Goal: Task Accomplishment & Management: Complete application form

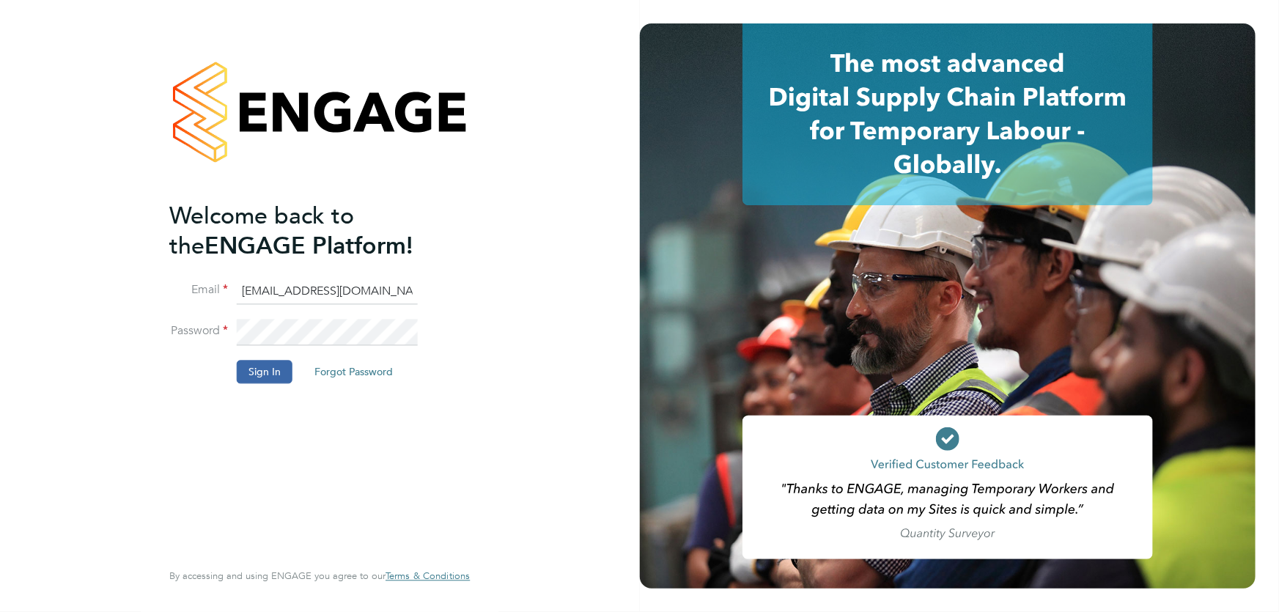
click at [258, 375] on button "Sign In" at bounding box center [265, 371] width 56 height 23
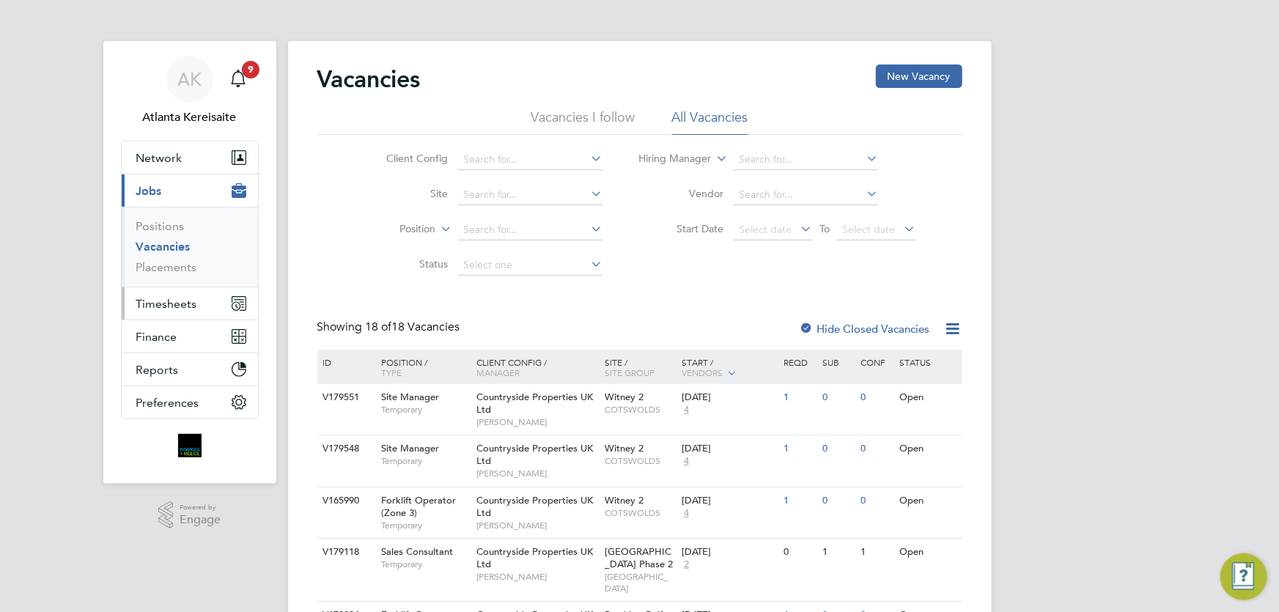
click at [160, 287] on button "Timesheets" at bounding box center [190, 303] width 136 height 32
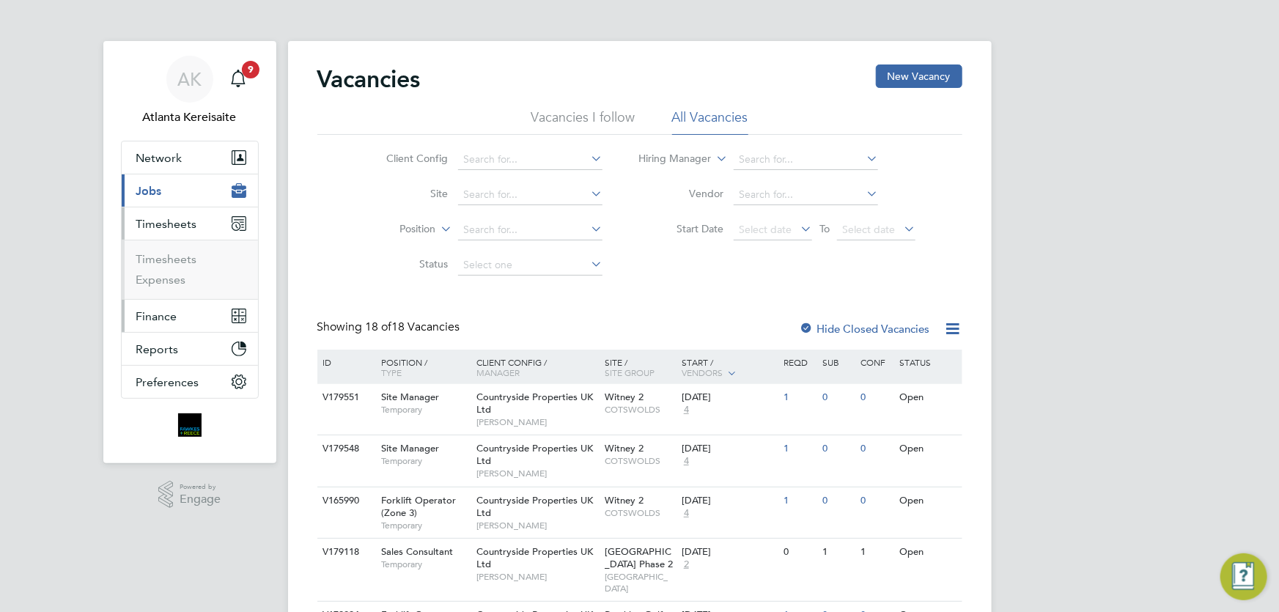
click at [169, 305] on ul "Network Team Members Businesses Sites Workers Contacts Current page: Jobs Posit…" at bounding box center [190, 270] width 138 height 258
click at [170, 261] on link "Timesheets" at bounding box center [166, 259] width 61 height 14
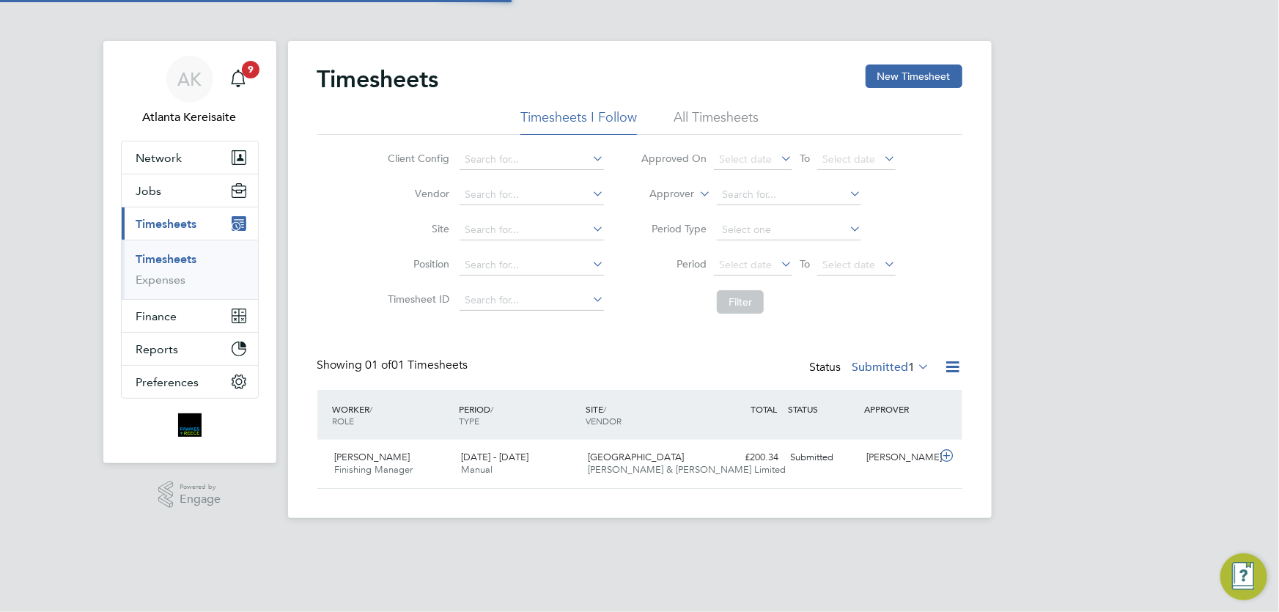
scroll to position [37, 127]
click at [898, 77] on button "New Timesheet" at bounding box center [914, 75] width 97 height 23
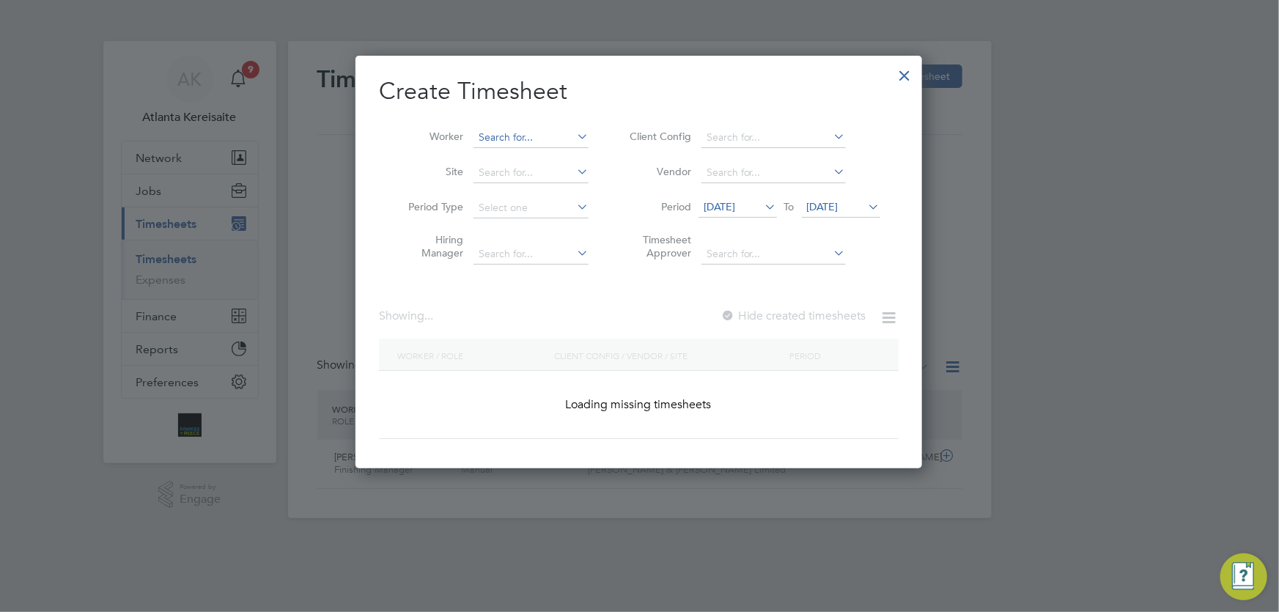
scroll to position [2207, 567]
click at [517, 132] on input at bounding box center [530, 138] width 115 height 21
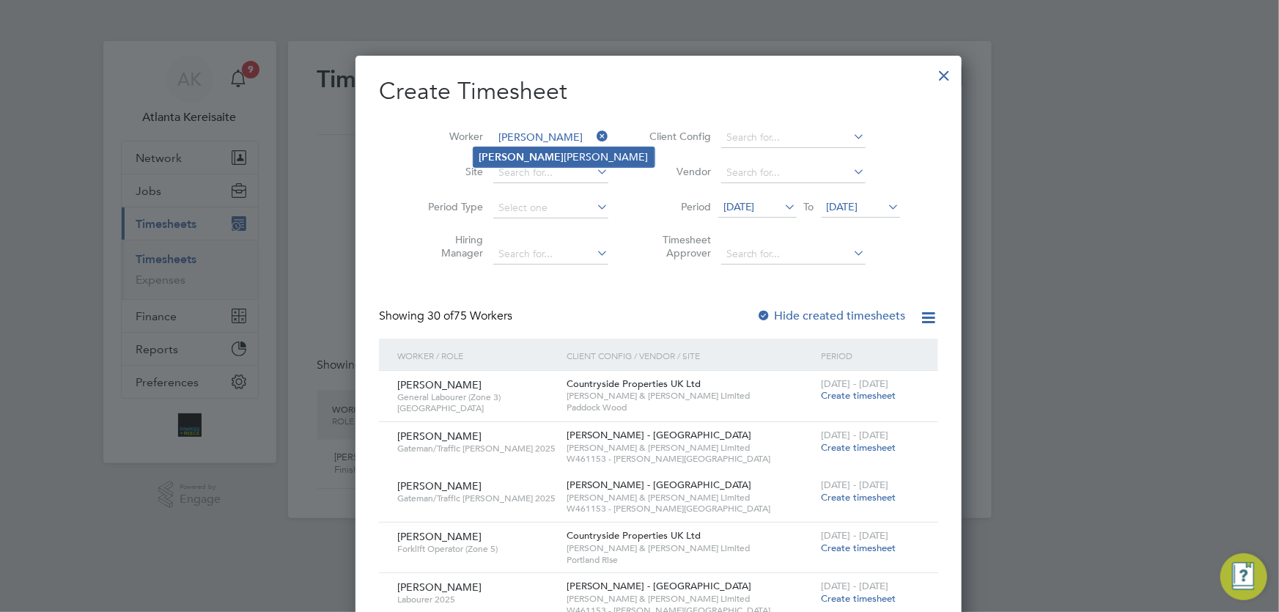
click at [534, 151] on li "Julius Zaltauskas" at bounding box center [563, 157] width 181 height 20
type input "[PERSON_NAME]"
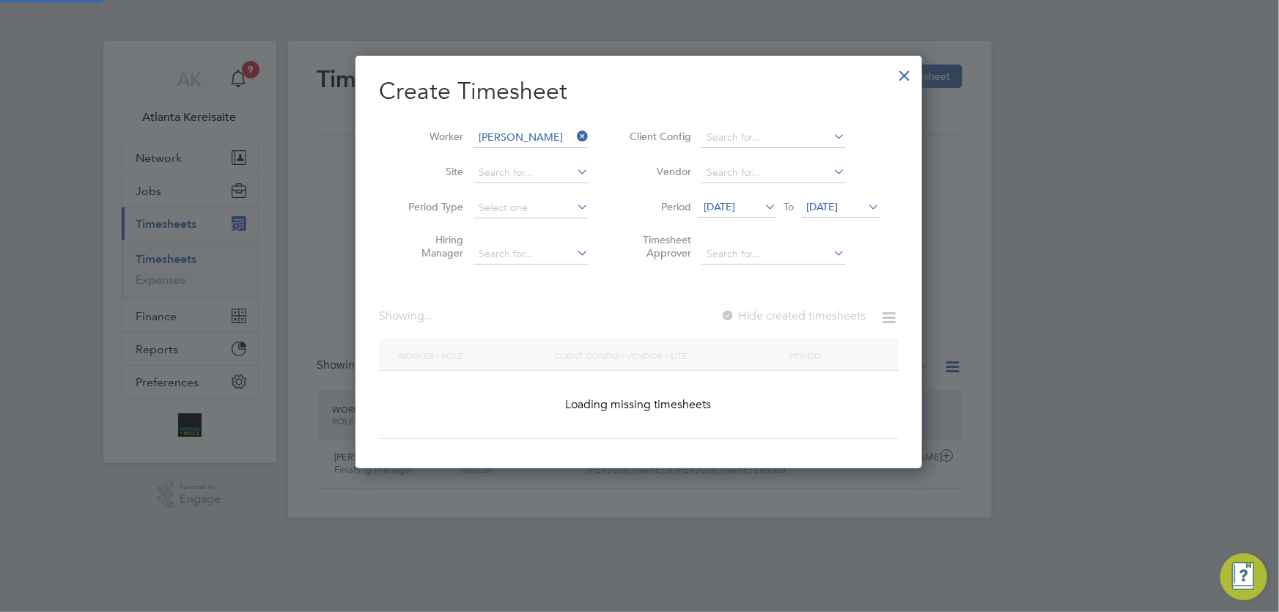
scroll to position [396, 567]
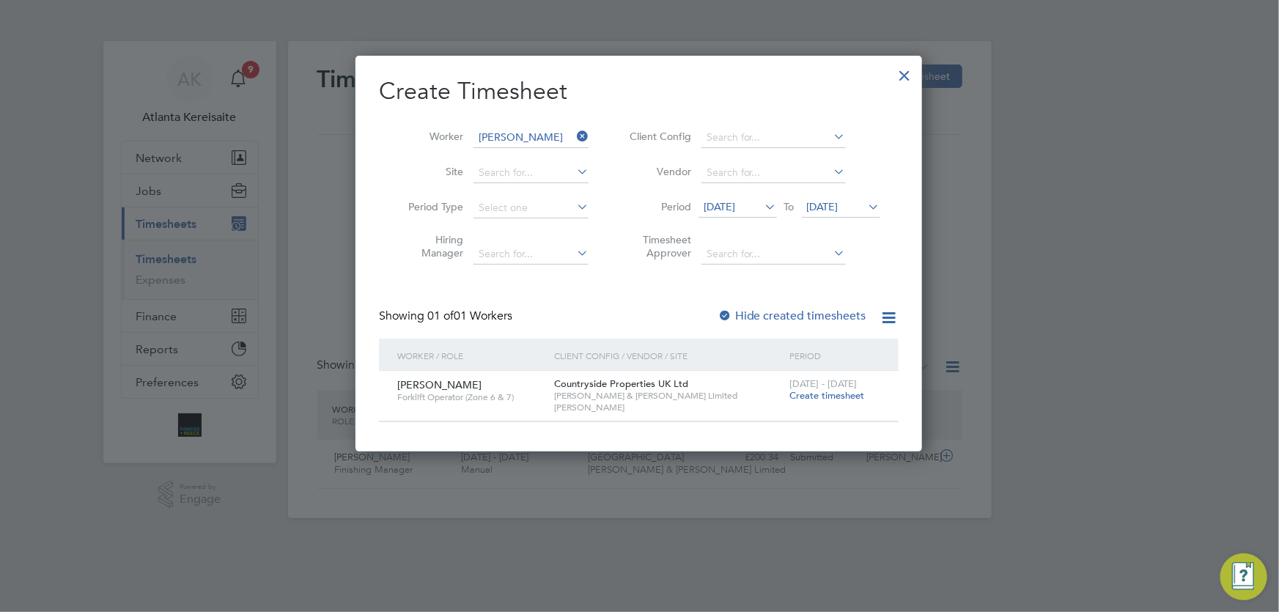
click at [819, 395] on span "Create timesheet" at bounding box center [826, 395] width 75 height 12
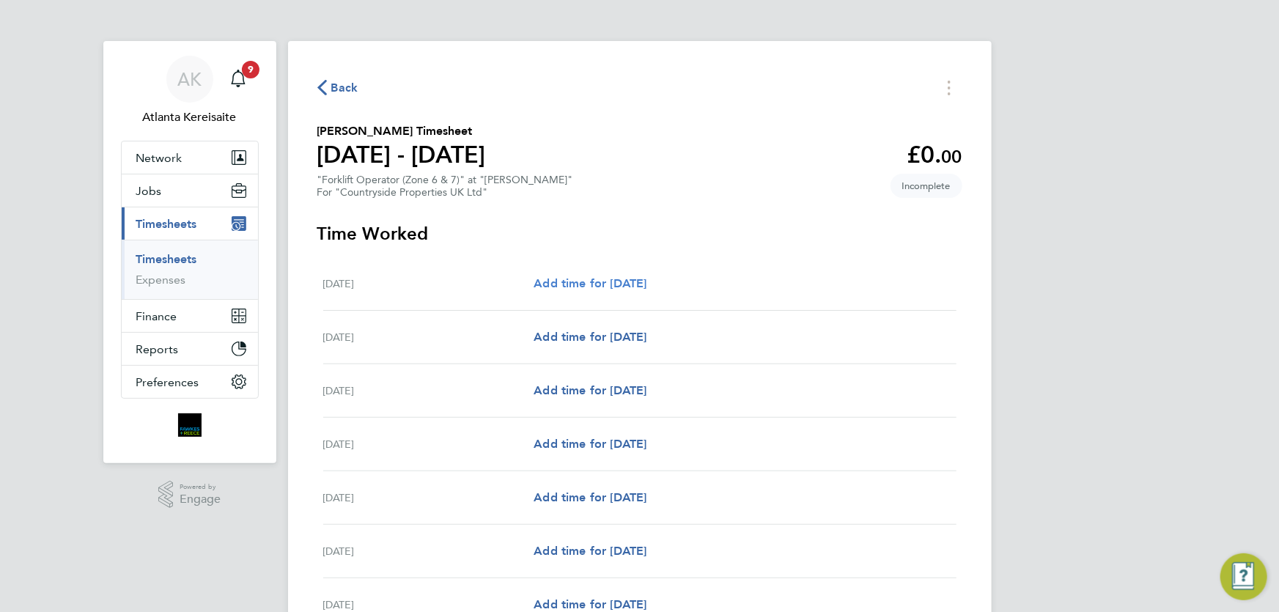
click at [610, 283] on span "Add time for [DATE]" at bounding box center [590, 283] width 113 height 14
select select "30"
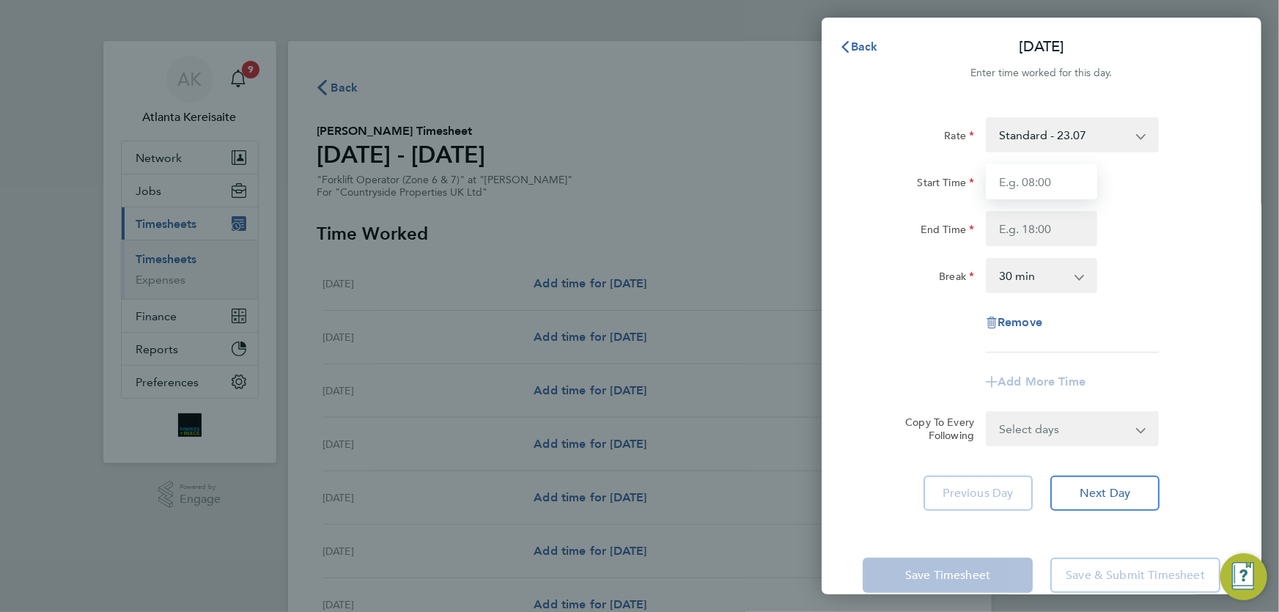
click at [1049, 182] on input "Start Time" at bounding box center [1041, 181] width 111 height 35
type input "07:30"
click at [1047, 224] on input "End Time" at bounding box center [1041, 228] width 111 height 35
type input "17:00"
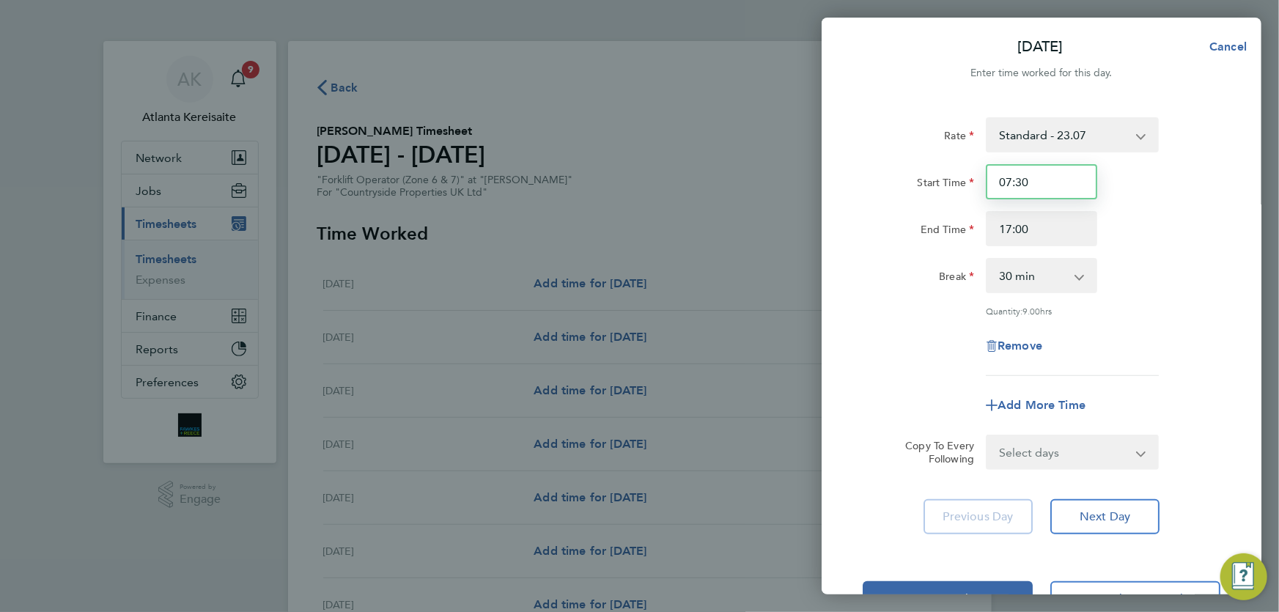
click at [1044, 180] on input "07:30" at bounding box center [1041, 181] width 111 height 35
click at [1062, 239] on input "17:00" at bounding box center [1041, 228] width 111 height 35
click at [1101, 450] on select "Select days Day Weekday (Mon-Fri) Weekend (Sat-Sun) Tuesday Wednesday Thursday …" at bounding box center [1064, 452] width 154 height 32
select select "WEEKDAY"
click at [987, 436] on select "Select days Day Weekday (Mon-Fri) Weekend (Sat-Sun) Tuesday Wednesday Thursday …" at bounding box center [1064, 452] width 154 height 32
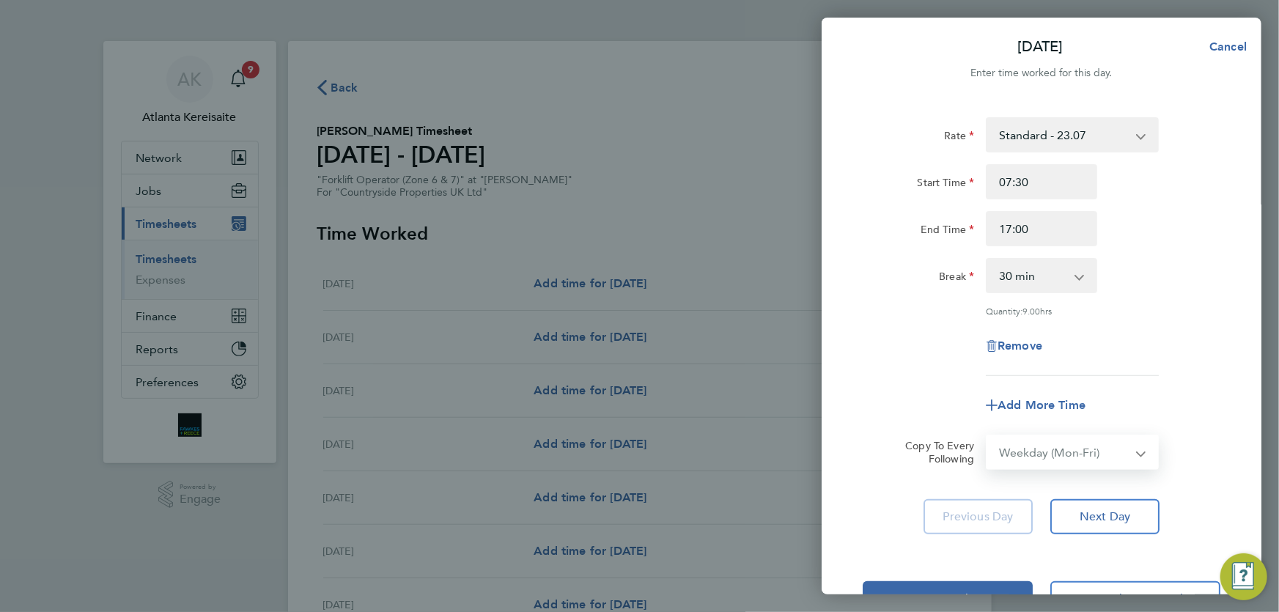
select select "[DATE]"
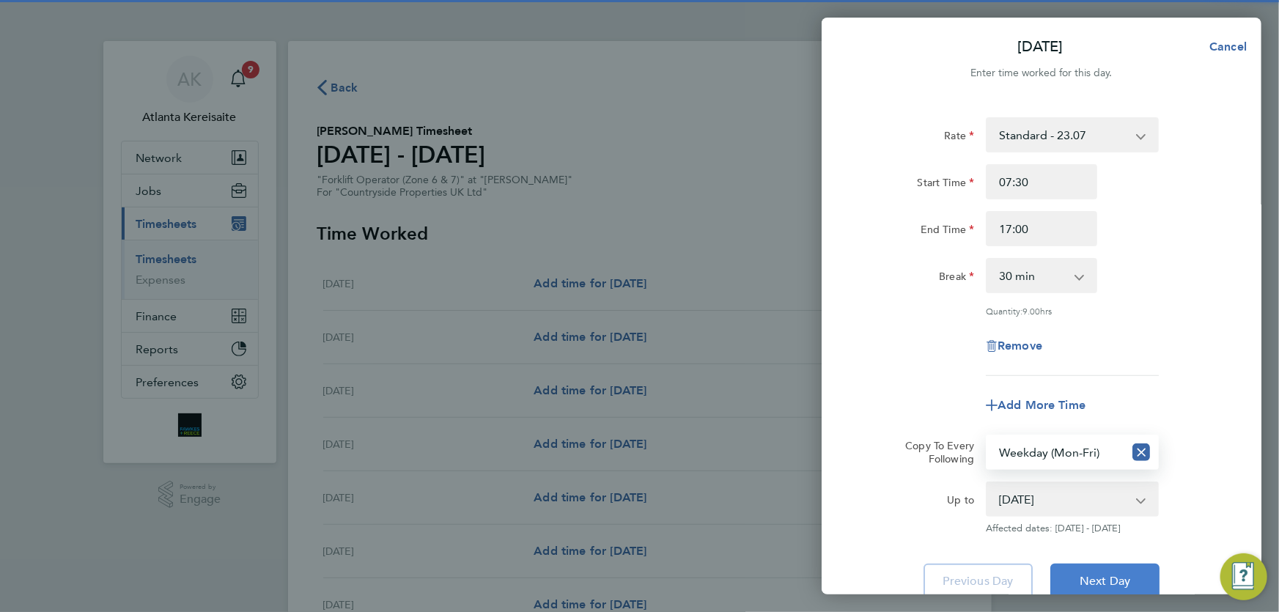
click at [1093, 583] on span "Next Day" at bounding box center [1104, 581] width 51 height 15
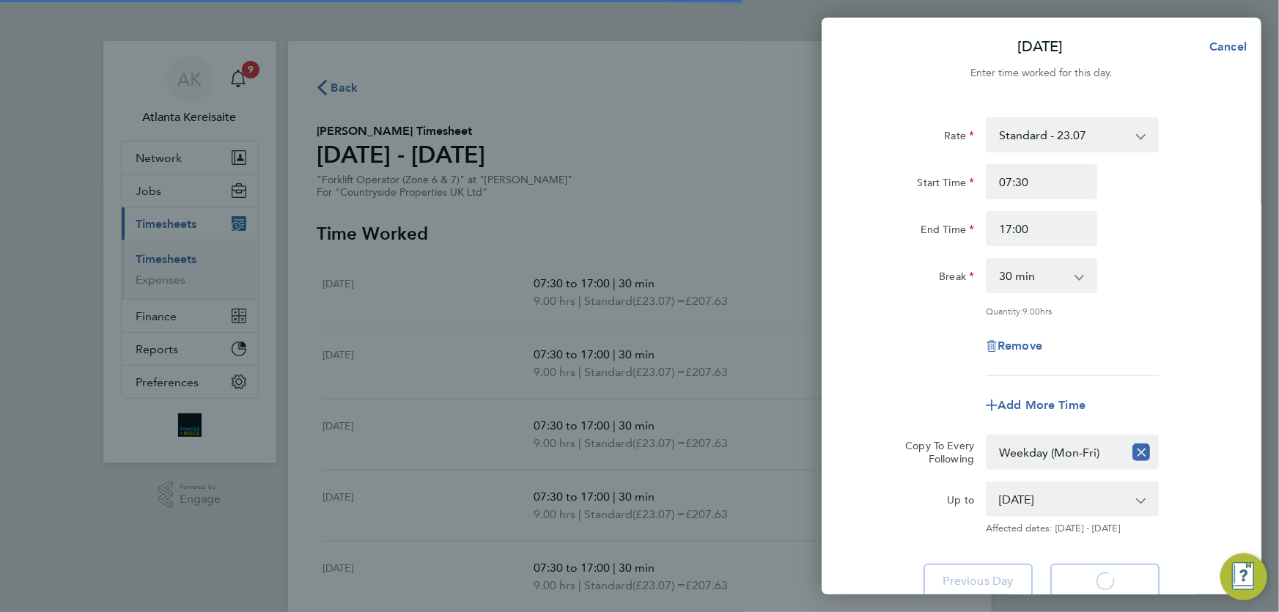
select select "30"
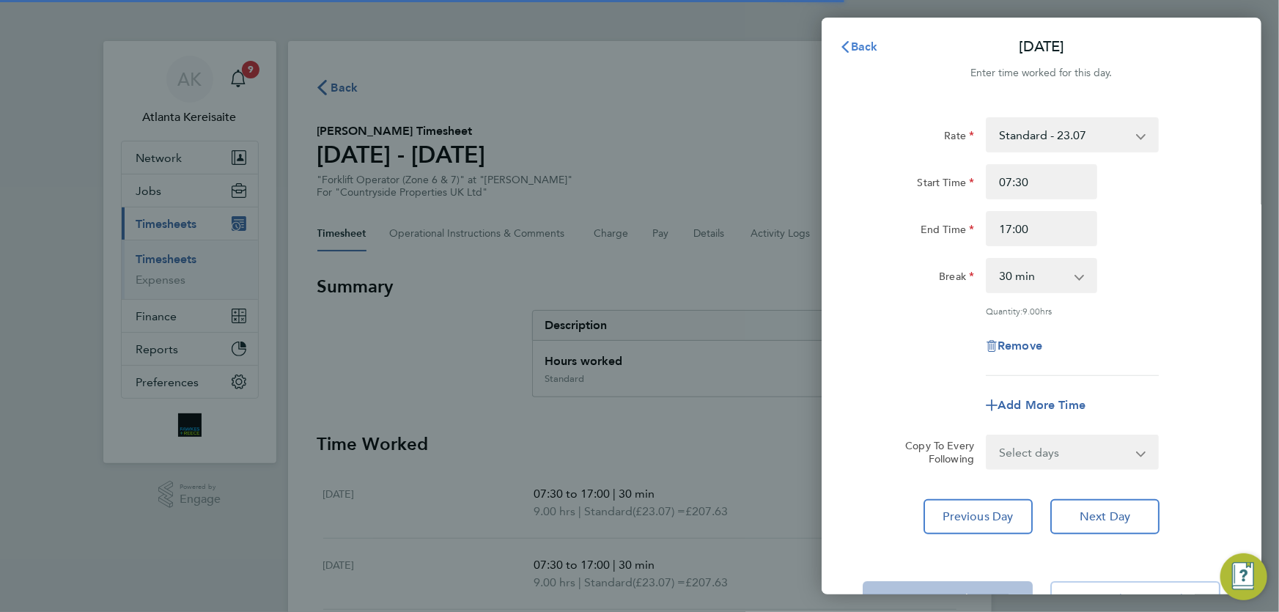
click at [853, 43] on span "Back" at bounding box center [864, 47] width 27 height 14
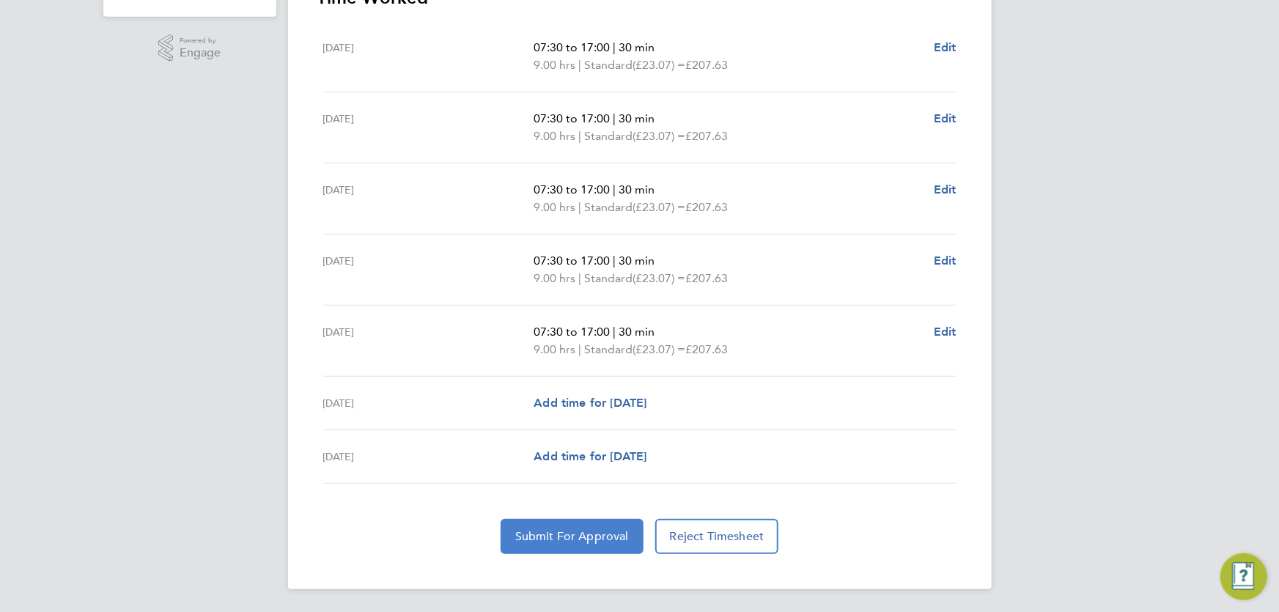
drag, startPoint x: 580, startPoint y: 525, endPoint x: 520, endPoint y: 523, distance: 60.1
click at [580, 525] on button "Submit For Approval" at bounding box center [572, 536] width 143 height 35
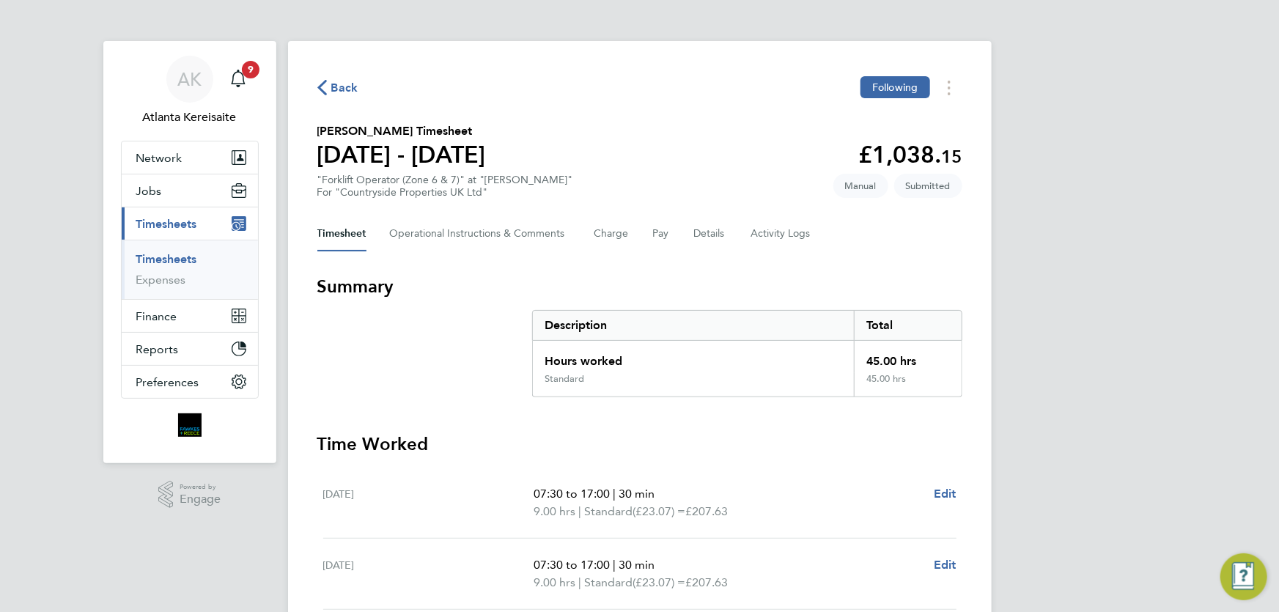
click at [343, 92] on span "Back" at bounding box center [344, 88] width 27 height 18
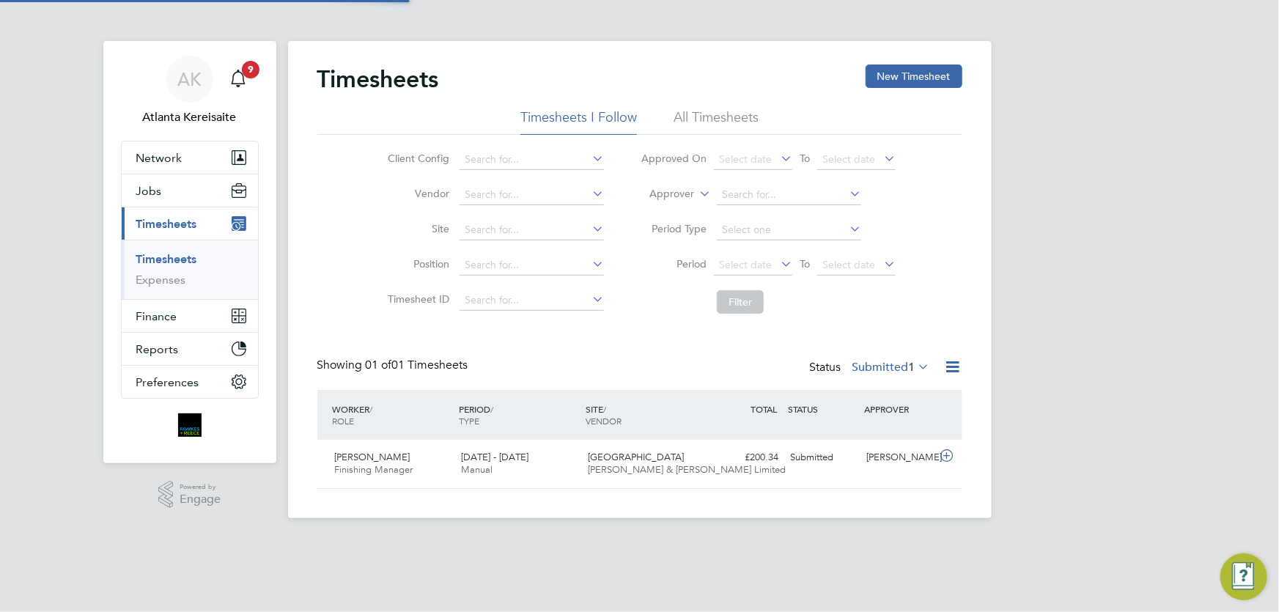
scroll to position [37, 127]
click at [931, 73] on button "New Timesheet" at bounding box center [914, 75] width 97 height 23
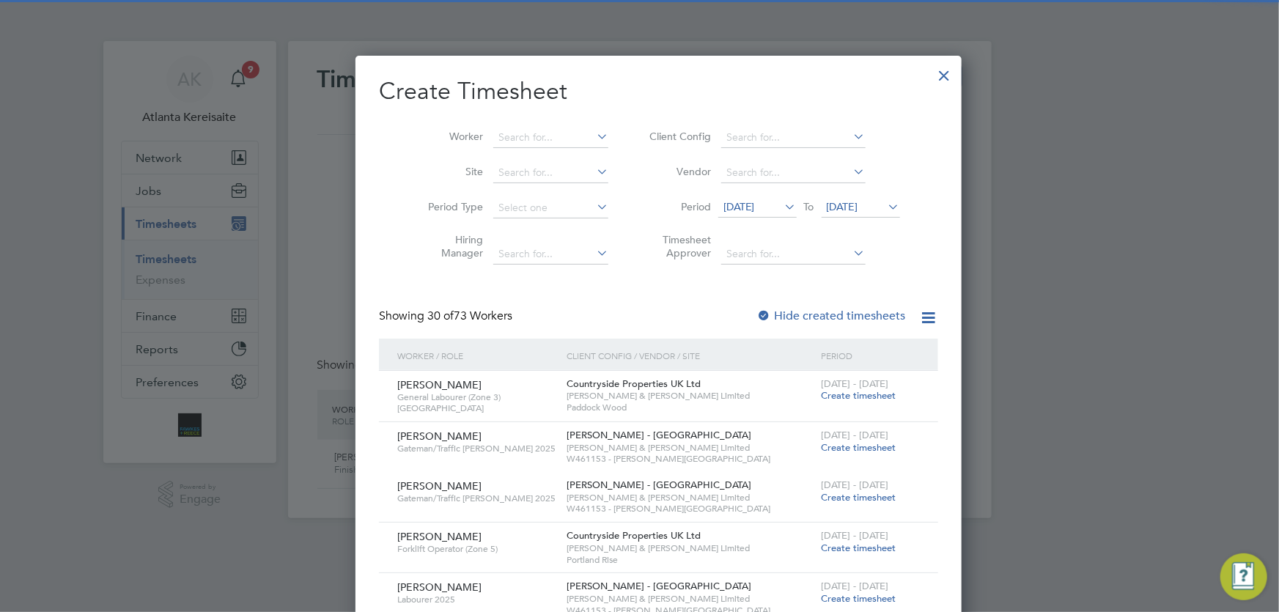
scroll to position [2207, 567]
click at [498, 138] on input at bounding box center [550, 138] width 115 height 21
click at [567, 162] on b "Black" at bounding box center [580, 157] width 26 height 12
type input "[PERSON_NAME]"
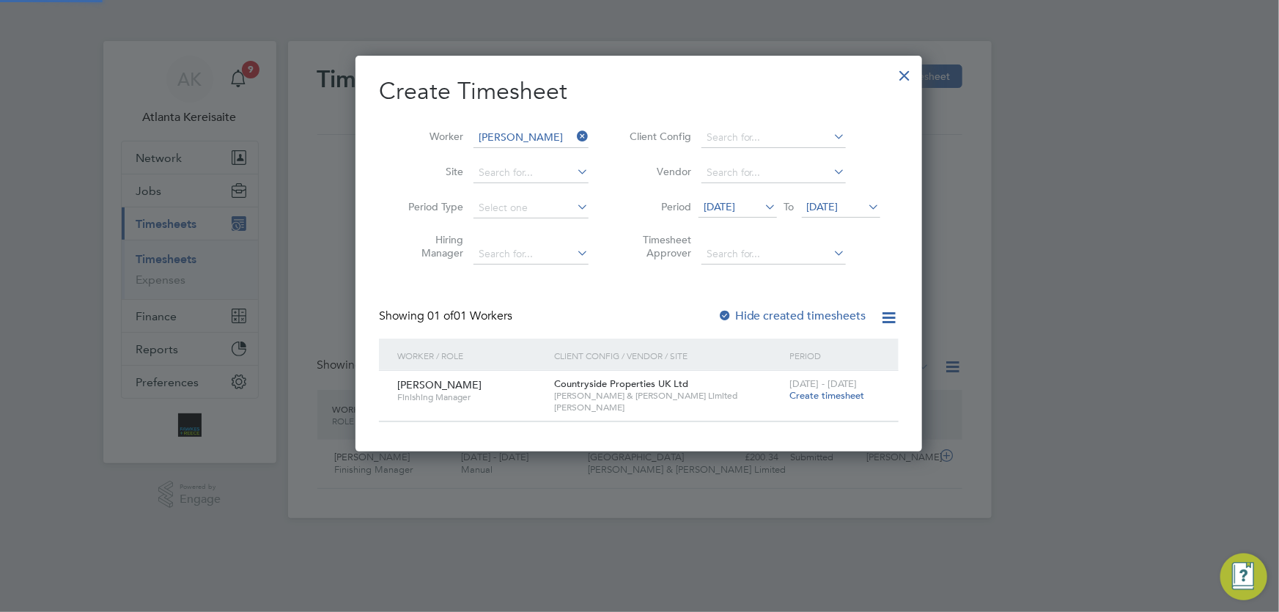
scroll to position [396, 567]
click at [819, 391] on span "Create timesheet" at bounding box center [826, 395] width 75 height 12
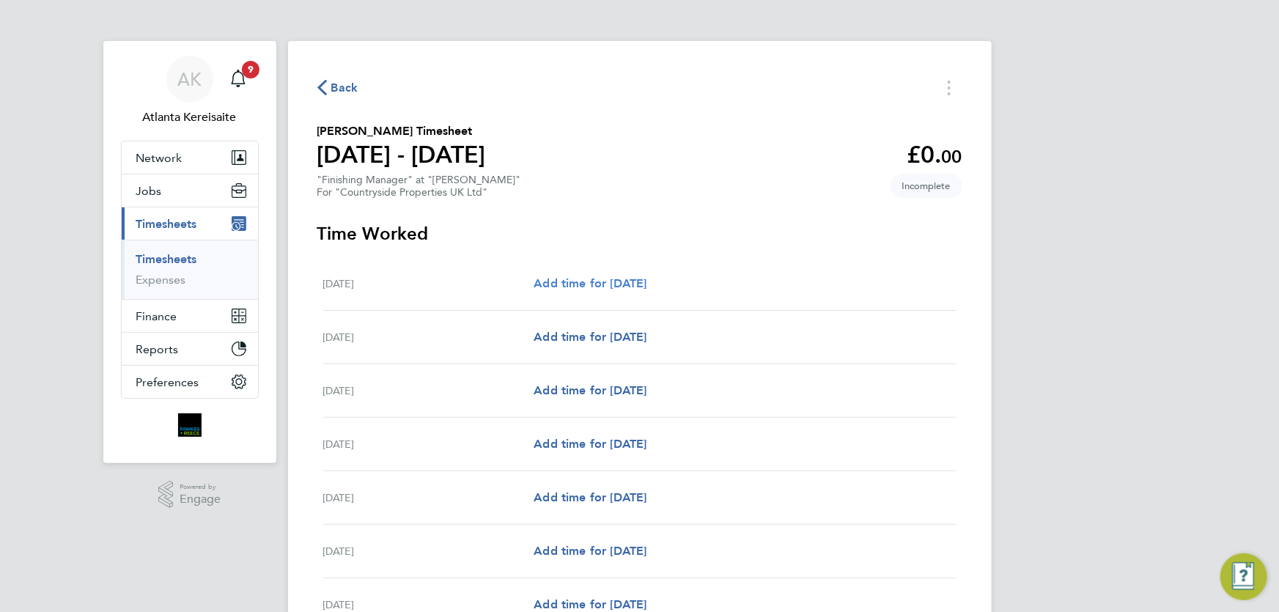
click at [646, 283] on span "Add time for [DATE]" at bounding box center [590, 283] width 113 height 14
select select "30"
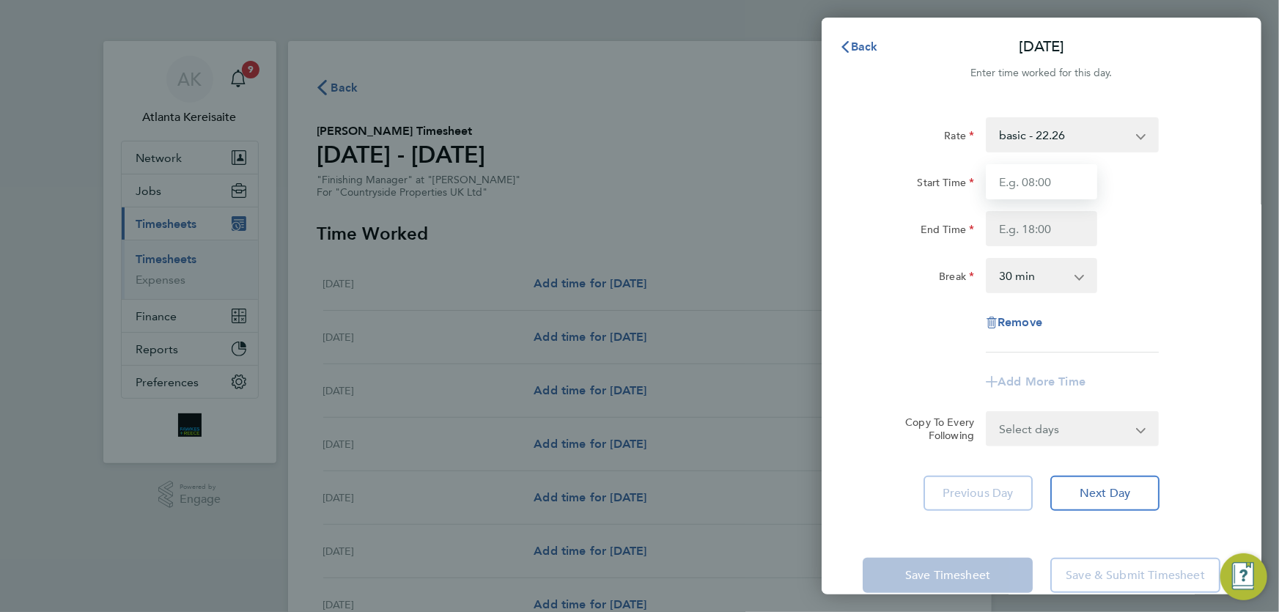
click at [1052, 178] on input "Start Time" at bounding box center [1041, 181] width 111 height 35
type input "07:30"
click at [1044, 221] on input "End Time" at bounding box center [1041, 228] width 111 height 35
type input "17:00"
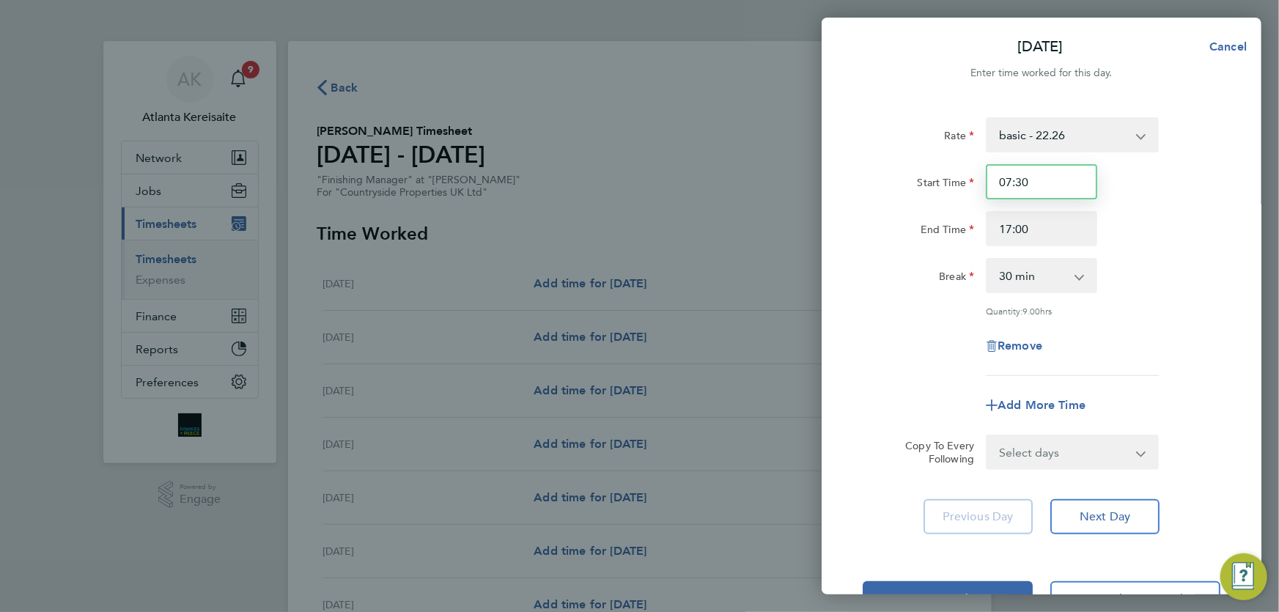
click at [1059, 174] on input "07:30" at bounding box center [1041, 181] width 111 height 35
click at [1054, 224] on input "17:00" at bounding box center [1041, 228] width 111 height 35
click at [1116, 448] on select "Select days Day Weekday (Mon-Fri) Weekend (Sat-Sun) Tuesday Wednesday Thursday …" at bounding box center [1064, 452] width 154 height 32
select select "DAY"
click at [987, 436] on select "Select days Day Weekday (Mon-Fri) Weekend (Sat-Sun) Tuesday Wednesday Thursday …" at bounding box center [1064, 452] width 154 height 32
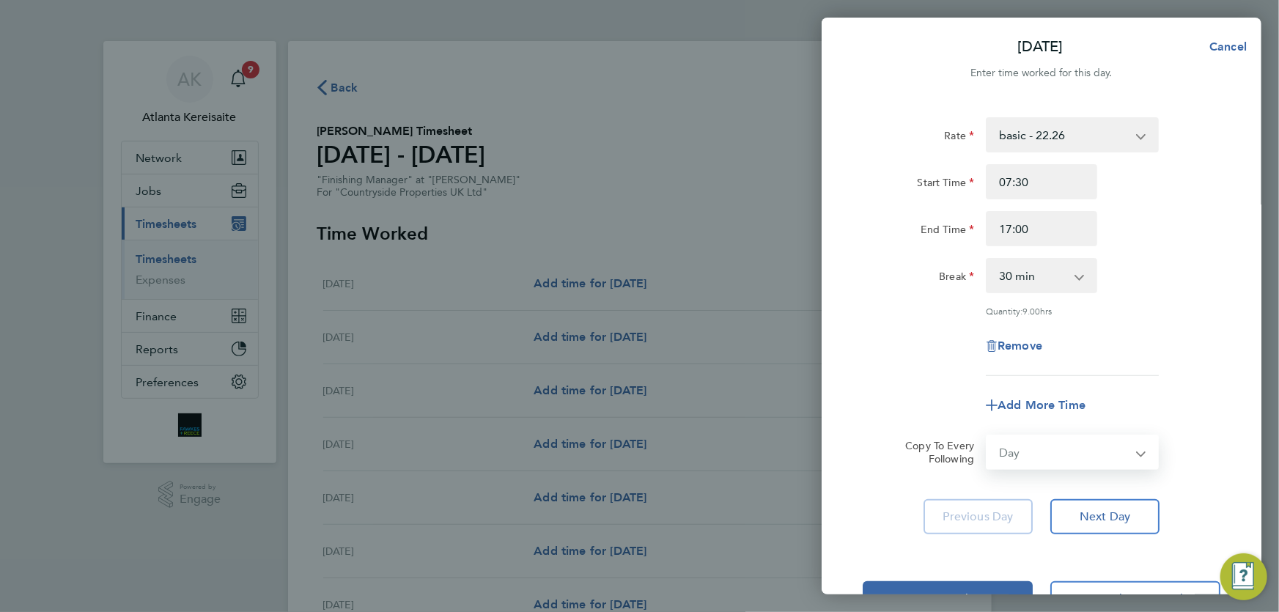
select select "2025-08-31"
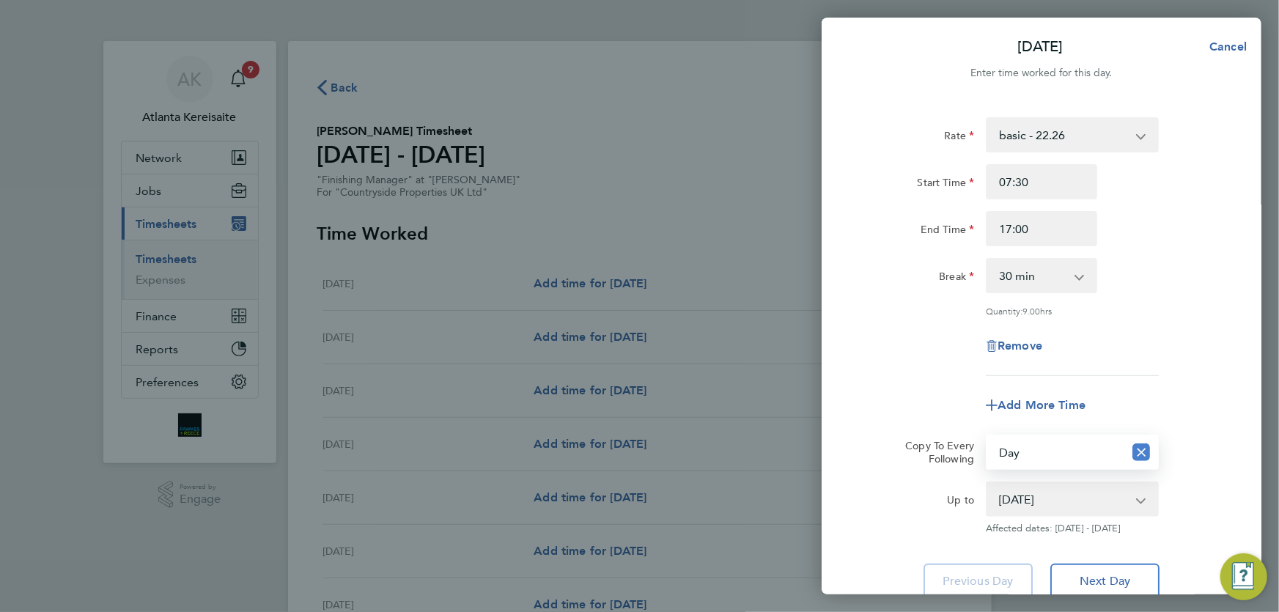
click at [1134, 458] on icon "Reset selection" at bounding box center [1141, 452] width 18 height 18
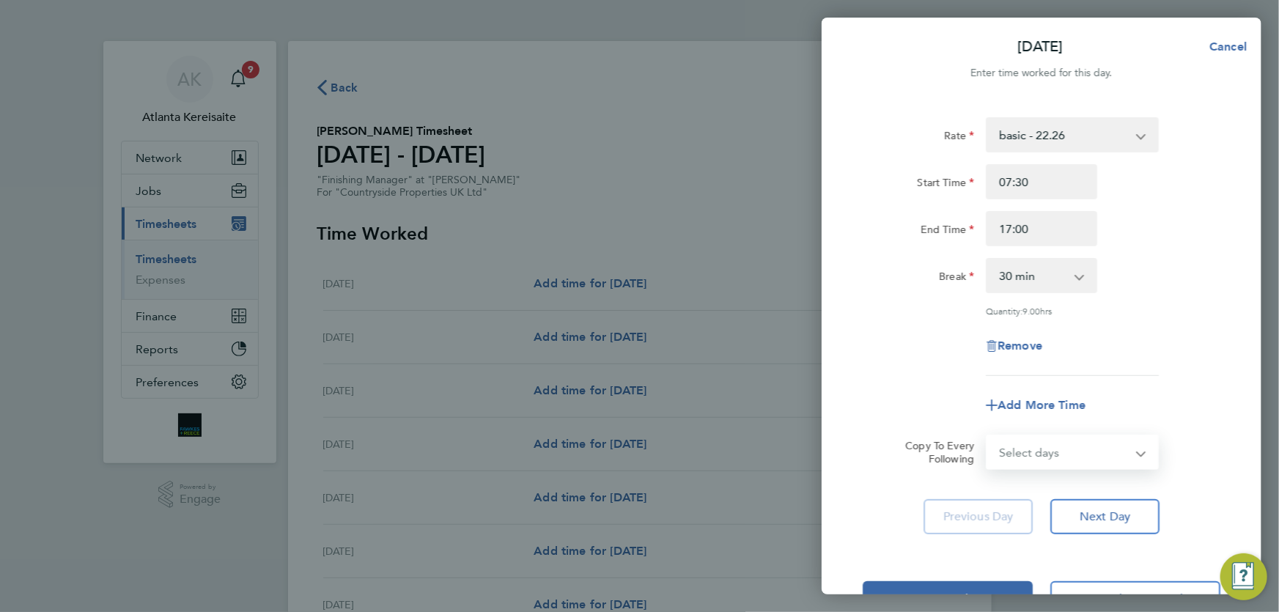
click at [1072, 459] on select "Select days Day Weekday (Mon-Fri) Weekend (Sat-Sun) Tuesday Wednesday Thursday …" at bounding box center [1055, 452] width 136 height 32
select select "WEEKDAY"
click at [987, 436] on select "Select days Day Weekday (Mon-Fri) Weekend (Sat-Sun) Tuesday Wednesday Thursday …" at bounding box center [1064, 452] width 154 height 32
select select "2025-08-31"
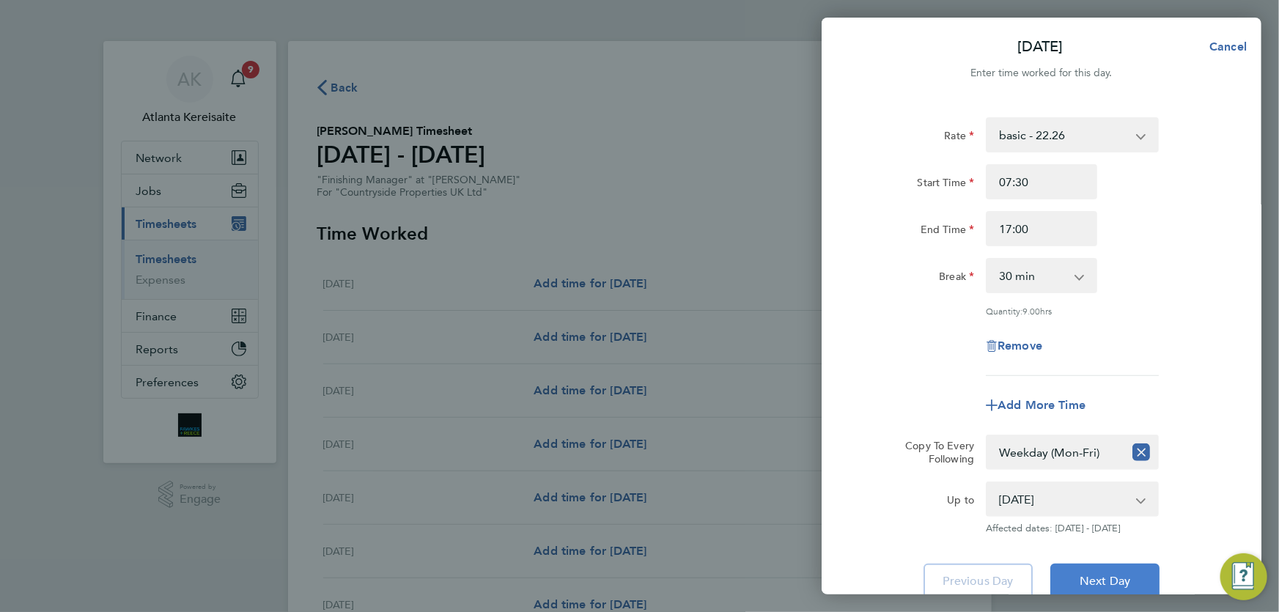
click at [1123, 569] on button "Next Day" at bounding box center [1104, 581] width 109 height 35
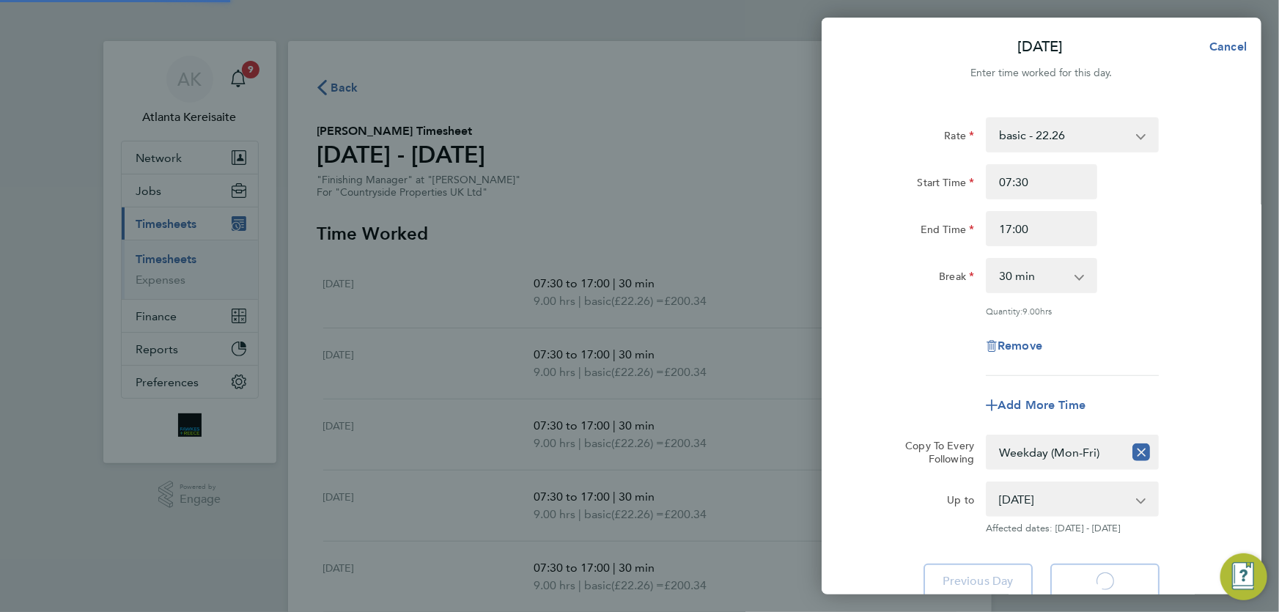
select select "30"
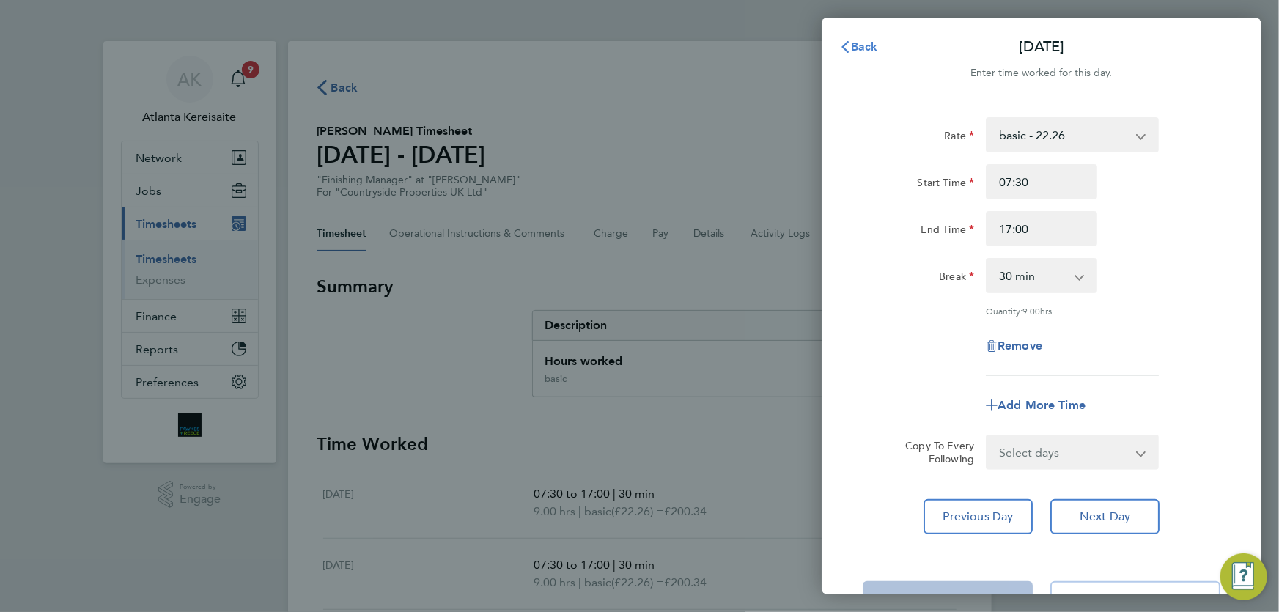
click at [852, 45] on span "Back" at bounding box center [864, 47] width 27 height 14
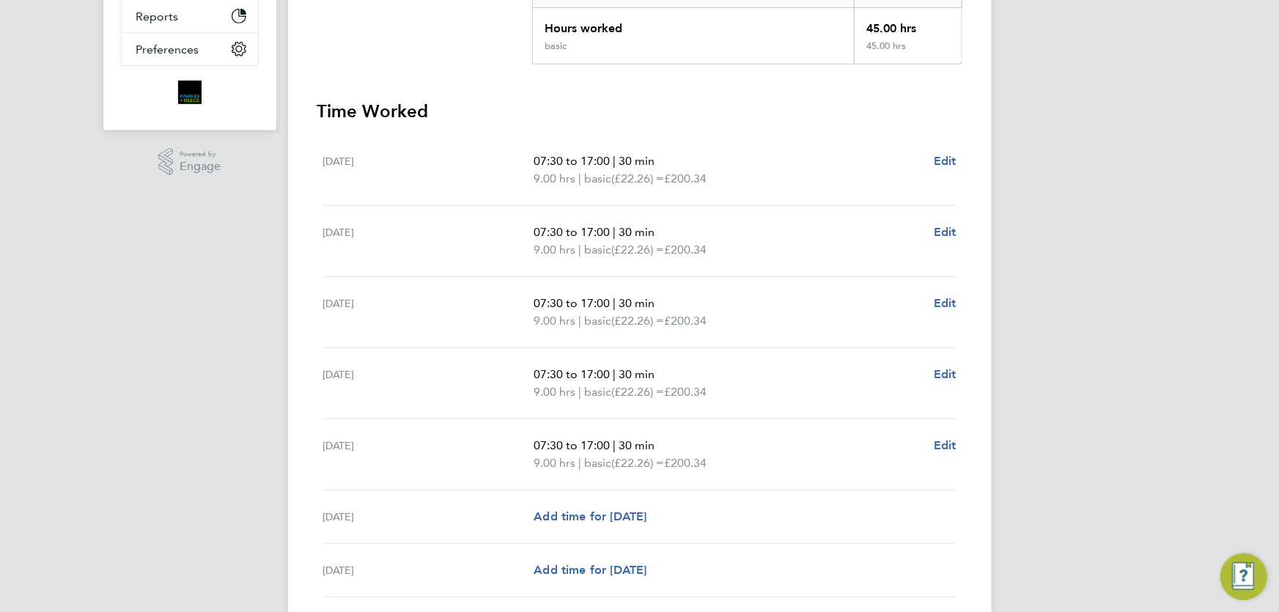
scroll to position [446, 0]
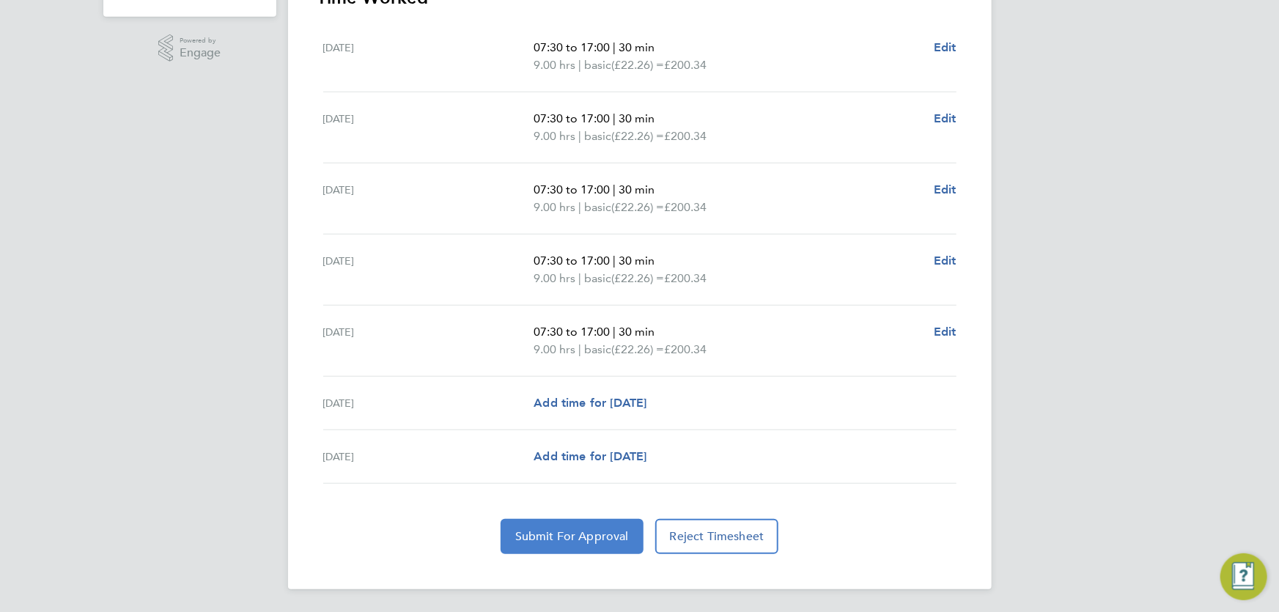
click at [564, 539] on span "Submit For Approval" at bounding box center [572, 536] width 114 height 15
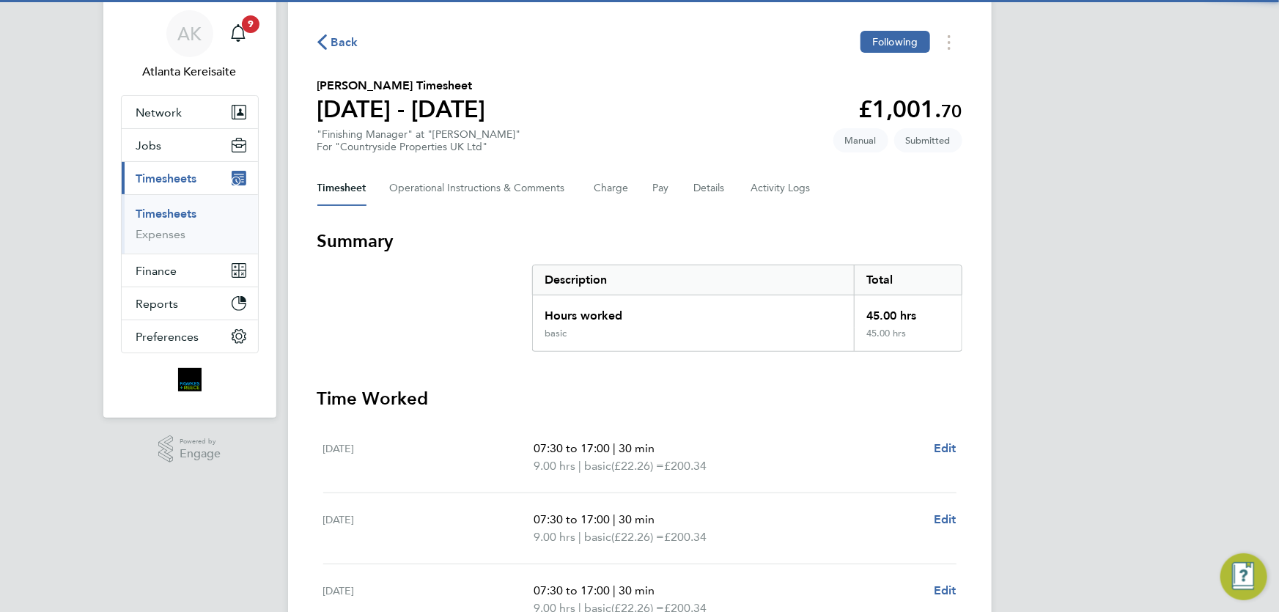
scroll to position [0, 0]
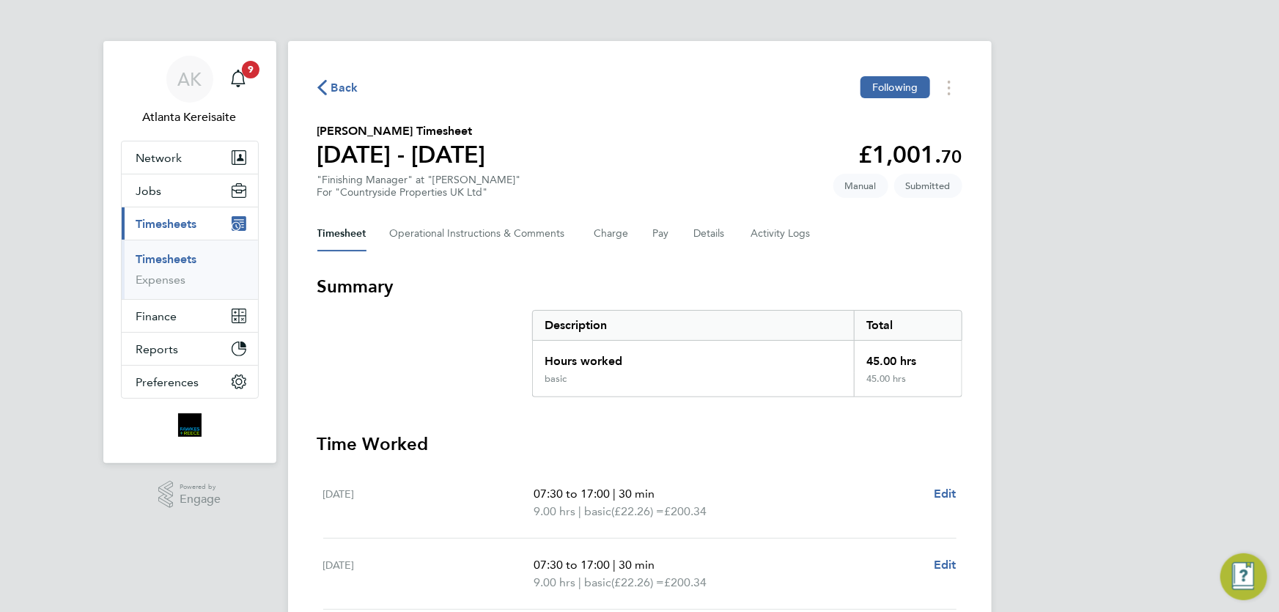
click at [339, 87] on span "Back" at bounding box center [344, 88] width 27 height 18
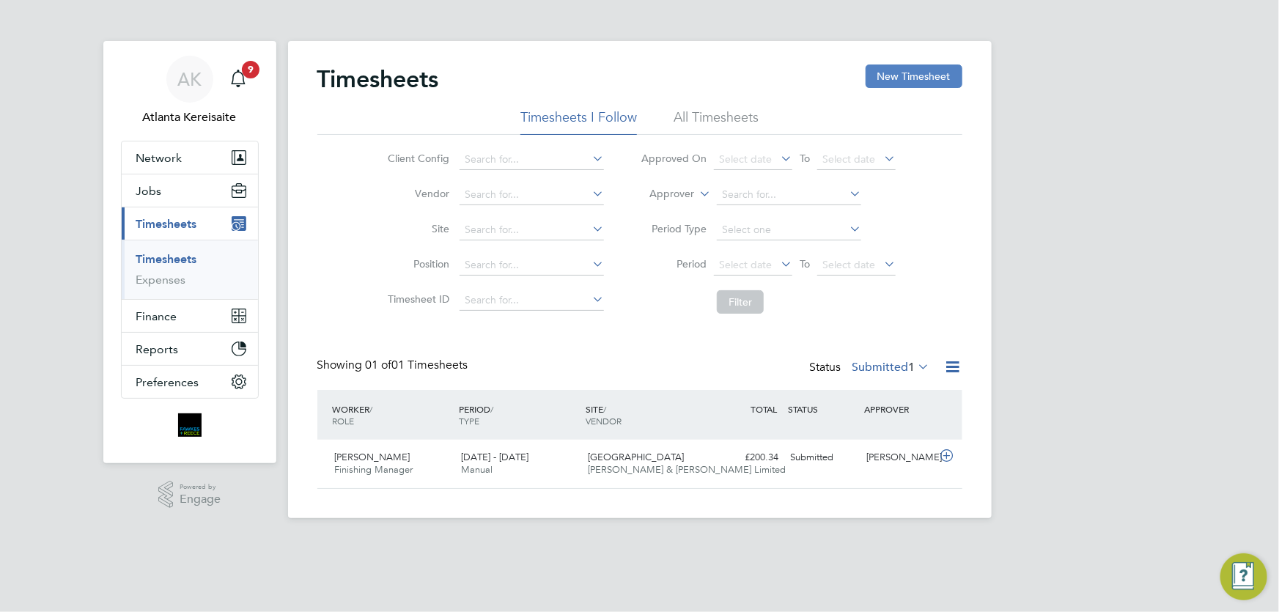
click at [908, 69] on button "New Timesheet" at bounding box center [914, 75] width 97 height 23
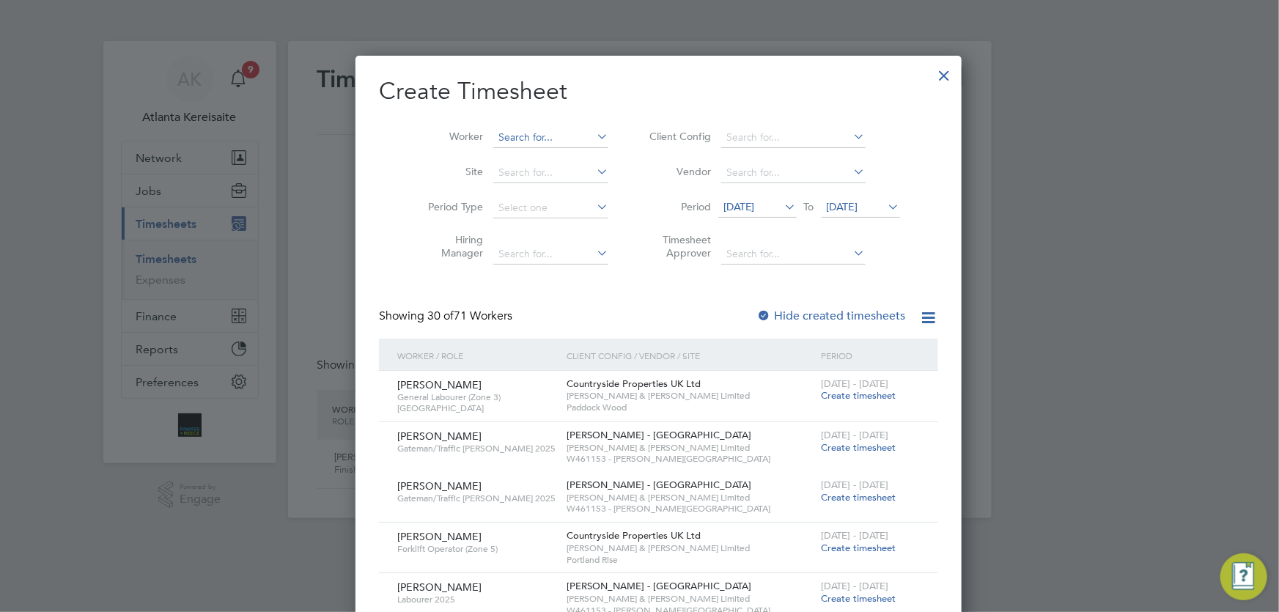
click at [493, 139] on input at bounding box center [550, 138] width 115 height 21
click at [515, 154] on b "Donatas" at bounding box center [499, 157] width 40 height 12
type input "Donatas Viciunas"
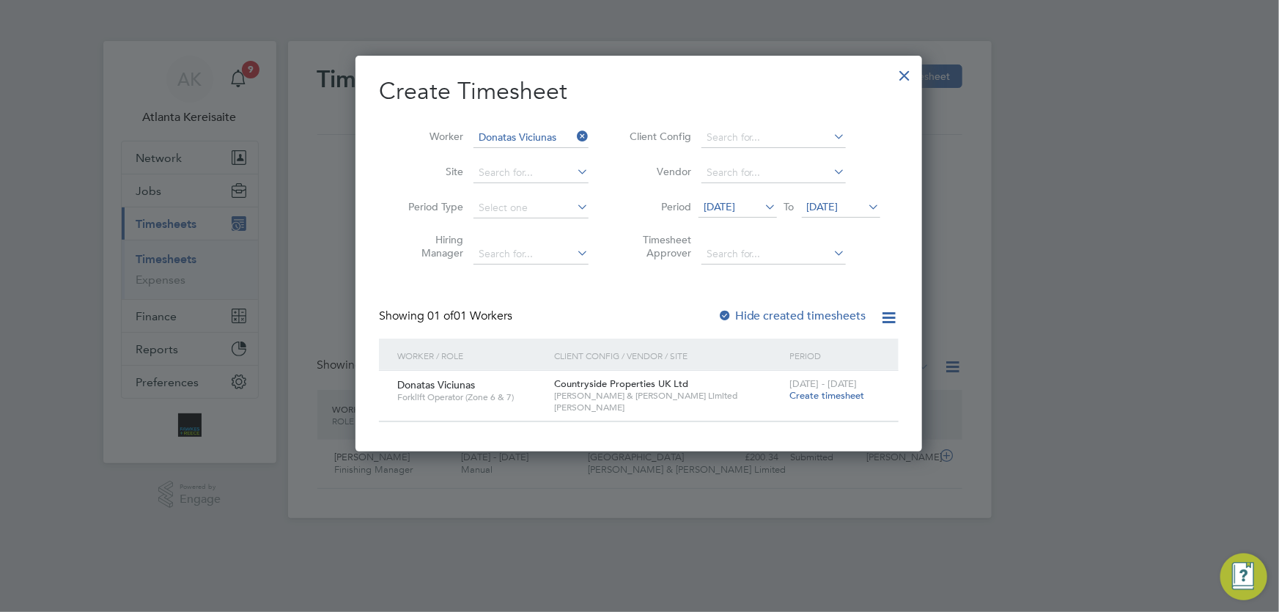
click at [838, 391] on span "Create timesheet" at bounding box center [826, 395] width 75 height 12
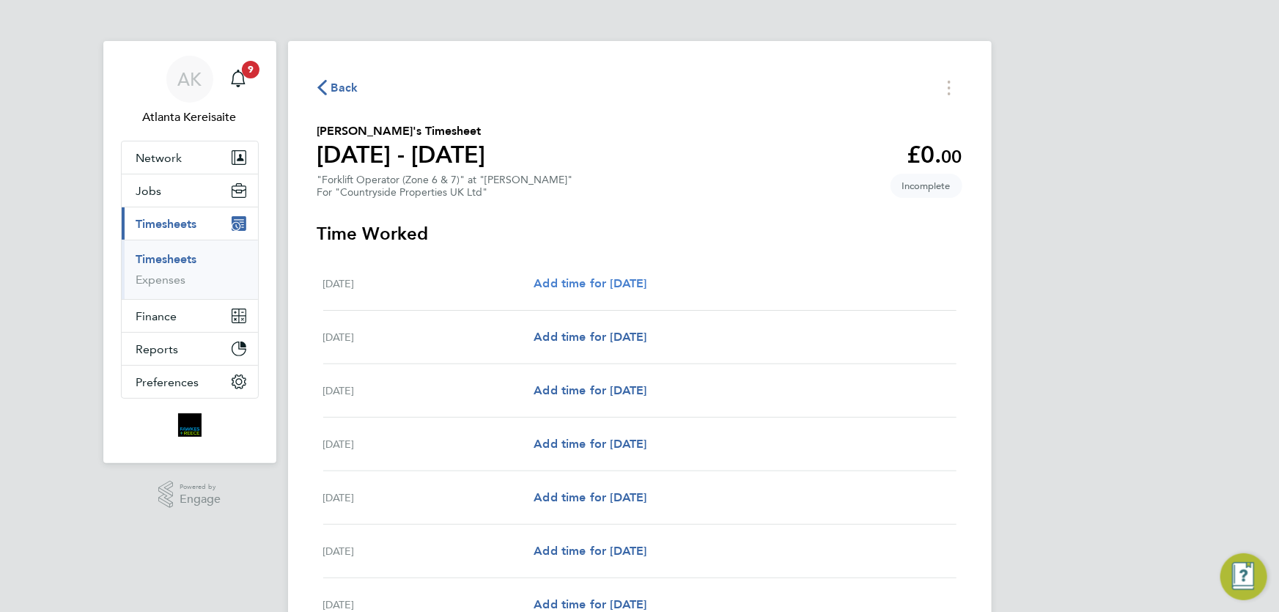
click at [627, 286] on span "Add time for Mon 25 Aug" at bounding box center [590, 283] width 113 height 14
select select "30"
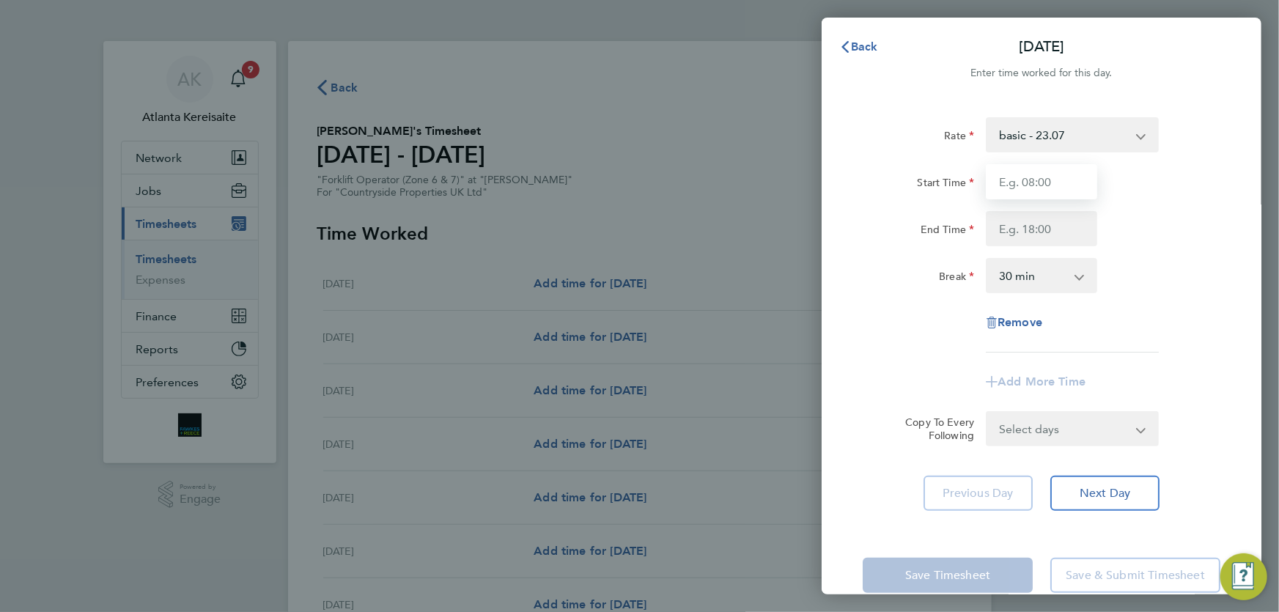
click at [1063, 178] on input "Start Time" at bounding box center [1041, 181] width 111 height 35
type input "07:30"
click at [1052, 227] on input "End Time" at bounding box center [1041, 228] width 111 height 35
type input "17:00"
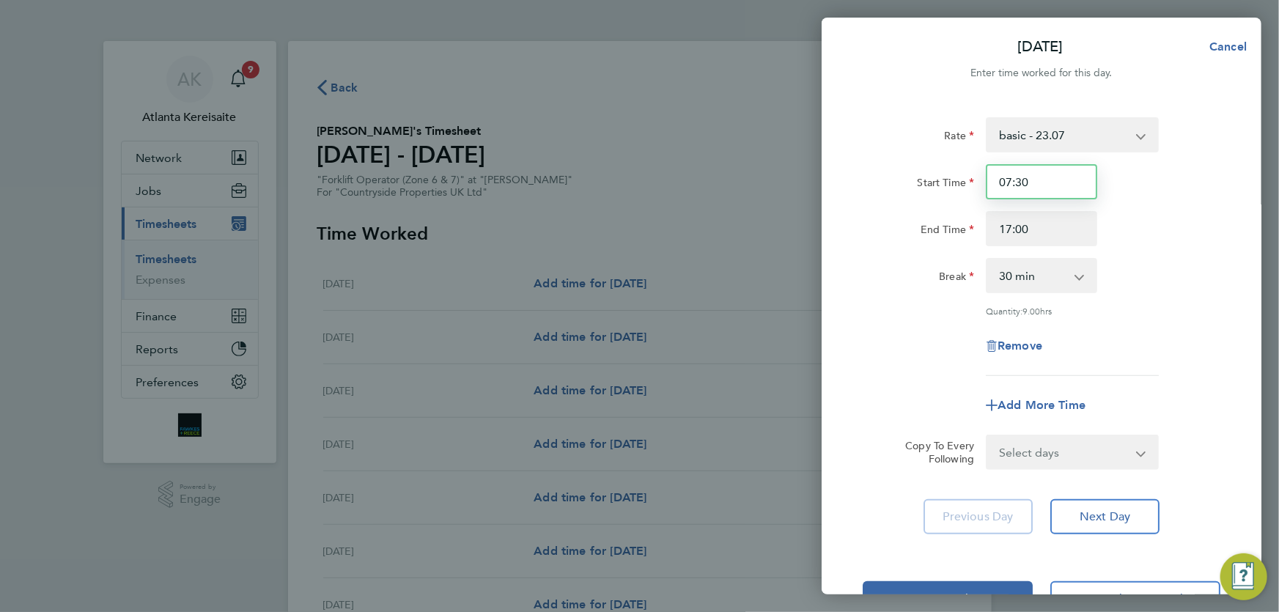
click at [1056, 174] on input "07:30" at bounding box center [1041, 181] width 111 height 35
click at [1042, 231] on input "17:00" at bounding box center [1041, 228] width 111 height 35
click at [1110, 457] on select "Select days Day Weekday (Mon-Fri) Weekend (Sat-Sun) Tuesday Wednesday Thursday …" at bounding box center [1064, 452] width 154 height 32
select select "WEEKDAY"
click at [987, 436] on select "Select days Day Weekday (Mon-Fri) Weekend (Sat-Sun) Tuesday Wednesday Thursday …" at bounding box center [1064, 452] width 154 height 32
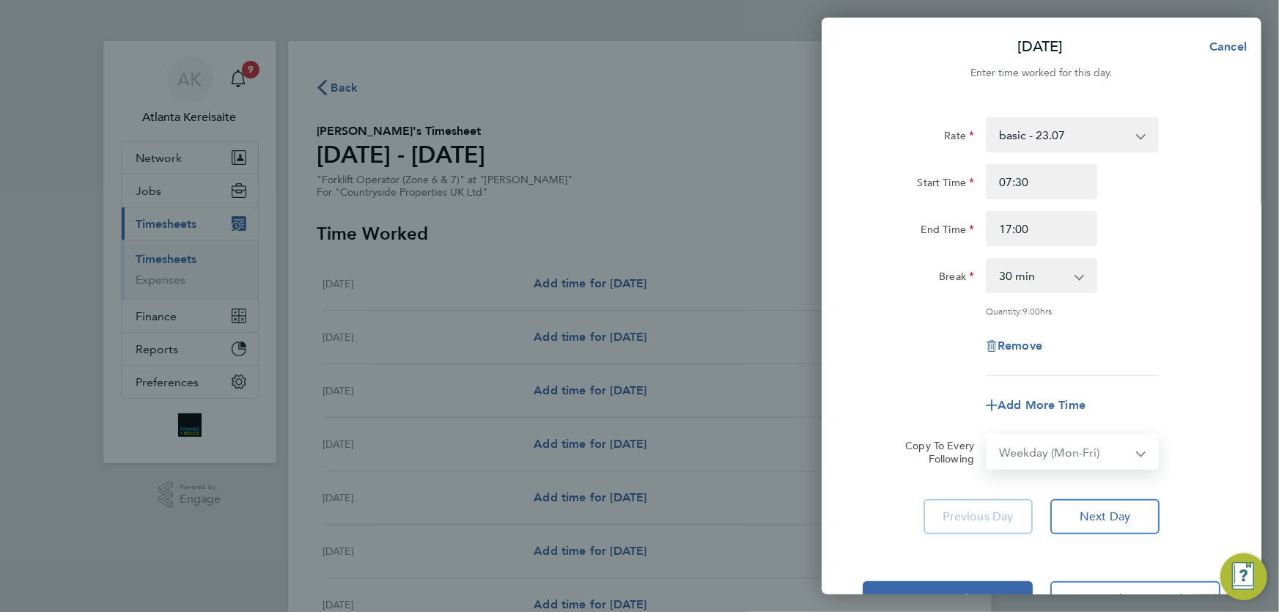
select select "2025-08-31"
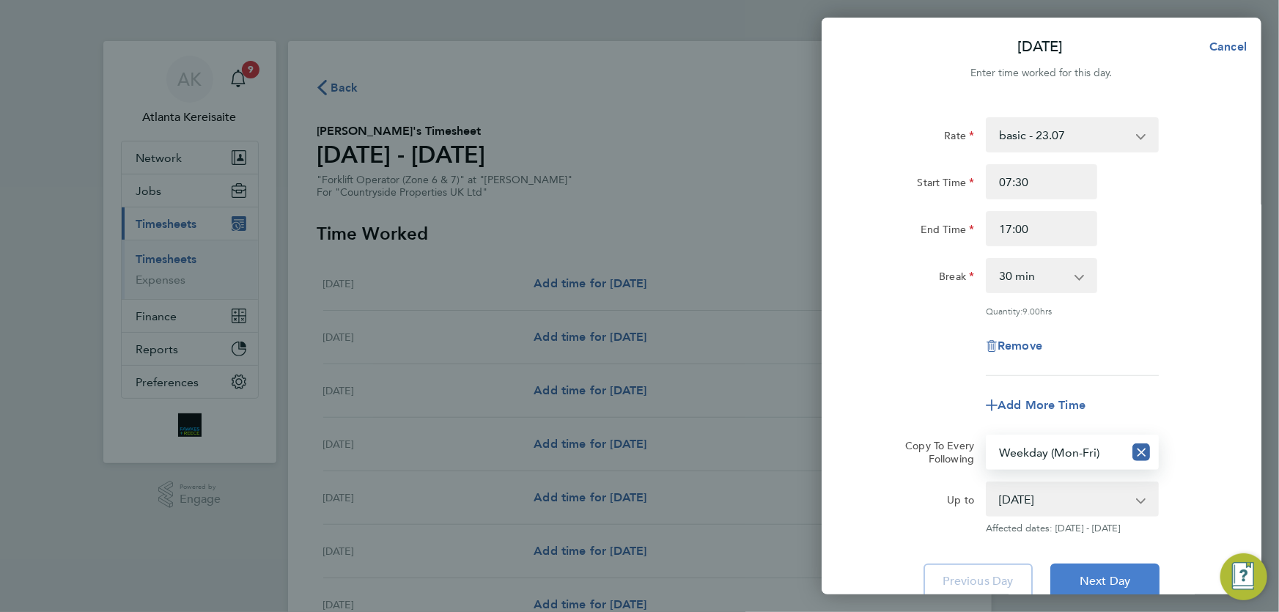
click at [1143, 589] on button "Next Day" at bounding box center [1104, 581] width 109 height 35
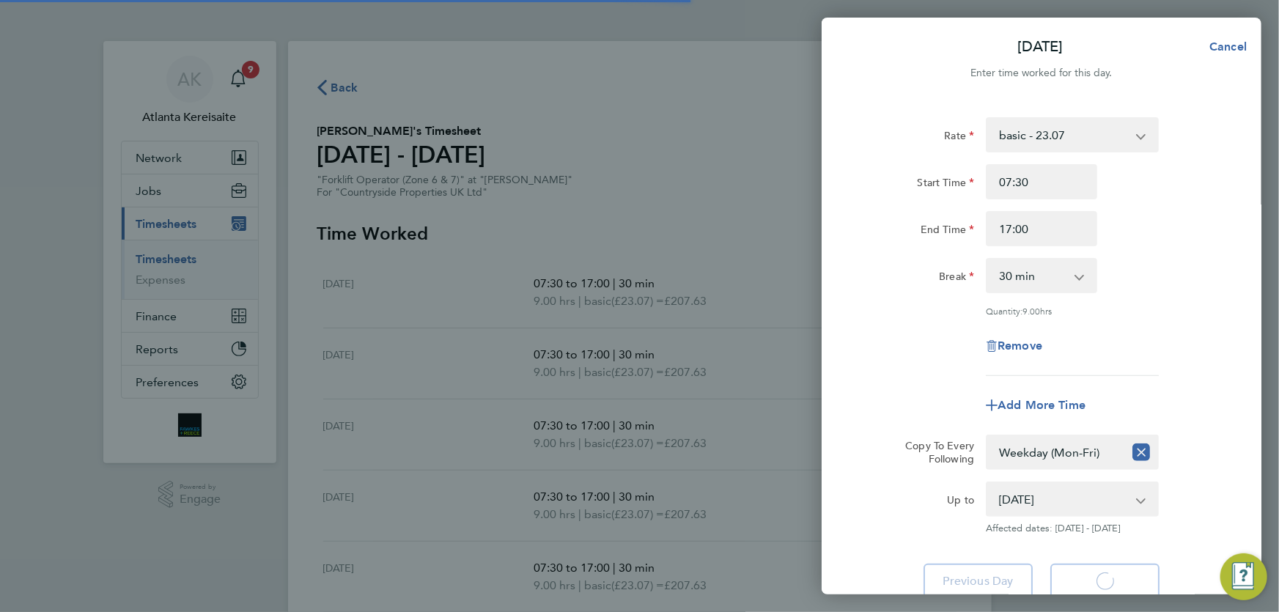
select select "30"
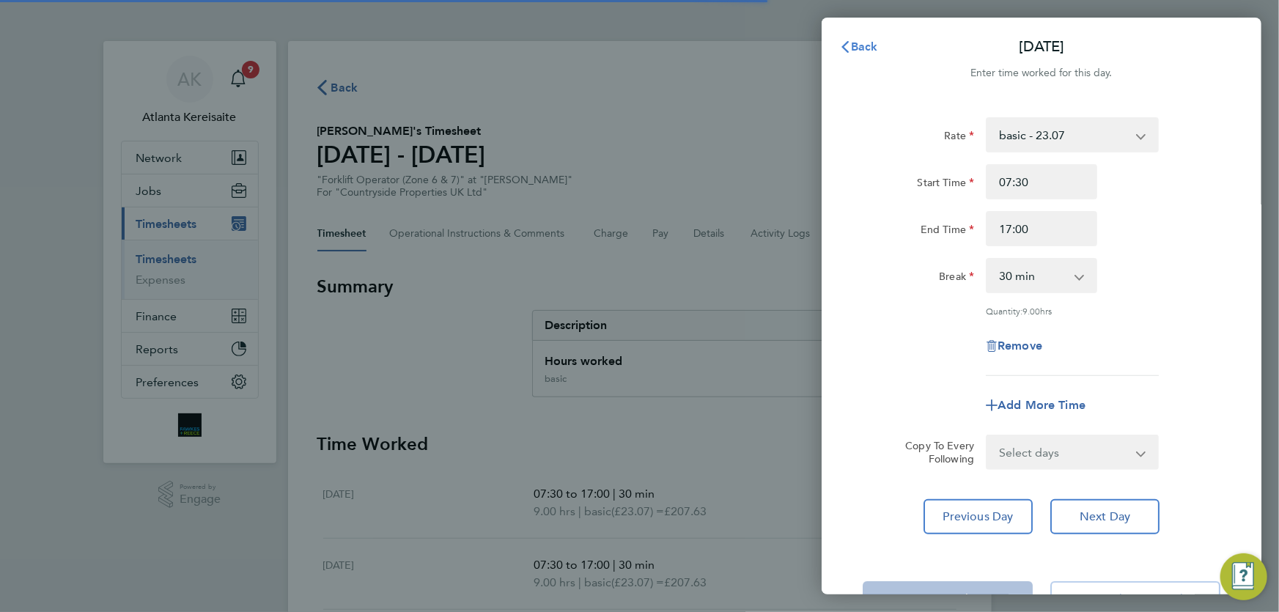
click at [863, 48] on span "Back" at bounding box center [864, 47] width 27 height 14
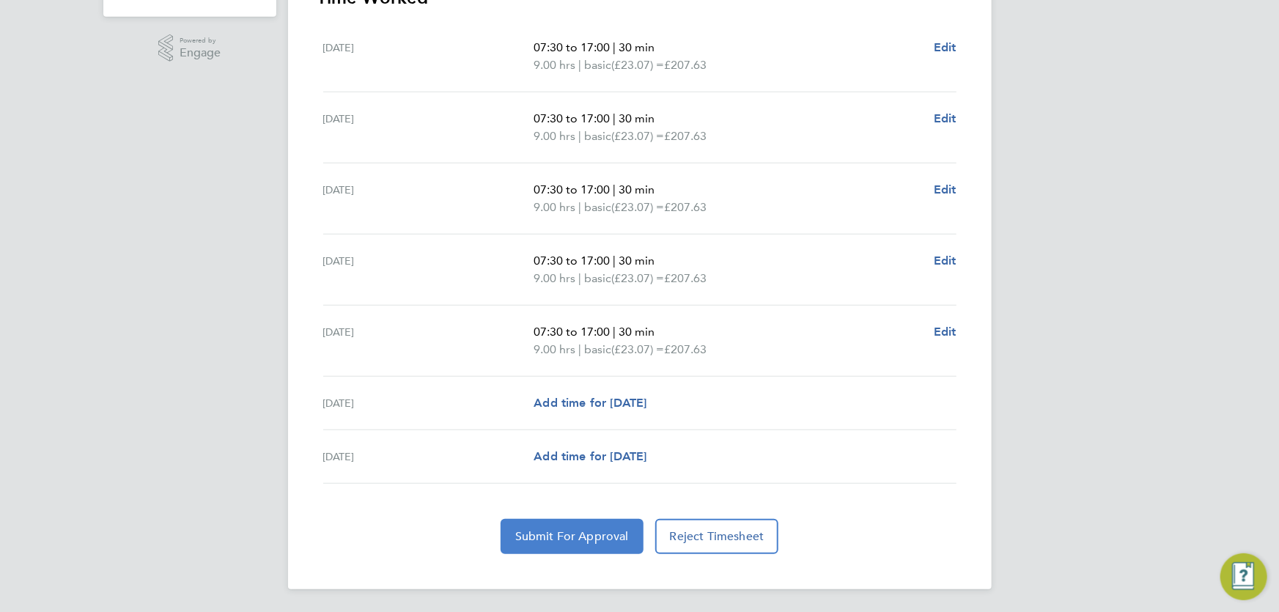
click at [583, 528] on button "Submit For Approval" at bounding box center [572, 536] width 143 height 35
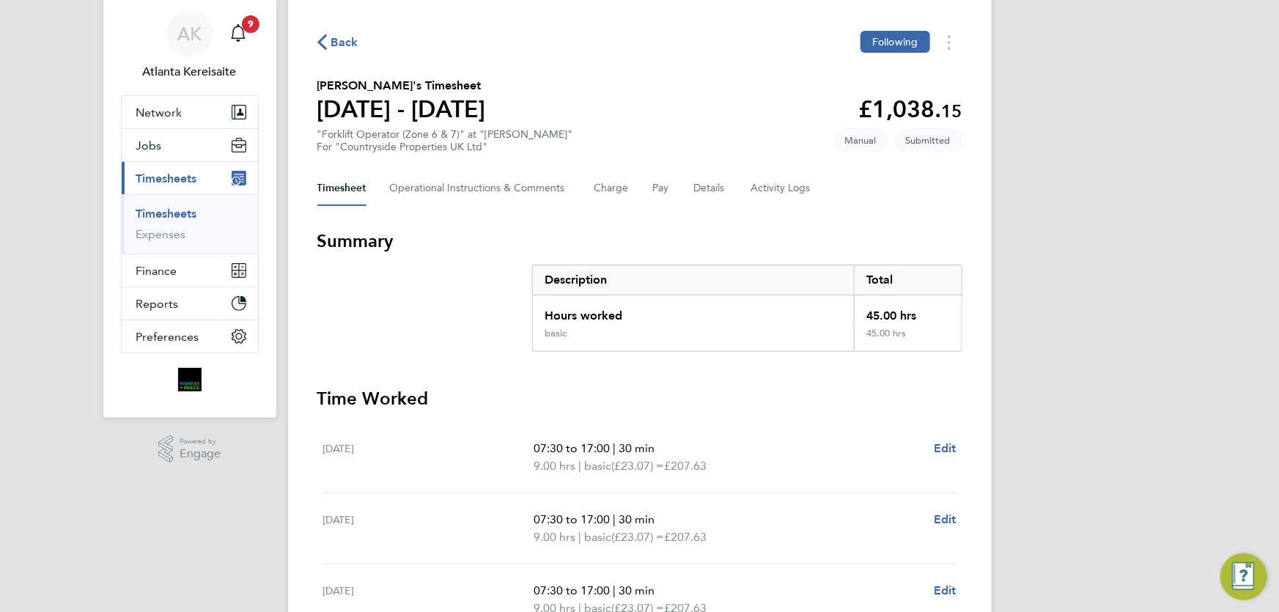
click at [335, 43] on span "Back" at bounding box center [344, 43] width 27 height 18
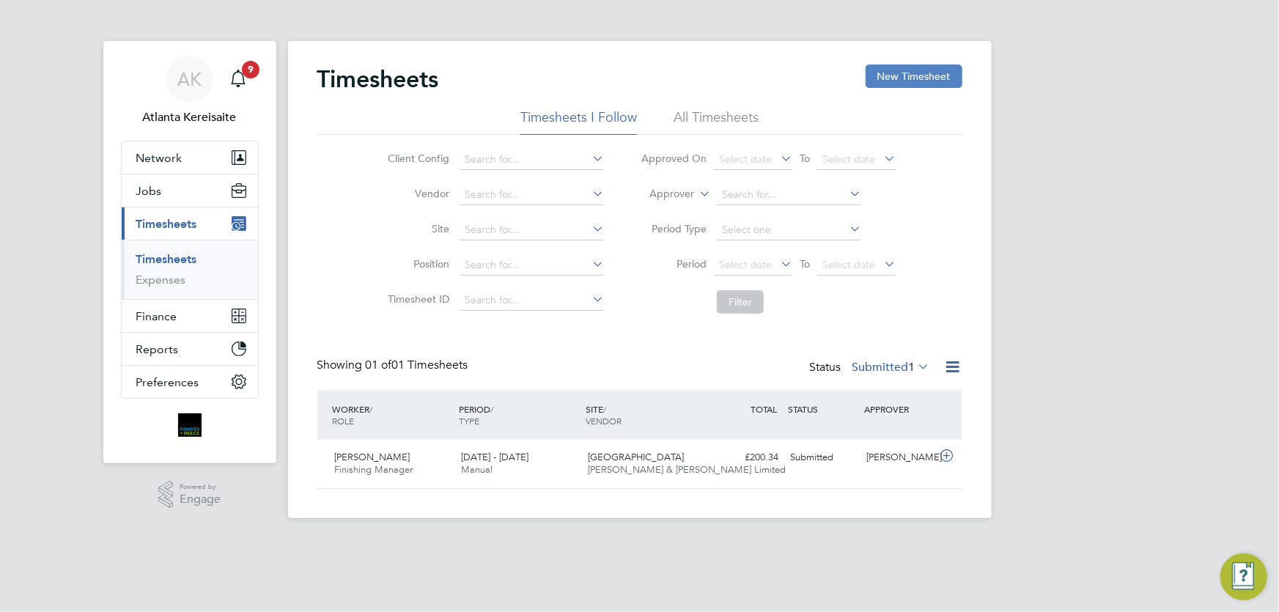
click at [923, 79] on button "New Timesheet" at bounding box center [914, 75] width 97 height 23
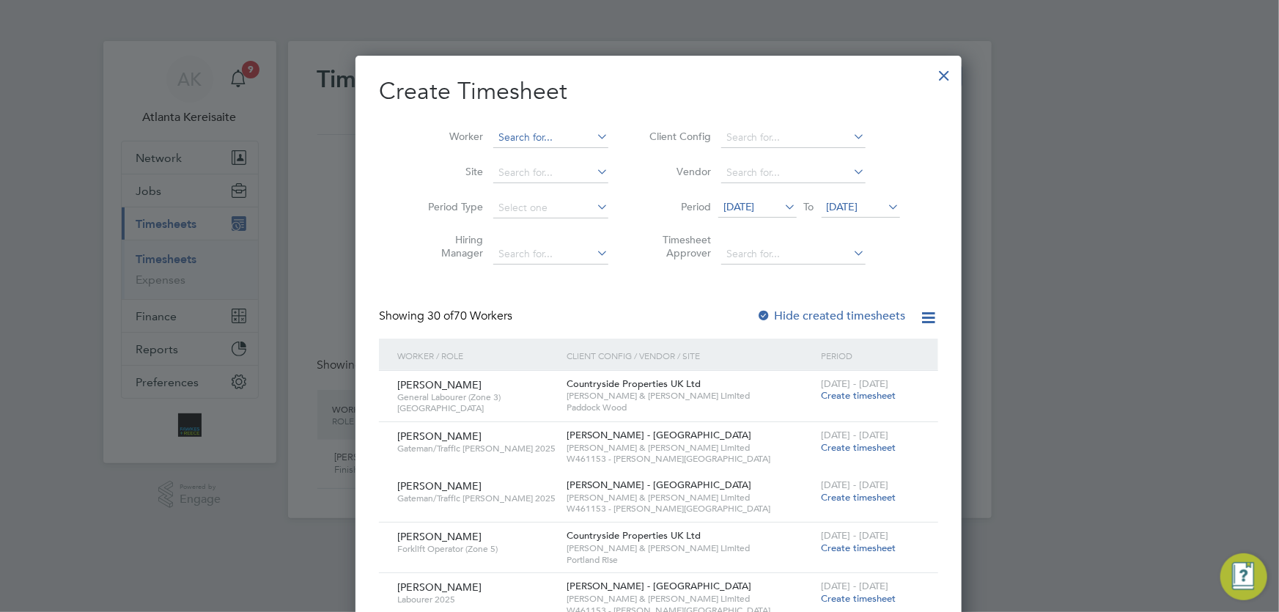
scroll to position [2207, 567]
click at [501, 128] on input at bounding box center [550, 138] width 115 height 21
click at [539, 256] on li "Bartl omiej Przybylski" at bounding box center [577, 257] width 209 height 20
type input "[PERSON_NAME]"
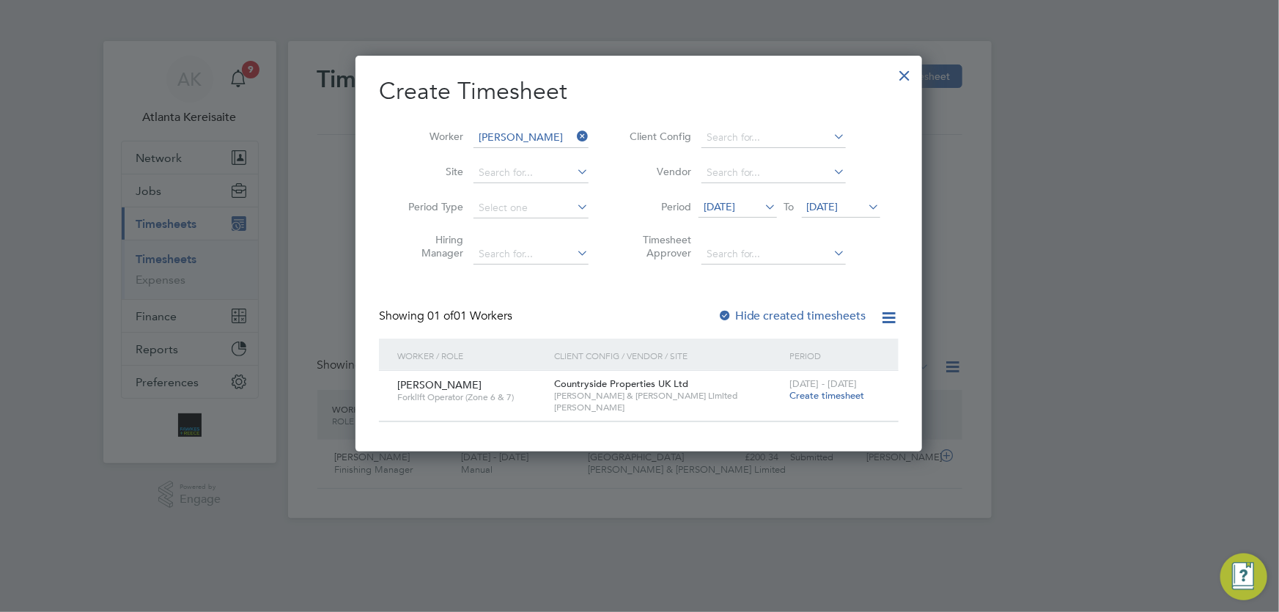
click at [829, 394] on span "Create timesheet" at bounding box center [826, 395] width 75 height 12
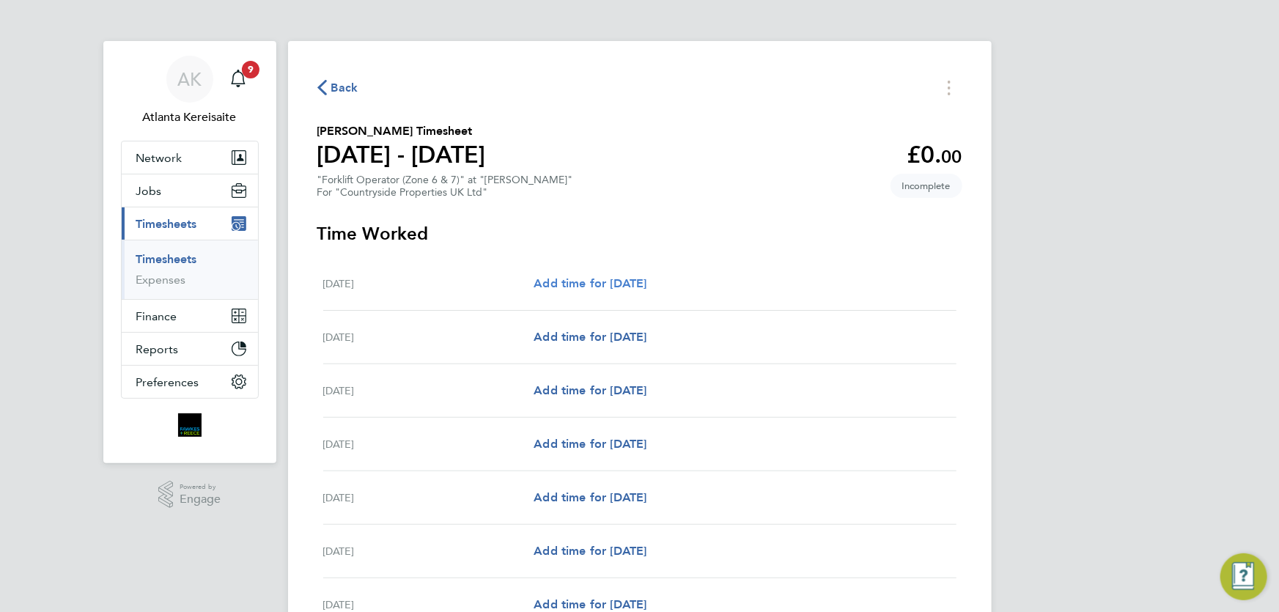
click at [572, 282] on span "Add time for [DATE]" at bounding box center [590, 283] width 113 height 14
select select "30"
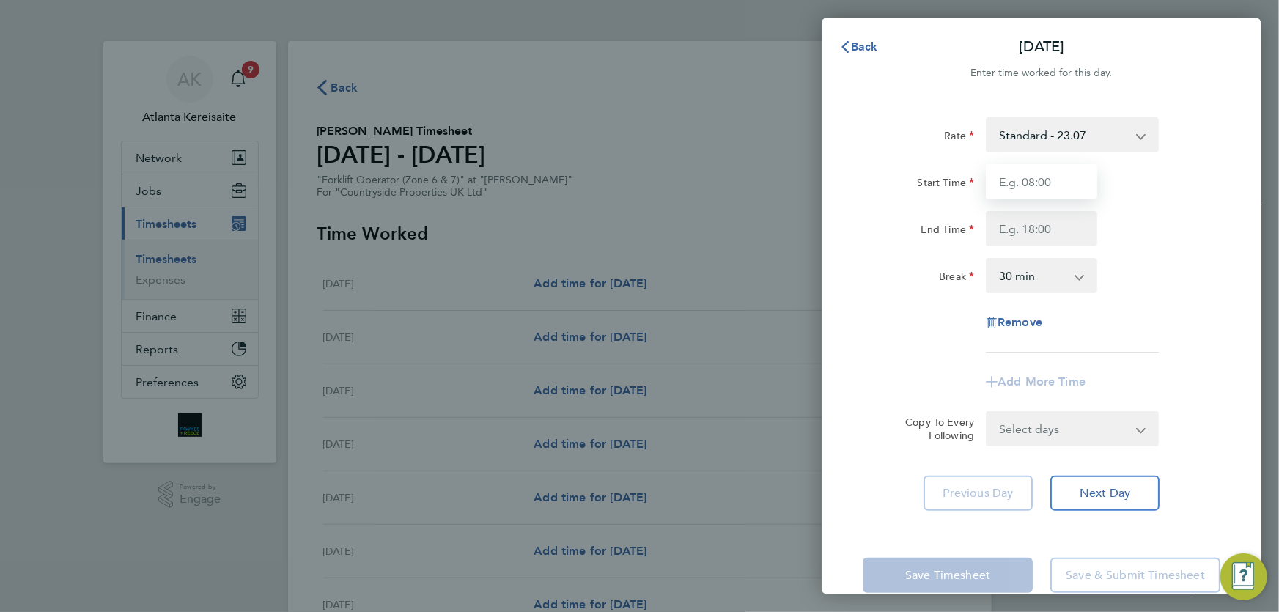
click at [1047, 169] on input "Start Time" at bounding box center [1041, 181] width 111 height 35
type input "07:30"
click at [1060, 227] on input "End Time" at bounding box center [1041, 228] width 111 height 35
type input "17:00"
click at [1049, 181] on input "07:30" at bounding box center [1041, 181] width 111 height 35
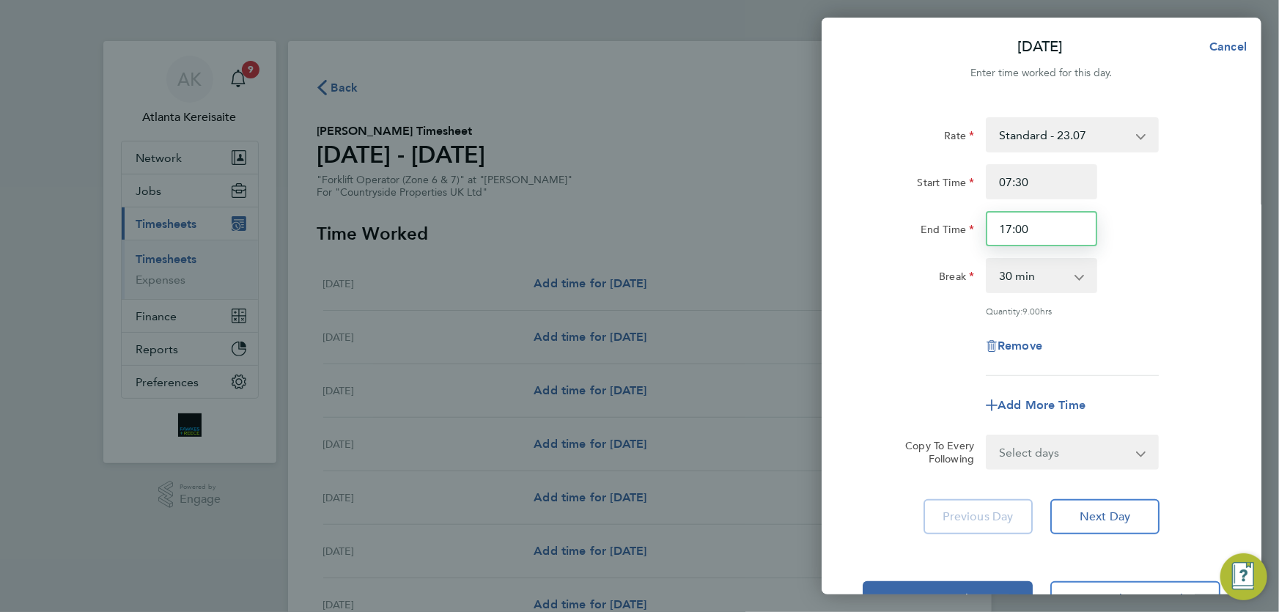
click at [1050, 235] on input "17:00" at bounding box center [1041, 228] width 111 height 35
click at [1104, 452] on select "Select days Day Weekday (Mon-Fri) Weekend (Sat-Sun) Tuesday Wednesday Thursday …" at bounding box center [1064, 452] width 154 height 32
select select "WEEKDAY"
click at [987, 436] on select "Select days Day Weekday (Mon-Fri) Weekend (Sat-Sun) Tuesday Wednesday Thursday …" at bounding box center [1064, 452] width 154 height 32
select select "2025-08-31"
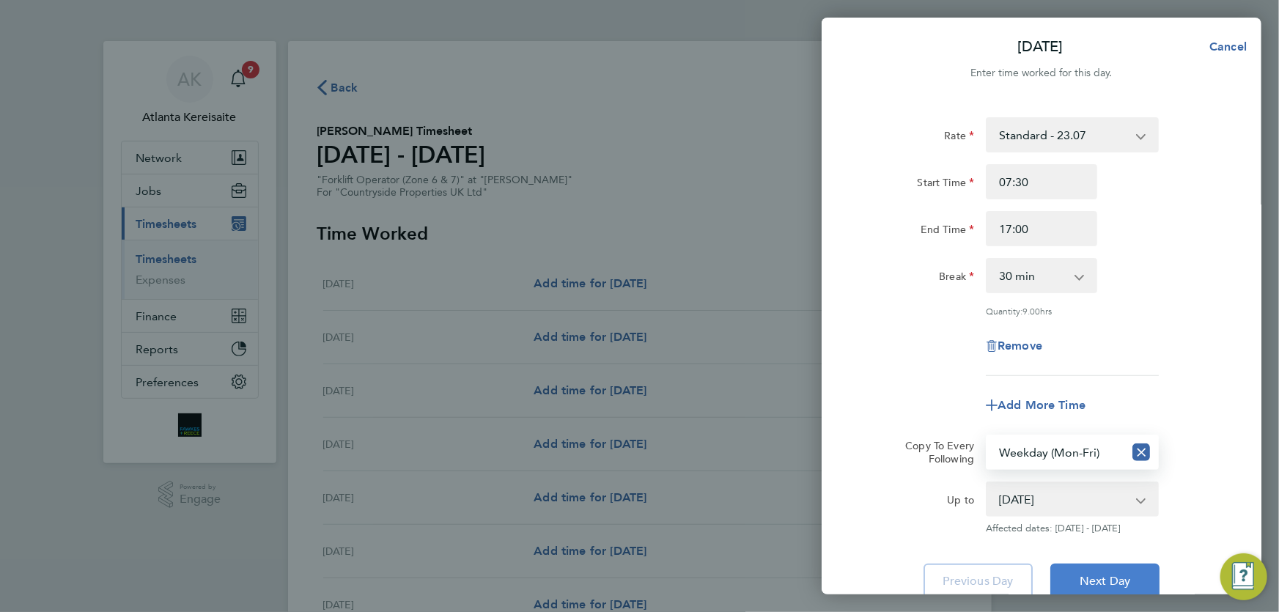
click at [1138, 579] on button "Next Day" at bounding box center [1104, 581] width 109 height 35
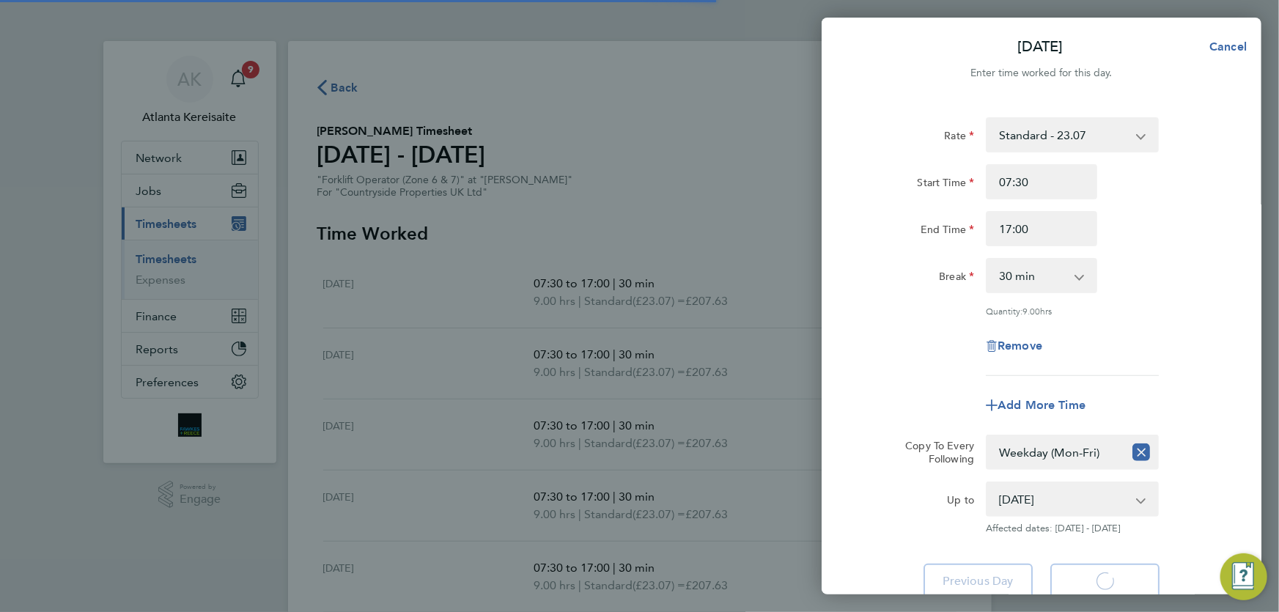
select select "30"
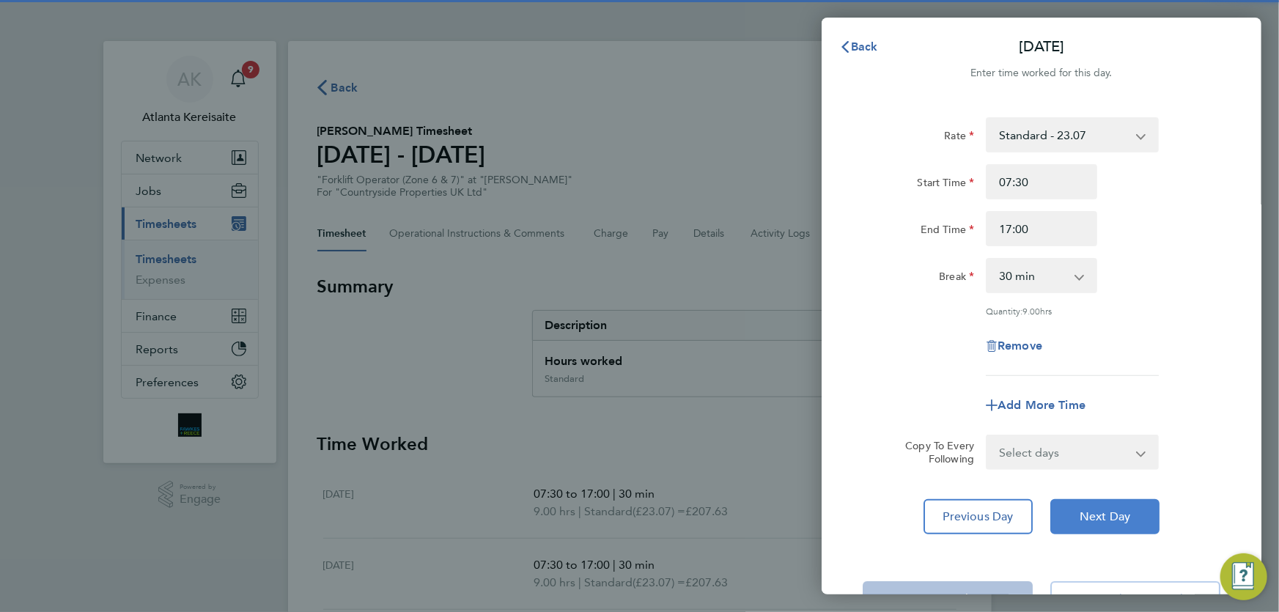
click at [1130, 514] on span "Next Day" at bounding box center [1104, 516] width 51 height 15
select select "30"
click at [1130, 514] on span "Next Day" at bounding box center [1104, 516] width 51 height 15
select select "30"
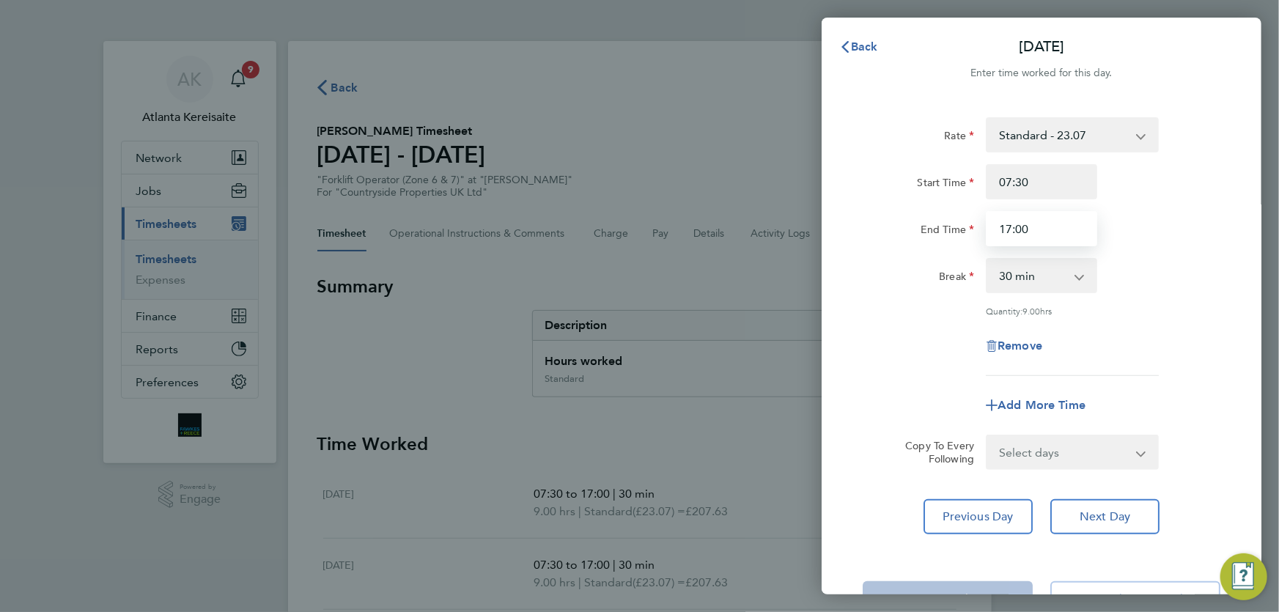
click at [1010, 227] on input "17:00" at bounding box center [1041, 228] width 111 height 35
type input "16:00"
click at [975, 516] on span "Previous Day" at bounding box center [978, 516] width 70 height 15
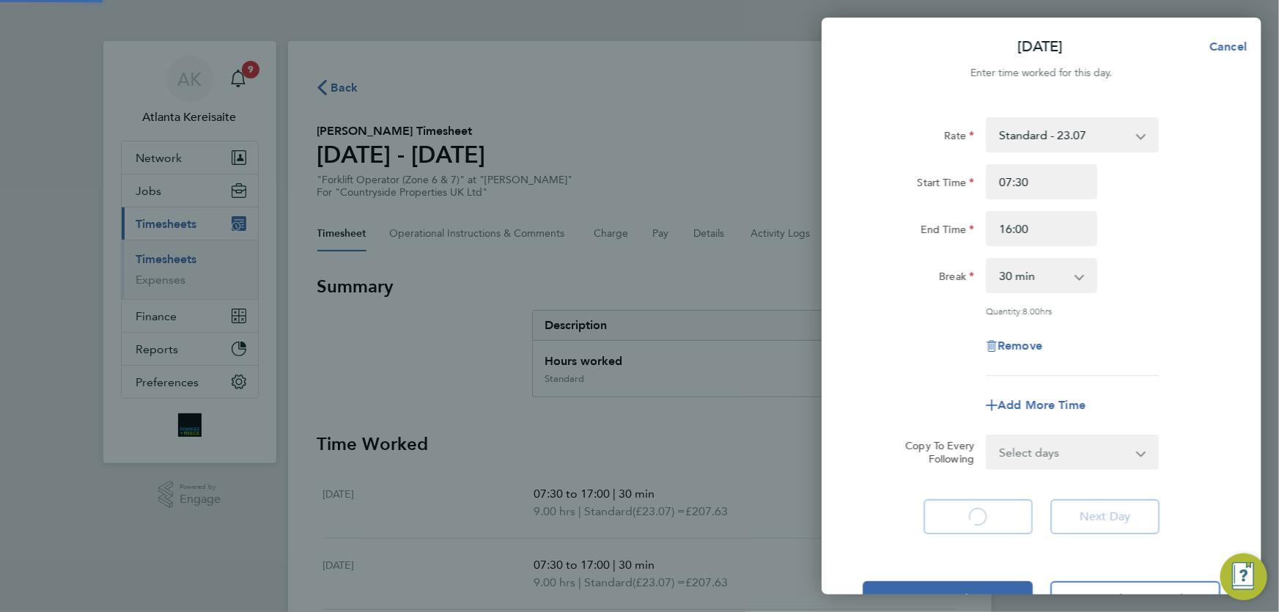
select select "30"
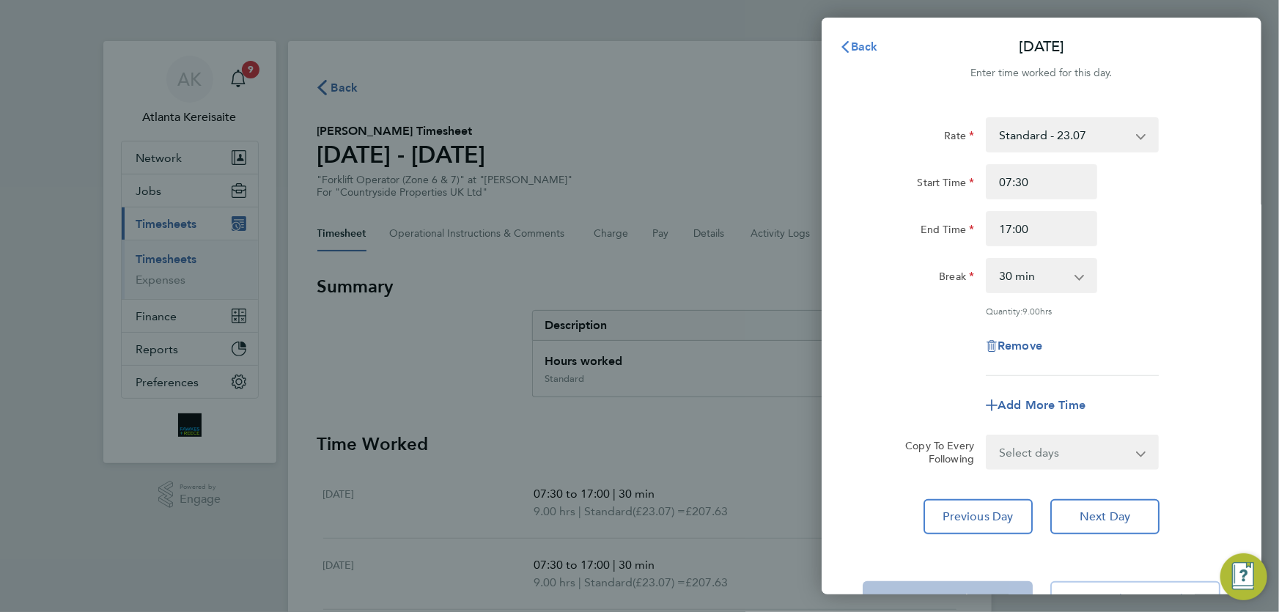
click at [841, 55] on button "Back" at bounding box center [858, 46] width 68 height 29
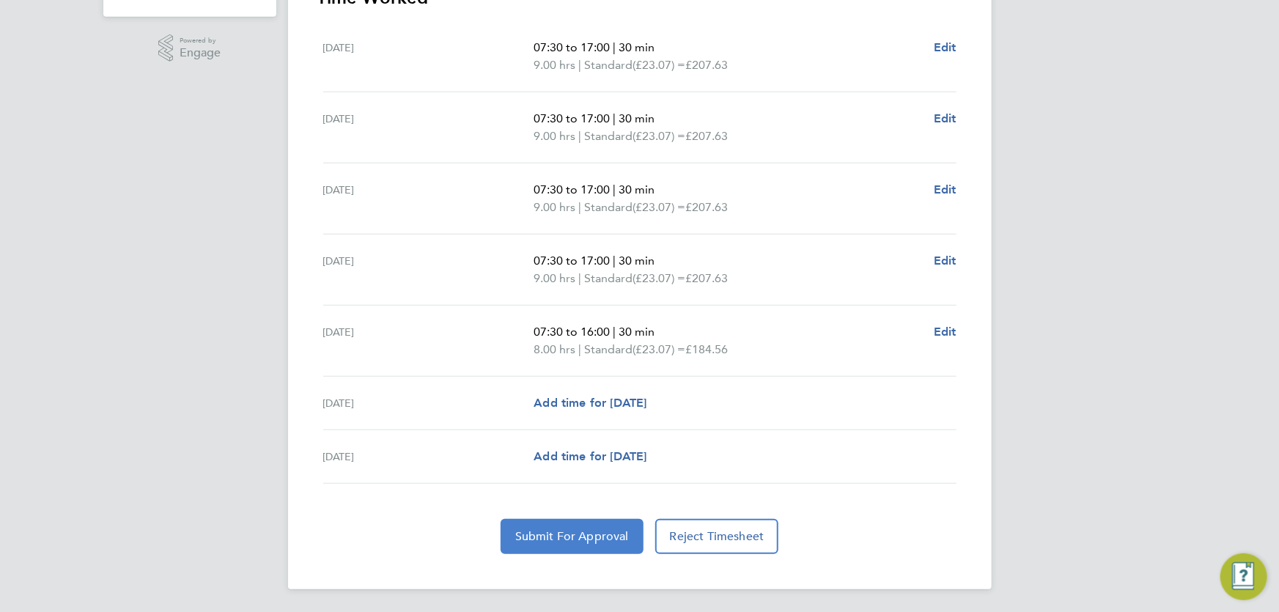
click at [587, 527] on button "Submit For Approval" at bounding box center [572, 536] width 143 height 35
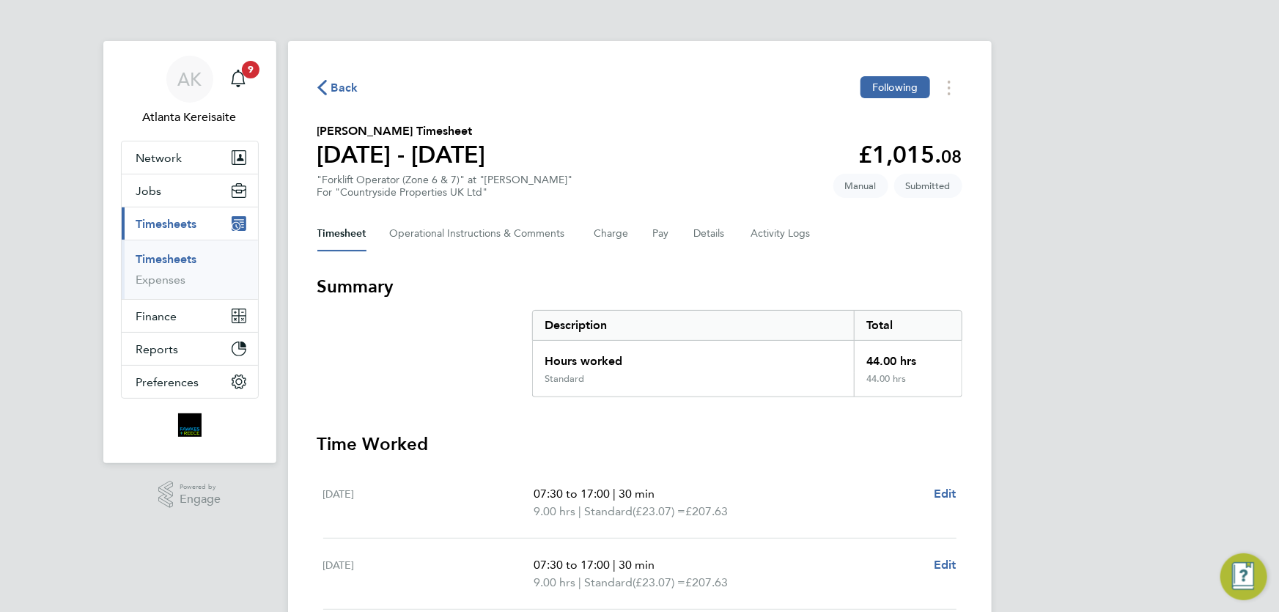
click at [319, 82] on icon "button" at bounding box center [322, 87] width 10 height 15
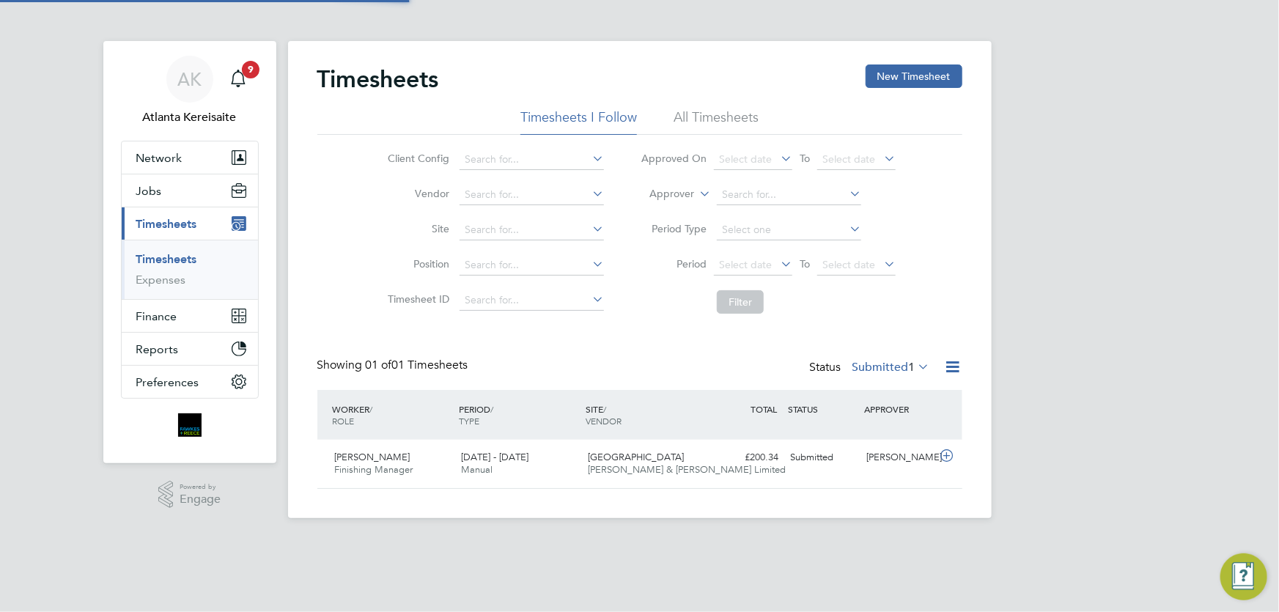
scroll to position [37, 127]
click at [956, 78] on button "New Timesheet" at bounding box center [914, 75] width 97 height 23
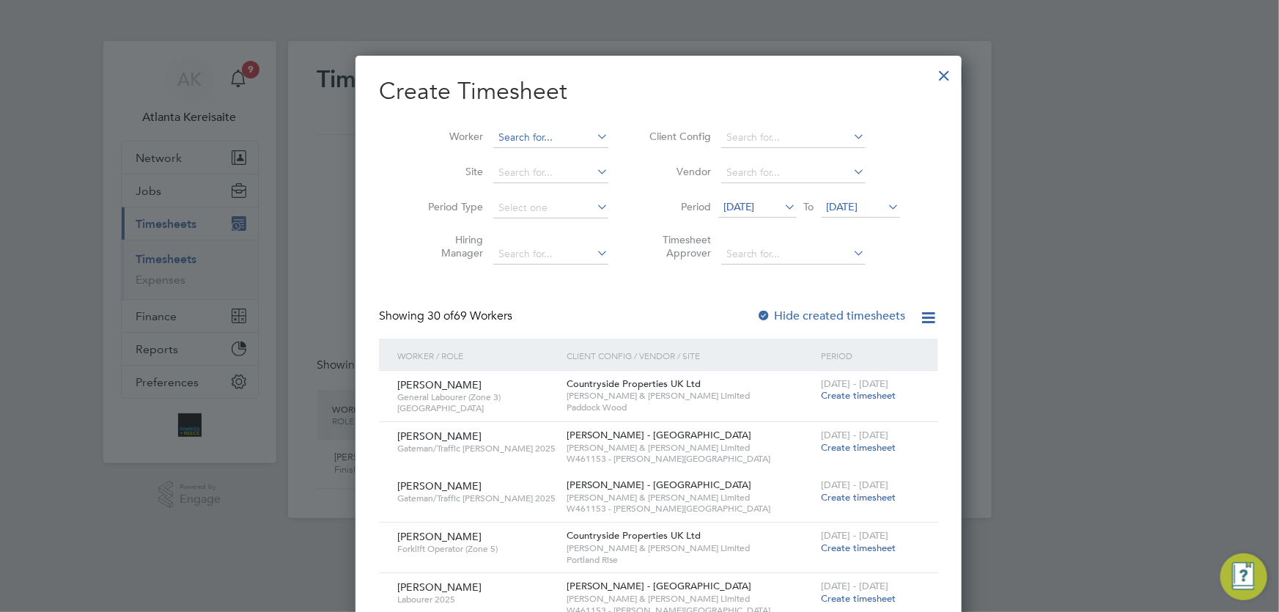
scroll to position [2207, 567]
click at [501, 132] on input at bounding box center [550, 138] width 115 height 21
click at [540, 160] on li "Joe Flin t" at bounding box center [533, 157] width 121 height 20
type input "[PERSON_NAME]"
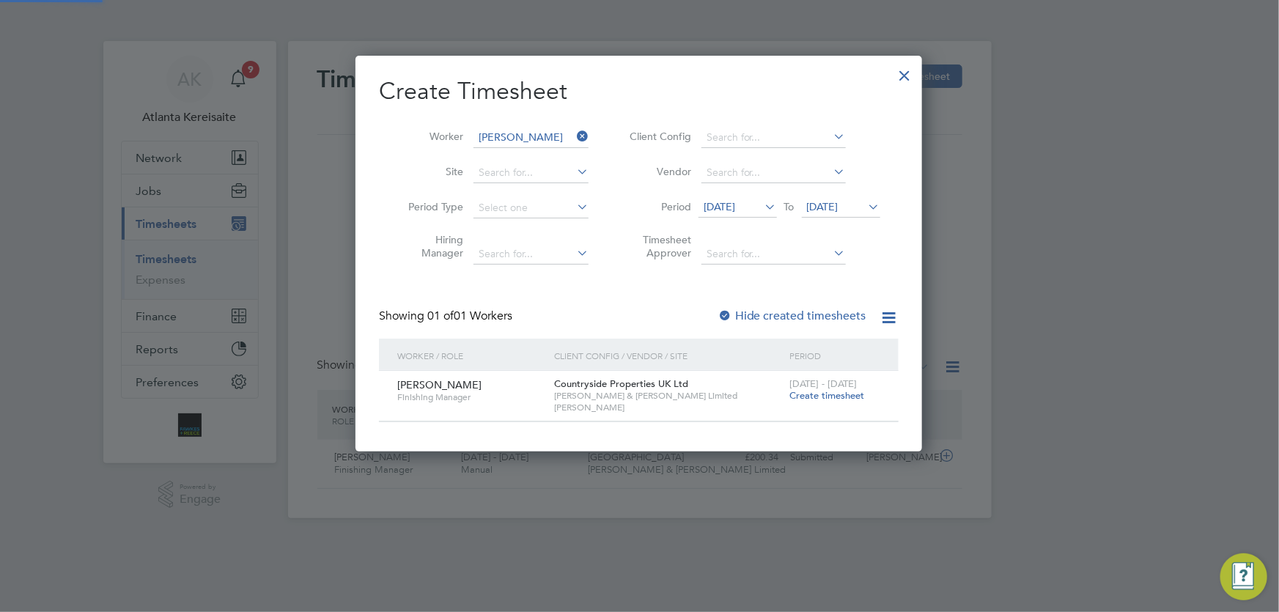
scroll to position [396, 567]
click at [855, 394] on span "Create timesheet" at bounding box center [826, 395] width 75 height 12
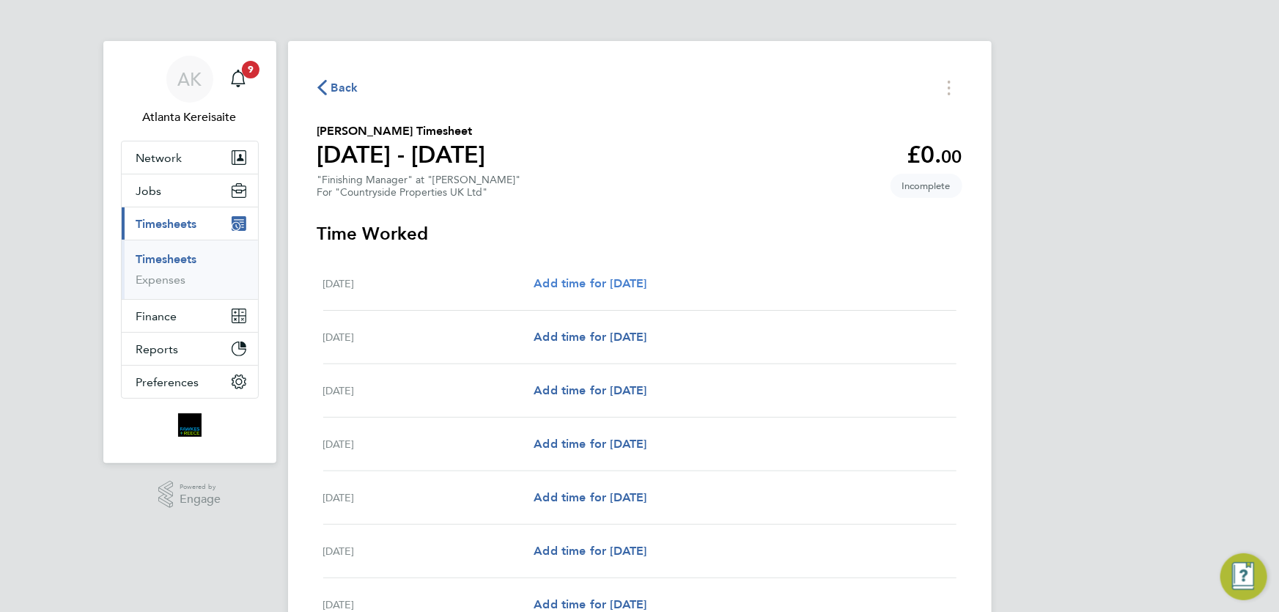
click at [582, 277] on span "Add time for [DATE]" at bounding box center [590, 283] width 113 height 14
select select "30"
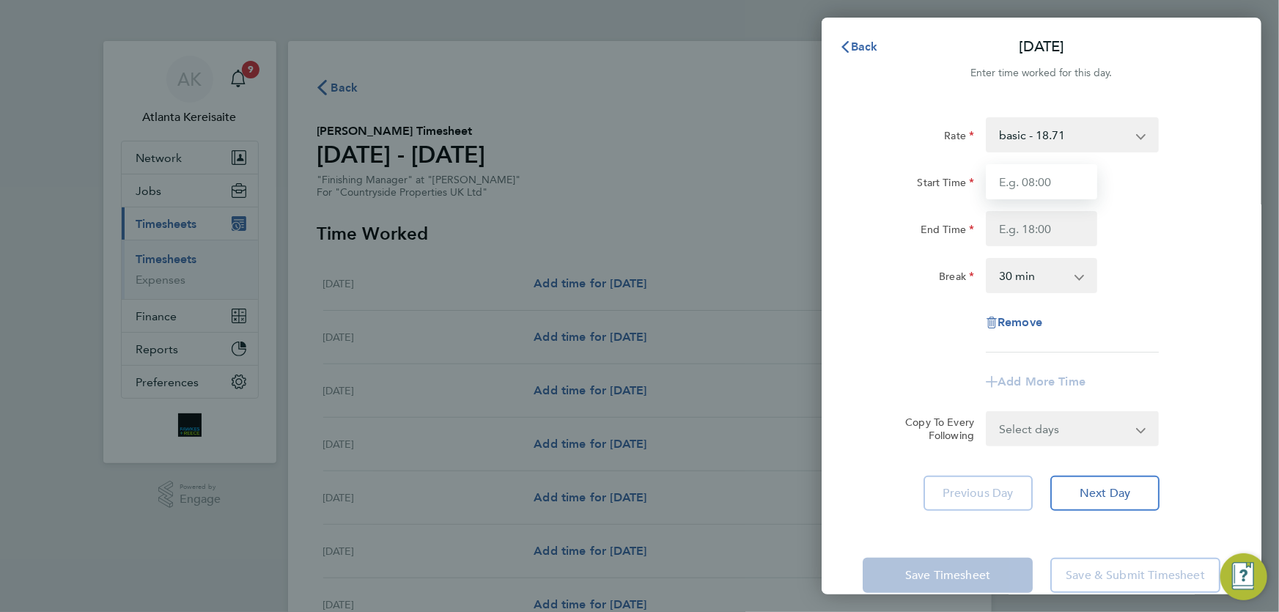
click at [1055, 182] on input "Start Time" at bounding box center [1041, 181] width 111 height 35
type input "07:30"
click at [1038, 219] on input "End Time" at bounding box center [1041, 228] width 111 height 35
type input "17:00"
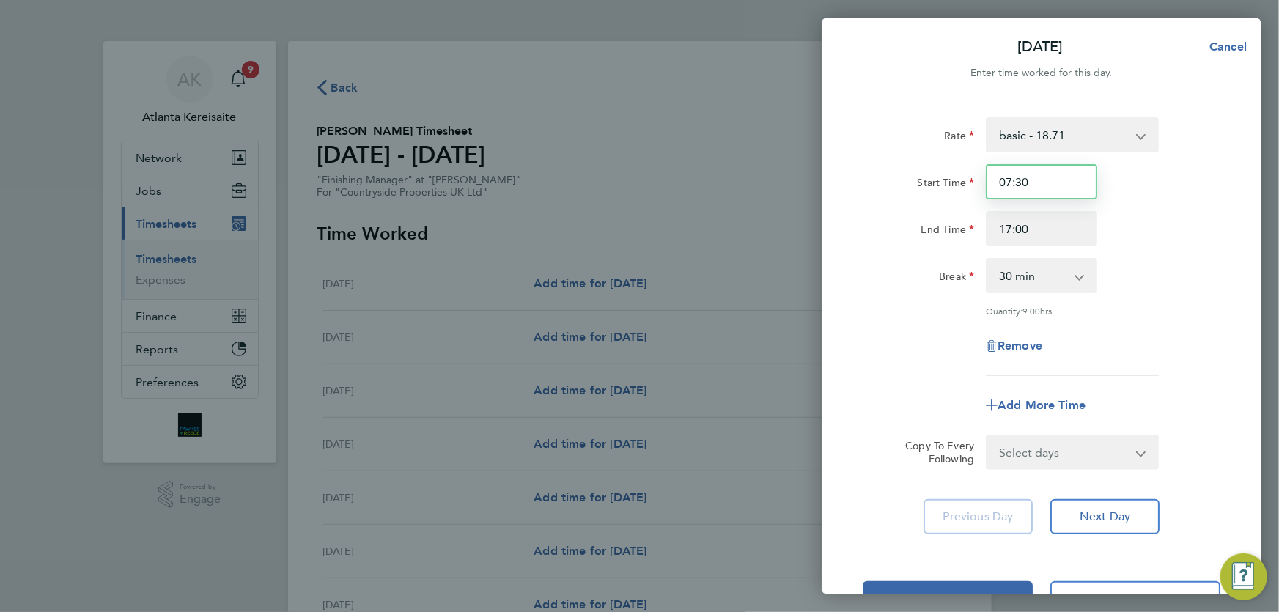
click at [1058, 177] on input "07:30" at bounding box center [1041, 181] width 111 height 35
click at [1052, 226] on input "17:00" at bounding box center [1041, 228] width 111 height 35
click at [1110, 441] on select "Select days Day Weekday (Mon-Fri) Weekend (Sat-Sun) Tuesday Wednesday Thursday …" at bounding box center [1064, 452] width 154 height 32
select select "WEEKDAY"
click at [987, 436] on select "Select days Day Weekday (Mon-Fri) Weekend (Sat-Sun) Tuesday Wednesday Thursday …" at bounding box center [1064, 452] width 154 height 32
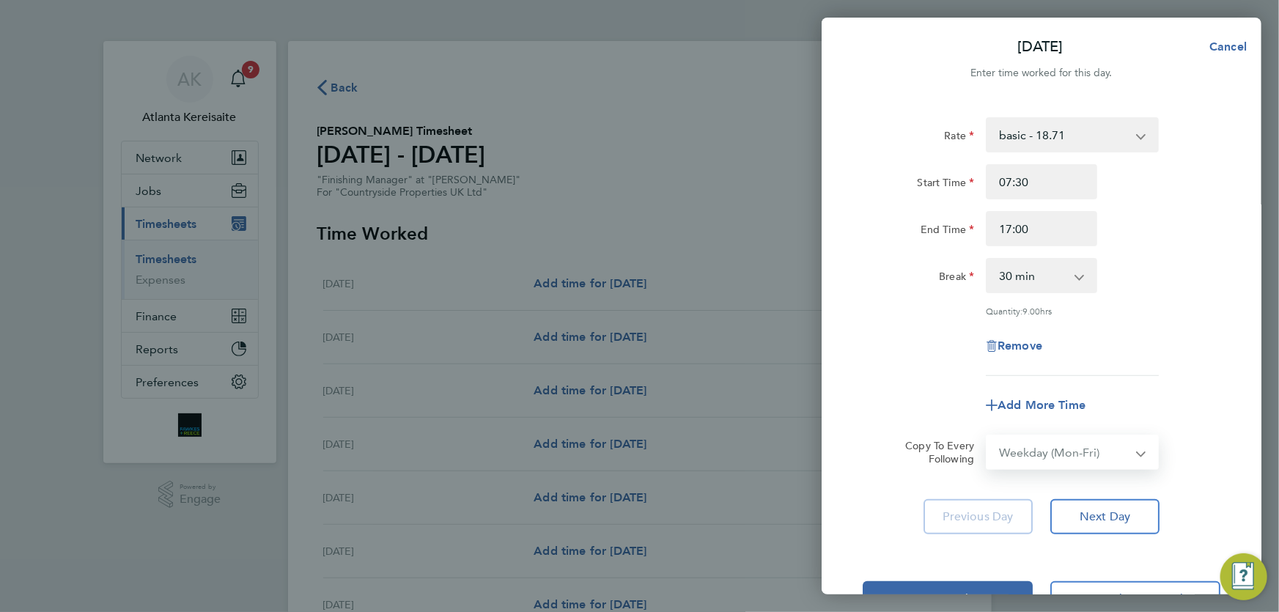
select select "2025-08-31"
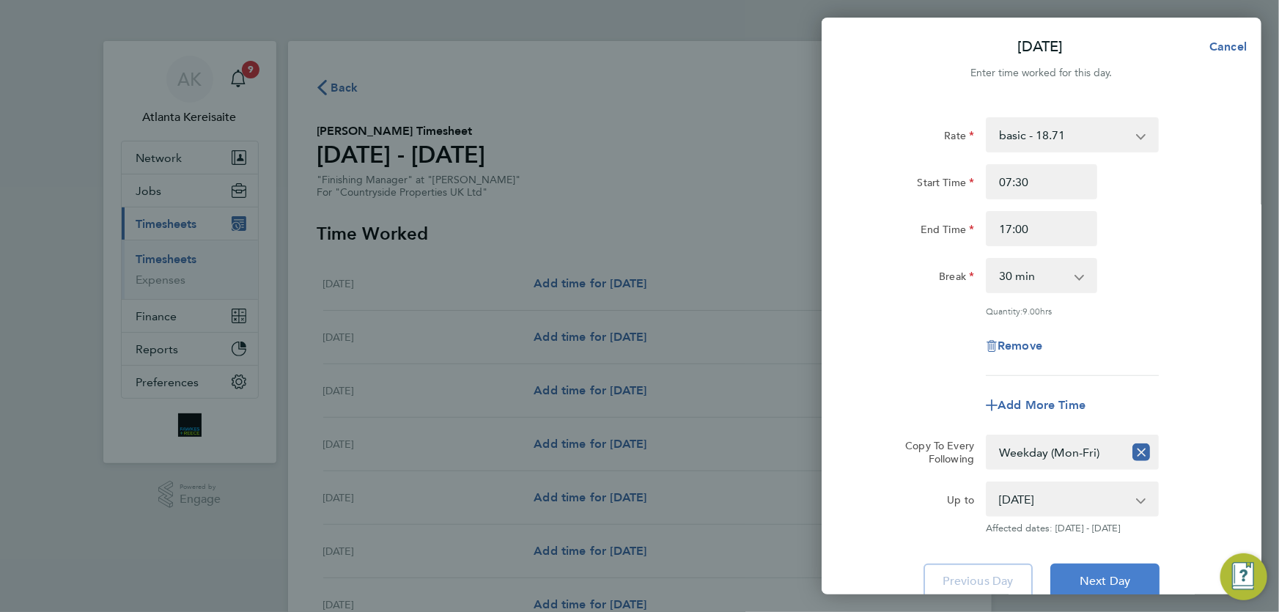
click at [1129, 566] on button "Next Day" at bounding box center [1104, 581] width 109 height 35
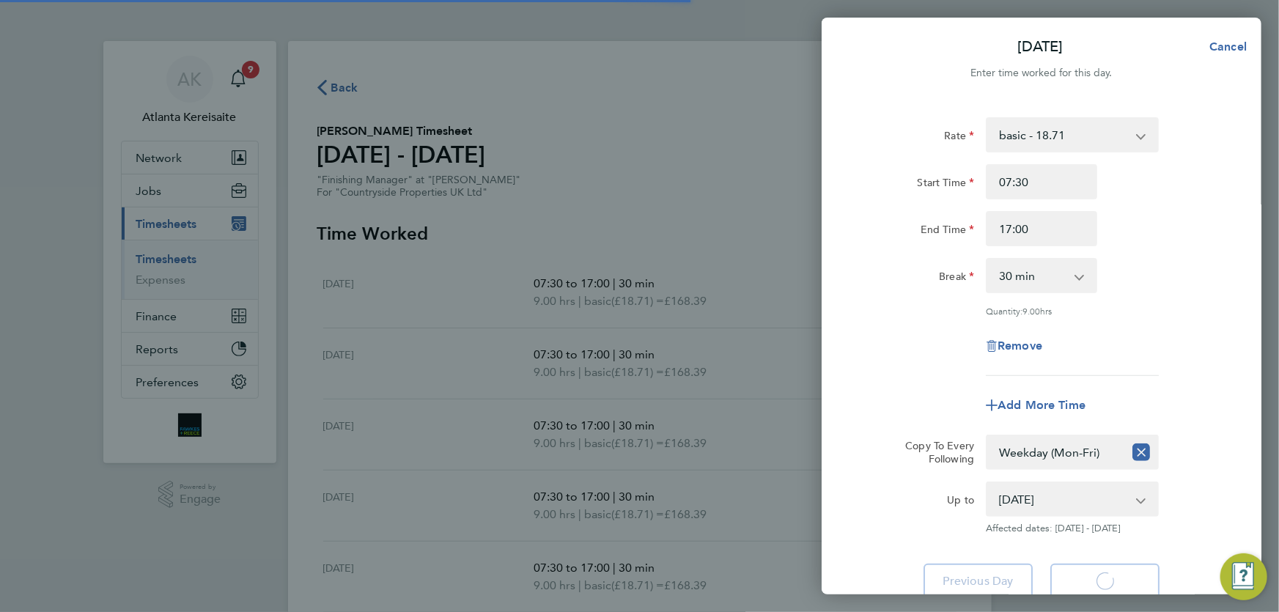
select select "30"
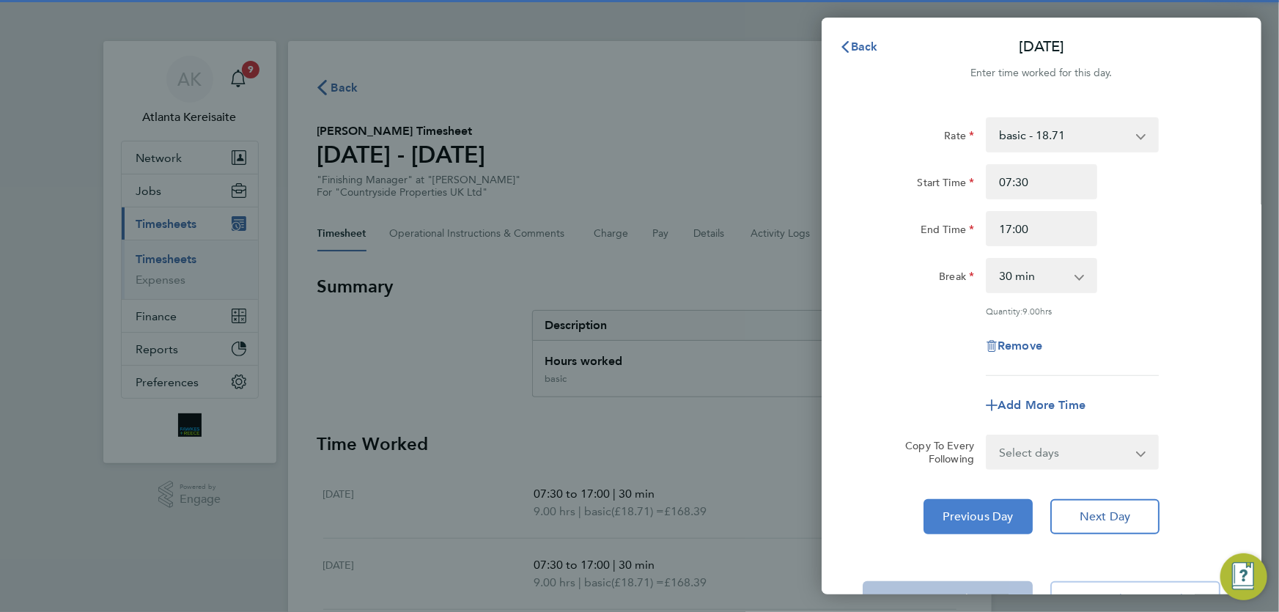
click at [992, 515] on span "Previous Day" at bounding box center [978, 516] width 70 height 15
select select "30"
click at [1022, 340] on span "Remove" at bounding box center [1019, 346] width 45 height 14
select select "null"
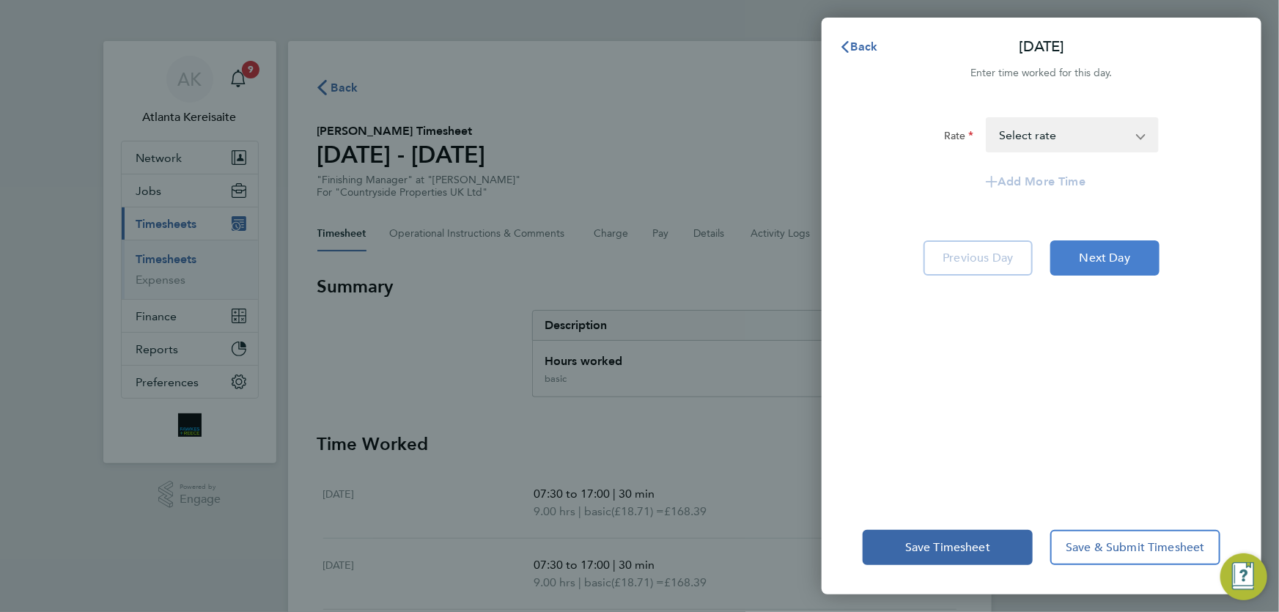
click at [1099, 246] on button "Next Day" at bounding box center [1104, 257] width 109 height 35
select select "30"
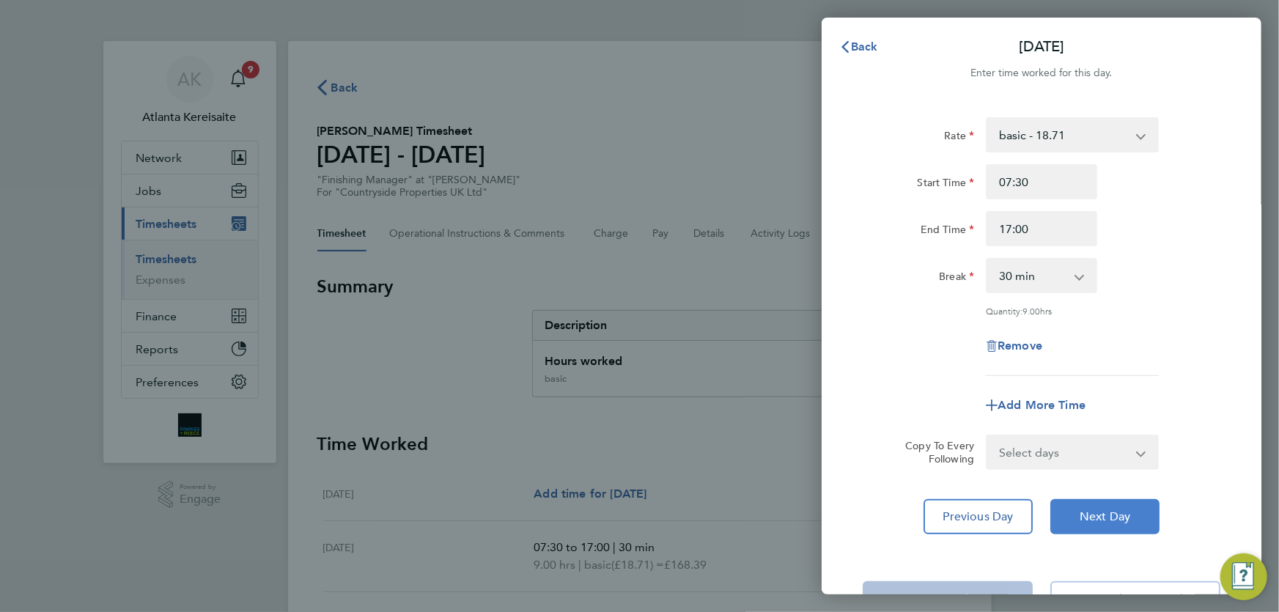
click at [1114, 518] on span "Next Day" at bounding box center [1104, 516] width 51 height 15
select select "30"
click at [1114, 518] on span "Next Day" at bounding box center [1104, 516] width 51 height 15
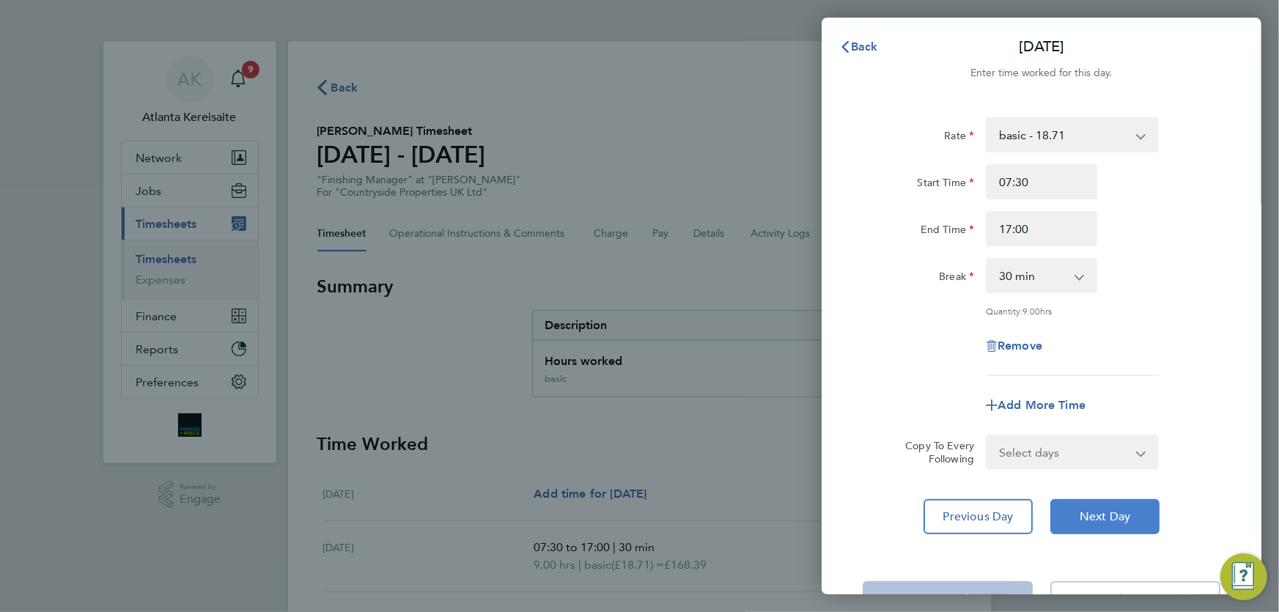
select select "30"
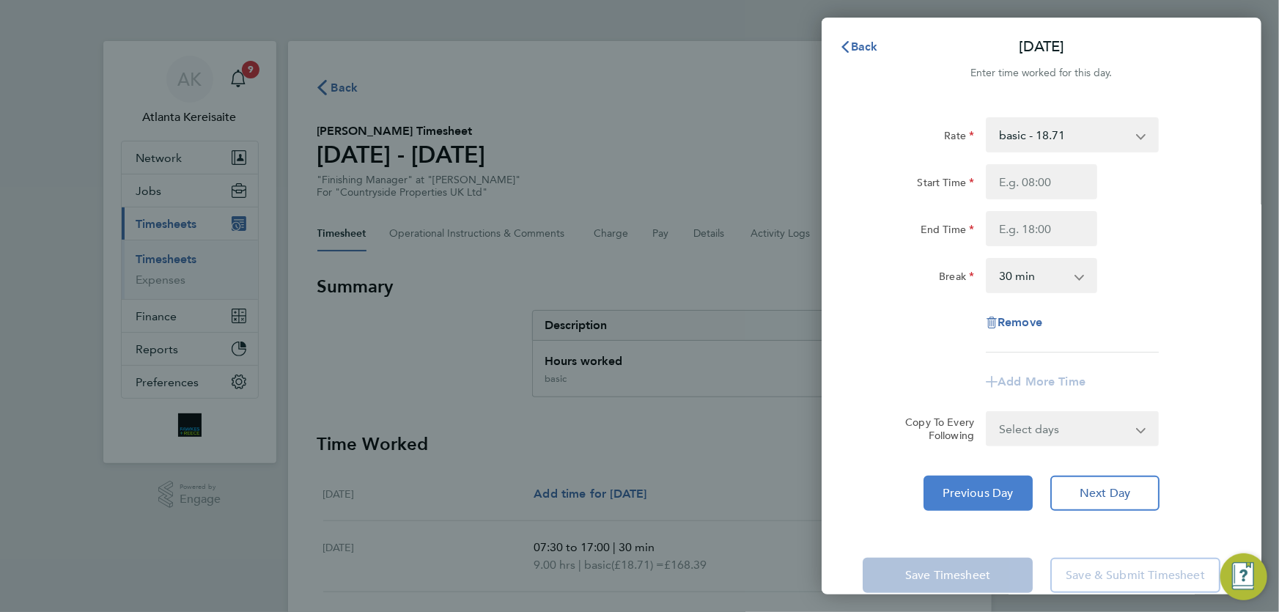
click at [966, 491] on span "Previous Day" at bounding box center [978, 493] width 70 height 15
select select "30"
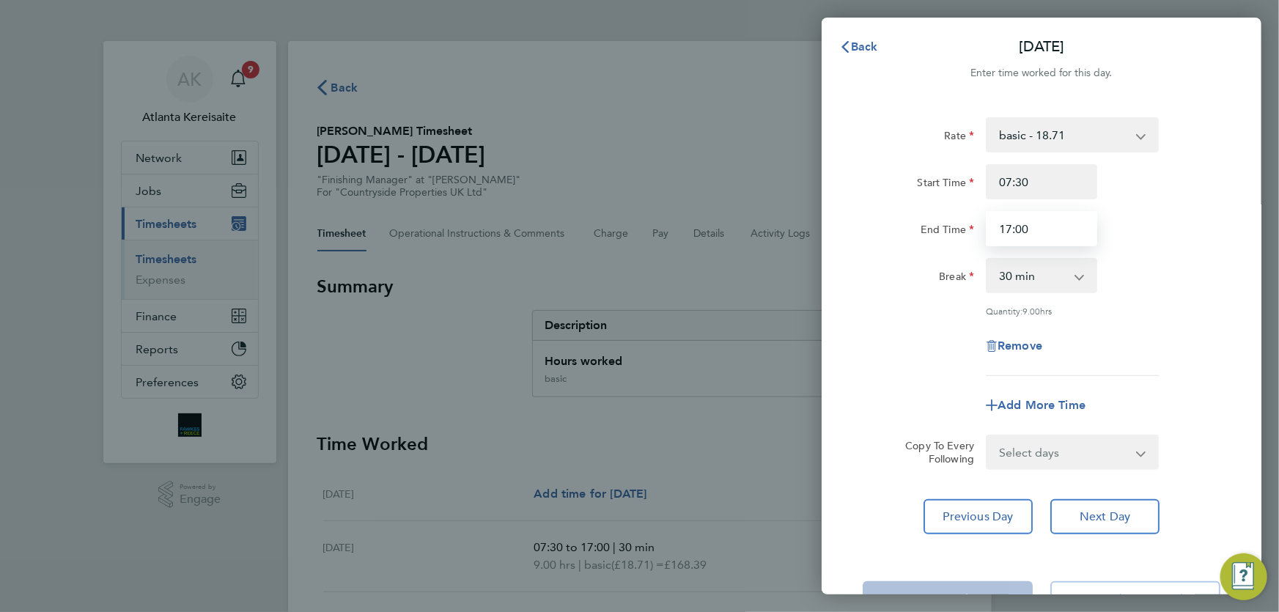
click at [1011, 233] on input "17:00" at bounding box center [1041, 228] width 111 height 35
type input "16:00"
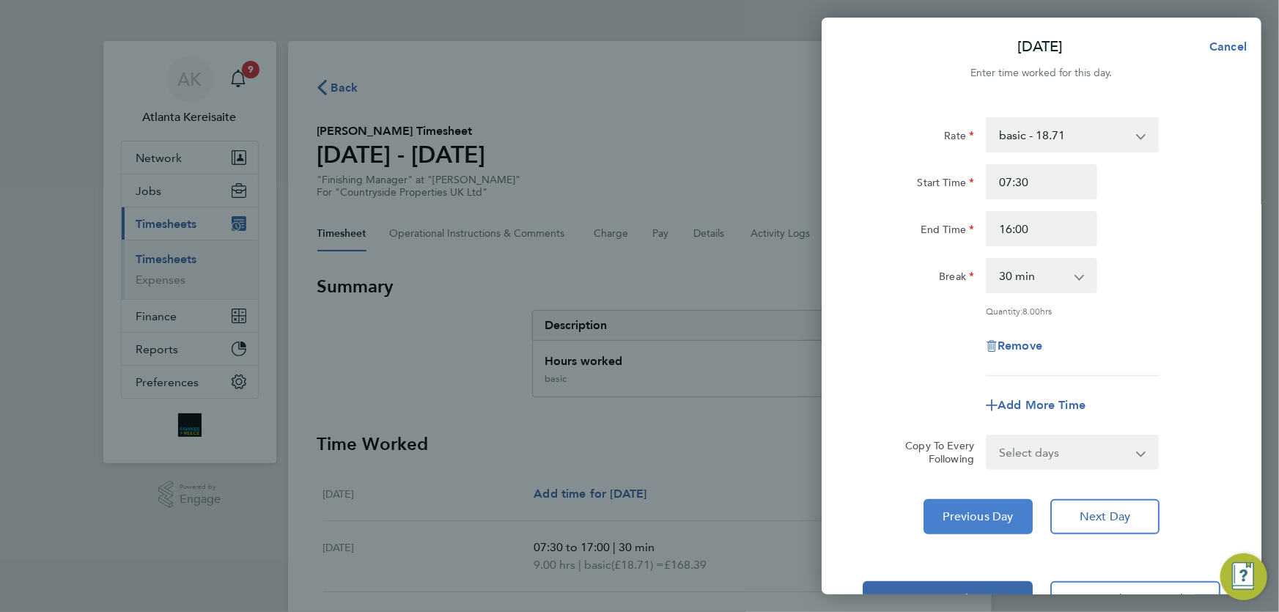
click at [964, 517] on span "Previous Day" at bounding box center [978, 516] width 70 height 15
select select "30"
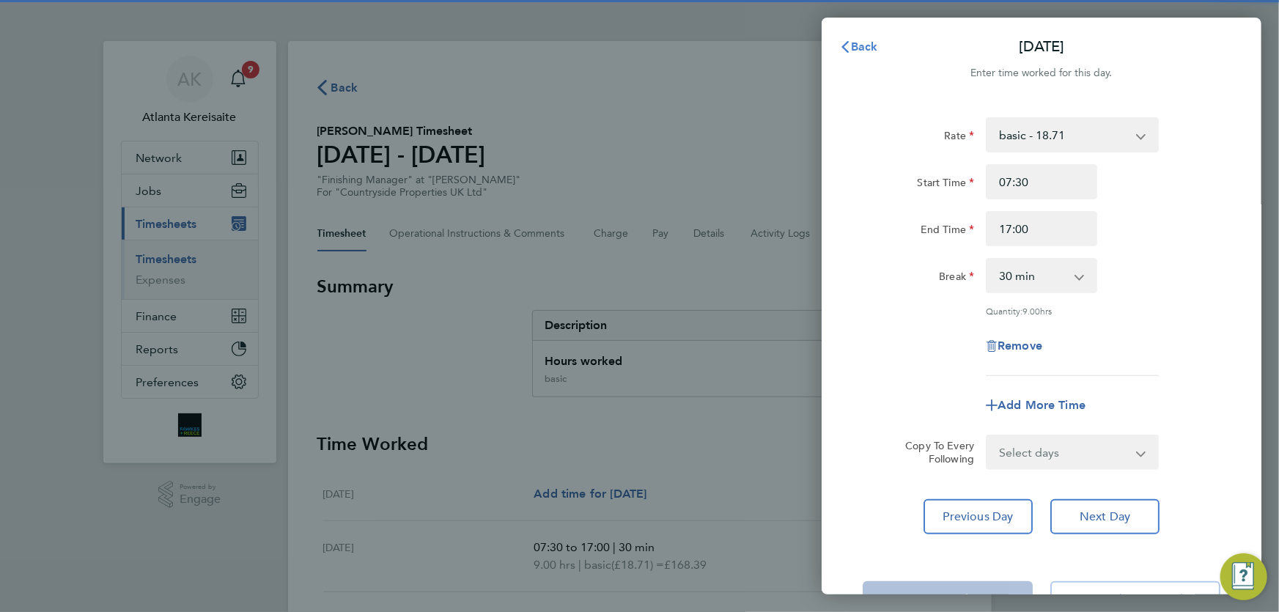
click at [856, 51] on span "Back" at bounding box center [864, 47] width 27 height 14
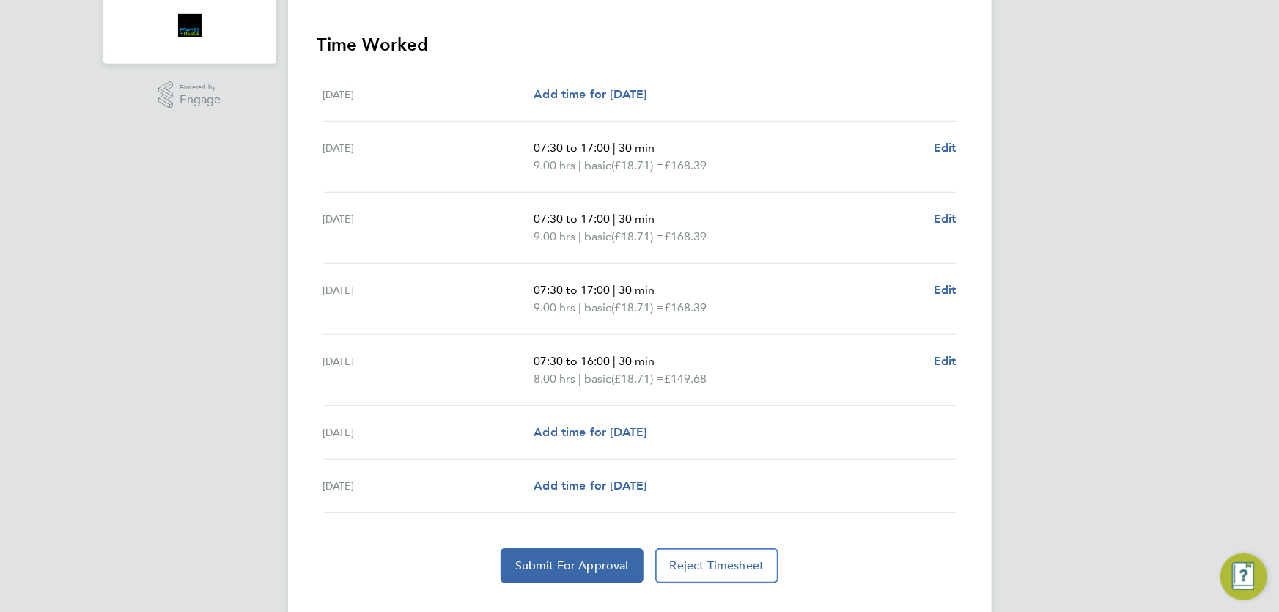
scroll to position [428, 0]
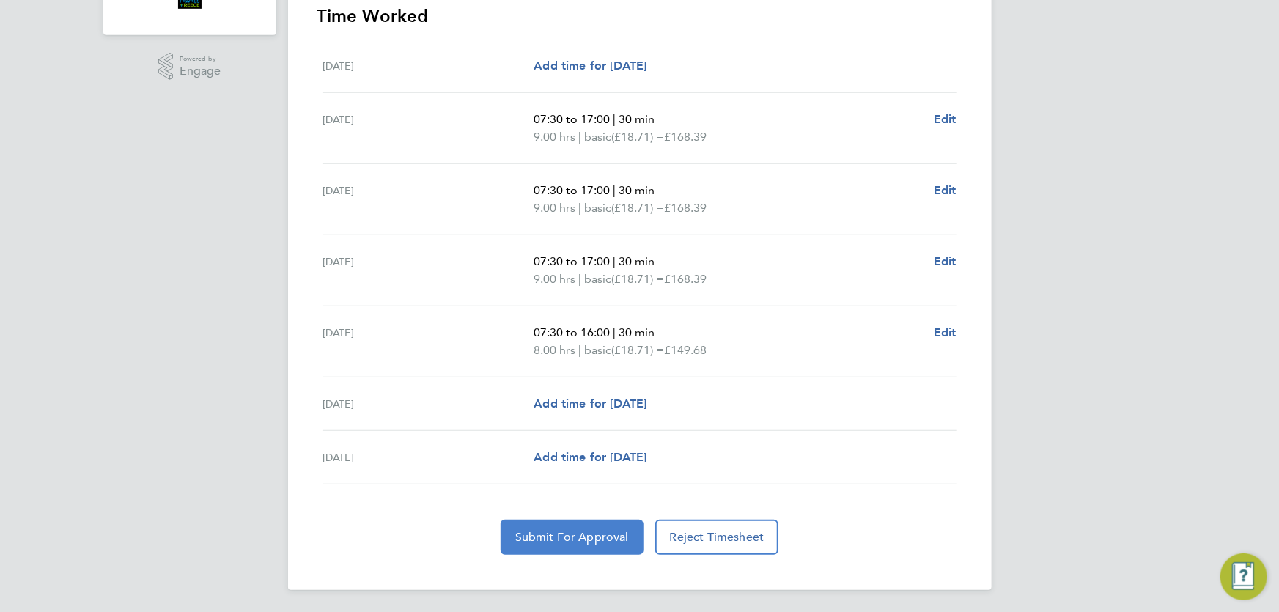
click at [571, 543] on button "Submit For Approval" at bounding box center [572, 537] width 143 height 35
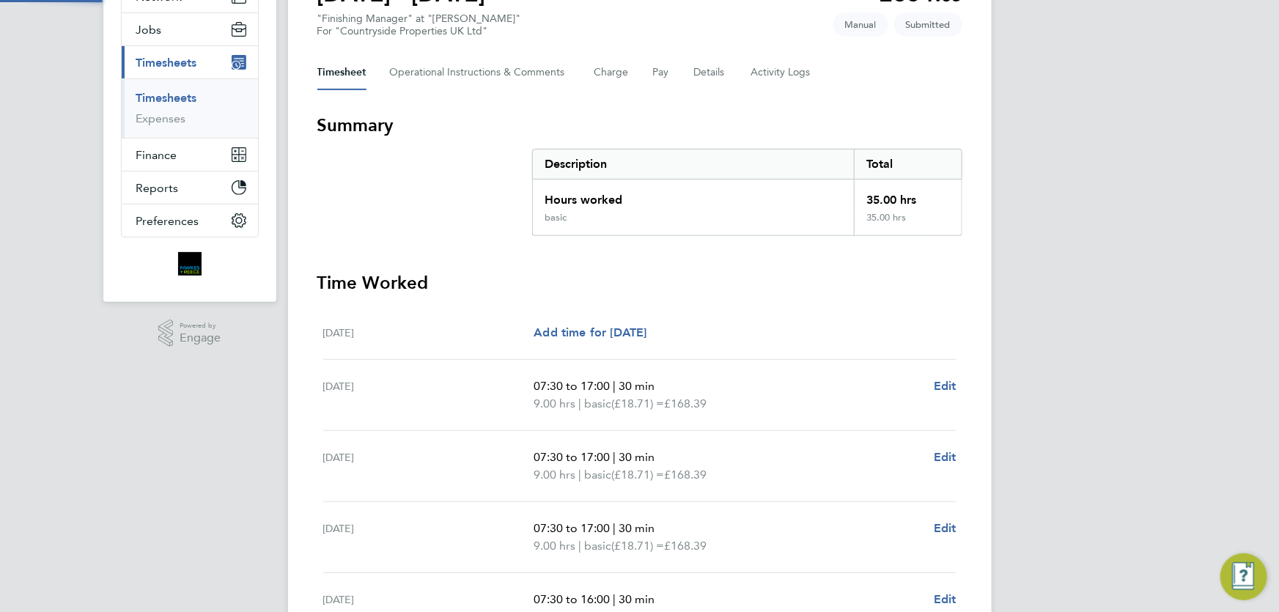
scroll to position [29, 0]
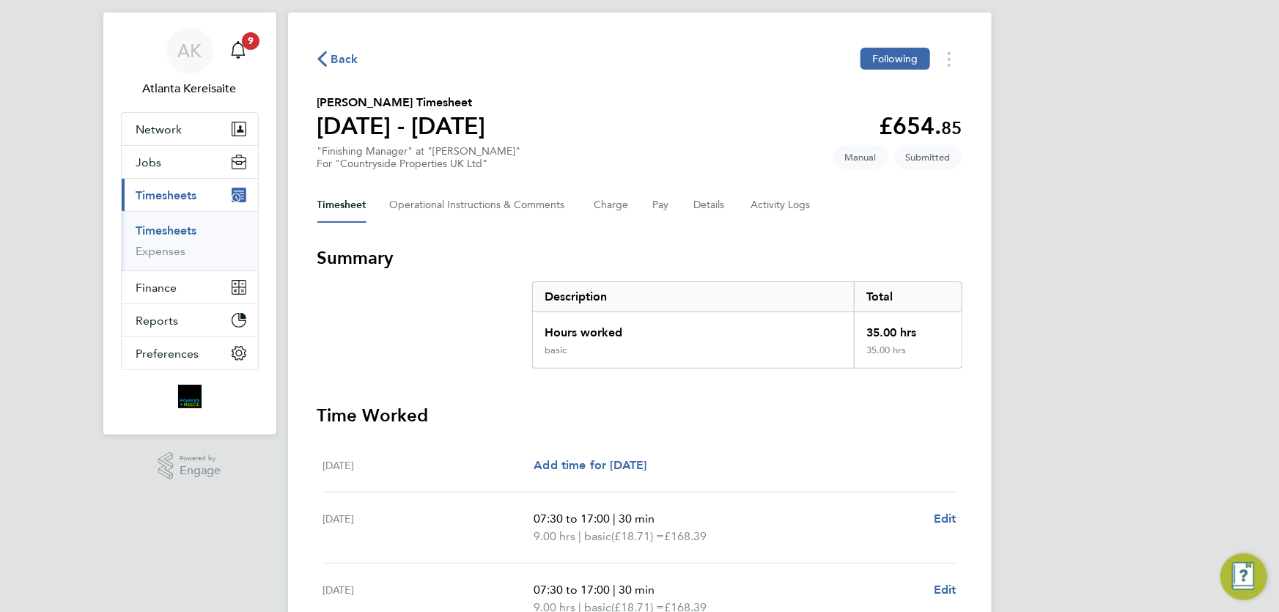
click at [319, 58] on icon "button" at bounding box center [322, 58] width 10 height 15
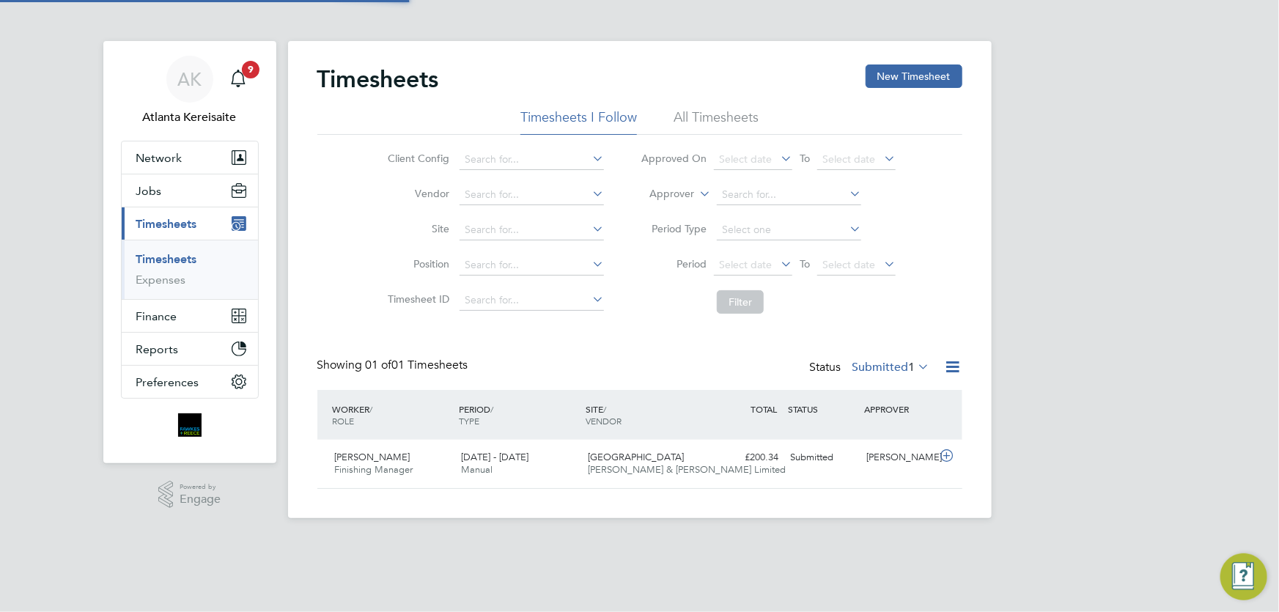
scroll to position [37, 127]
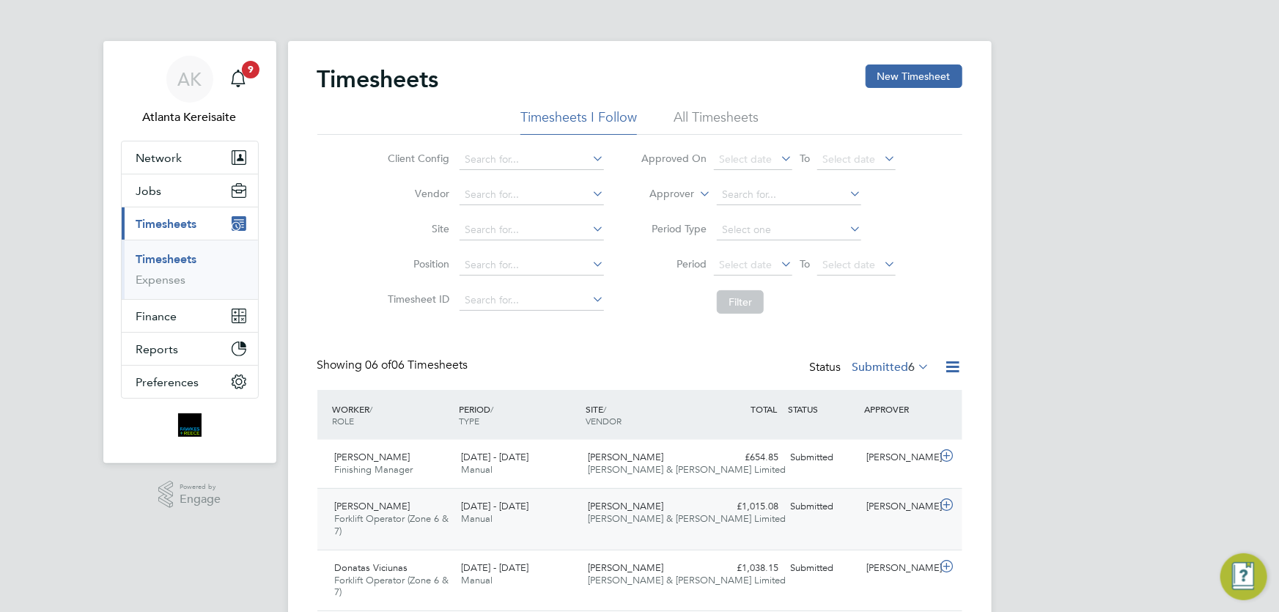
click at [783, 515] on div "£1,015.08 Submitted" at bounding box center [747, 507] width 76 height 24
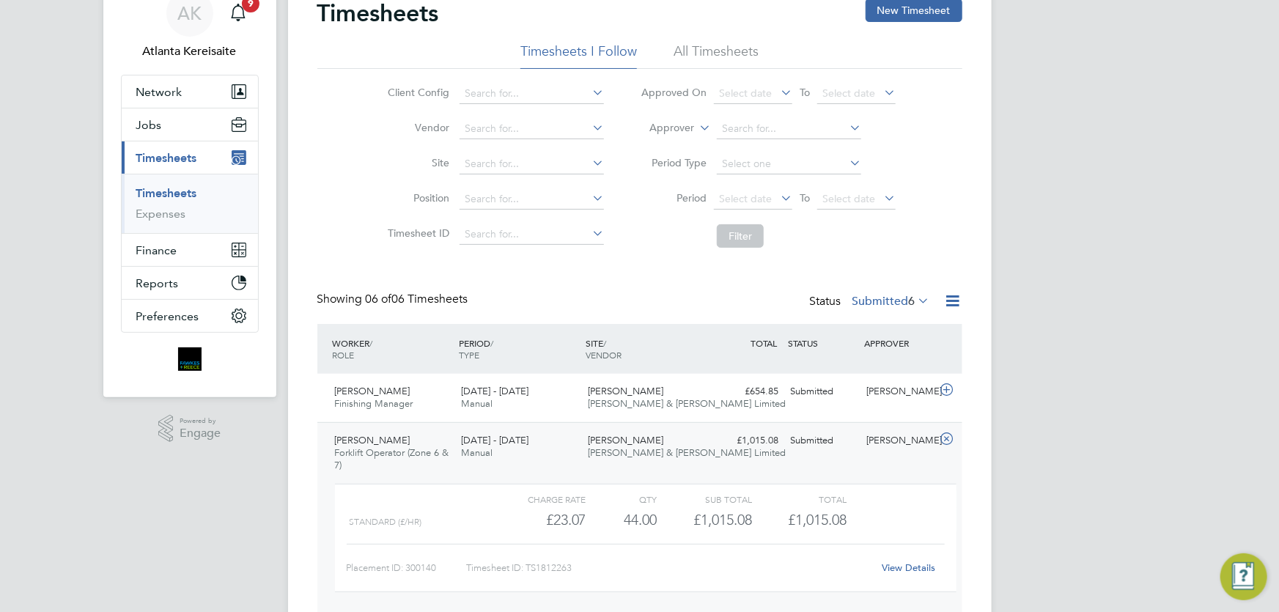
scroll to position [133, 0]
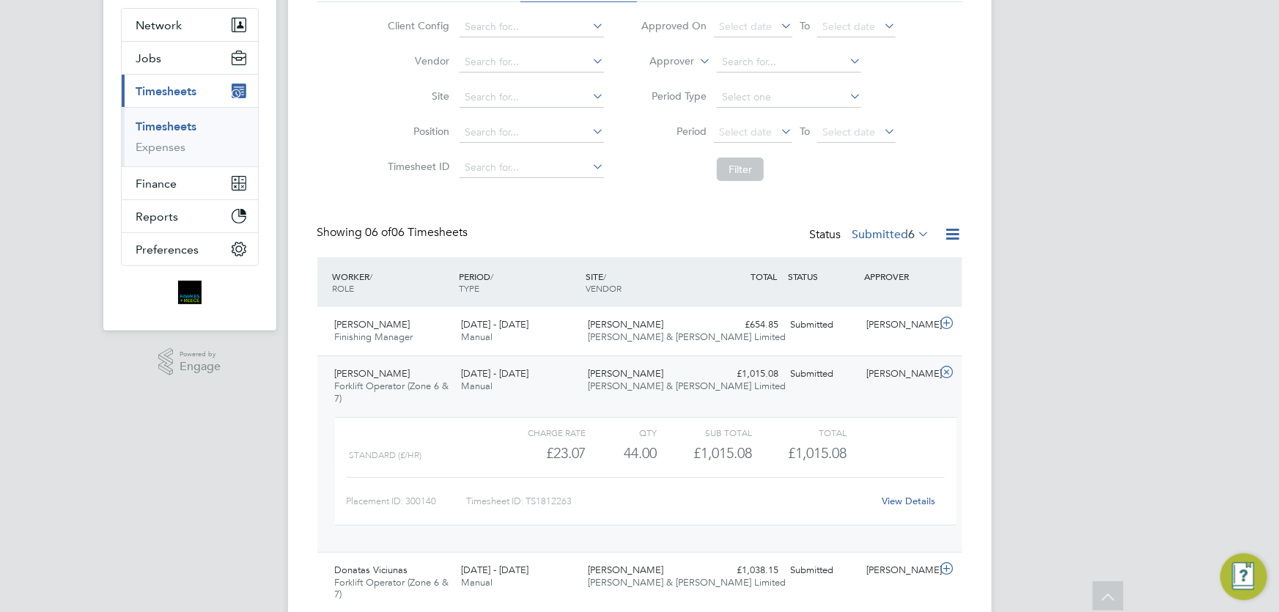
click at [905, 496] on link "View Details" at bounding box center [908, 501] width 53 height 12
click at [824, 379] on div "Submitted" at bounding box center [823, 374] width 76 height 24
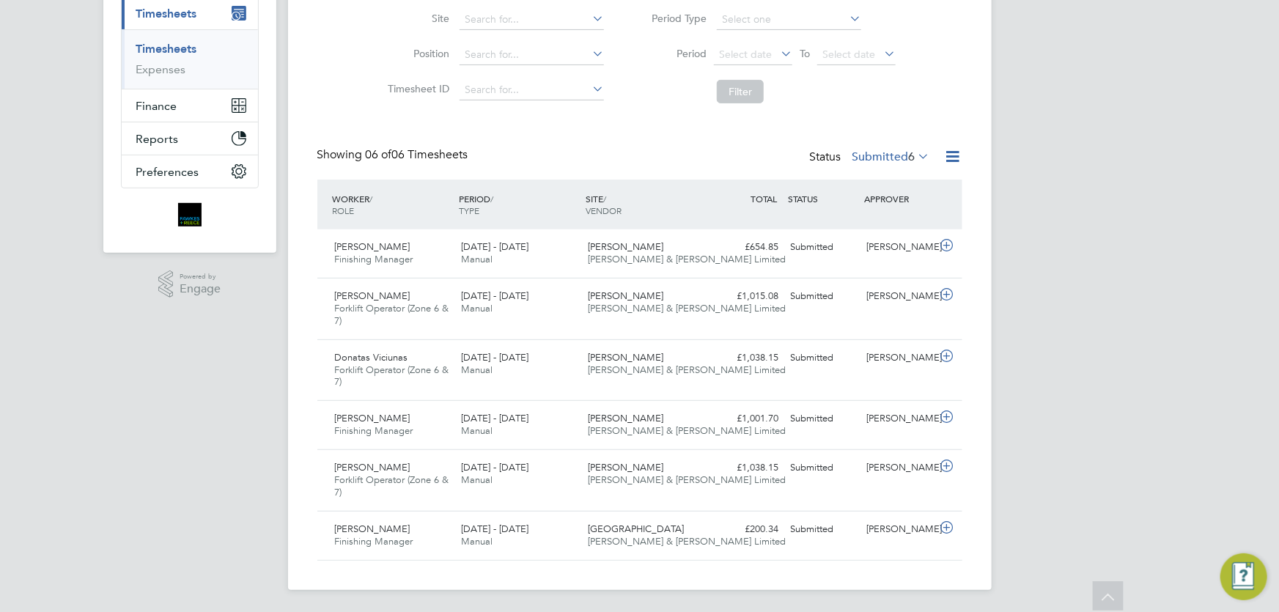
scroll to position [207, 0]
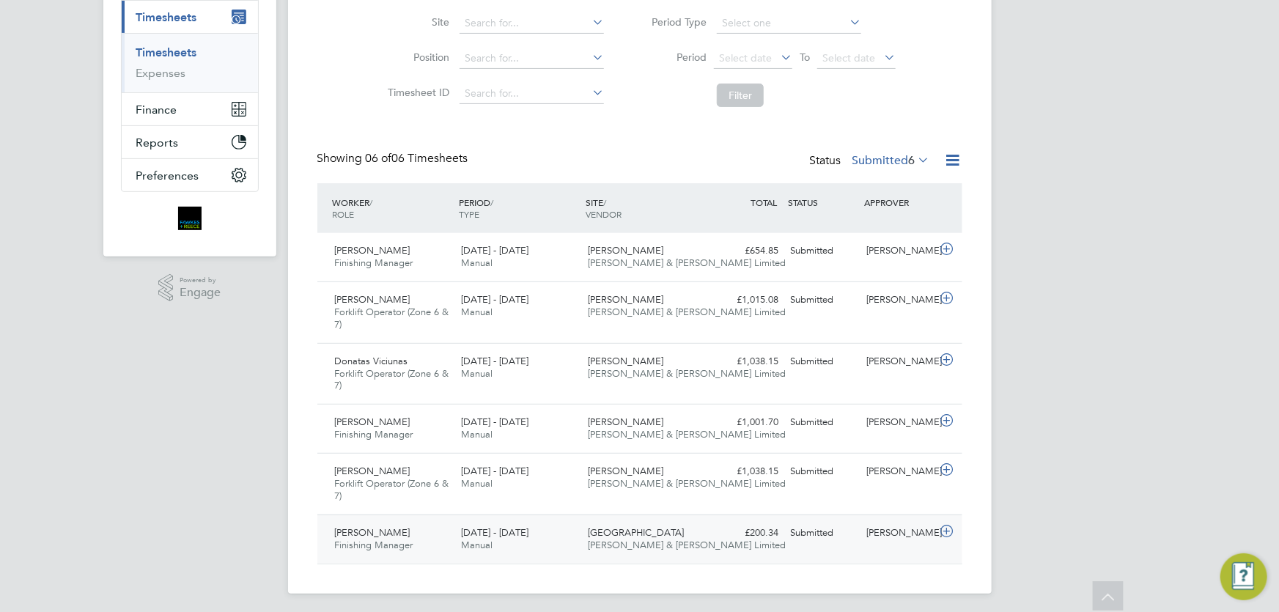
click at [849, 546] on div "Lee Turton Finishing Manager 21 - 27 Jul 2025 21 - 27 Jul 2025 Manual Knaresbor…" at bounding box center [639, 538] width 645 height 49
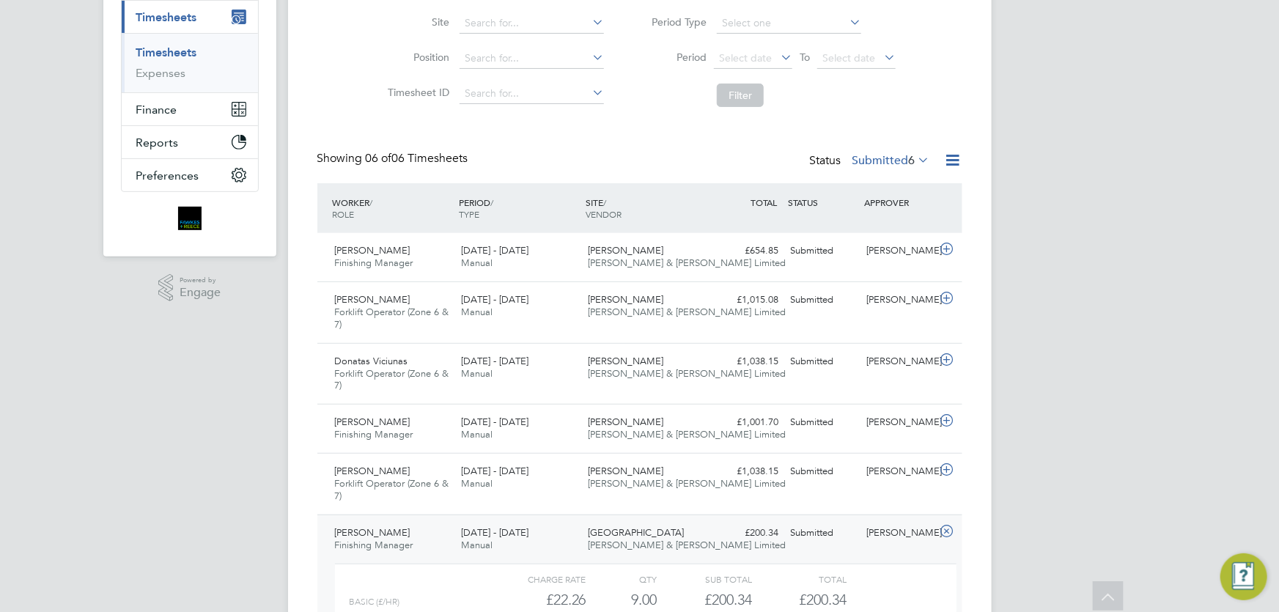
scroll to position [273, 0]
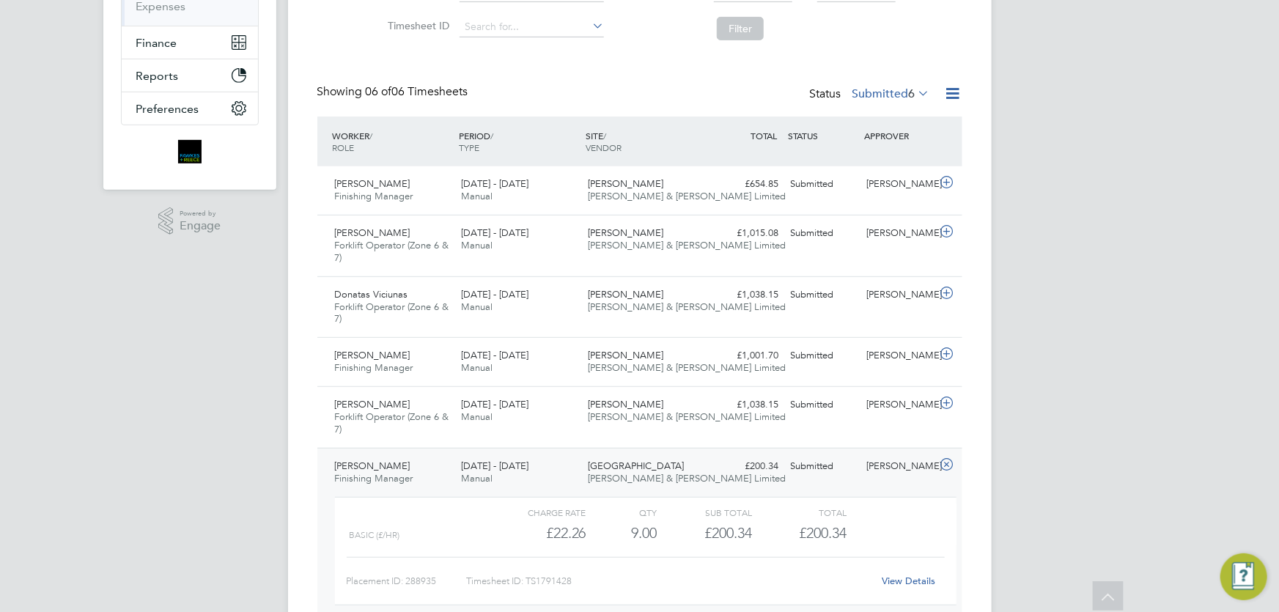
click at [901, 575] on link "View Details" at bounding box center [908, 581] width 53 height 12
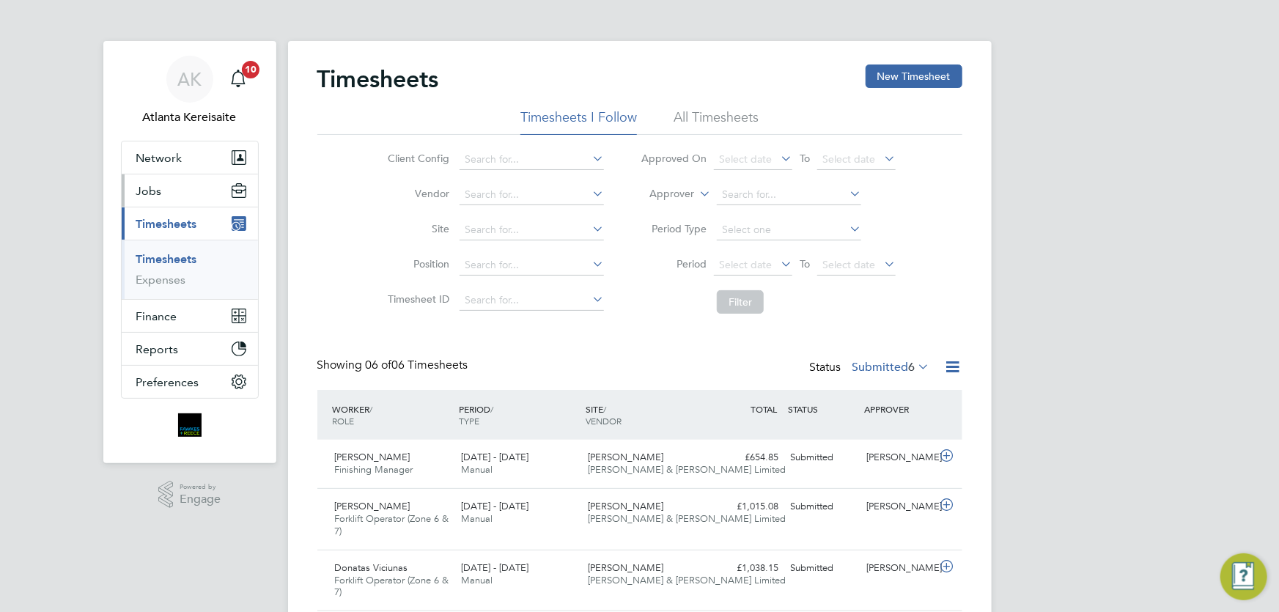
click at [171, 199] on button "Jobs" at bounding box center [190, 190] width 136 height 32
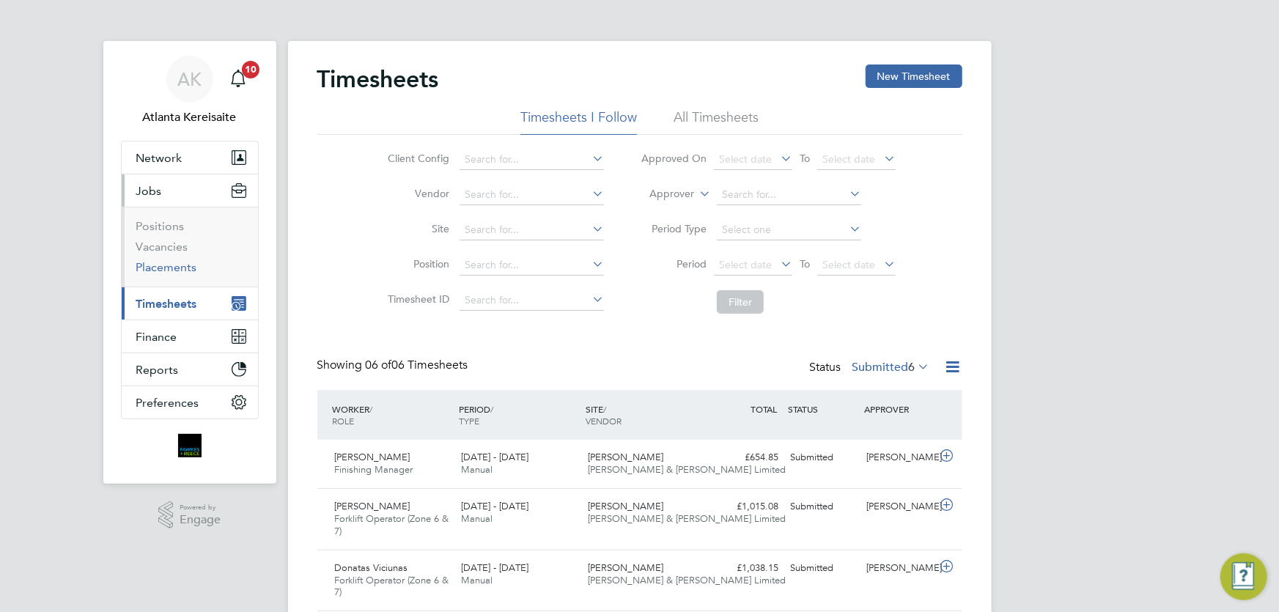
click at [174, 270] on link "Placements" at bounding box center [166, 267] width 61 height 14
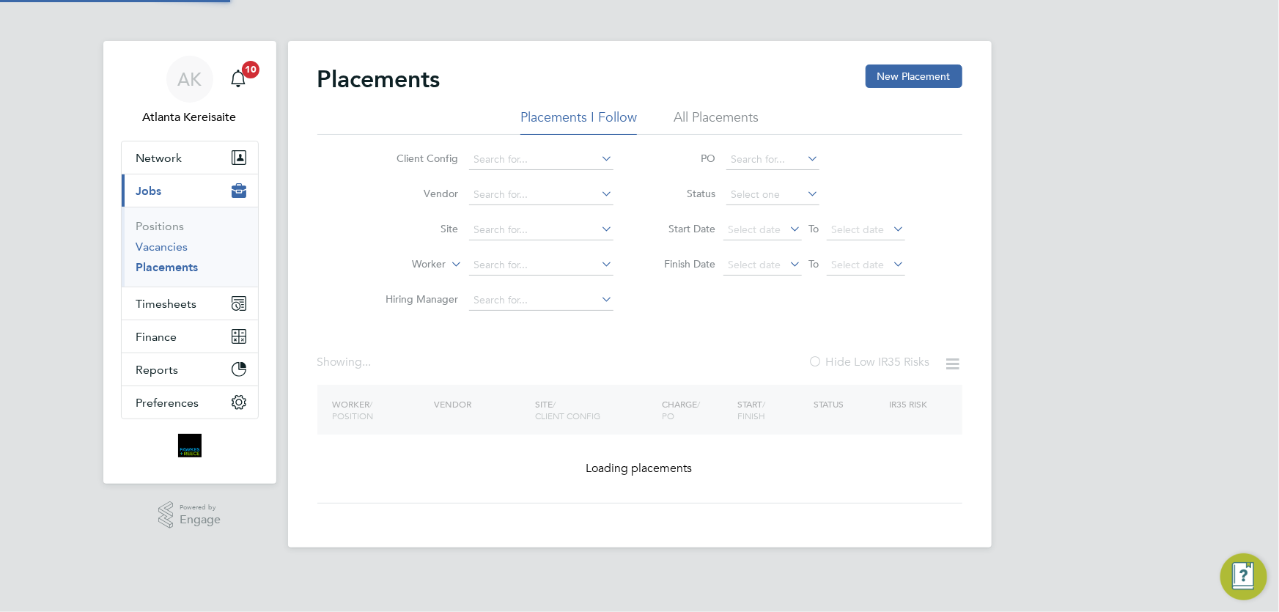
click at [175, 248] on link "Vacancies" at bounding box center [162, 247] width 52 height 14
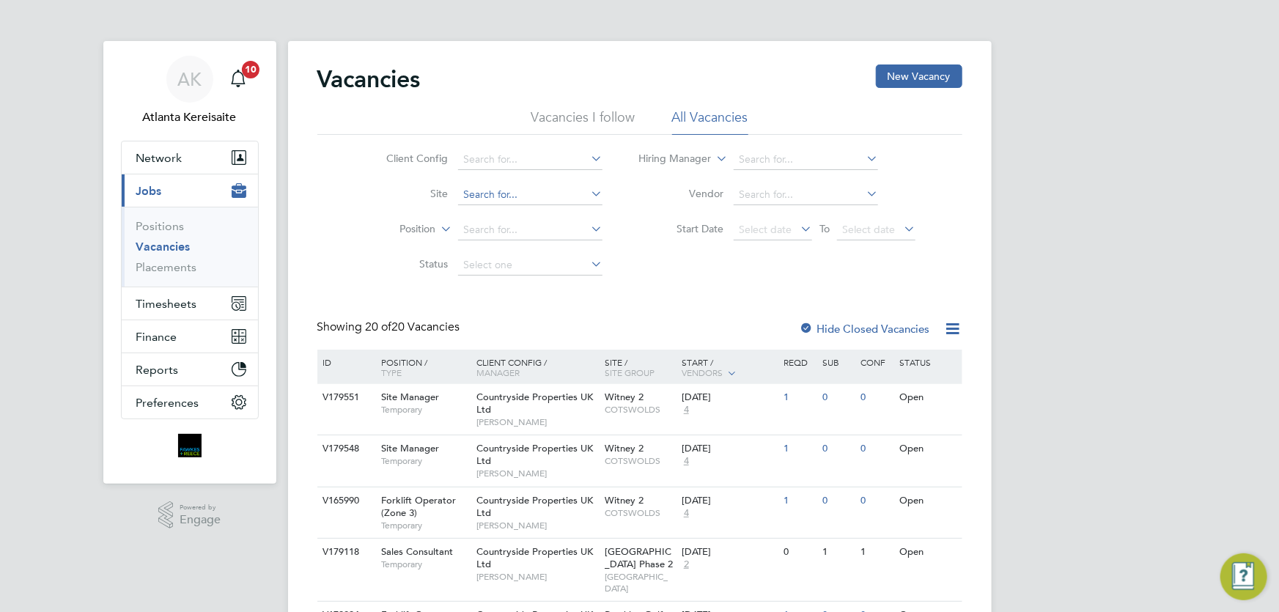
click at [495, 199] on input at bounding box center [530, 195] width 144 height 21
click at [182, 308] on span "Timesheets" at bounding box center [166, 304] width 61 height 14
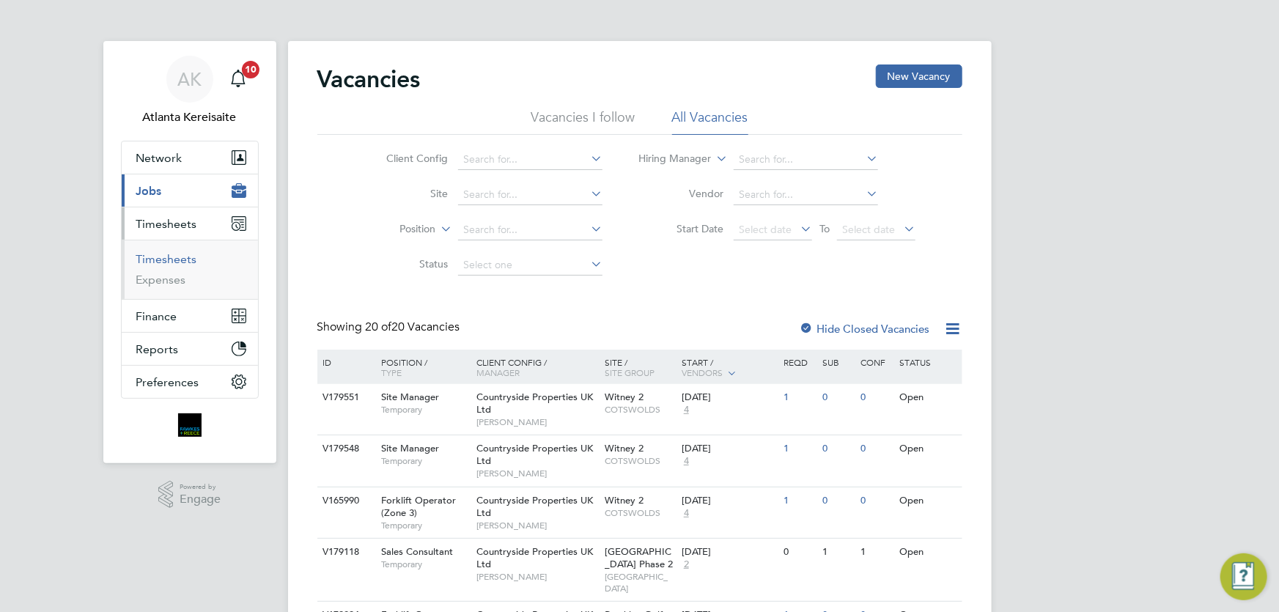
click at [185, 257] on link "Timesheets" at bounding box center [166, 259] width 61 height 14
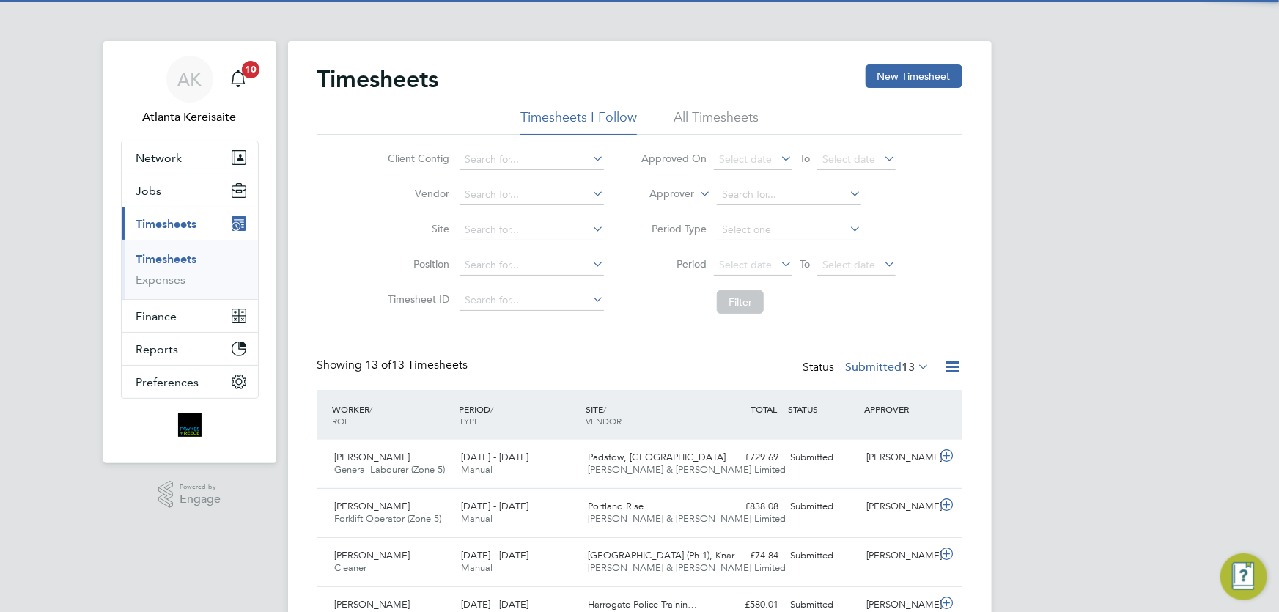
scroll to position [37, 127]
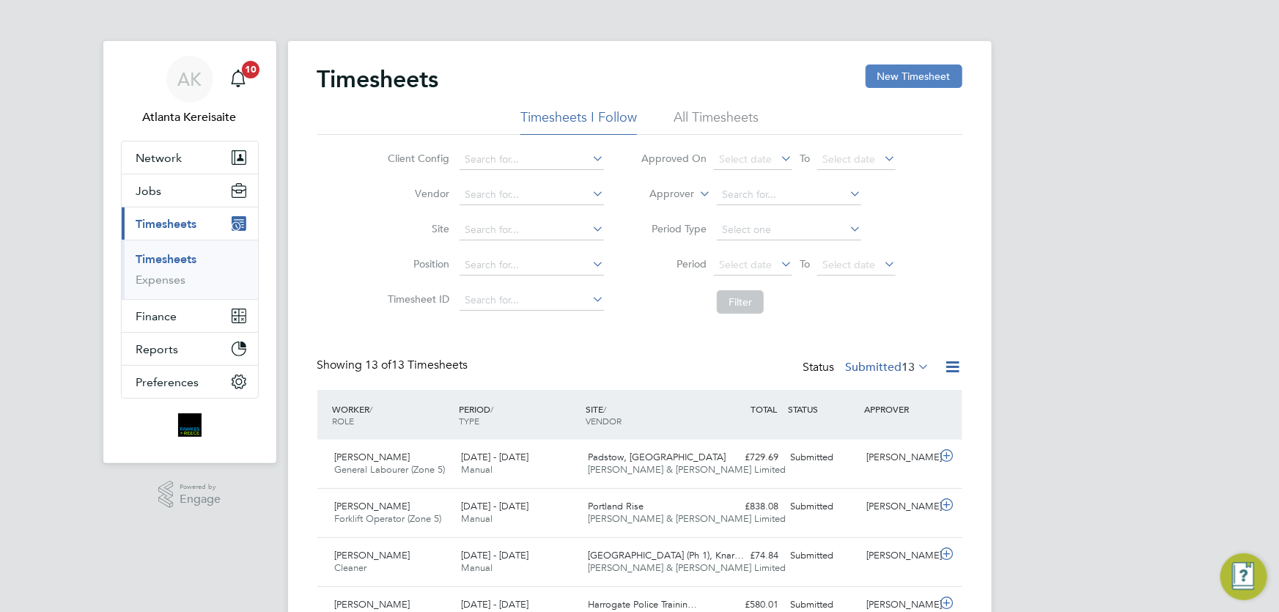
click at [909, 84] on button "New Timesheet" at bounding box center [914, 75] width 97 height 23
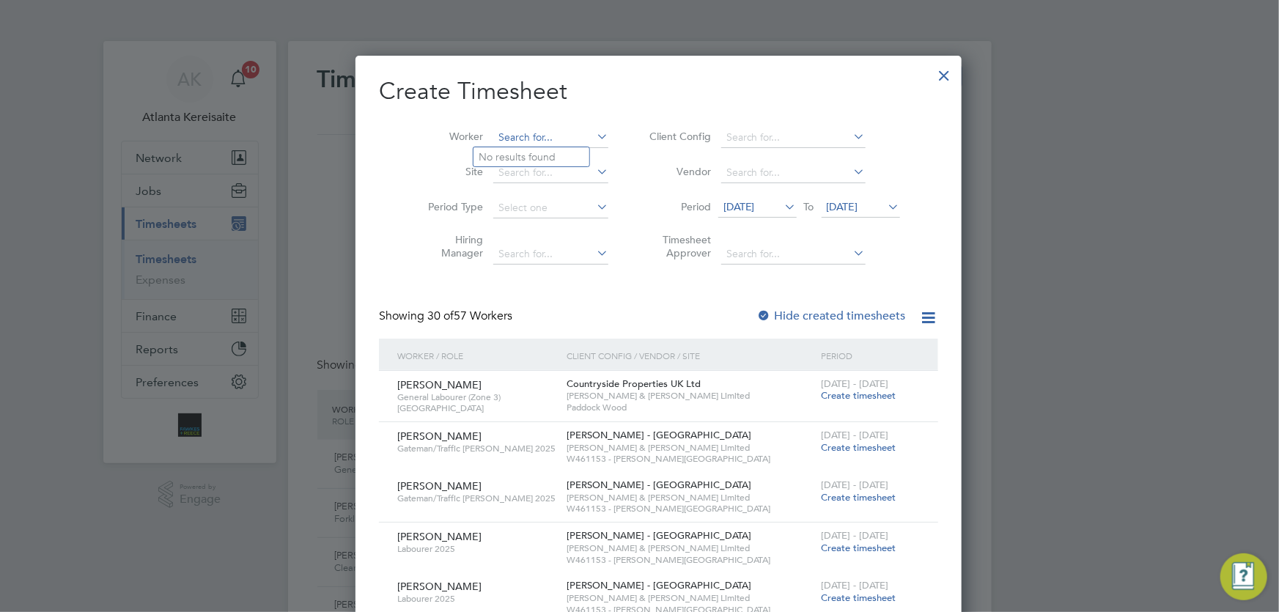
click at [502, 133] on input at bounding box center [550, 138] width 115 height 21
click at [528, 177] on li "Michael F ahey" at bounding box center [563, 177] width 181 height 20
type input "Michael Fahey"
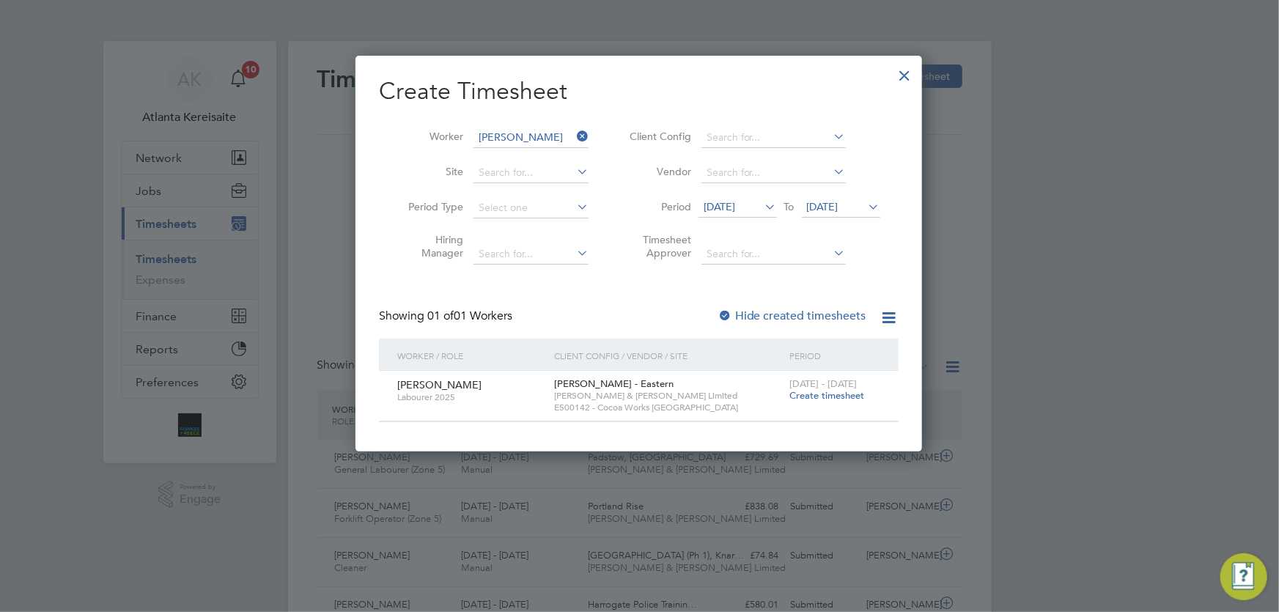
click at [844, 395] on span "Create timesheet" at bounding box center [826, 395] width 75 height 12
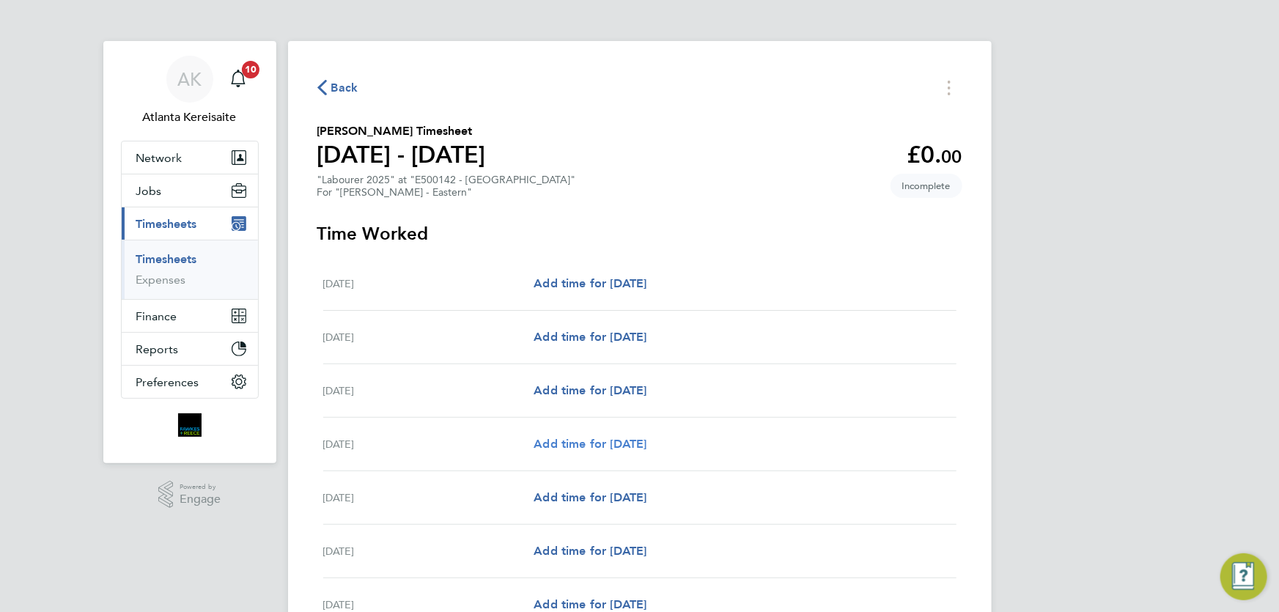
click at [617, 440] on span "Add time for Tue 26 Aug" at bounding box center [590, 444] width 113 height 14
select select "60"
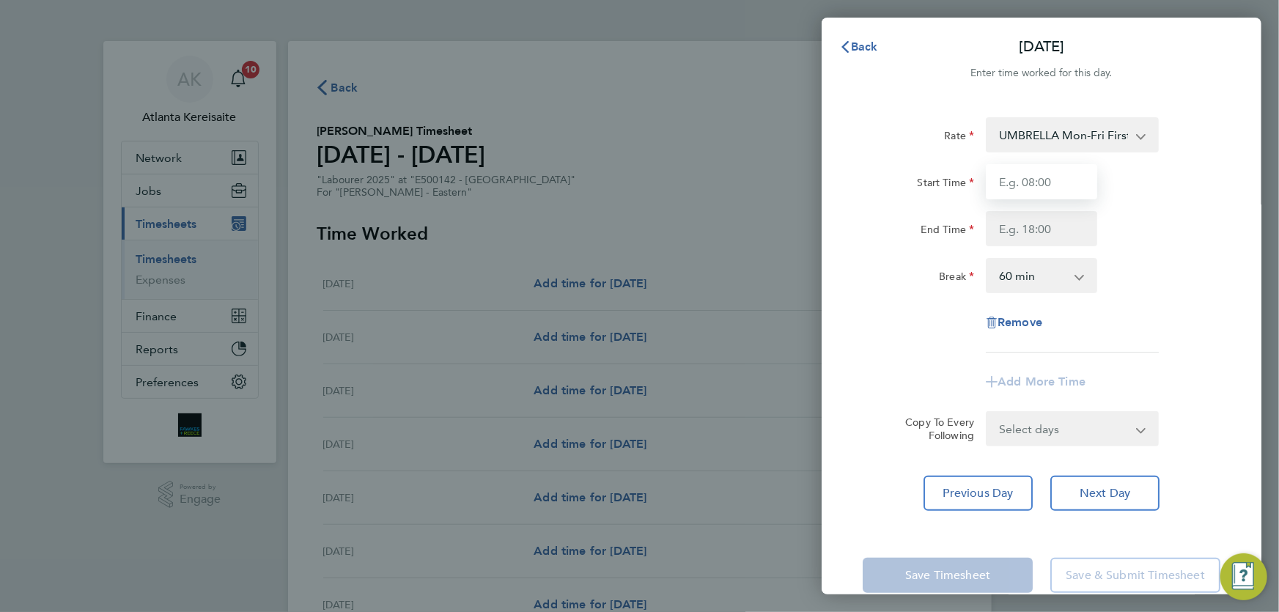
click at [1061, 188] on input "Start Time" at bounding box center [1041, 181] width 111 height 35
type input "07:00"
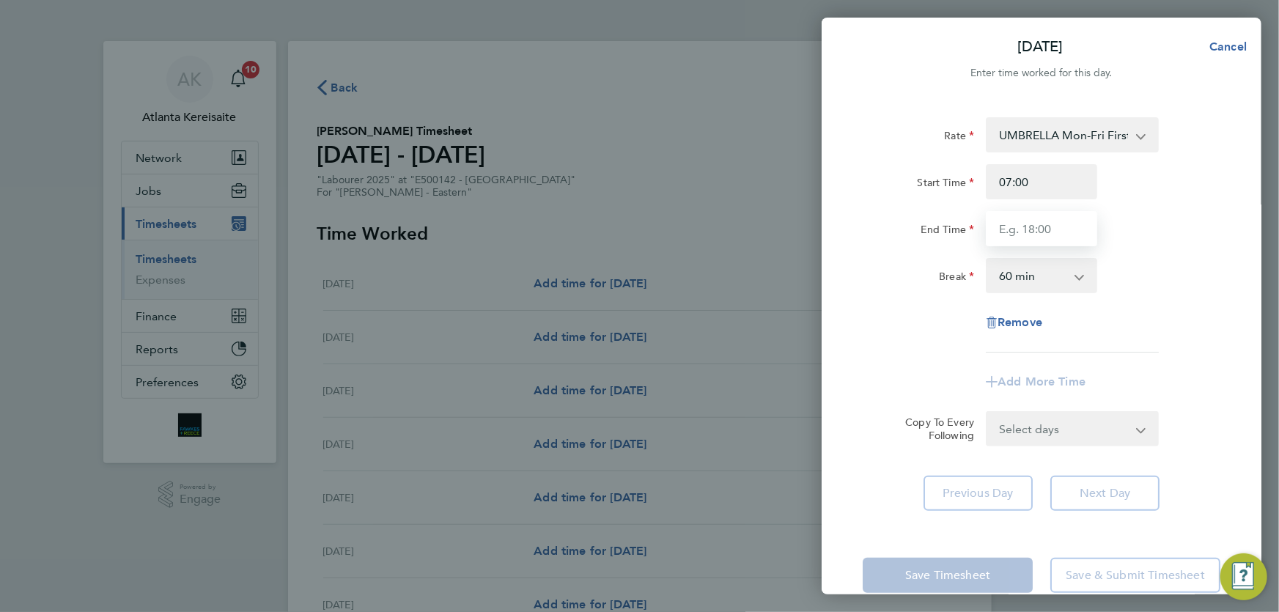
click at [1052, 230] on input "End Time" at bounding box center [1041, 228] width 111 height 35
type input "16:30"
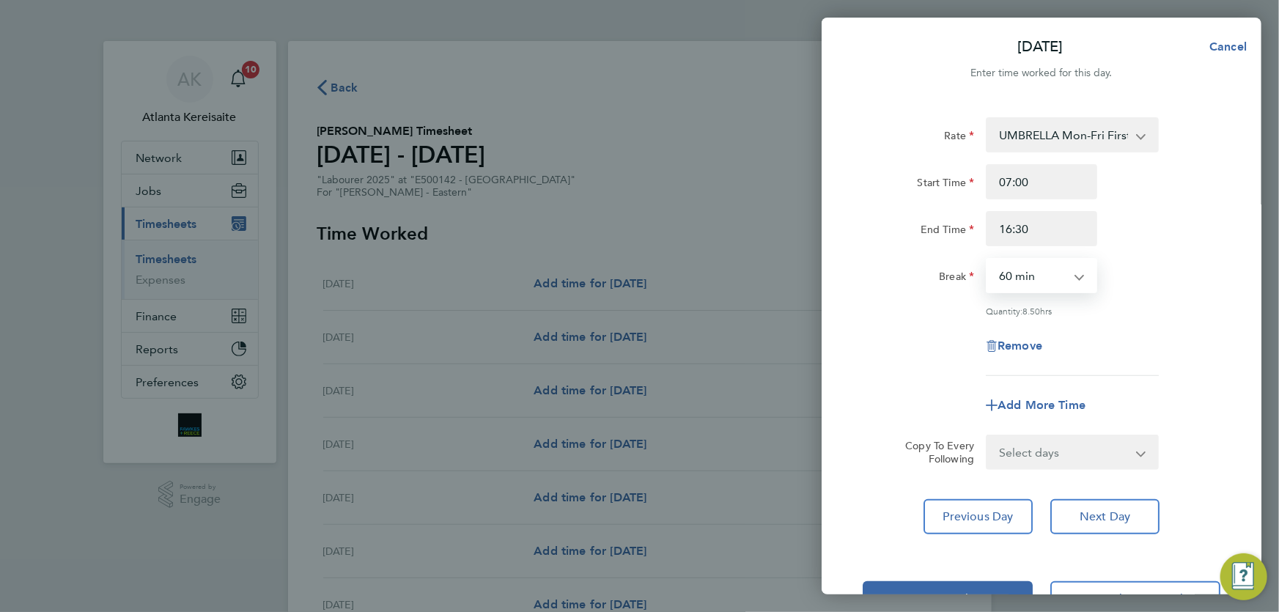
click at [1065, 281] on select "0 min 15 min 30 min 45 min 60 min 75 min 90 min" at bounding box center [1032, 275] width 91 height 32
select select "0"
click at [987, 259] on select "0 min 15 min 30 min 45 min 60 min 75 min 90 min" at bounding box center [1032, 275] width 91 height 32
drag, startPoint x: 1063, startPoint y: 220, endPoint x: 1055, endPoint y: 169, distance: 51.1
click at [1063, 218] on input "16:30" at bounding box center [1041, 228] width 111 height 35
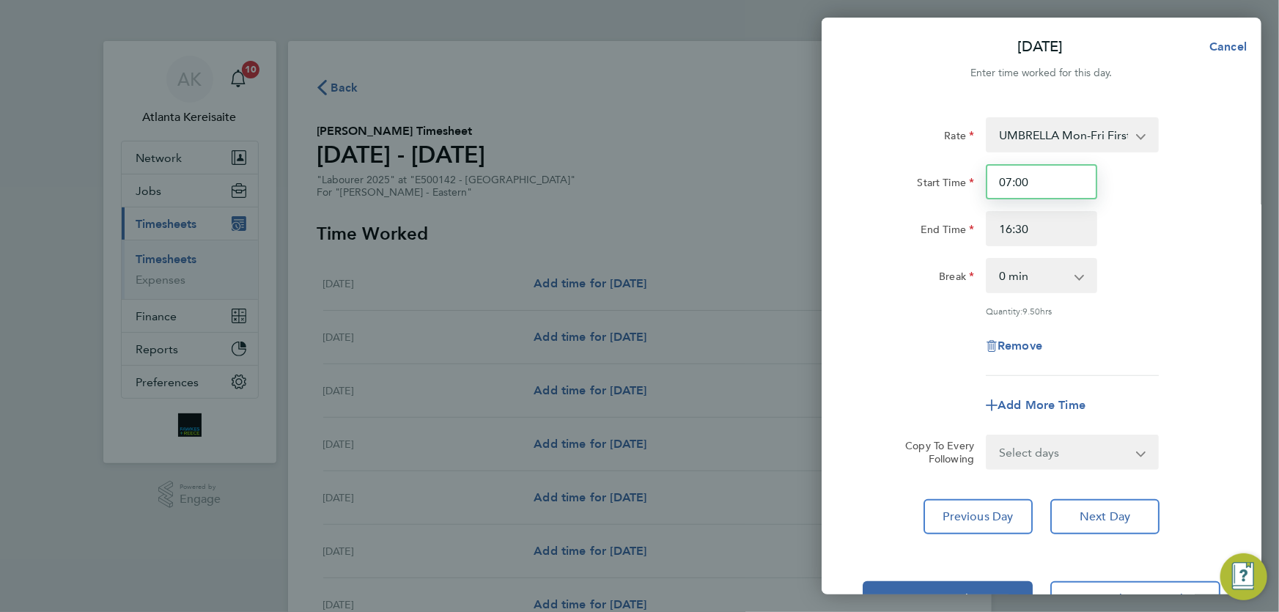
click at [1055, 169] on input "07:00" at bounding box center [1041, 181] width 111 height 35
drag, startPoint x: 1031, startPoint y: 227, endPoint x: 1004, endPoint y: 226, distance: 27.1
click at [1004, 226] on input "16:30" at bounding box center [1041, 228] width 111 height 35
type input "15:00"
click at [1052, 182] on input "07:00" at bounding box center [1041, 181] width 111 height 35
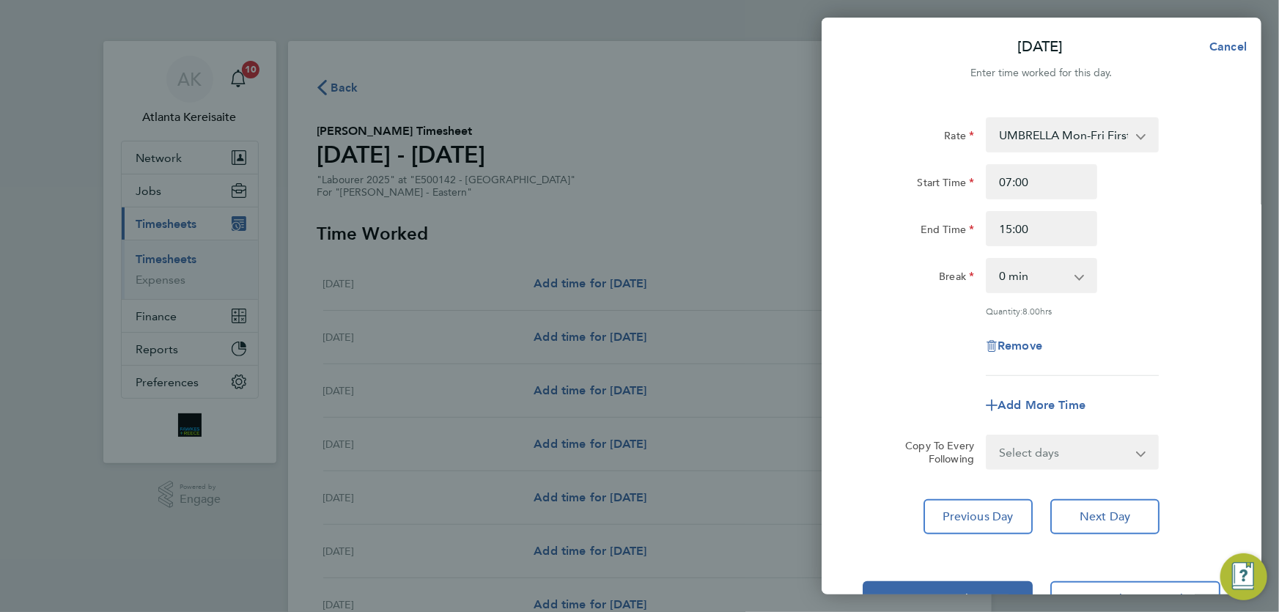
click at [1047, 285] on select "0 min 15 min 30 min 45 min 60 min 75 min 90 min" at bounding box center [1032, 275] width 91 height 32
select select "30"
click at [987, 259] on select "0 min 15 min 30 min 45 min 60 min 75 min 90 min" at bounding box center [1032, 275] width 91 height 32
drag, startPoint x: 1033, startPoint y: 225, endPoint x: 1016, endPoint y: 226, distance: 16.9
click at [1016, 226] on input "15:00" at bounding box center [1041, 228] width 111 height 35
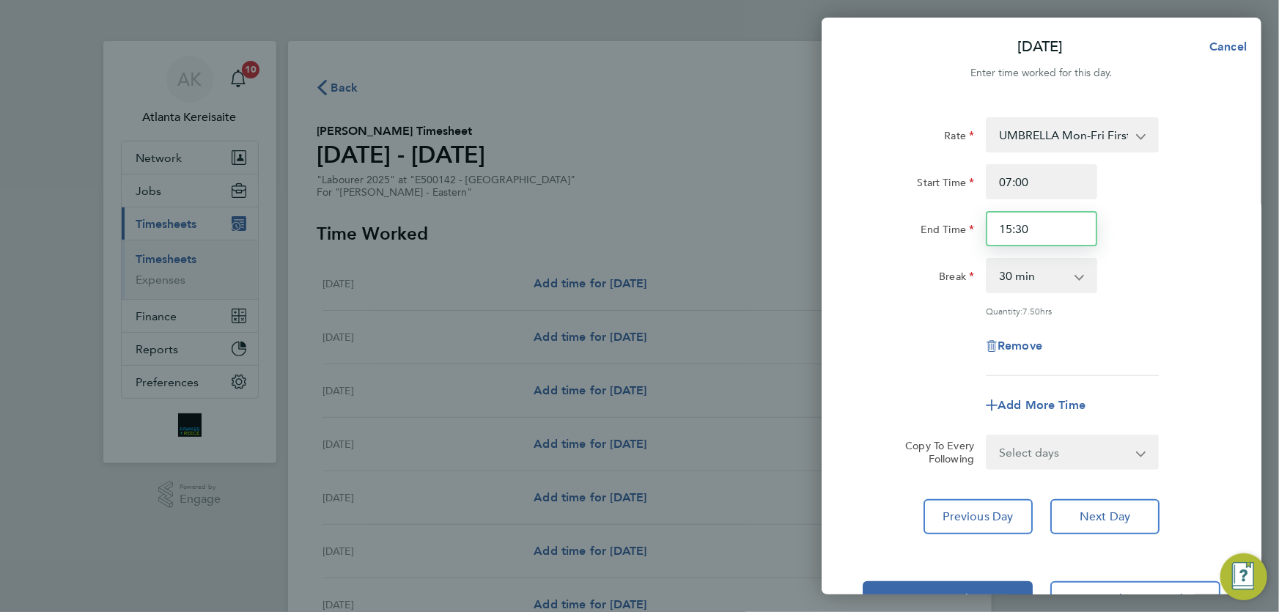
type input "15:30"
click at [1048, 180] on input "07:00" at bounding box center [1041, 181] width 111 height 35
click at [1027, 405] on span "Add More Time" at bounding box center [1041, 405] width 88 height 14
select select "null"
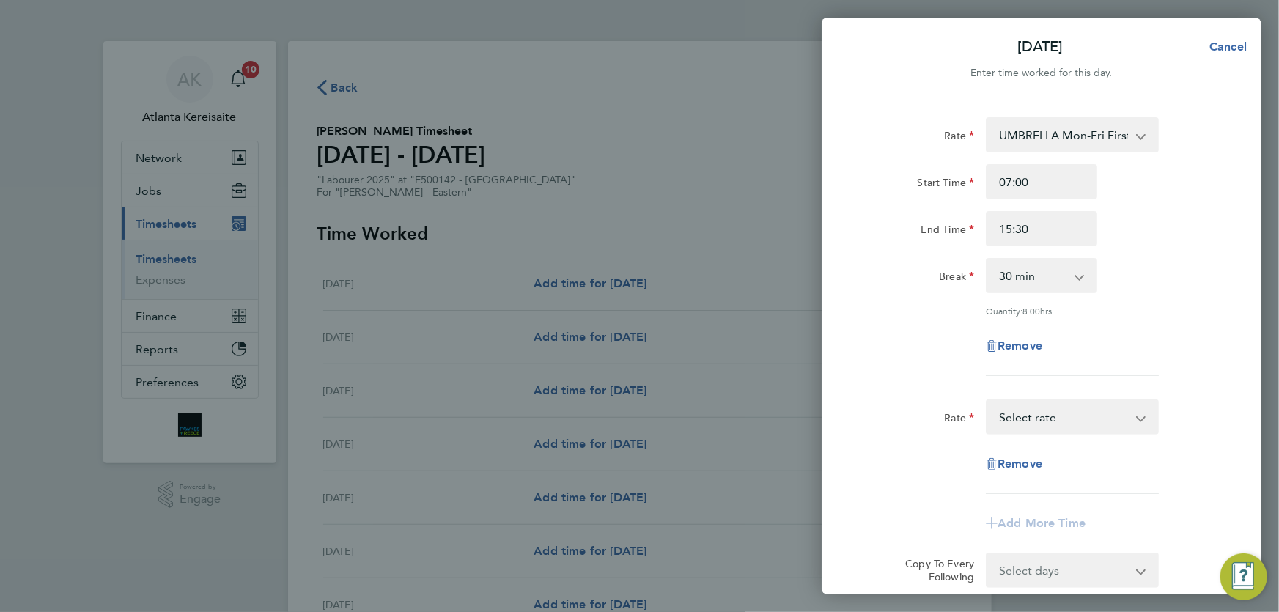
drag, startPoint x: 1060, startPoint y: 423, endPoint x: 1051, endPoint y: 423, distance: 8.8
click at [1060, 423] on select "UMBRELLA Mon-Fri First 39 hrs - 19.51 UMBRELLA Mon-Fri Over 39 hrs + Sat First …" at bounding box center [1063, 417] width 152 height 32
select select "60"
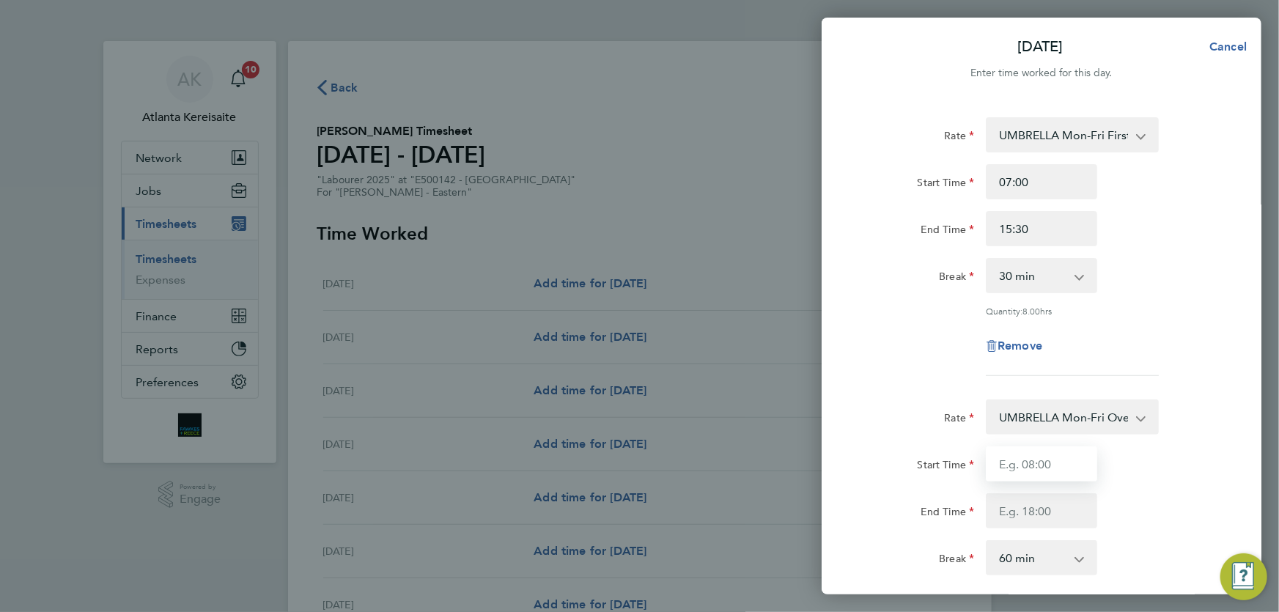
click at [1057, 465] on input "Start Time" at bounding box center [1041, 463] width 111 height 35
type input "15:30"
type input "16:30"
select select "0"
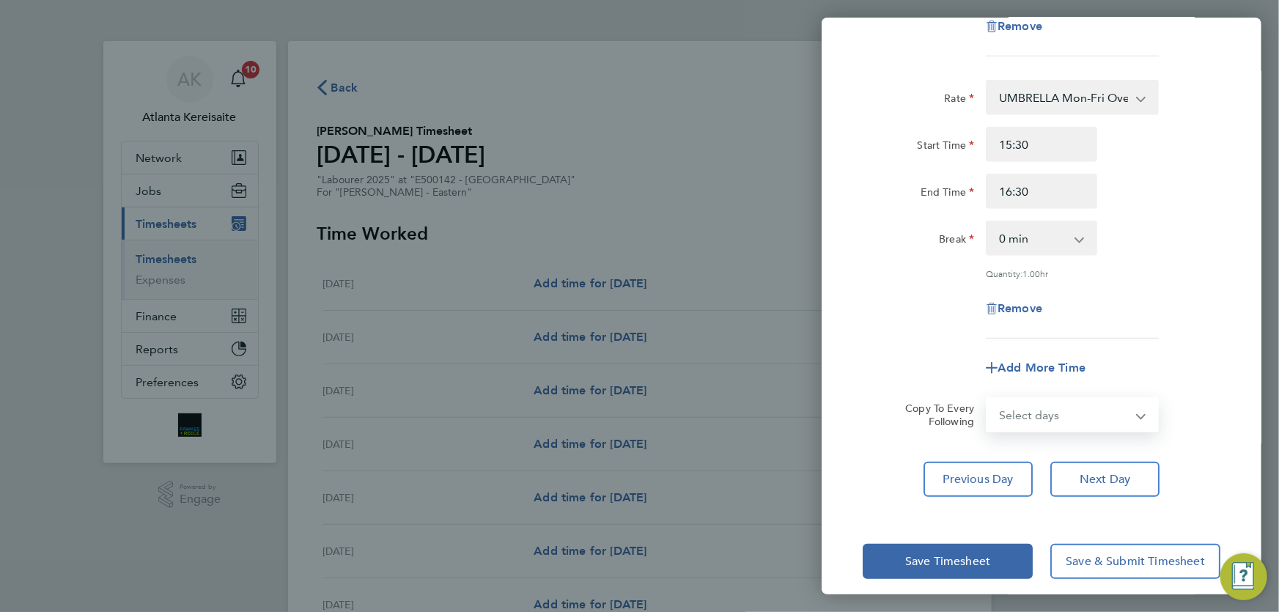
click at [1121, 418] on select "Select days Day Wednesday Thursday Friday" at bounding box center [1064, 415] width 154 height 32
select select "WED"
click at [987, 399] on select "Select days Day Wednesday Thursday Friday" at bounding box center [1064, 415] width 154 height 32
select select "2025-08-29"
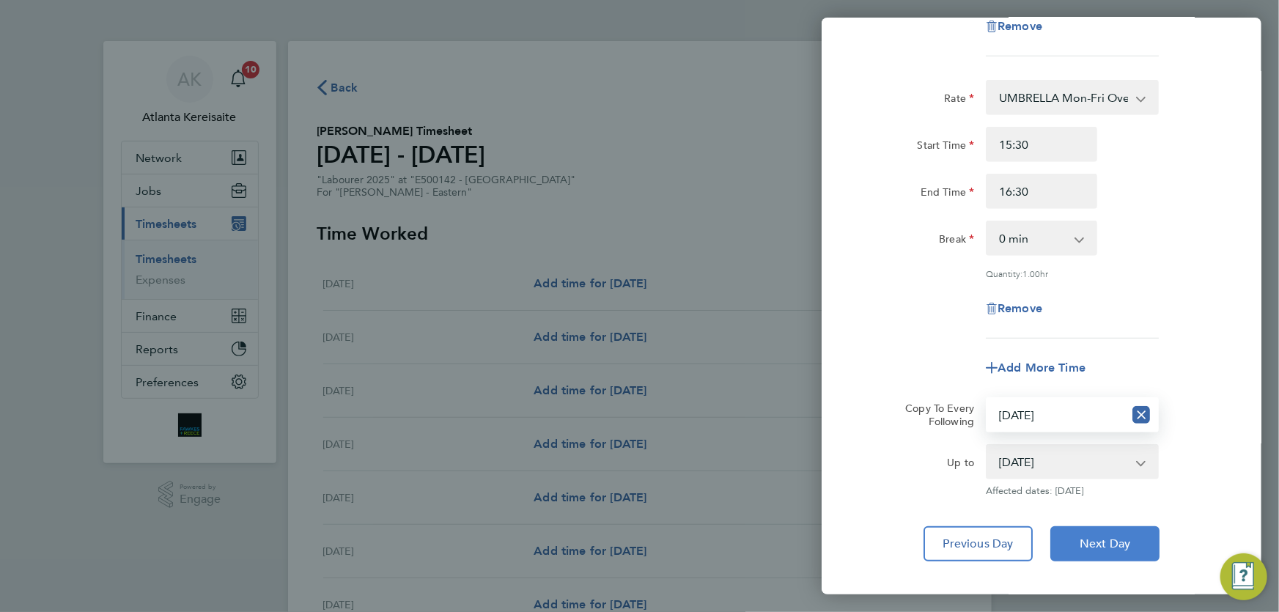
click at [1116, 539] on span "Next Day" at bounding box center [1104, 543] width 51 height 15
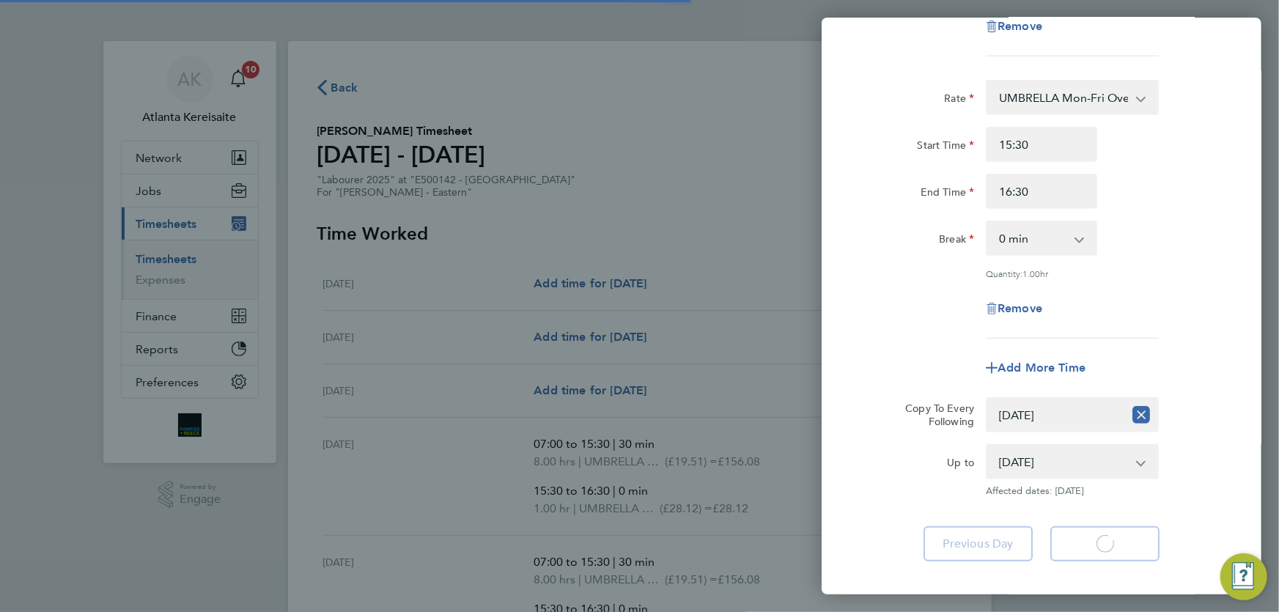
select select "30"
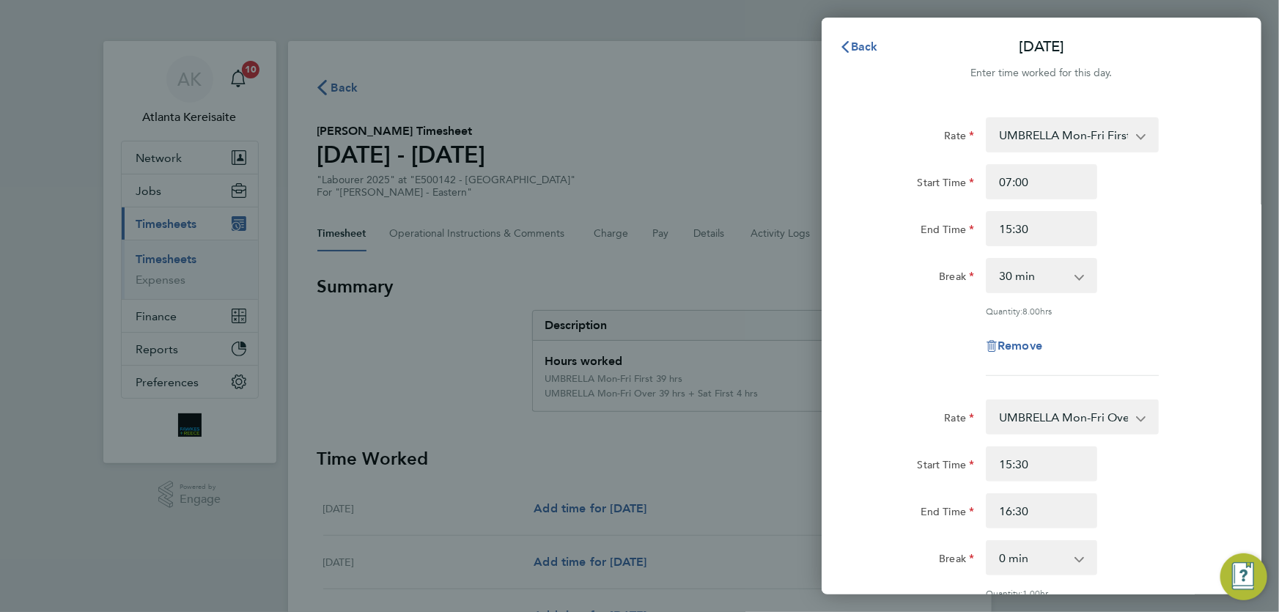
scroll to position [330, 0]
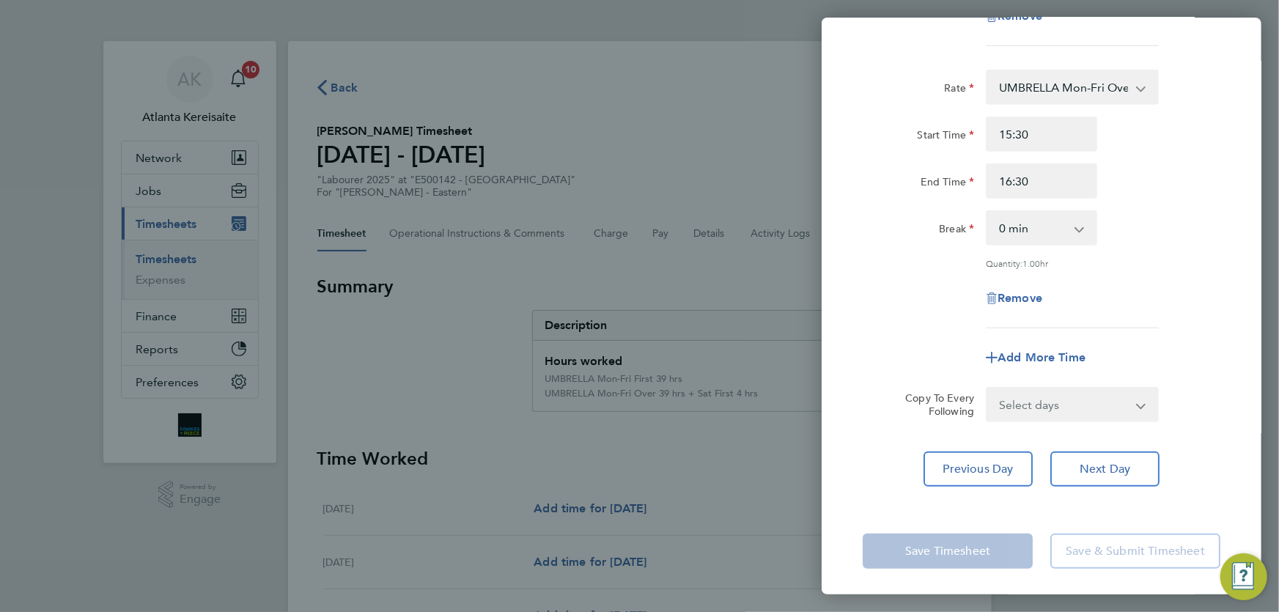
click at [1081, 388] on select "Select days Day Thursday Friday" at bounding box center [1064, 404] width 154 height 32
select select "THU"
click at [987, 388] on select "Select days Day Thursday Friday" at bounding box center [1064, 404] width 154 height 32
select select "2025-08-29"
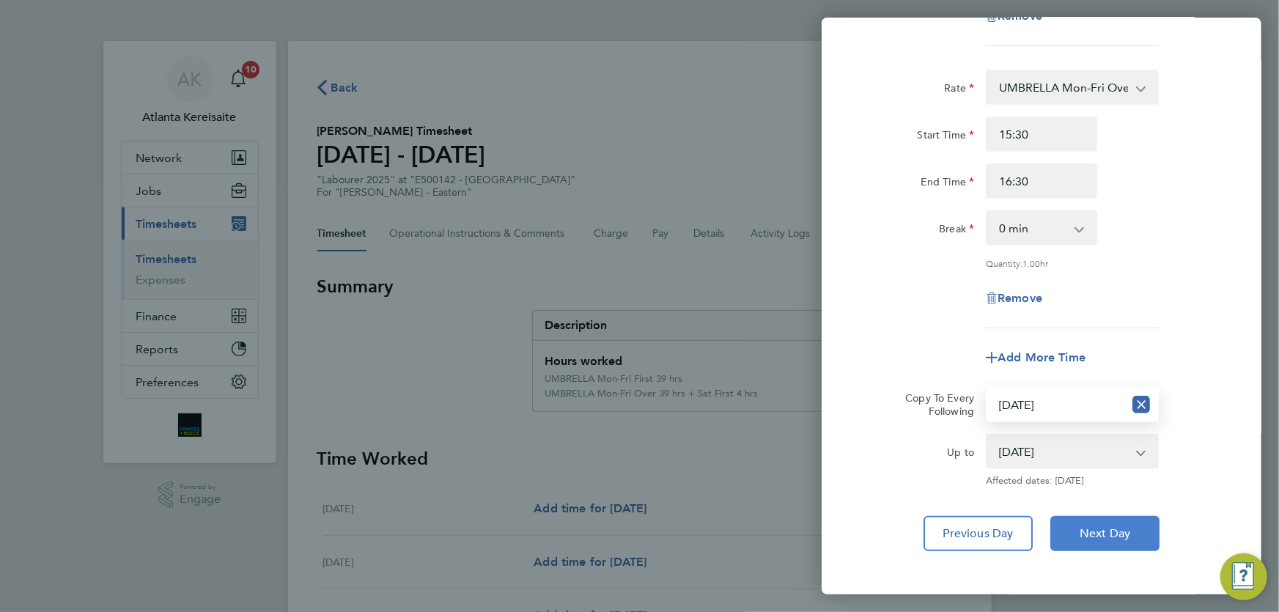
click at [1104, 526] on span "Next Day" at bounding box center [1104, 533] width 51 height 15
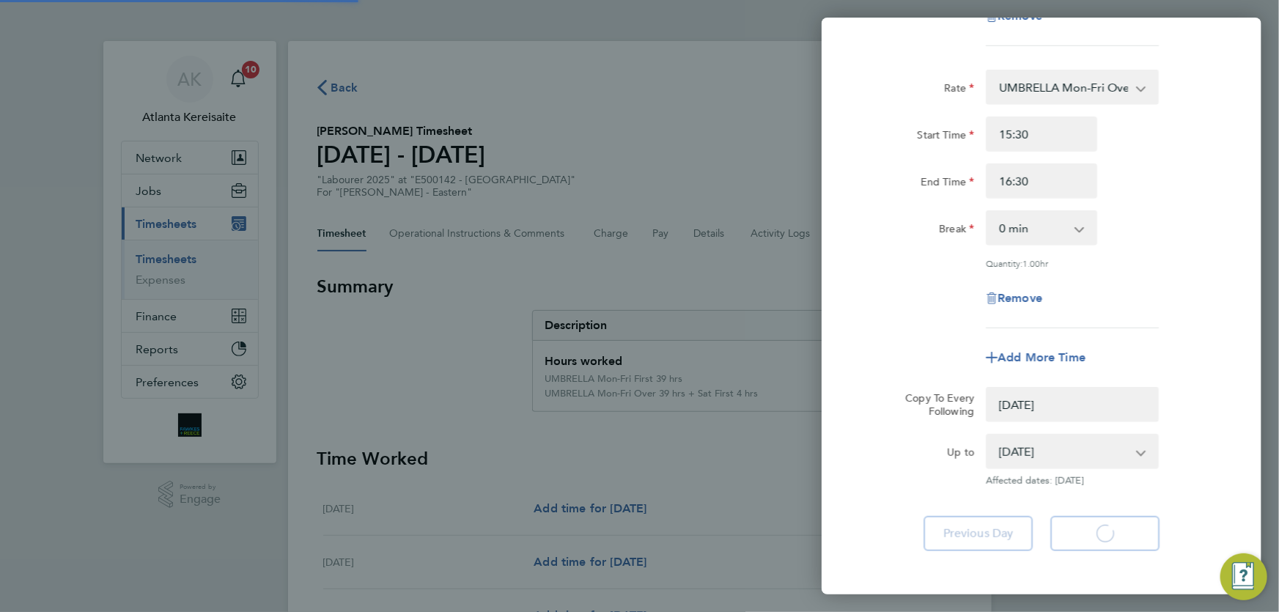
select select "0: null"
select select "30"
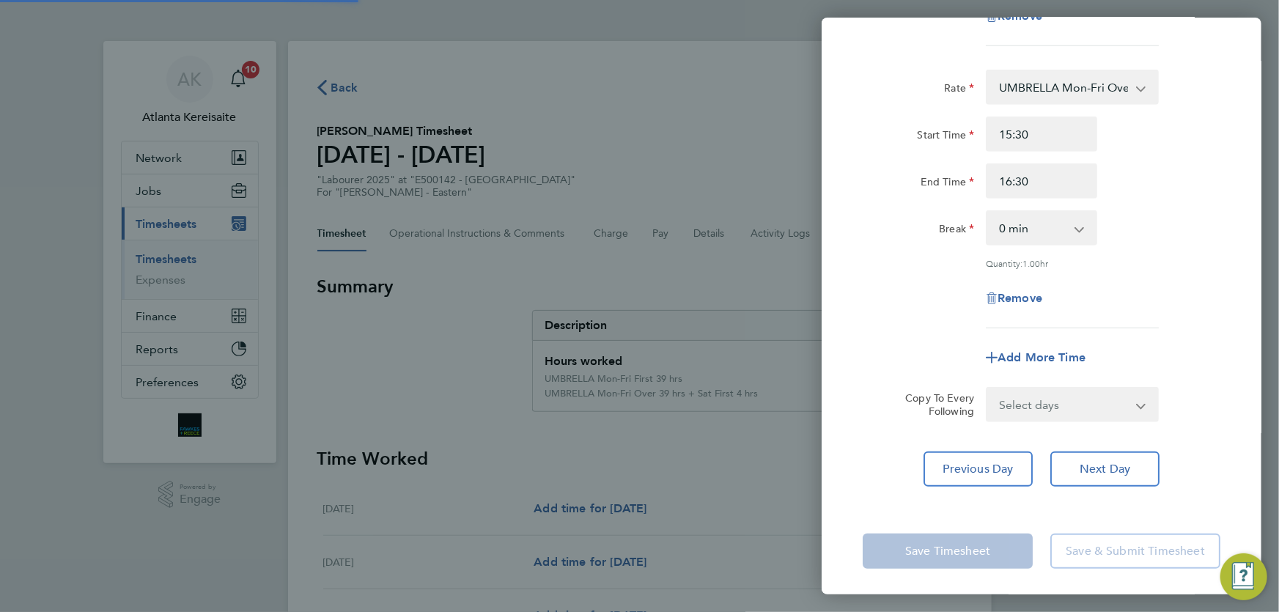
click at [1077, 396] on select "Select days Friday" at bounding box center [1064, 404] width 154 height 32
select select "FRI"
click at [987, 388] on select "Select days Friday" at bounding box center [1064, 404] width 154 height 32
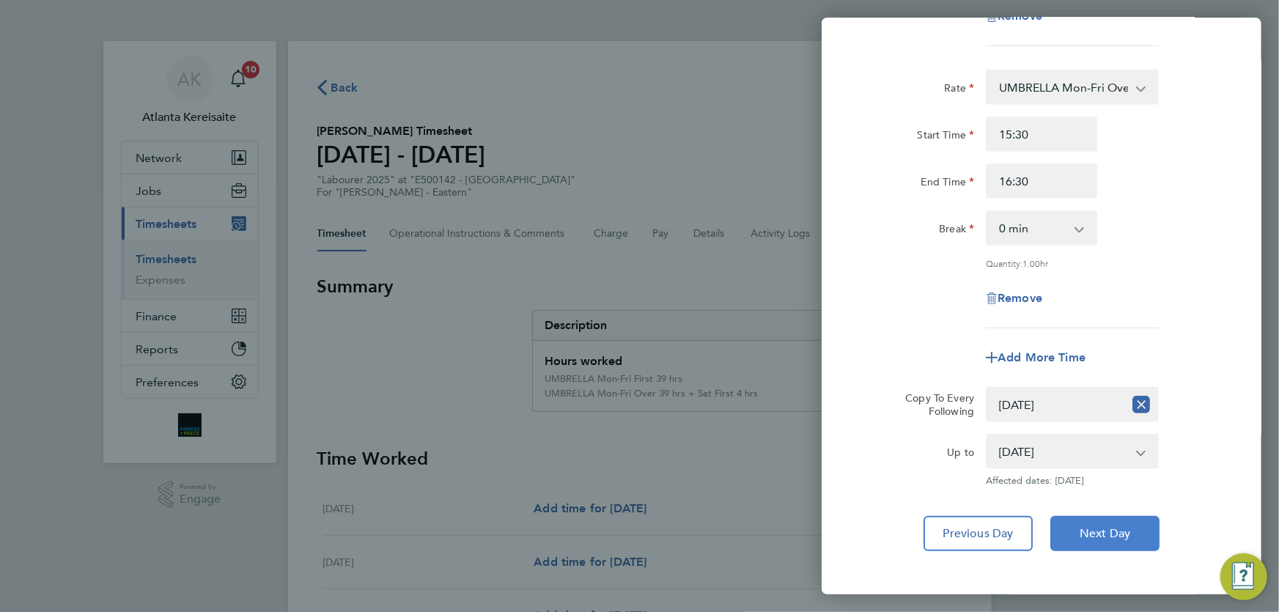
click at [1131, 533] on button "Next Day" at bounding box center [1104, 533] width 109 height 35
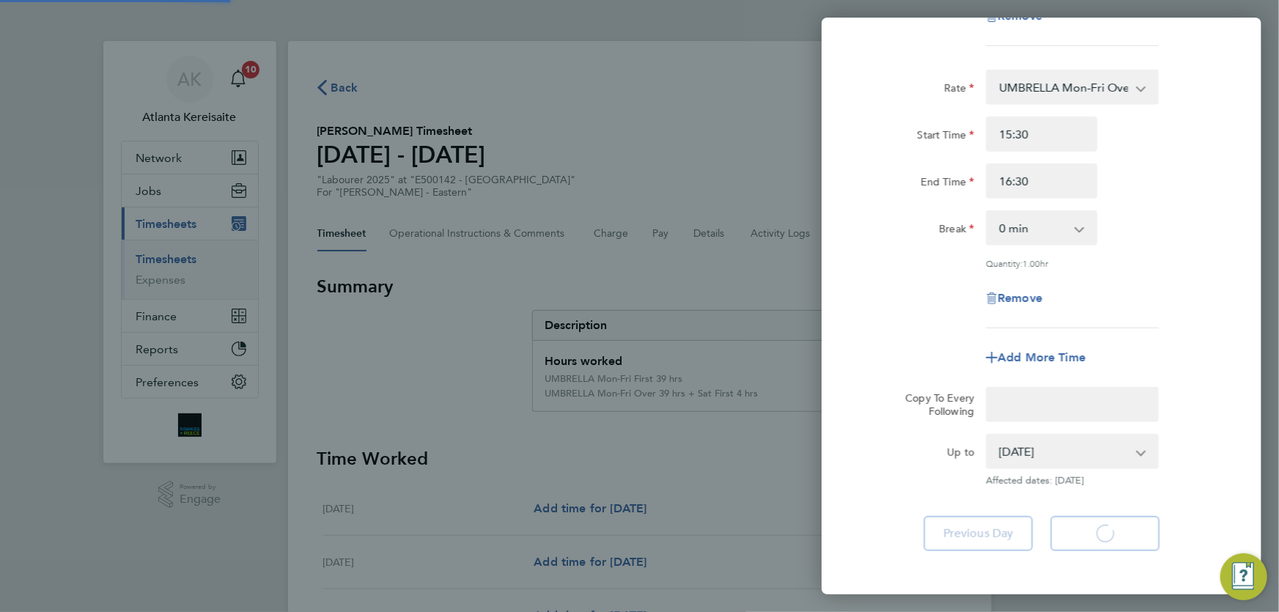
select select "30"
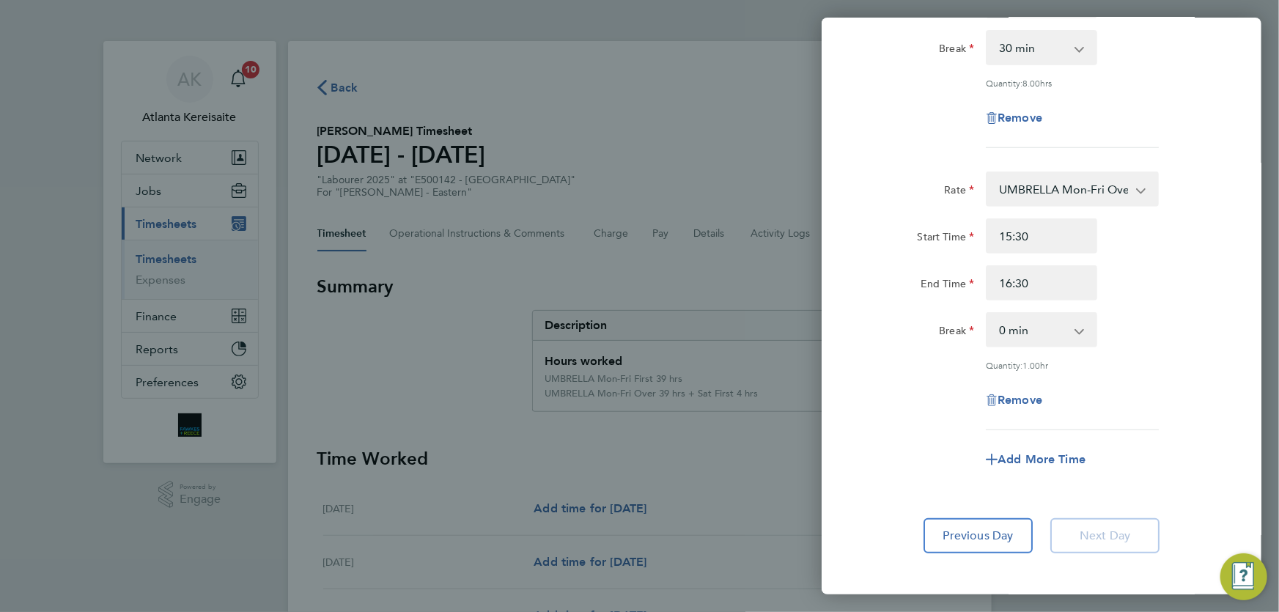
scroll to position [95, 0]
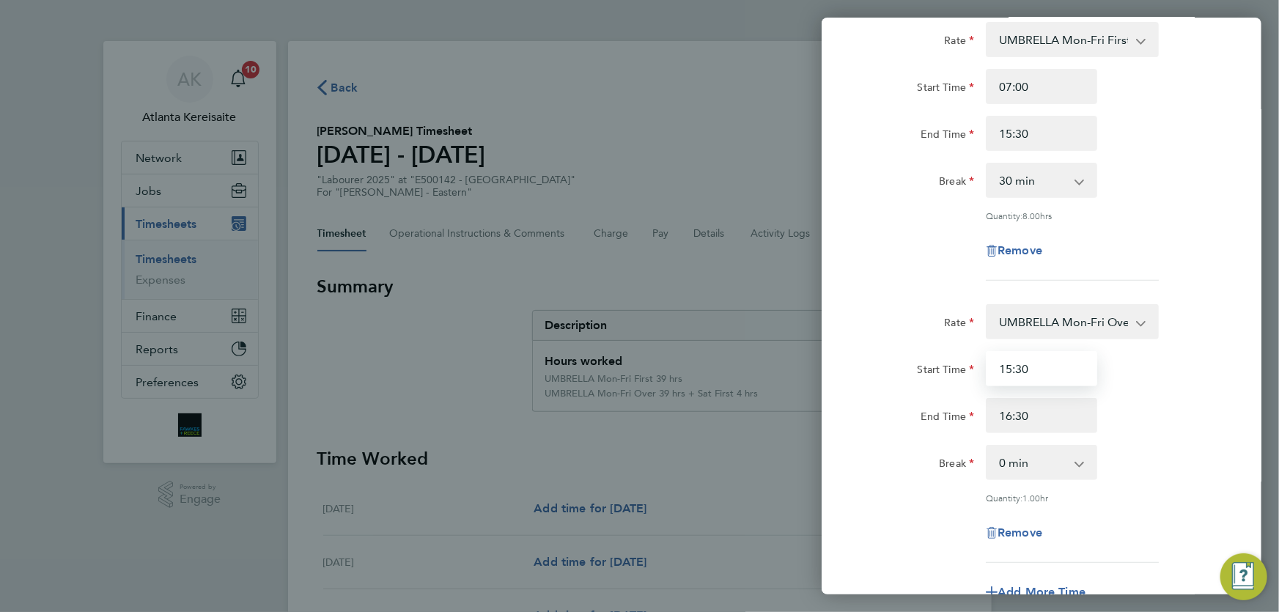
click at [1011, 369] on input "15:30" at bounding box center [1041, 368] width 111 height 35
type input "14:30"
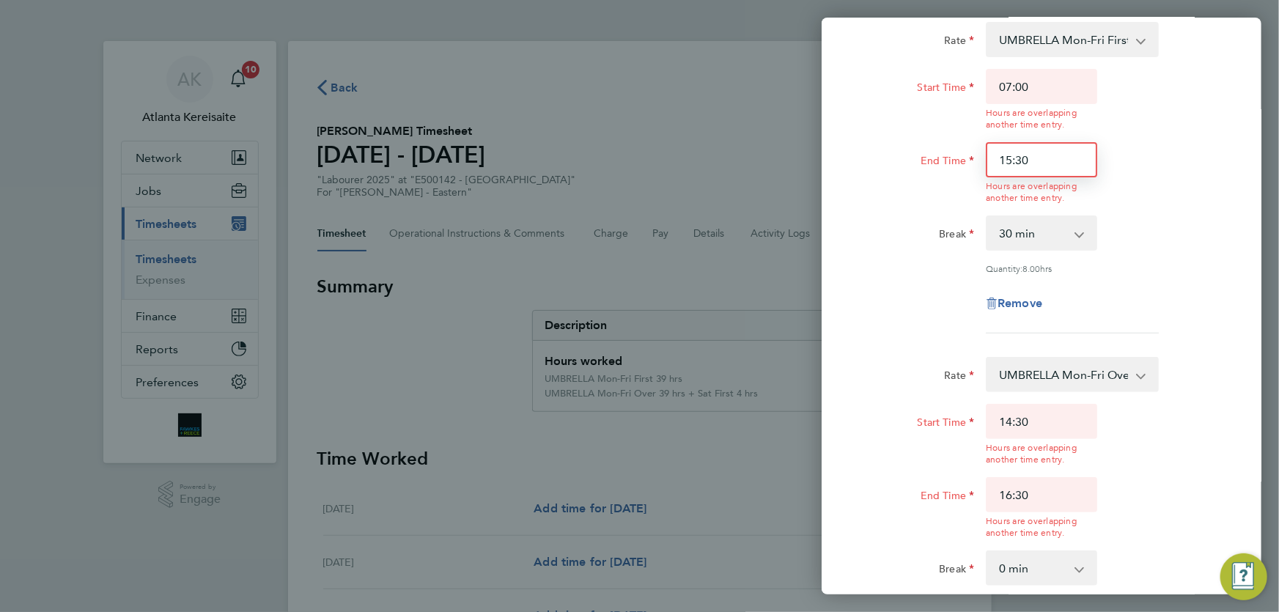
click at [1011, 136] on div "Start Time 07:00 Hours are overlapping another time entry. End Time 15:30 Hours…" at bounding box center [1041, 136] width 369 height 135
type input "14:30"
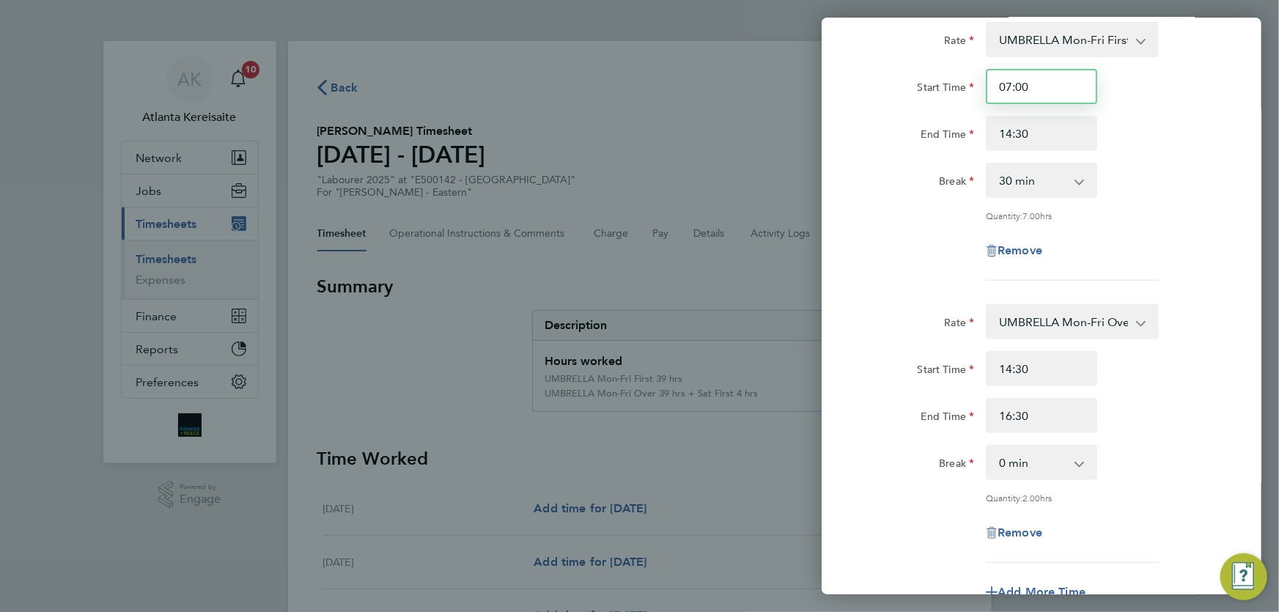
click at [1063, 85] on input "07:00" at bounding box center [1041, 86] width 111 height 35
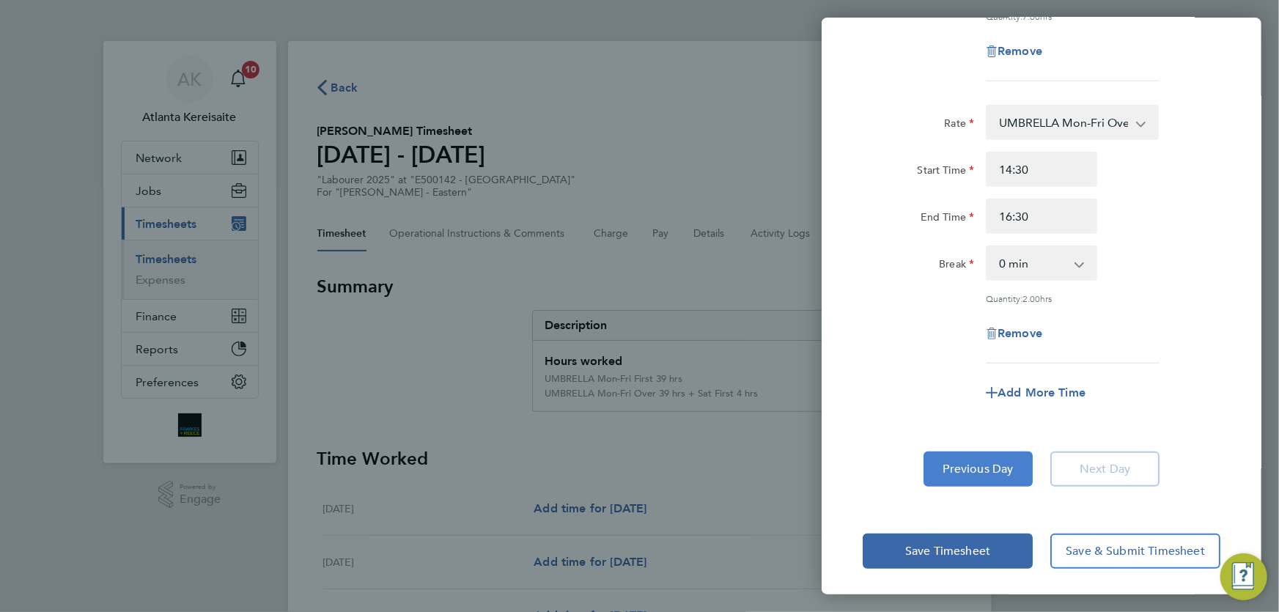
click at [986, 473] on button "Previous Day" at bounding box center [977, 468] width 109 height 35
select select "30"
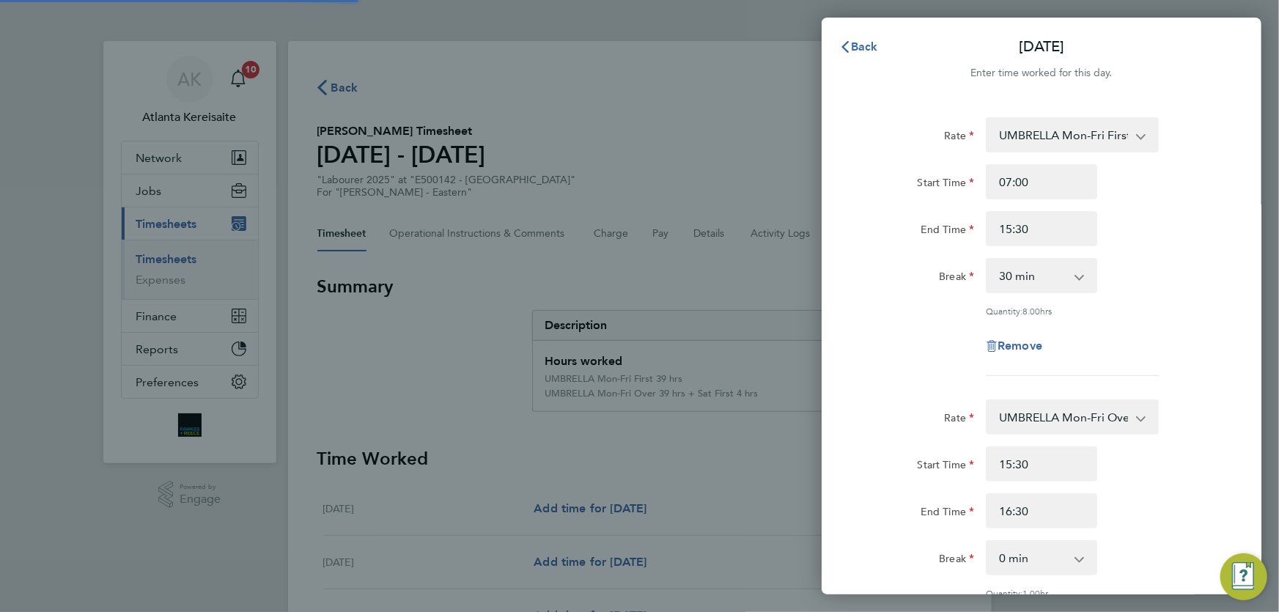
select select "30"
click at [867, 43] on span "Back" at bounding box center [864, 47] width 27 height 14
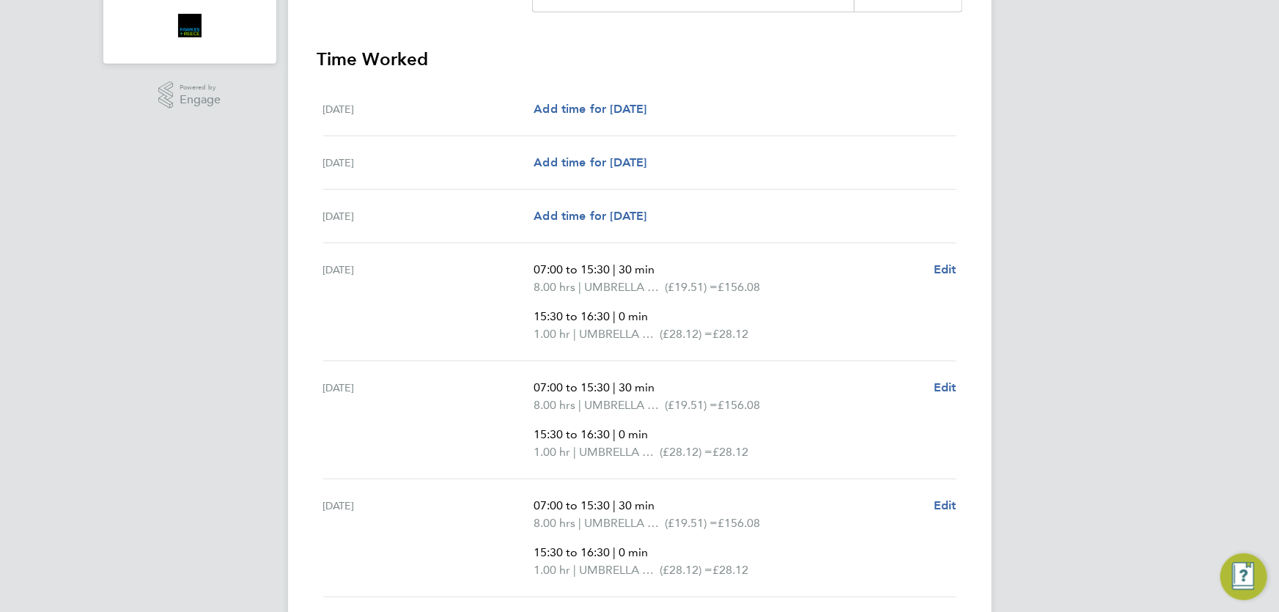
scroll to position [630, 0]
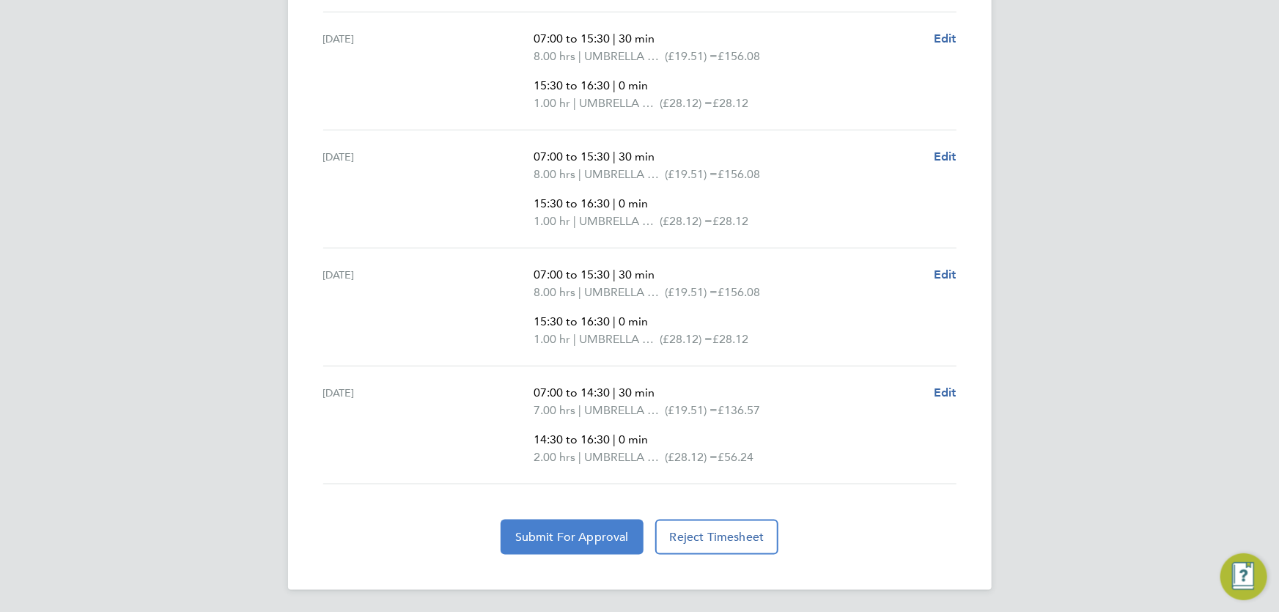
click at [600, 534] on span "Submit For Approval" at bounding box center [572, 537] width 114 height 15
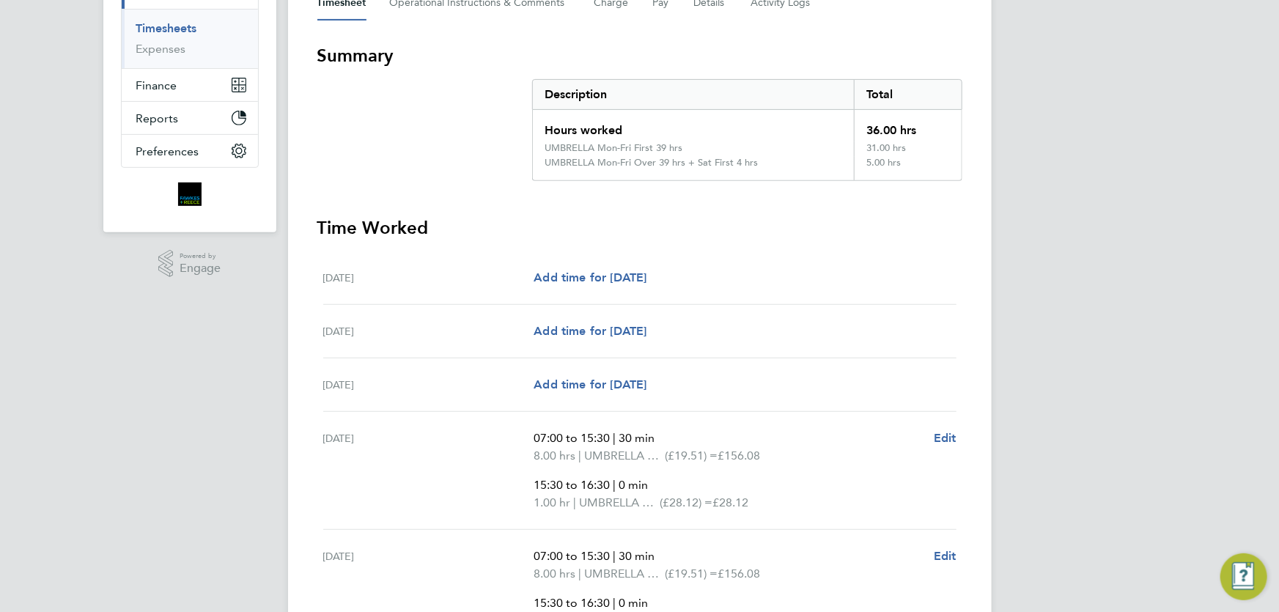
scroll to position [0, 0]
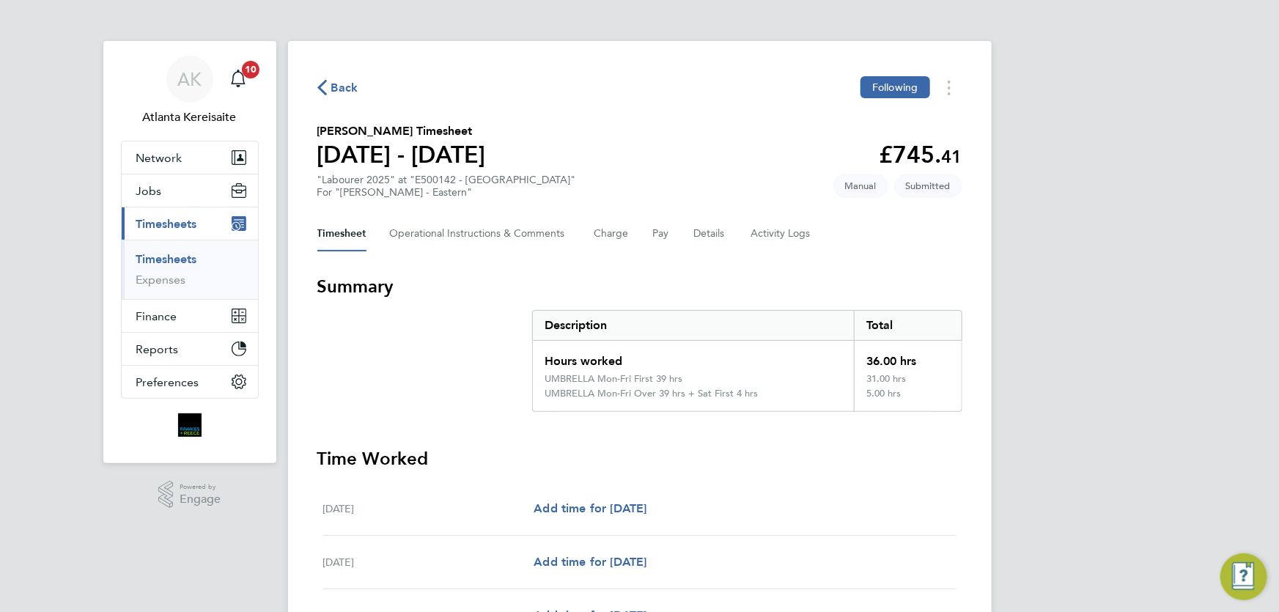
click at [331, 92] on span "Back" at bounding box center [344, 88] width 27 height 18
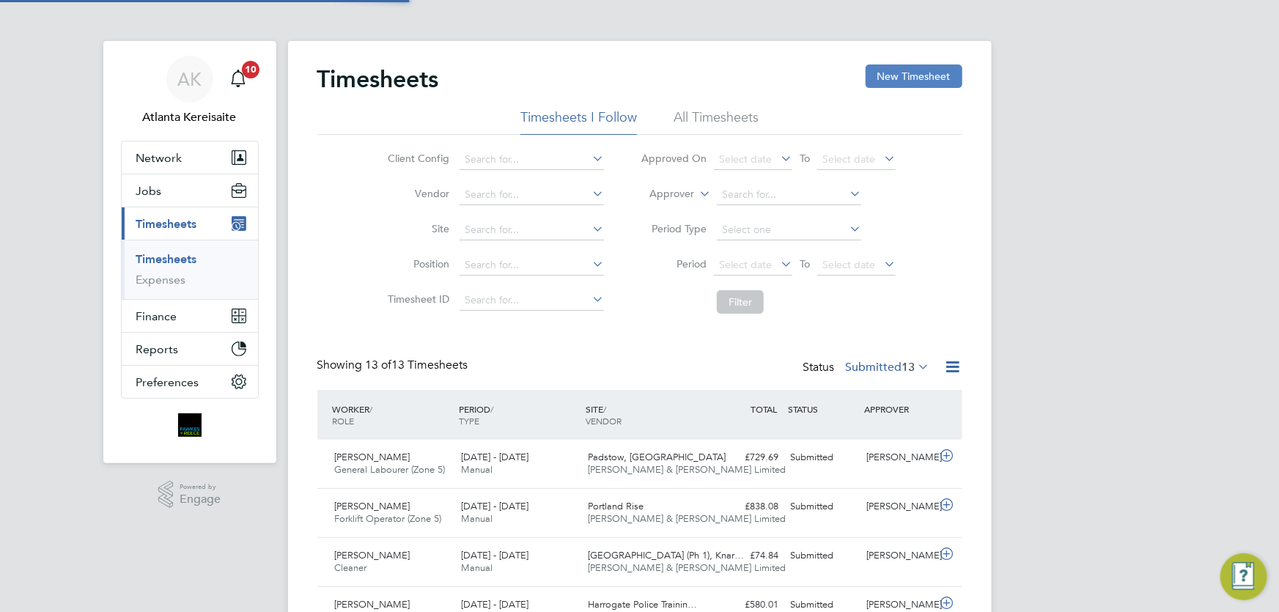
scroll to position [37, 127]
click at [892, 84] on button "New Timesheet" at bounding box center [914, 75] width 97 height 23
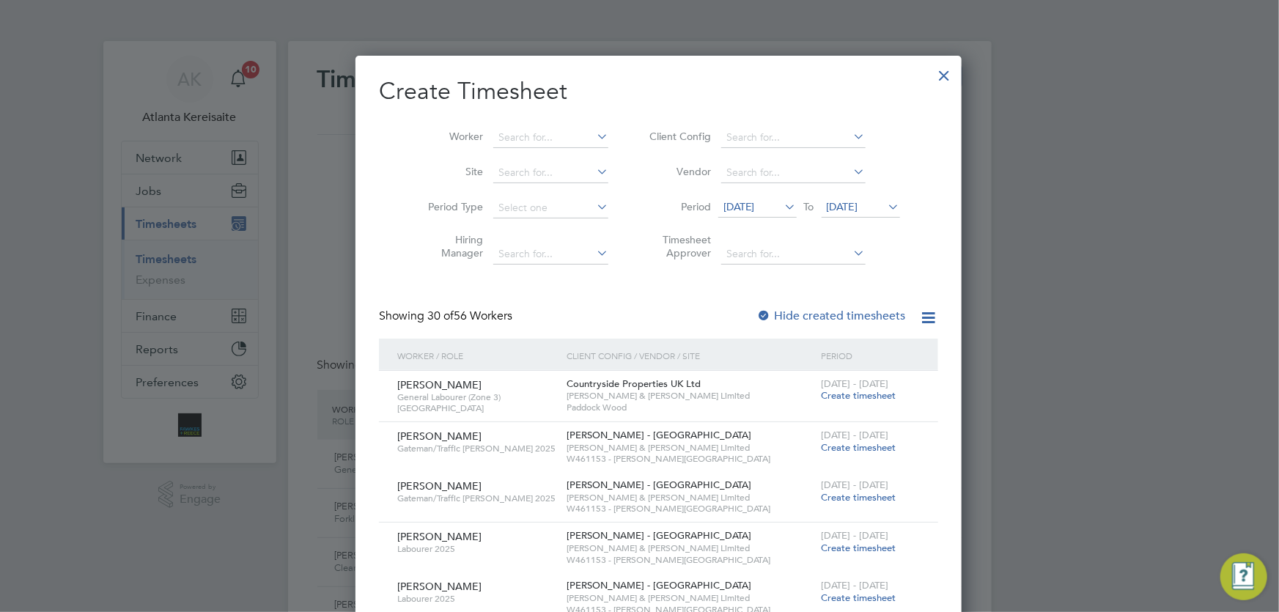
drag, startPoint x: 516, startPoint y: 125, endPoint x: 516, endPoint y: 137, distance: 11.7
click at [516, 126] on li "Worker" at bounding box center [513, 137] width 228 height 35
click at [516, 137] on input at bounding box center [550, 138] width 115 height 21
click at [547, 155] on li "Stephen El liott" at bounding box center [536, 157] width 127 height 20
type input "Stephen Elliott"
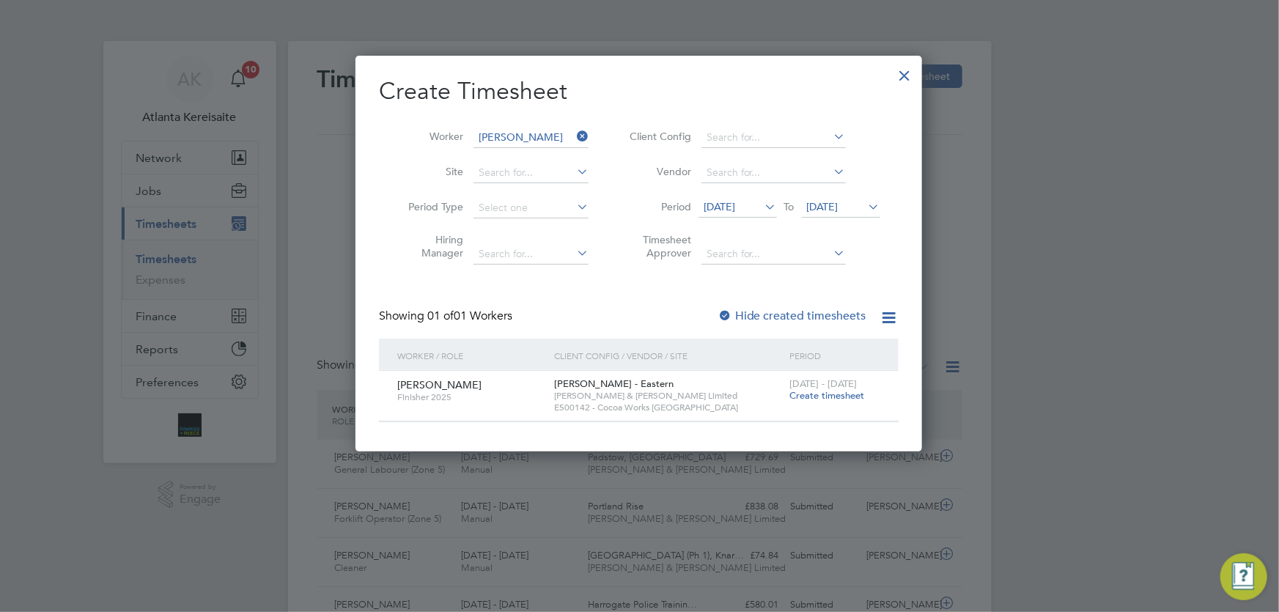
click at [802, 398] on span "Create timesheet" at bounding box center [826, 395] width 75 height 12
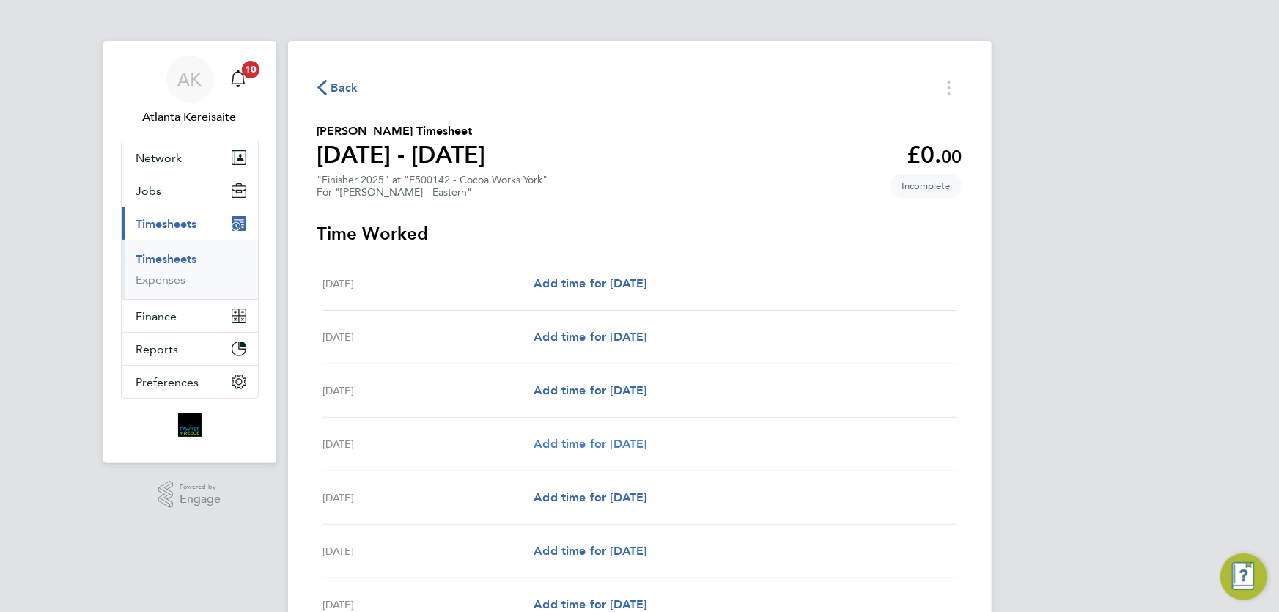
click at [637, 446] on span "Add time for Tue 26 Aug" at bounding box center [590, 444] width 113 height 14
select select "60"
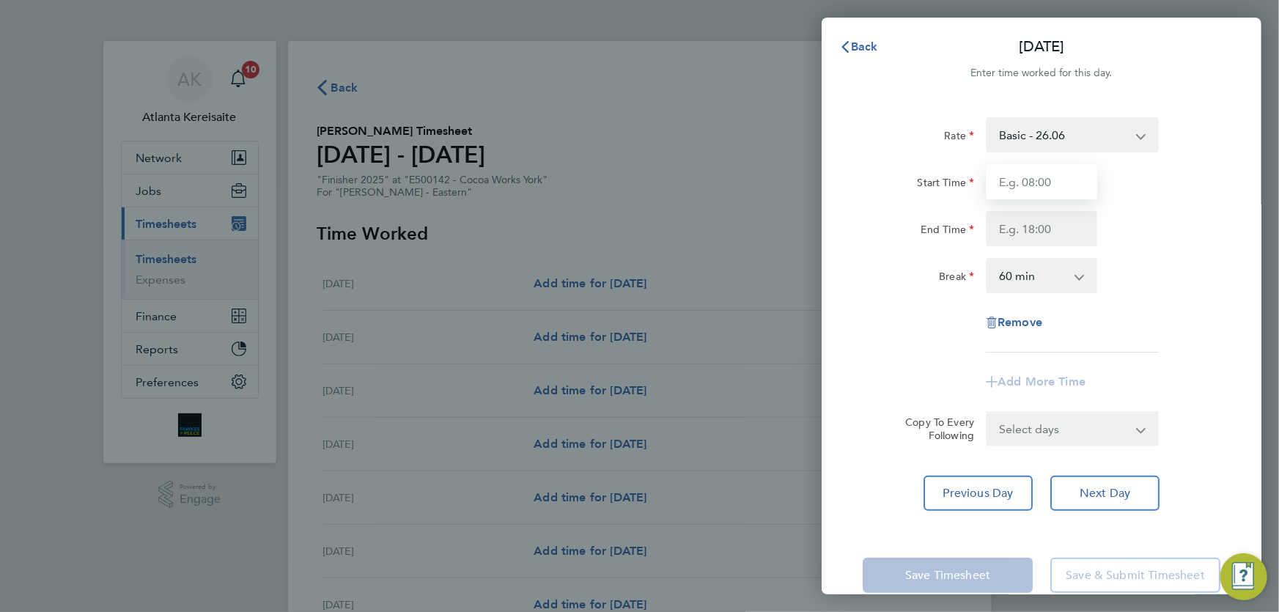
click at [1038, 188] on input "Start Time" at bounding box center [1041, 181] width 111 height 35
type input "07:30"
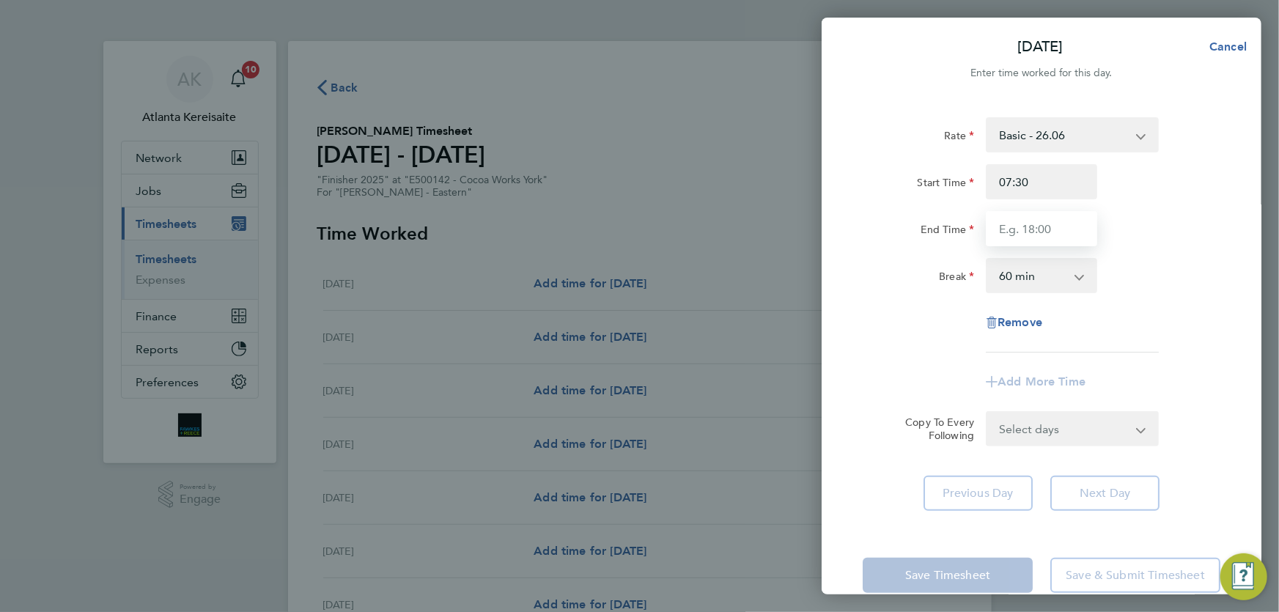
drag, startPoint x: 1057, startPoint y: 231, endPoint x: 1064, endPoint y: 235, distance: 8.5
click at [1057, 231] on input "End Time" at bounding box center [1041, 228] width 111 height 35
type input "13:30"
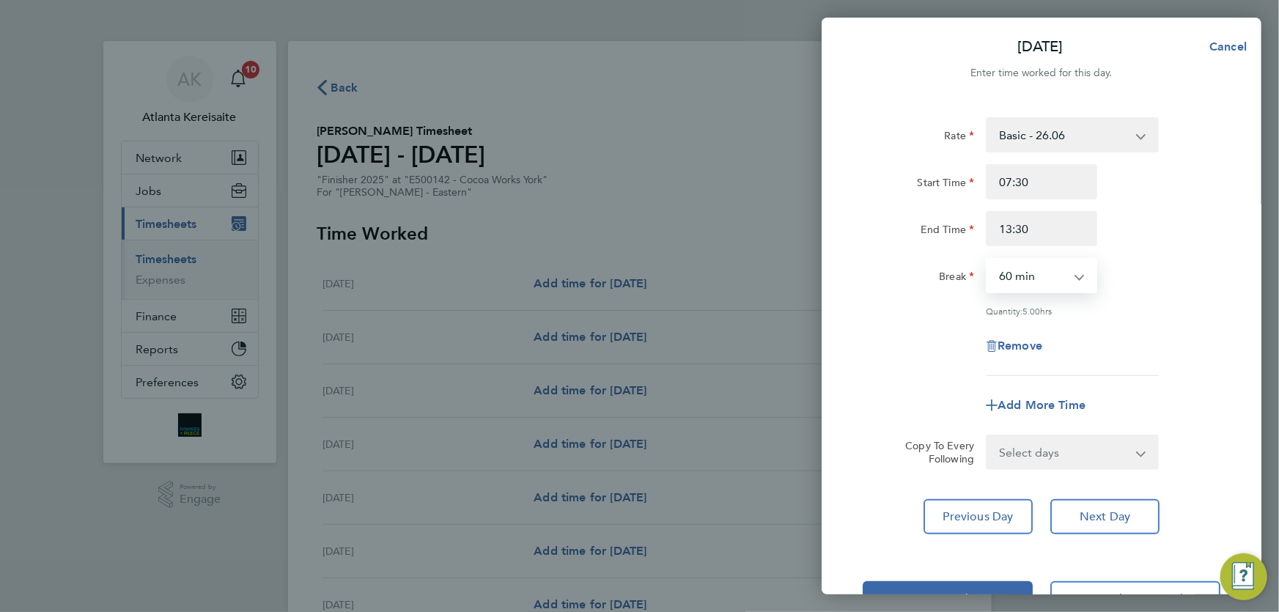
select select "0"
click at [1012, 229] on input "13:30" at bounding box center [1041, 228] width 111 height 35
type input "15:30"
click at [1063, 183] on input "07:30" at bounding box center [1041, 181] width 111 height 35
click at [1041, 404] on span "Add More Time" at bounding box center [1041, 405] width 88 height 14
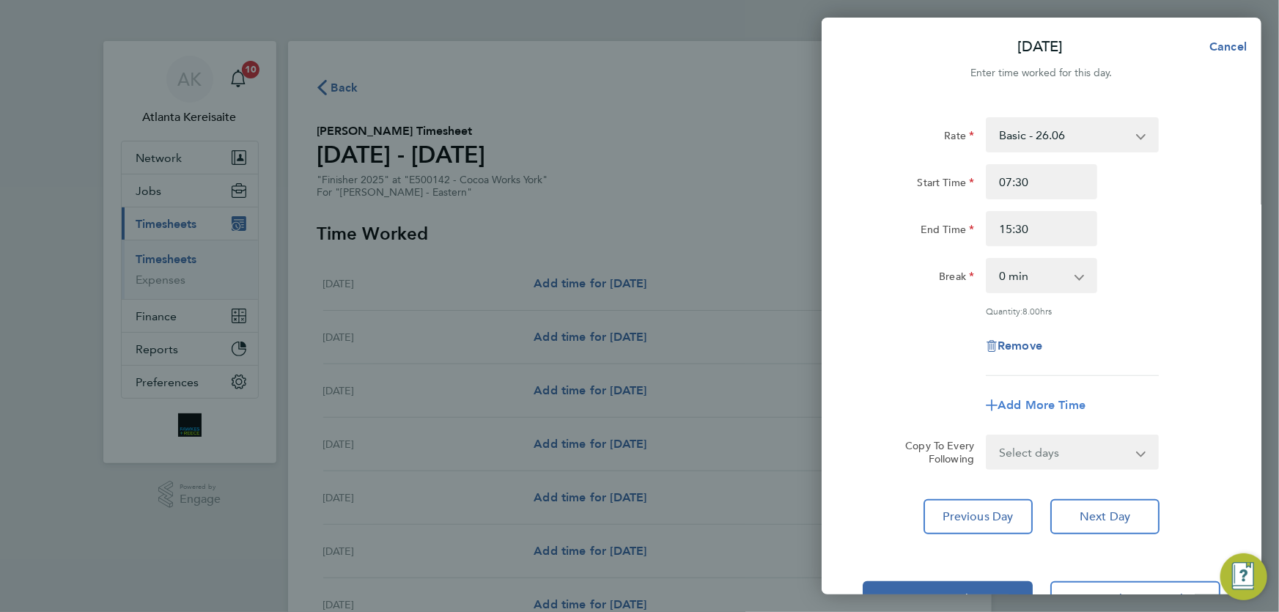
select select "null"
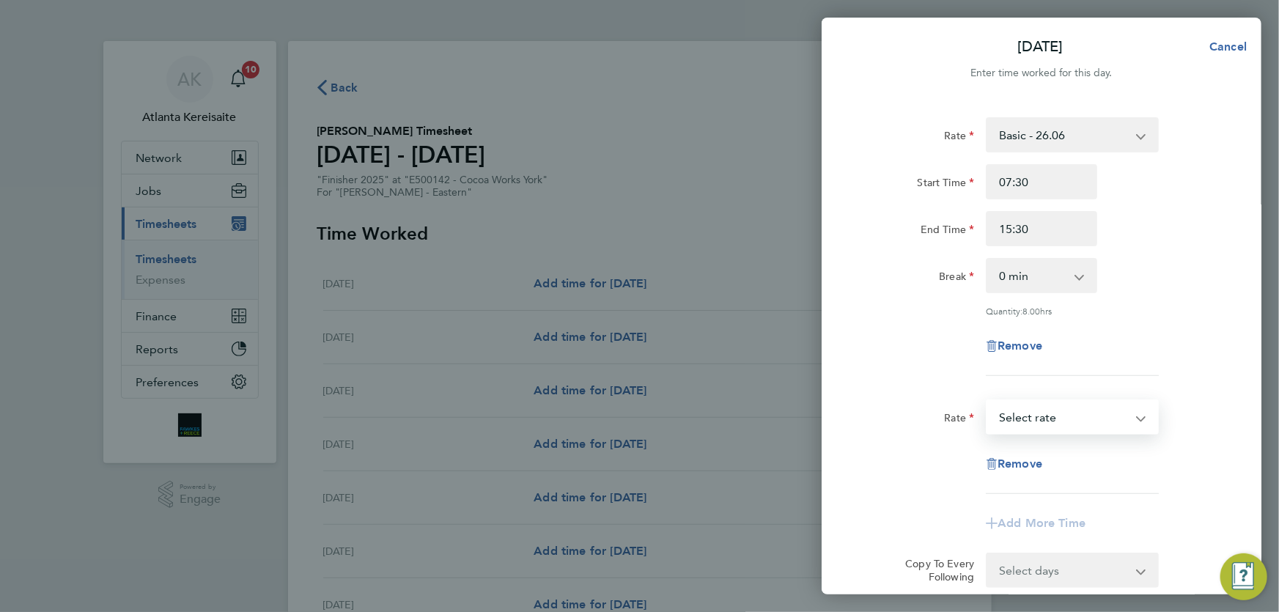
click at [1060, 414] on select "Basic - 26.06 Overtime - 37.94 Overtime 2 - 49.83 Select rate" at bounding box center [1063, 417] width 152 height 32
select select "60"
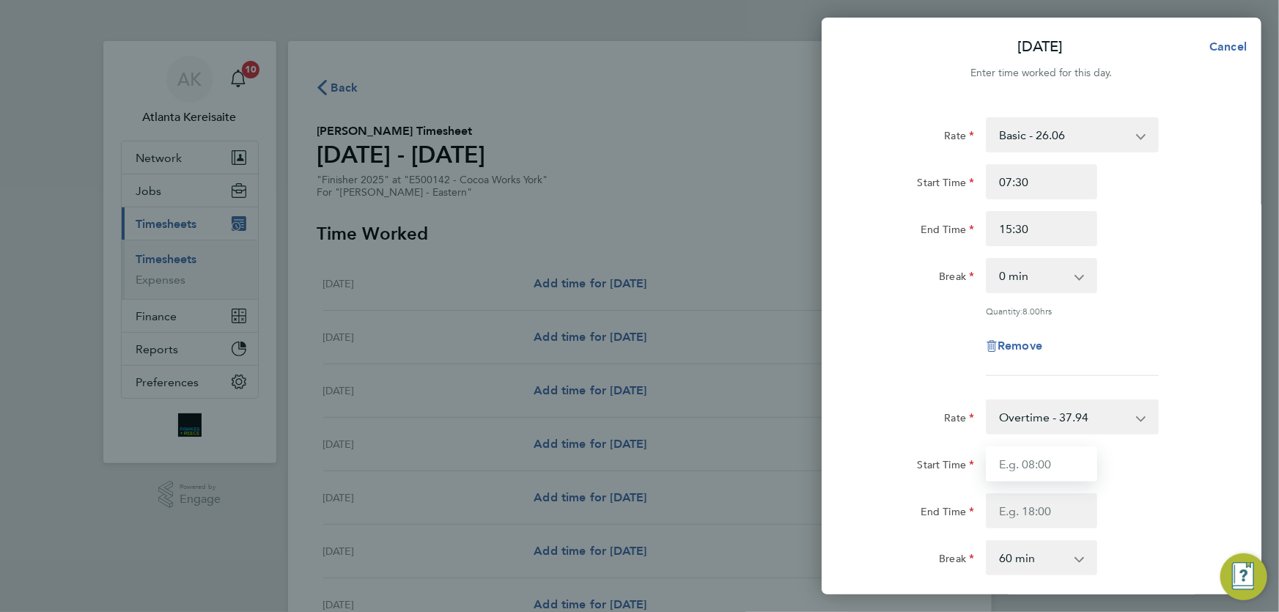
click at [1027, 465] on input "Start Time" at bounding box center [1041, 463] width 111 height 35
type input "15:30"
type input "16:30"
select select "0"
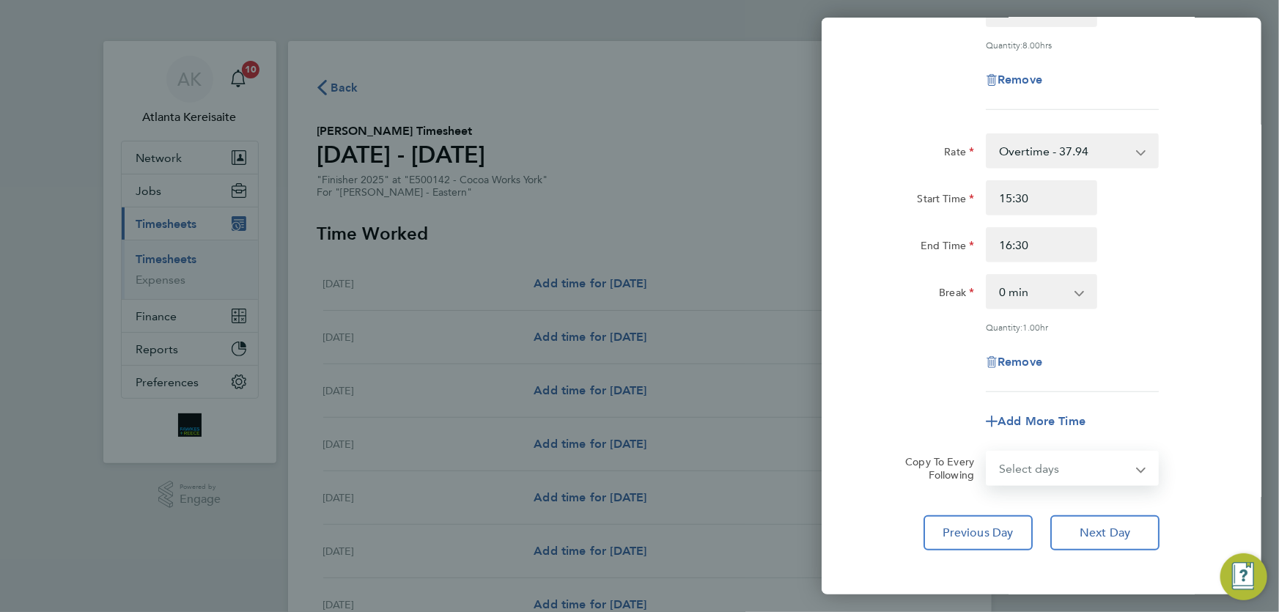
click at [1098, 470] on select "Select days Day Wednesday Thursday Friday" at bounding box center [1064, 468] width 154 height 32
select select "WED"
click at [987, 452] on select "Select days Day Wednesday Thursday Friday" at bounding box center [1064, 468] width 154 height 32
select select "2025-08-29"
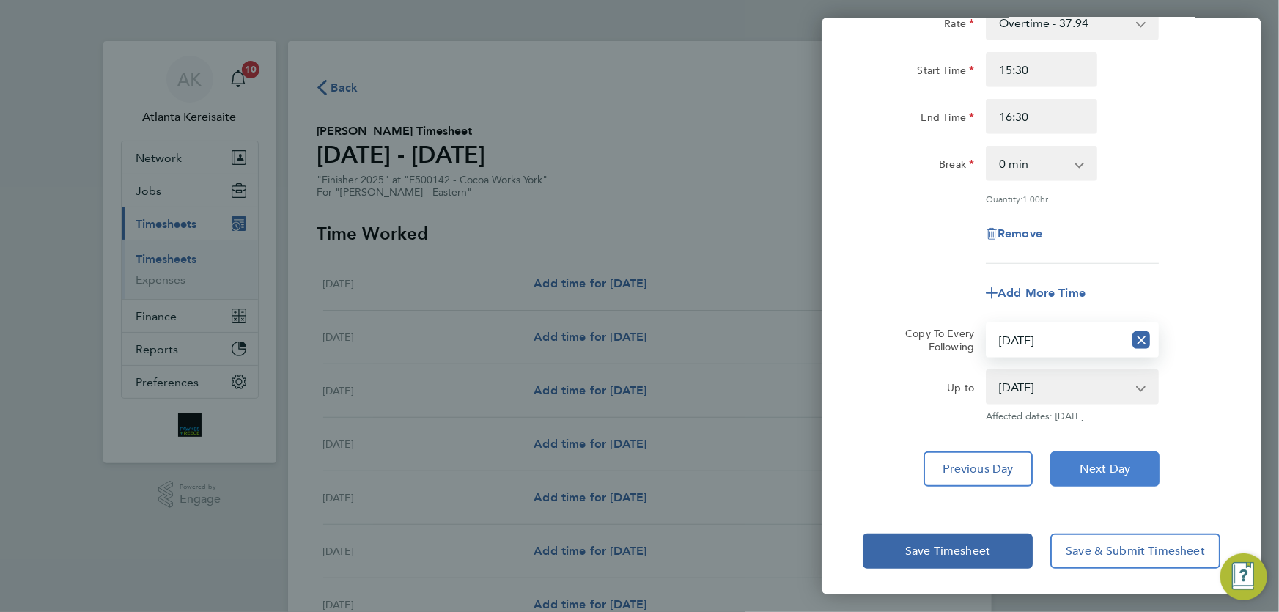
click at [1097, 470] on span "Next Day" at bounding box center [1104, 469] width 51 height 15
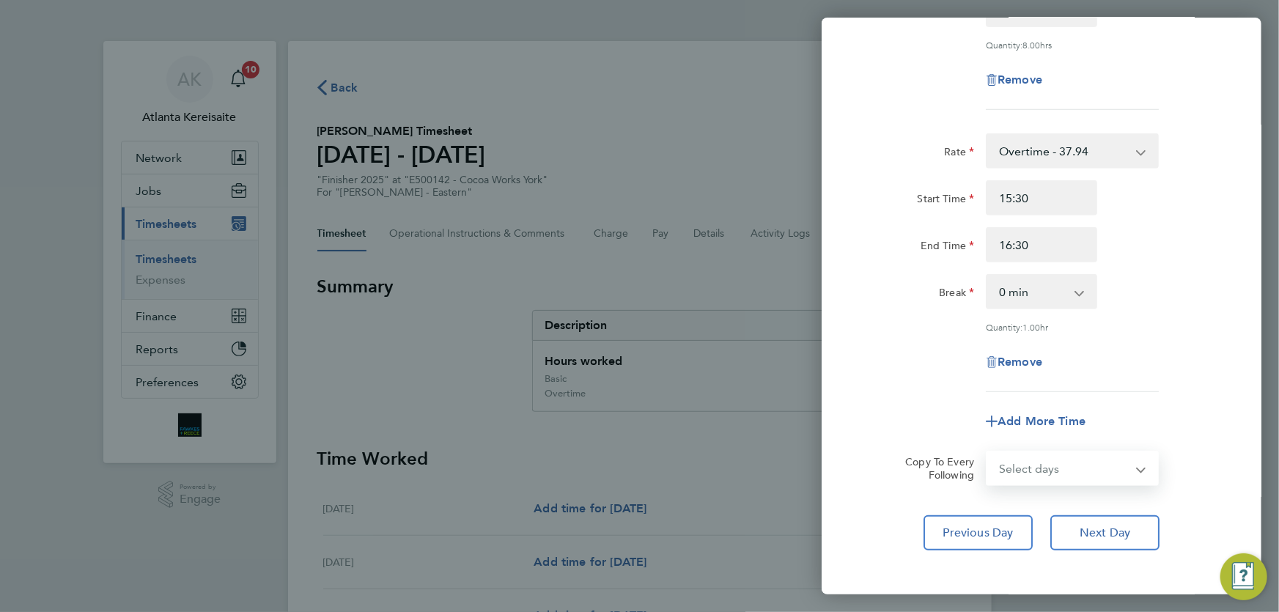
click at [1095, 466] on select "Select days Day Thursday Friday" at bounding box center [1064, 468] width 154 height 32
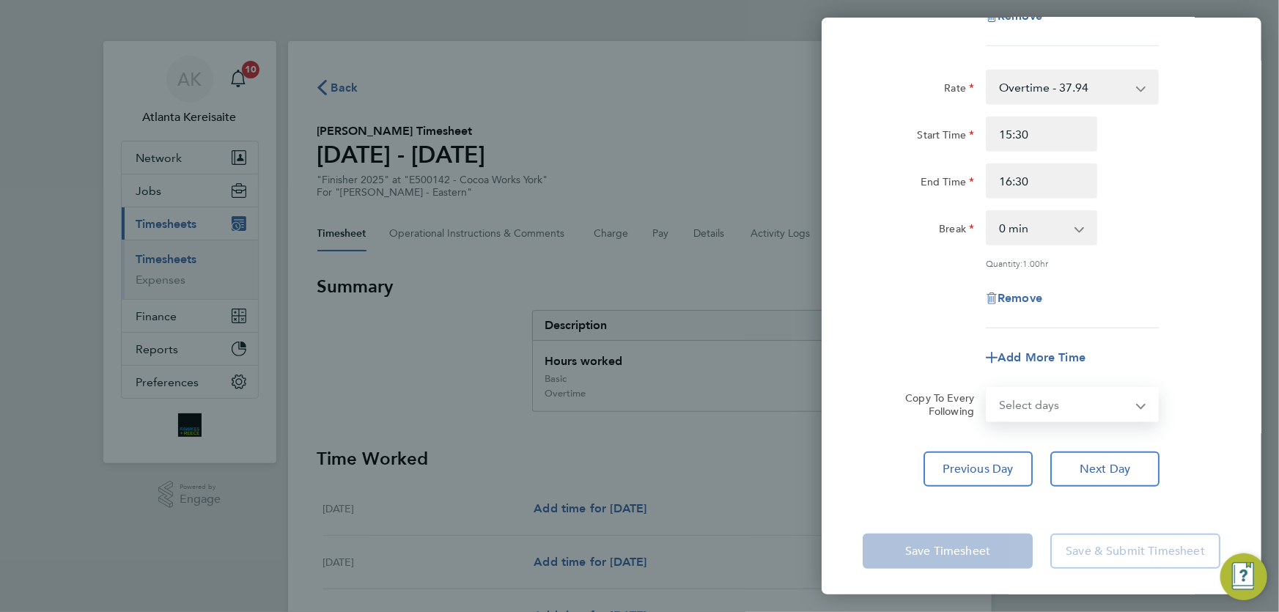
click at [1072, 402] on select "Select days Day Thursday Friday" at bounding box center [1064, 404] width 154 height 32
select select "THU"
click at [987, 388] on select "Select days Day Thursday Friday" at bounding box center [1064, 404] width 154 height 32
select select "2025-08-29"
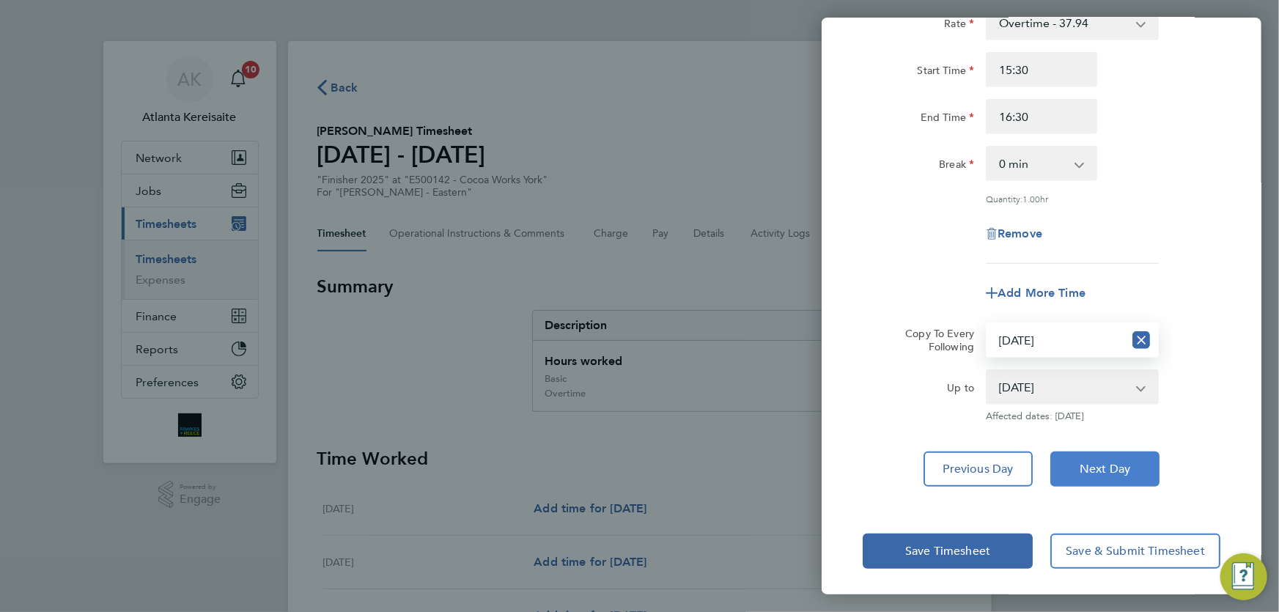
click at [1107, 466] on span "Next Day" at bounding box center [1104, 469] width 51 height 15
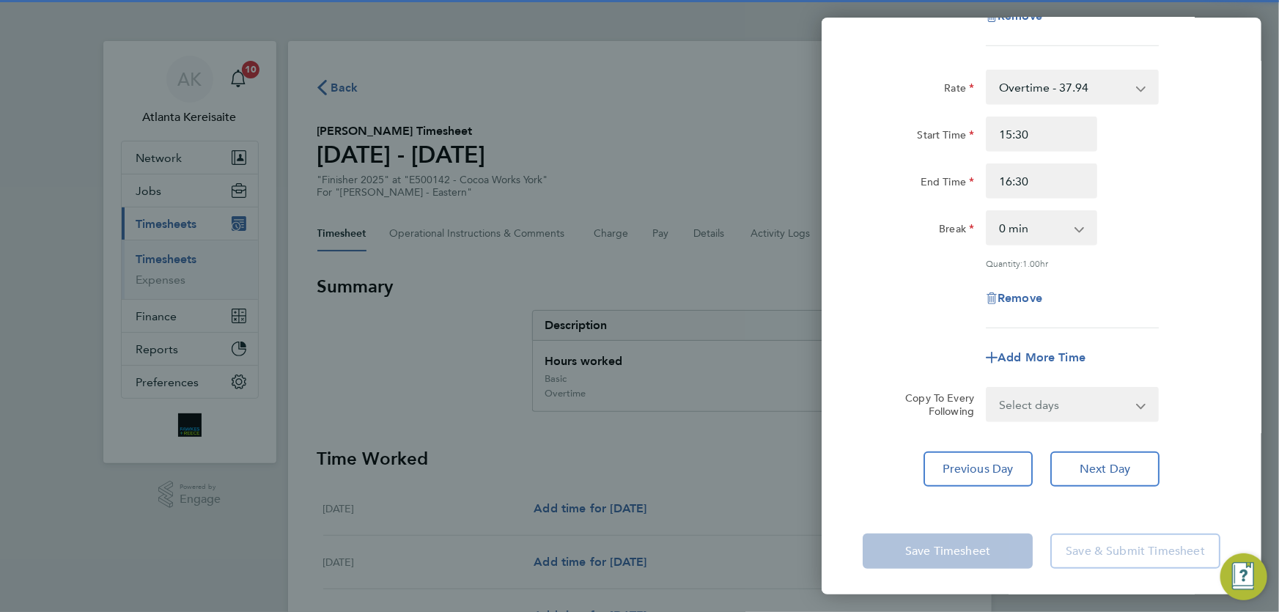
click at [1085, 404] on select "Select days Friday" at bounding box center [1064, 404] width 154 height 32
select select "FRI"
click at [987, 388] on select "Select days Friday" at bounding box center [1064, 404] width 154 height 32
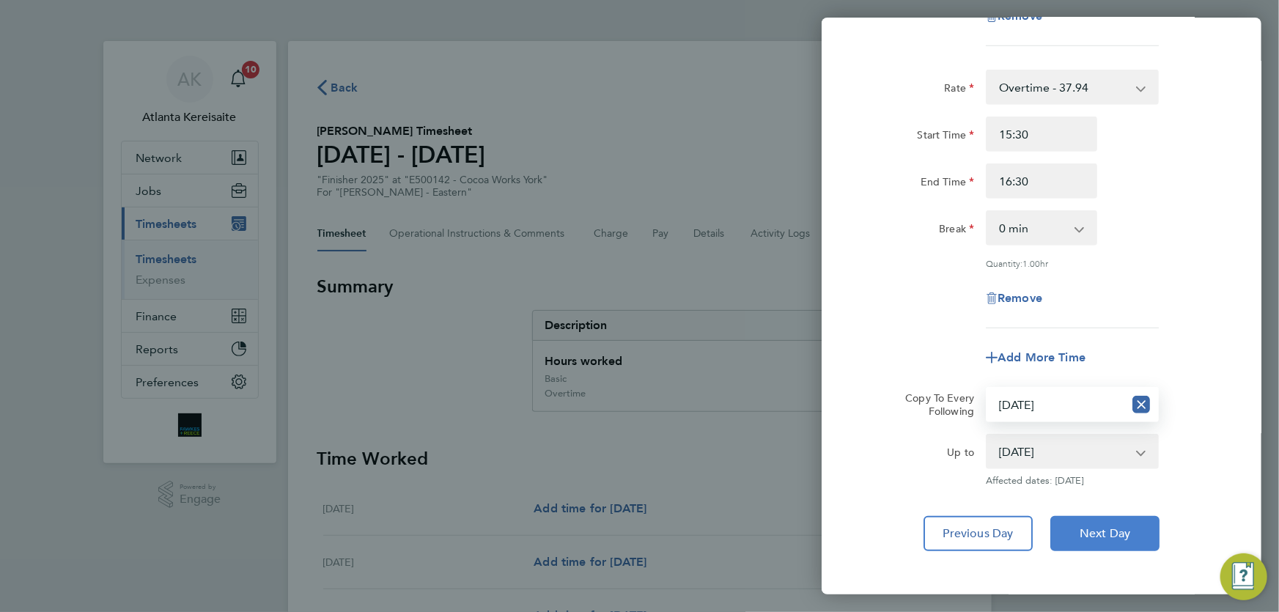
click at [1112, 531] on span "Next Day" at bounding box center [1104, 533] width 51 height 15
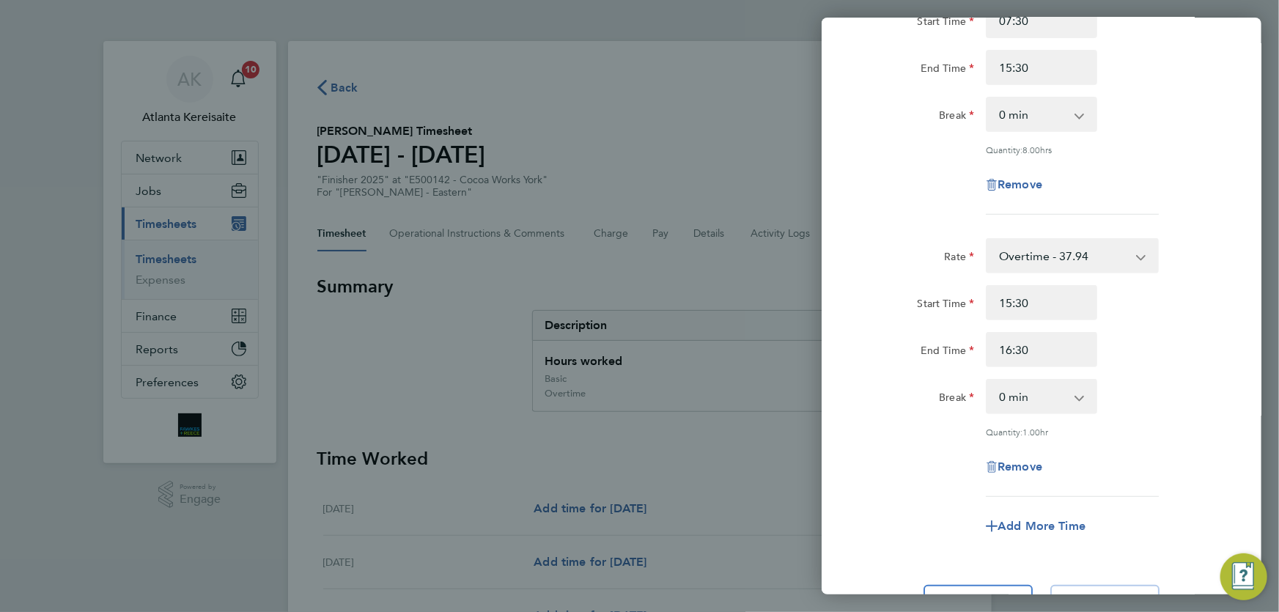
scroll to position [29, 0]
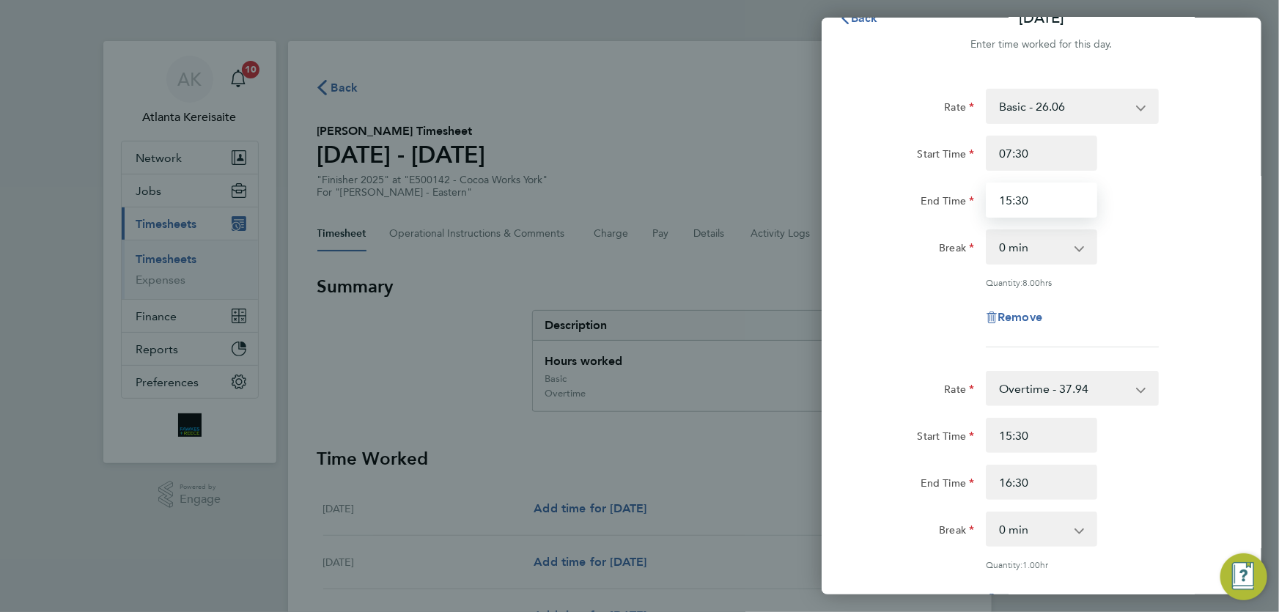
click at [1010, 204] on input "15:30" at bounding box center [1041, 199] width 111 height 35
type input "14:30"
click at [1008, 437] on input "15:30" at bounding box center [1041, 435] width 111 height 35
type input "14:30"
drag, startPoint x: 1030, startPoint y: 479, endPoint x: 1008, endPoint y: 480, distance: 21.3
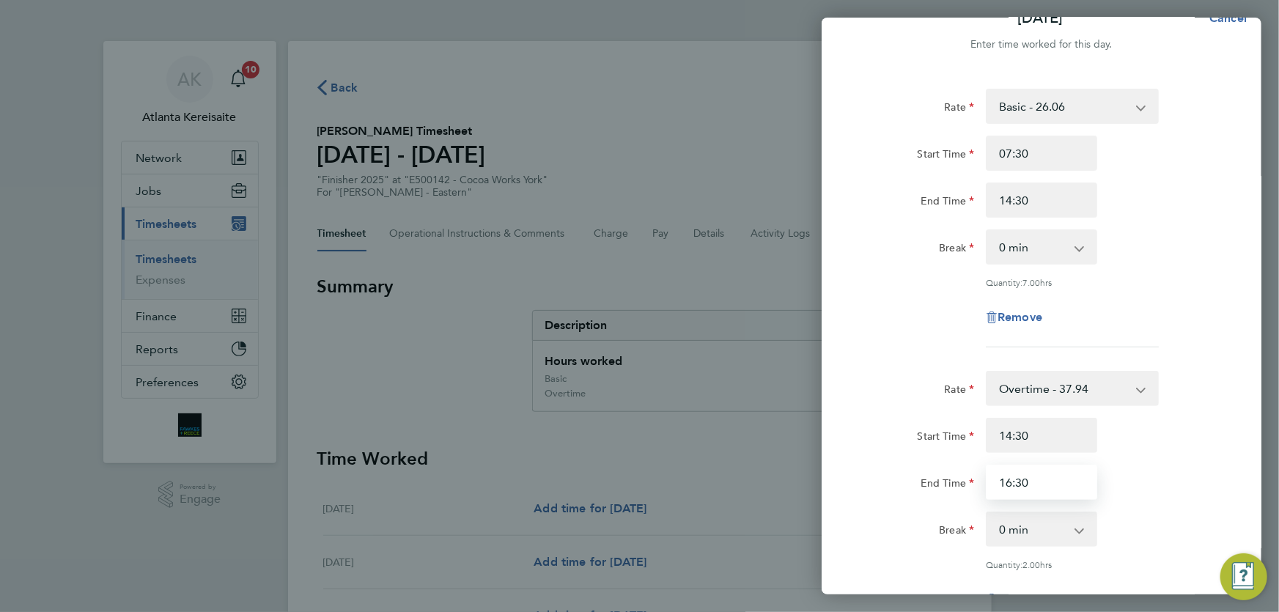
click at [1008, 480] on input "16:30" at bounding box center [1041, 482] width 111 height 35
type input "15:00"
click at [1015, 432] on input "14:30" at bounding box center [1041, 435] width 111 height 35
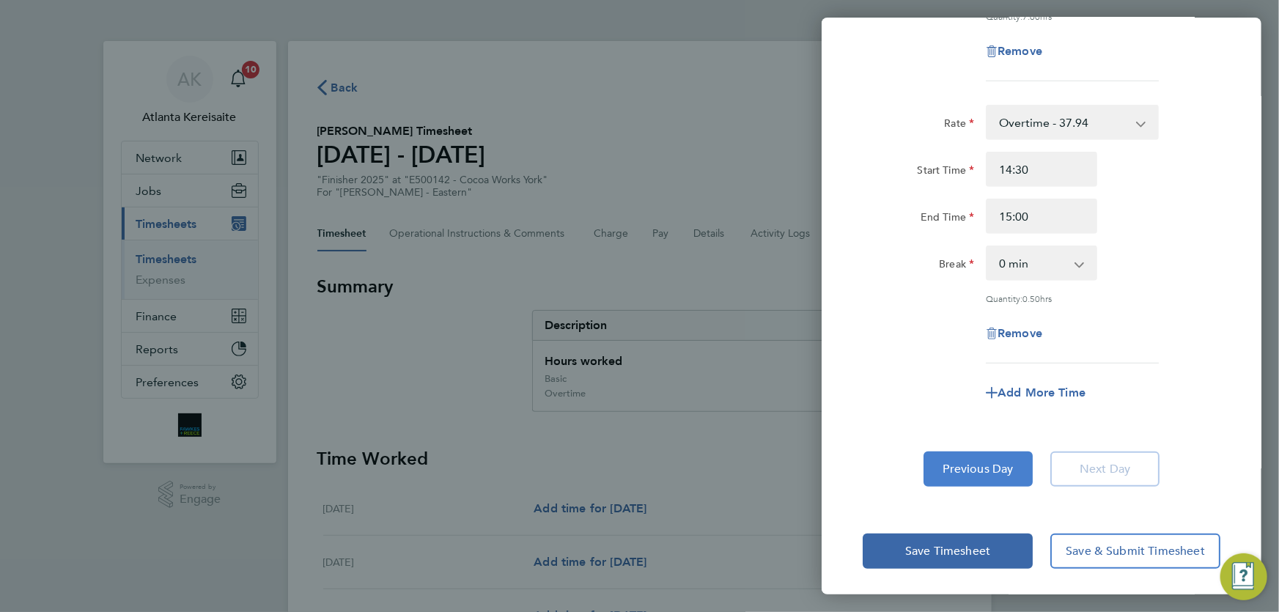
click at [1019, 478] on button "Previous Day" at bounding box center [977, 468] width 109 height 35
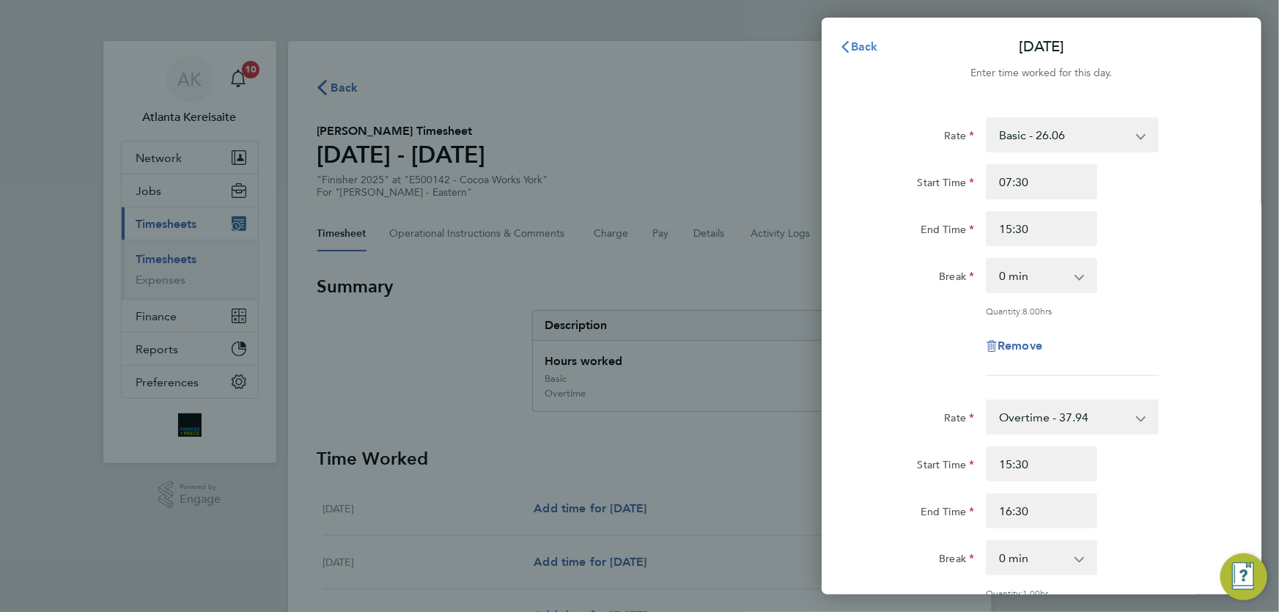
click at [857, 50] on span "Back" at bounding box center [864, 47] width 27 height 14
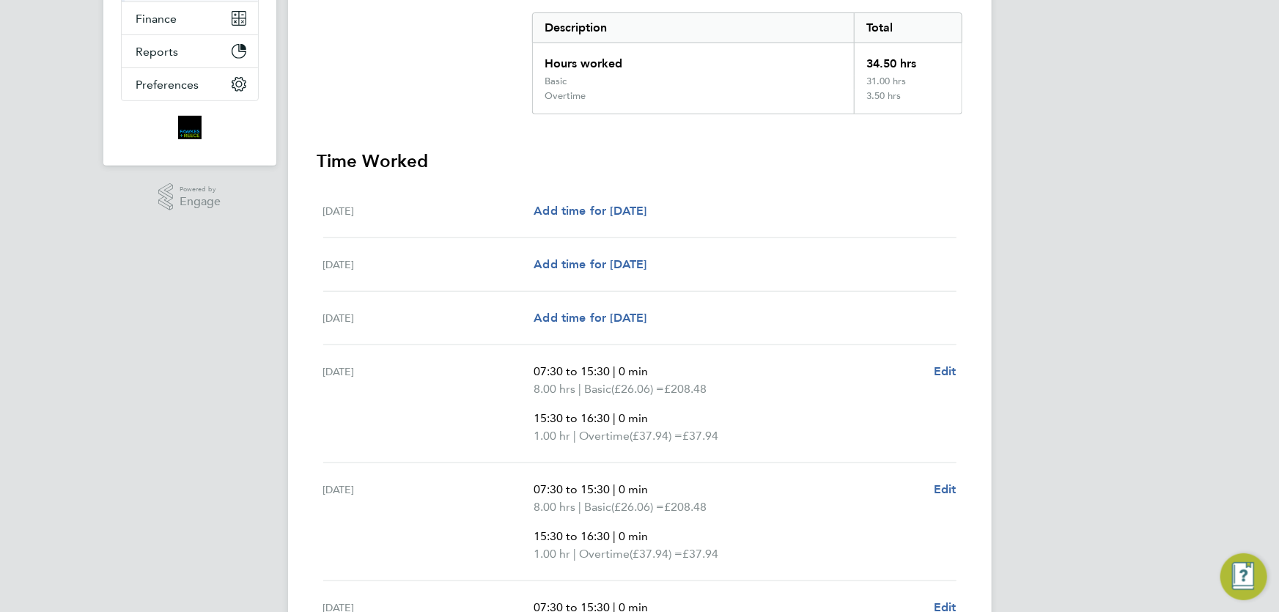
scroll to position [630, 0]
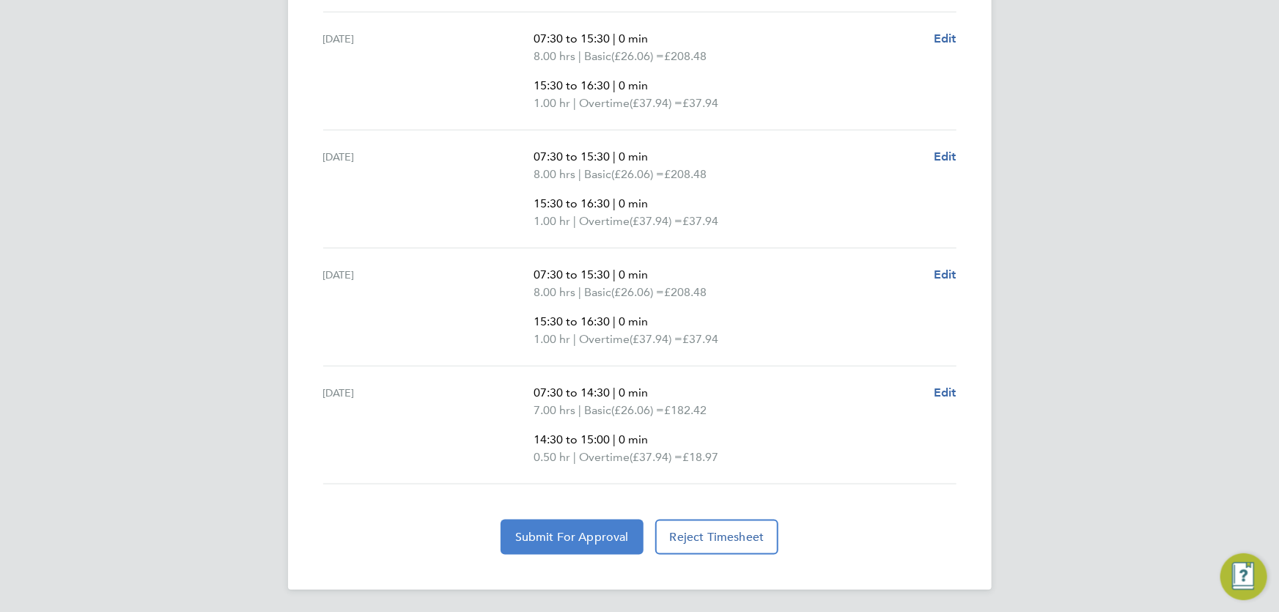
click at [563, 530] on span "Submit For Approval" at bounding box center [572, 537] width 114 height 15
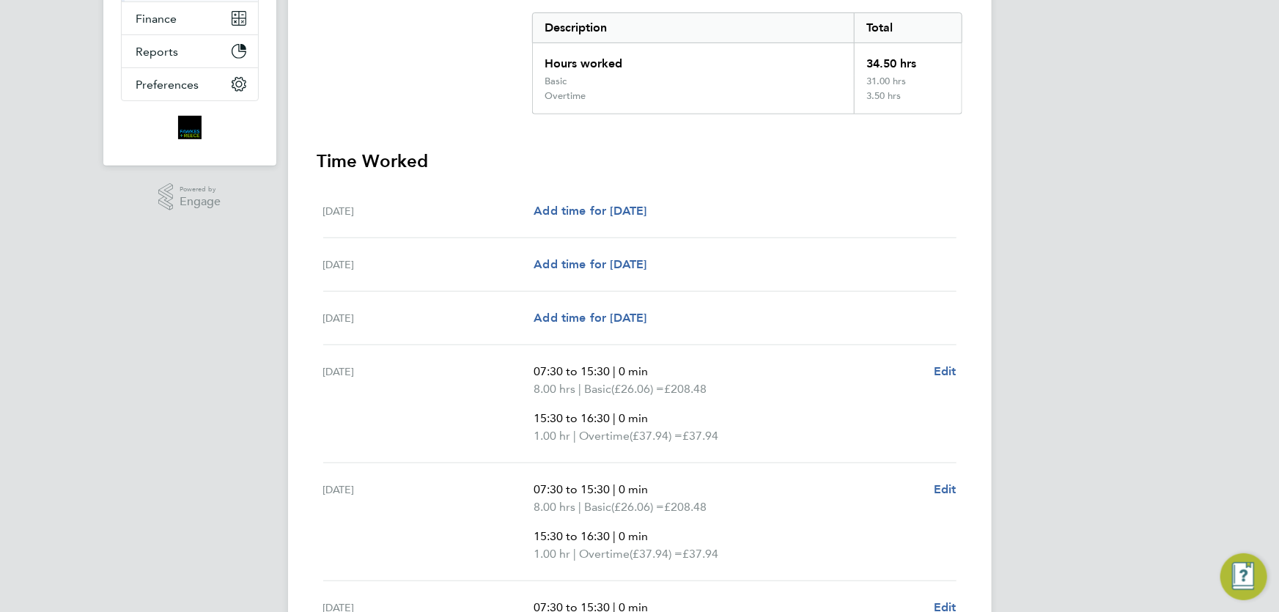
scroll to position [0, 0]
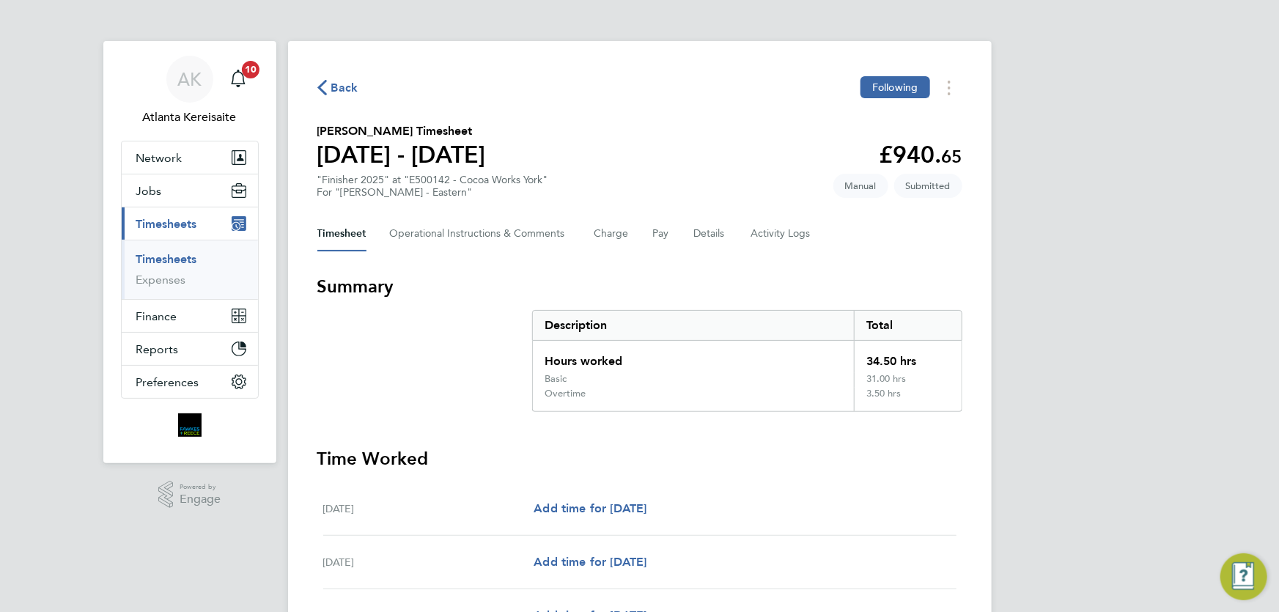
click at [343, 85] on span "Back" at bounding box center [344, 88] width 27 height 18
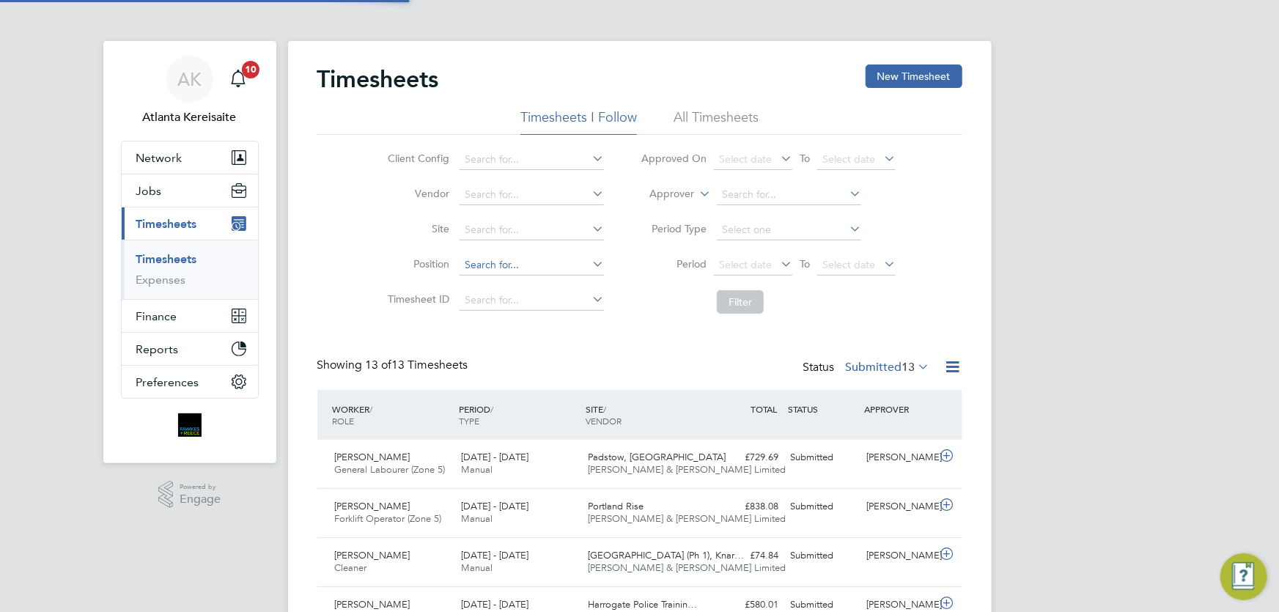
scroll to position [37, 127]
click at [670, 341] on div "Timesheets New Timesheet Timesheets I Follow All Timesheets Client Config Vendo…" at bounding box center [639, 594] width 645 height 1061
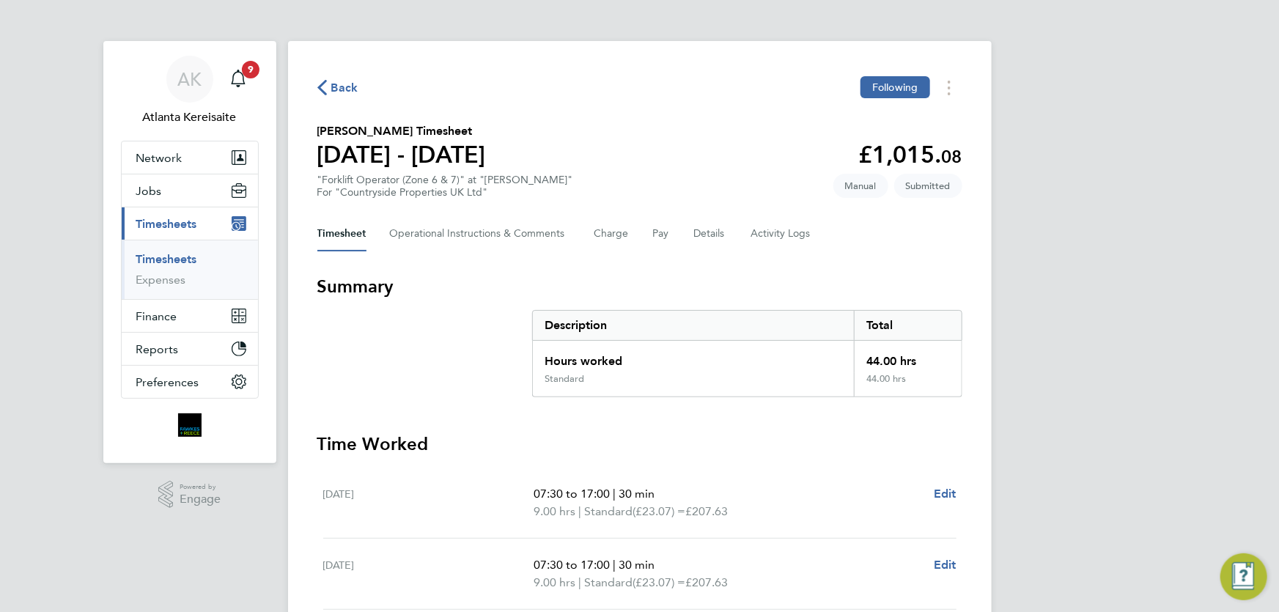
scroll to position [333, 0]
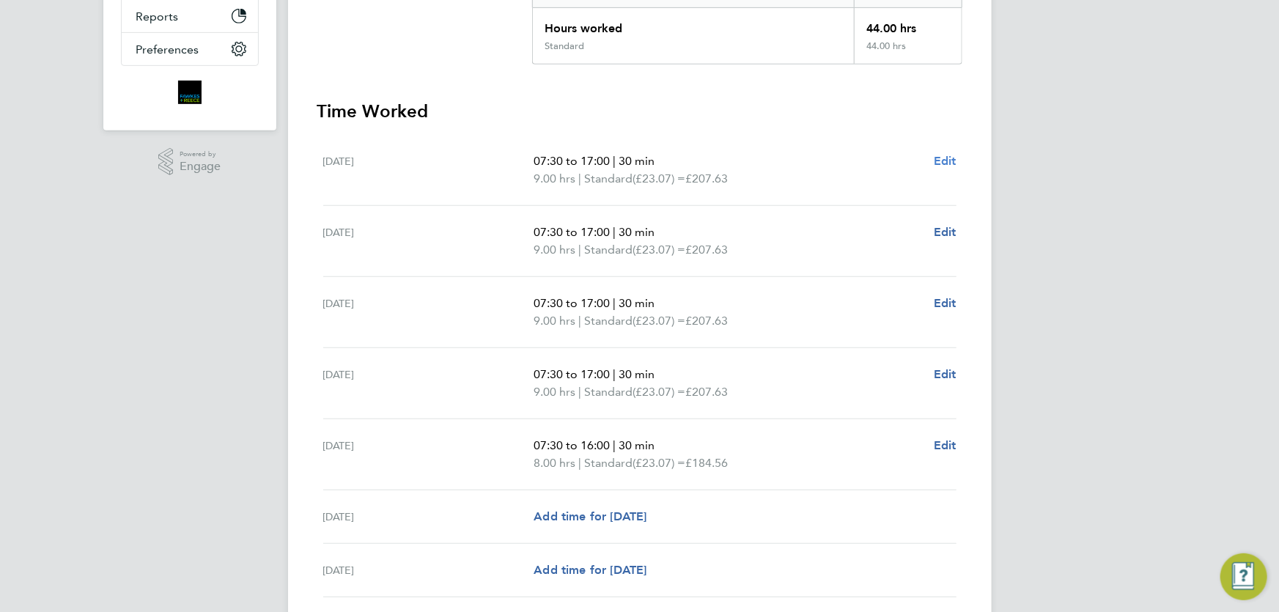
click at [945, 160] on span "Edit" at bounding box center [945, 161] width 23 height 14
select select "30"
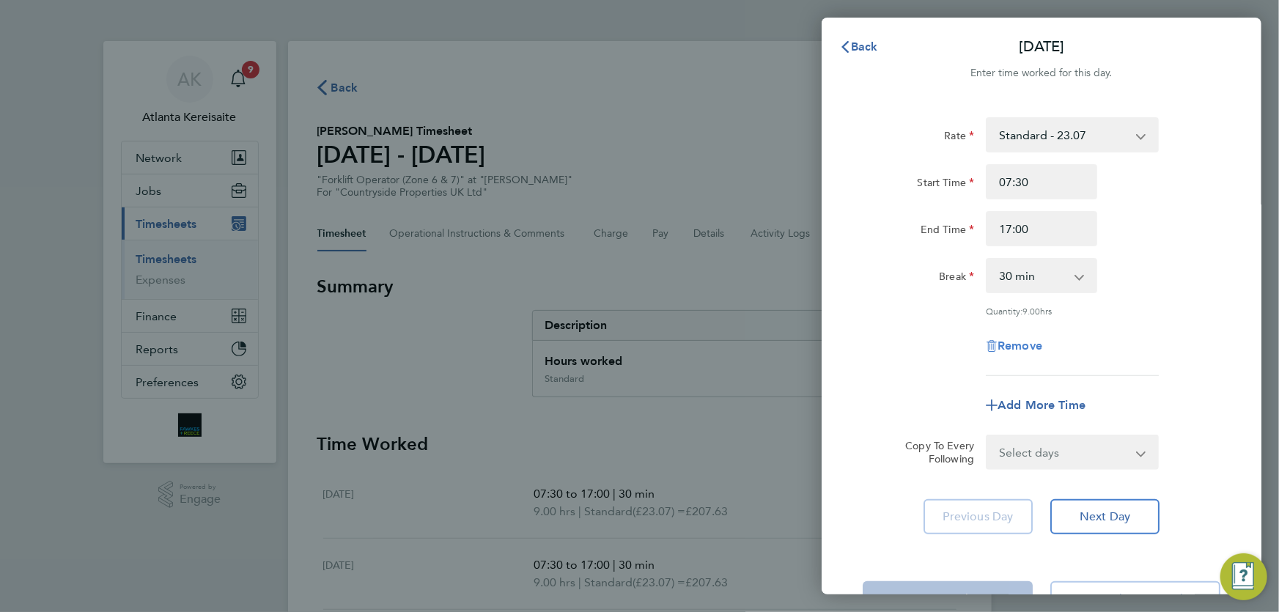
click at [1019, 339] on span "Remove" at bounding box center [1019, 346] width 45 height 14
select select "null"
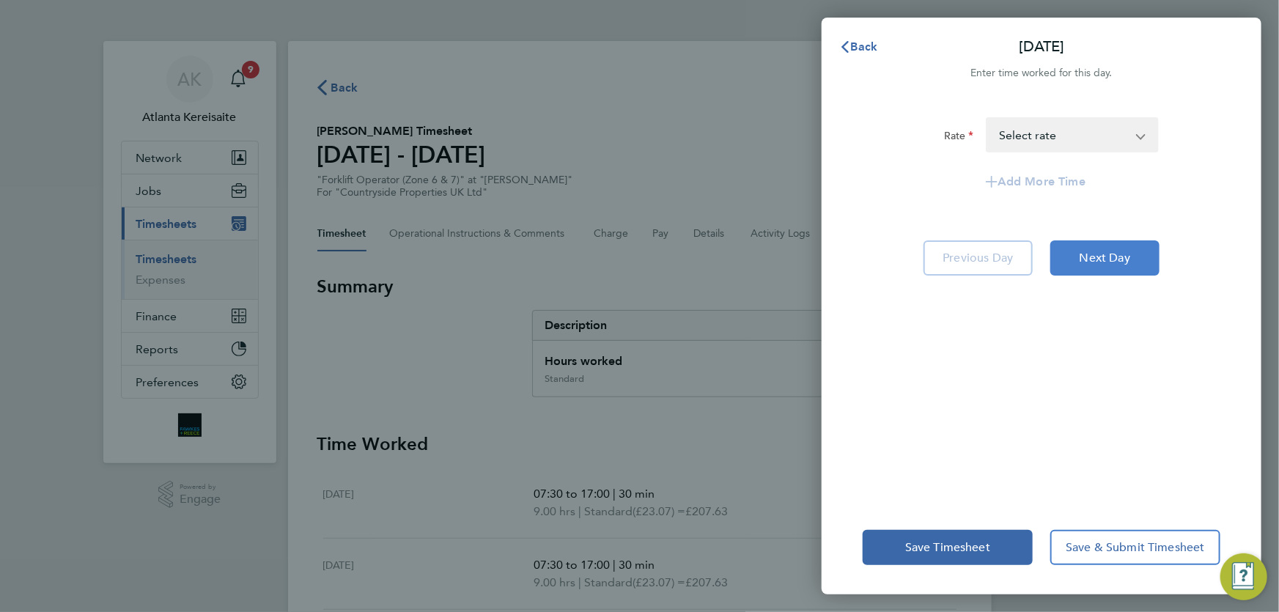
click at [1100, 254] on span "Next Day" at bounding box center [1104, 258] width 51 height 15
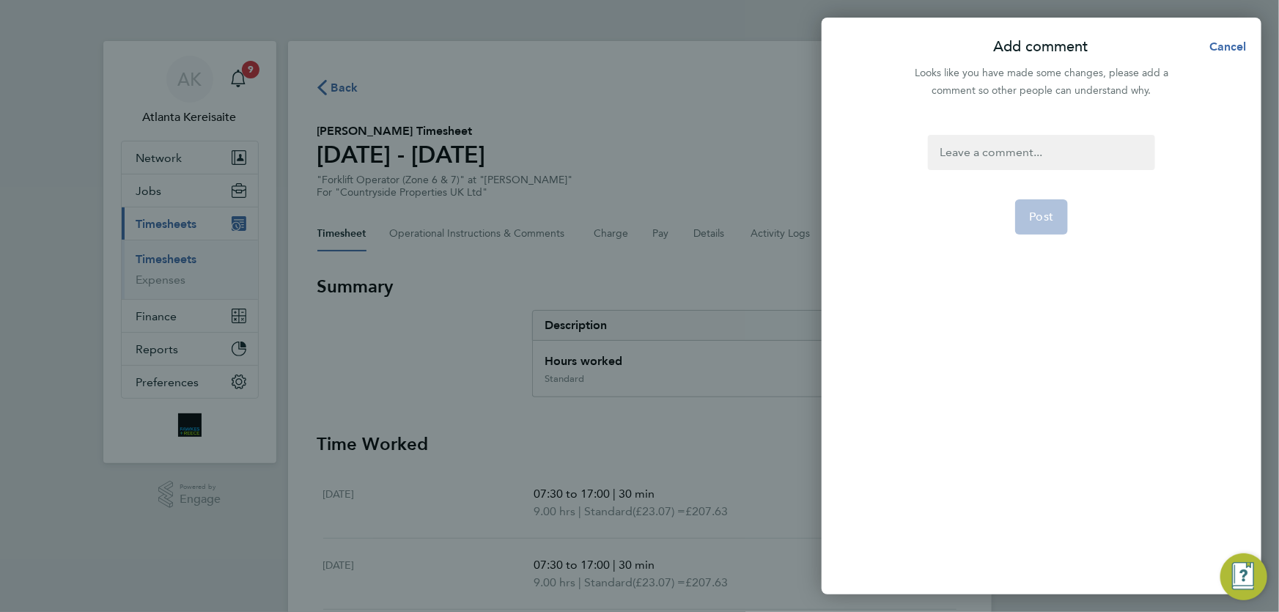
drag, startPoint x: 976, startPoint y: 133, endPoint x: 984, endPoint y: 148, distance: 16.7
click at [980, 140] on div "Post" at bounding box center [1042, 355] width 440 height 477
click at [986, 151] on div at bounding box center [1041, 152] width 226 height 35
drag, startPoint x: 987, startPoint y: 152, endPoint x: 1009, endPoint y: 155, distance: 22.2
click at [1004, 154] on div at bounding box center [1041, 152] width 226 height 35
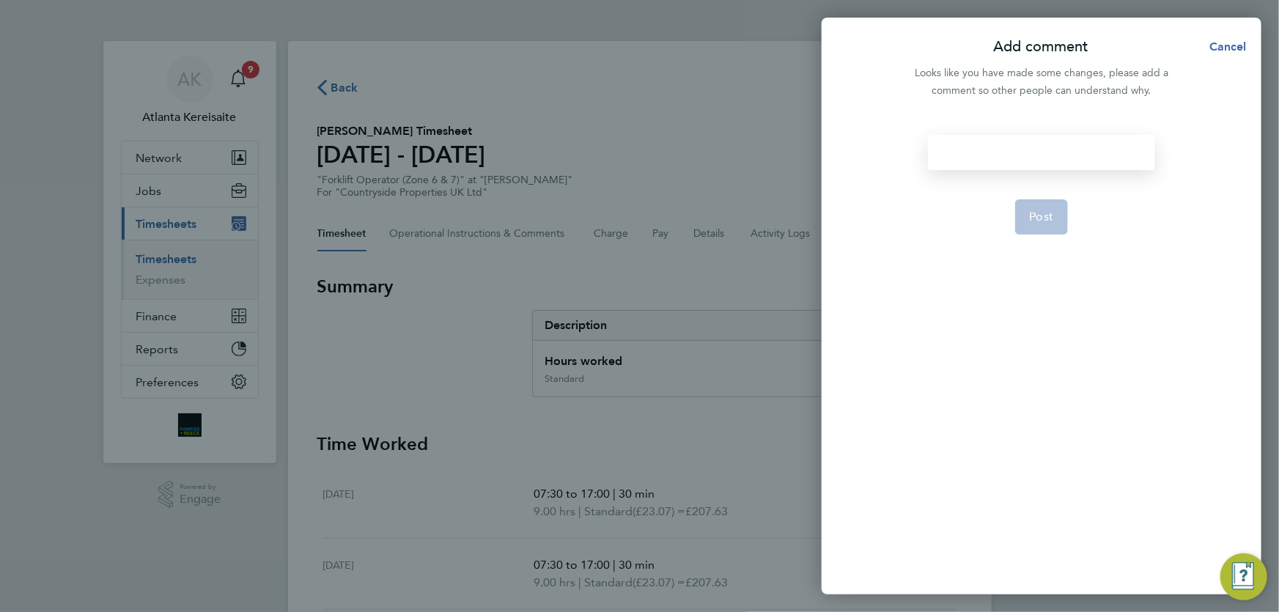
click at [1010, 155] on div at bounding box center [1041, 152] width 226 height 35
click at [1036, 211] on span "Post" at bounding box center [1042, 217] width 24 height 15
select select "30"
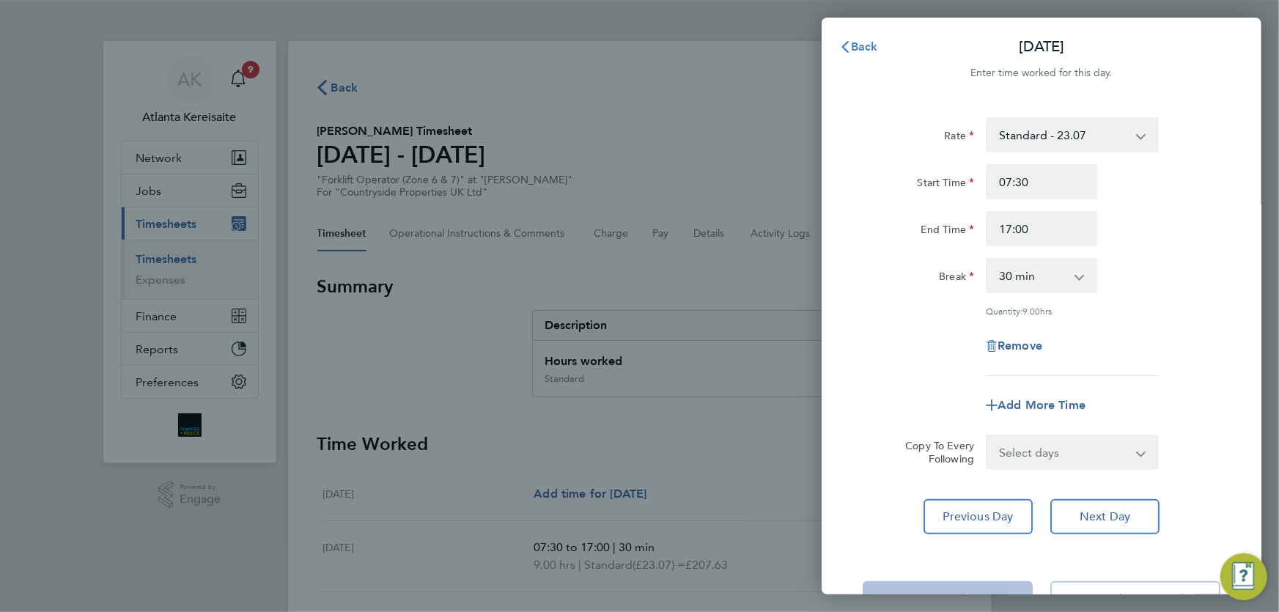
click at [865, 46] on span "Back" at bounding box center [864, 47] width 27 height 14
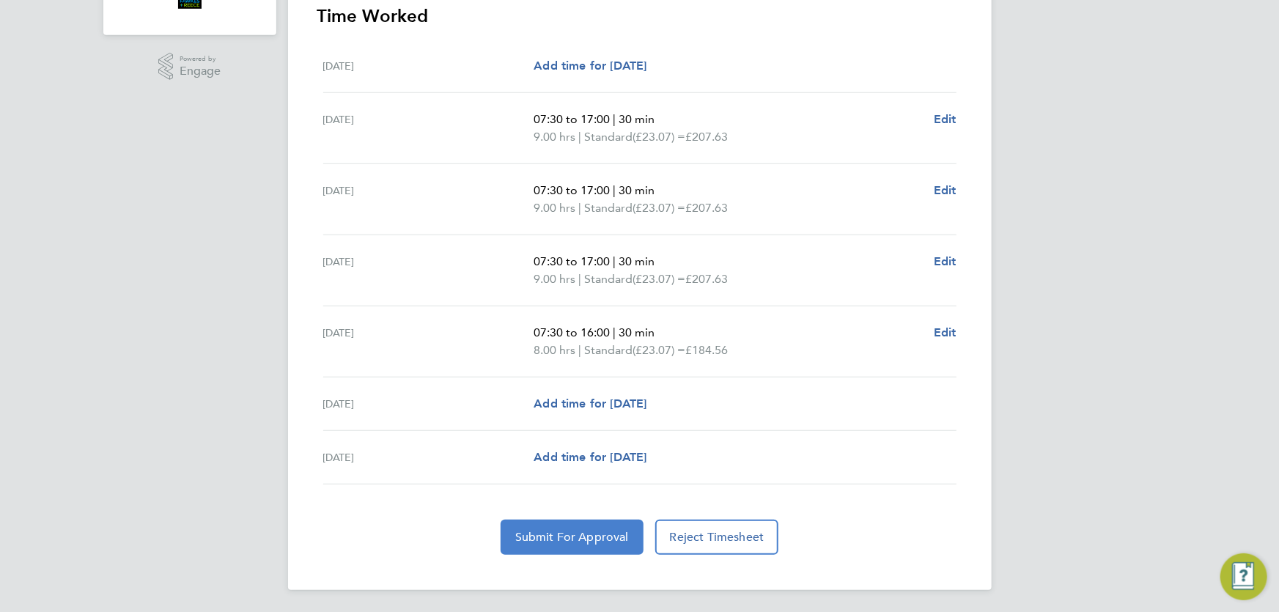
click at [564, 531] on span "Submit For Approval" at bounding box center [572, 537] width 114 height 15
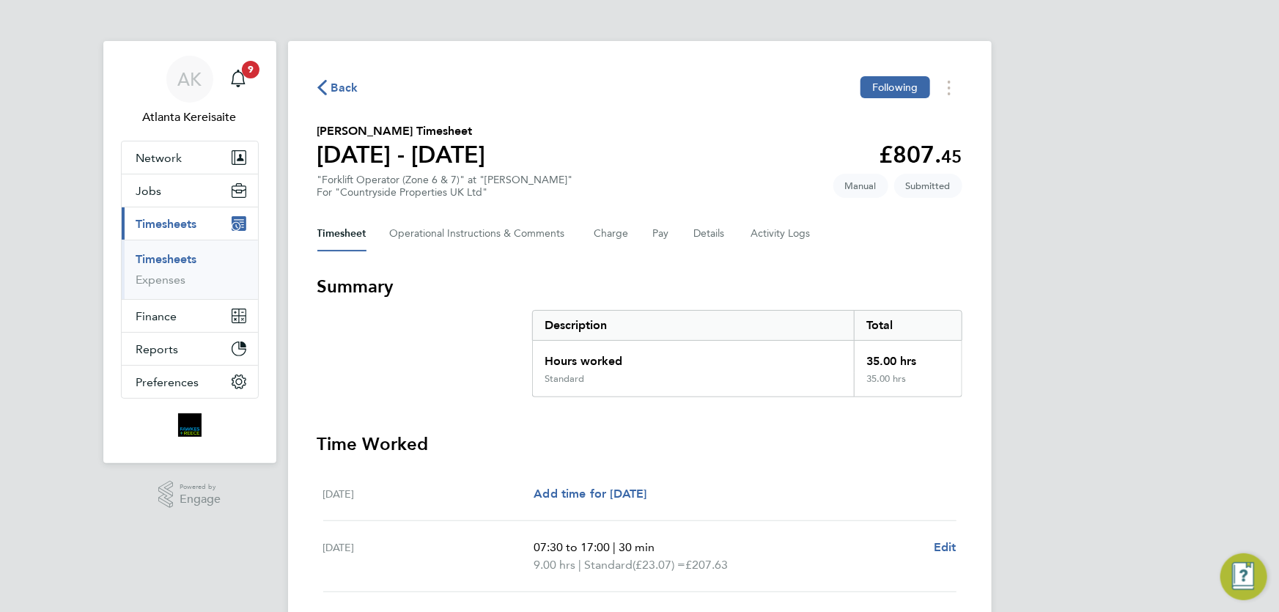
click at [327, 84] on span "Back" at bounding box center [337, 87] width 41 height 14
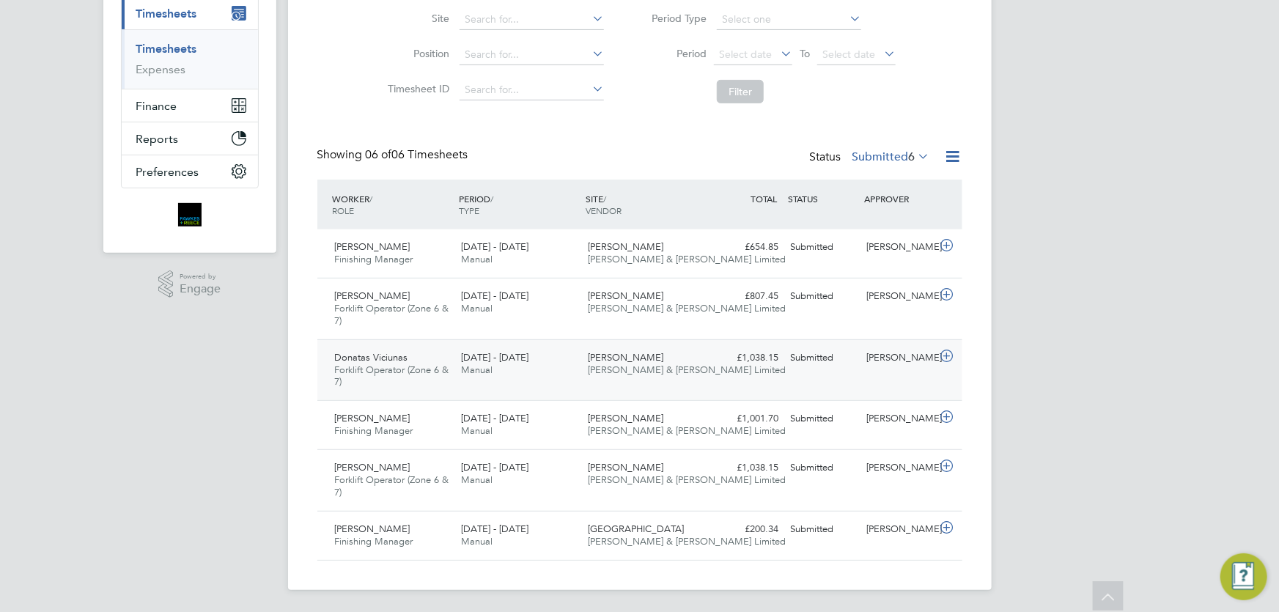
click at [893, 388] on div "Donatas Viciunas Forklift Operator (Zone 6 & 7) 25 - 31 Aug 2025 25 - 31 Aug 20…" at bounding box center [639, 370] width 645 height 62
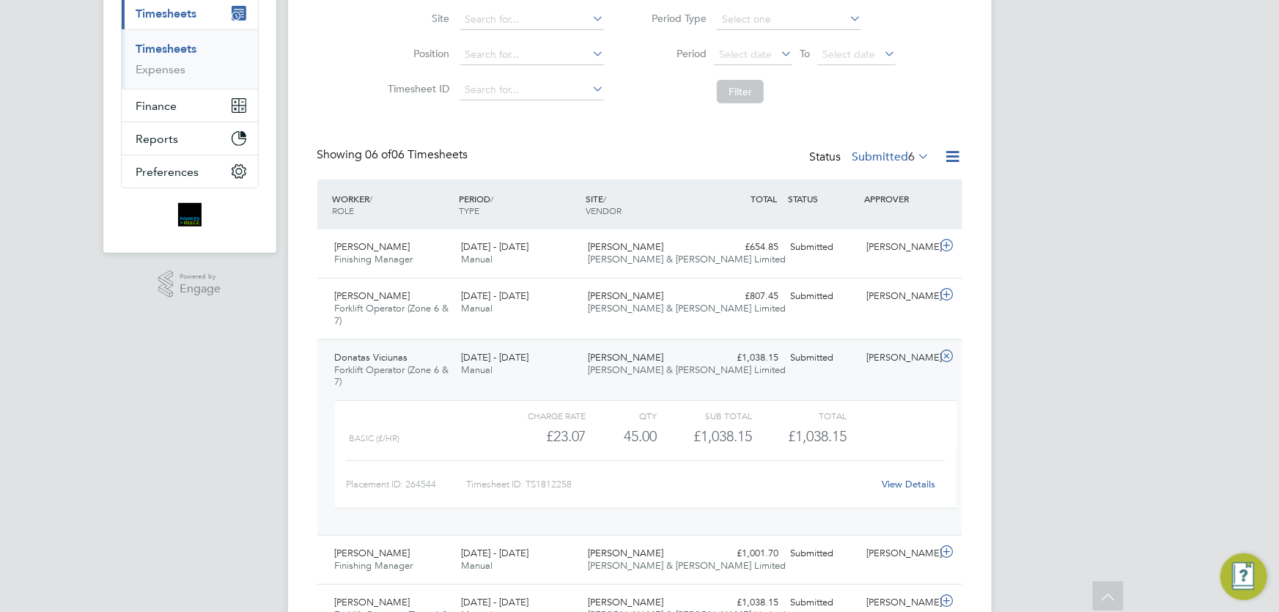
click at [923, 484] on link "View Details" at bounding box center [908, 484] width 53 height 12
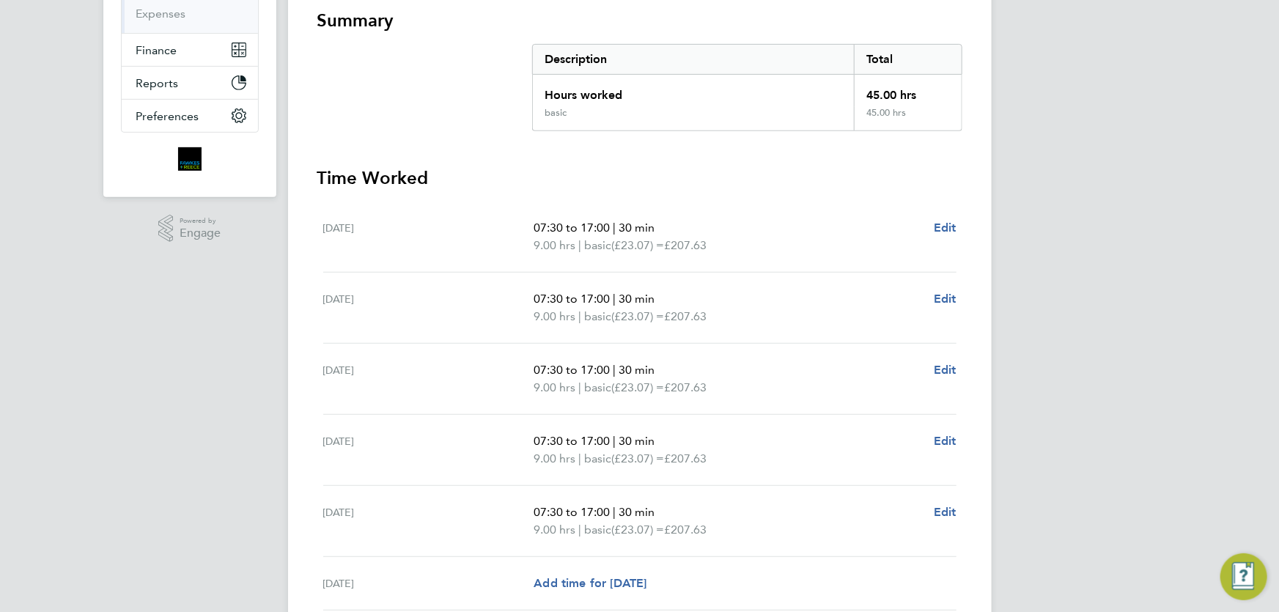
scroll to position [446, 0]
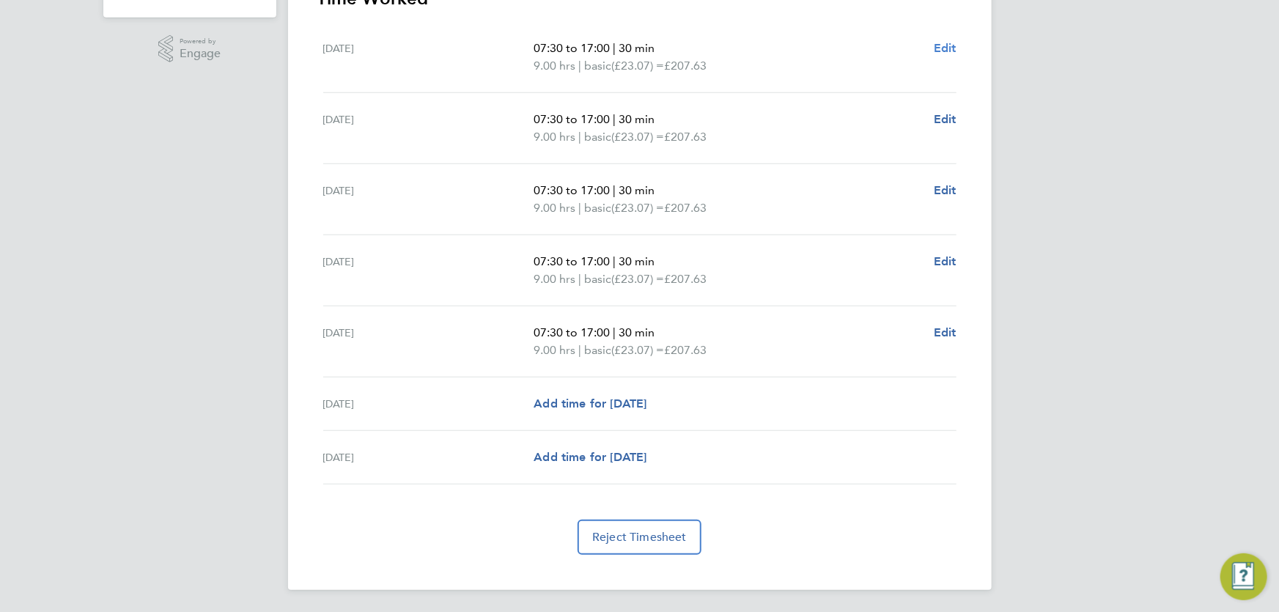
click at [953, 45] on span "Edit" at bounding box center [945, 48] width 23 height 14
select select "30"
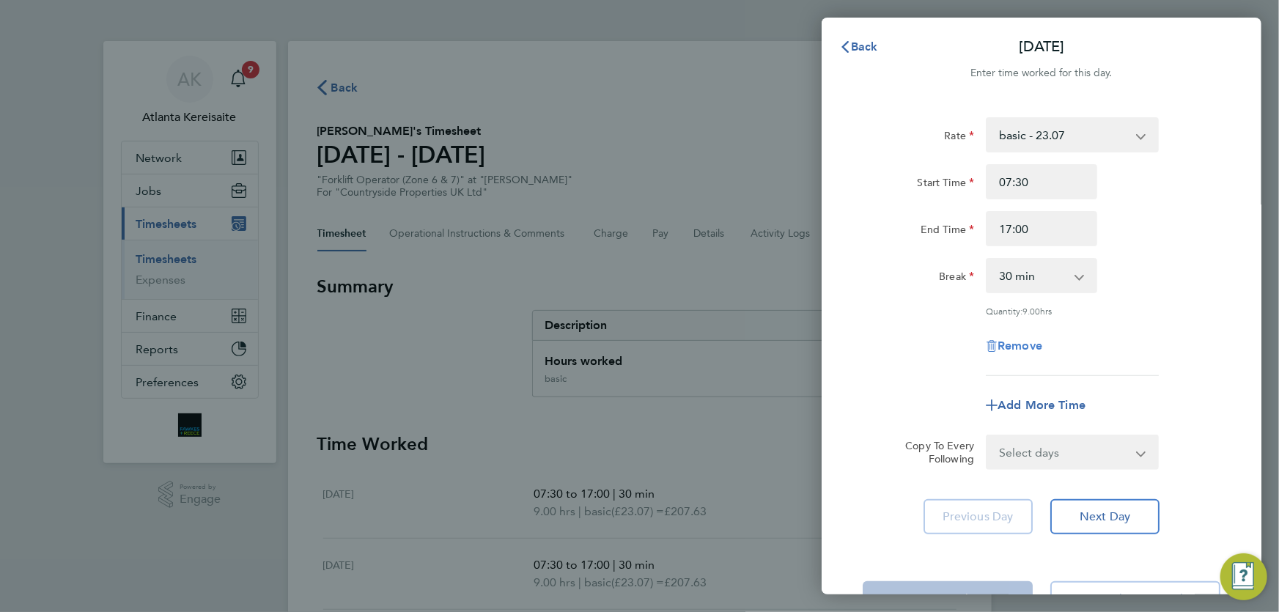
drag, startPoint x: 1002, startPoint y: 344, endPoint x: 1016, endPoint y: 346, distance: 14.8
click at [1002, 343] on span "Remove" at bounding box center [1019, 346] width 45 height 14
select select "null"
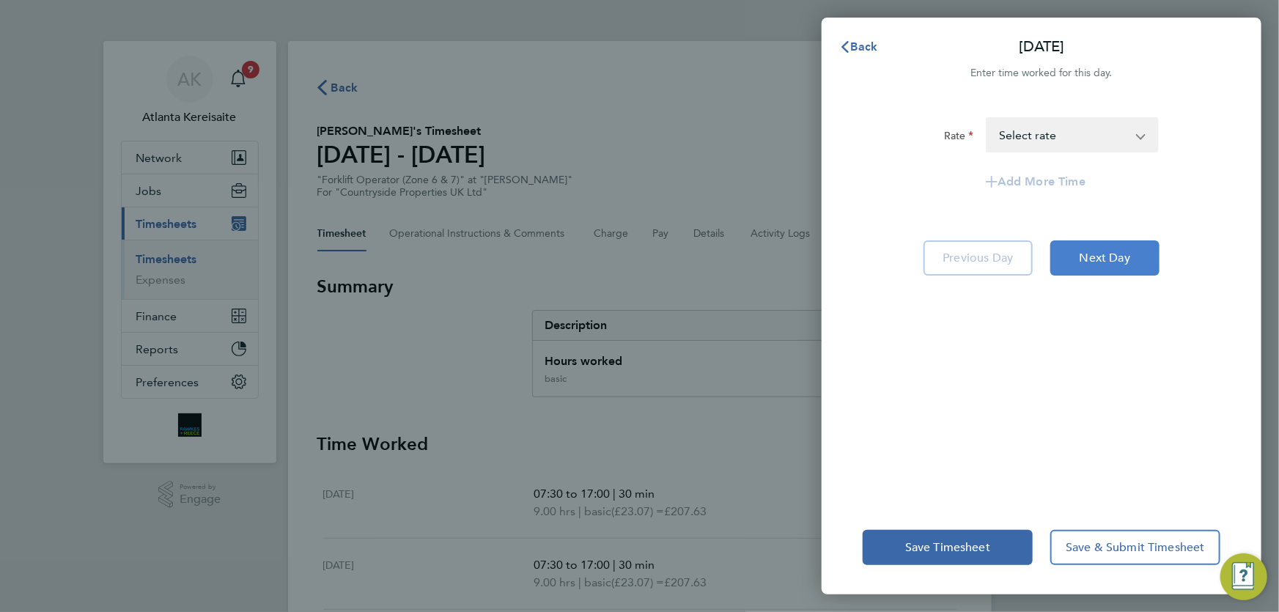
click at [1117, 257] on span "Next Day" at bounding box center [1104, 258] width 51 height 15
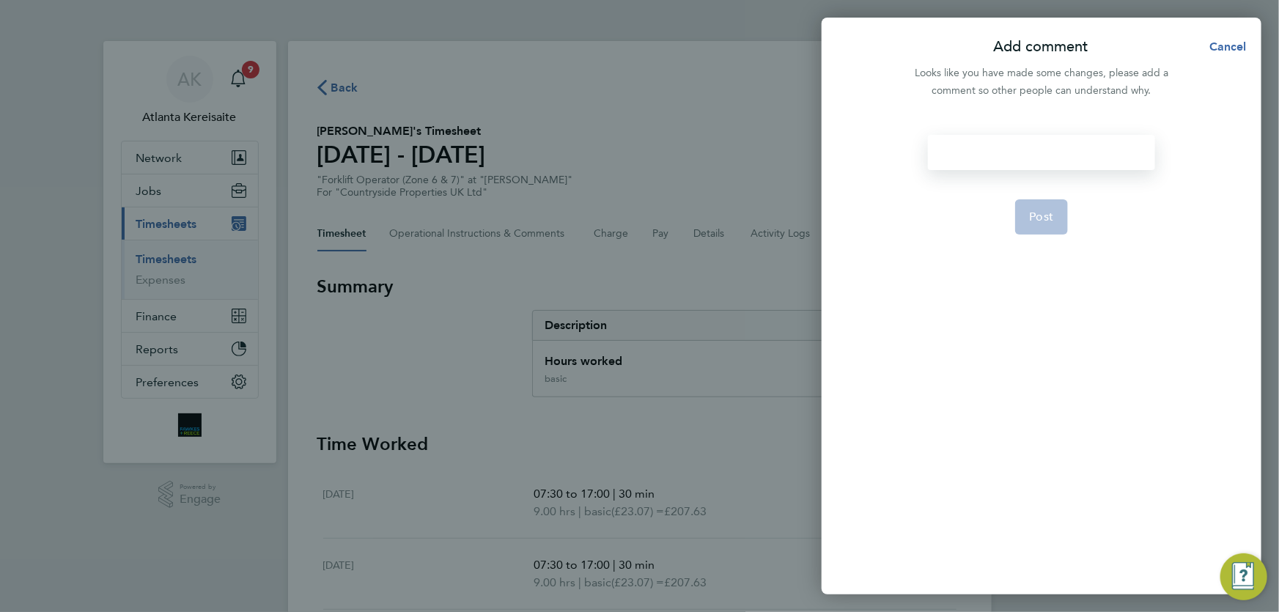
drag, startPoint x: 968, startPoint y: 155, endPoint x: 1011, endPoint y: 152, distance: 42.6
click at [970, 154] on div at bounding box center [1041, 152] width 226 height 35
click at [1012, 152] on div at bounding box center [1041, 152] width 226 height 35
click at [1033, 218] on span "Post" at bounding box center [1042, 217] width 24 height 15
select select "30"
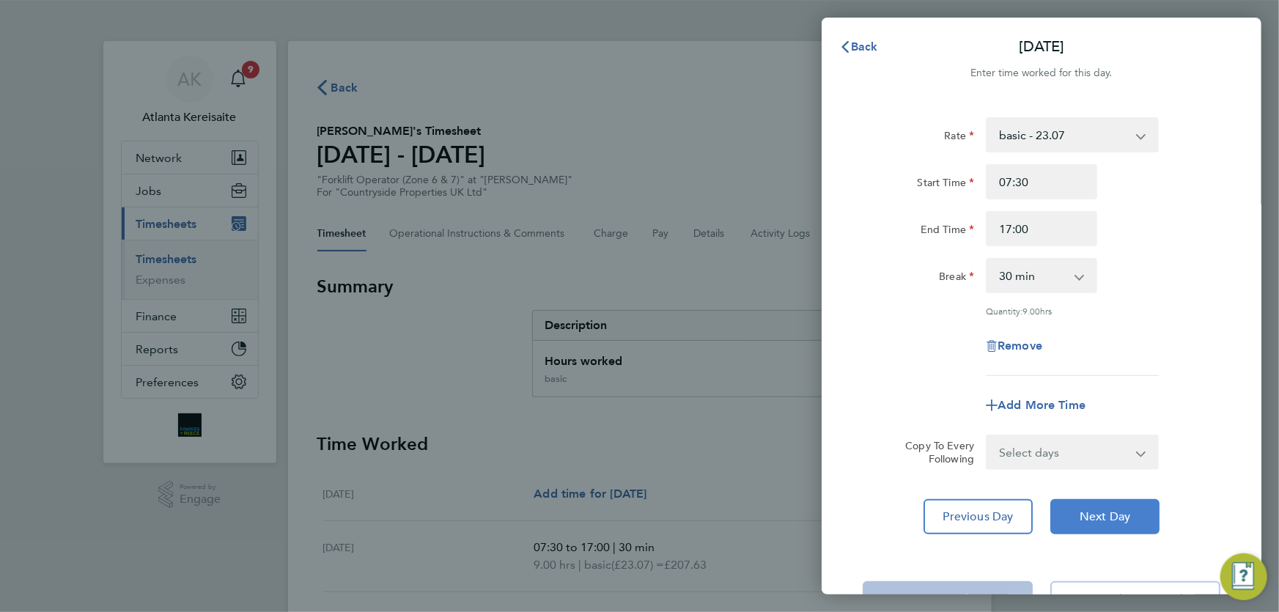
click at [1118, 514] on span "Next Day" at bounding box center [1104, 516] width 51 height 15
select select "30"
click at [1118, 514] on span "Next Day" at bounding box center [1104, 516] width 51 height 15
select select "30"
click at [1118, 514] on span "Next Day" at bounding box center [1104, 516] width 51 height 15
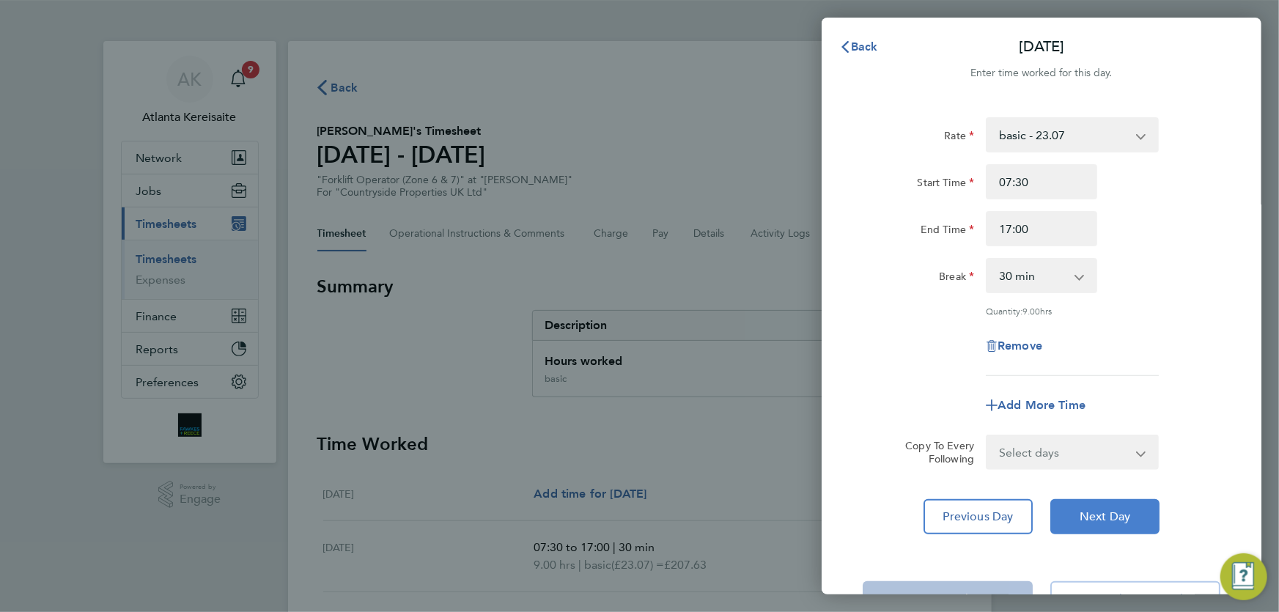
select select "30"
click at [1102, 447] on select "Select days Day Weekend (Sat-Sun) [DATE] [DATE]" at bounding box center [1064, 452] width 154 height 32
select select "SAT"
click at [987, 436] on select "Select days Day Weekend (Sat-Sun) [DATE] [DATE]" at bounding box center [1064, 452] width 154 height 32
select select "[DATE]"
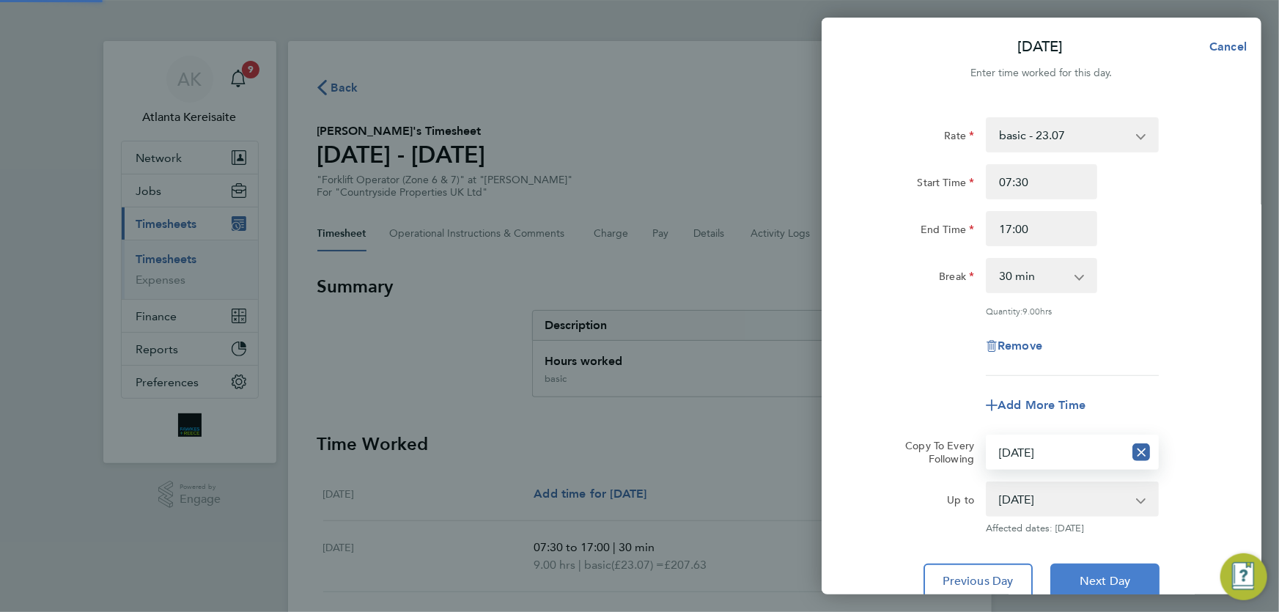
click at [1113, 574] on span "Next Day" at bounding box center [1104, 581] width 51 height 15
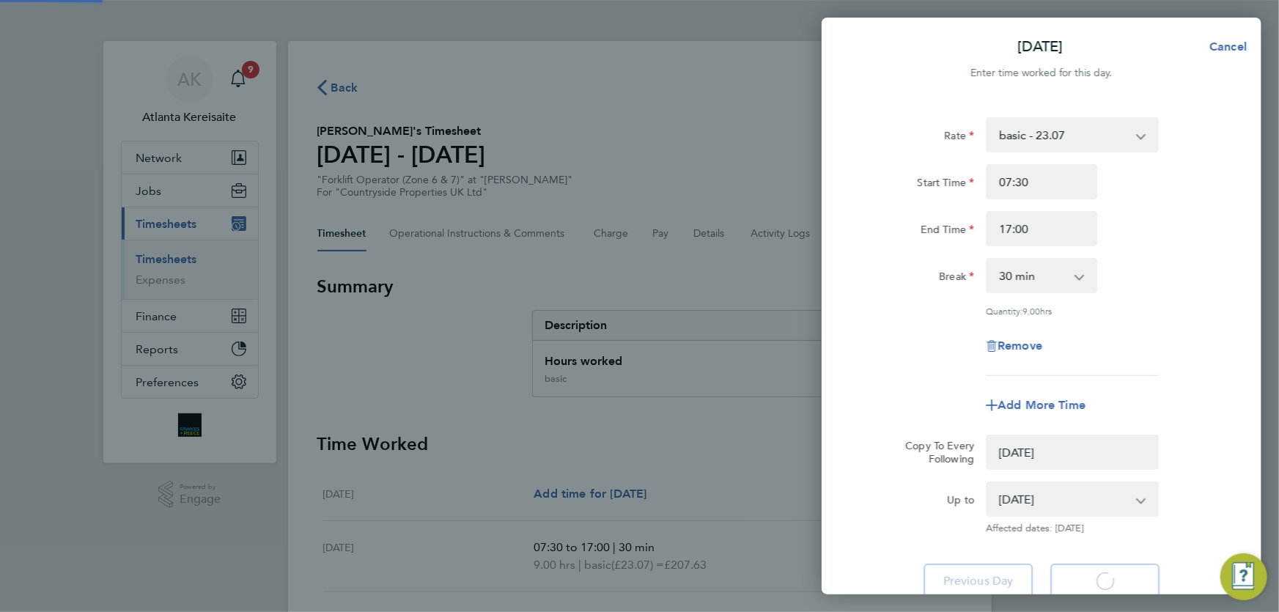
select select "0: null"
select select "30"
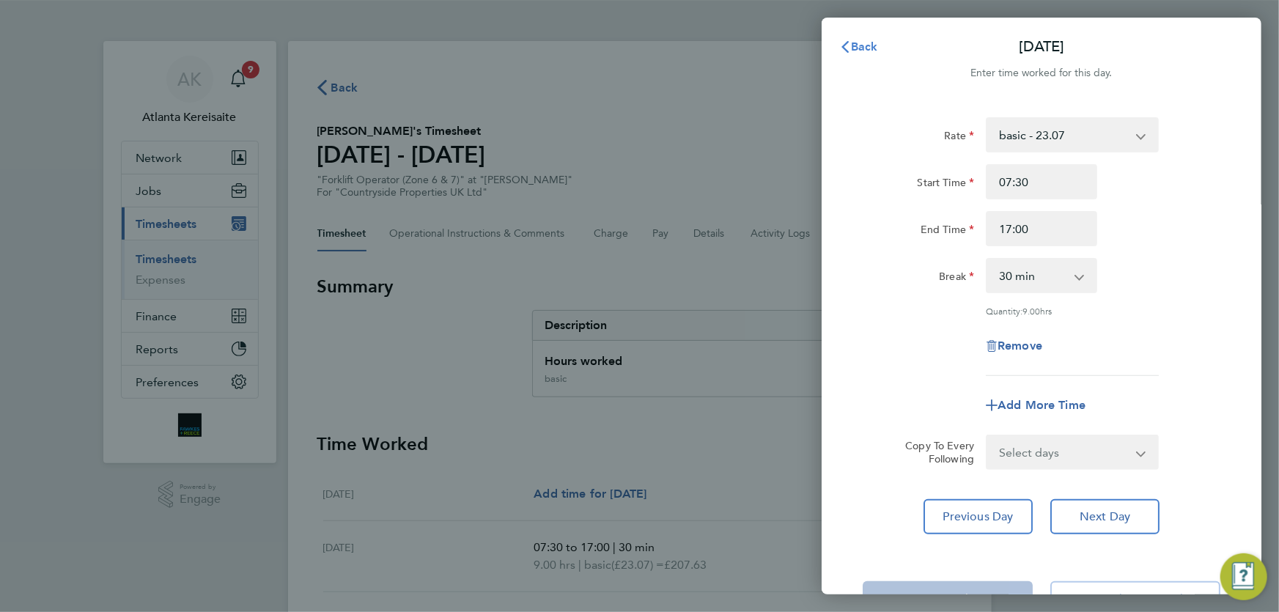
click at [856, 43] on span "Back" at bounding box center [864, 47] width 27 height 14
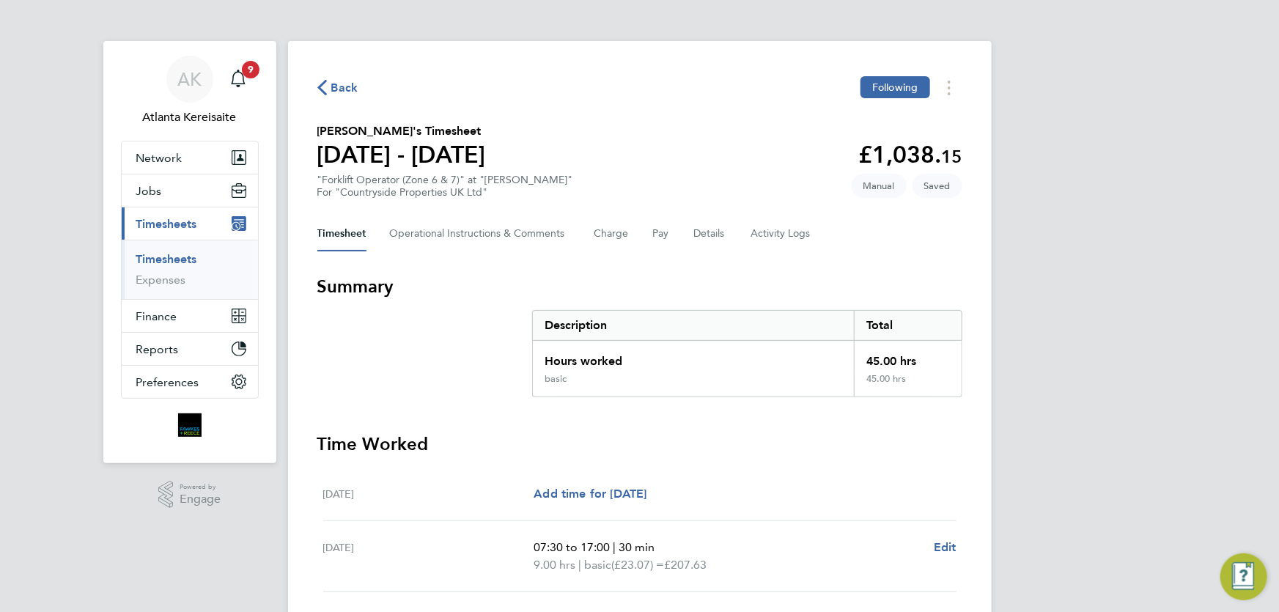
scroll to position [446, 0]
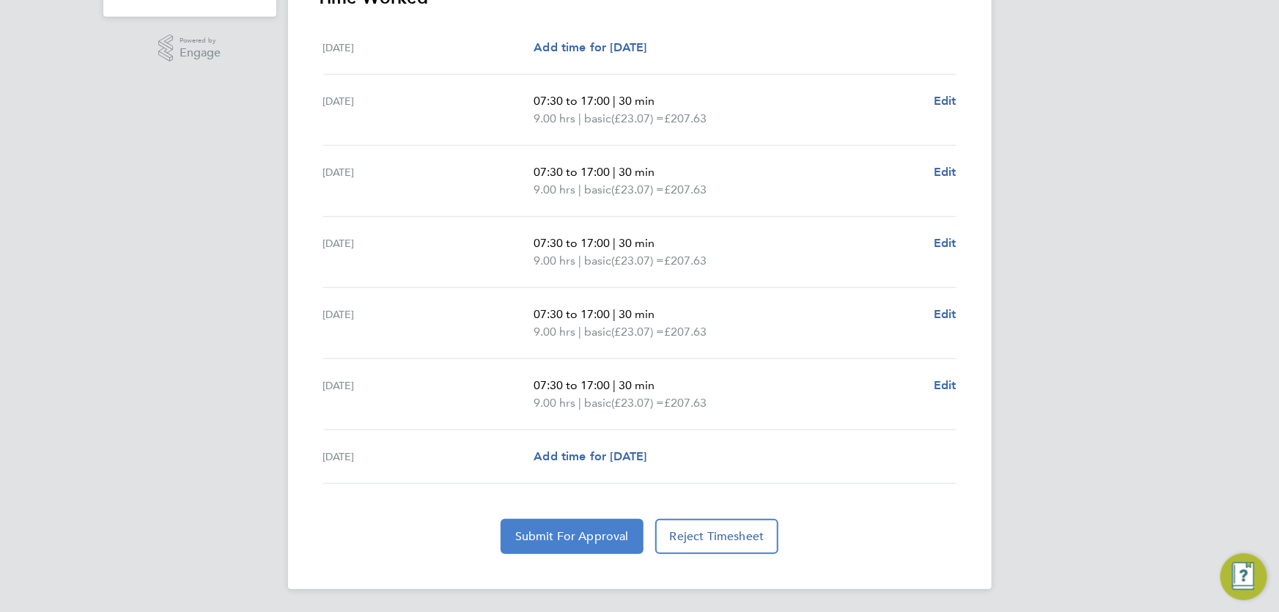
click at [550, 539] on span "Submit For Approval" at bounding box center [572, 536] width 114 height 15
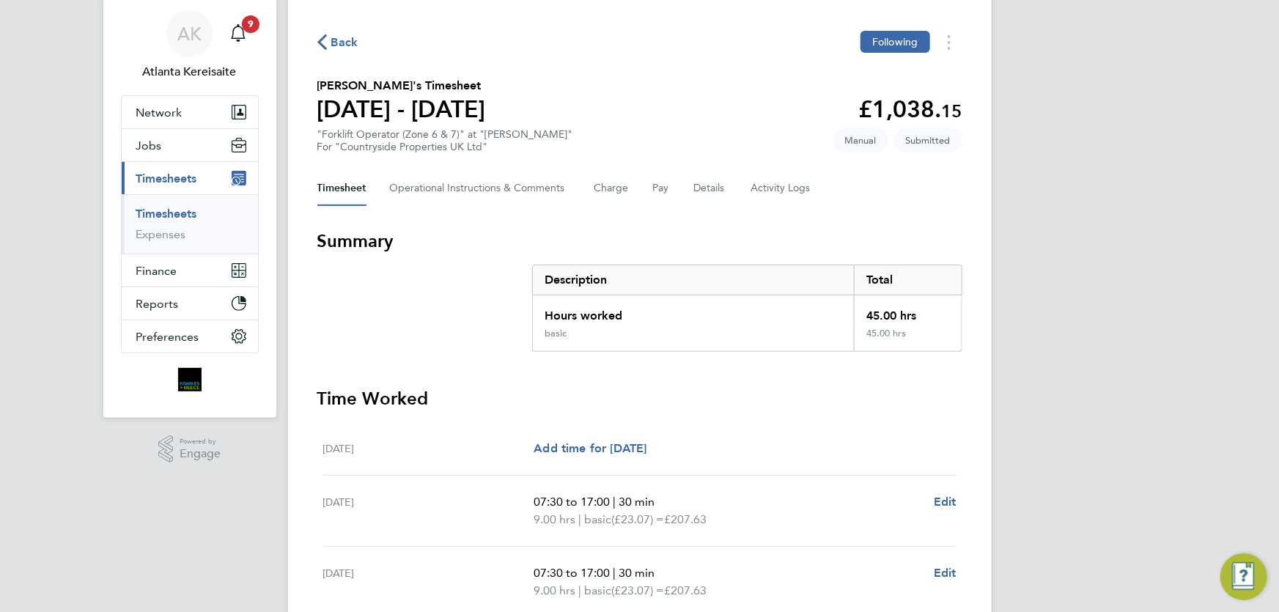
scroll to position [0, 0]
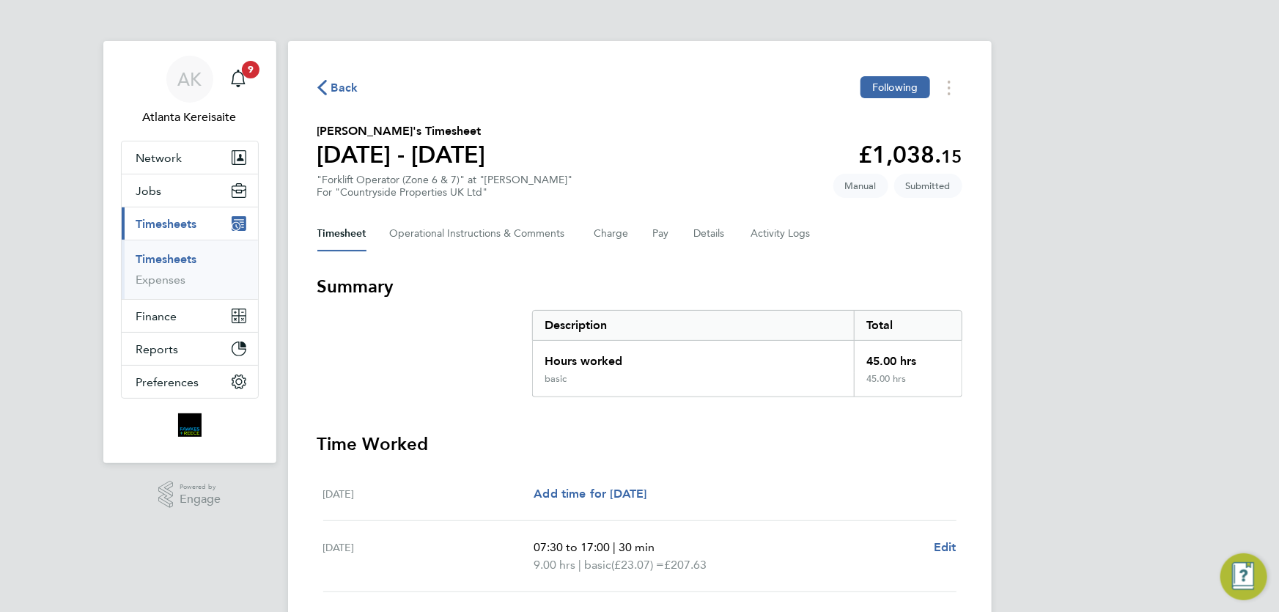
click at [331, 76] on div "Back Following" at bounding box center [639, 87] width 645 height 23
click at [331, 82] on span "Back" at bounding box center [344, 88] width 27 height 18
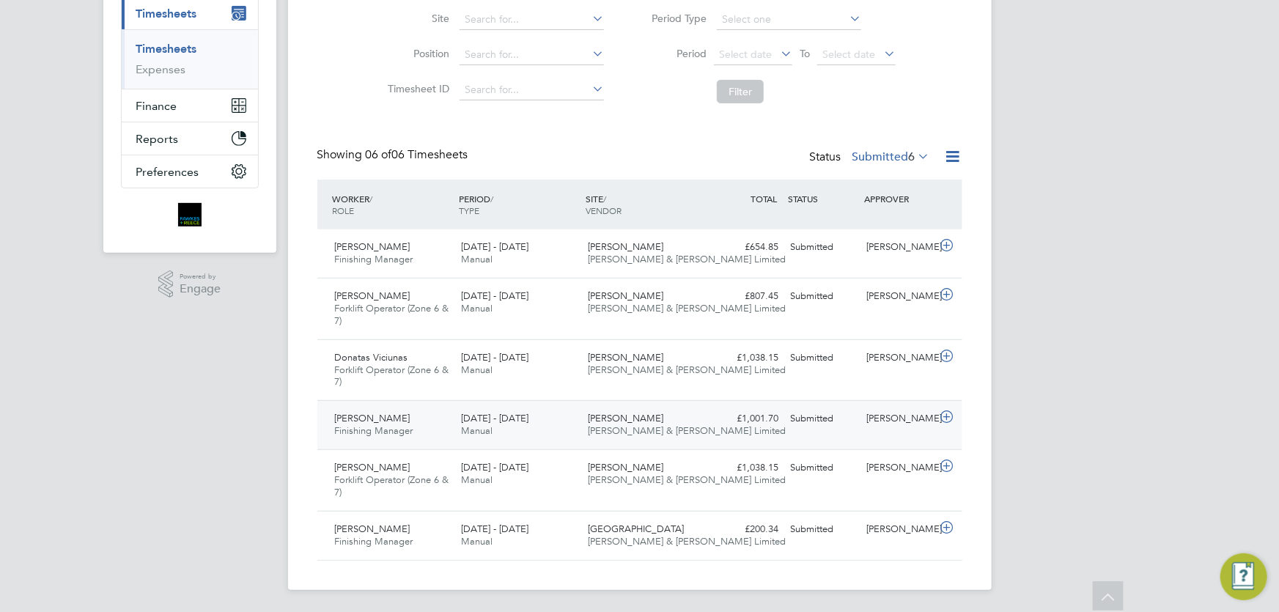
click at [720, 419] on div "£1,001.70 Submitted" at bounding box center [747, 419] width 76 height 24
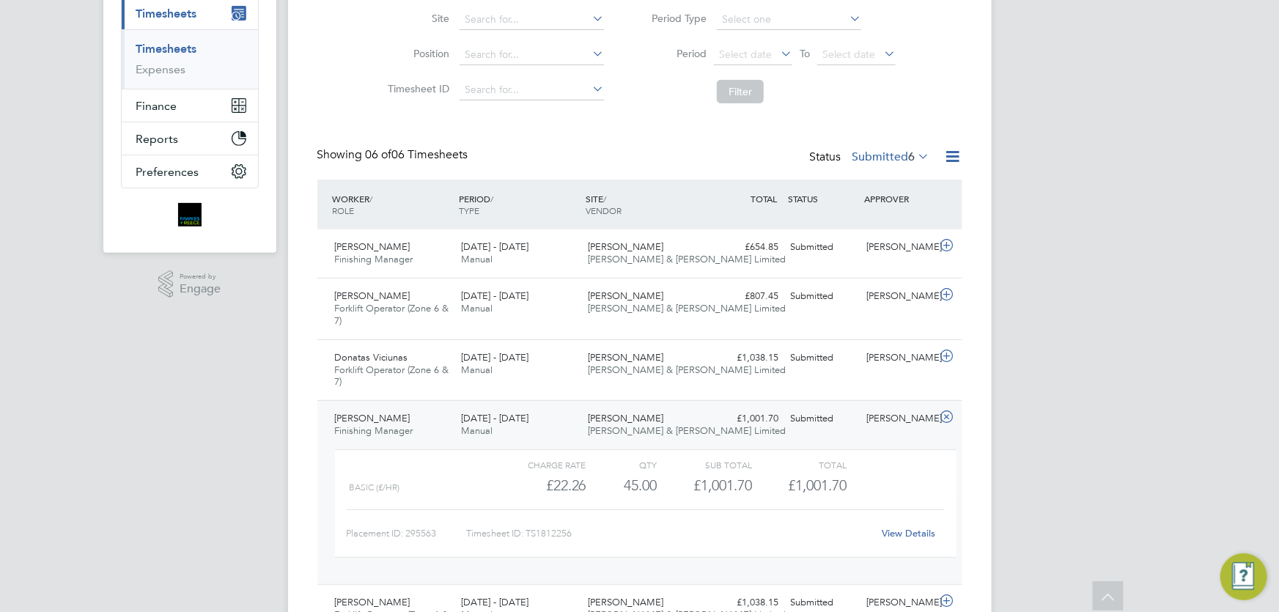
click at [909, 535] on link "View Details" at bounding box center [908, 533] width 53 height 12
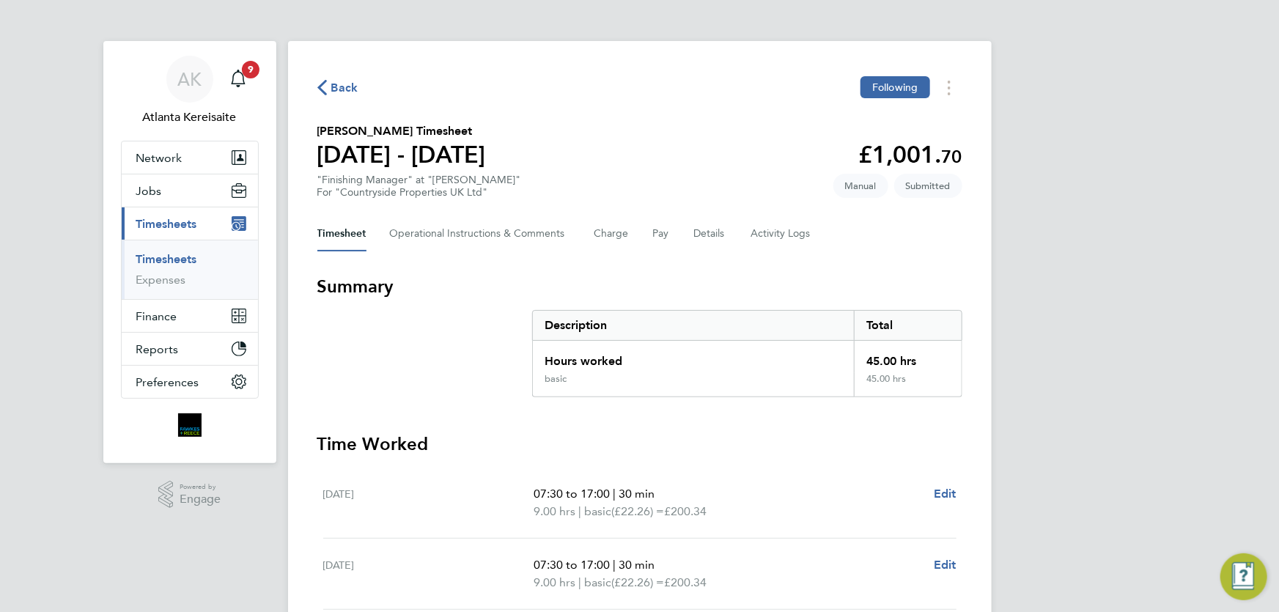
scroll to position [266, 0]
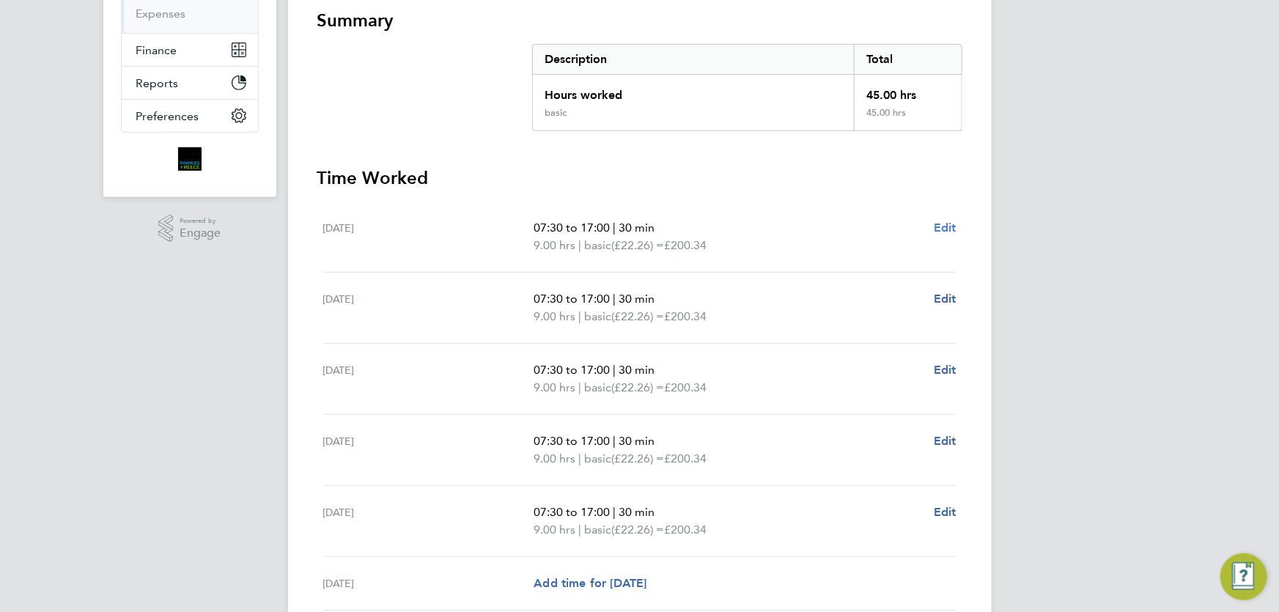
click at [953, 227] on span "Edit" at bounding box center [945, 228] width 23 height 14
select select "30"
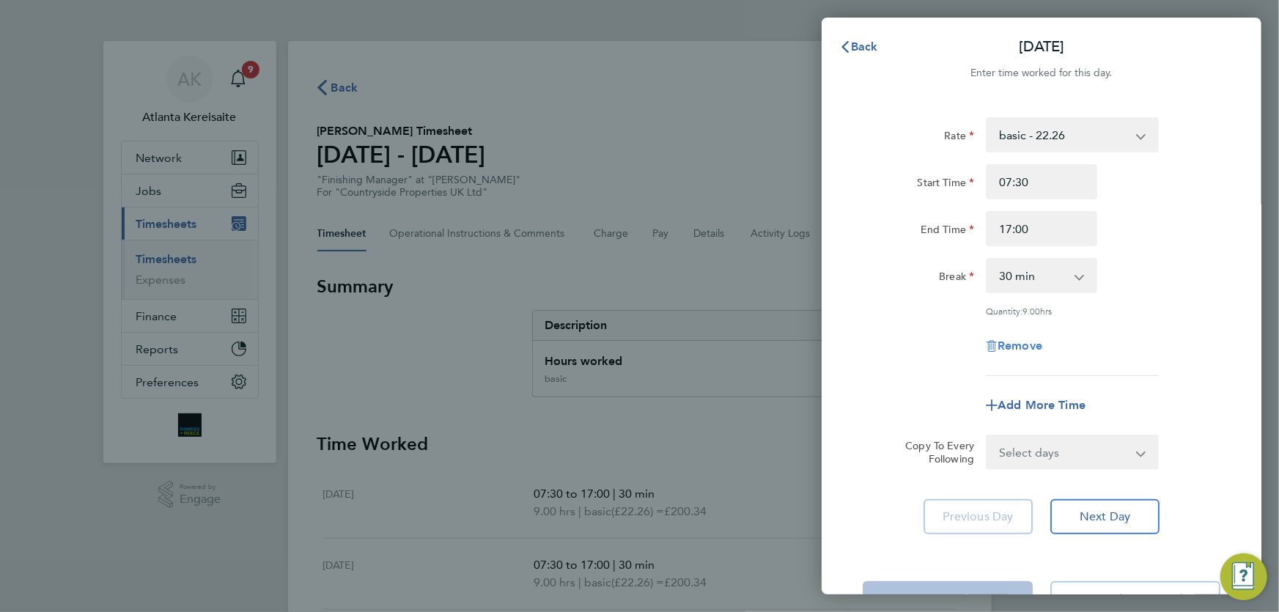
click at [1024, 344] on span "Remove" at bounding box center [1019, 346] width 45 height 14
select select "null"
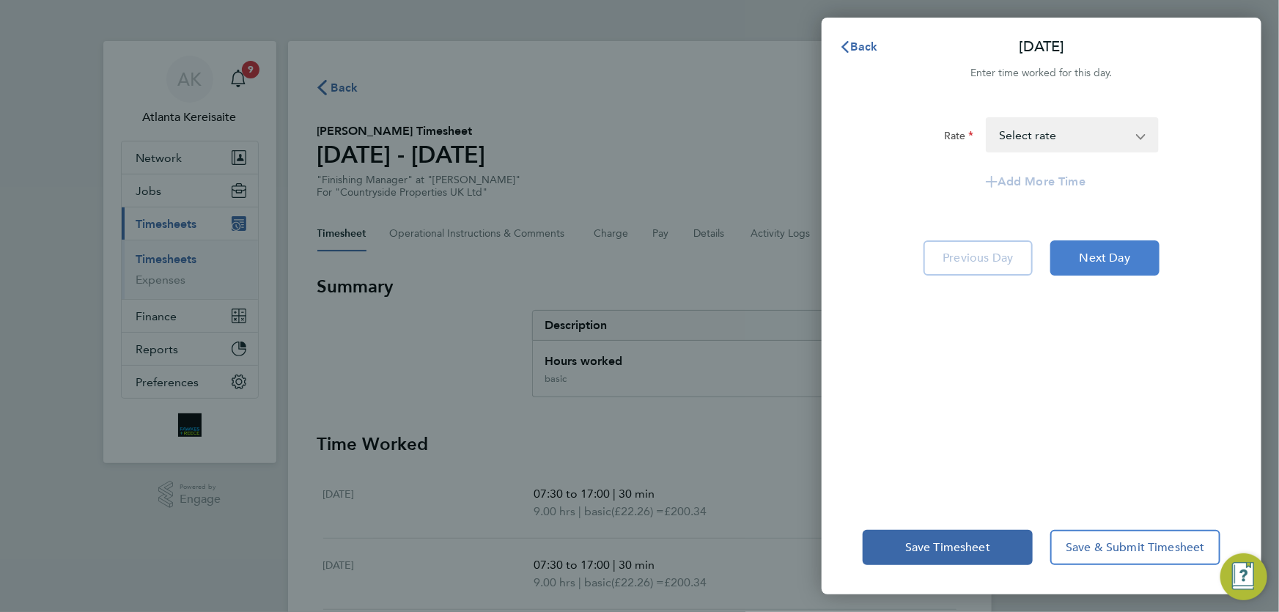
click at [1125, 262] on span "Next Day" at bounding box center [1104, 258] width 51 height 15
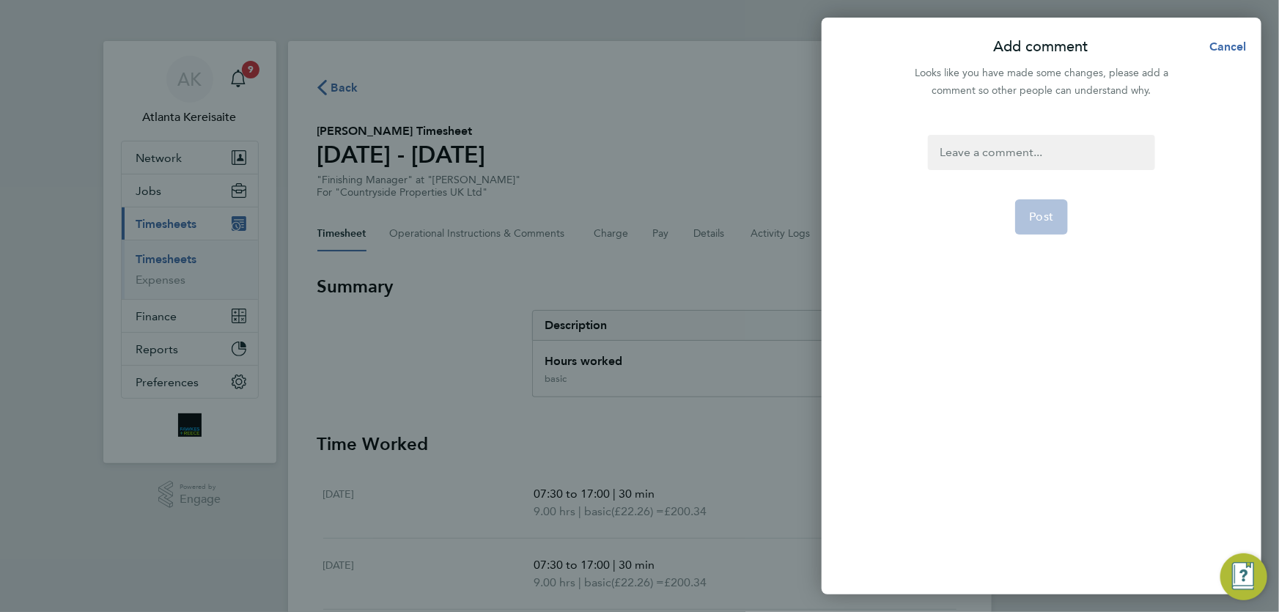
drag, startPoint x: 1036, startPoint y: 213, endPoint x: 1039, endPoint y: 148, distance: 65.3
click at [1036, 211] on app-form-button "Post" at bounding box center [1041, 216] width 53 height 35
click at [1040, 147] on div at bounding box center [1041, 152] width 226 height 35
click at [1043, 154] on div at bounding box center [1041, 152] width 226 height 35
click at [1037, 222] on span "Post" at bounding box center [1042, 217] width 24 height 15
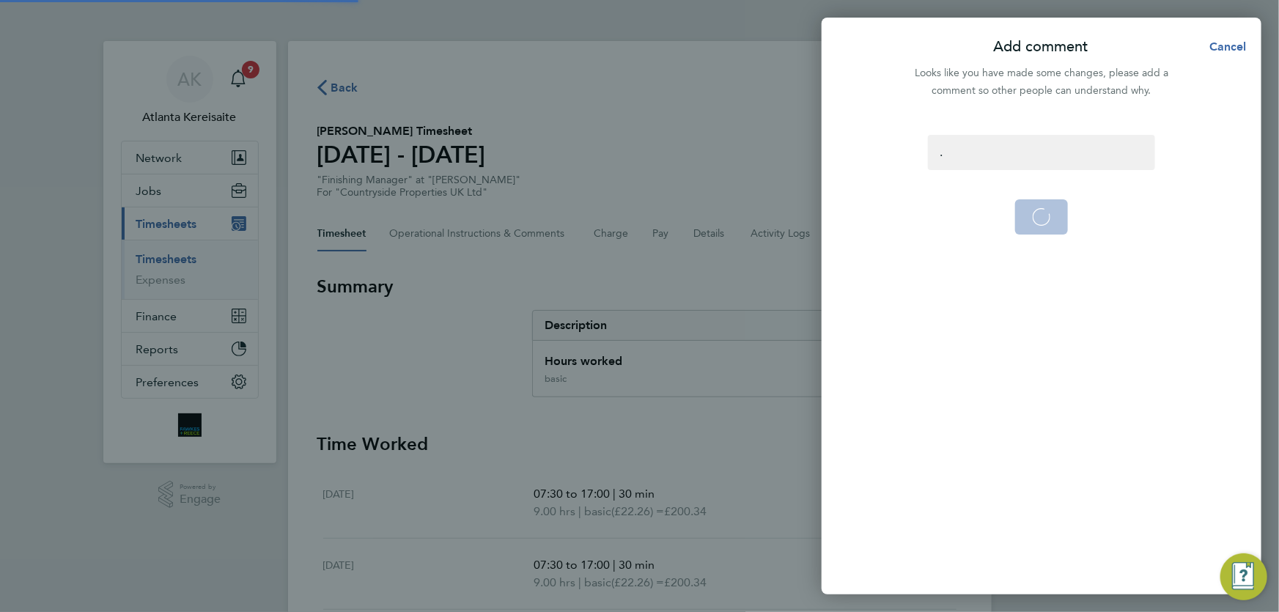
select select "30"
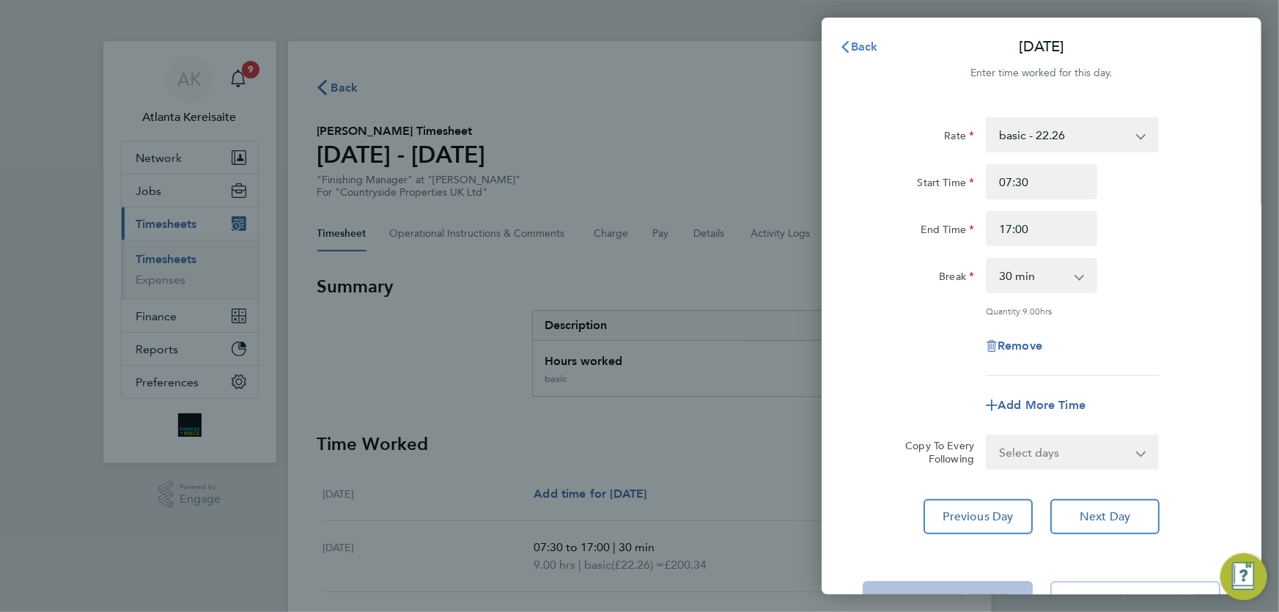
click at [859, 43] on span "Back" at bounding box center [864, 47] width 27 height 14
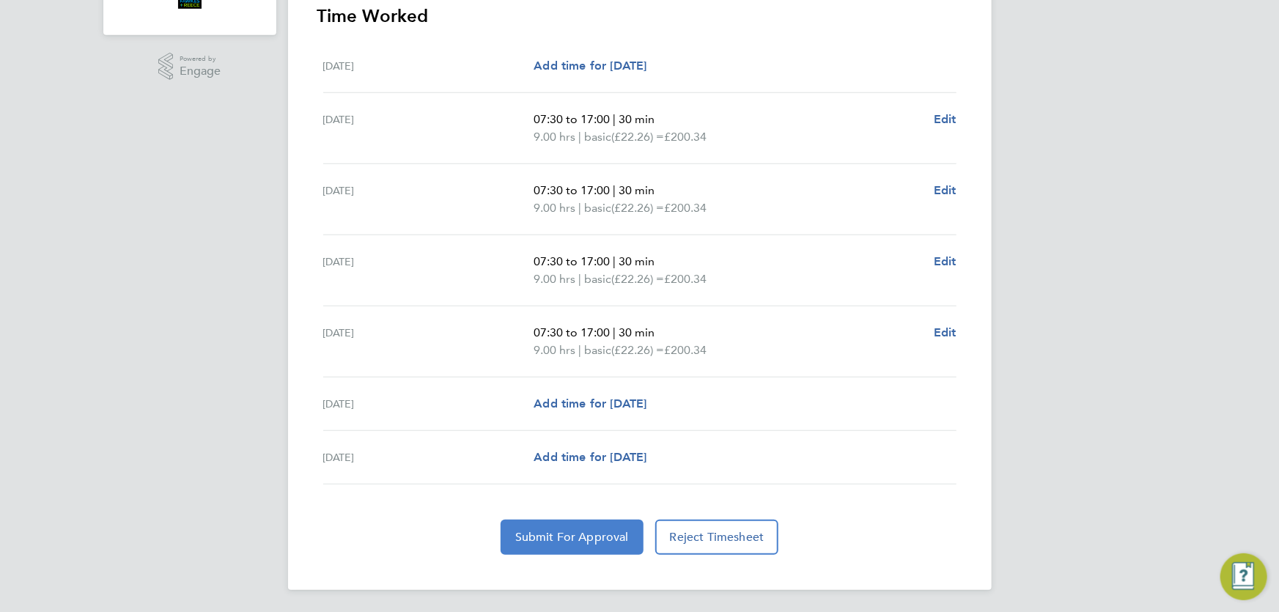
click at [569, 550] on button "Submit For Approval" at bounding box center [572, 537] width 143 height 35
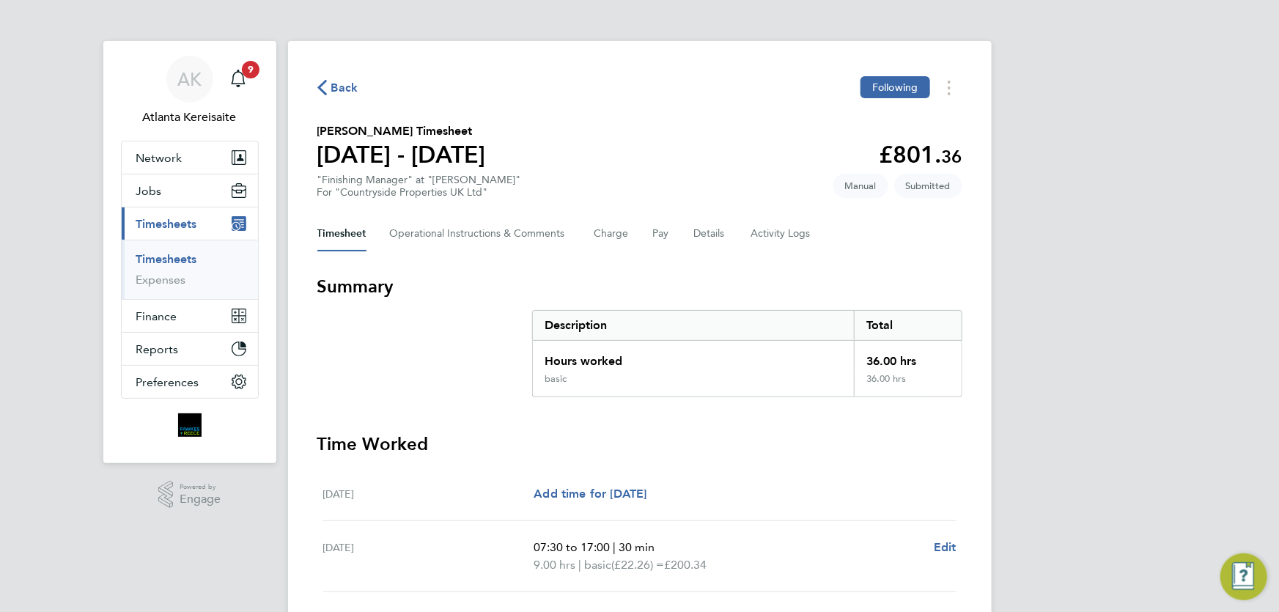
click at [318, 89] on icon "button" at bounding box center [322, 87] width 10 height 15
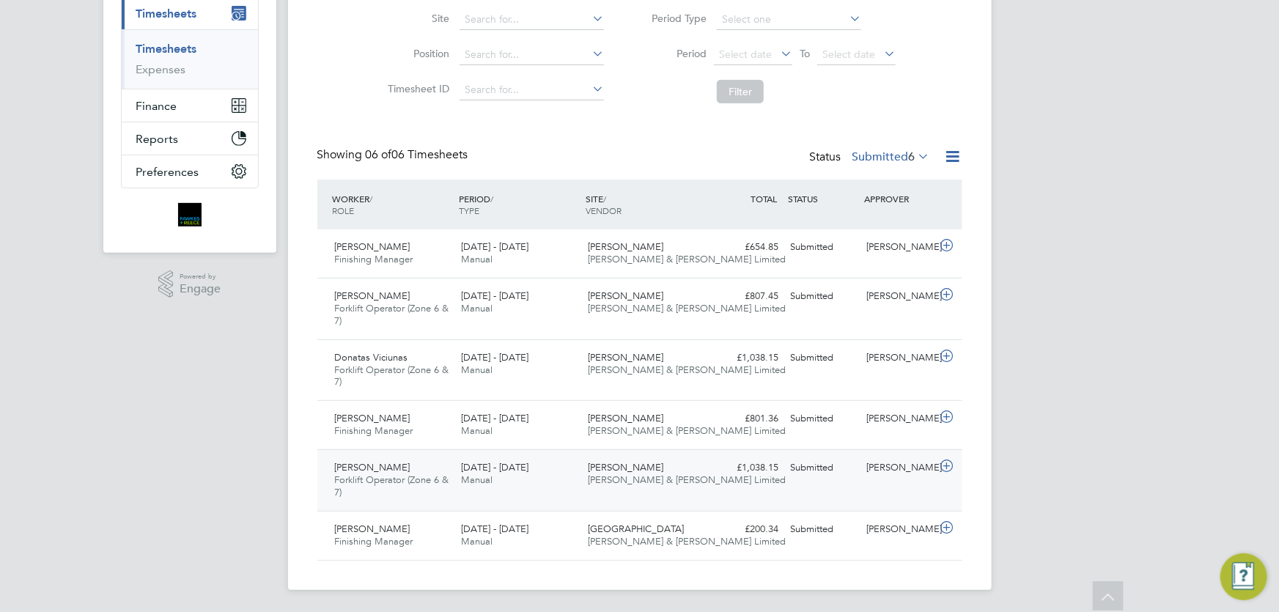
click at [813, 483] on div "Julius Zaltauskas Forklift Operator (Zone 6 & 7) 25 - 31 Aug 2025 25 - 31 Aug 2…" at bounding box center [639, 480] width 645 height 62
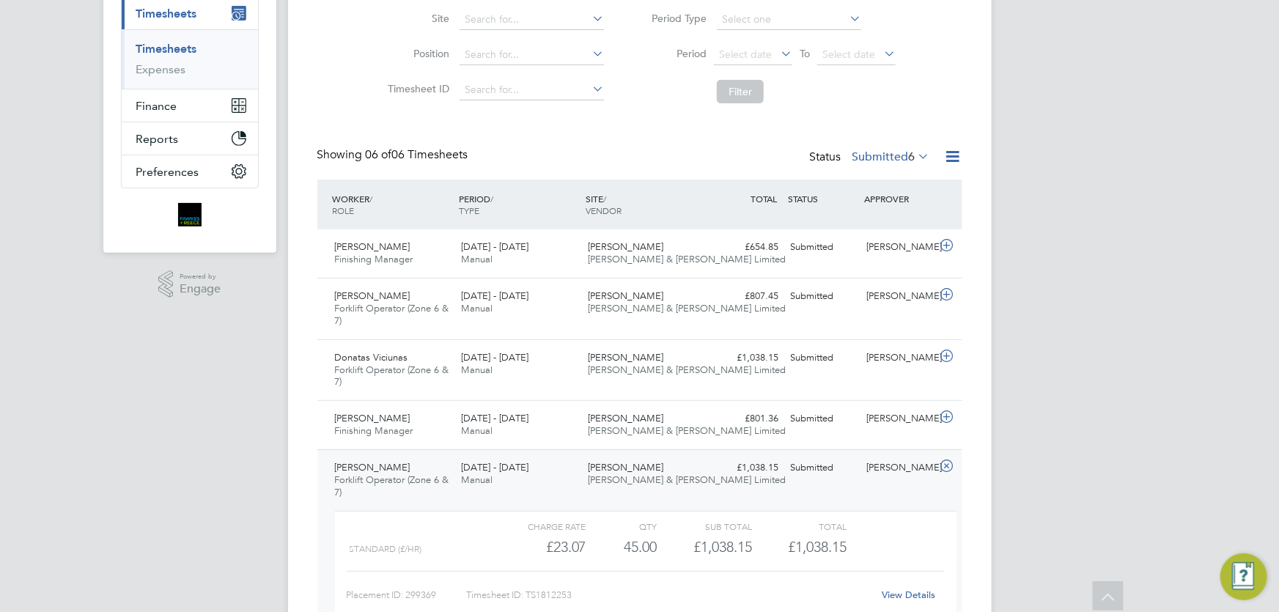
click at [909, 589] on link "View Details" at bounding box center [908, 594] width 53 height 12
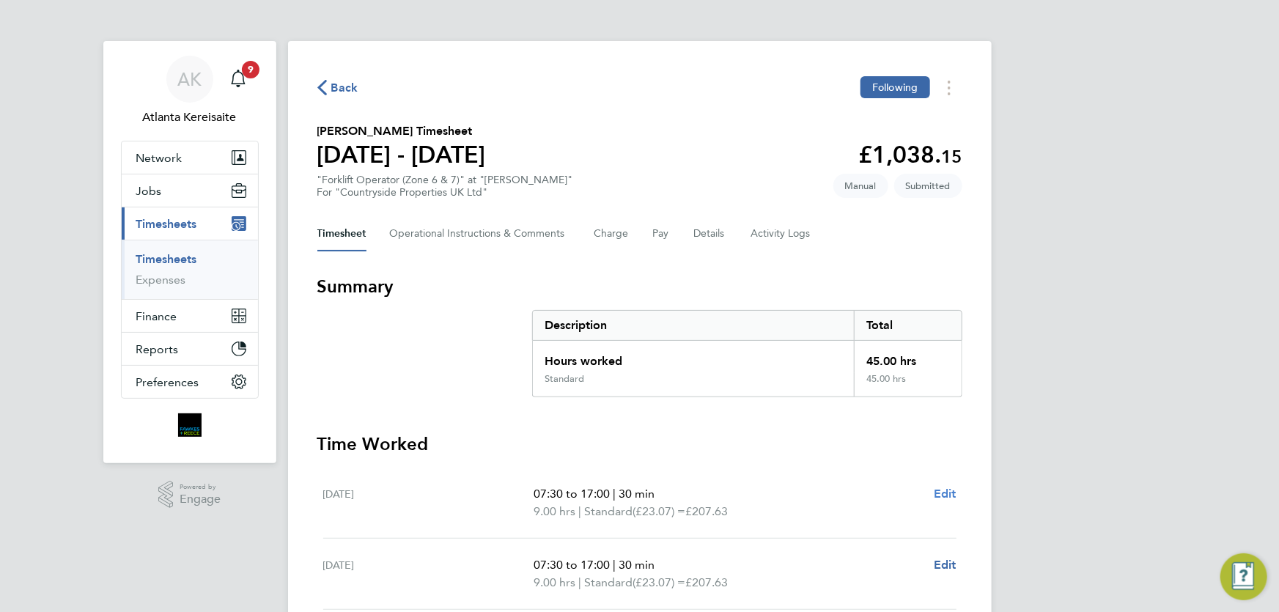
click at [948, 490] on span "Edit" at bounding box center [945, 494] width 23 height 14
select select "30"
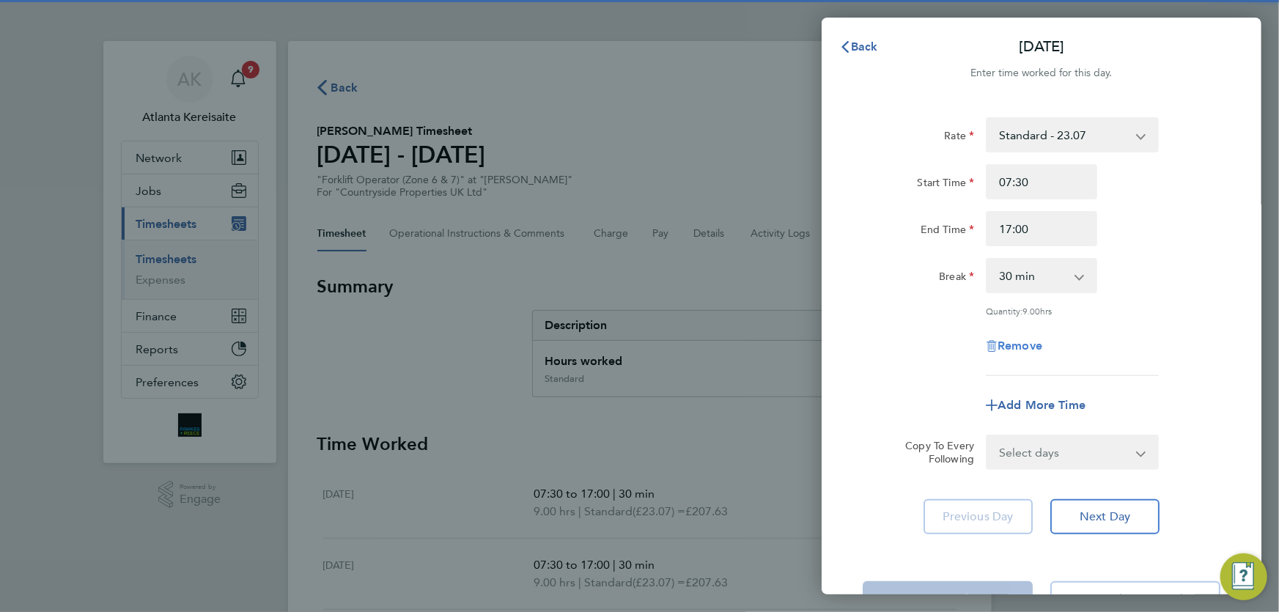
click at [1022, 343] on span "Remove" at bounding box center [1019, 346] width 45 height 14
select select "null"
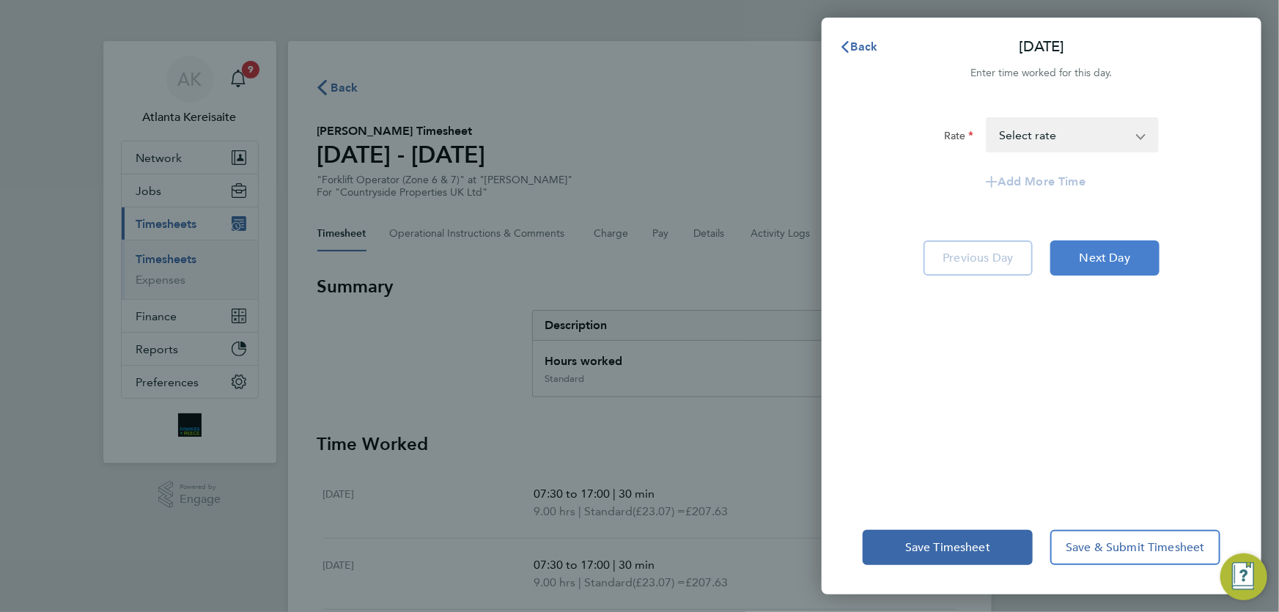
click at [1136, 250] on button "Next Day" at bounding box center [1104, 257] width 109 height 35
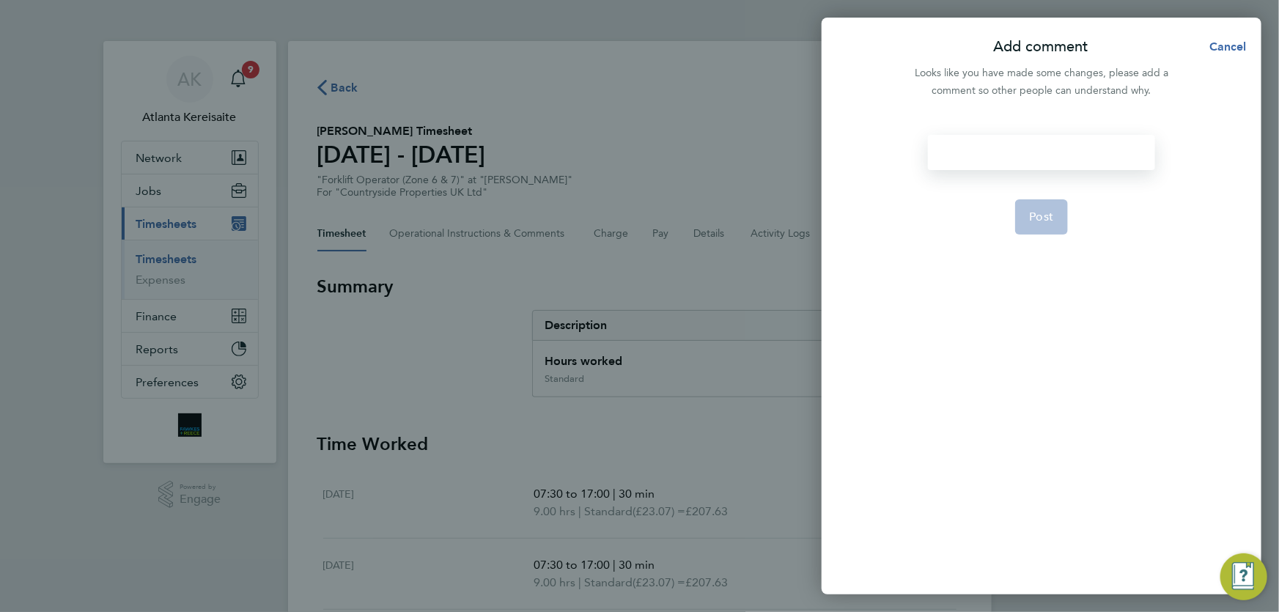
click at [1044, 150] on div at bounding box center [1041, 152] width 226 height 35
click at [1043, 151] on div at bounding box center [1041, 152] width 226 height 35
click at [1026, 210] on button "Post" at bounding box center [1041, 216] width 53 height 35
select select "30"
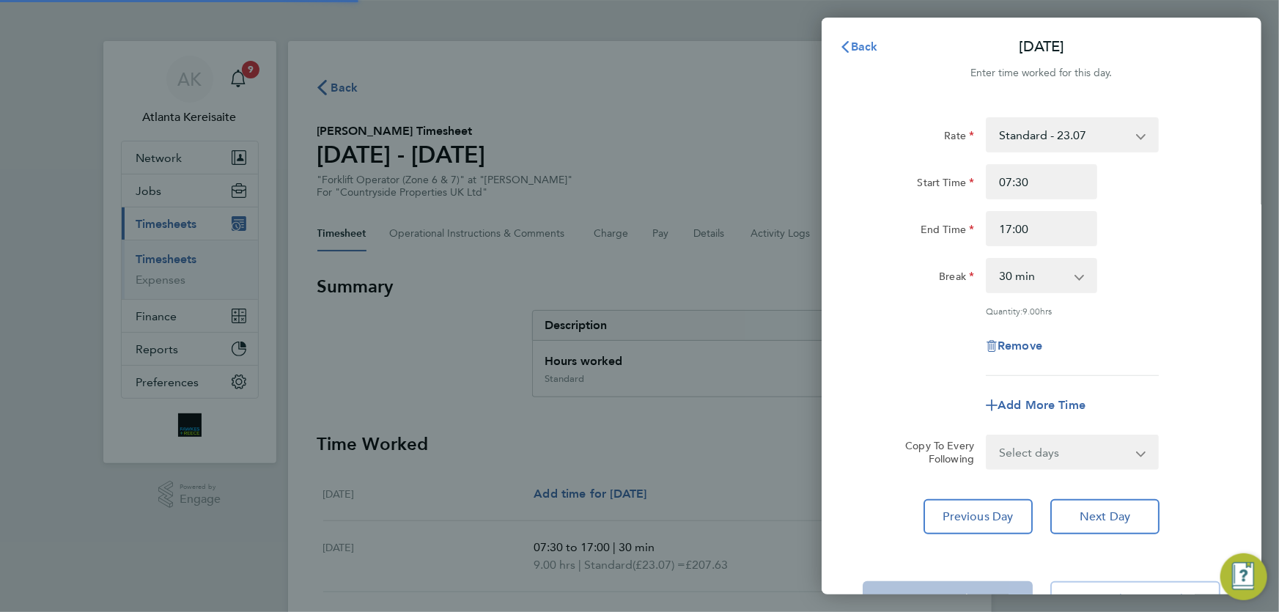
click at [853, 40] on span "Back" at bounding box center [864, 47] width 27 height 14
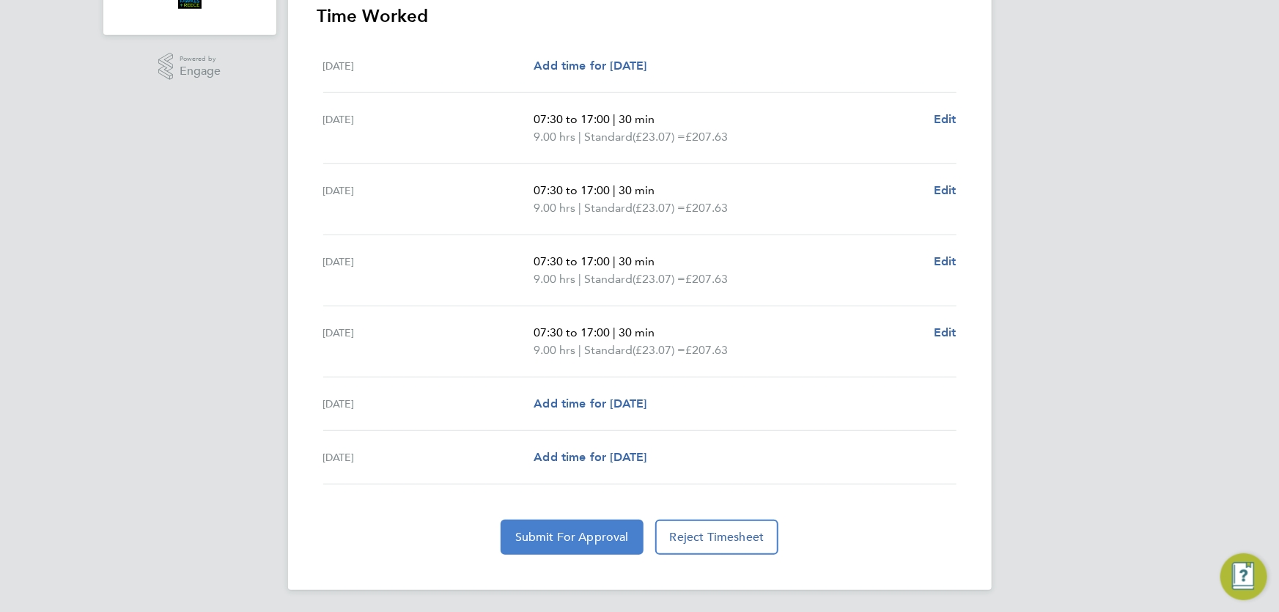
click at [561, 531] on span "Submit For Approval" at bounding box center [572, 537] width 114 height 15
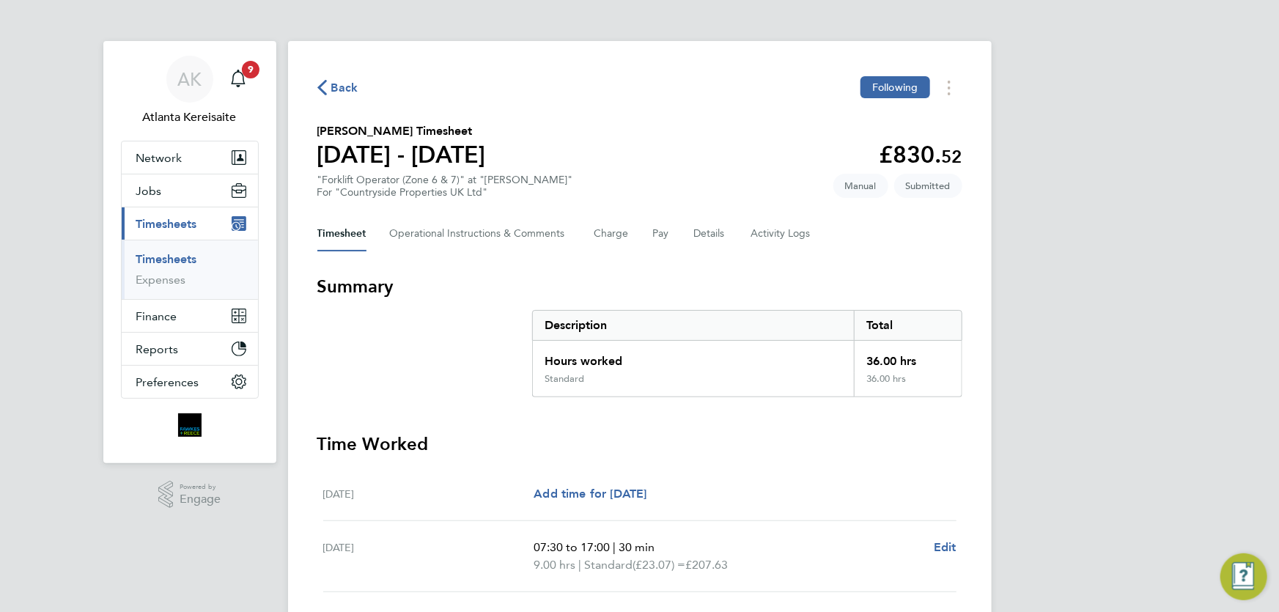
click at [328, 82] on span "Back" at bounding box center [337, 87] width 41 height 14
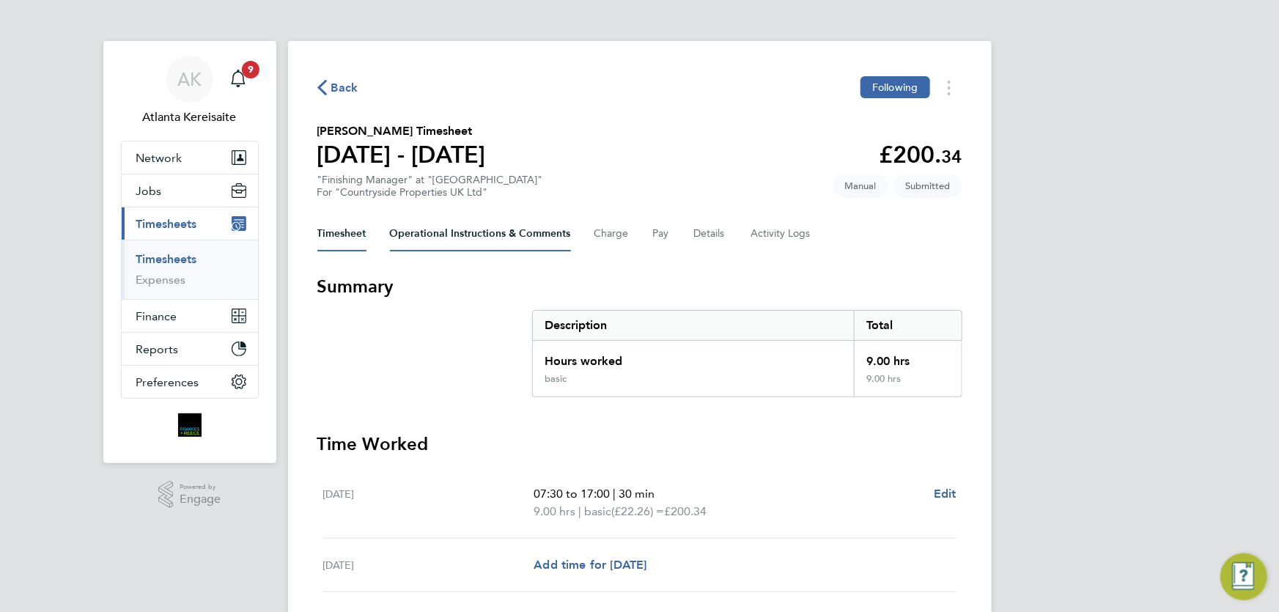
click at [498, 238] on Comments-tab "Operational Instructions & Comments" at bounding box center [480, 233] width 181 height 35
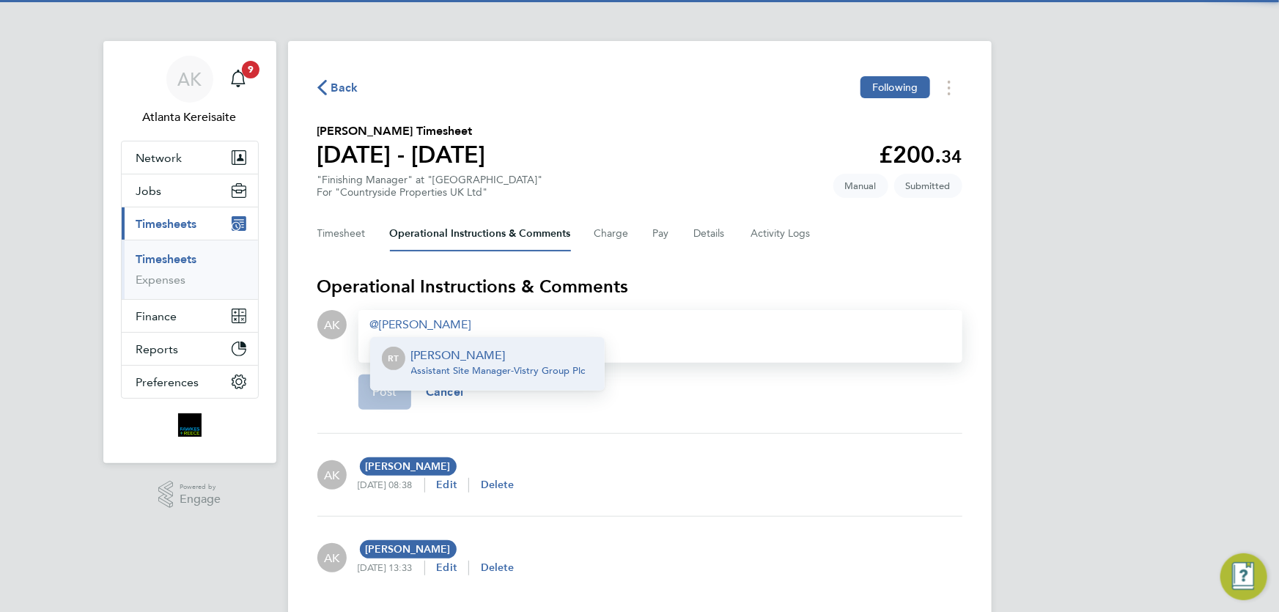
click at [484, 353] on p "[PERSON_NAME]" at bounding box center [498, 356] width 174 height 18
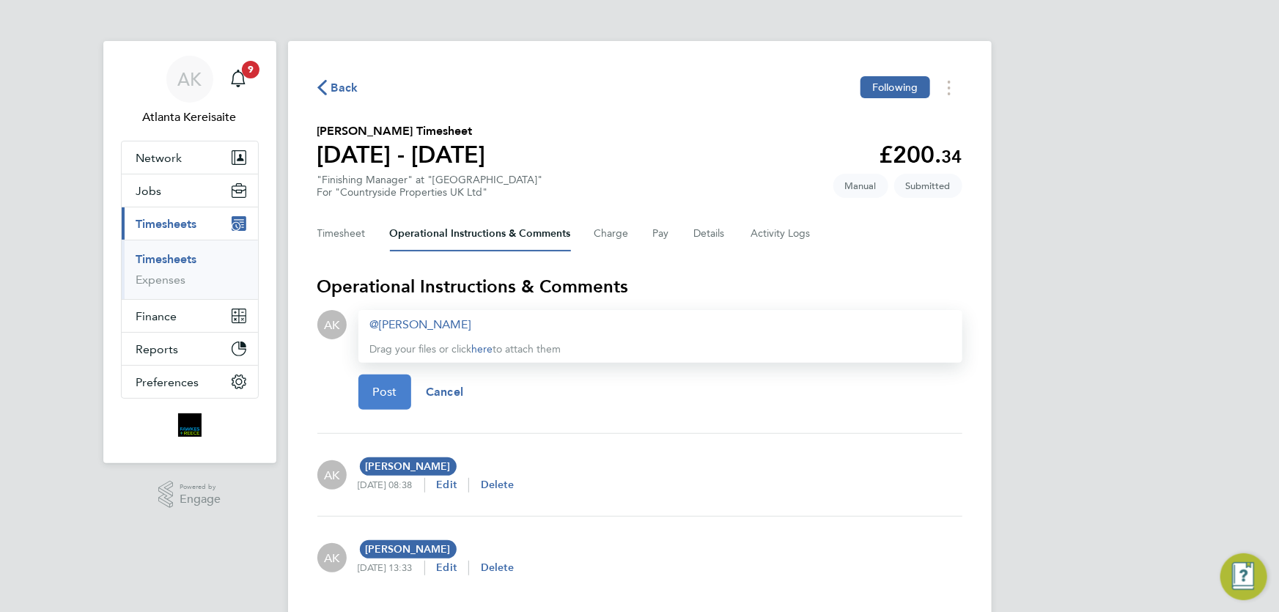
click at [399, 388] on button "Post" at bounding box center [384, 391] width 53 height 35
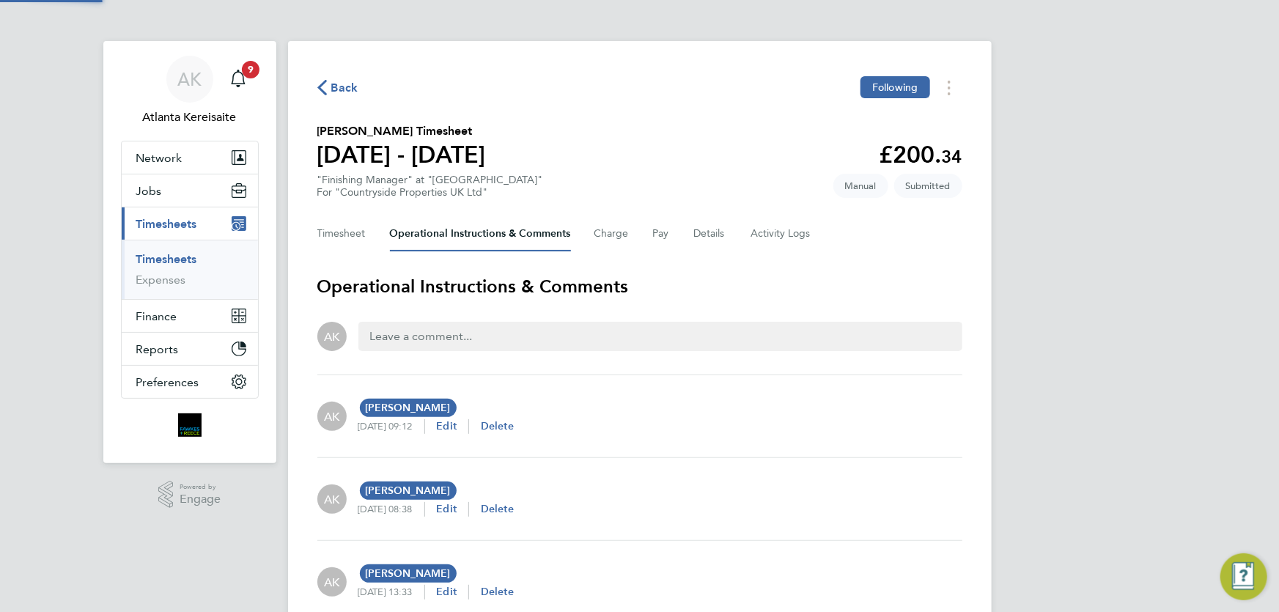
click at [333, 97] on div "Back Following" at bounding box center [639, 87] width 645 height 23
click at [336, 85] on span "Back" at bounding box center [344, 88] width 27 height 18
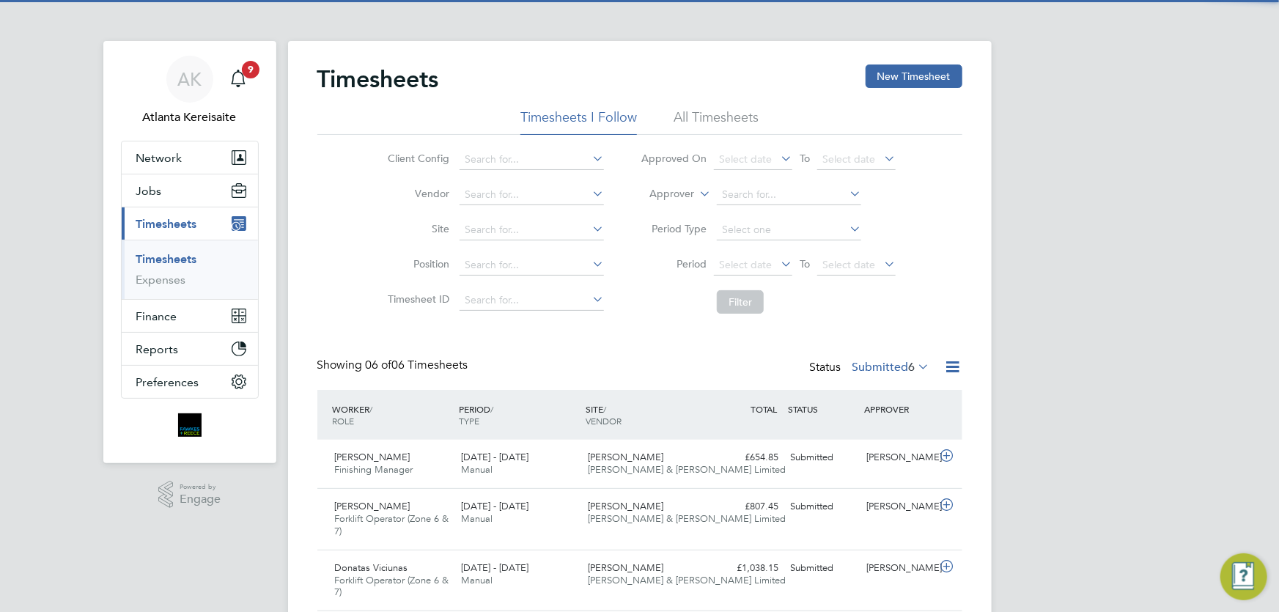
click at [1123, 309] on div "AK Atlanta Kereisaite Notifications 9 Applications: Network Team Members Busine…" at bounding box center [639, 412] width 1279 height 824
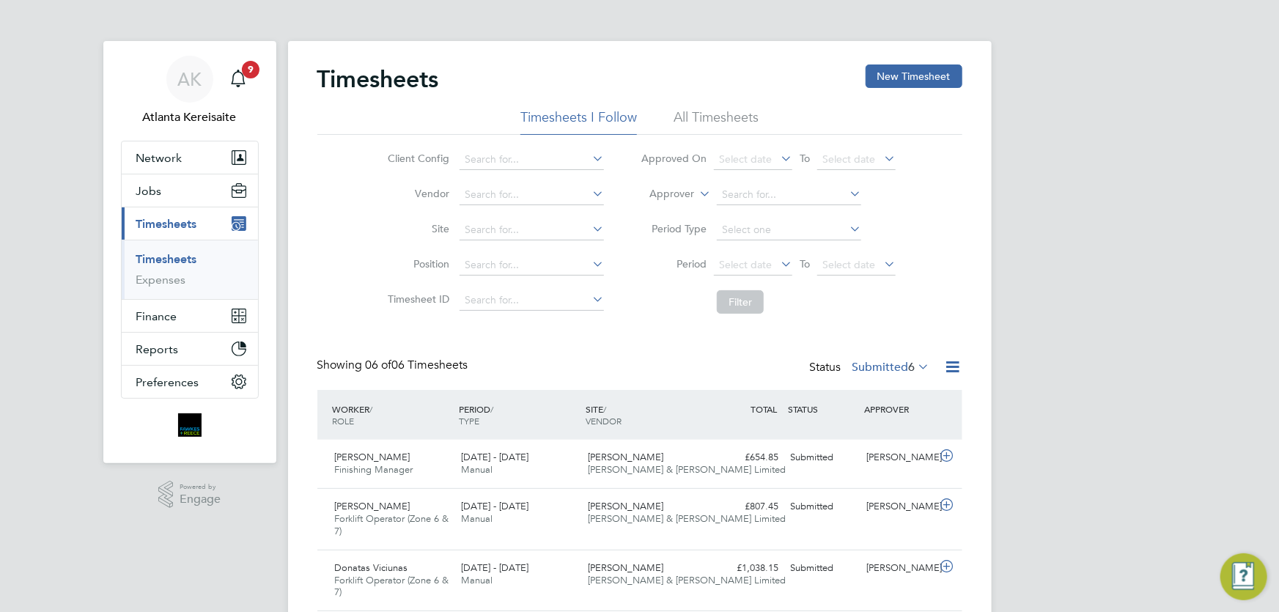
click at [901, 317] on li "Filter" at bounding box center [768, 302] width 292 height 38
click at [915, 80] on button "New Timesheet" at bounding box center [914, 75] width 97 height 23
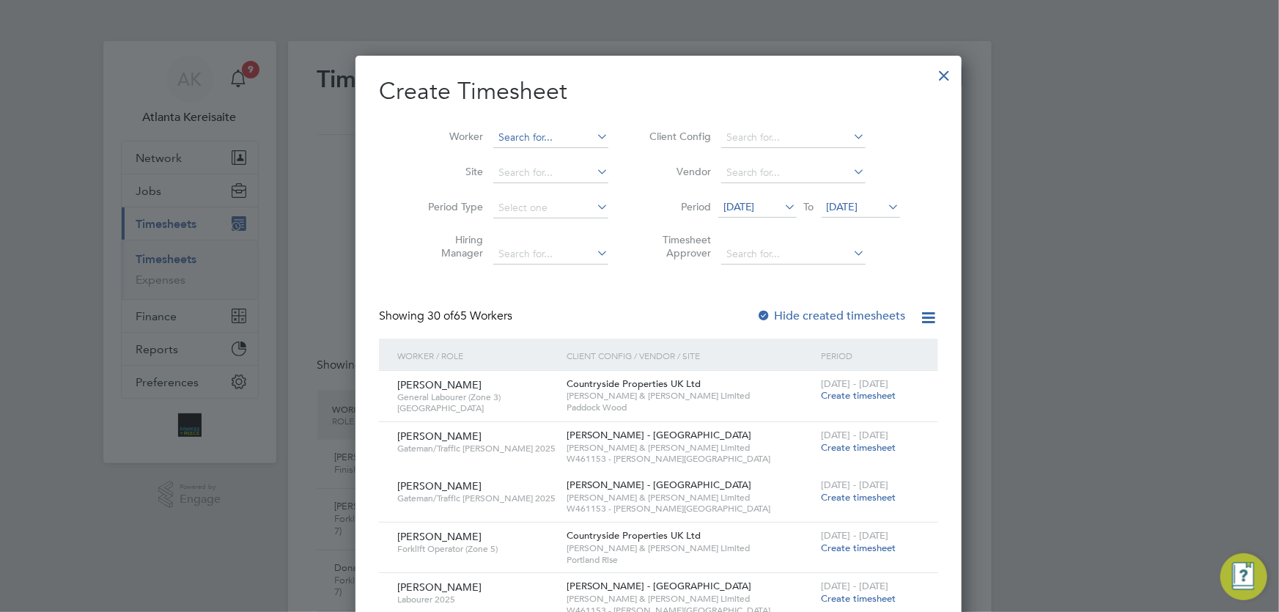
scroll to position [7, 7]
click at [493, 129] on input at bounding box center [550, 138] width 115 height 21
click at [550, 158] on li "Chris La mb" at bounding box center [536, 157] width 126 height 20
type input "[PERSON_NAME]"
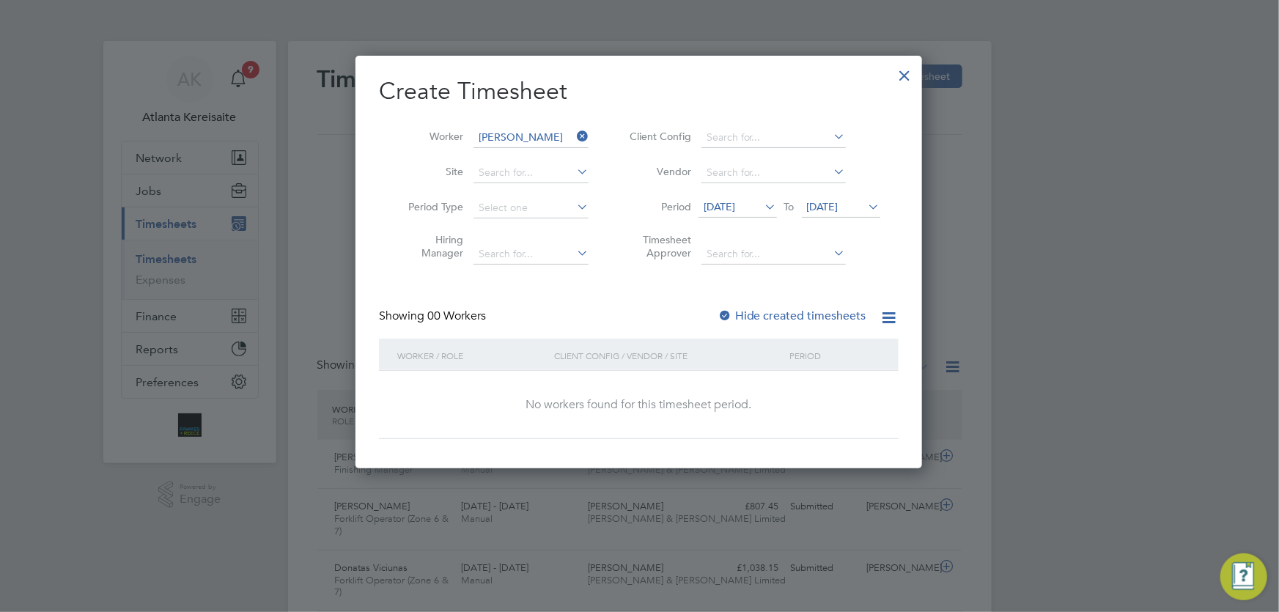
click at [741, 320] on label "Hide created timesheets" at bounding box center [791, 316] width 149 height 15
click at [756, 316] on label "Hide created timesheets" at bounding box center [791, 316] width 149 height 15
click at [735, 213] on span "18 Aug 2025" at bounding box center [737, 208] width 78 height 20
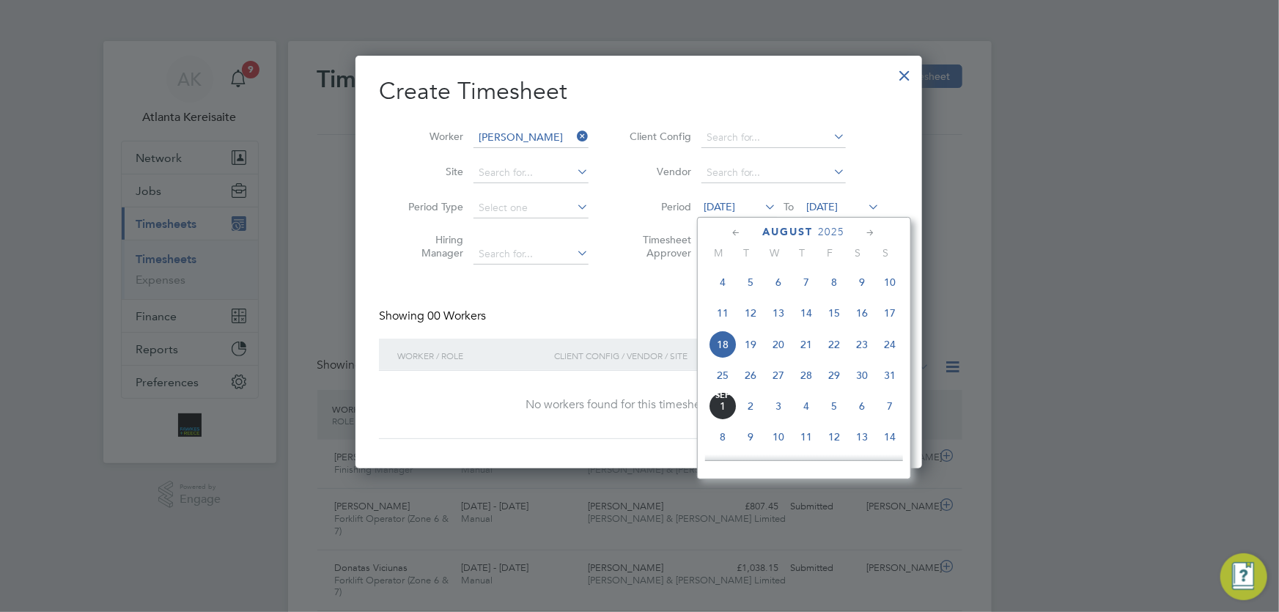
click at [717, 380] on span "25" at bounding box center [723, 375] width 28 height 28
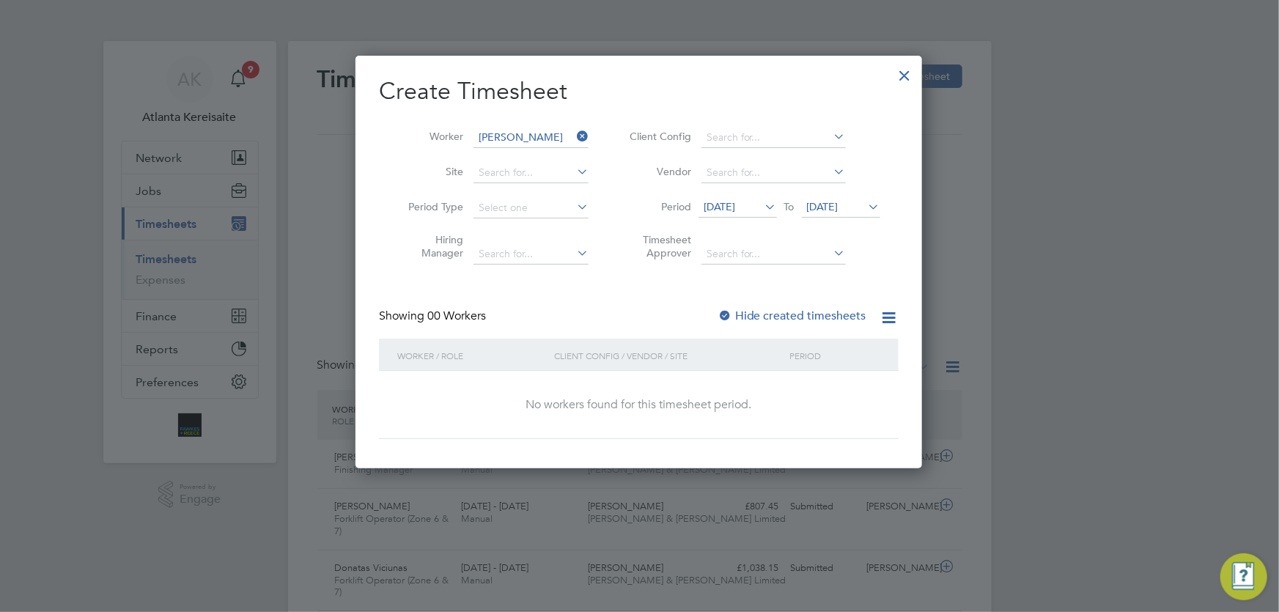
click at [823, 207] on span "25 Aug 2025" at bounding box center [823, 206] width 32 height 13
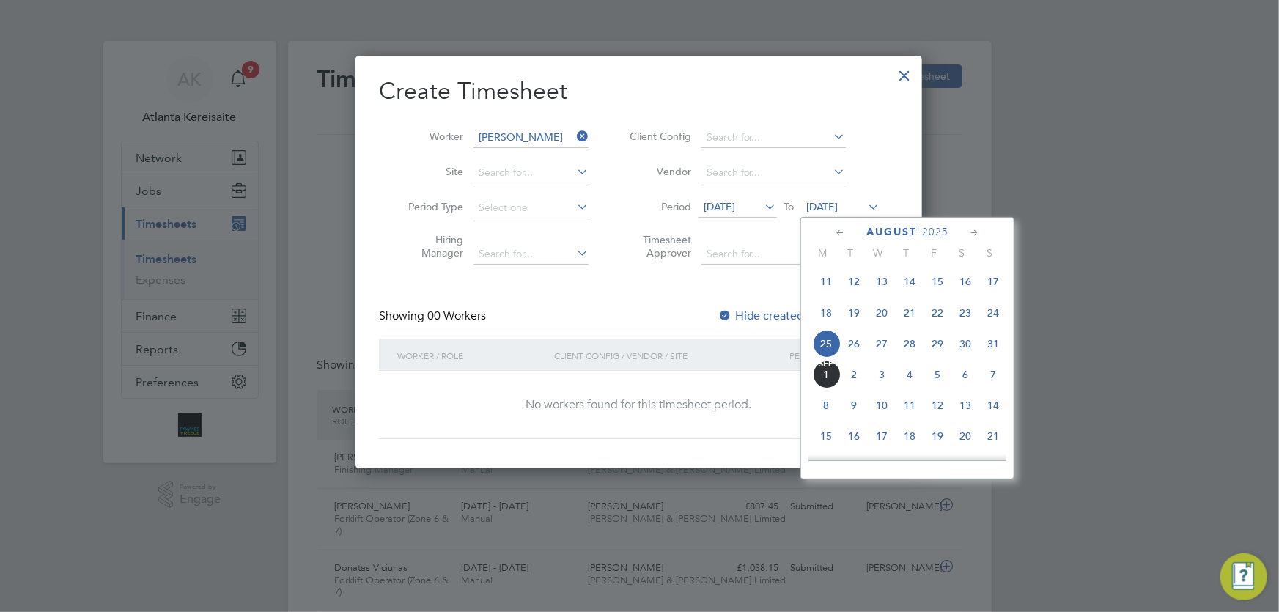
click at [992, 349] on span "31" at bounding box center [993, 344] width 28 height 28
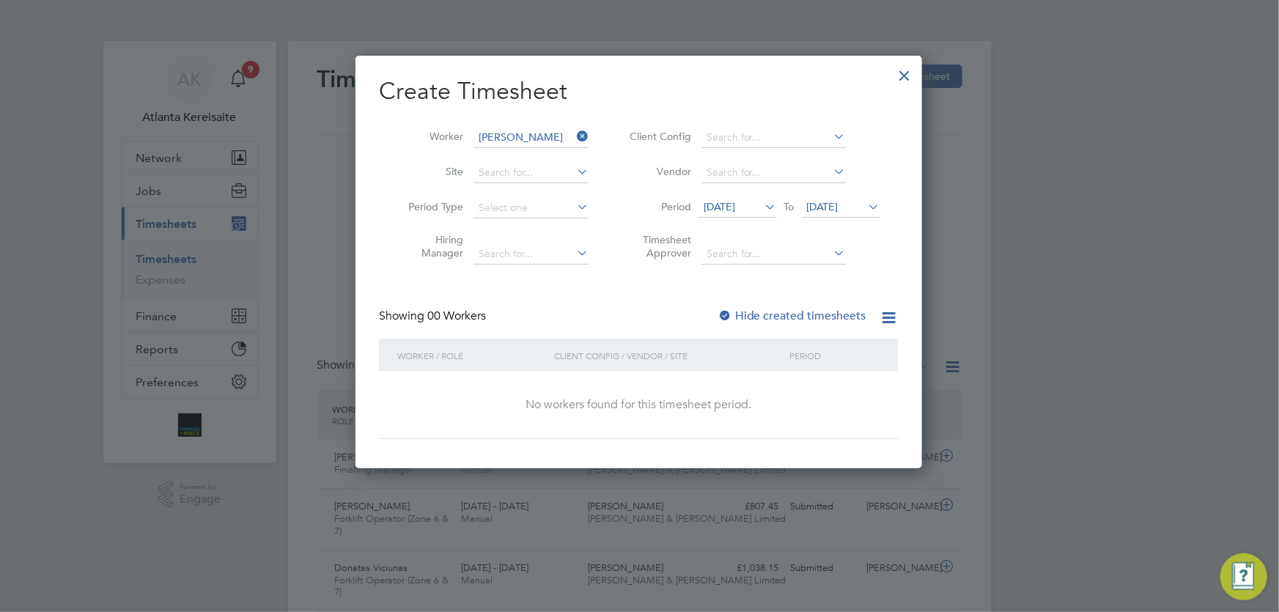
click at [766, 314] on label "Hide created timesheets" at bounding box center [791, 316] width 149 height 15
click at [753, 312] on label "Hide created timesheets" at bounding box center [791, 316] width 149 height 15
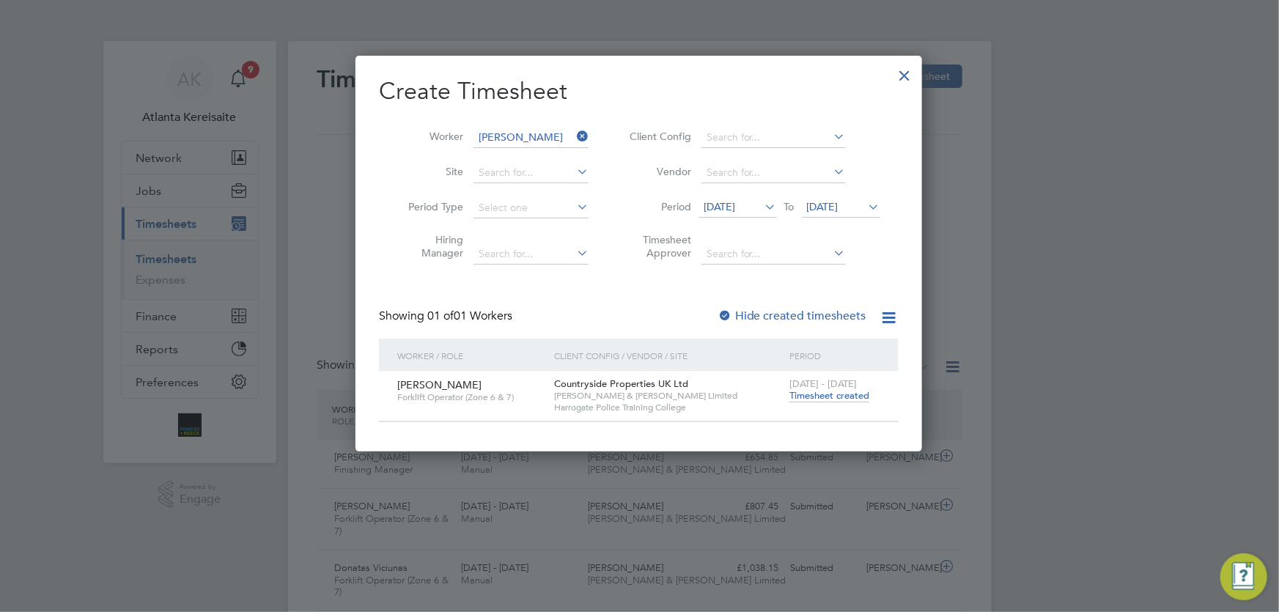
click at [824, 396] on span "Timesheet created" at bounding box center [829, 395] width 80 height 13
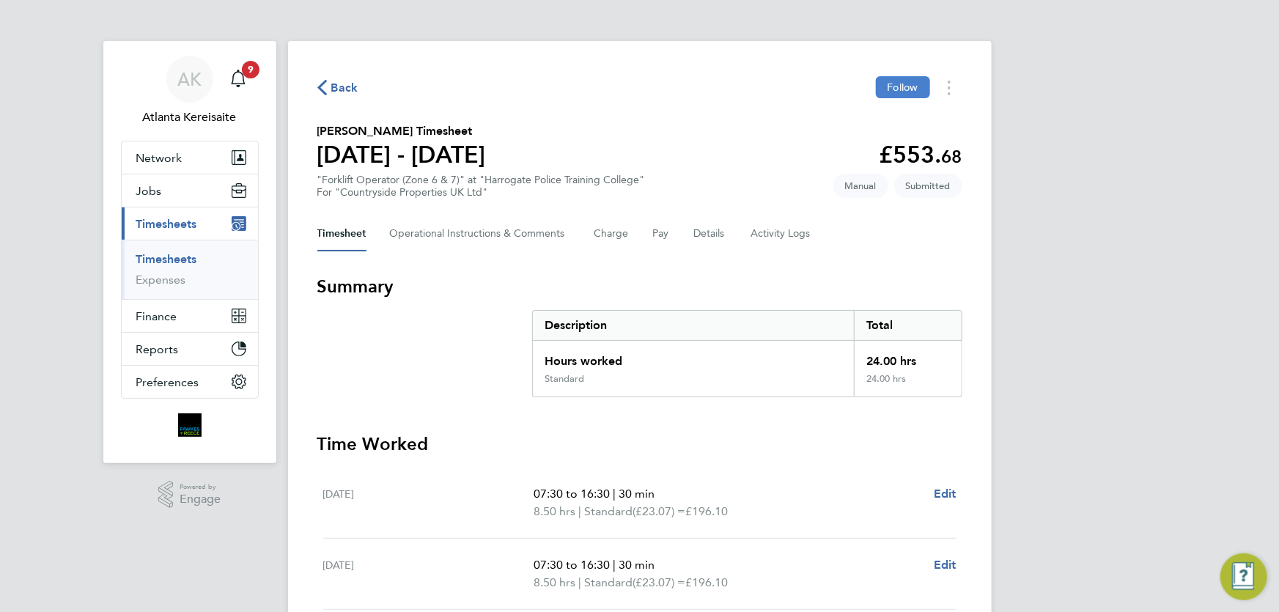
click at [887, 85] on span "Follow" at bounding box center [902, 87] width 31 height 13
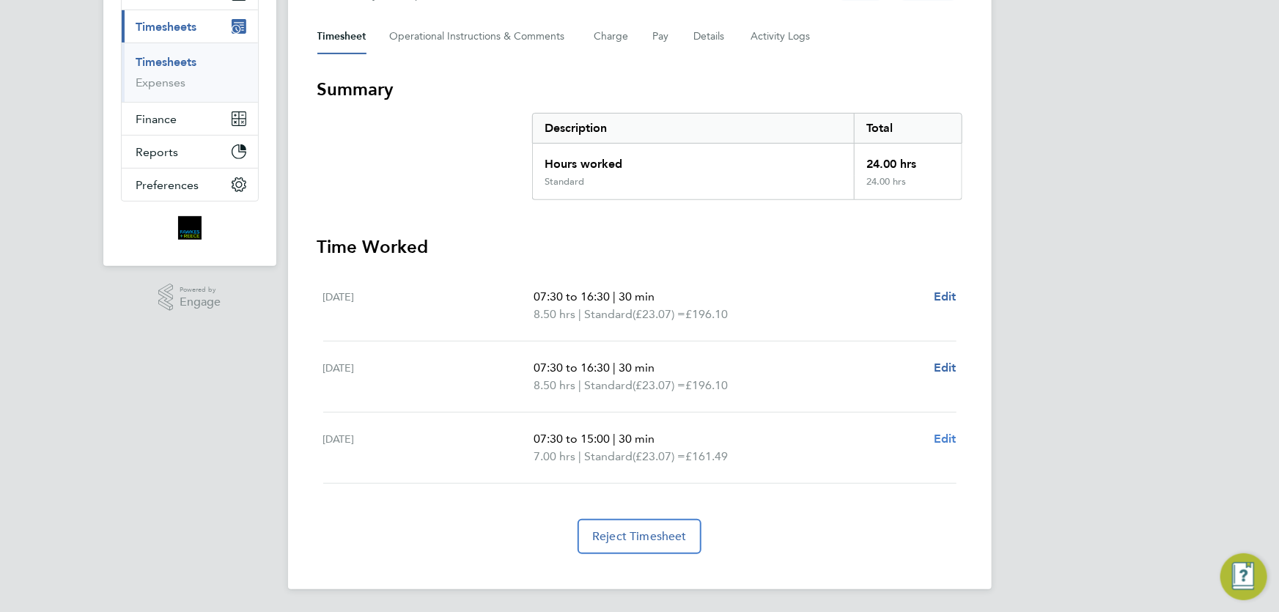
click at [949, 440] on span "Edit" at bounding box center [945, 439] width 23 height 14
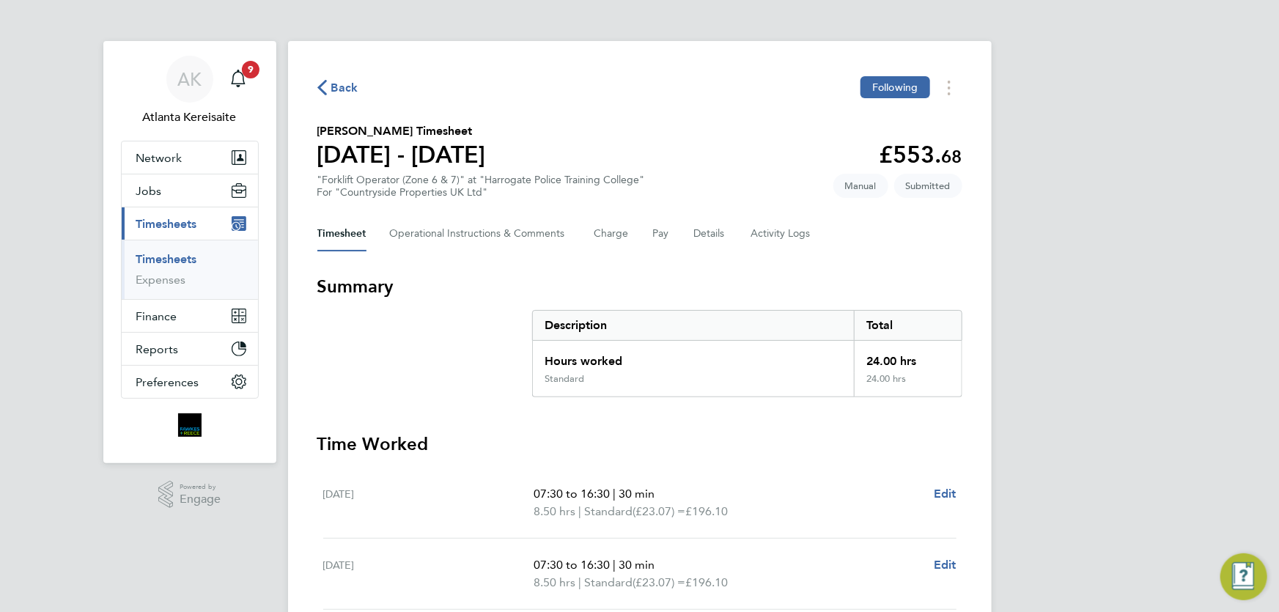
select select "30"
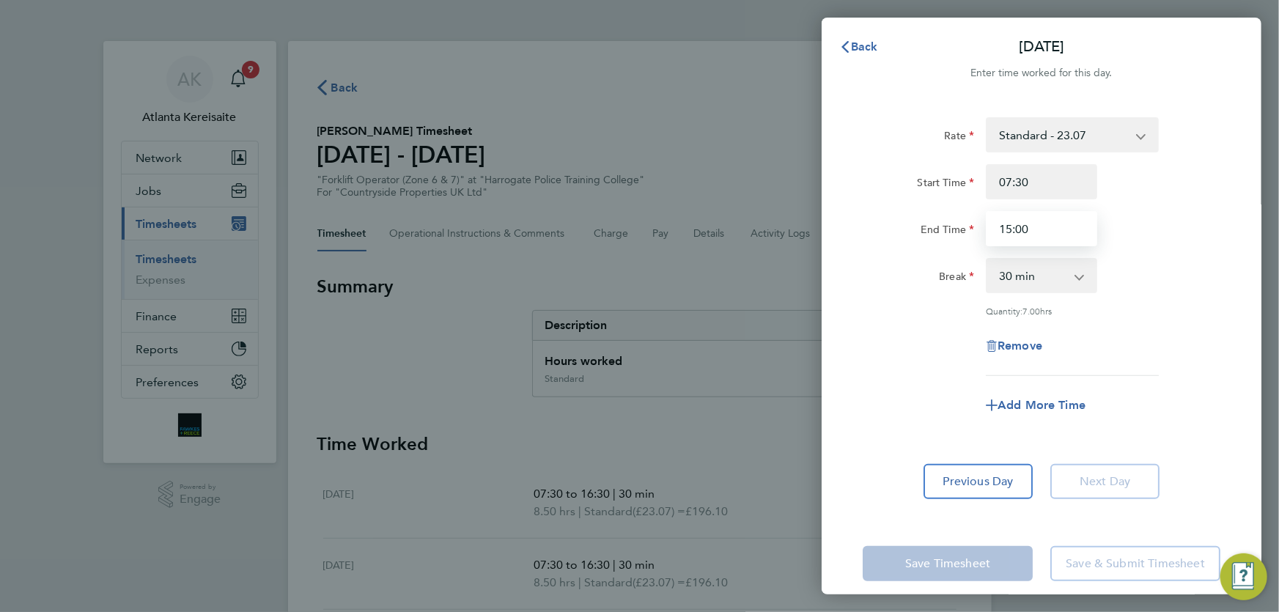
click at [1048, 225] on input "15:00" at bounding box center [1041, 228] width 111 height 35
click at [1049, 175] on input "07:30" at bounding box center [1041, 181] width 111 height 35
click at [1043, 231] on input "15:00" at bounding box center [1041, 228] width 111 height 35
click at [964, 487] on button "Previous Day" at bounding box center [977, 481] width 109 height 35
select select "30"
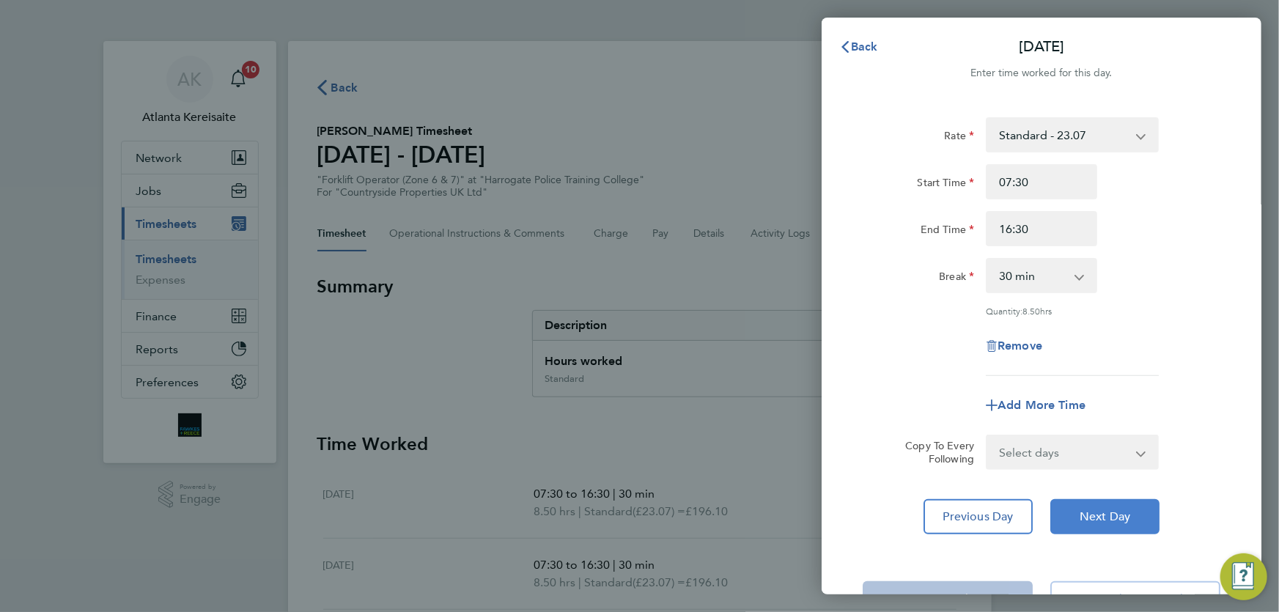
click at [1111, 526] on button "Next Day" at bounding box center [1104, 516] width 109 height 35
select select "30"
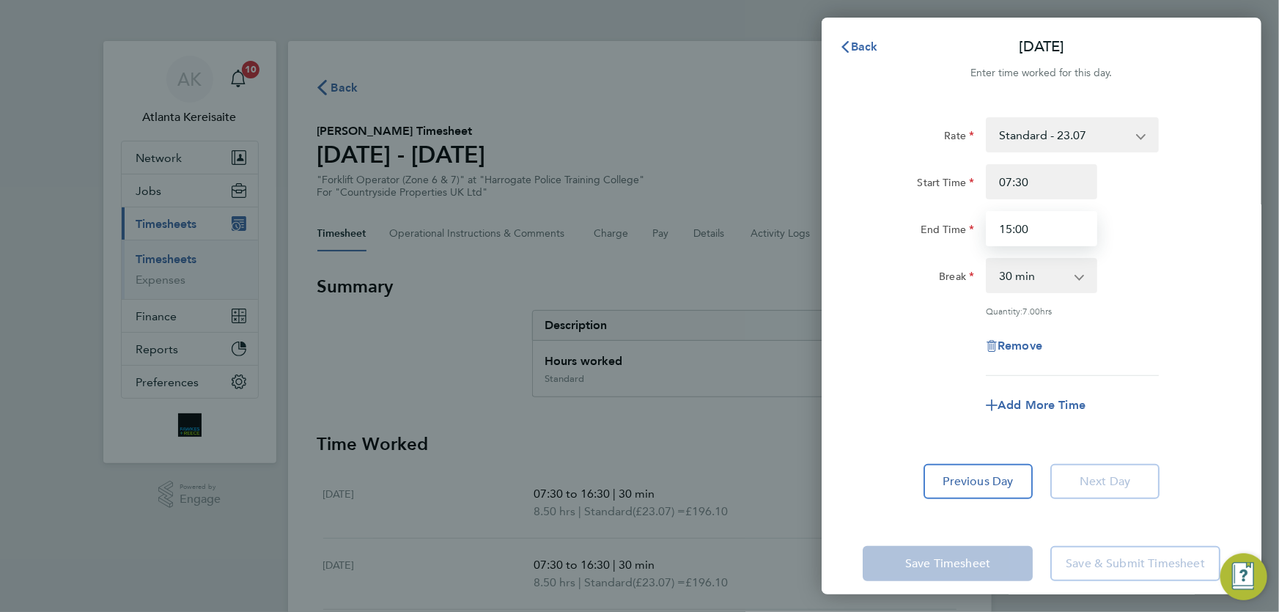
drag, startPoint x: 1019, startPoint y: 228, endPoint x: 1024, endPoint y: 235, distance: 7.9
click at [1019, 229] on input "15:00" at bounding box center [1041, 228] width 111 height 35
type input "15:30"
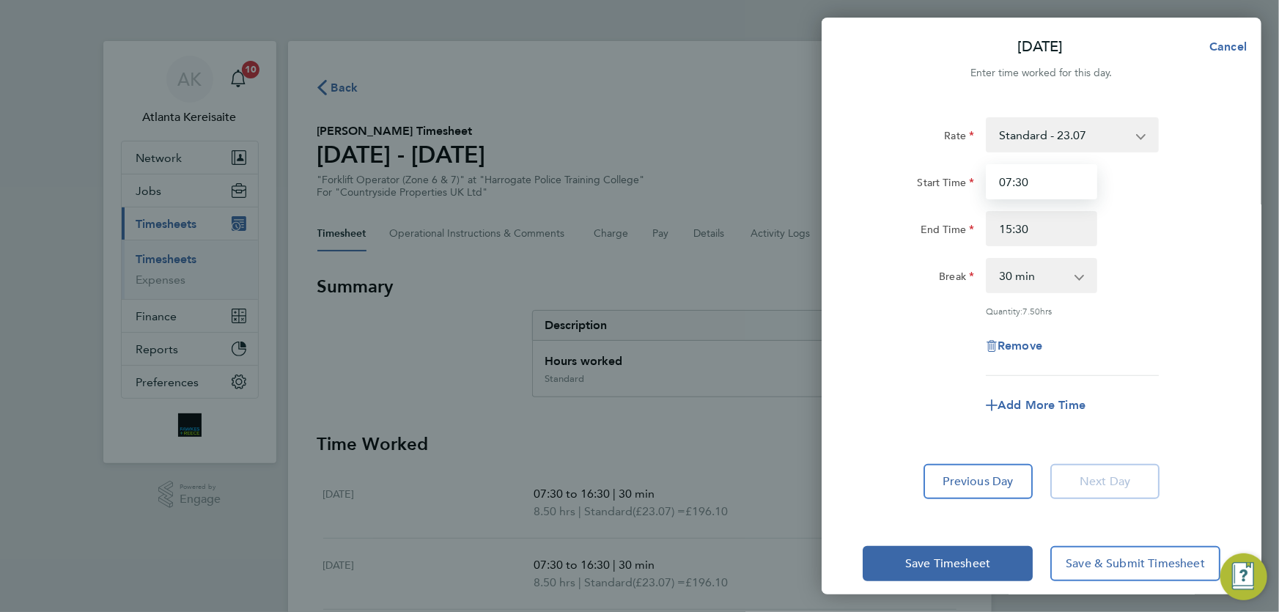
click at [1038, 182] on input "07:30" at bounding box center [1041, 181] width 111 height 35
click at [959, 490] on button "Previous Day" at bounding box center [977, 481] width 109 height 35
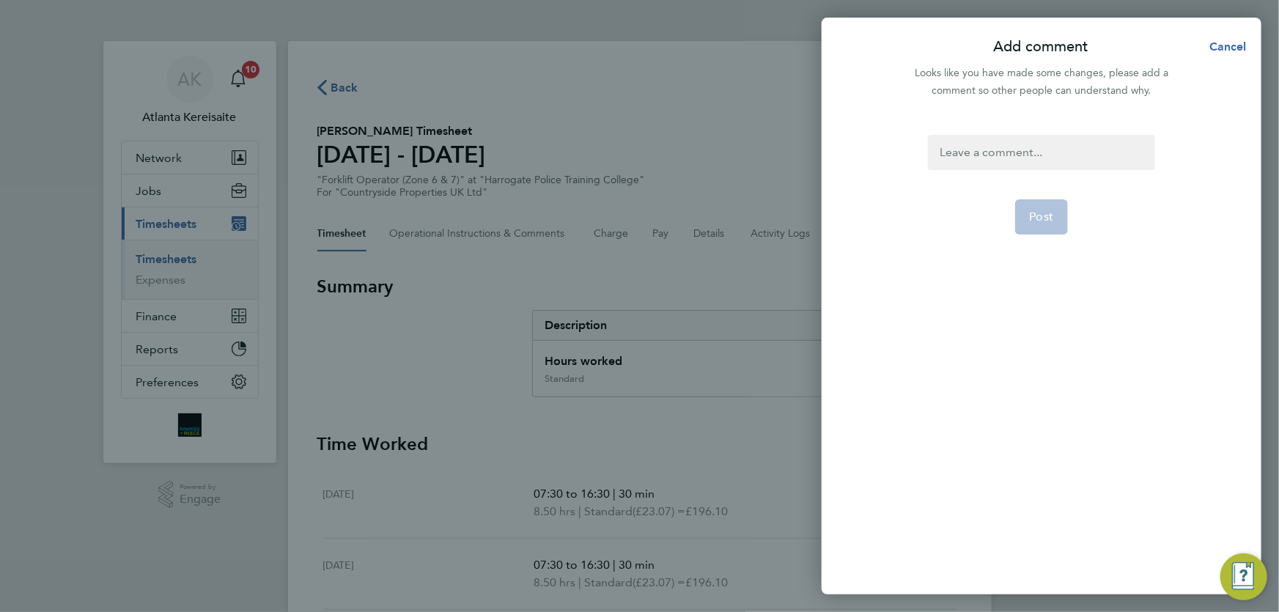
drag, startPoint x: 1027, startPoint y: 156, endPoint x: 986, endPoint y: 158, distance: 40.4
click at [1025, 156] on div at bounding box center [1041, 152] width 226 height 35
click at [986, 158] on div at bounding box center [1041, 152] width 226 height 35
click at [1055, 213] on button "Post" at bounding box center [1041, 216] width 53 height 35
select select "30"
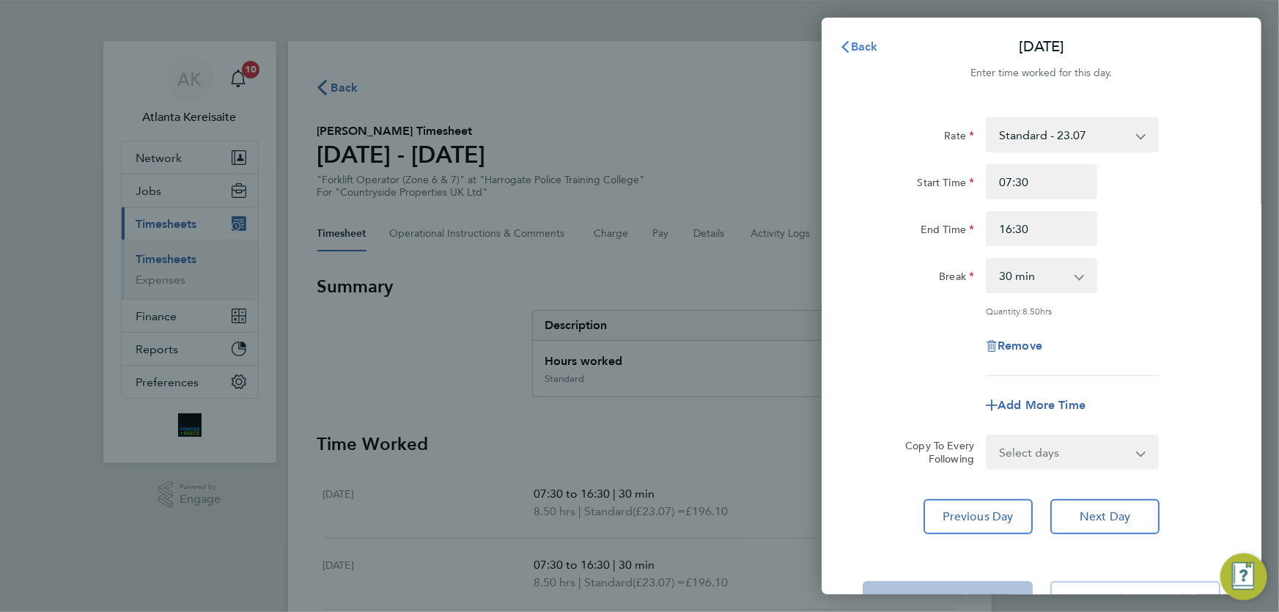
click at [872, 40] on span "Back" at bounding box center [864, 47] width 27 height 14
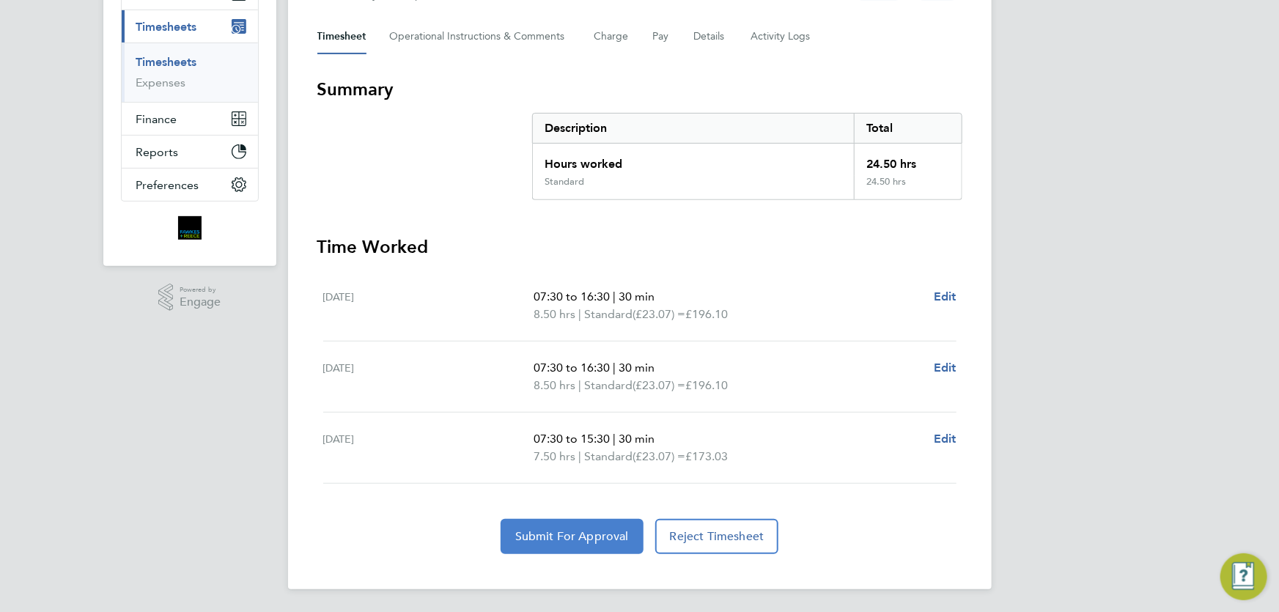
click at [565, 536] on span "Submit For Approval" at bounding box center [572, 536] width 114 height 15
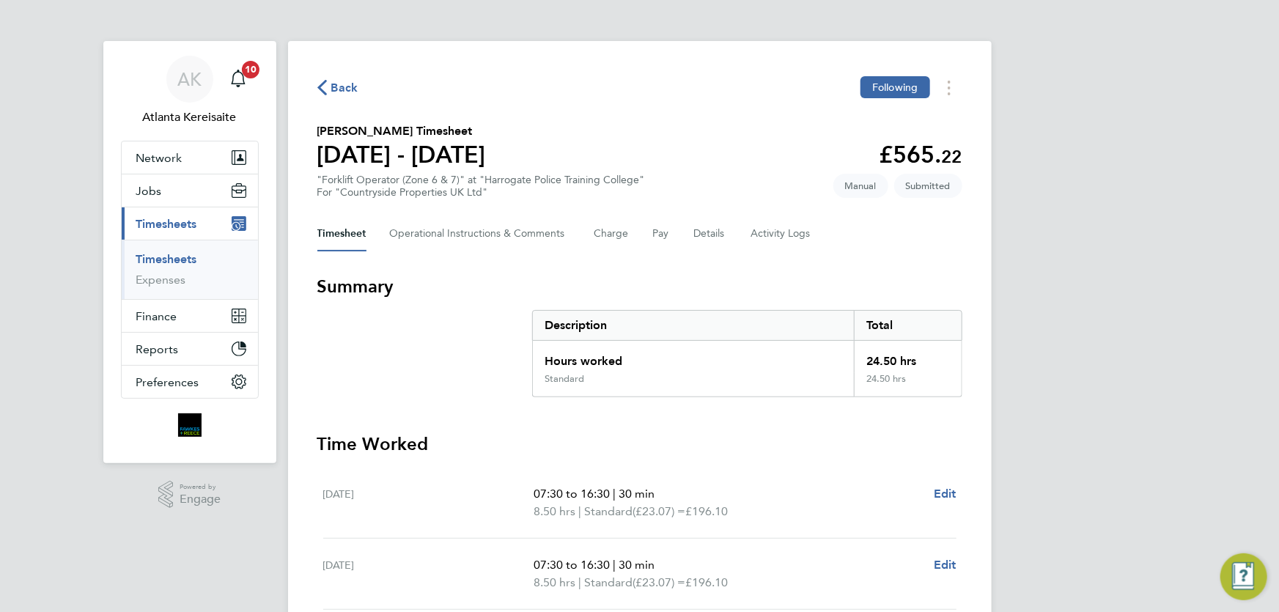
click at [334, 86] on span "Back" at bounding box center [344, 88] width 27 height 18
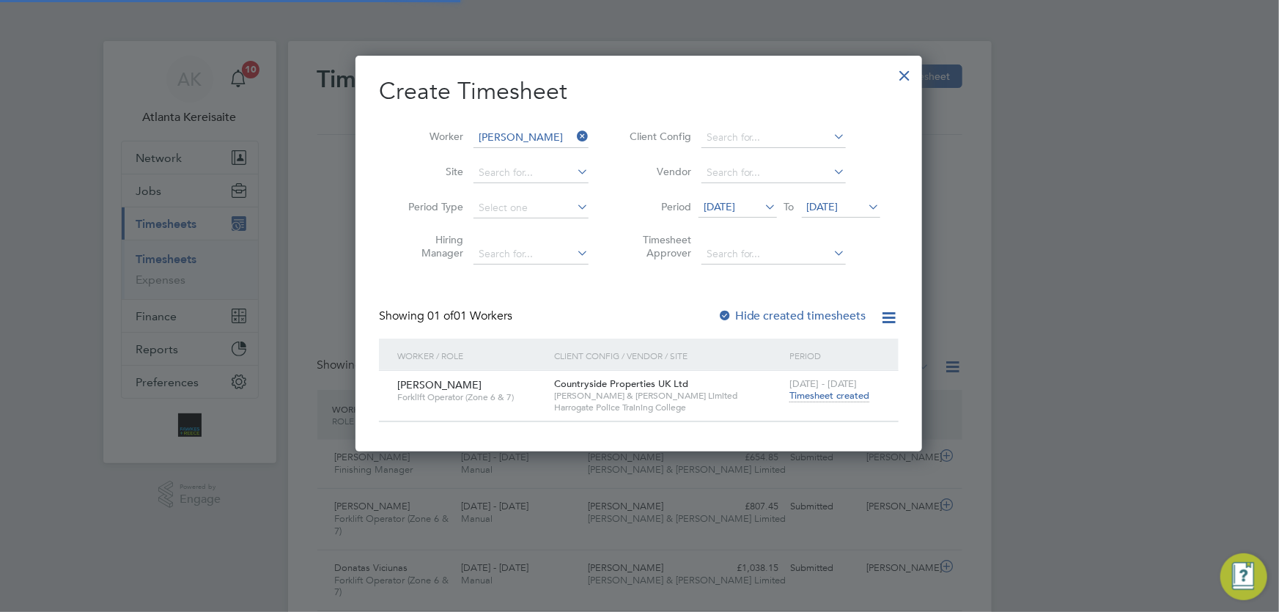
scroll to position [37, 127]
click at [574, 133] on icon at bounding box center [574, 136] width 0 height 21
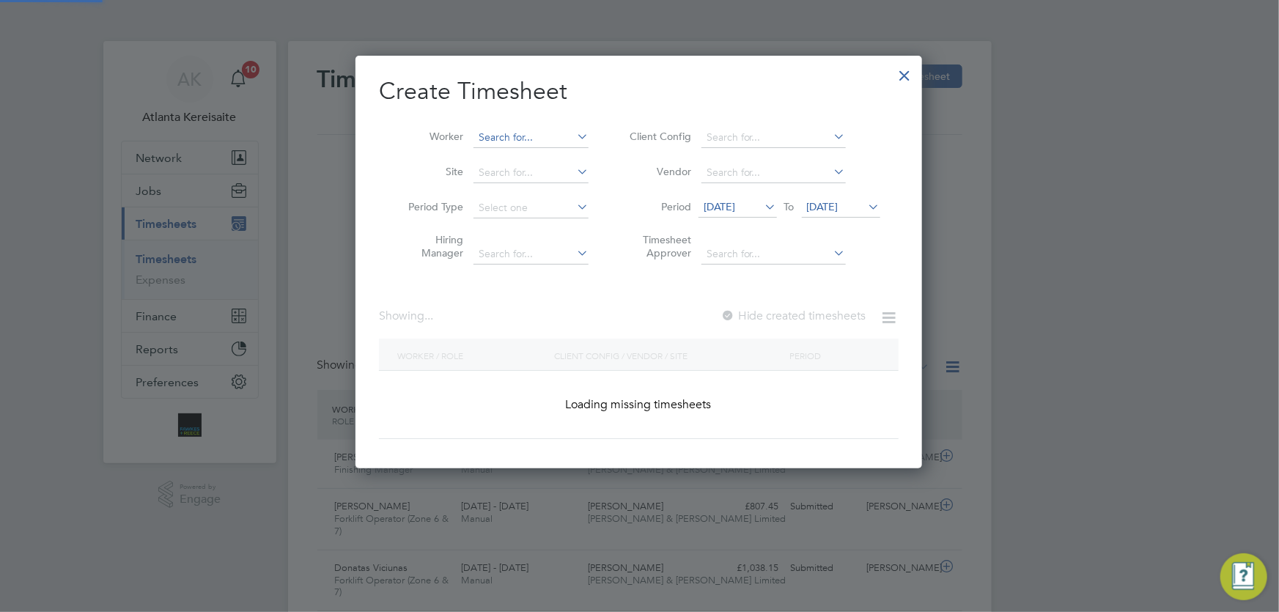
click at [487, 132] on input at bounding box center [530, 138] width 115 height 21
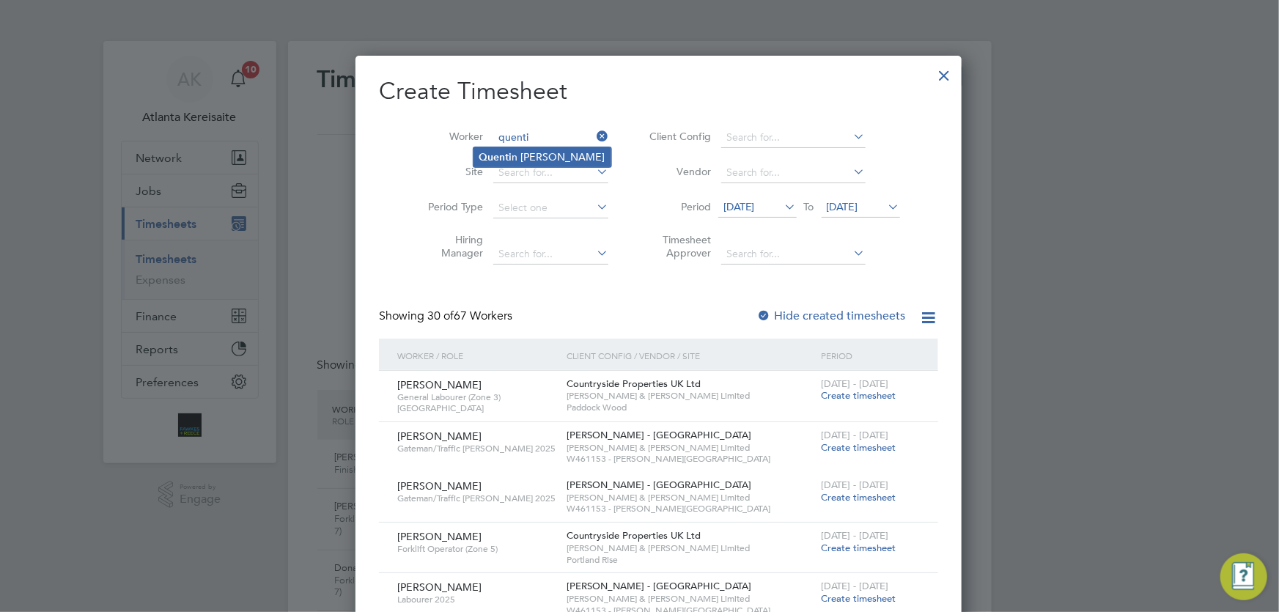
click at [538, 150] on li "Quenti n Elliott Oates" at bounding box center [542, 157] width 138 height 20
type input "[PERSON_NAME]"
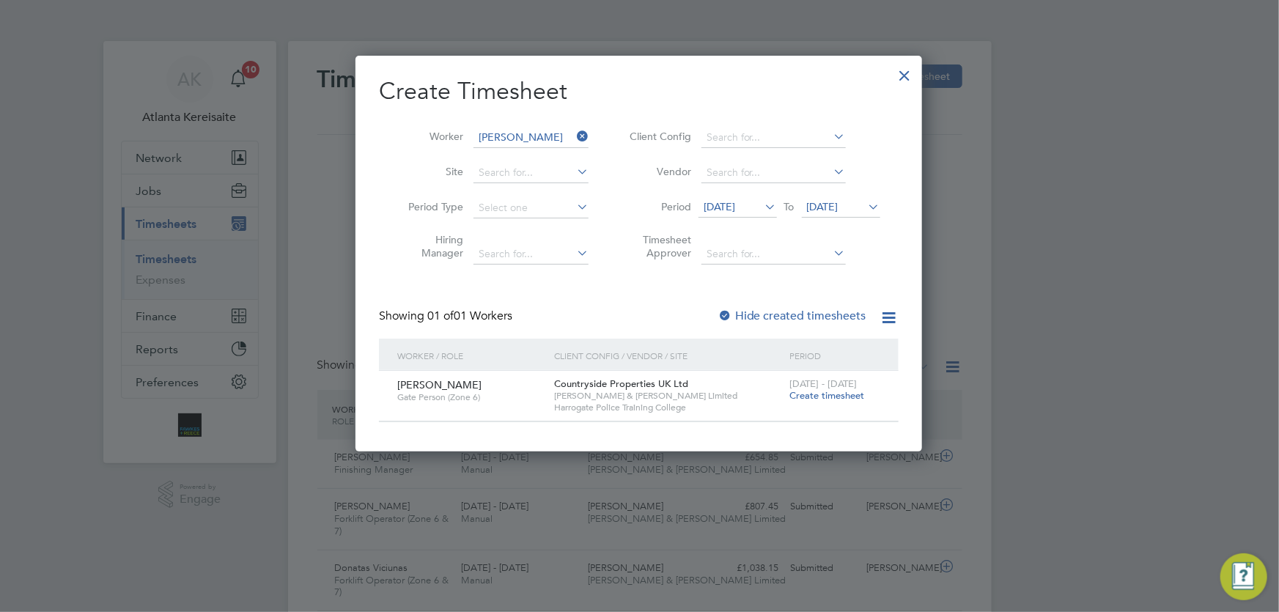
click at [813, 397] on span "Create timesheet" at bounding box center [826, 395] width 75 height 12
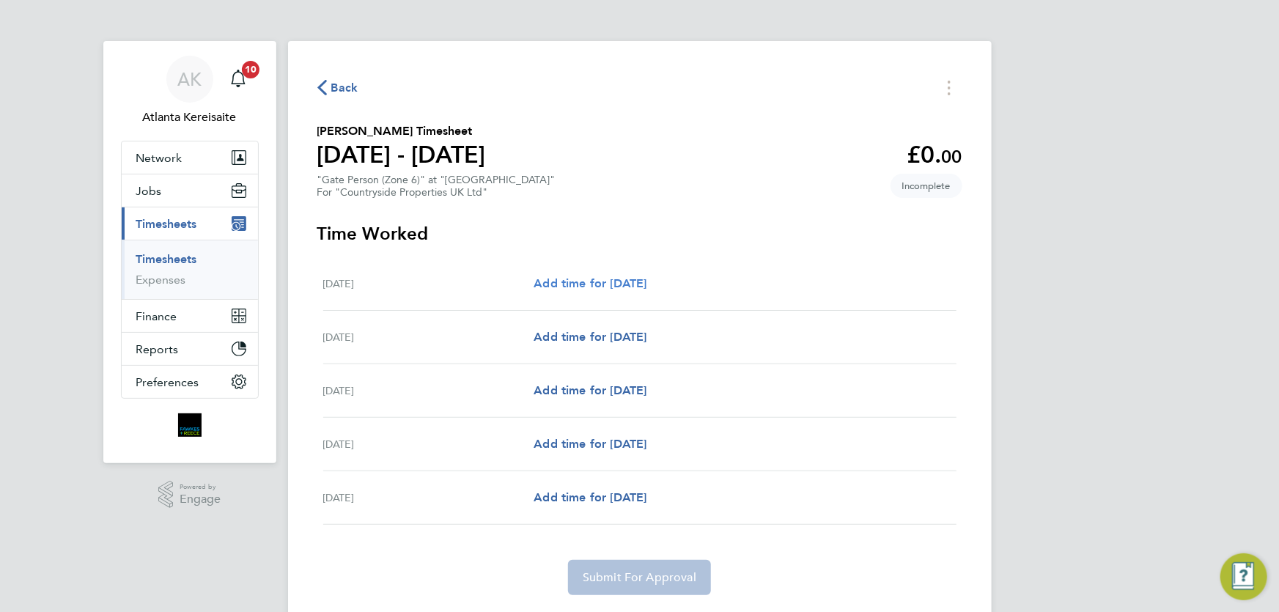
click at [576, 284] on span "Add time for Mon 25 Aug" at bounding box center [590, 283] width 113 height 14
select select "30"
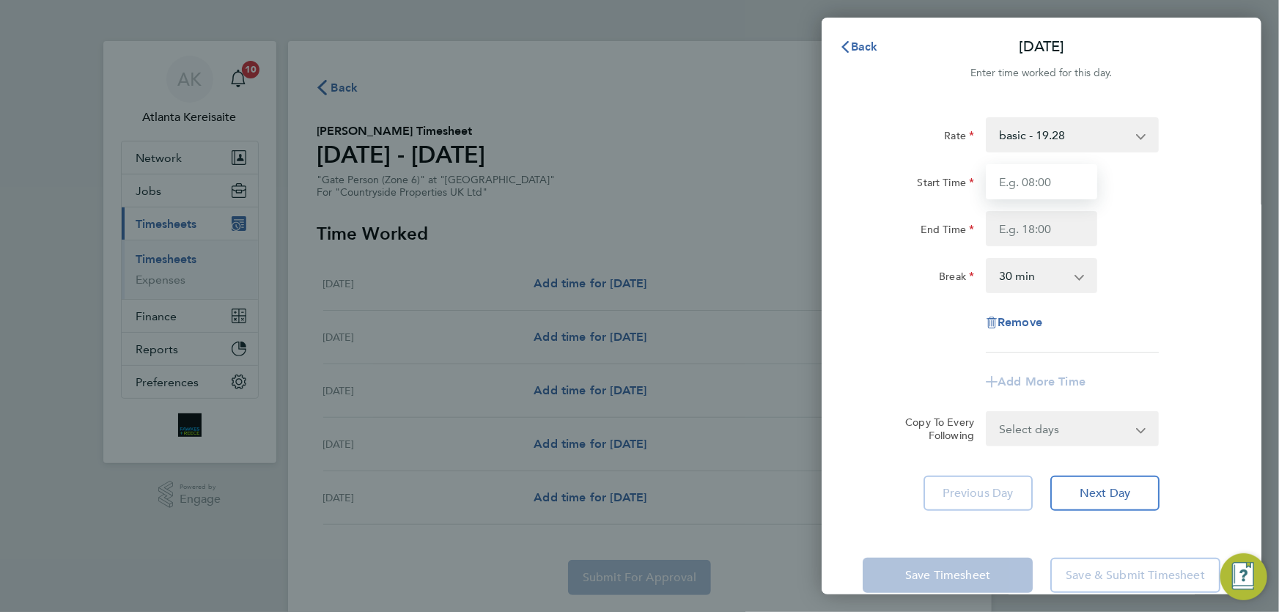
click at [1005, 175] on input "Start Time" at bounding box center [1041, 181] width 111 height 35
type input "07:30"
click at [1033, 239] on input "End Time" at bounding box center [1041, 228] width 111 height 35
click at [1041, 174] on input "07:30" at bounding box center [1041, 181] width 111 height 35
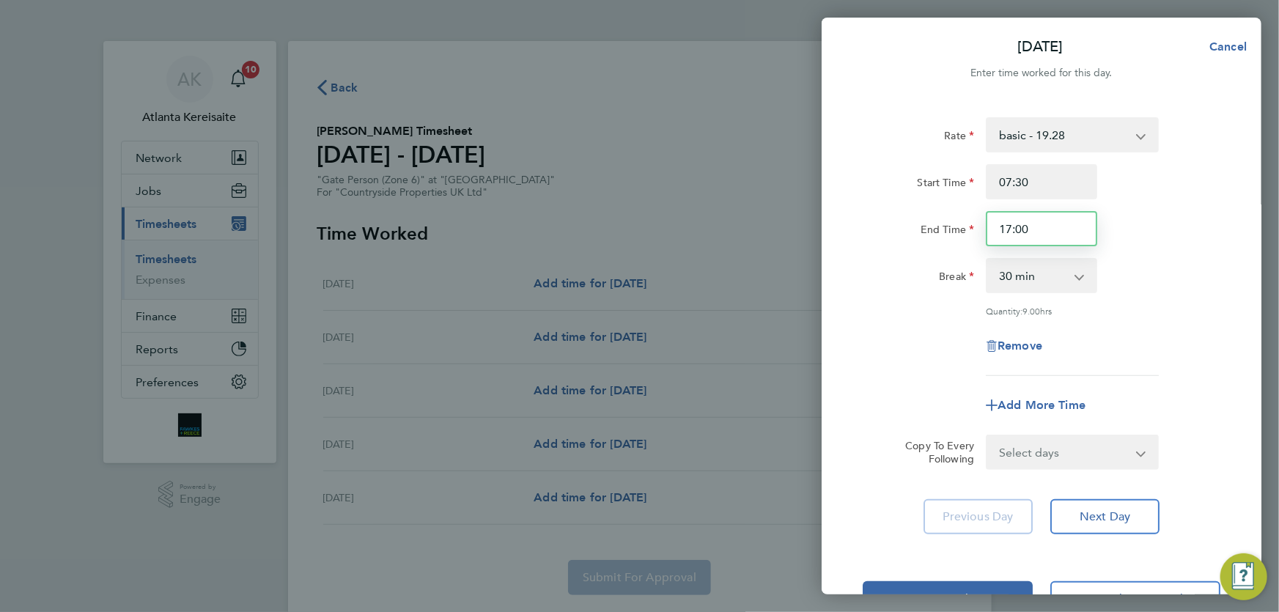
drag, startPoint x: 1055, startPoint y: 226, endPoint x: 1005, endPoint y: 227, distance: 50.6
click at [1005, 227] on input "17:00" at bounding box center [1041, 228] width 111 height 35
type input "16:30"
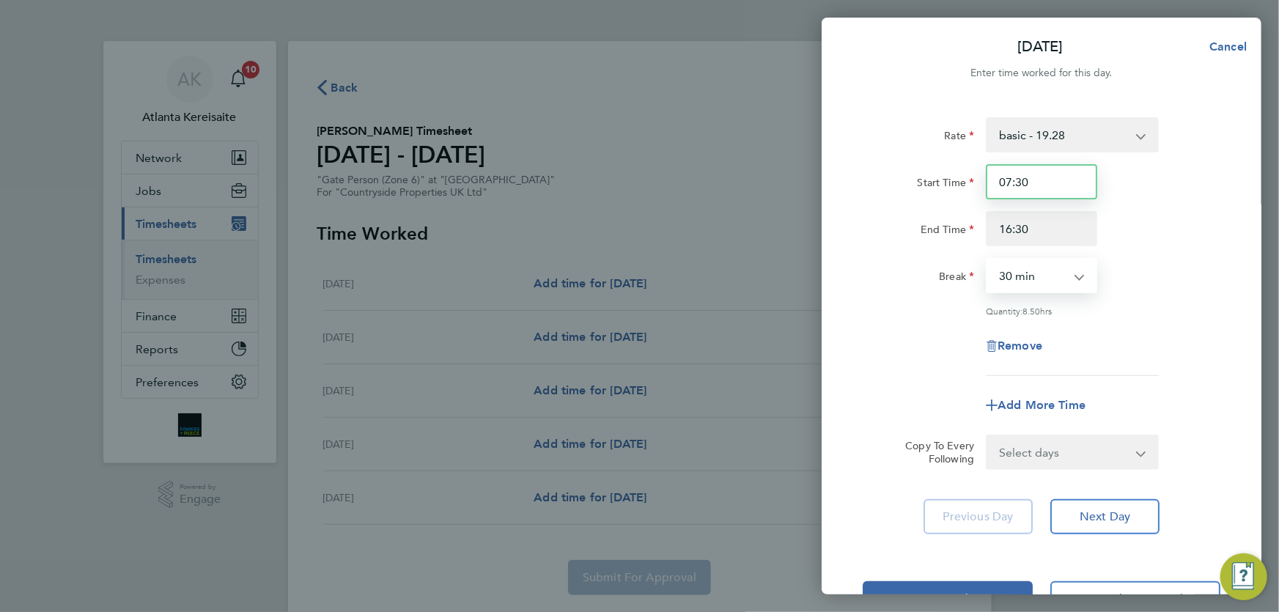
drag, startPoint x: 1058, startPoint y: 179, endPoint x: 1063, endPoint y: 218, distance: 39.9
click at [1058, 182] on input "07:30" at bounding box center [1041, 181] width 111 height 35
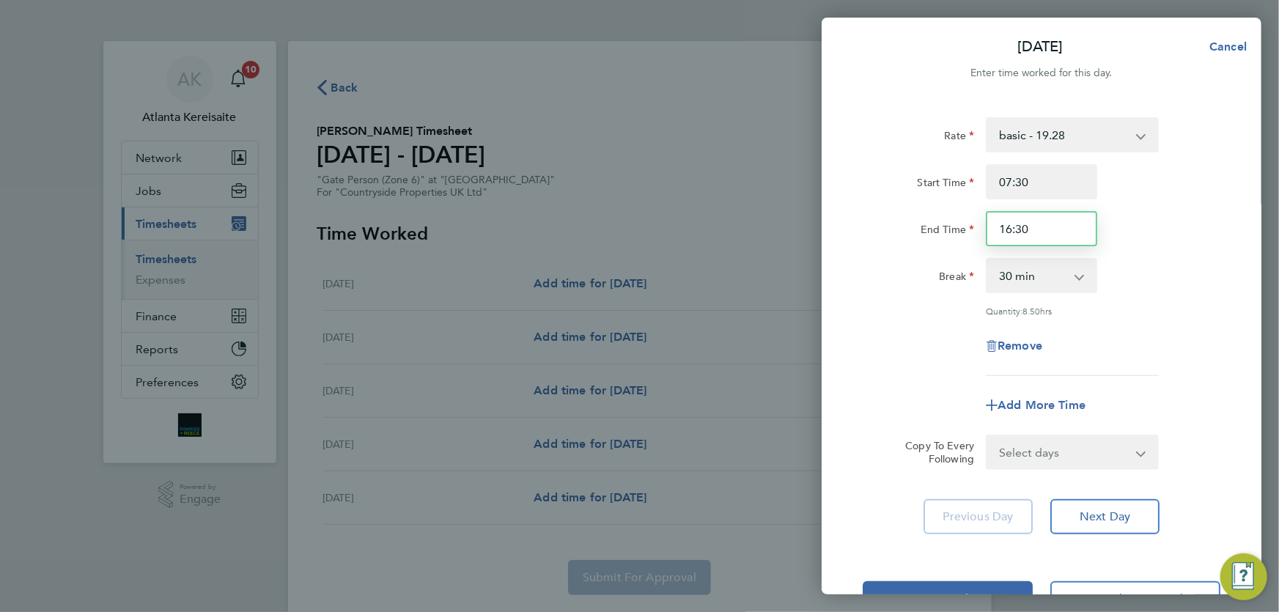
drag, startPoint x: 1063, startPoint y: 218, endPoint x: 1067, endPoint y: 232, distance: 14.4
click at [1067, 223] on input "16:30" at bounding box center [1041, 228] width 111 height 35
click at [1105, 454] on select "Select days Day Tuesday Wednesday Thursday Friday" at bounding box center [1064, 452] width 154 height 32
select select "TUE"
click at [987, 436] on select "Select days Day Tuesday Wednesday Thursday Friday" at bounding box center [1064, 452] width 154 height 32
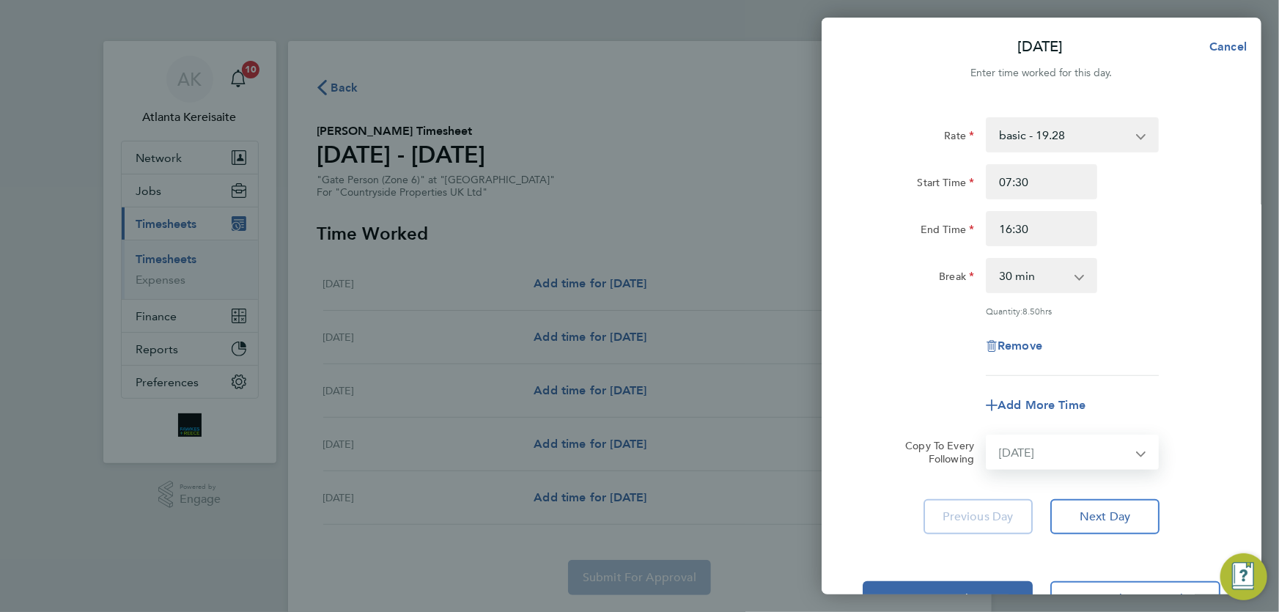
select select "2025-08-29"
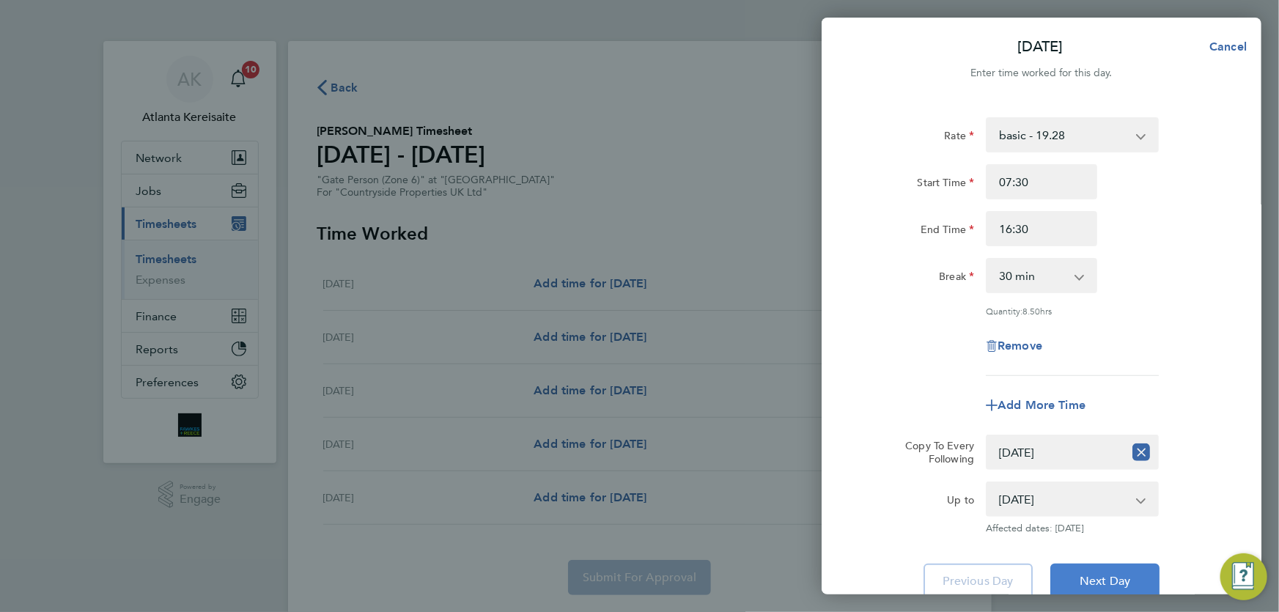
click at [1100, 570] on button "Next Day" at bounding box center [1104, 581] width 109 height 35
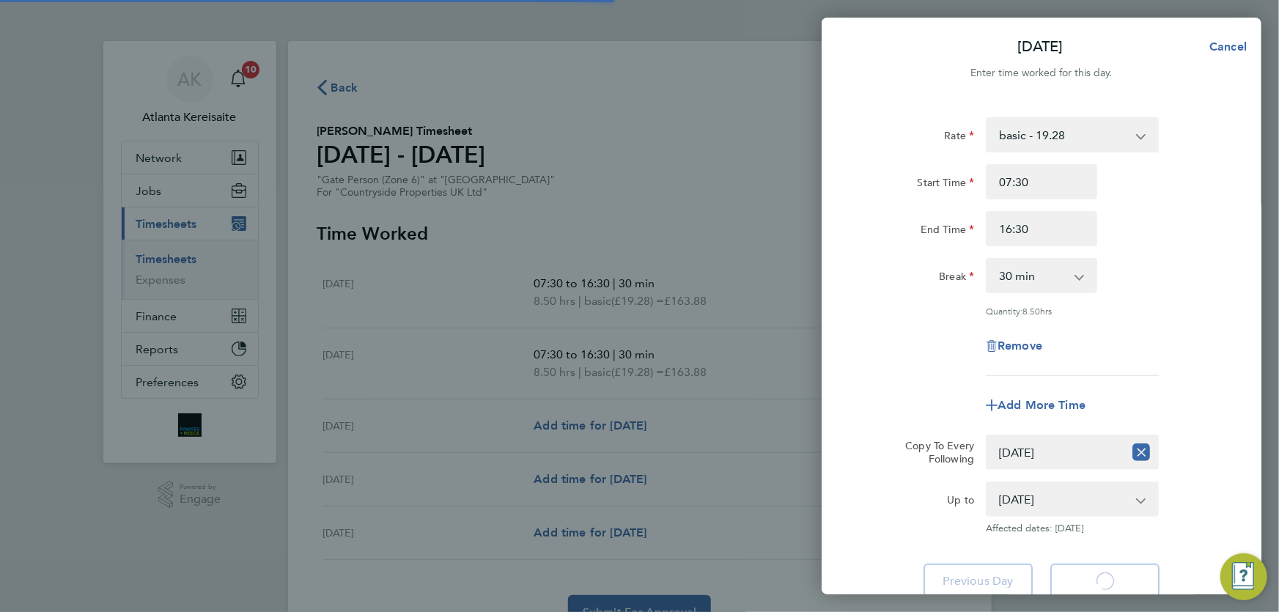
select select "30"
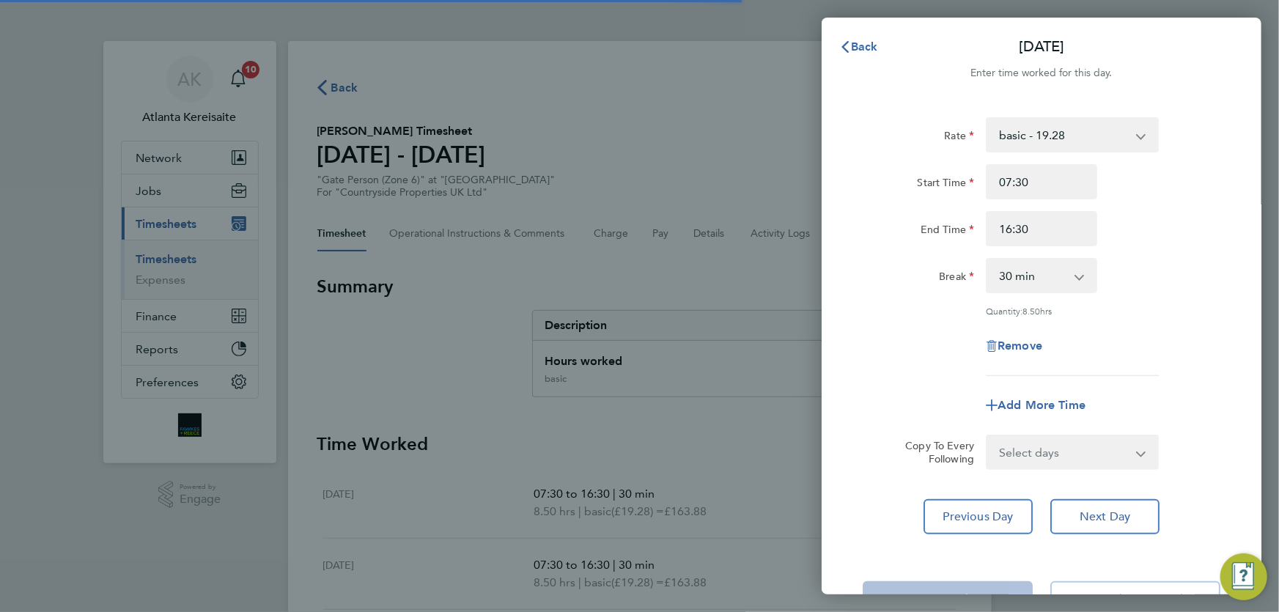
click at [1080, 459] on select "Select days Day Wednesday Thursday Friday" at bounding box center [1064, 452] width 154 height 32
select select "WED"
click at [987, 436] on select "Select days Day Wednesday Thursday Friday" at bounding box center [1064, 452] width 154 height 32
select select "2025-08-29"
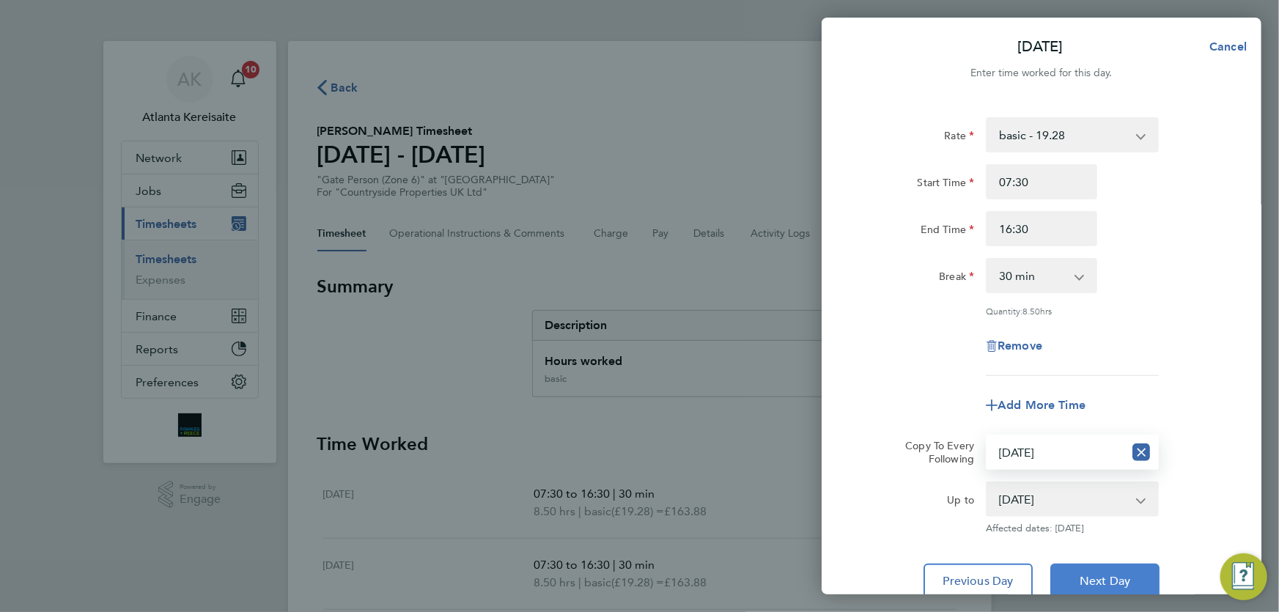
click at [1147, 572] on button "Next Day" at bounding box center [1104, 581] width 109 height 35
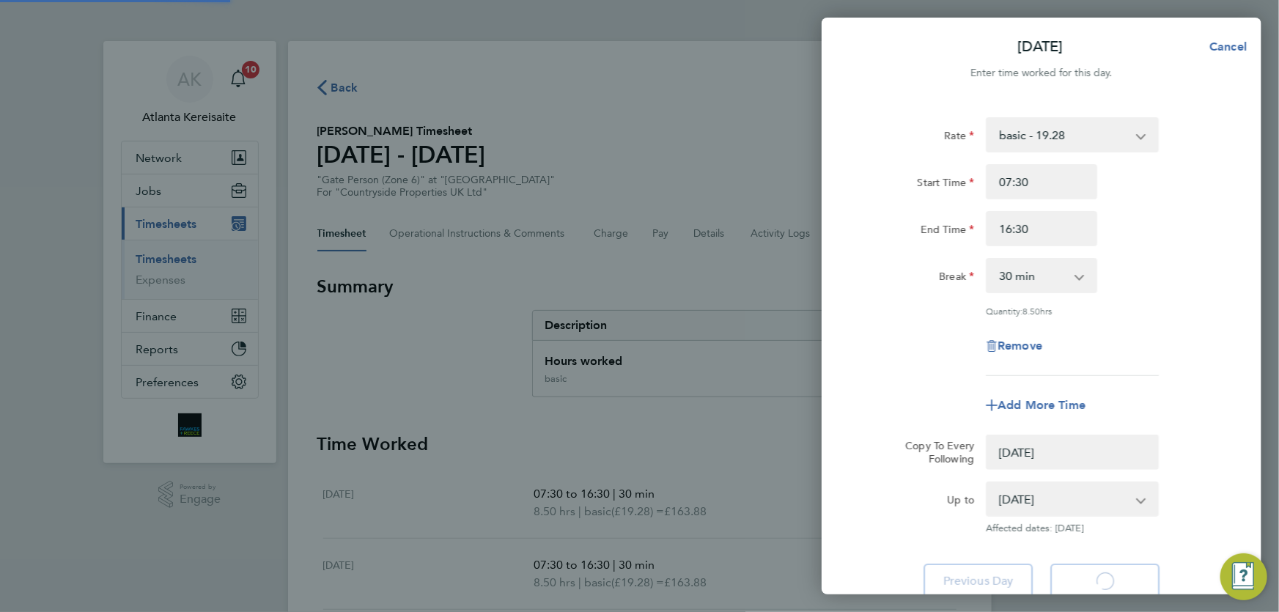
select select "0: null"
select select "30"
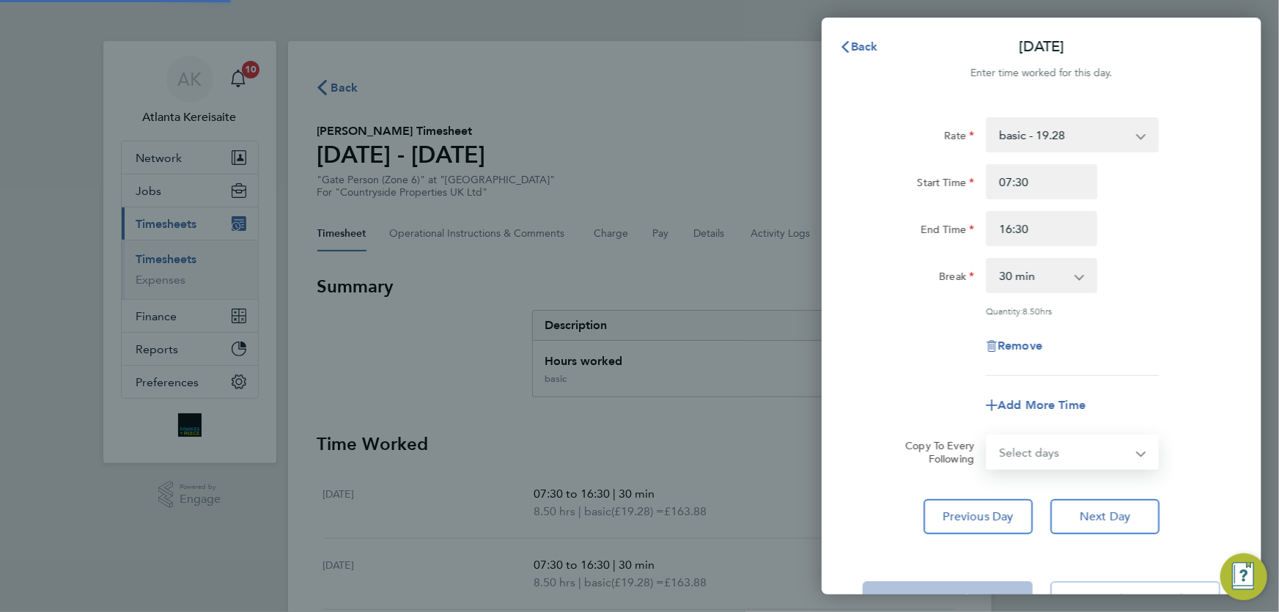
click at [1081, 449] on select "Select days Day Thursday Friday" at bounding box center [1055, 452] width 136 height 32
select select "THU"
click at [987, 436] on select "Select days Day Thursday Friday" at bounding box center [1064, 452] width 154 height 32
select select "2025-08-29"
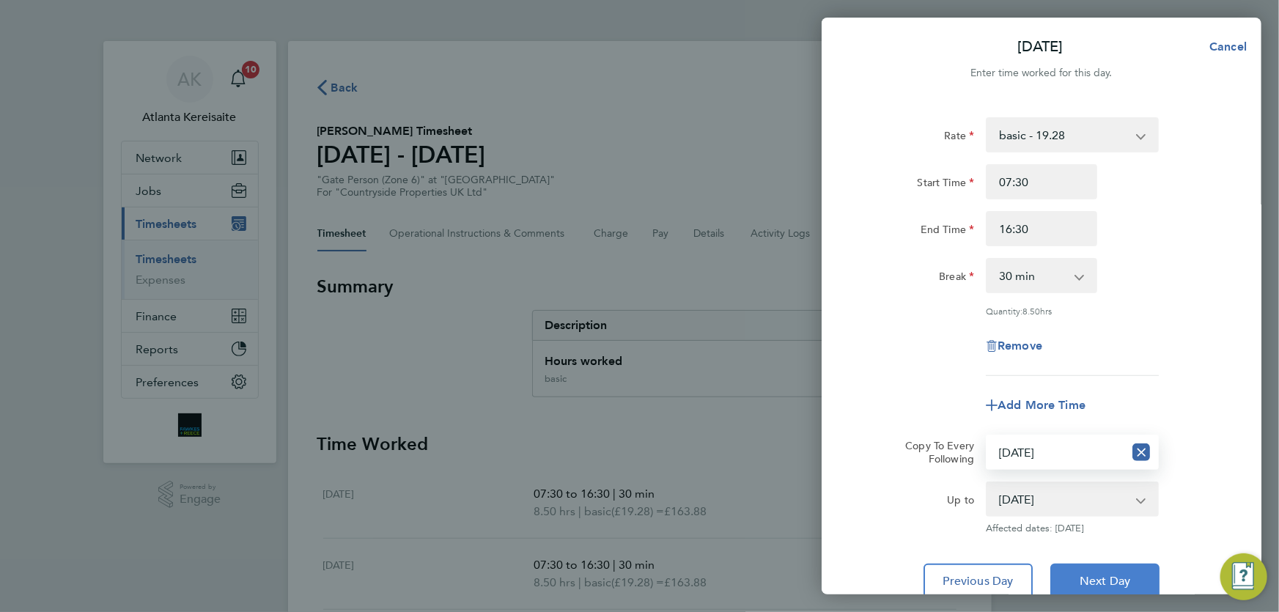
click at [1138, 577] on button "Next Day" at bounding box center [1104, 581] width 109 height 35
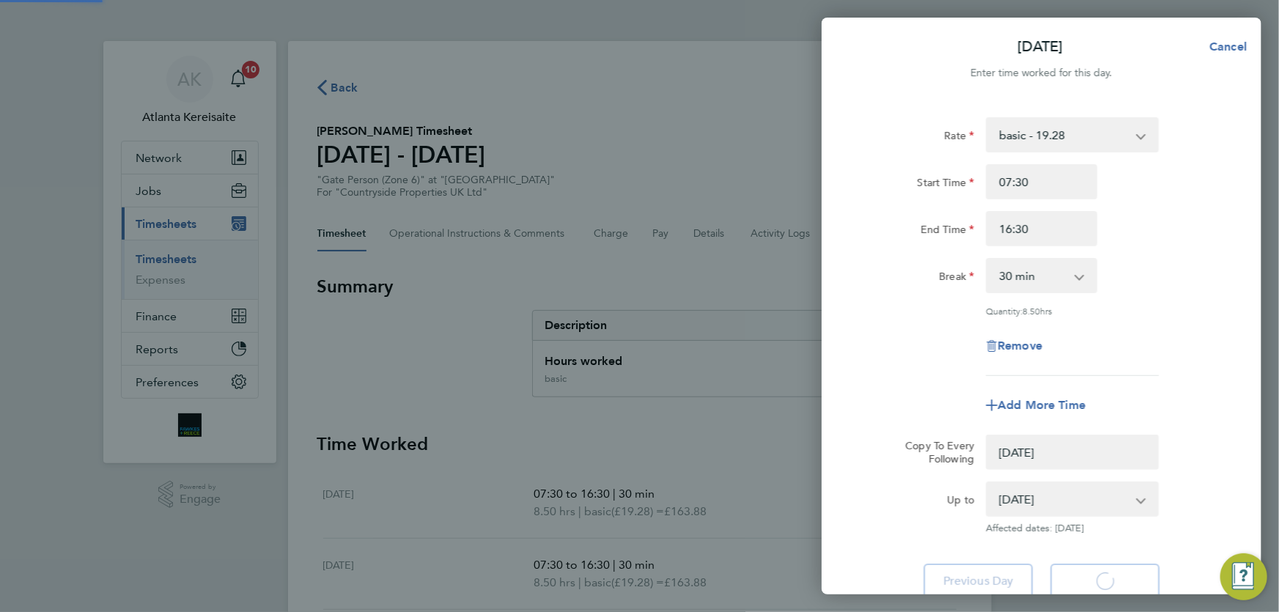
select select "0: null"
select select "30"
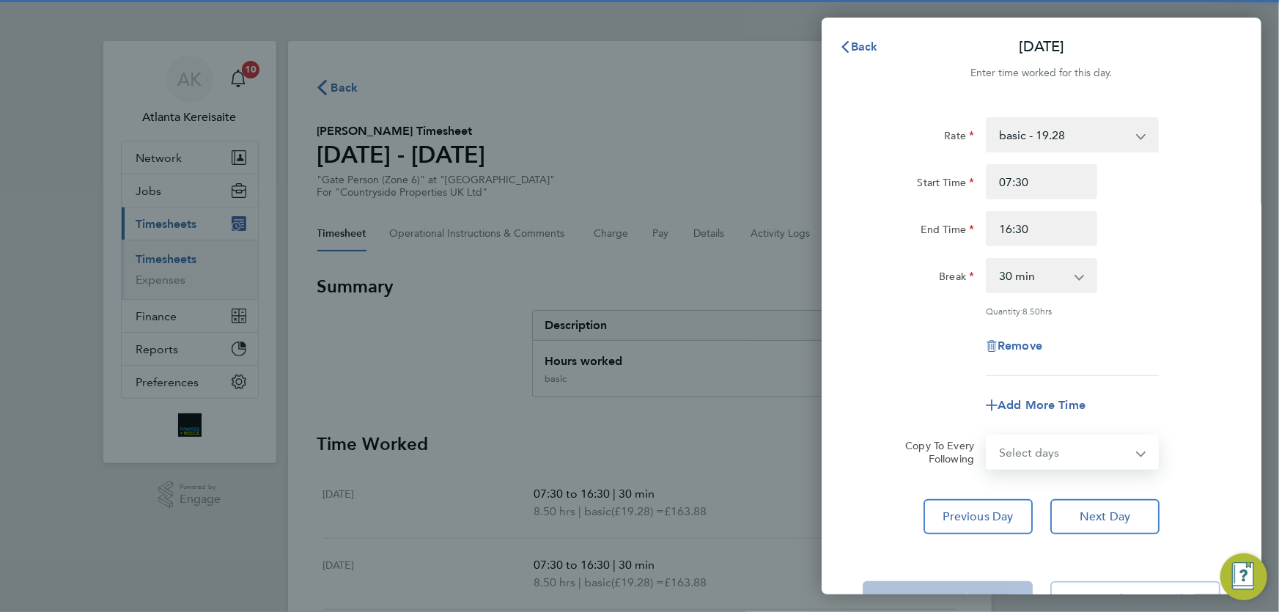
click at [1063, 451] on select "Select days Friday" at bounding box center [1064, 452] width 154 height 32
select select "FRI"
click at [987, 436] on select "Select days Friday" at bounding box center [1064, 452] width 154 height 32
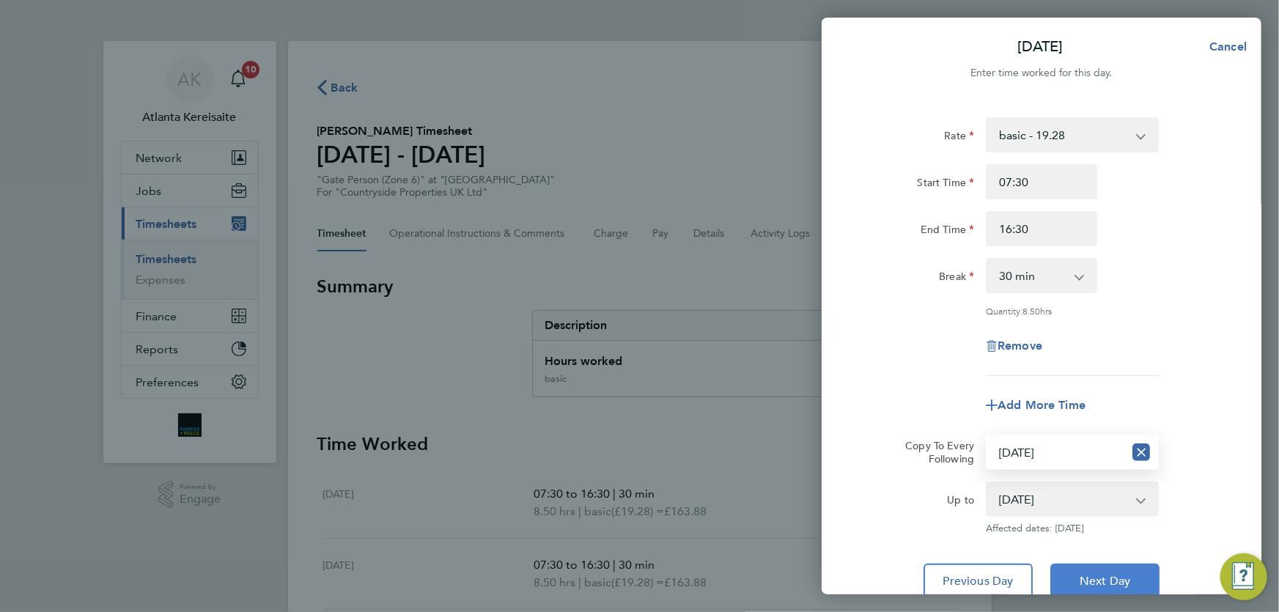
drag, startPoint x: 1134, startPoint y: 572, endPoint x: 1107, endPoint y: 572, distance: 27.1
click at [1129, 572] on button "Next Day" at bounding box center [1104, 581] width 109 height 35
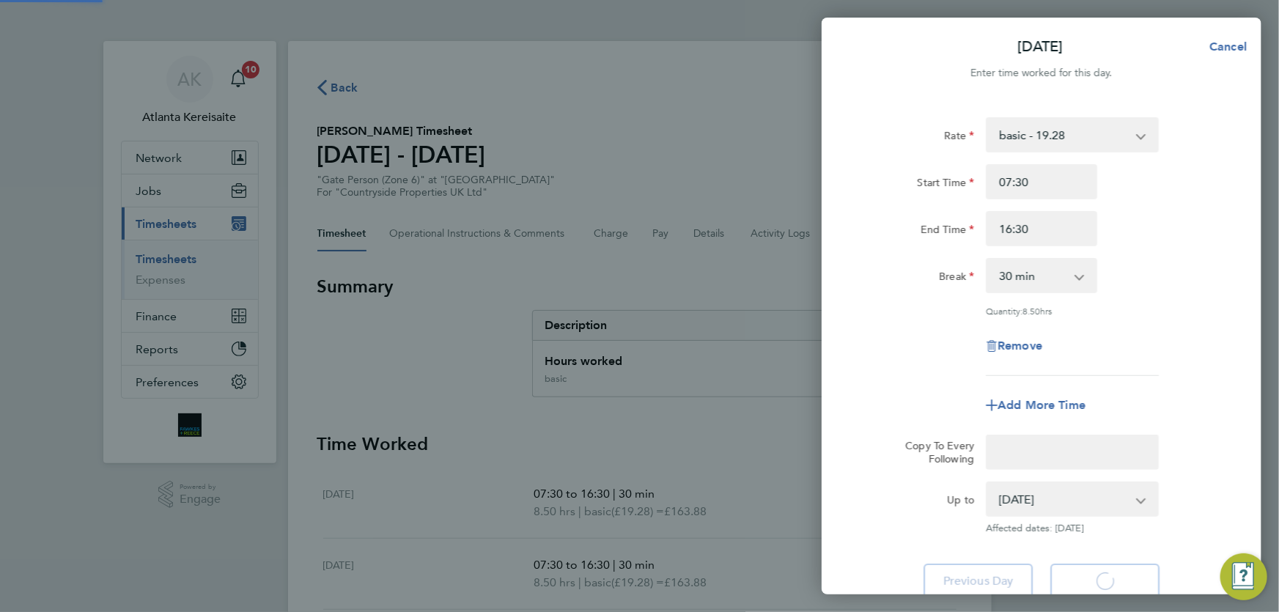
select select "30"
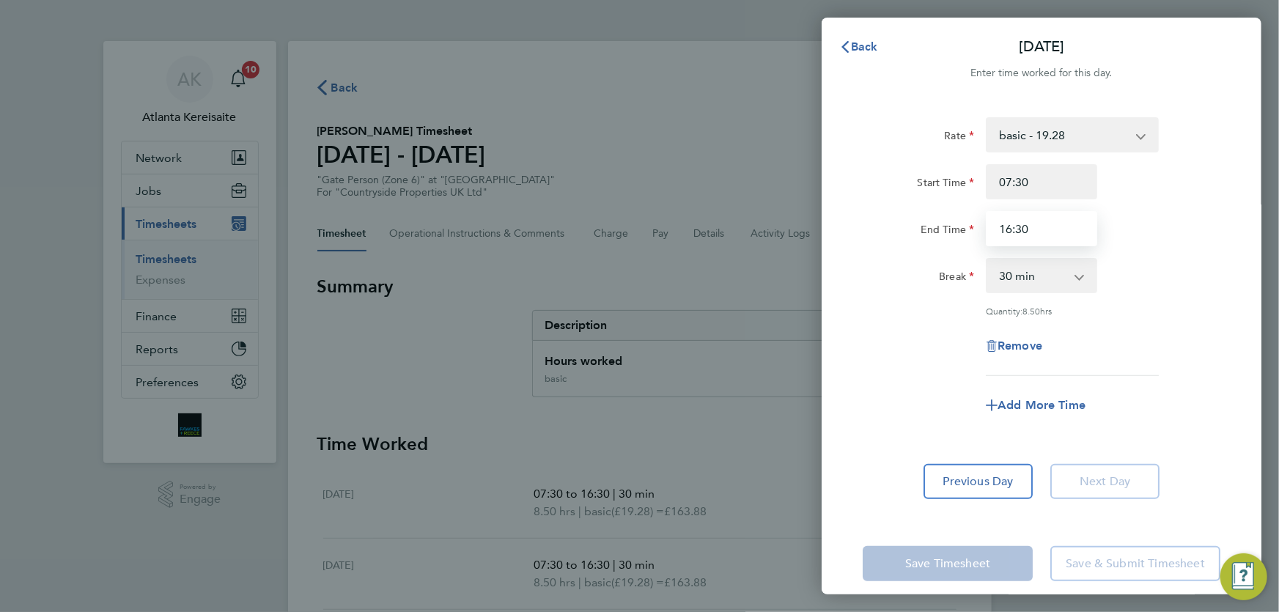
click at [1011, 229] on input "16:30" at bounding box center [1041, 228] width 111 height 35
type input "15:30"
click at [960, 487] on button "Previous Day" at bounding box center [977, 481] width 109 height 35
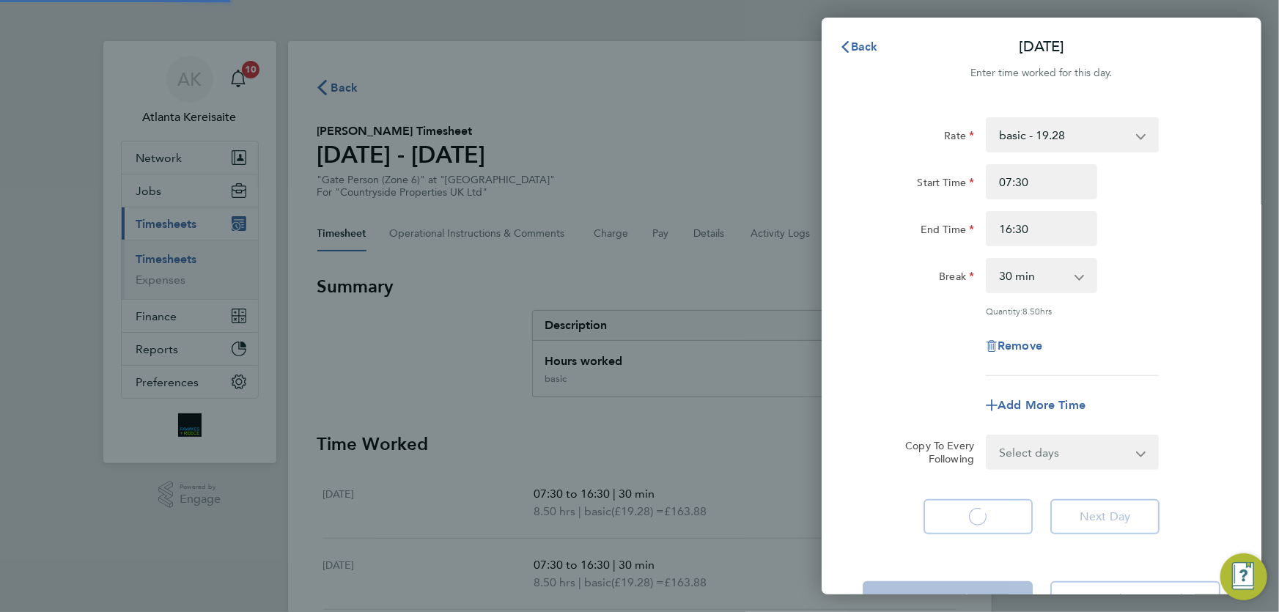
select select "30"
click at [991, 516] on span "Previous Day" at bounding box center [978, 516] width 70 height 15
select select "30"
click at [992, 516] on span "Previous Day" at bounding box center [978, 516] width 70 height 15
select select "30"
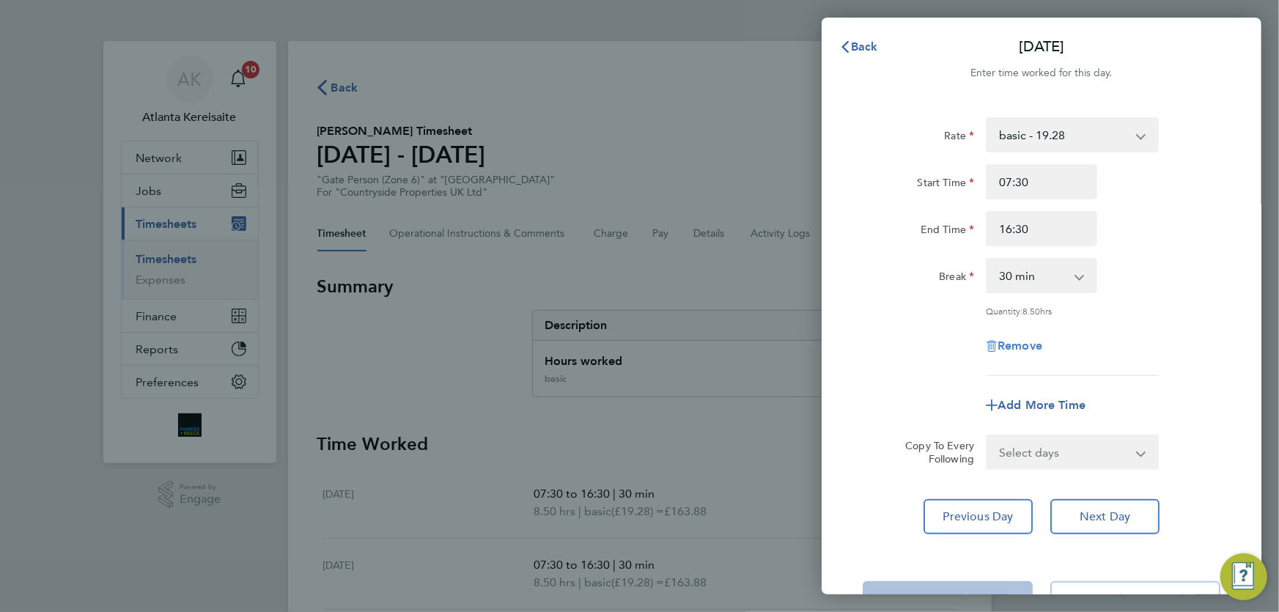
click at [1010, 342] on span "Remove" at bounding box center [1019, 346] width 45 height 14
select select "null"
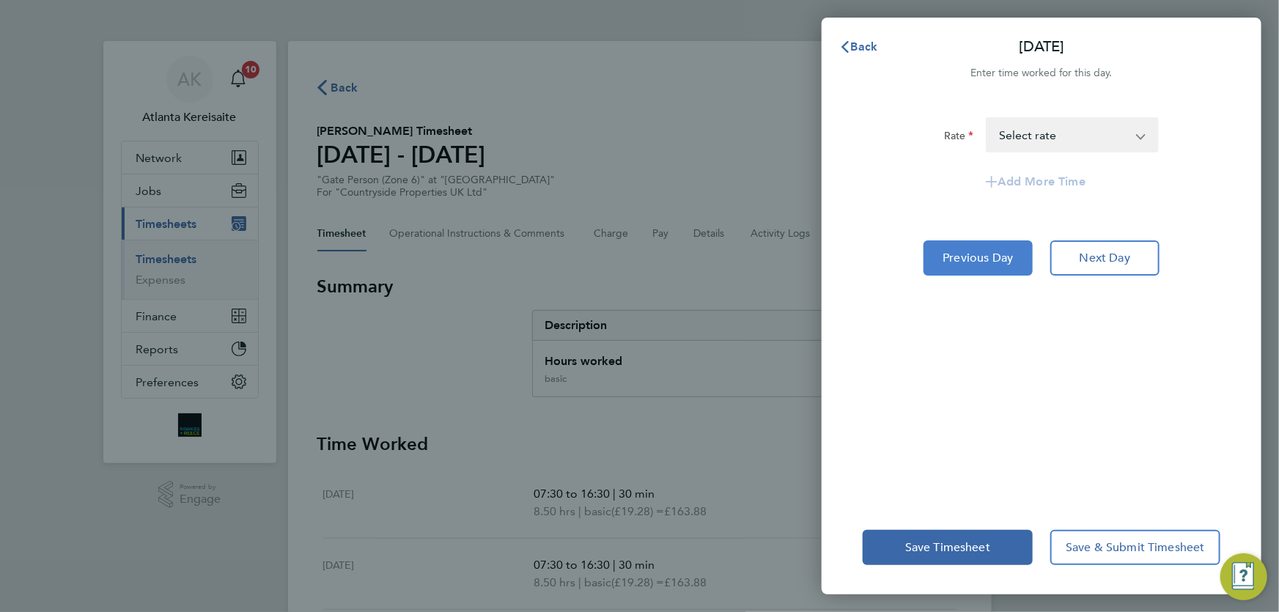
click at [973, 253] on span "Previous Day" at bounding box center [978, 258] width 70 height 15
select select "30"
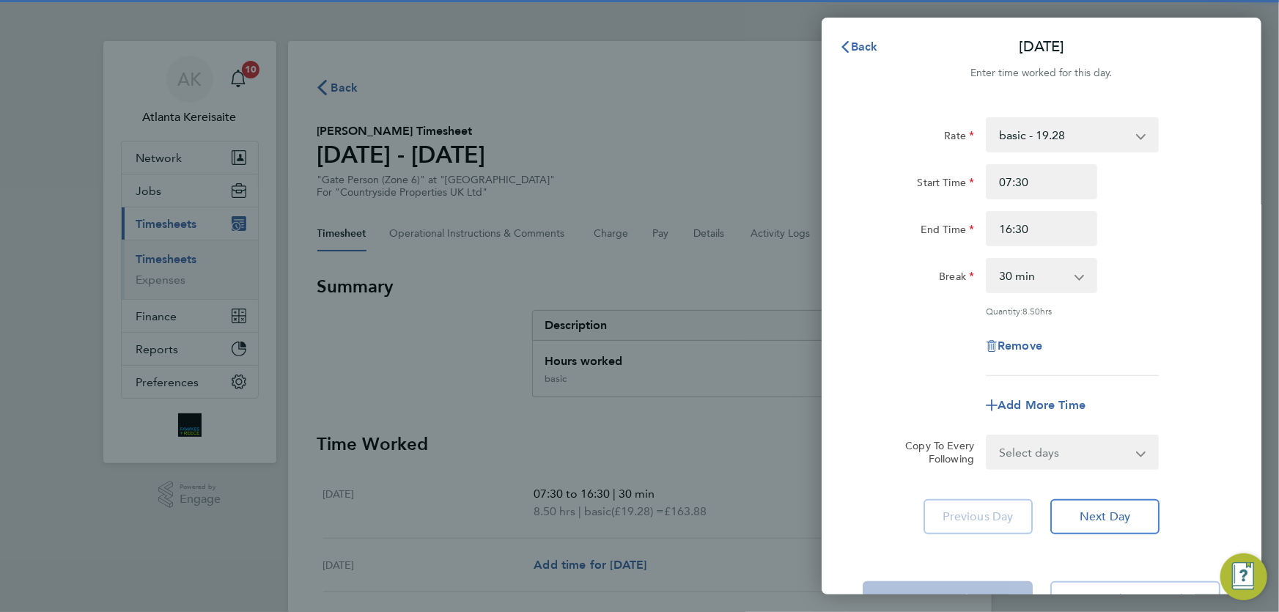
click at [1027, 353] on div "Remove" at bounding box center [1041, 345] width 123 height 35
click at [1023, 344] on span "Remove" at bounding box center [1019, 346] width 45 height 14
select select "null"
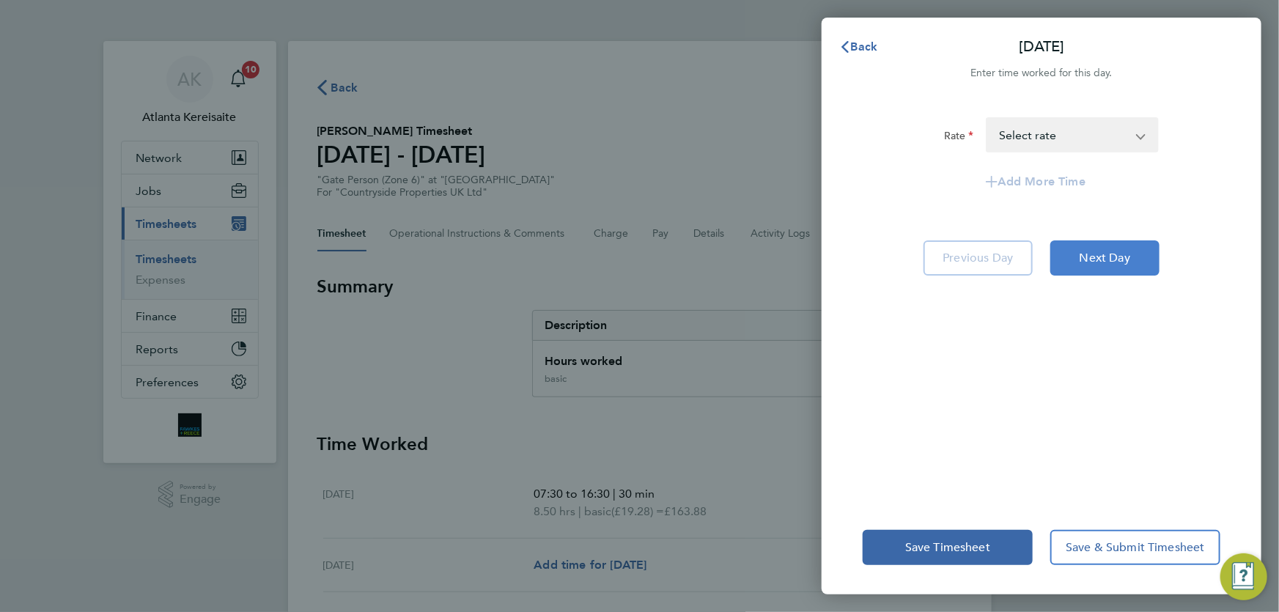
click at [1102, 264] on span "Next Day" at bounding box center [1104, 258] width 51 height 15
select select "30"
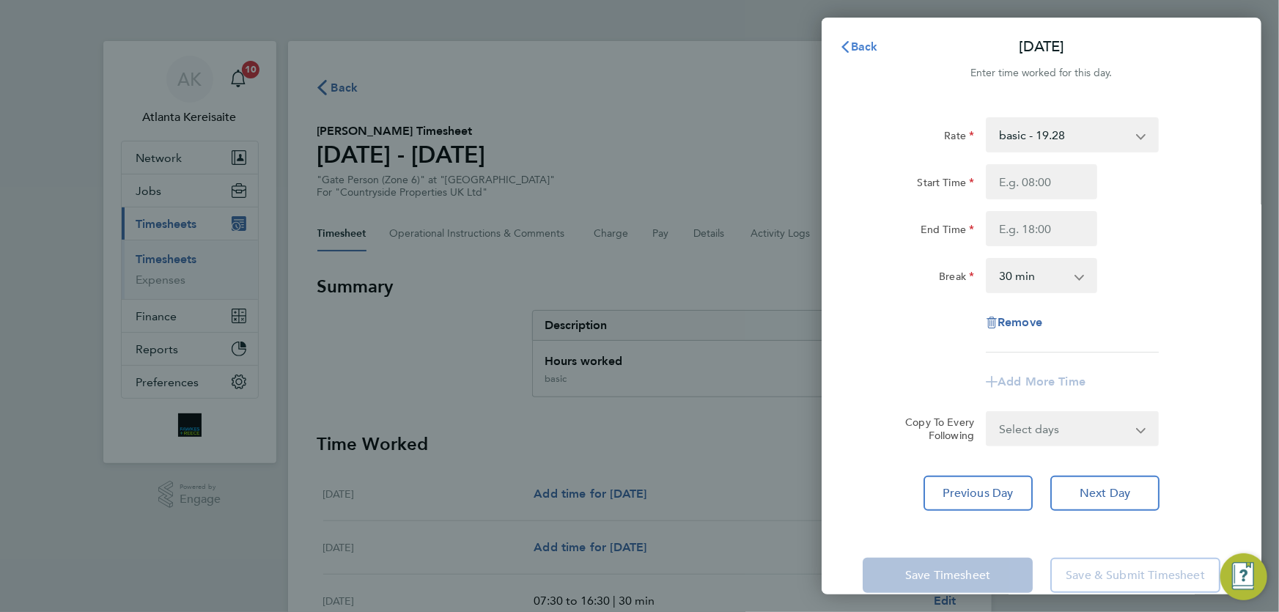
click at [866, 44] on span "Back" at bounding box center [864, 47] width 27 height 14
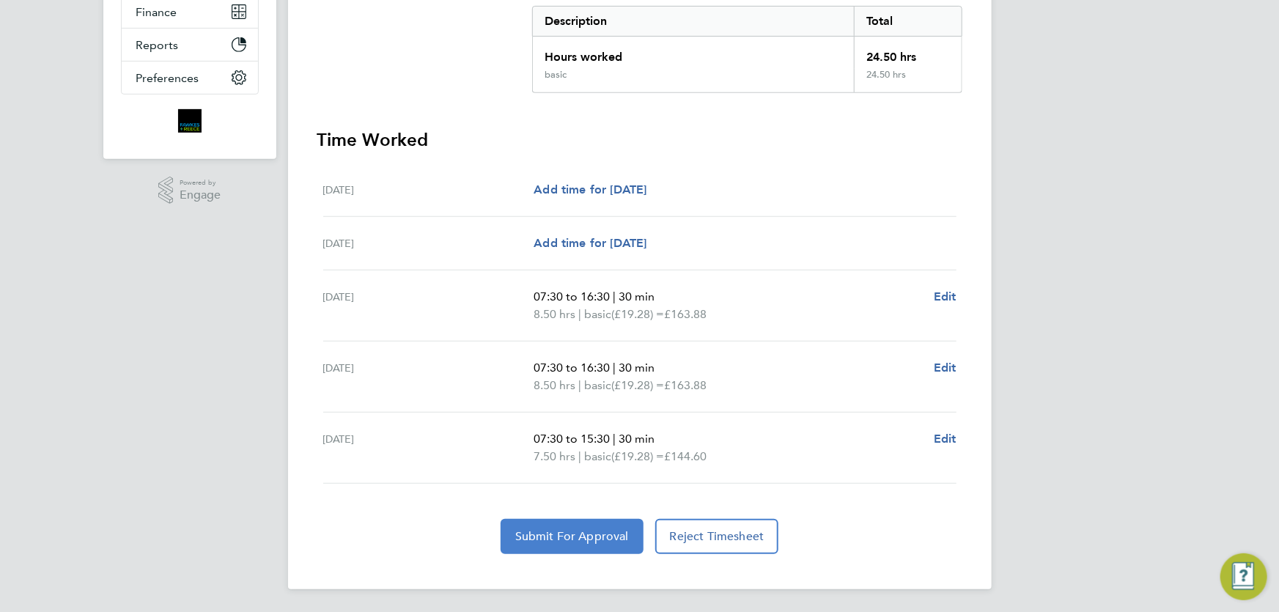
click at [571, 538] on span "Submit For Approval" at bounding box center [572, 536] width 114 height 15
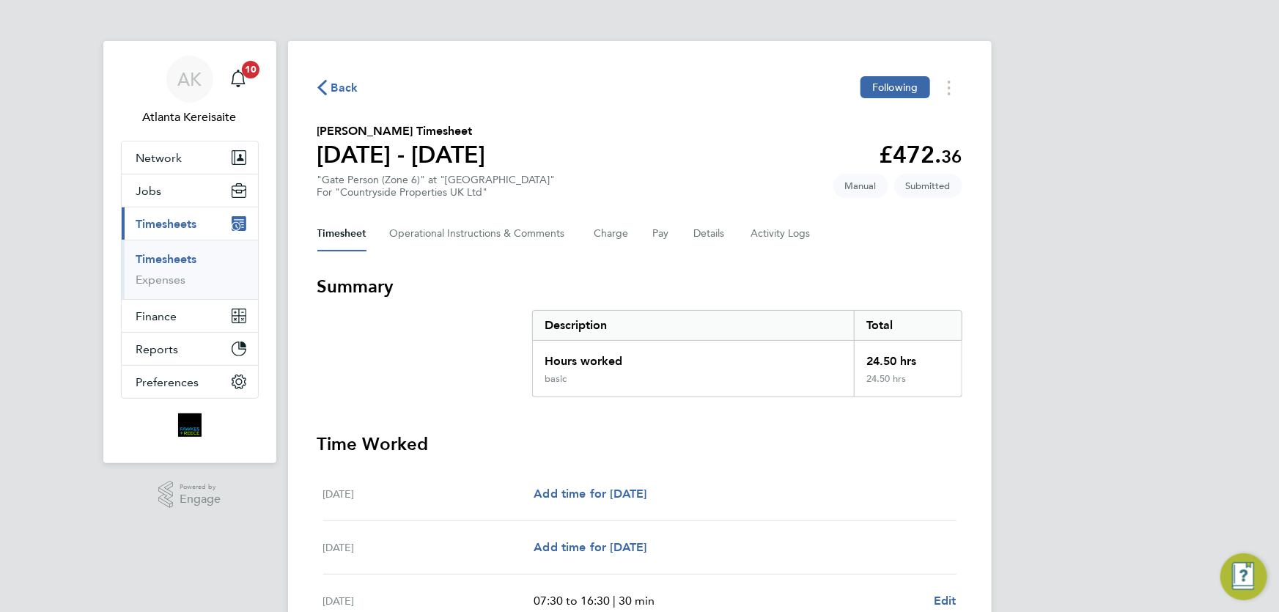
click at [327, 81] on span "Back" at bounding box center [337, 87] width 41 height 14
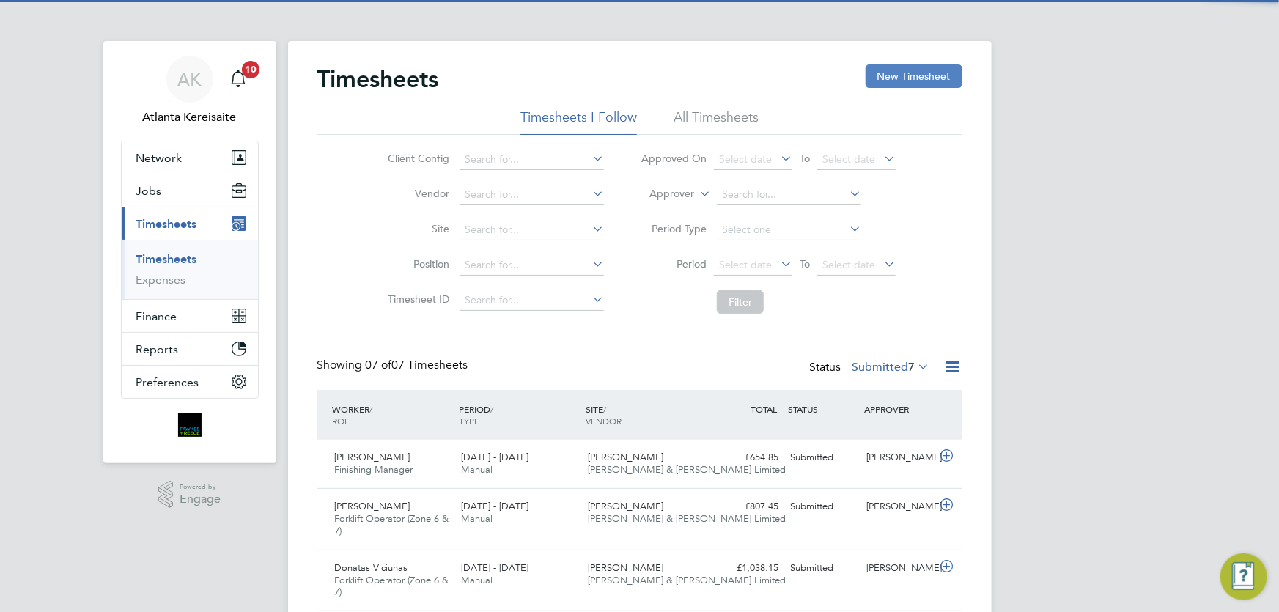
click at [931, 84] on button "New Timesheet" at bounding box center [914, 75] width 97 height 23
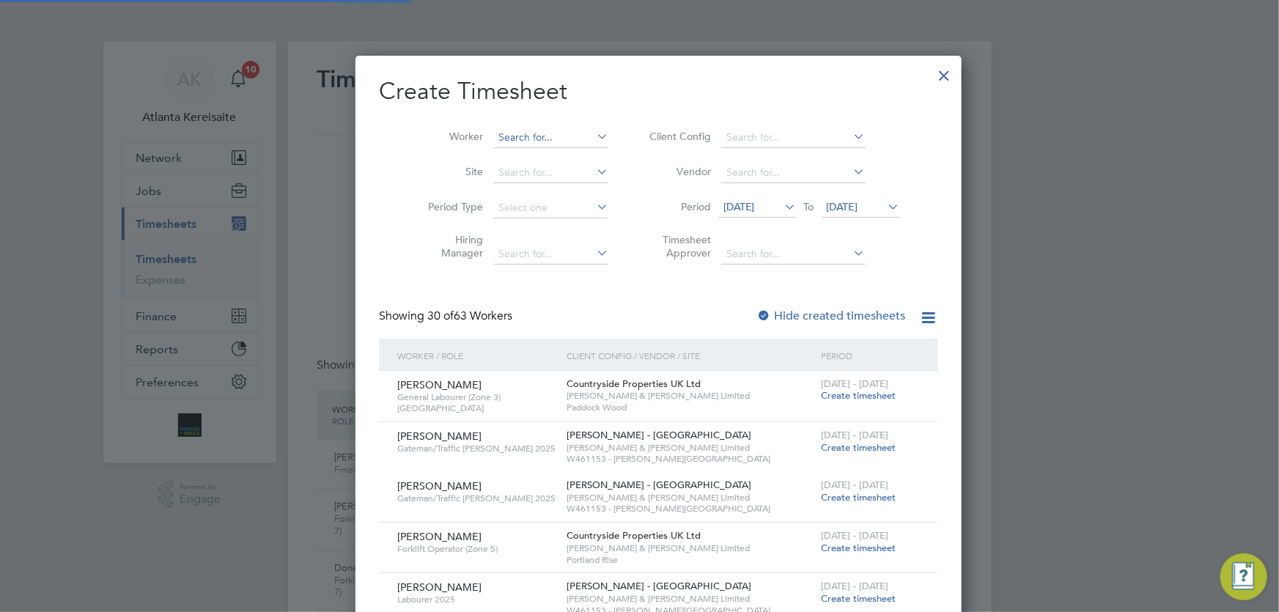
click at [501, 132] on input at bounding box center [550, 138] width 115 height 21
click at [567, 151] on b "Kin" at bounding box center [575, 157] width 16 height 12
type input "[PERSON_NAME]"
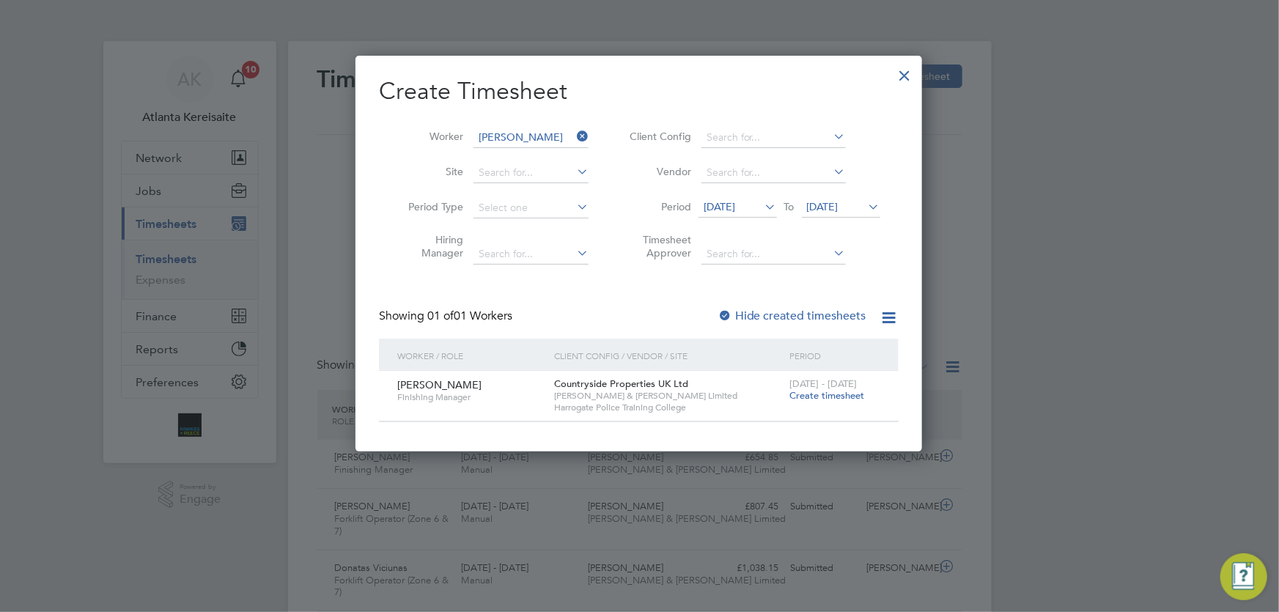
drag, startPoint x: 796, startPoint y: 400, endPoint x: 807, endPoint y: 397, distance: 11.4
click at [797, 399] on span "Create timesheet" at bounding box center [826, 395] width 75 height 12
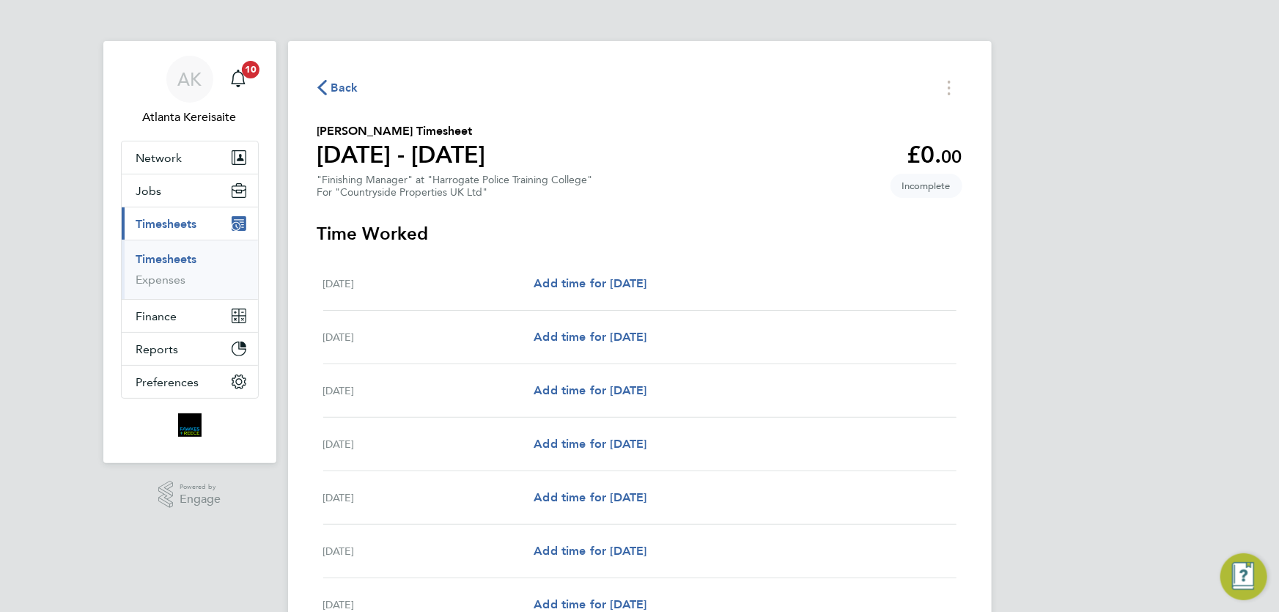
drag, startPoint x: 522, startPoint y: 286, endPoint x: 536, endPoint y: 286, distance: 14.7
click at [528, 286] on div "Mon 25 Aug" at bounding box center [428, 284] width 211 height 18
click at [557, 284] on span "Add time for Mon 25 Aug" at bounding box center [590, 283] width 113 height 14
select select "30"
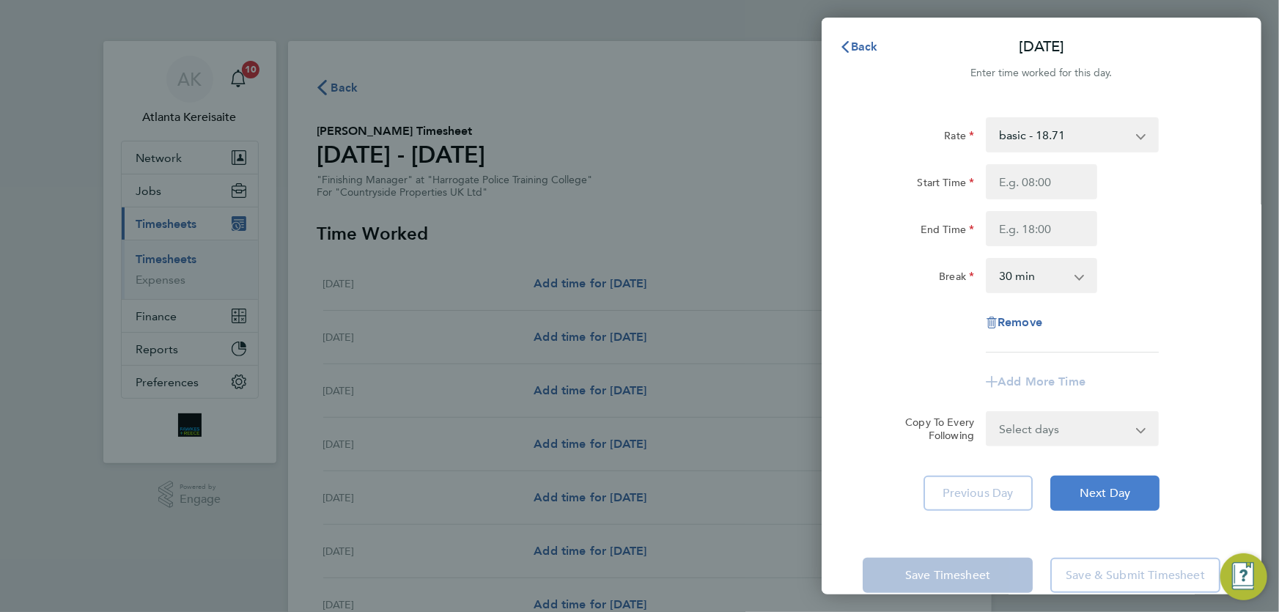
click at [1132, 490] on button "Next Day" at bounding box center [1104, 493] width 109 height 35
select select "30"
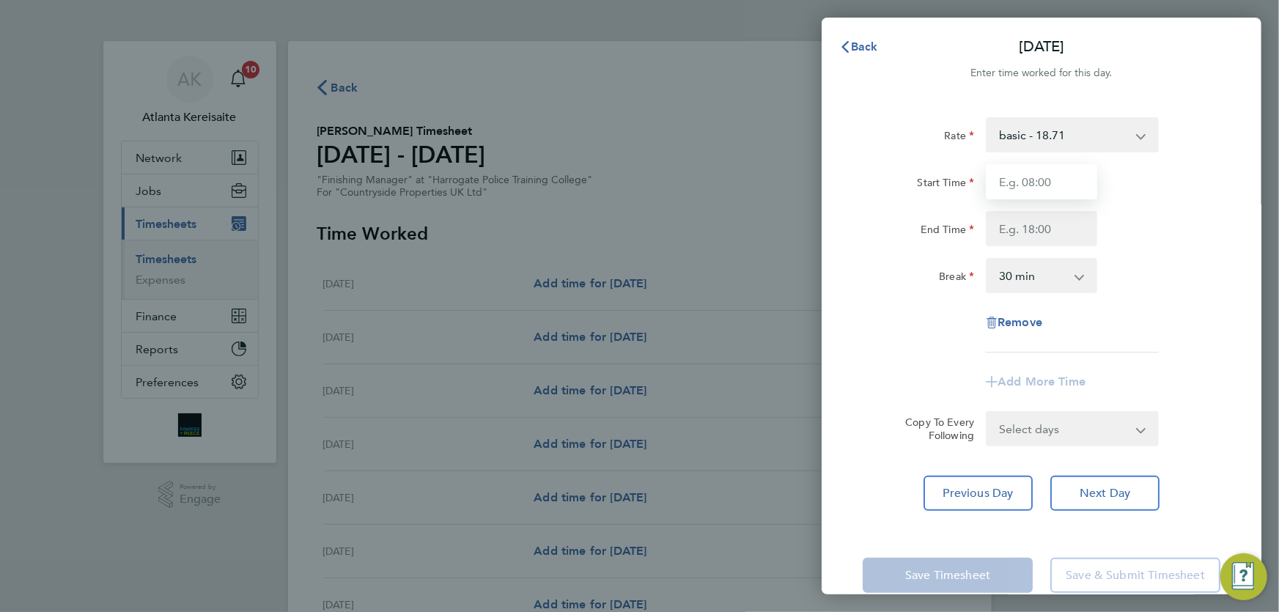
click at [1025, 177] on input "Start Time" at bounding box center [1041, 181] width 111 height 35
click at [1008, 182] on input "07:30" at bounding box center [1041, 181] width 111 height 35
type input "08:00"
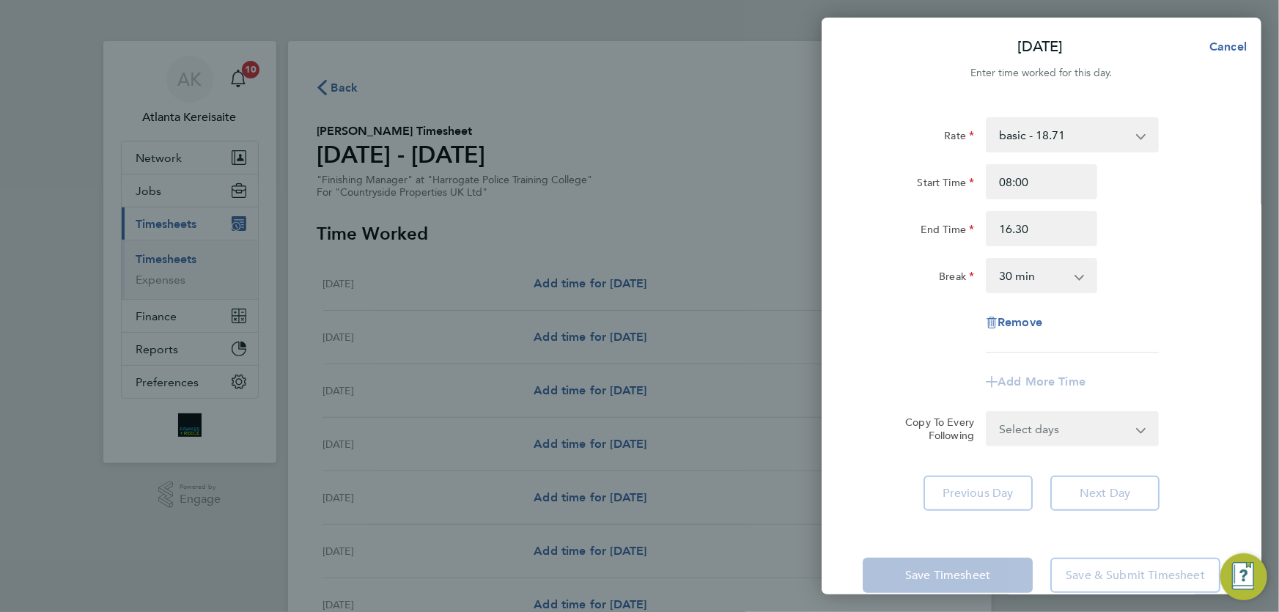
type input "16:30"
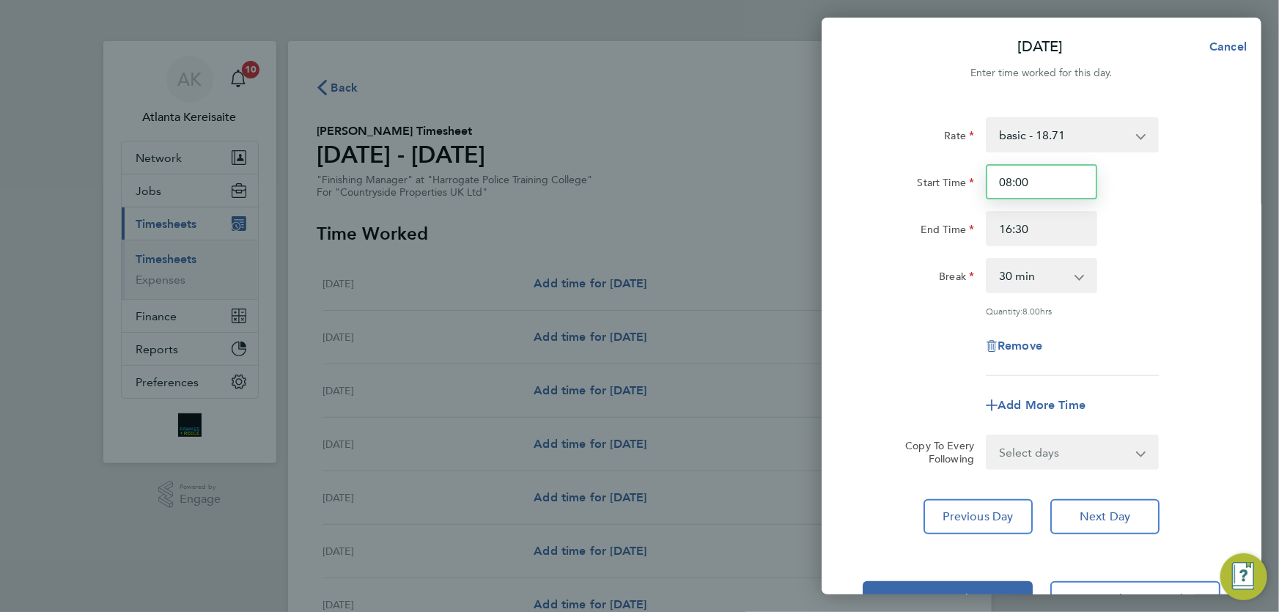
click at [1048, 177] on input "08:00" at bounding box center [1041, 181] width 111 height 35
click at [1051, 233] on input "16:30" at bounding box center [1041, 228] width 111 height 35
click at [1104, 460] on select "Select days Day Weekday (Mon-Fri) Weekend (Sat-Sun) Wednesday Thursday Friday S…" at bounding box center [1064, 452] width 154 height 32
select select "WEEKDAY"
click at [987, 436] on select "Select days Day Weekday (Mon-Fri) Weekend (Sat-Sun) Wednesday Thursday Friday S…" at bounding box center [1064, 452] width 154 height 32
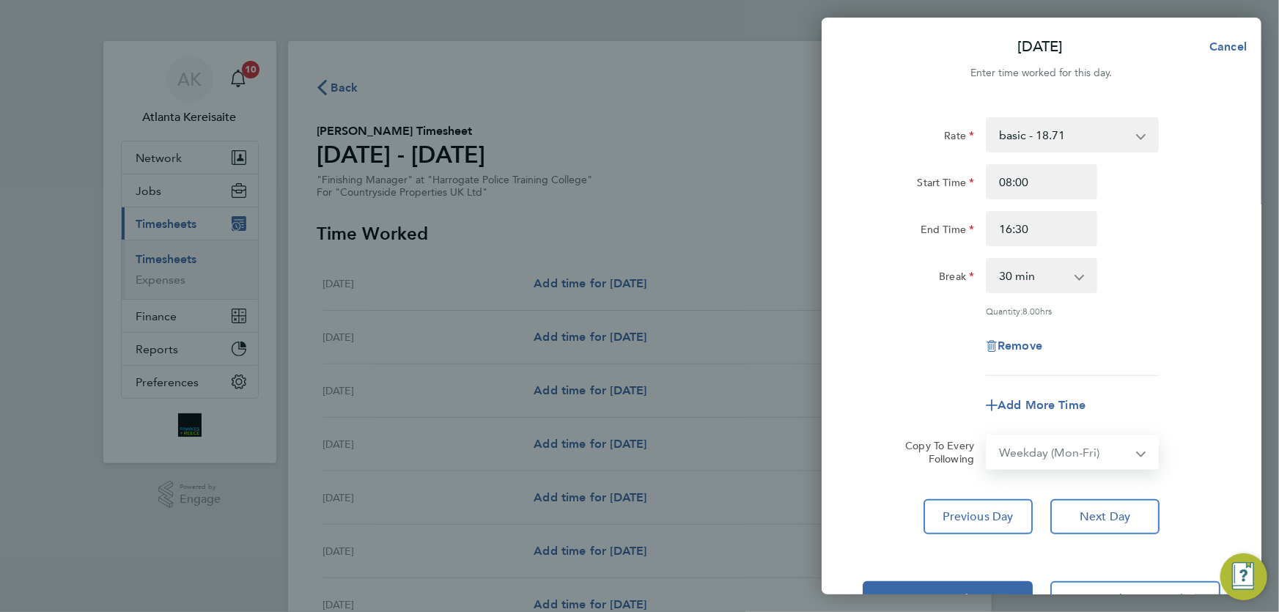
select select "2025-08-31"
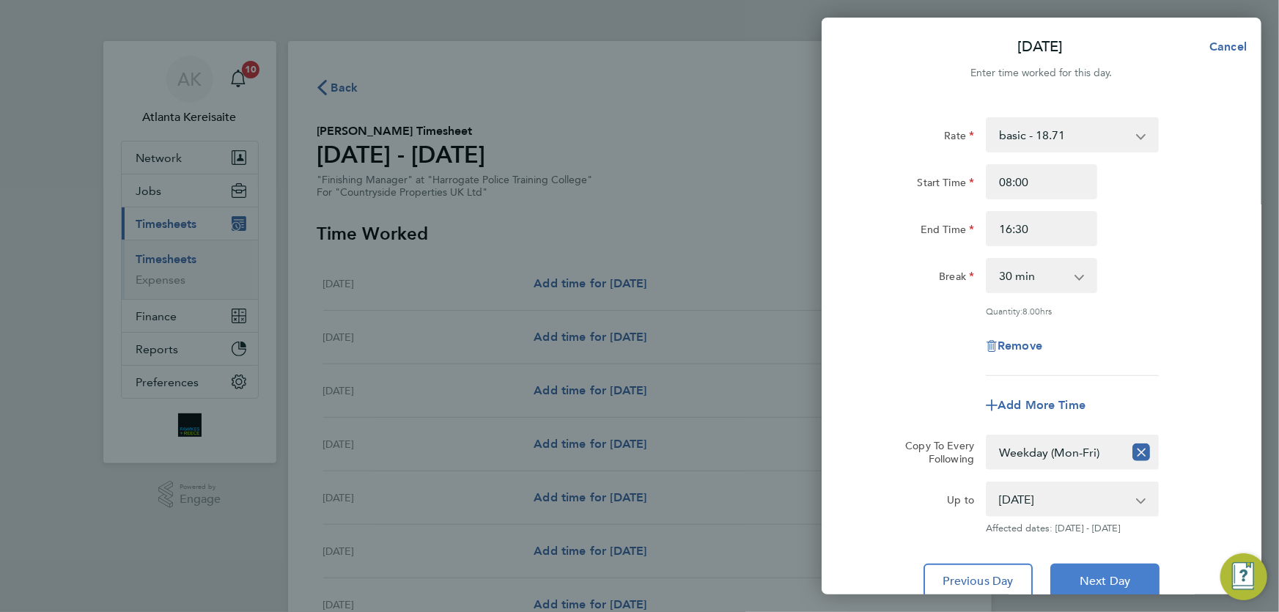
click at [1109, 574] on span "Next Day" at bounding box center [1104, 581] width 51 height 15
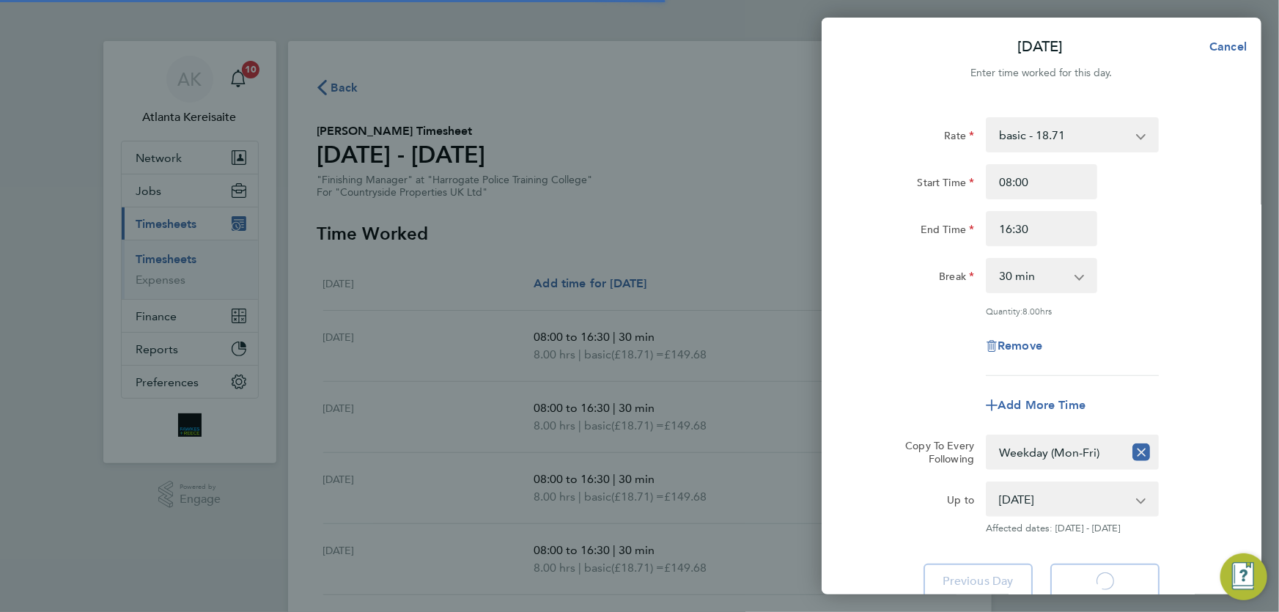
select select "30"
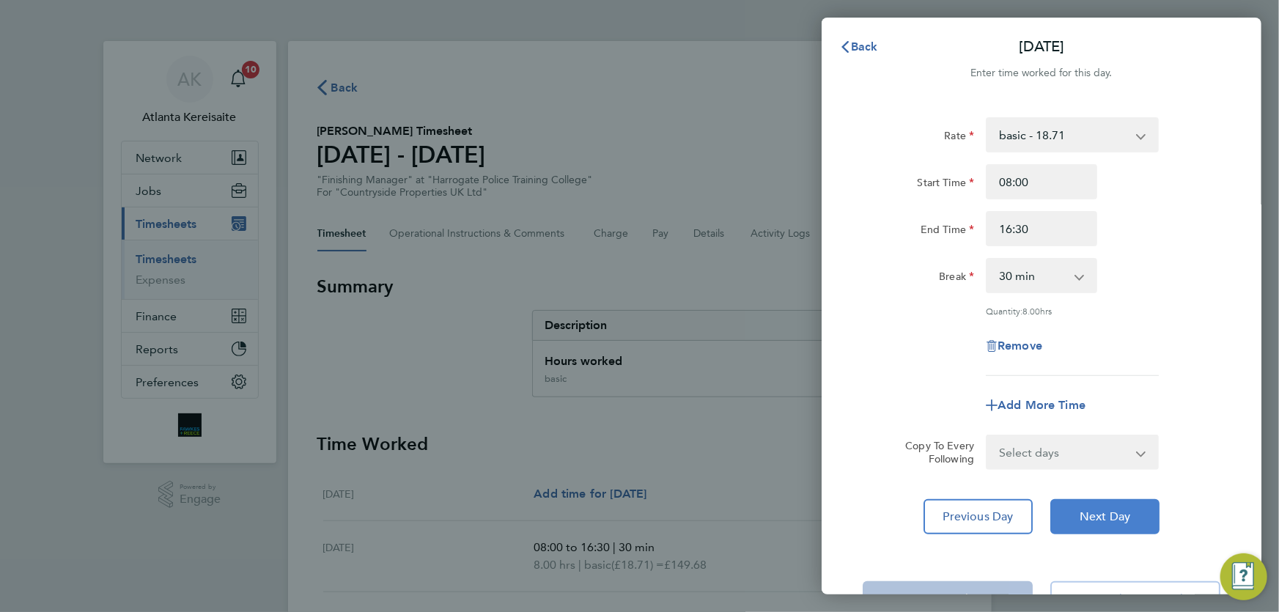
click at [1108, 510] on span "Next Day" at bounding box center [1104, 516] width 51 height 15
drag, startPoint x: 1108, startPoint y: 510, endPoint x: 1099, endPoint y: 503, distance: 11.4
click at [1107, 510] on span "Next Day" at bounding box center [1104, 516] width 51 height 15
select select "30"
click at [1011, 236] on input "16:30" at bounding box center [1041, 228] width 111 height 35
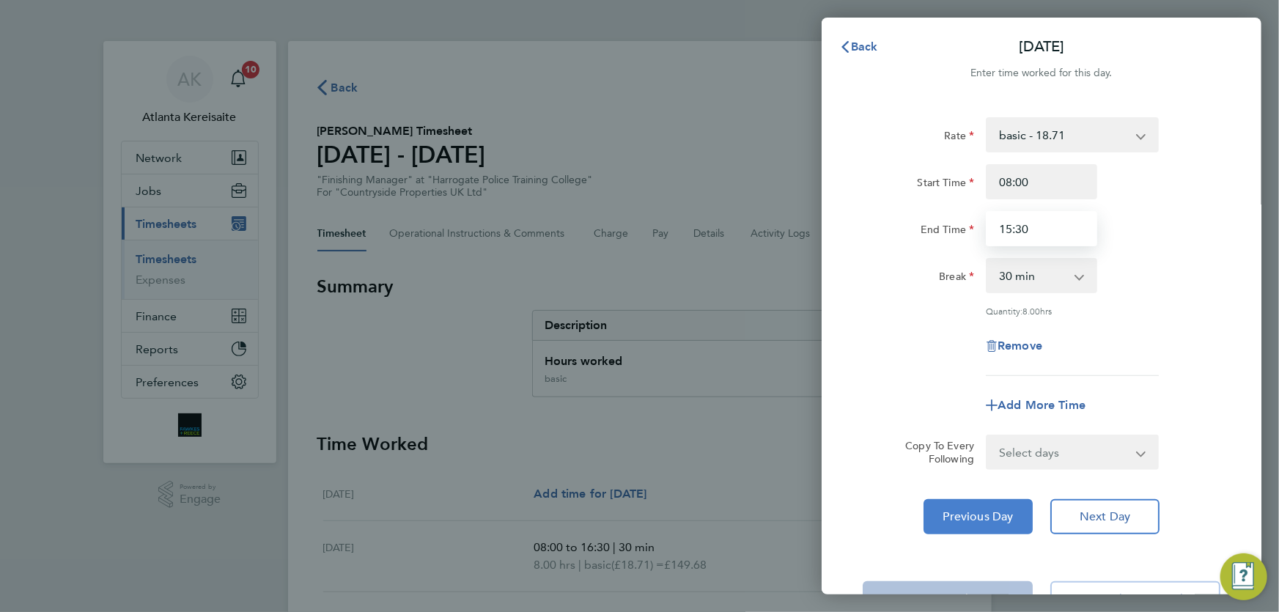
type input "15:30"
click at [987, 509] on span "Previous Day" at bounding box center [978, 516] width 70 height 15
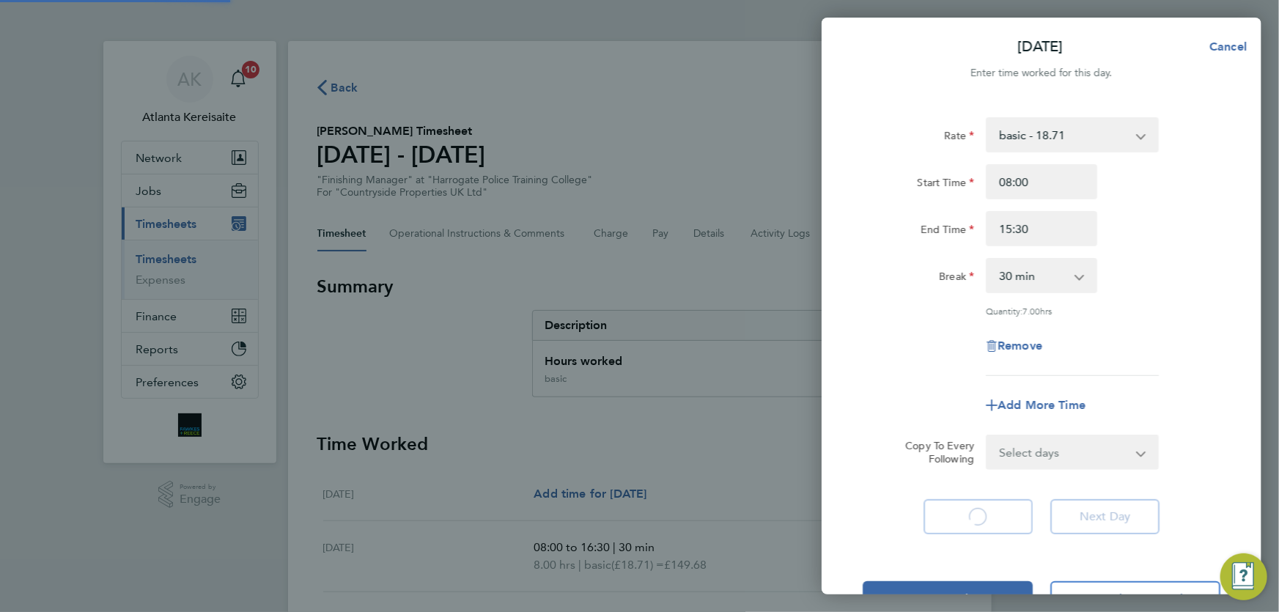
select select "30"
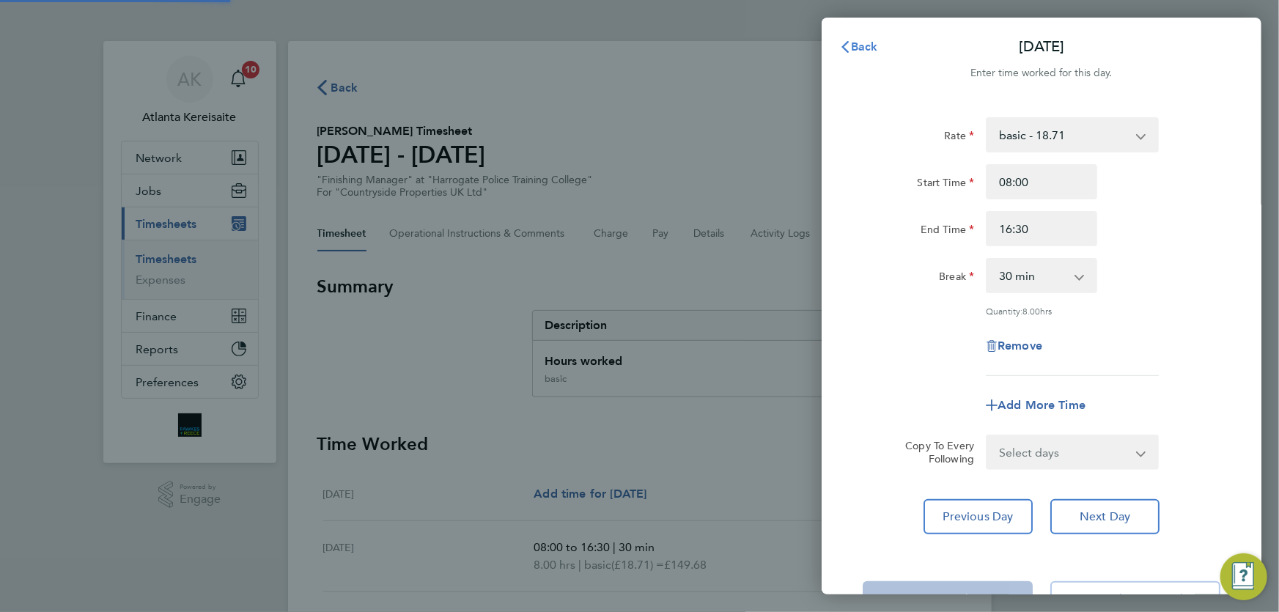
click at [866, 59] on button "Back" at bounding box center [858, 46] width 68 height 29
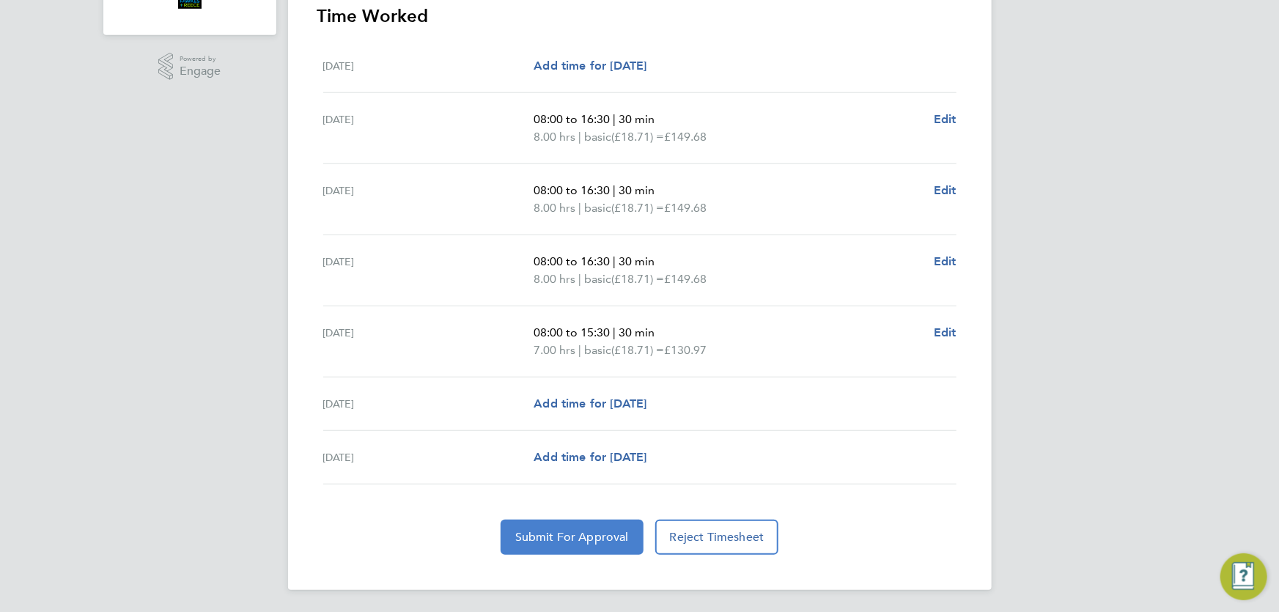
click at [569, 538] on span "Submit For Approval" at bounding box center [572, 537] width 114 height 15
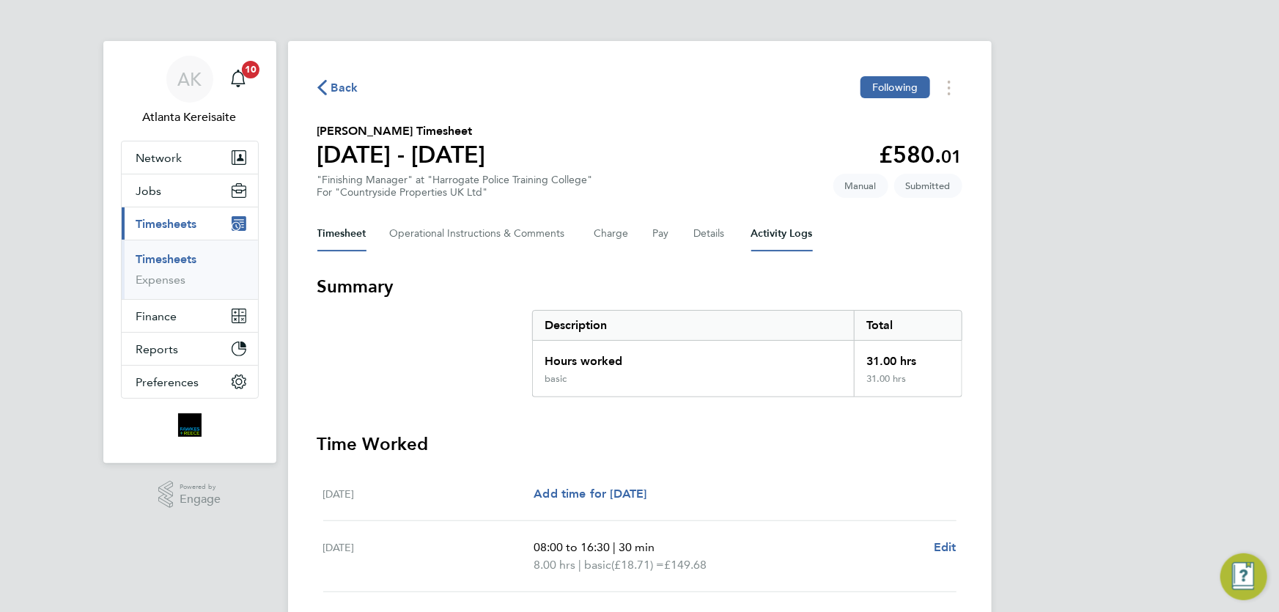
click at [761, 237] on Logs-tab "Activity Logs" at bounding box center [782, 233] width 62 height 35
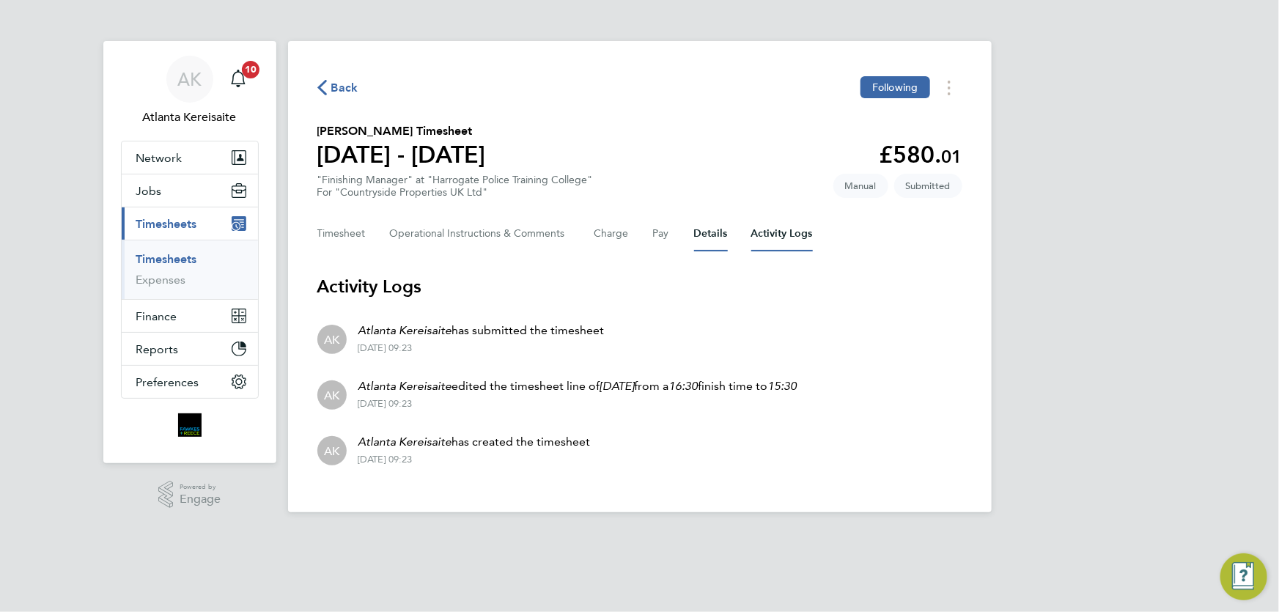
drag, startPoint x: 706, startPoint y: 231, endPoint x: 699, endPoint y: 273, distance: 42.3
click at [706, 232] on button "Details" at bounding box center [711, 233] width 34 height 35
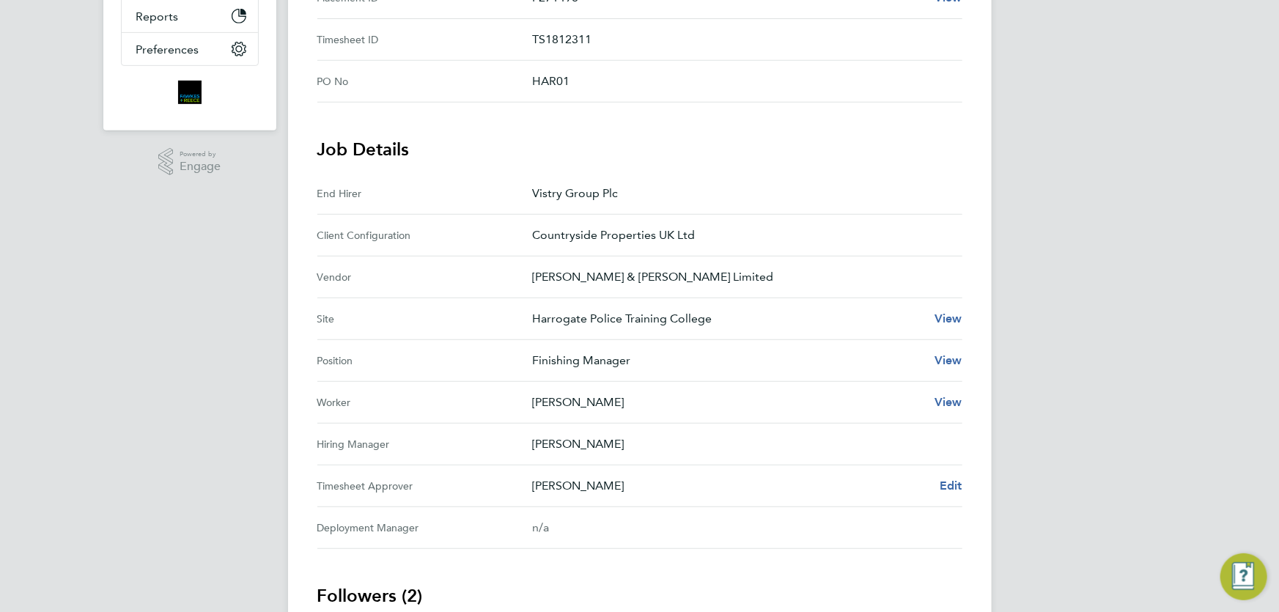
click at [962, 490] on div "Back Following Oskar King's Timesheet 25 - 31 Aug 2025 £580. 01 "Finishing Mana…" at bounding box center [640, 257] width 704 height 1099
click at [960, 487] on span "Edit" at bounding box center [951, 486] width 23 height 14
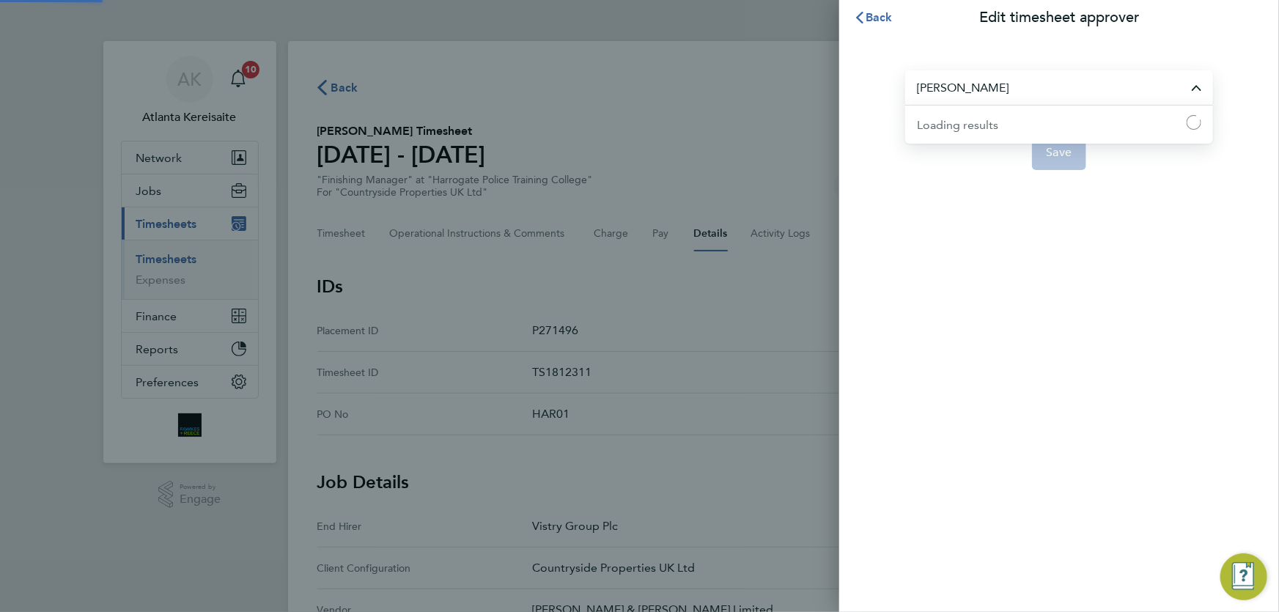
click at [1029, 88] on input "[PERSON_NAME]" at bounding box center [1059, 87] width 308 height 34
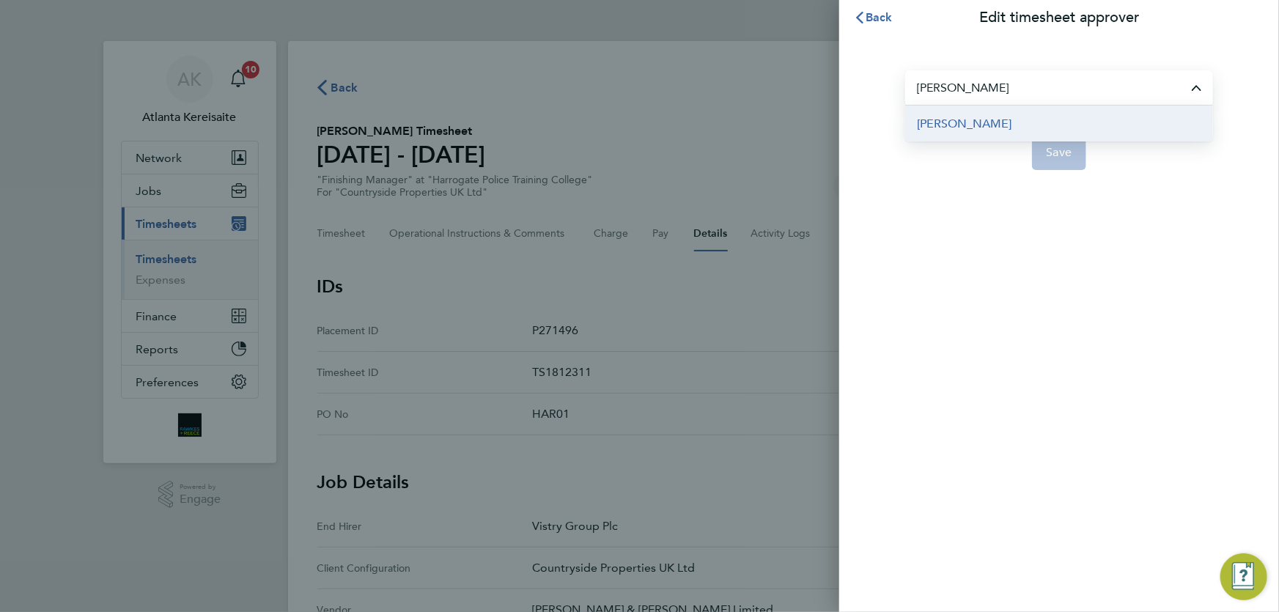
click at [953, 123] on span "[PERSON_NAME]" at bounding box center [964, 124] width 95 height 18
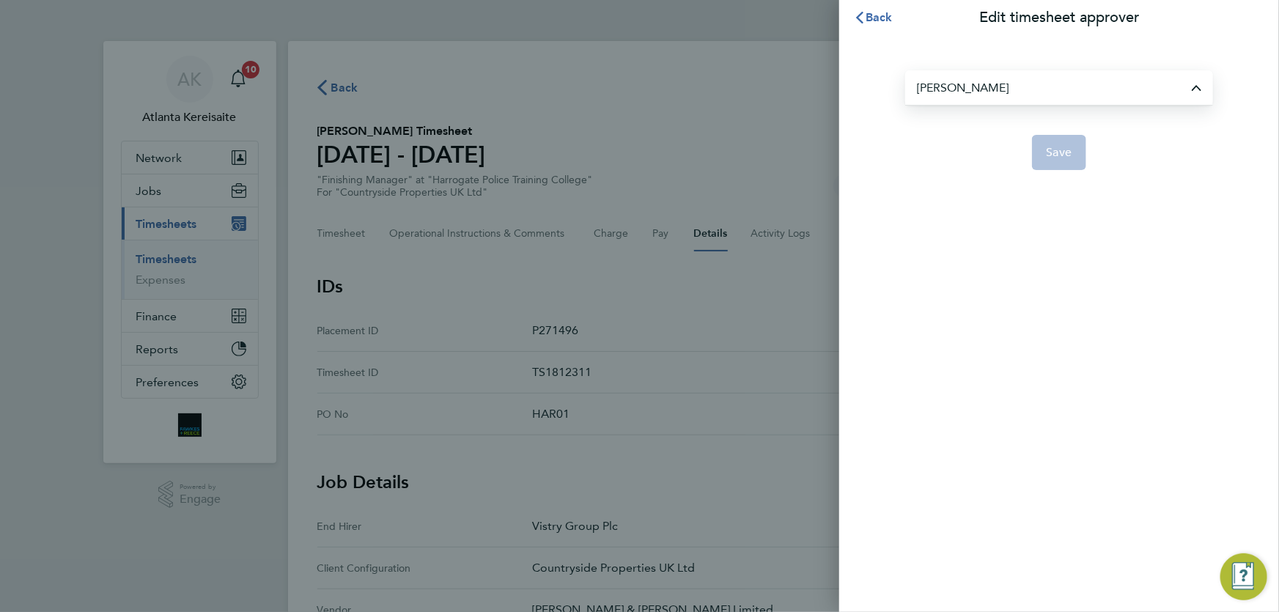
type input "[PERSON_NAME]"
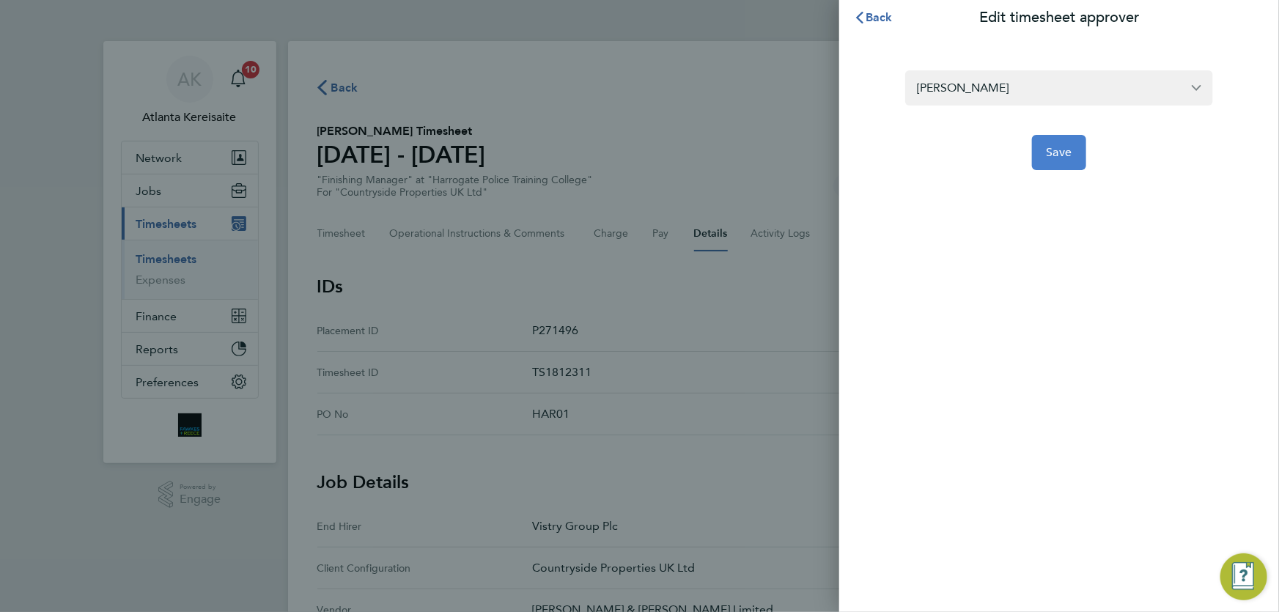
click at [1067, 150] on span "Save" at bounding box center [1060, 152] width 26 height 15
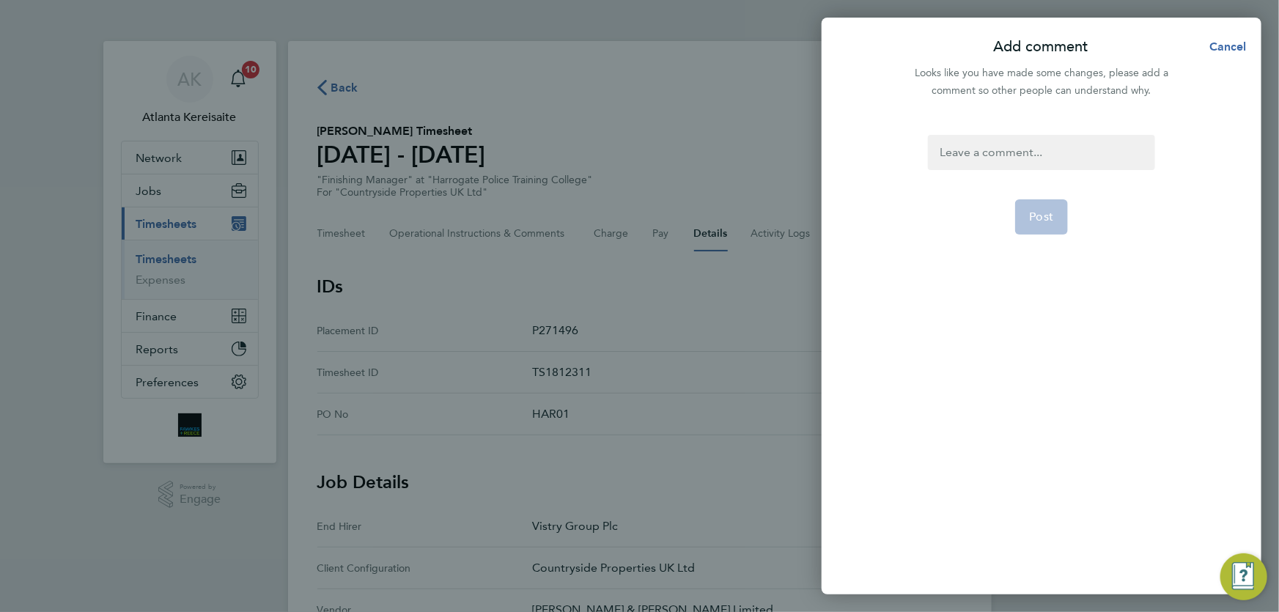
click at [988, 147] on div at bounding box center [1041, 152] width 226 height 35
click at [993, 152] on div at bounding box center [1041, 152] width 226 height 35
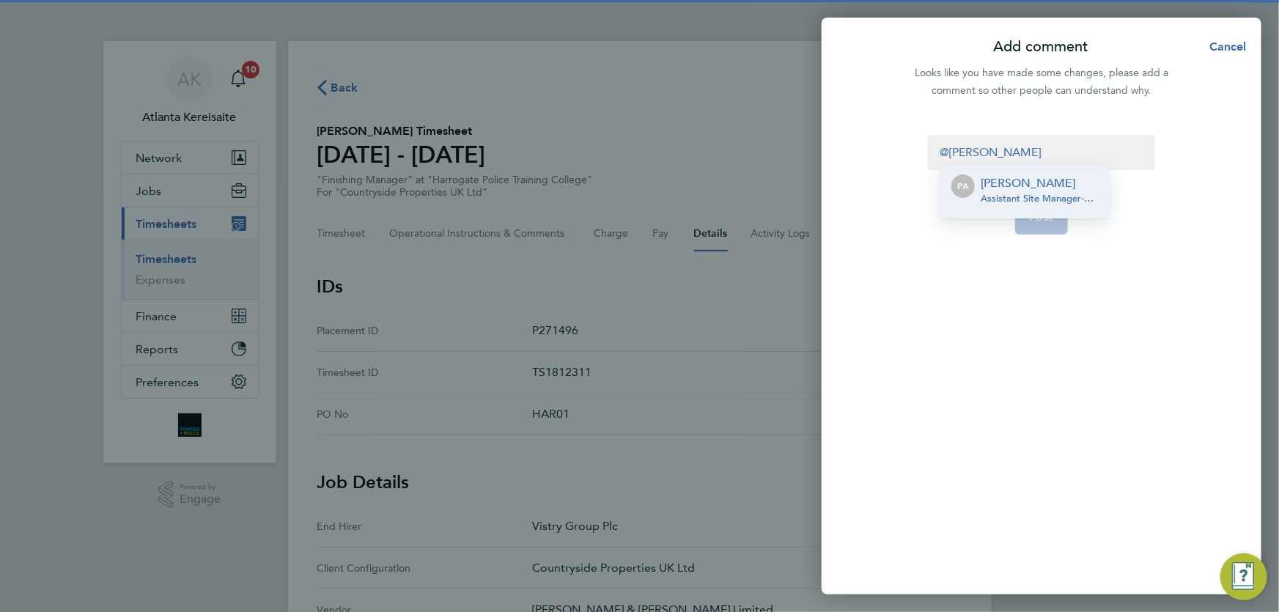
click at [969, 201] on app-avatar "PA" at bounding box center [962, 191] width 23 height 35
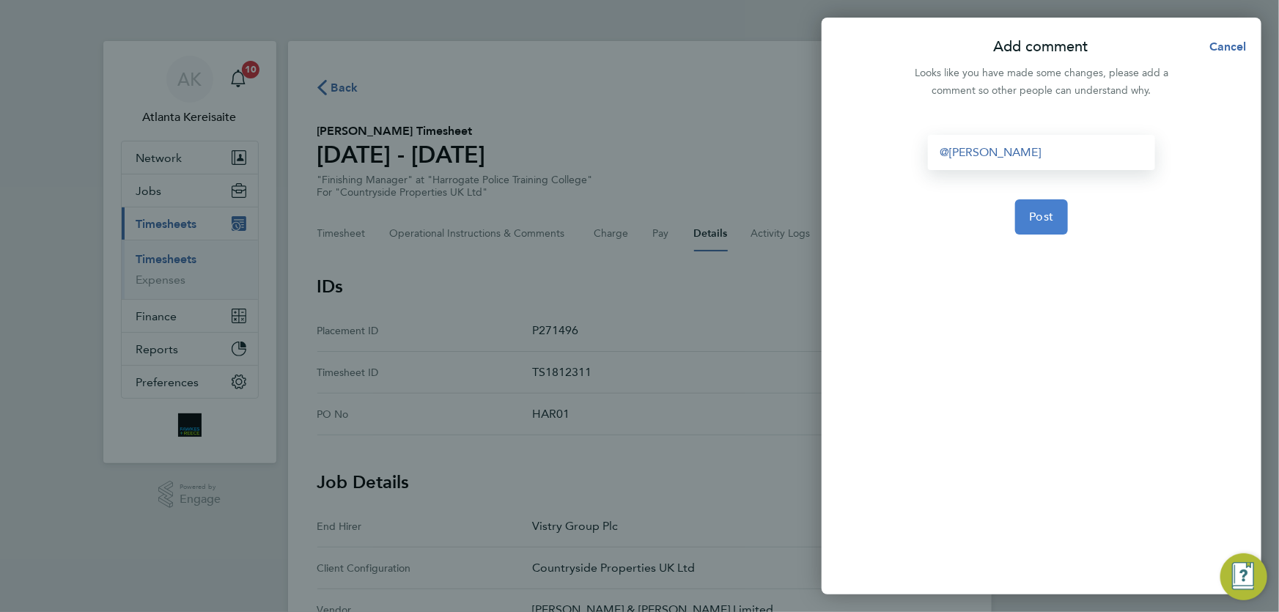
click at [1048, 214] on span "Post" at bounding box center [1042, 217] width 24 height 15
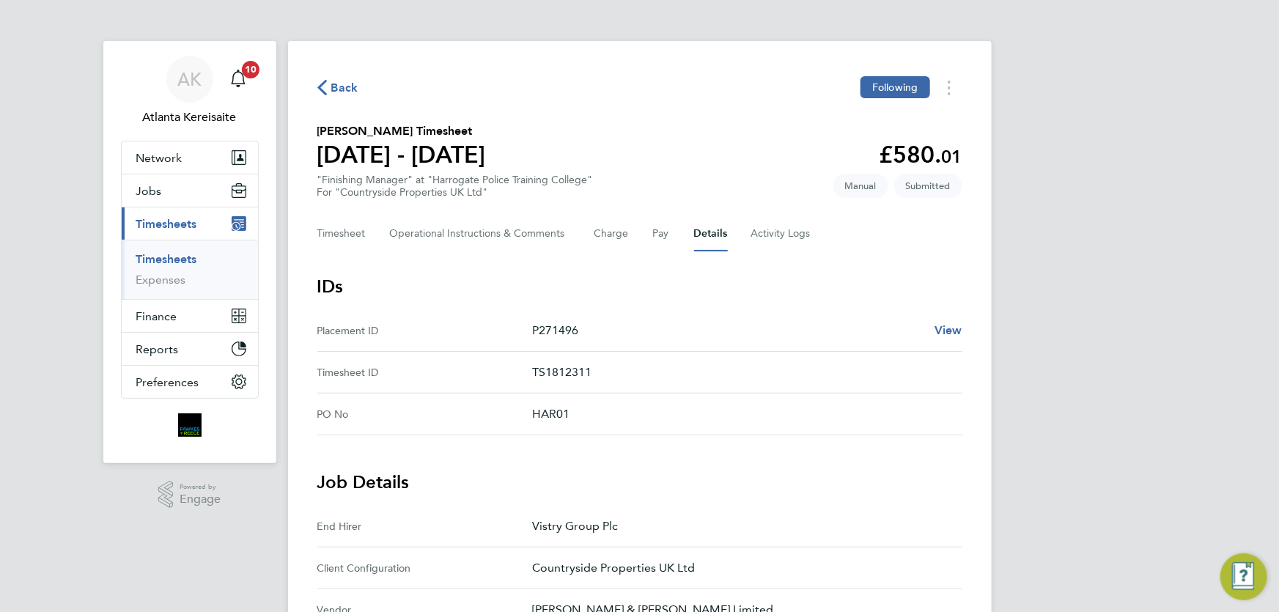
click at [334, 81] on span "Back" at bounding box center [344, 88] width 27 height 18
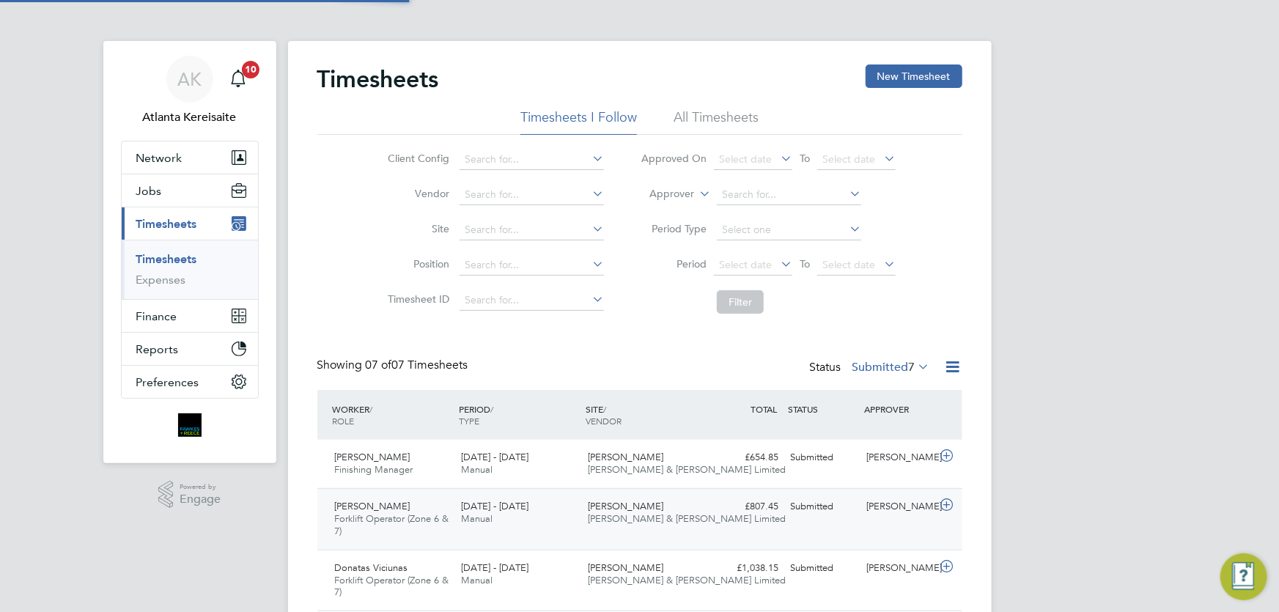
scroll to position [50, 127]
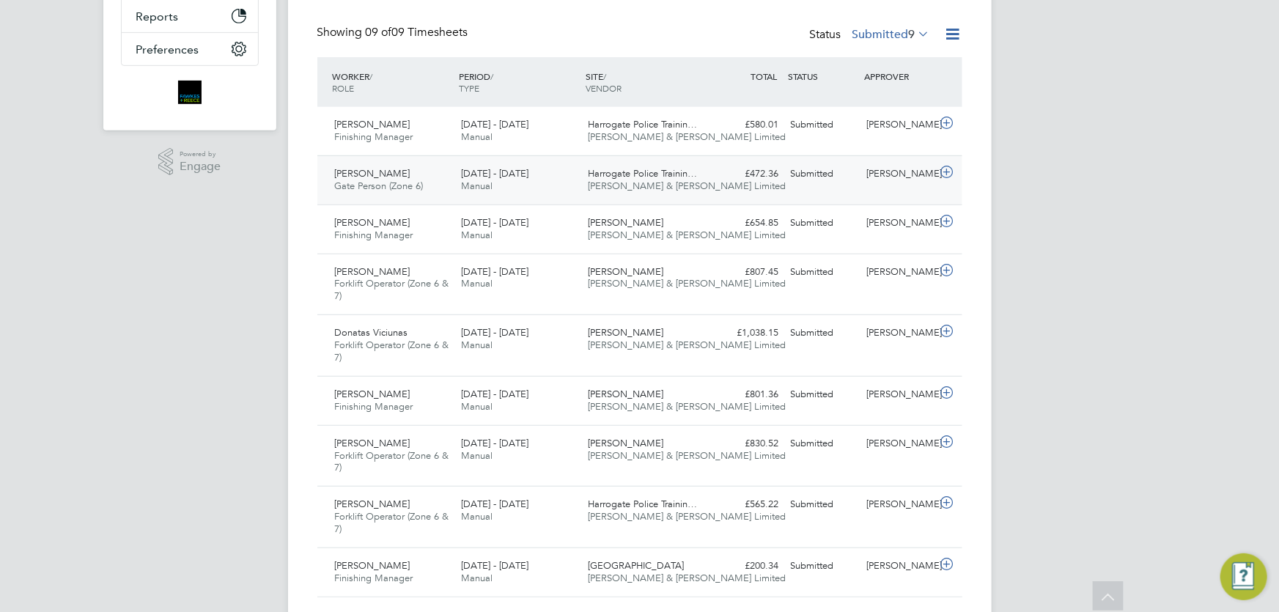
click at [864, 185] on div "[PERSON_NAME] Gate Person (Zone 6) [DATE] - [DATE] [DATE] - [DATE] Manual Harro…" at bounding box center [639, 179] width 645 height 49
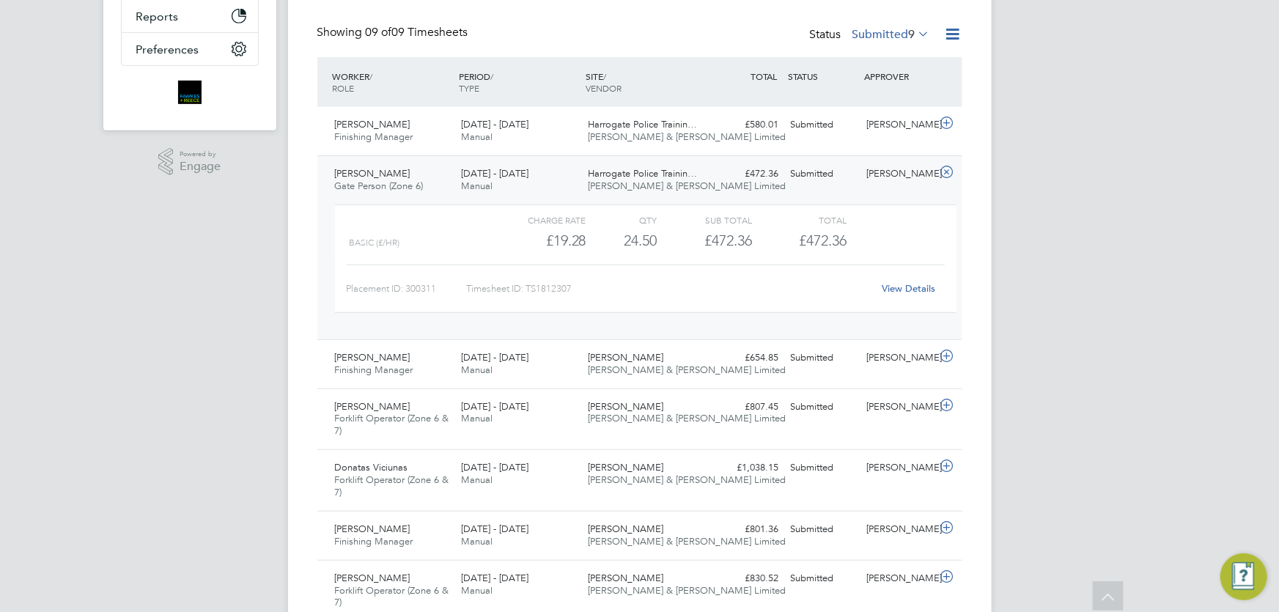
click at [915, 289] on link "View Details" at bounding box center [908, 288] width 53 height 12
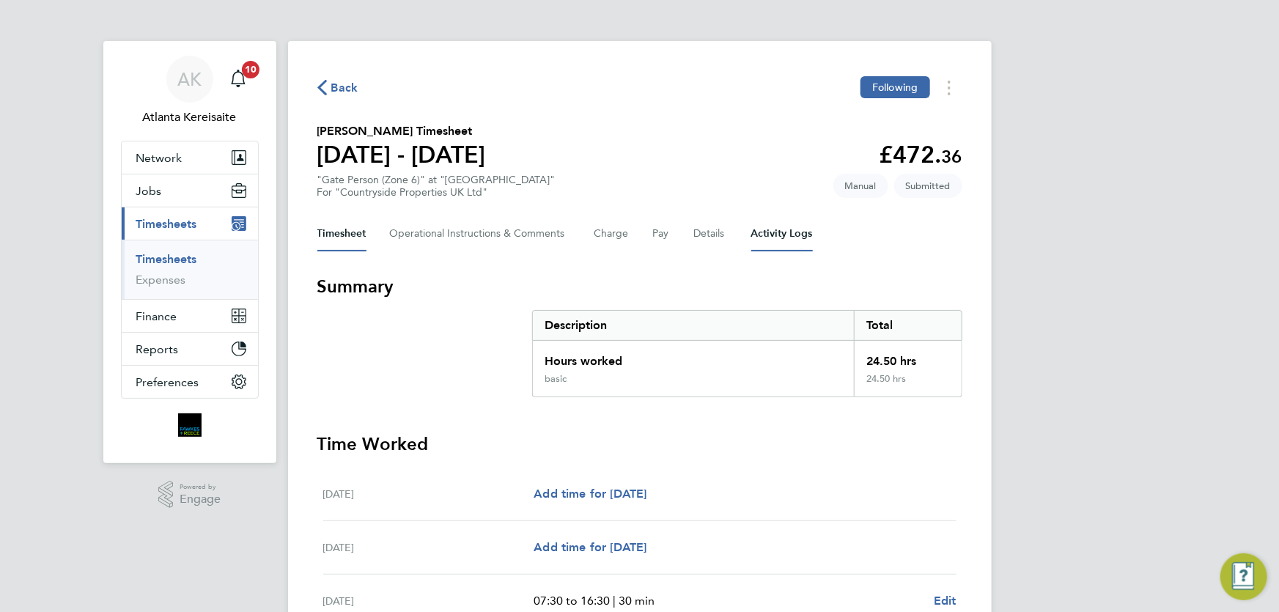
click at [772, 233] on Logs-tab "Activity Logs" at bounding box center [782, 233] width 62 height 35
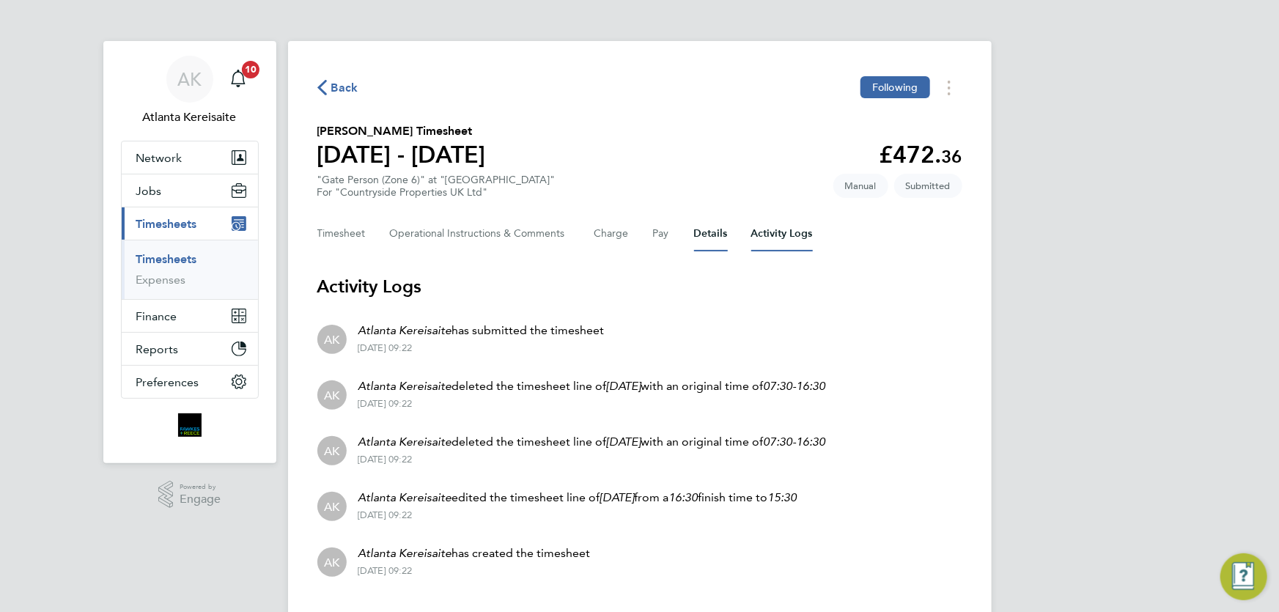
click at [717, 232] on button "Details" at bounding box center [711, 233] width 34 height 35
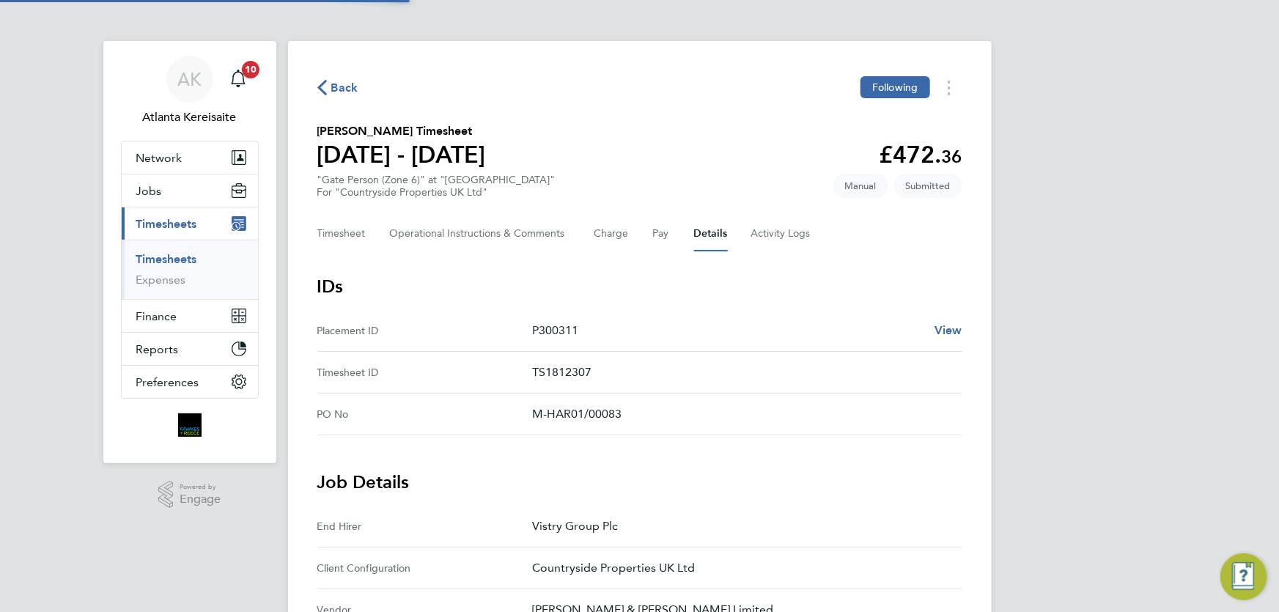
scroll to position [333, 0]
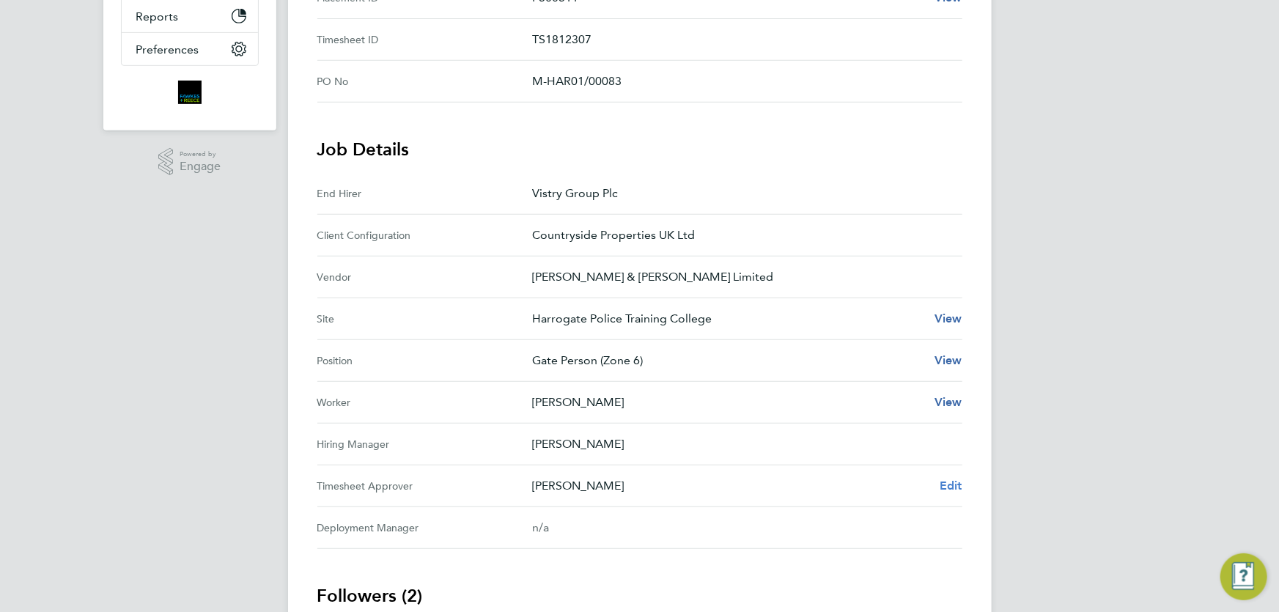
click at [956, 484] on span "Edit" at bounding box center [951, 486] width 23 height 14
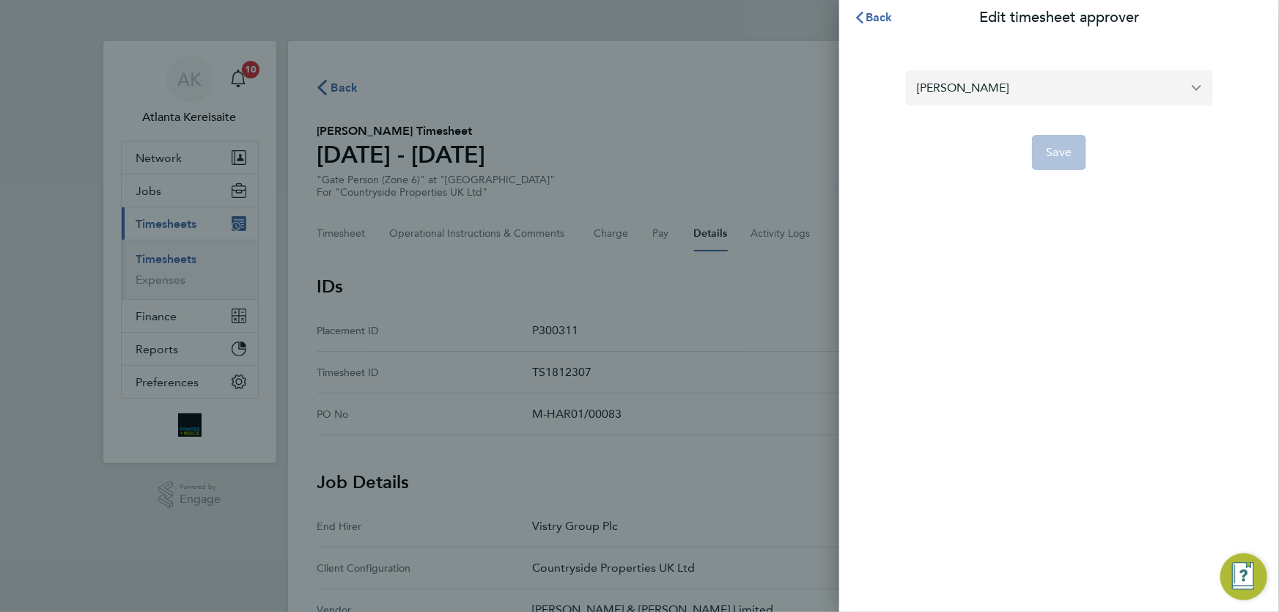
click at [1026, 86] on input "[PERSON_NAME]" at bounding box center [1059, 87] width 308 height 34
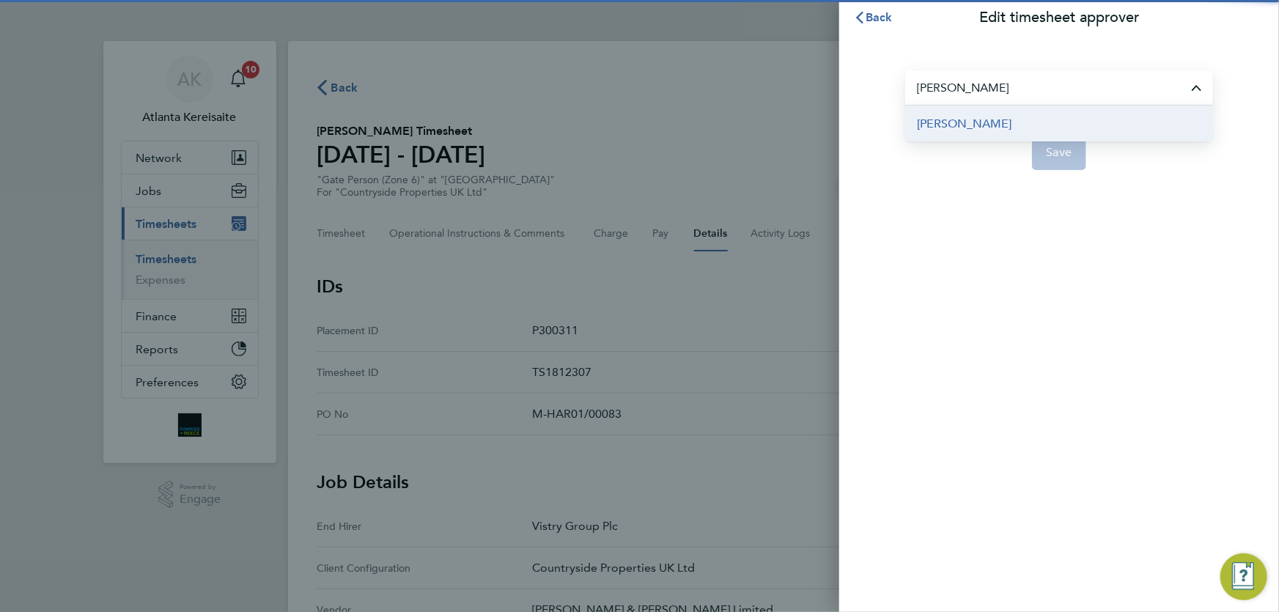
click at [960, 127] on span "[PERSON_NAME]" at bounding box center [964, 124] width 95 height 18
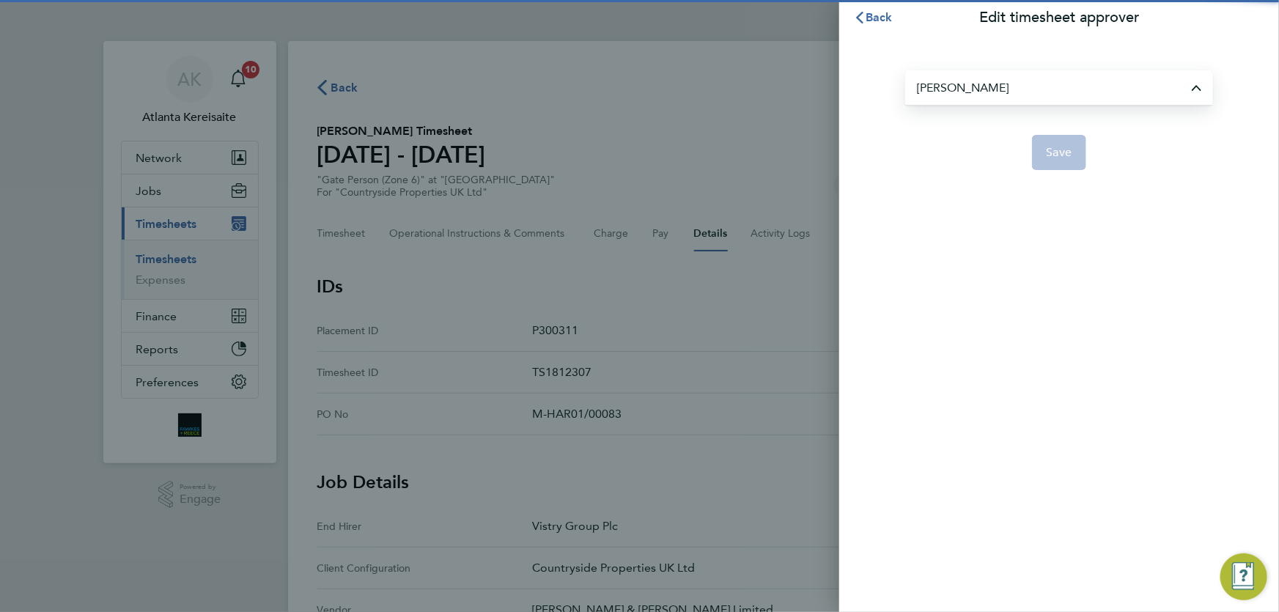
type input "[PERSON_NAME]"
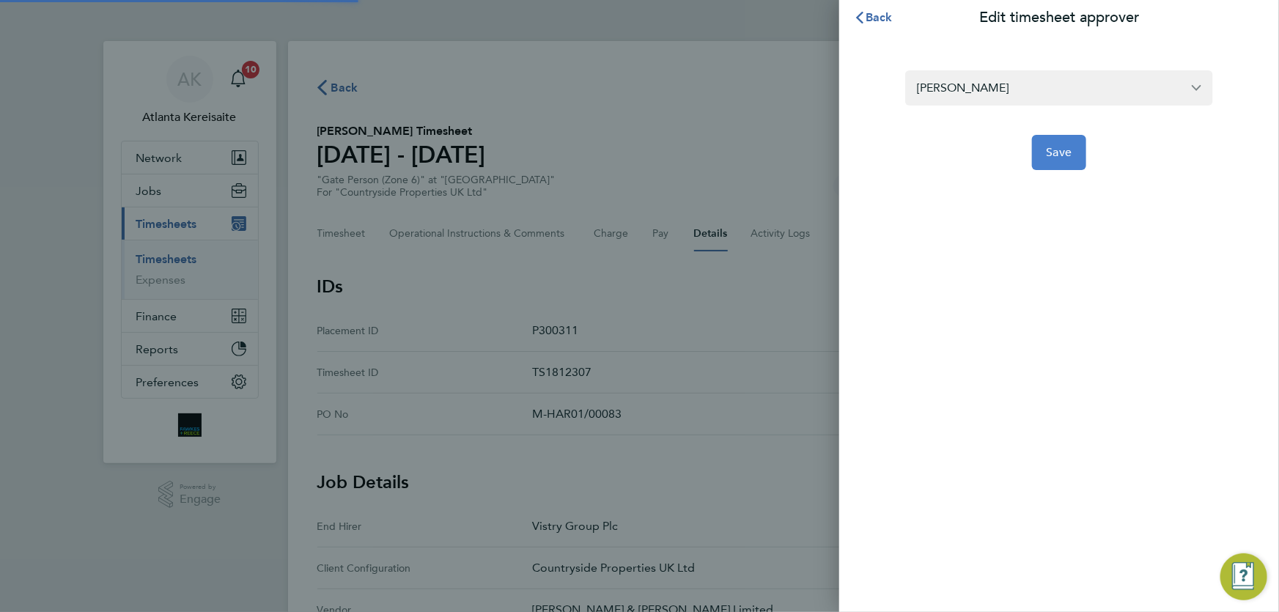
click at [1068, 155] on span "Save" at bounding box center [1060, 152] width 26 height 15
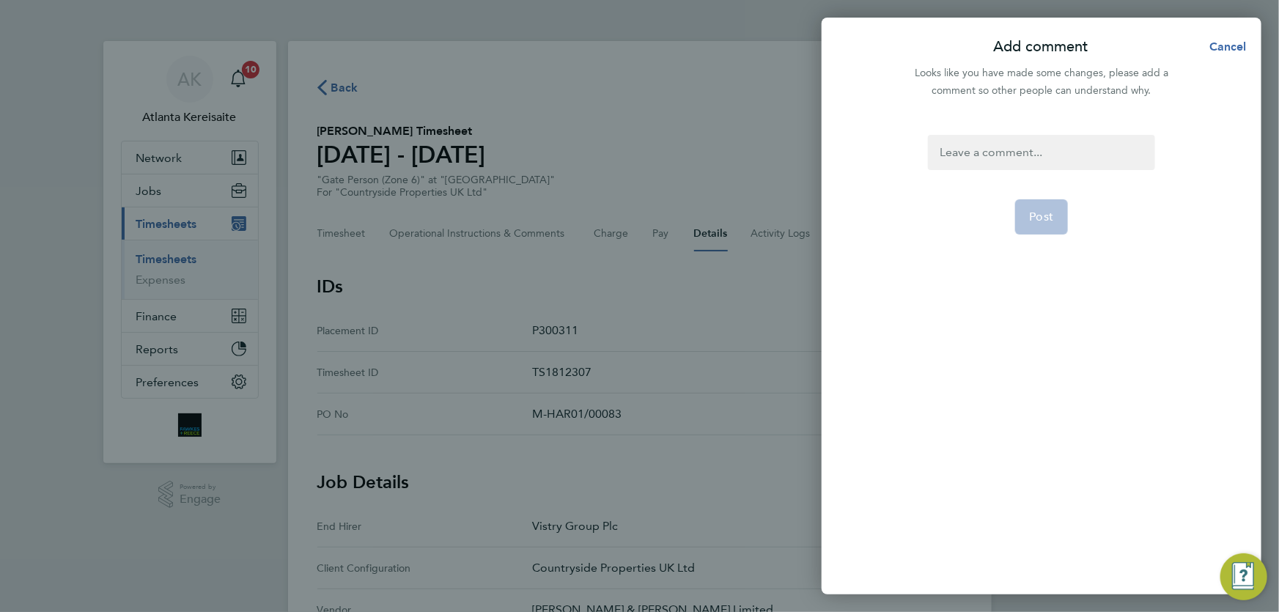
drag, startPoint x: 1048, startPoint y: 167, endPoint x: 1032, endPoint y: 154, distance: 20.8
click at [1032, 154] on div at bounding box center [1041, 152] width 226 height 35
click at [1015, 147] on div at bounding box center [1041, 152] width 226 height 35
click at [1021, 182] on p "[PERSON_NAME]" at bounding box center [1039, 183] width 117 height 18
click at [1026, 209] on button "Post" at bounding box center [1041, 216] width 53 height 35
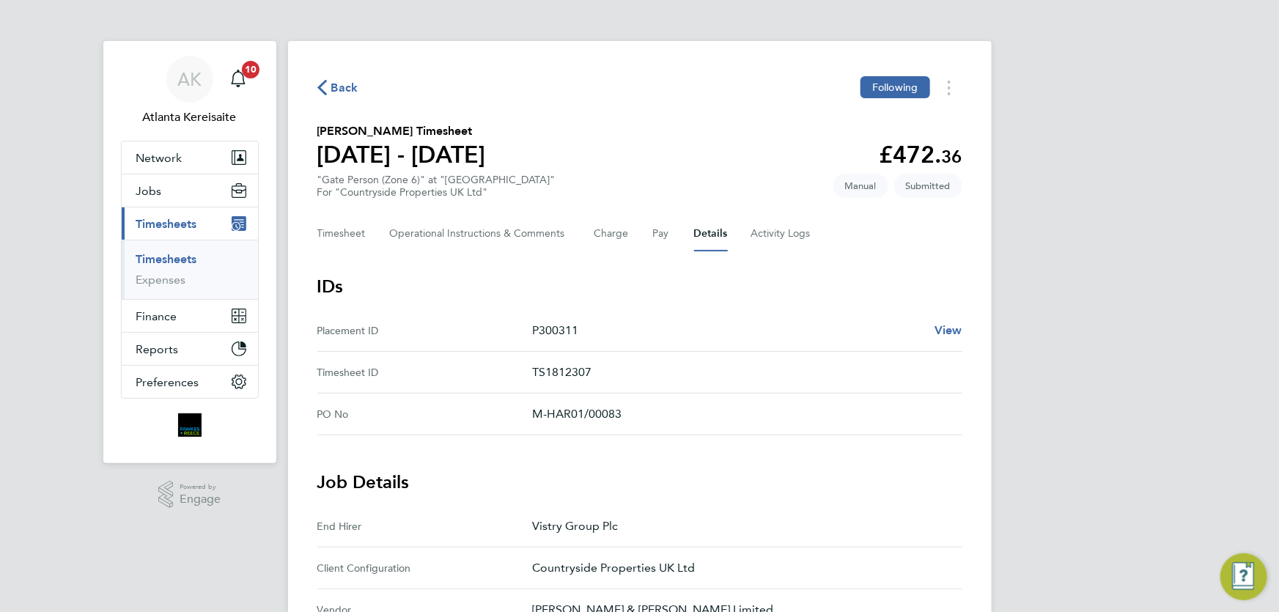
click at [343, 89] on span "Back" at bounding box center [344, 88] width 27 height 18
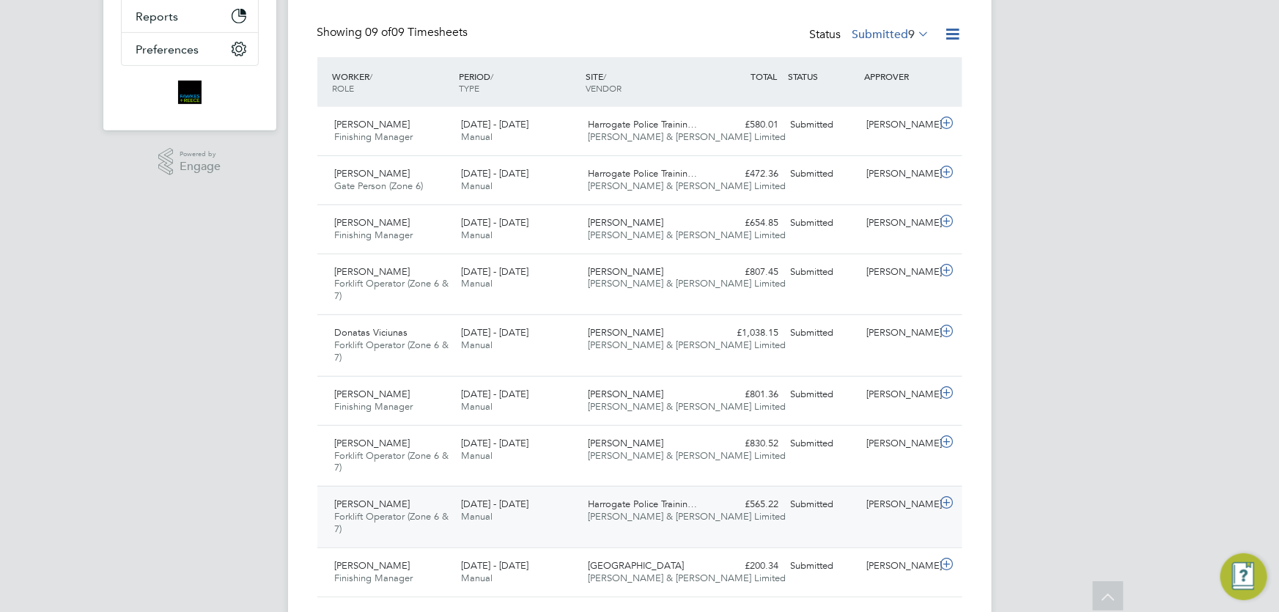
click at [885, 520] on div "[PERSON_NAME] Forklift Operator (Zone 6 & 7) [DATE] - [DATE] [DATE] - [DATE] Ma…" at bounding box center [639, 517] width 645 height 62
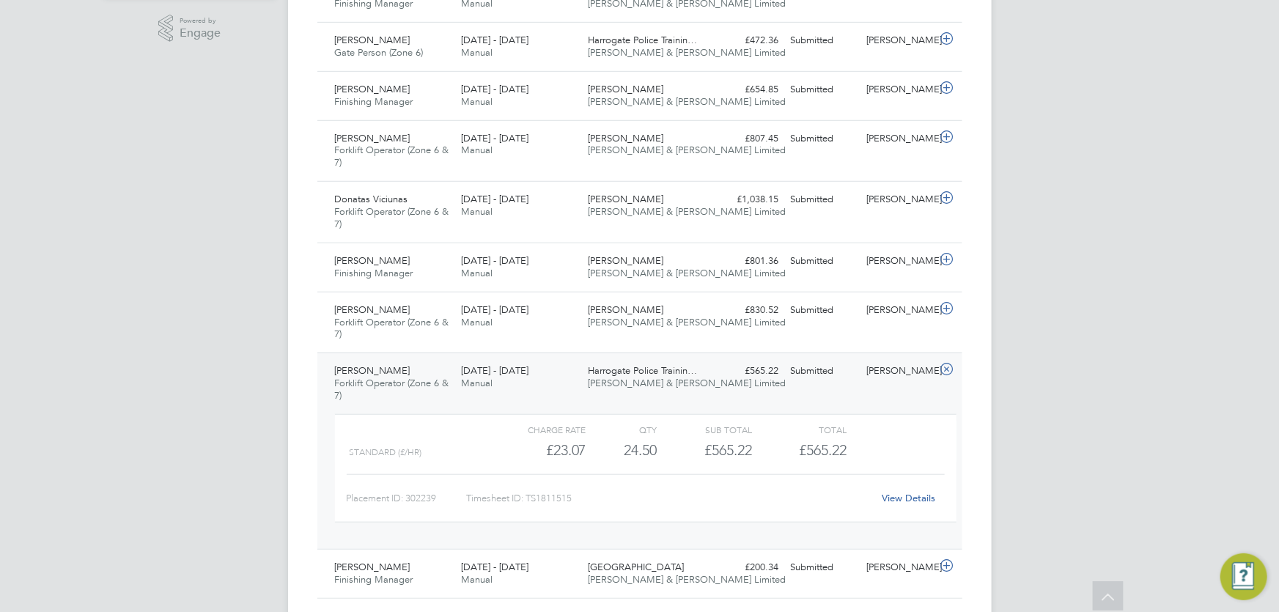
click at [916, 493] on link "View Details" at bounding box center [908, 498] width 53 height 12
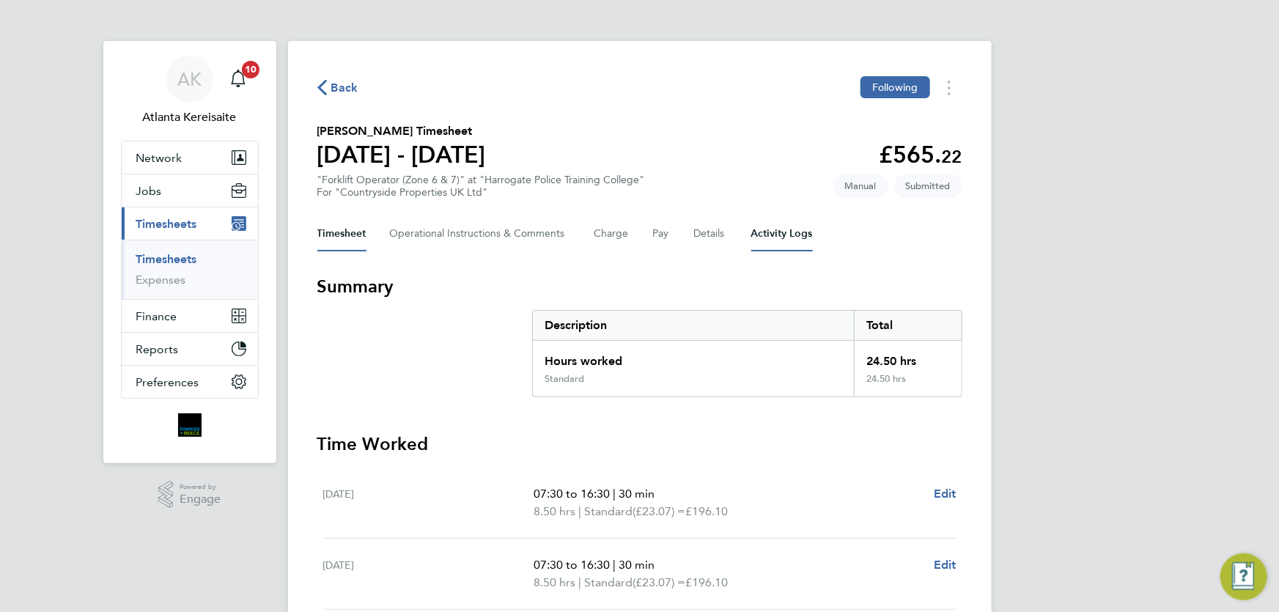
click at [787, 236] on Logs-tab "Activity Logs" at bounding box center [782, 233] width 62 height 35
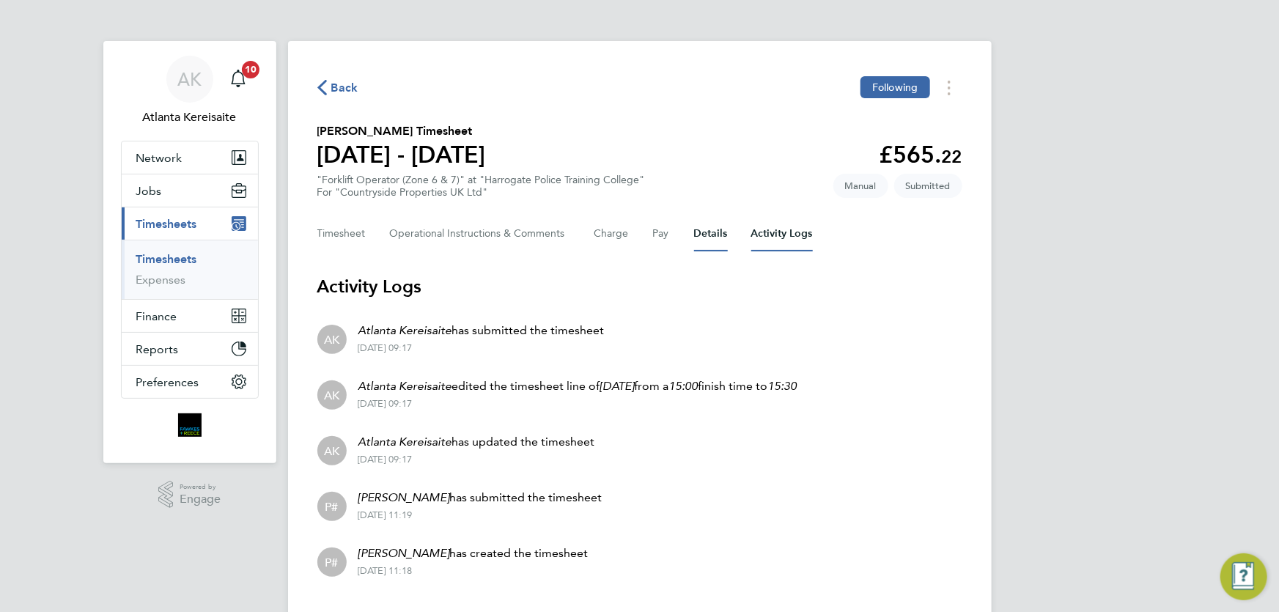
click at [717, 232] on button "Details" at bounding box center [711, 233] width 34 height 35
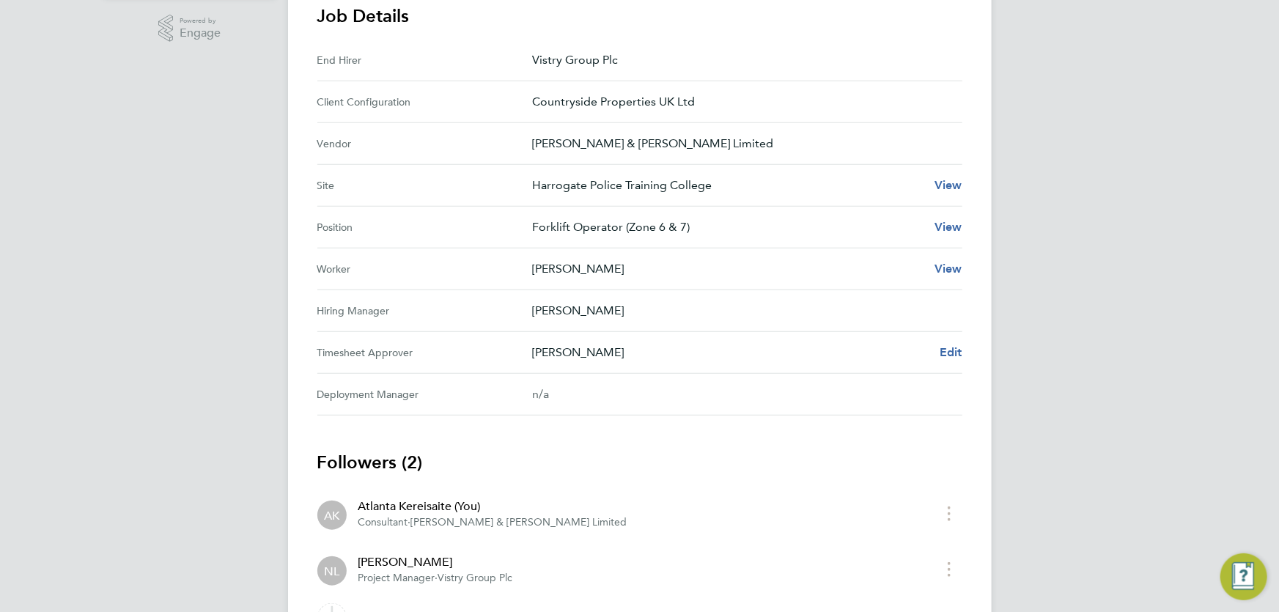
scroll to position [550, 0]
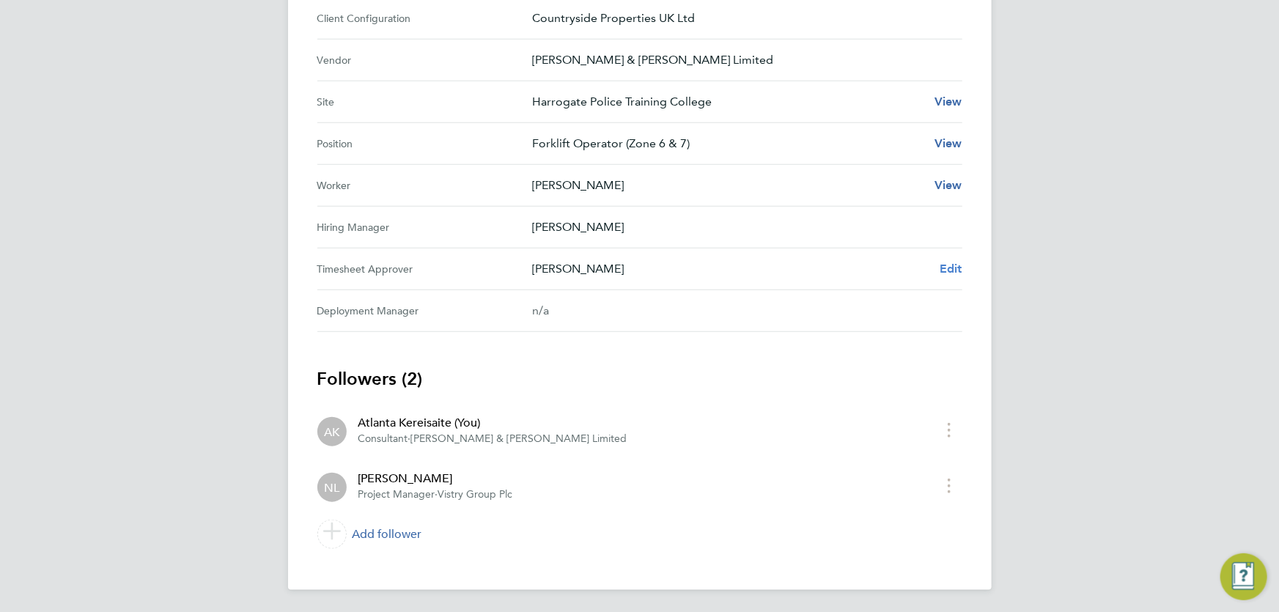
click at [952, 263] on span "Edit" at bounding box center [951, 269] width 23 height 14
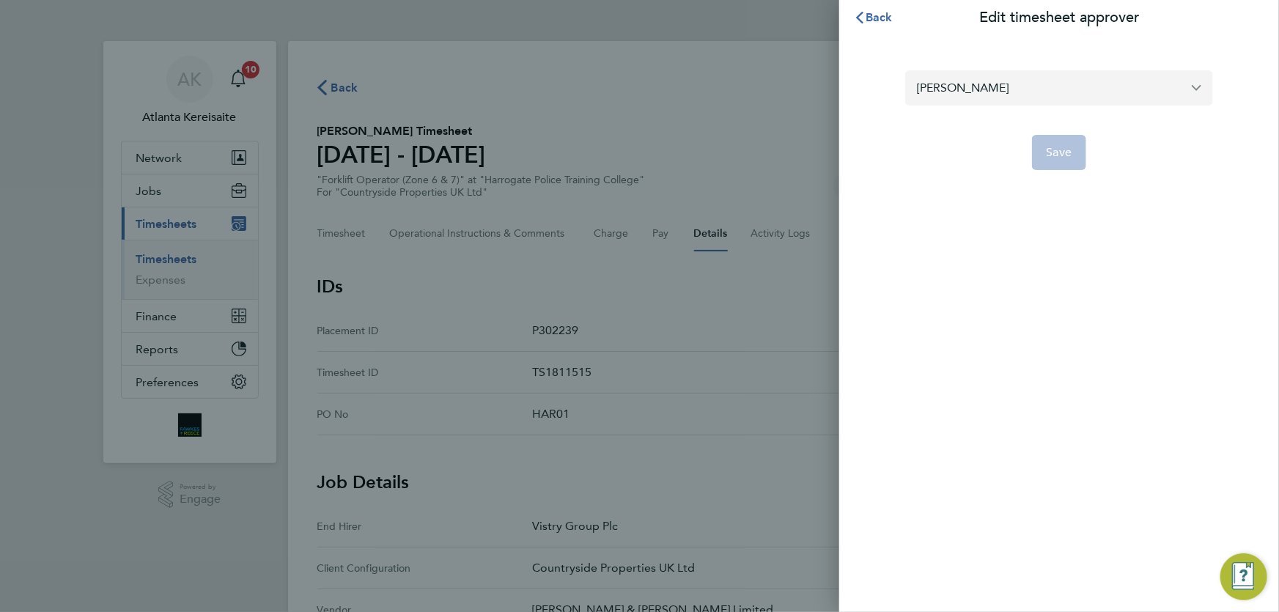
click at [1005, 96] on input "[PERSON_NAME]" at bounding box center [1059, 87] width 308 height 34
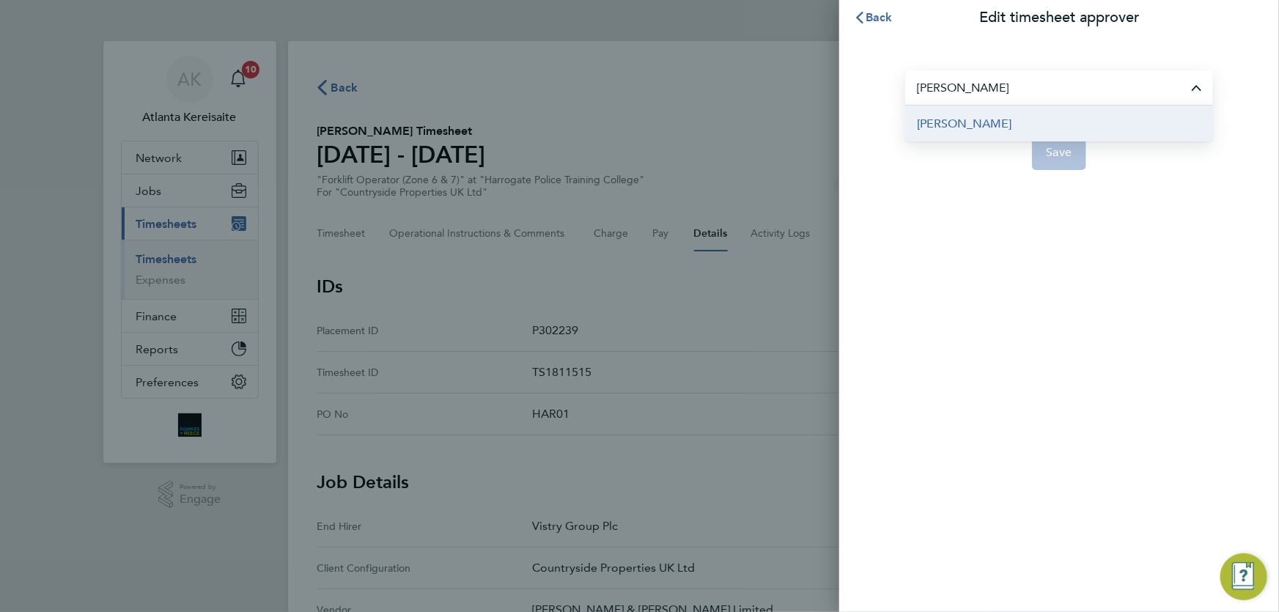
click at [997, 122] on li "[PERSON_NAME]" at bounding box center [1059, 124] width 308 height 36
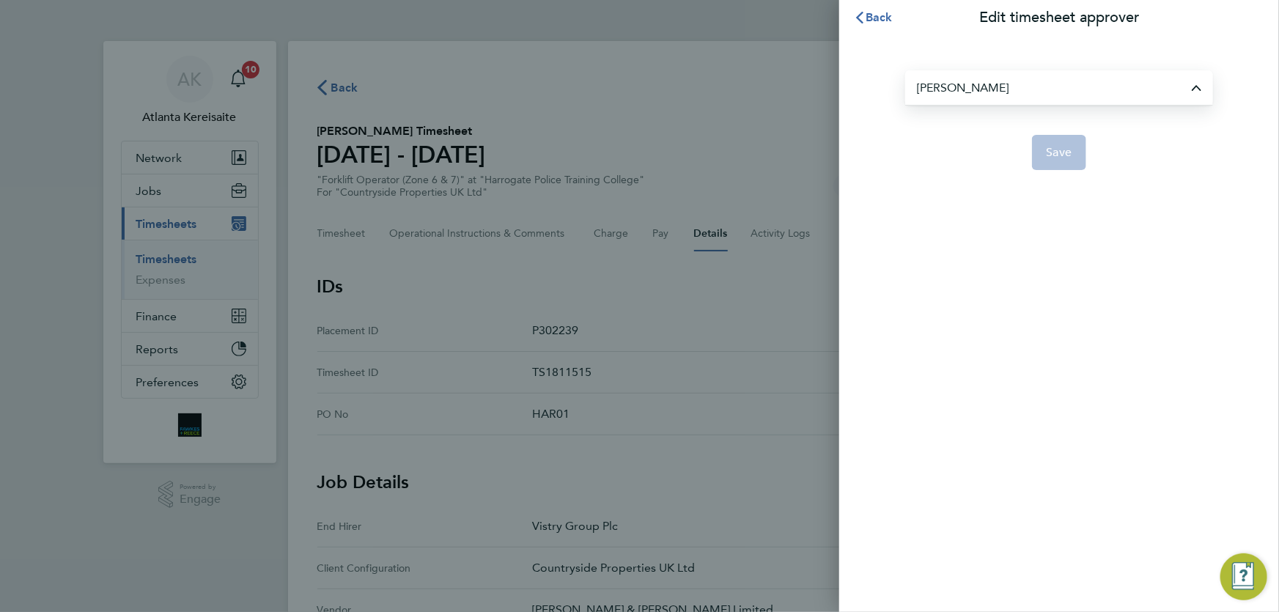
type input "[PERSON_NAME]"
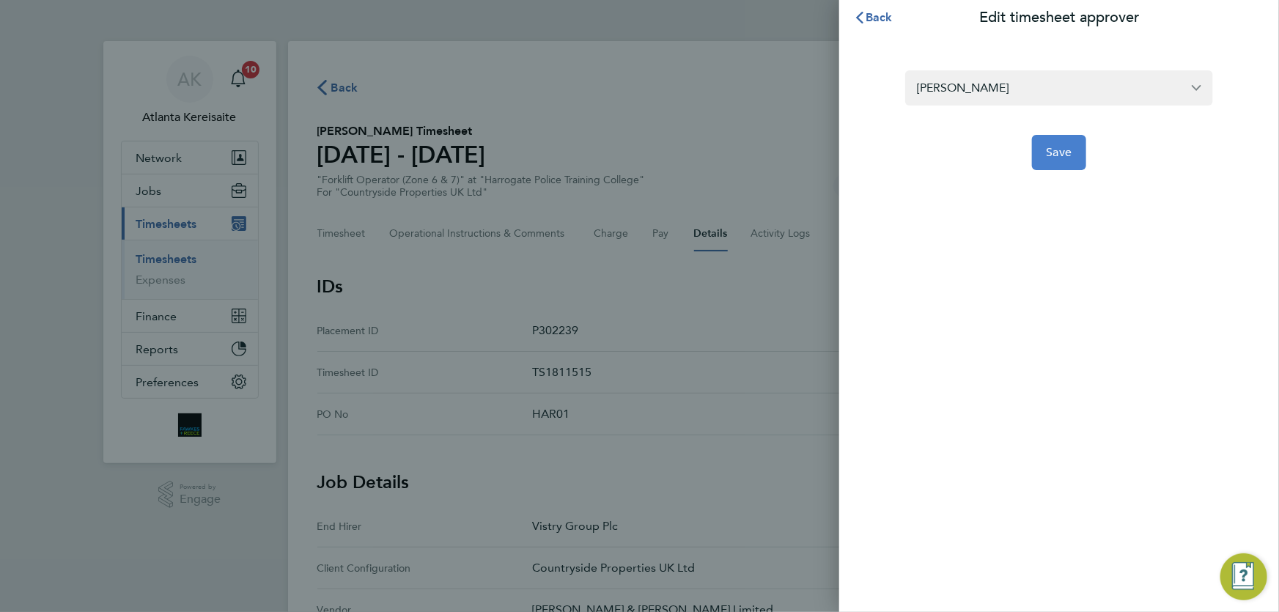
click at [1069, 154] on span "Save" at bounding box center [1060, 152] width 26 height 15
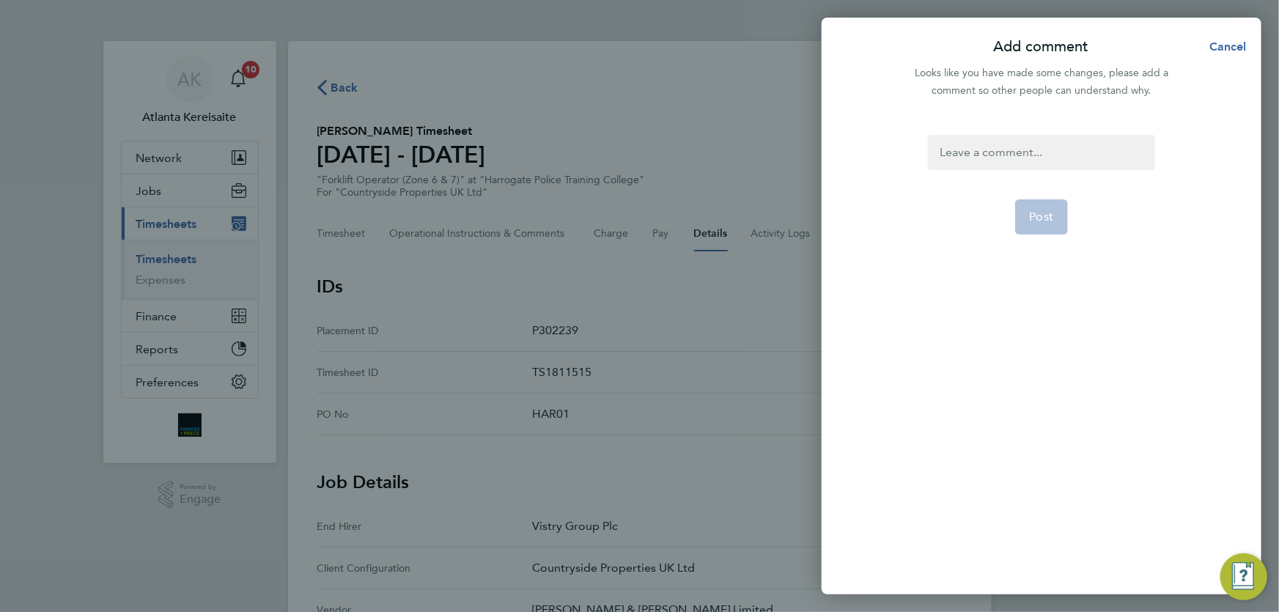
click at [986, 155] on div at bounding box center [1041, 152] width 226 height 35
drag, startPoint x: 1008, startPoint y: 209, endPoint x: 1019, endPoint y: 206, distance: 11.4
click at [1008, 208] on div "[PERSON_NAME] Assistant Site Manager - Vistry Group Plc" at bounding box center [1039, 191] width 117 height 35
drag, startPoint x: 1025, startPoint y: 210, endPoint x: 1001, endPoint y: 196, distance: 27.9
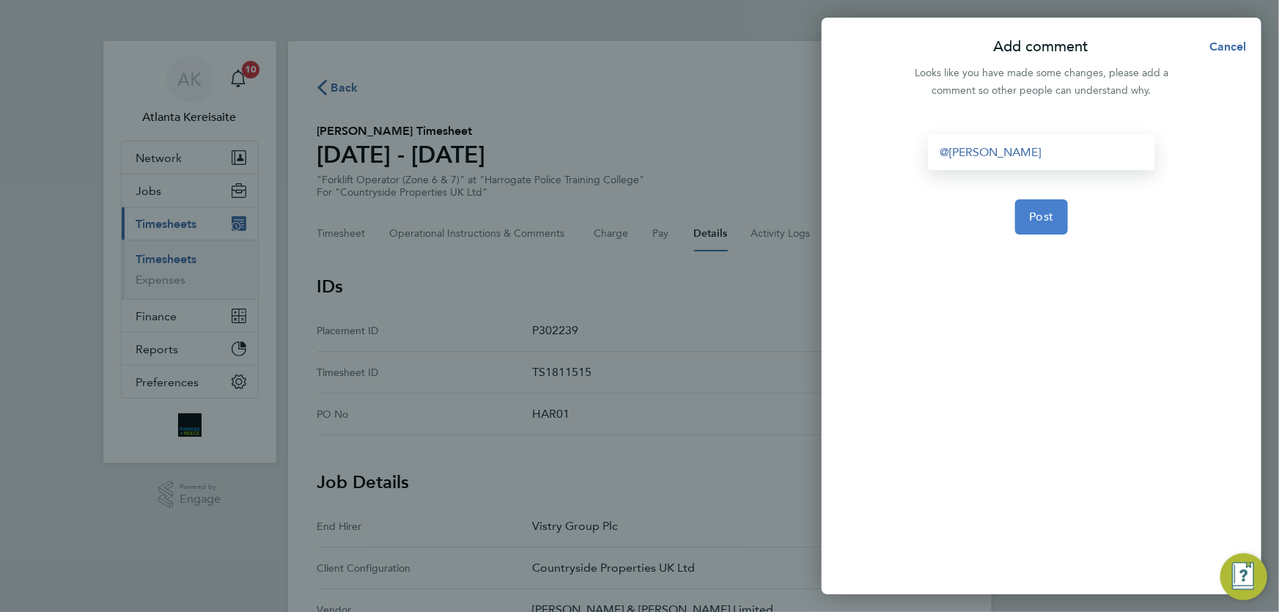
click at [1023, 208] on button "Post" at bounding box center [1041, 216] width 53 height 35
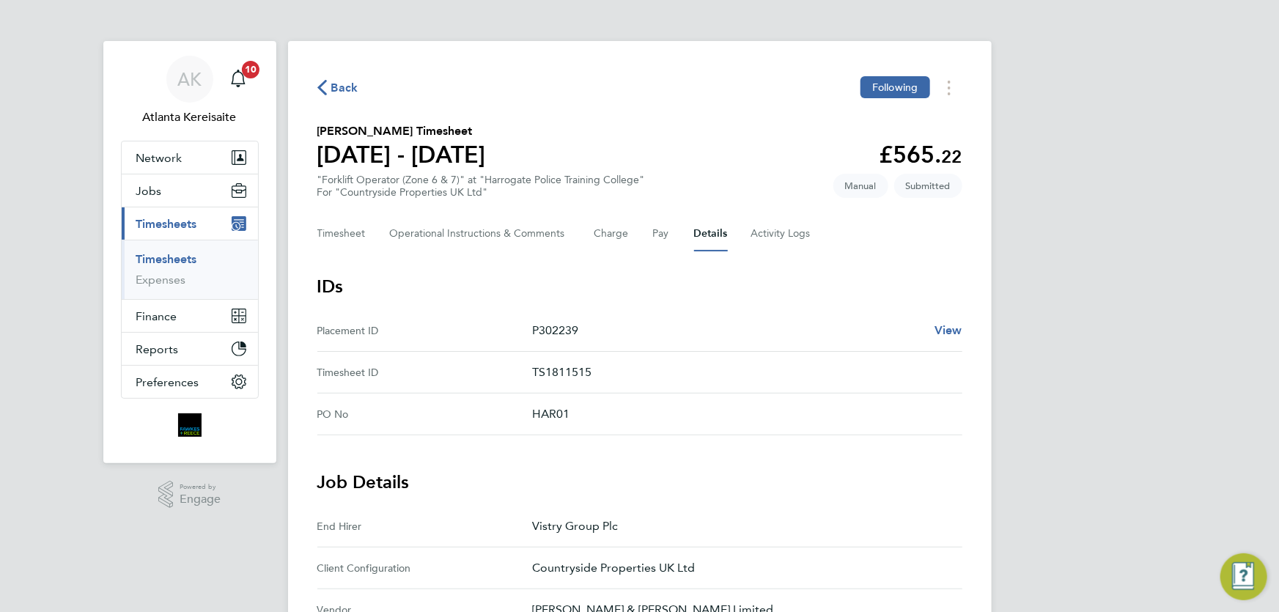
click at [339, 86] on span "Back" at bounding box center [344, 88] width 27 height 18
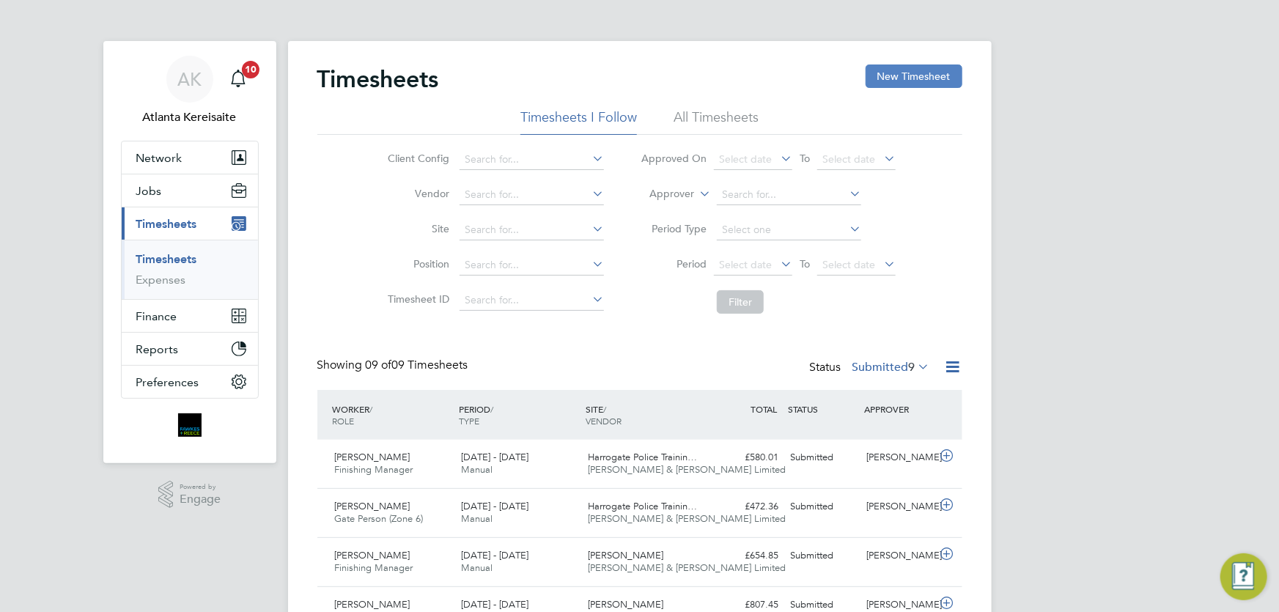
click at [931, 75] on button "New Timesheet" at bounding box center [914, 75] width 97 height 23
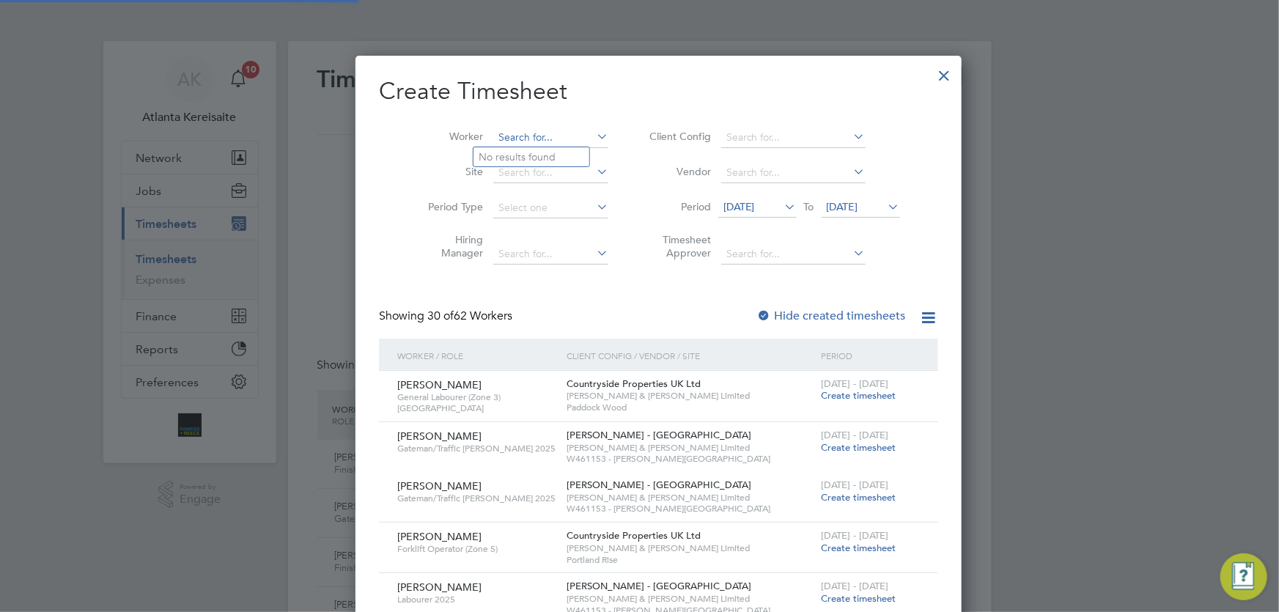
click at [501, 133] on input at bounding box center [550, 138] width 115 height 21
click at [498, 139] on input "sharron" at bounding box center [550, 138] width 115 height 21
click at [516, 153] on li "Sharon Tatum" at bounding box center [563, 157] width 181 height 20
type input "[PERSON_NAME]"
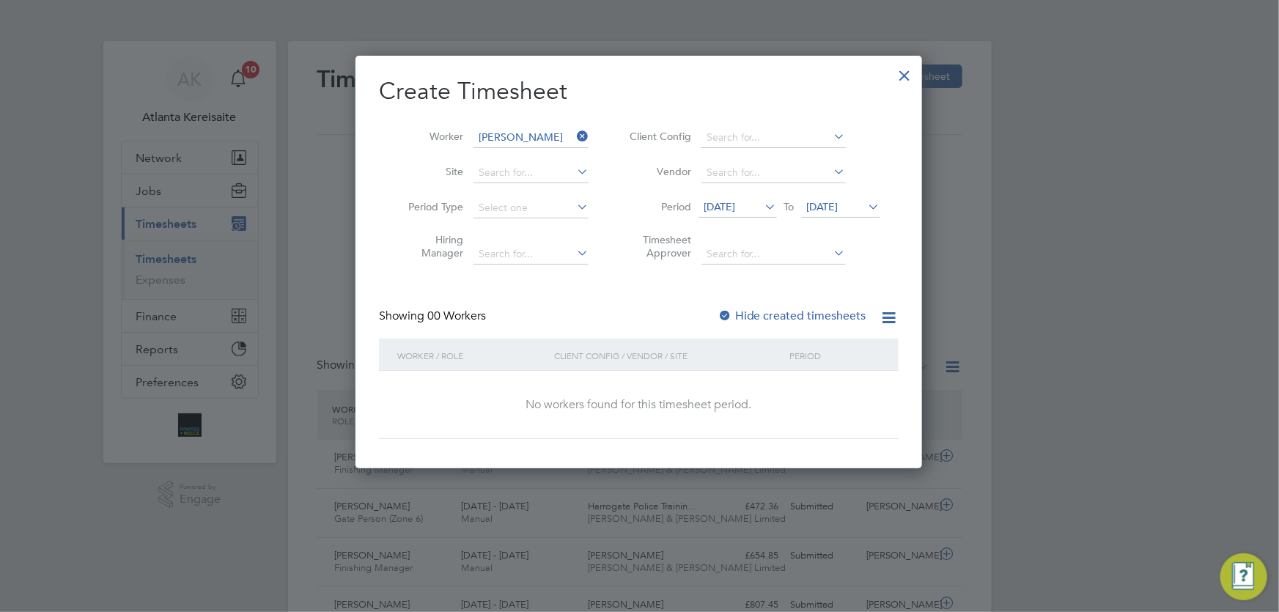
click at [728, 321] on div at bounding box center [724, 316] width 15 height 15
click at [728, 316] on div at bounding box center [724, 316] width 15 height 15
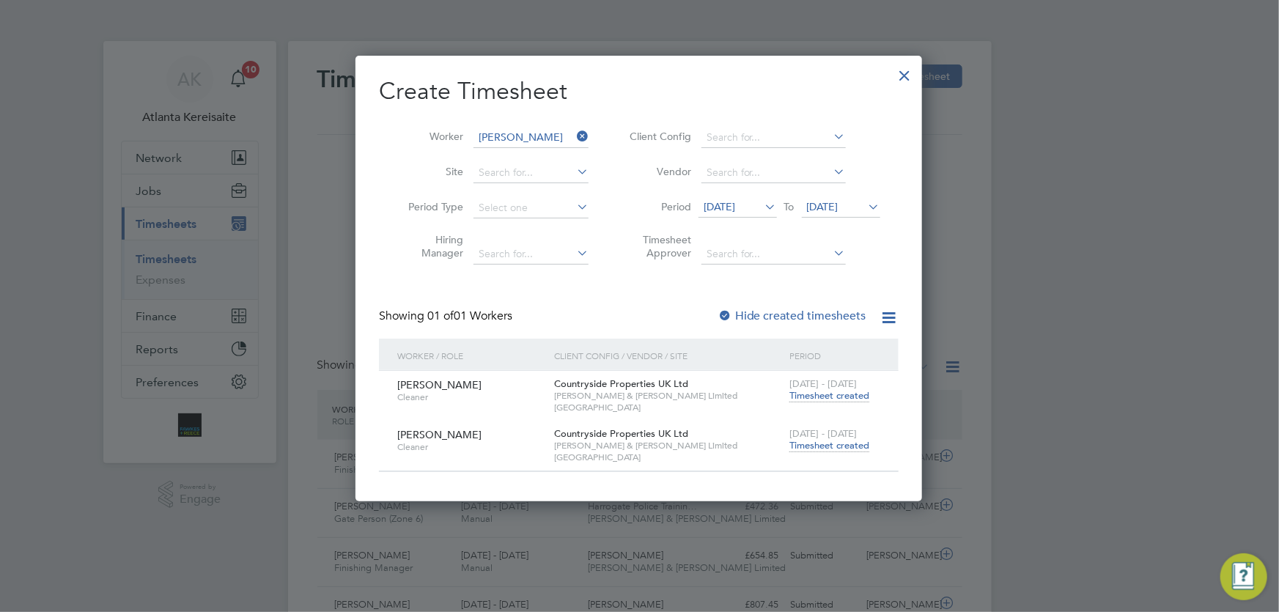
click at [831, 445] on span "Timesheet created" at bounding box center [829, 445] width 80 height 13
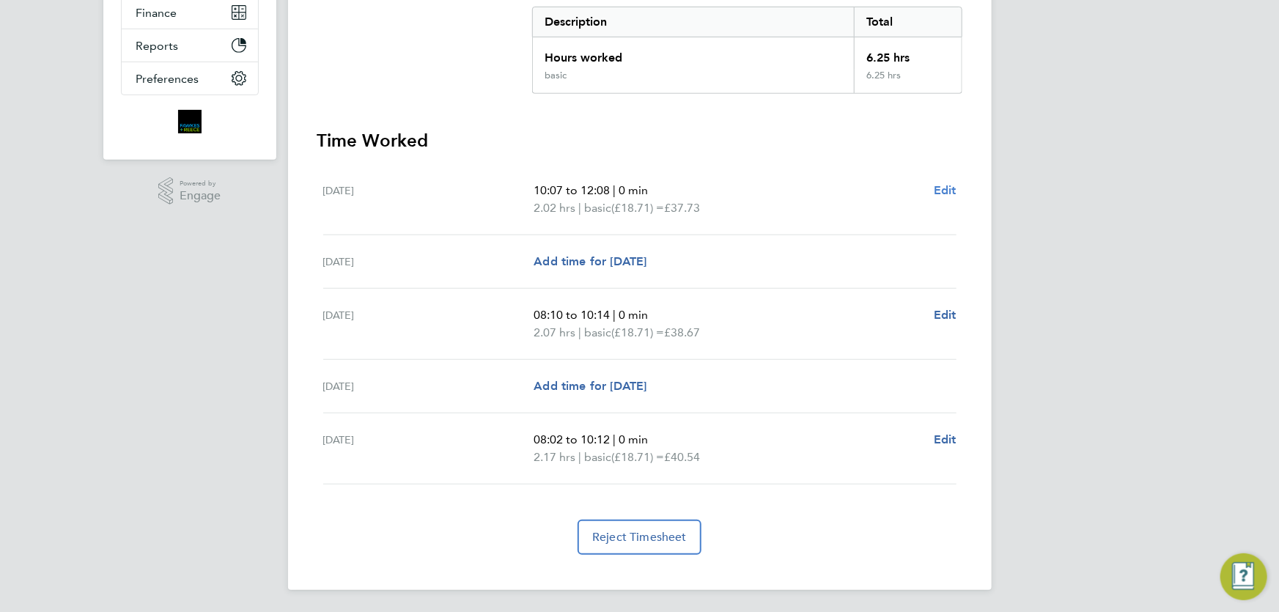
click at [946, 188] on span "Edit" at bounding box center [945, 190] width 23 height 14
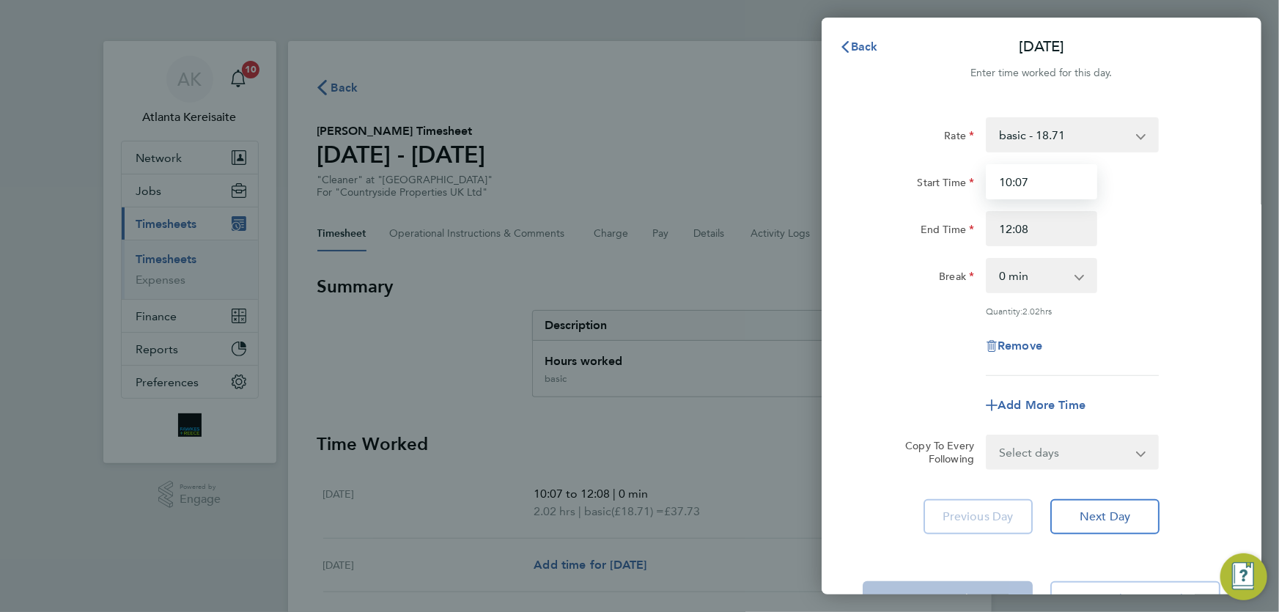
drag, startPoint x: 1030, startPoint y: 179, endPoint x: 1019, endPoint y: 180, distance: 11.0
click at [1019, 180] on input "10:07" at bounding box center [1041, 181] width 111 height 35
type input "10:00"
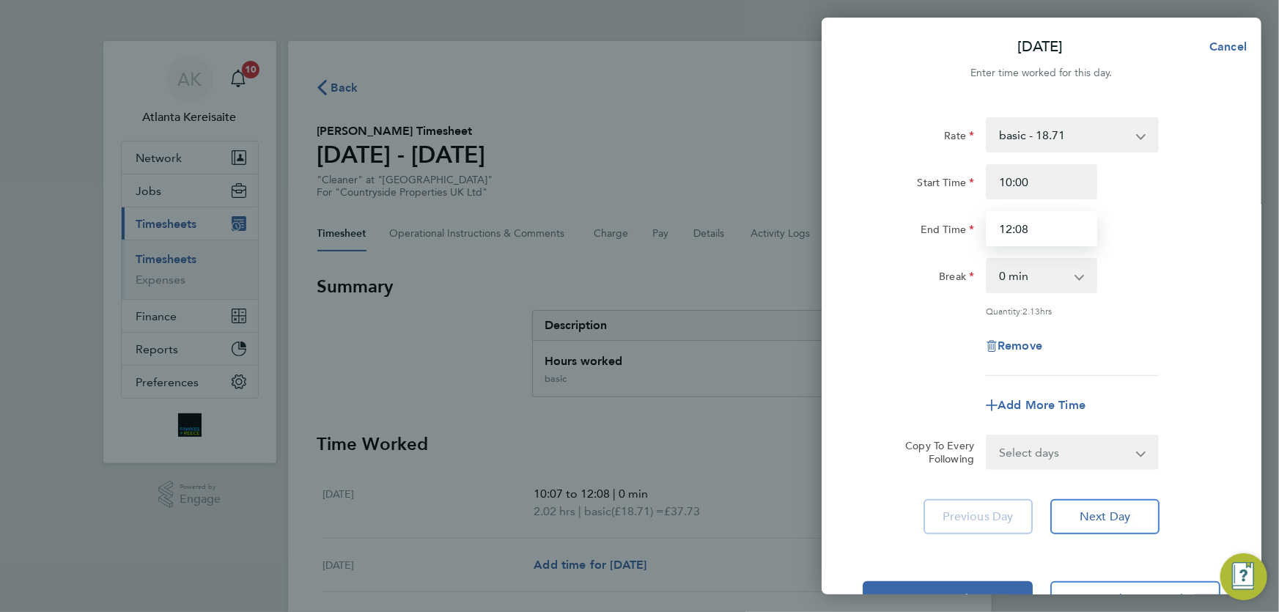
click at [1032, 226] on input "12:08" at bounding box center [1041, 228] width 111 height 35
type input "12:00"
click at [1115, 517] on span "Next Day" at bounding box center [1104, 516] width 51 height 15
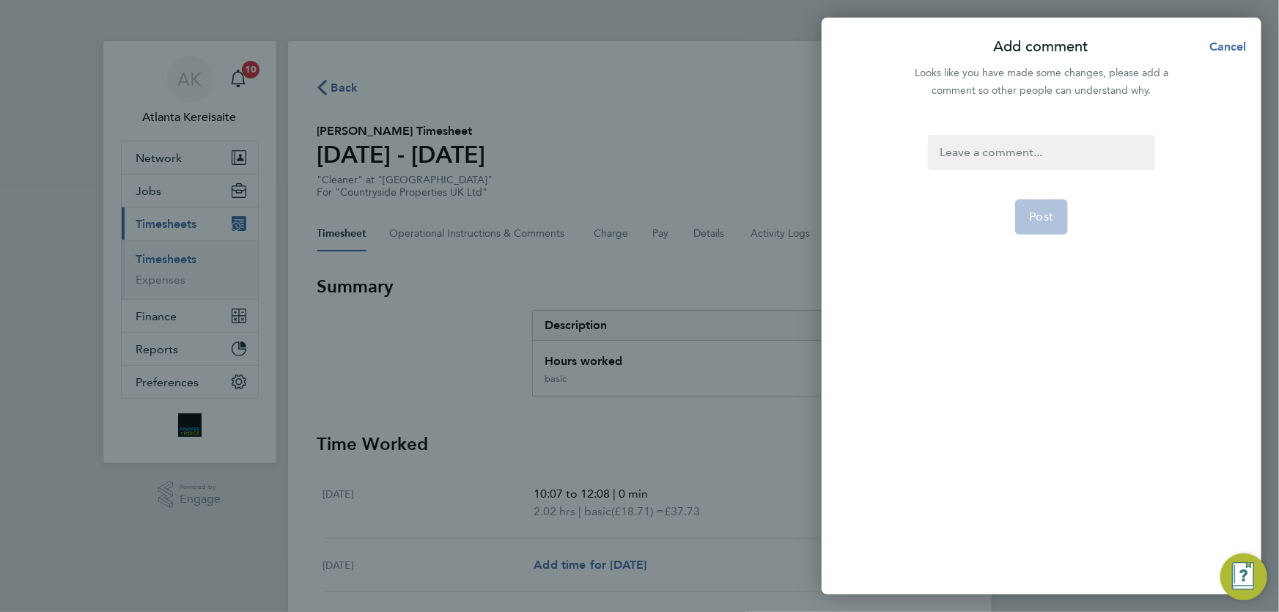
drag, startPoint x: 1025, startPoint y: 153, endPoint x: 962, endPoint y: 153, distance: 63.0
click at [1022, 153] on div at bounding box center [1041, 152] width 226 height 35
click at [962, 153] on div at bounding box center [1041, 152] width 226 height 35
click at [1049, 223] on button "Post" at bounding box center [1041, 216] width 53 height 35
select select "30"
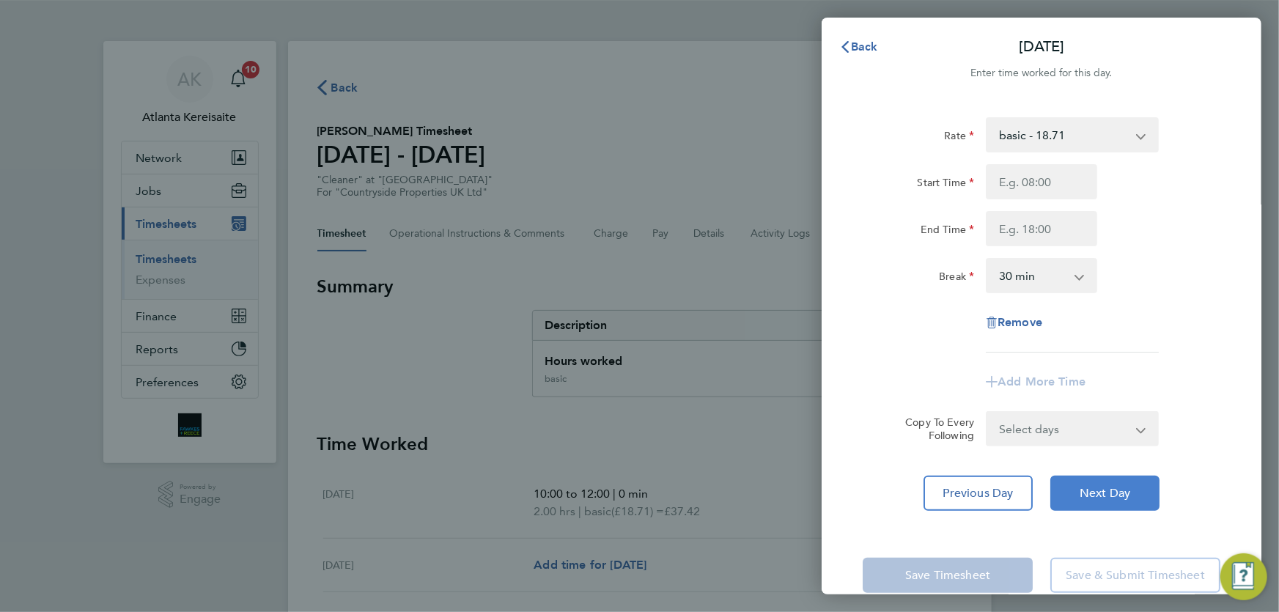
click at [1112, 498] on span "Next Day" at bounding box center [1104, 493] width 51 height 15
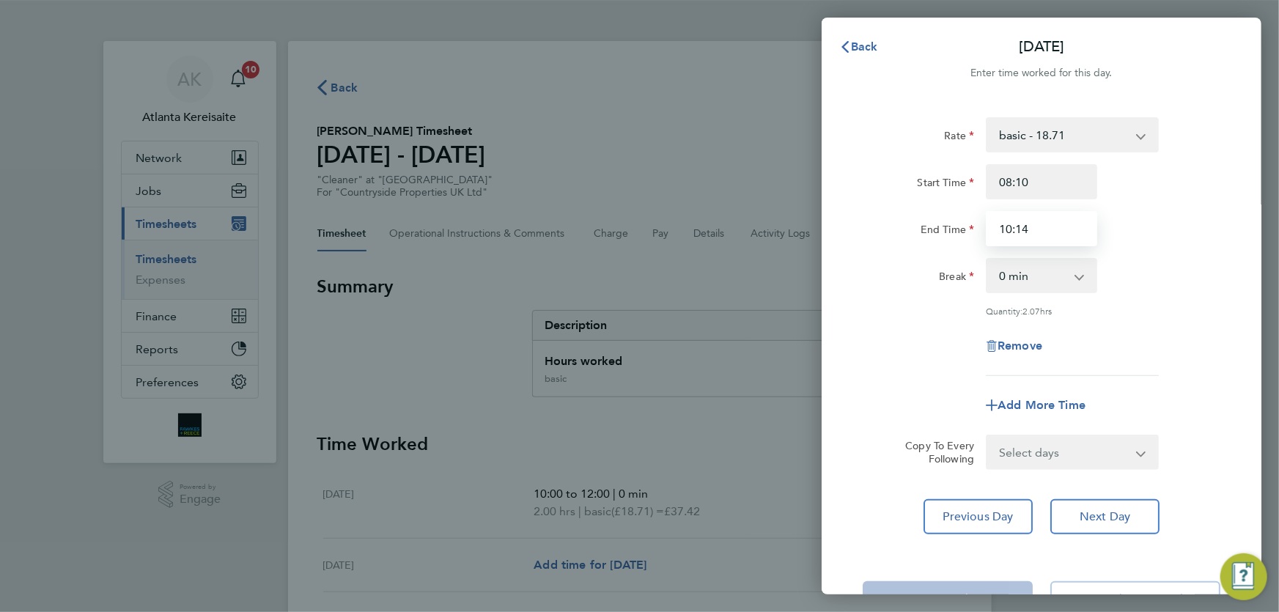
drag, startPoint x: 1031, startPoint y: 231, endPoint x: 1016, endPoint y: 230, distance: 14.7
click at [1016, 230] on input "10:14" at bounding box center [1041, 228] width 111 height 35
type input "10:00"
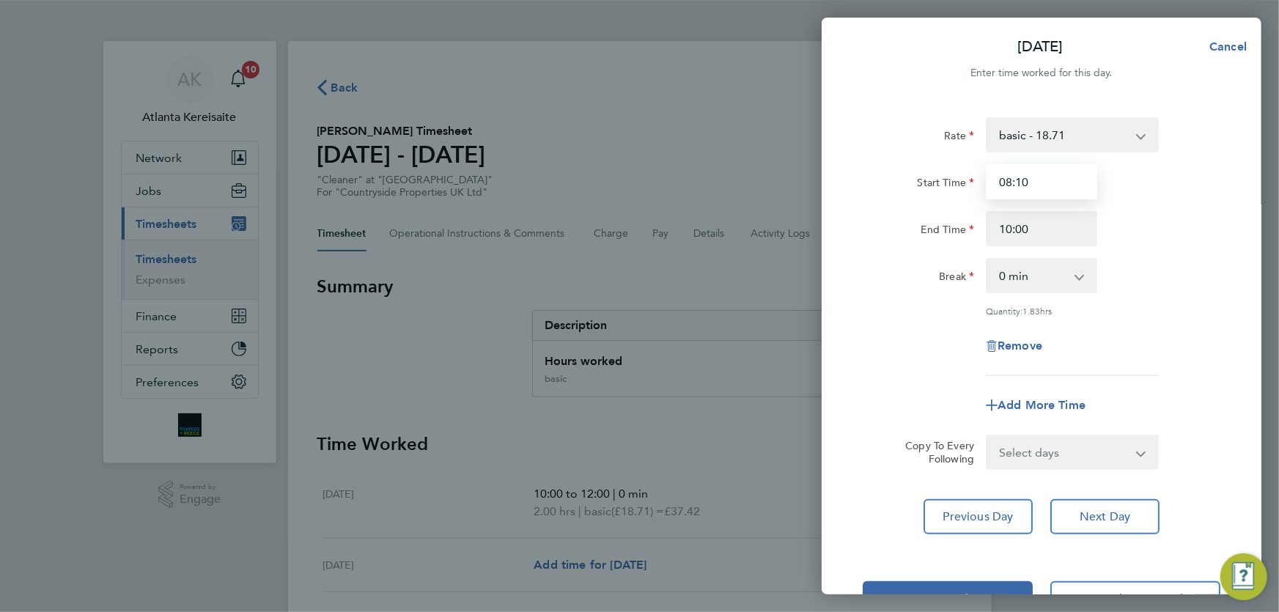
drag, startPoint x: 1037, startPoint y: 187, endPoint x: 1016, endPoint y: 187, distance: 20.5
click at [1016, 187] on input "08:10" at bounding box center [1041, 181] width 111 height 35
type input "08:00"
click at [1112, 514] on span "Next Day" at bounding box center [1104, 516] width 51 height 15
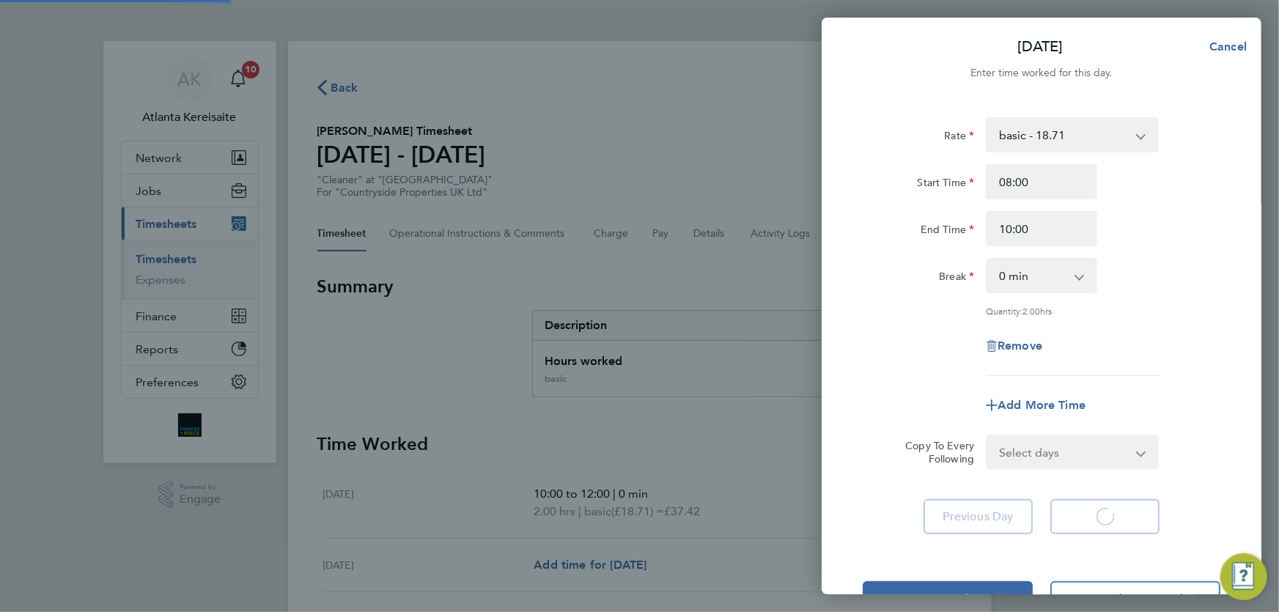
select select "30"
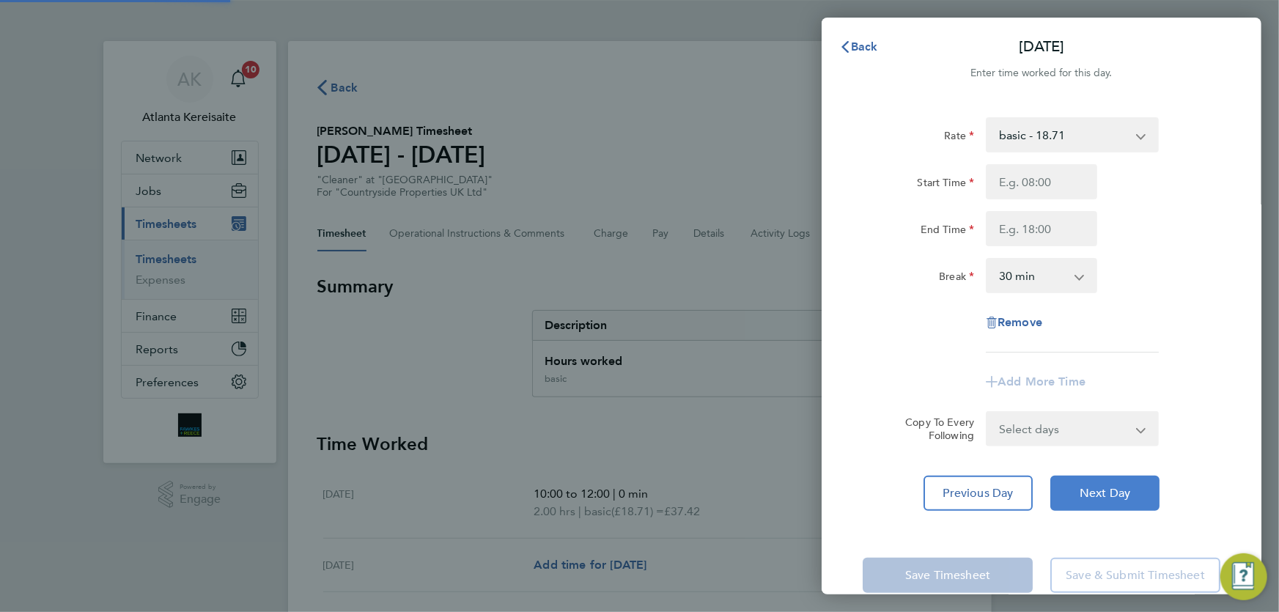
click at [1111, 506] on button "Next Day" at bounding box center [1104, 493] width 109 height 35
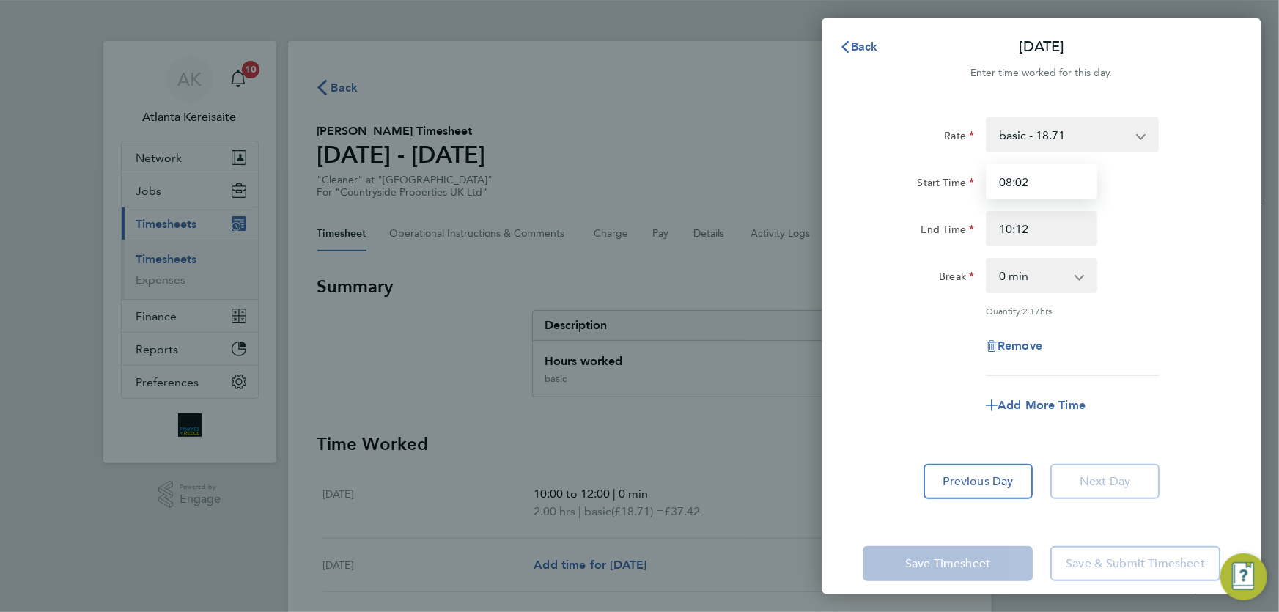
drag, startPoint x: 1036, startPoint y: 182, endPoint x: 1021, endPoint y: 182, distance: 15.4
click at [1021, 182] on input "08:02" at bounding box center [1041, 181] width 111 height 35
type input "08:00"
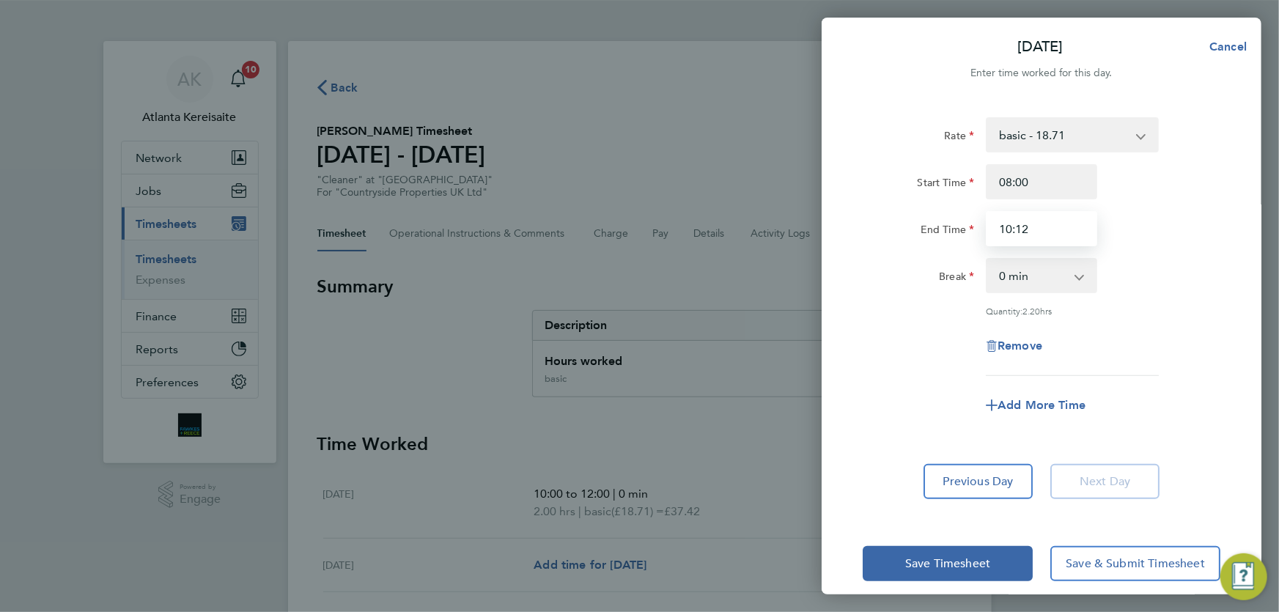
drag, startPoint x: 1034, startPoint y: 233, endPoint x: 1016, endPoint y: 230, distance: 17.8
click at [1016, 230] on input "10:12" at bounding box center [1041, 228] width 111 height 35
type input "10:00"
click at [1020, 490] on button "Previous Day" at bounding box center [977, 481] width 109 height 35
select select "30"
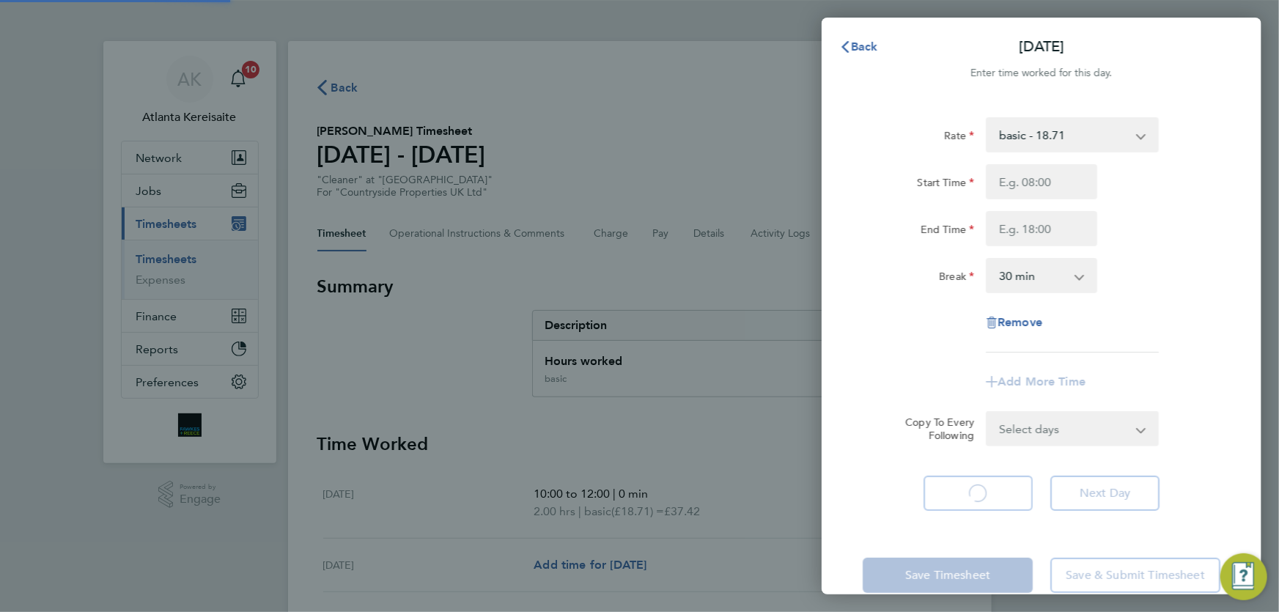
select select "30"
click at [856, 56] on button "Back" at bounding box center [858, 46] width 68 height 29
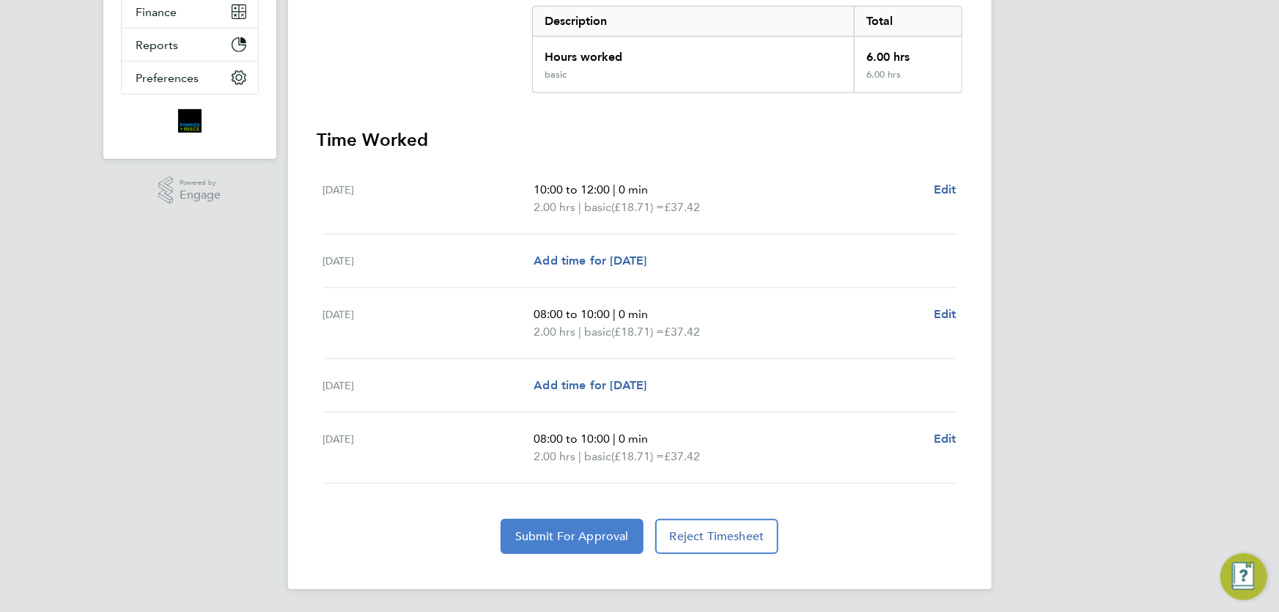
click at [578, 535] on span "Submit For Approval" at bounding box center [572, 536] width 114 height 15
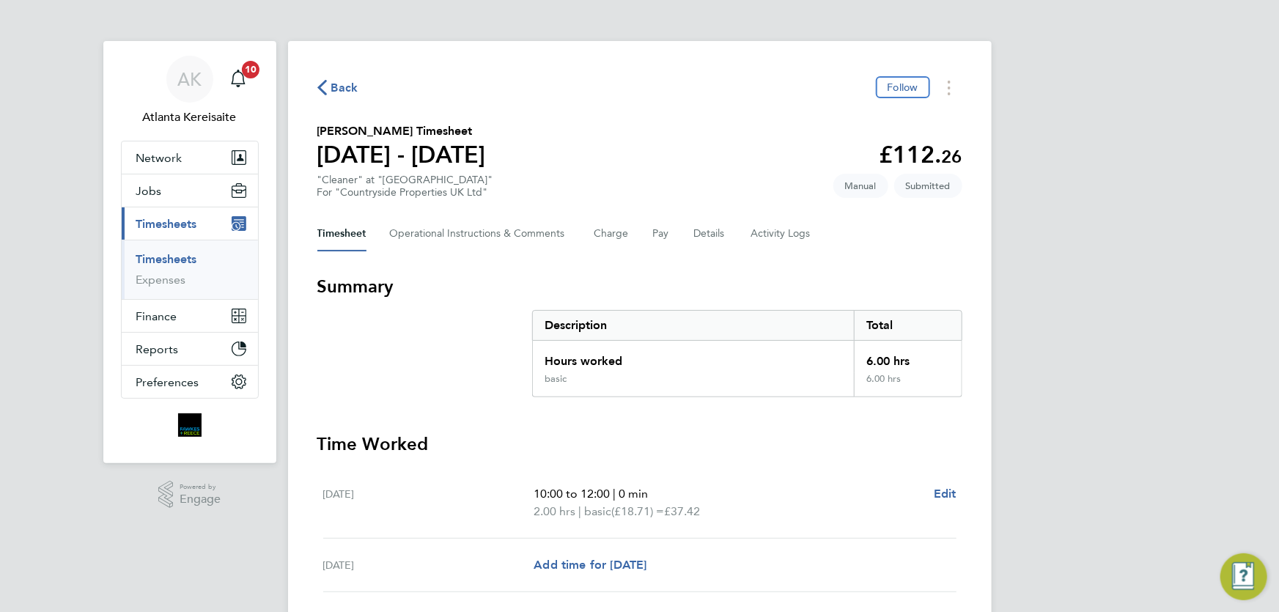
click at [307, 81] on div "Back Follow Sharon Tatum's Timesheet 25 - 31 Aug 2025 £112. 26 "Cleaner" at "Br…" at bounding box center [640, 467] width 704 height 852
click at [324, 83] on icon "button" at bounding box center [322, 87] width 10 height 15
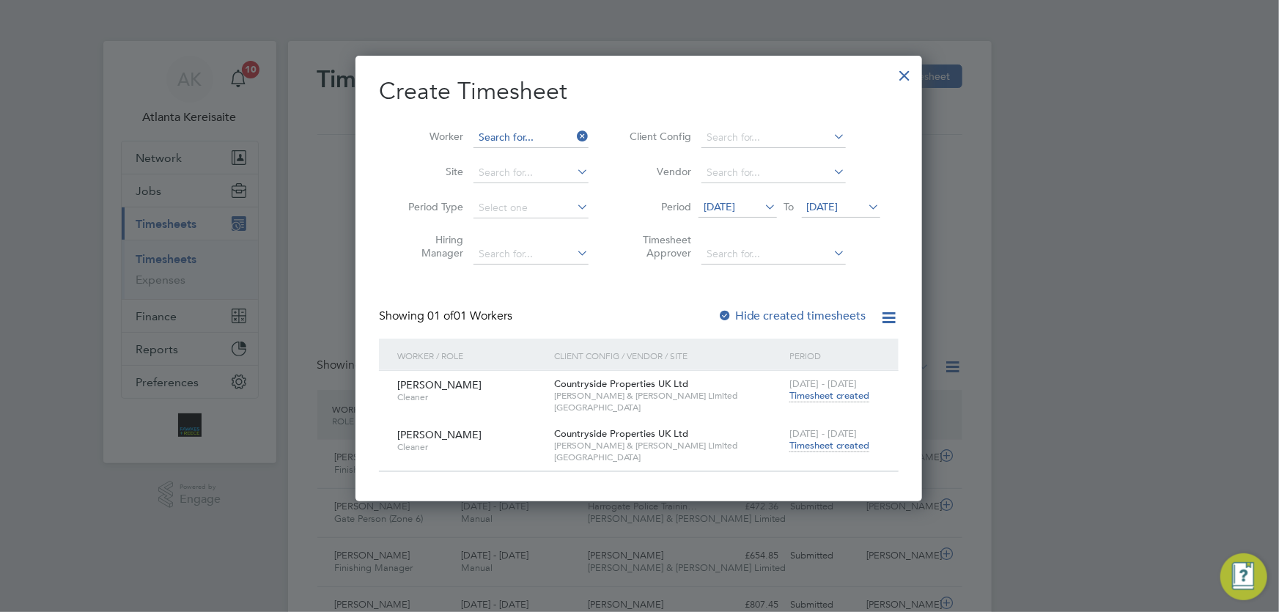
click at [508, 143] on input at bounding box center [530, 138] width 115 height 21
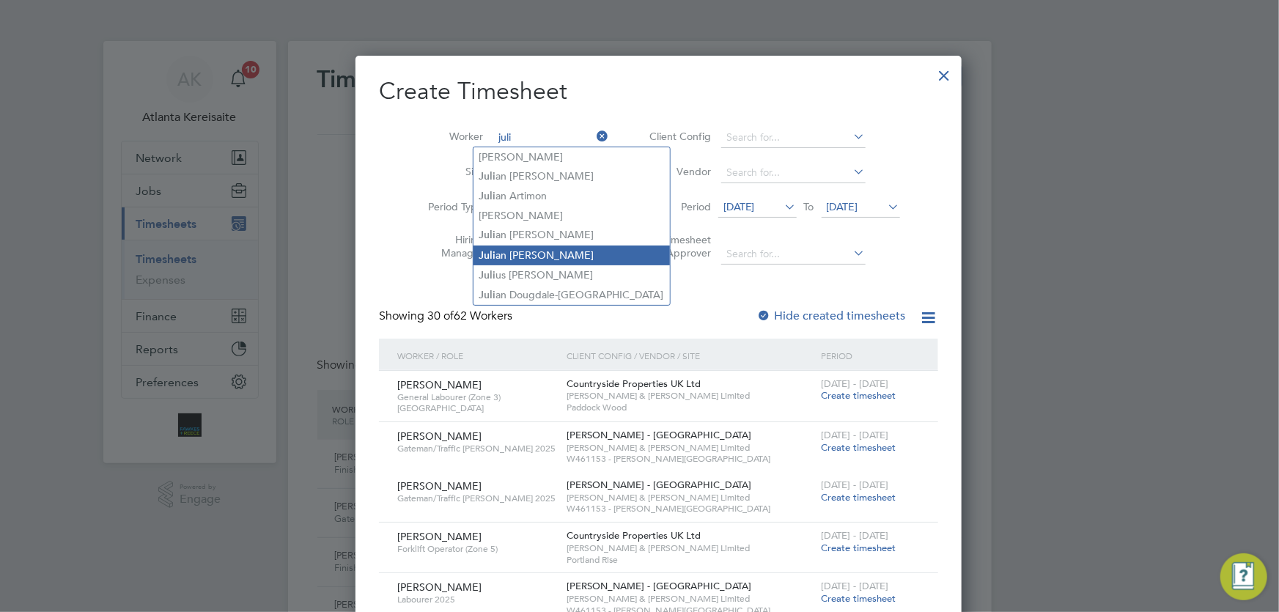
click at [513, 250] on li "Juli an Chukwu" at bounding box center [571, 256] width 196 height 20
type input "[PERSON_NAME]"
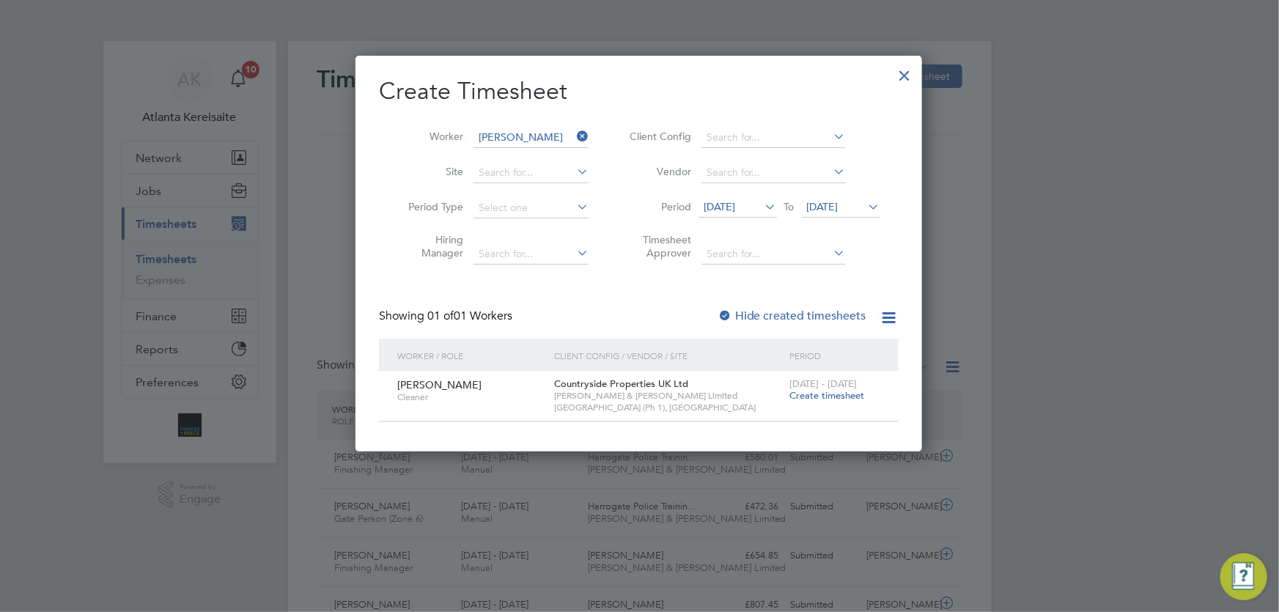
click at [837, 393] on span "Create timesheet" at bounding box center [826, 395] width 75 height 12
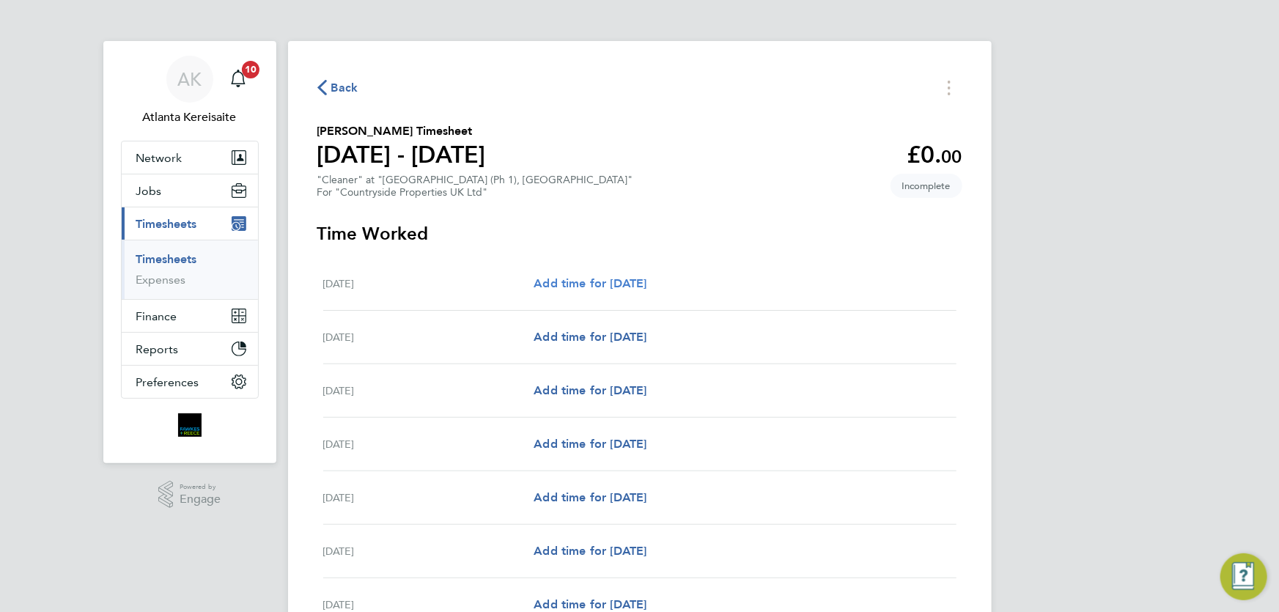
click at [644, 278] on span "Add time for Mon 25 Aug" at bounding box center [590, 283] width 113 height 14
select select "30"
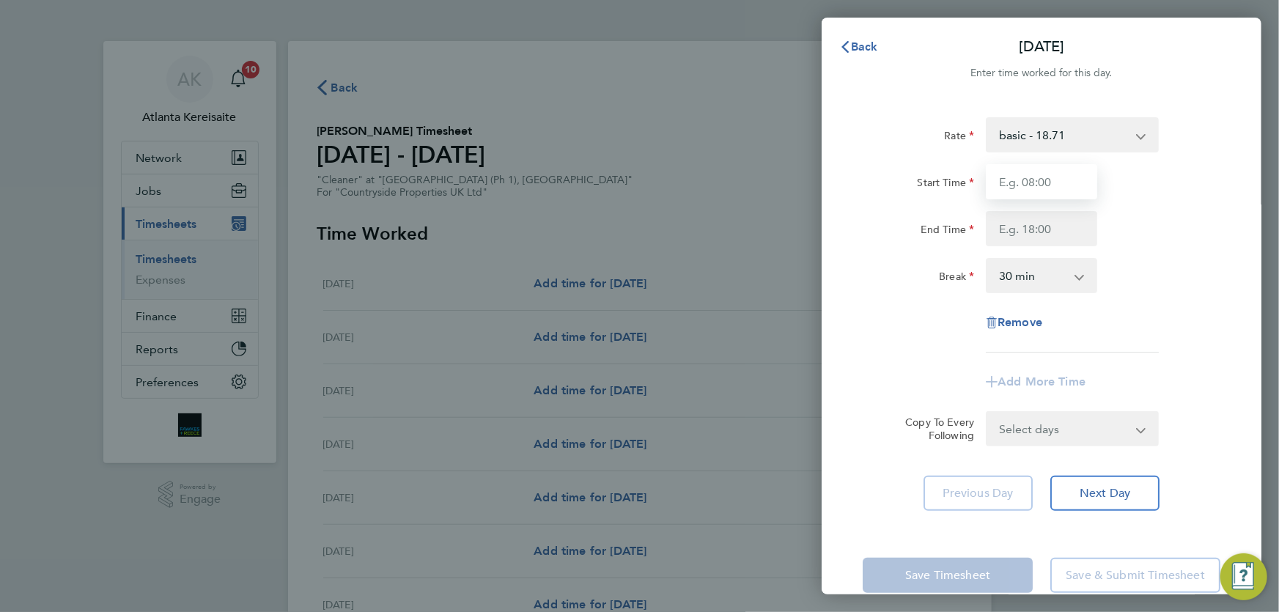
click at [1055, 185] on input "Start Time" at bounding box center [1041, 181] width 111 height 35
type input "08:00"
click at [1031, 215] on input "End Time" at bounding box center [1041, 228] width 111 height 35
type input "10:00"
click at [1059, 187] on input "08:00" at bounding box center [1041, 181] width 111 height 35
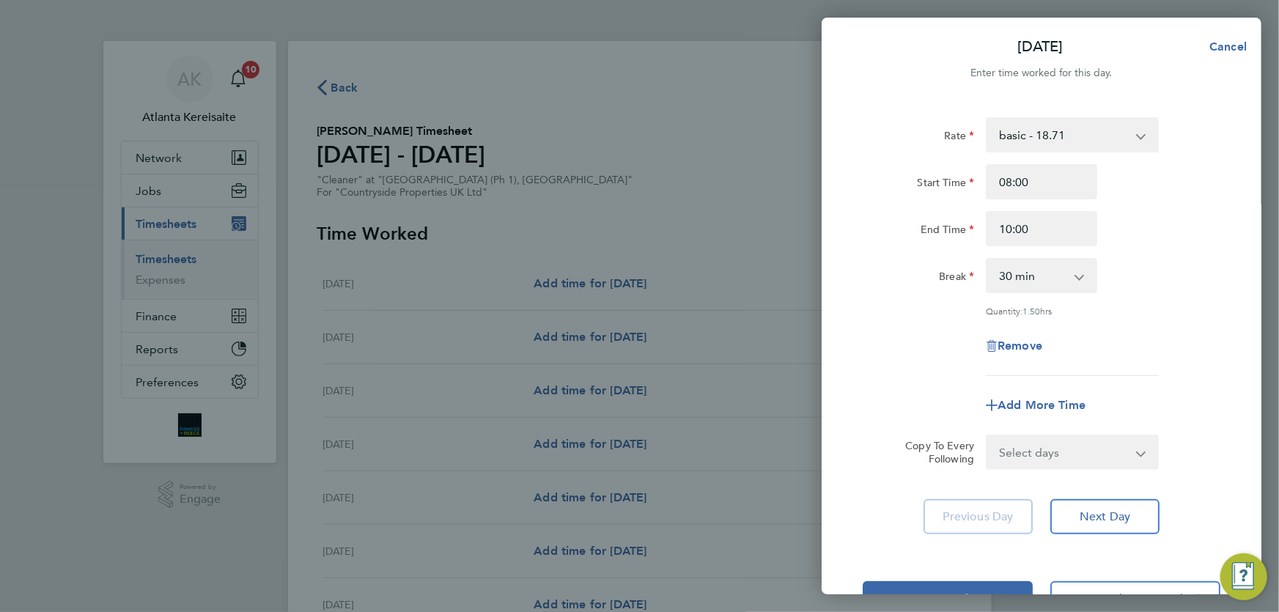
click at [1047, 284] on select "0 min 15 min 30 min 45 min 60 min 75 min 90 min" at bounding box center [1032, 275] width 91 height 32
select select "0"
click at [987, 259] on select "0 min 15 min 30 min 45 min 60 min 75 min 90 min" at bounding box center [1032, 275] width 91 height 32
click at [1119, 455] on select "Select days Day Weekday (Mon-Fri) Weekend (Sat-Sun) Tuesday Wednesday Thursday …" at bounding box center [1064, 452] width 154 height 32
select select "WED"
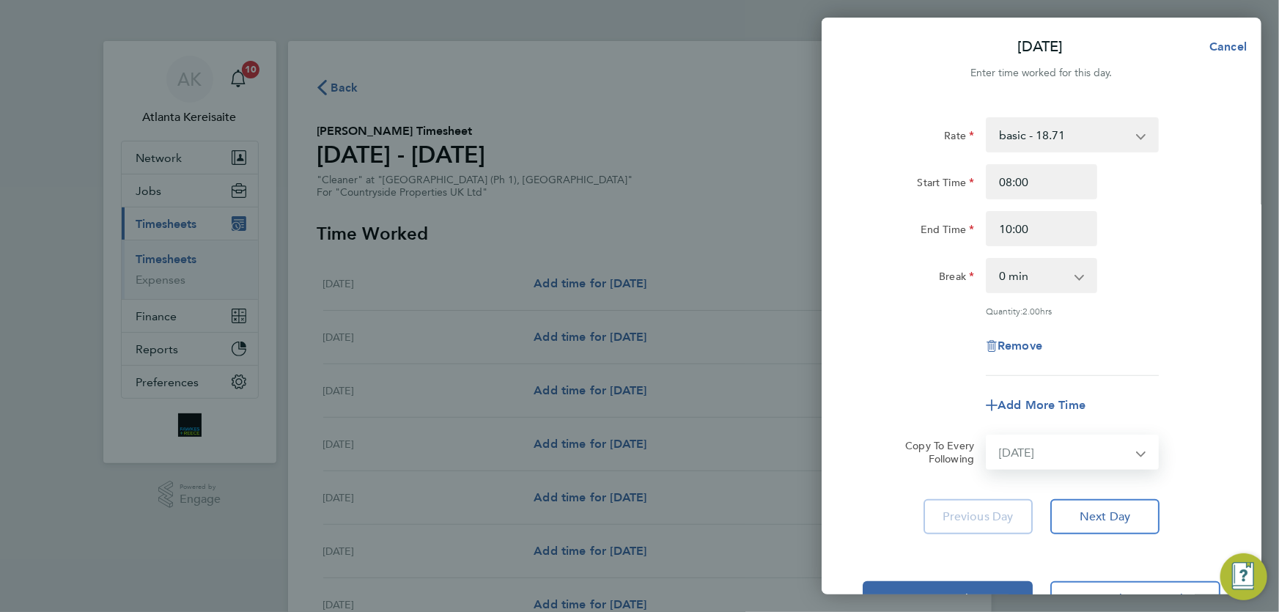
click at [987, 436] on select "Select days Day Weekday (Mon-Fri) Weekend (Sat-Sun) Tuesday Wednesday Thursday …" at bounding box center [1064, 452] width 154 height 32
select select "2025-08-31"
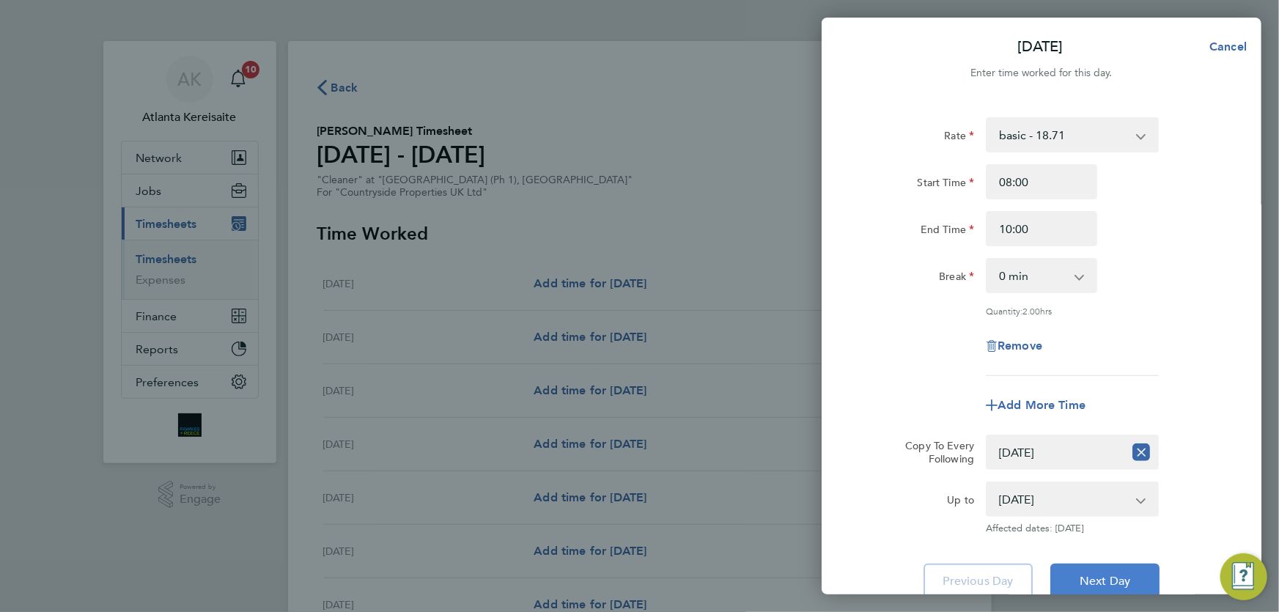
click at [1112, 577] on span "Next Day" at bounding box center [1104, 581] width 51 height 15
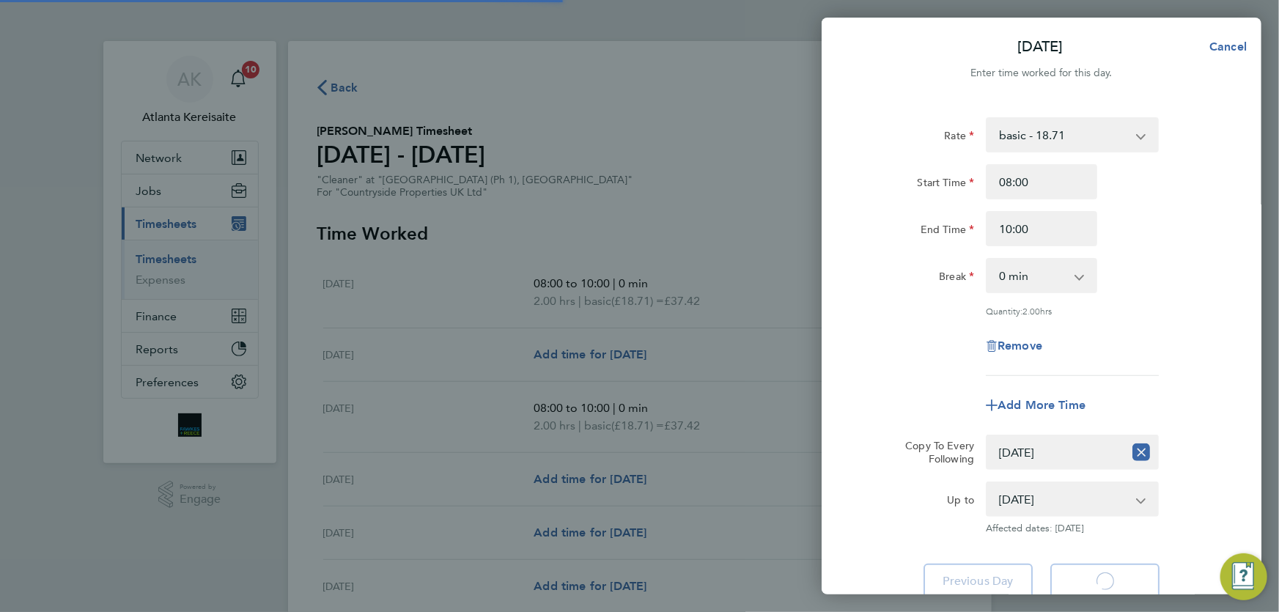
select select "30"
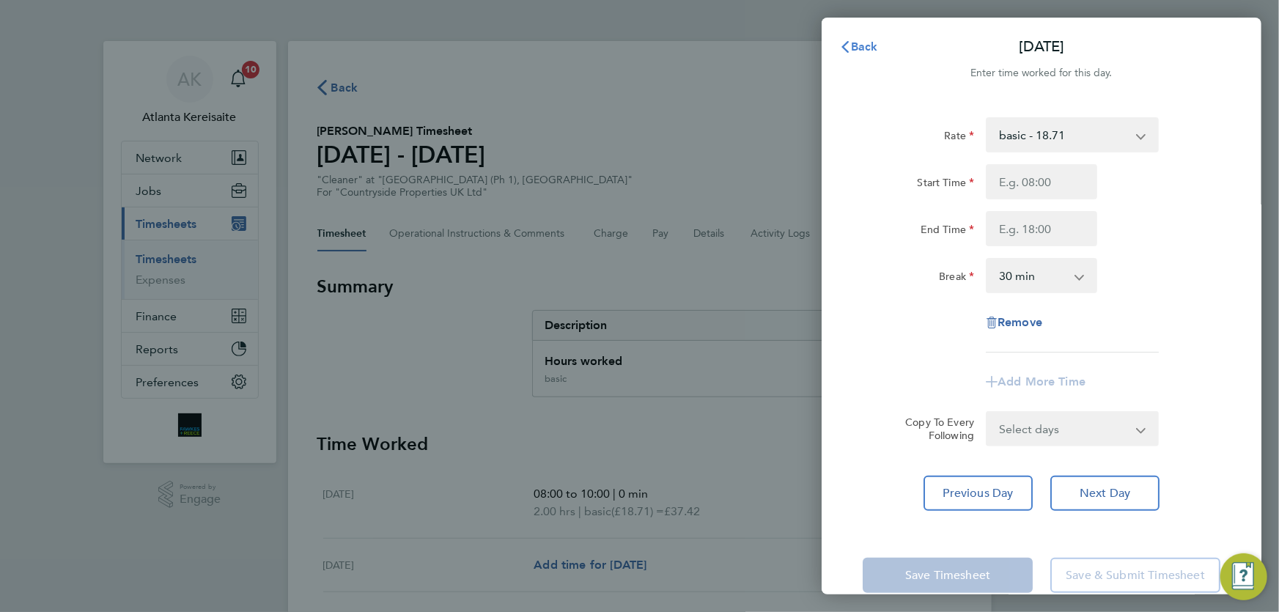
click at [855, 40] on span "Back" at bounding box center [864, 47] width 27 height 14
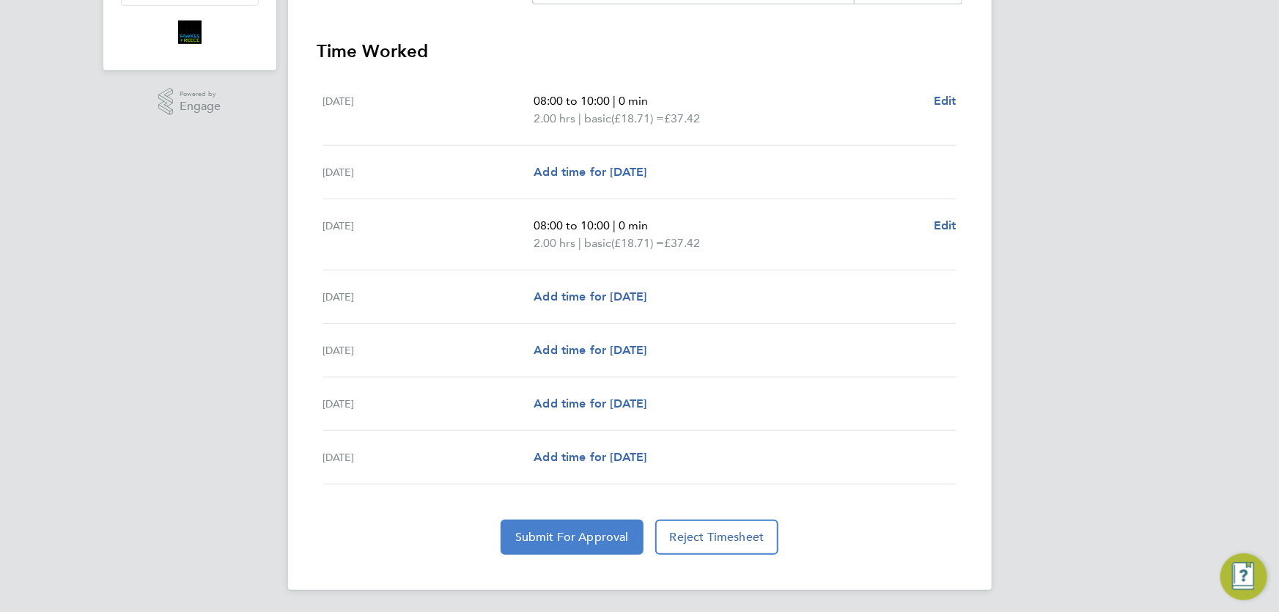
click at [605, 534] on span "Submit For Approval" at bounding box center [572, 537] width 114 height 15
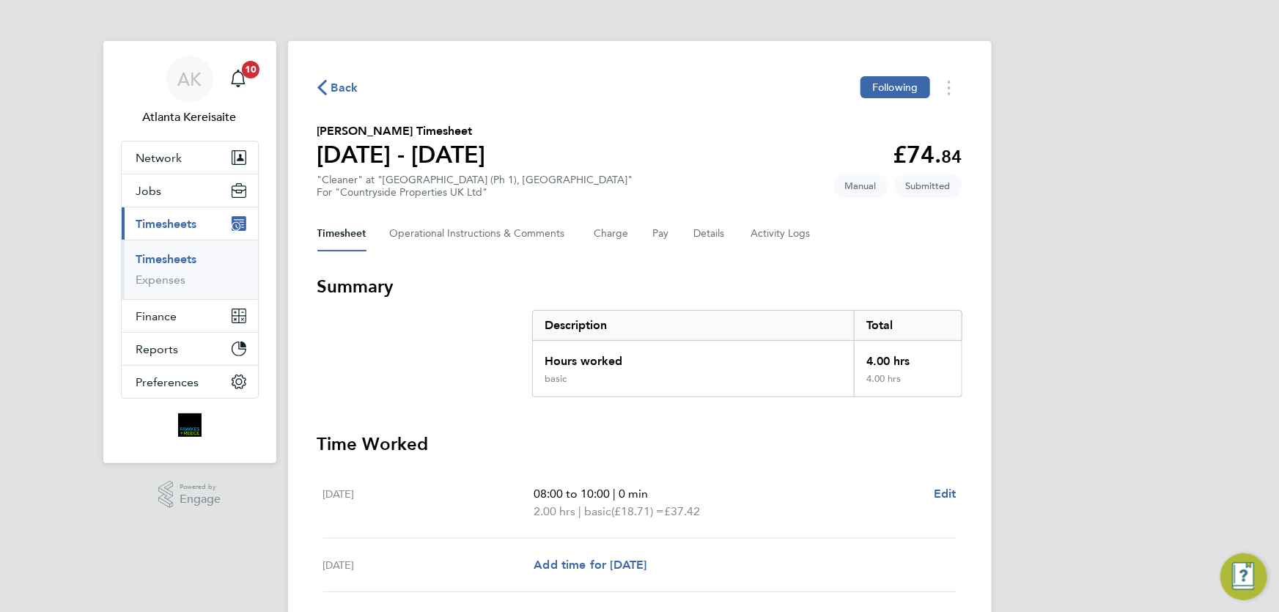
click at [348, 91] on span "Back" at bounding box center [344, 88] width 27 height 18
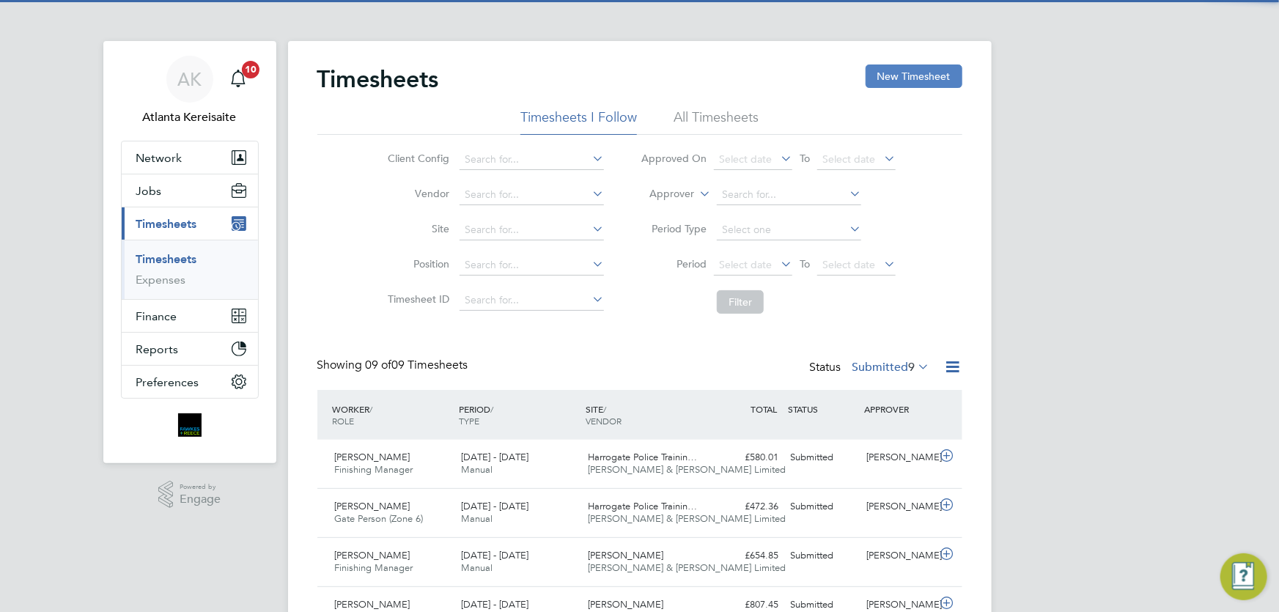
click at [907, 74] on button "New Timesheet" at bounding box center [914, 75] width 97 height 23
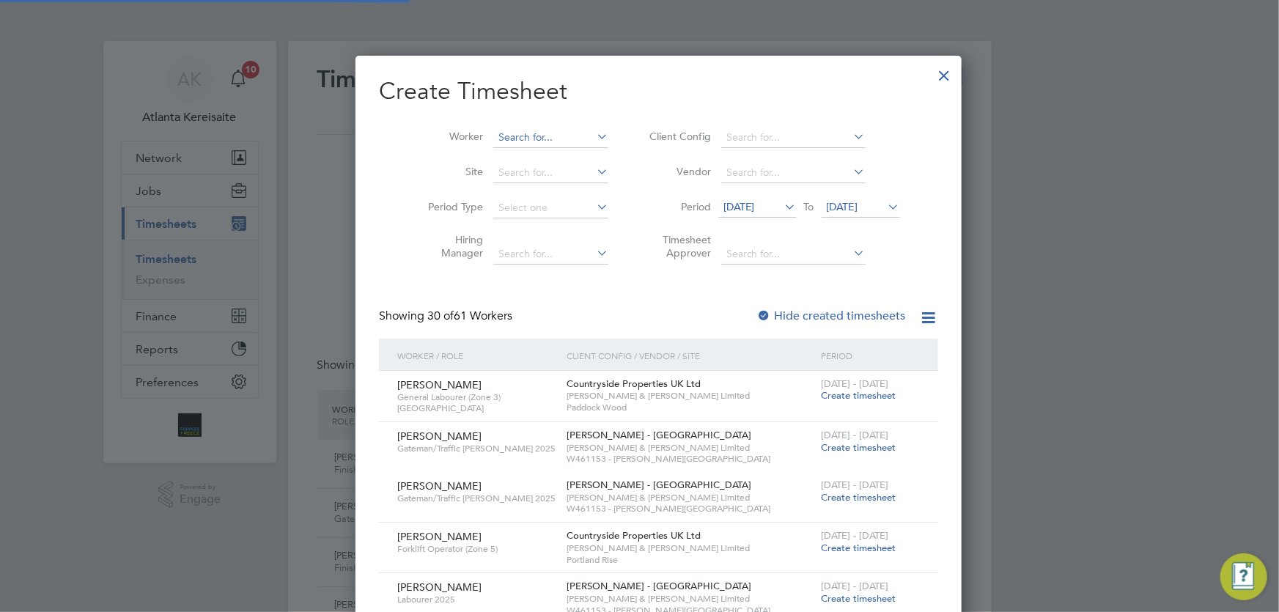
click at [514, 131] on input at bounding box center [550, 138] width 115 height 21
click at [515, 152] on b "Aul" at bounding box center [522, 157] width 16 height 12
type input "Kieran Auld"
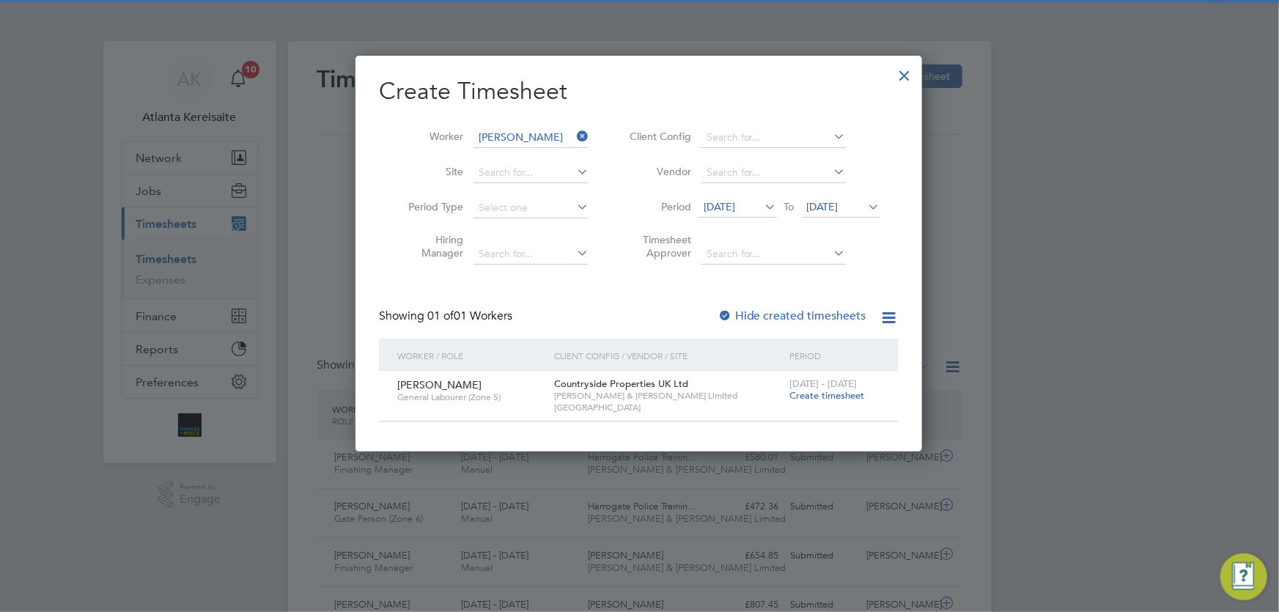
click at [823, 403] on div "25 - 31 Aug 2025 Create timesheet" at bounding box center [835, 391] width 98 height 40
click at [828, 396] on span "Create timesheet" at bounding box center [826, 395] width 75 height 12
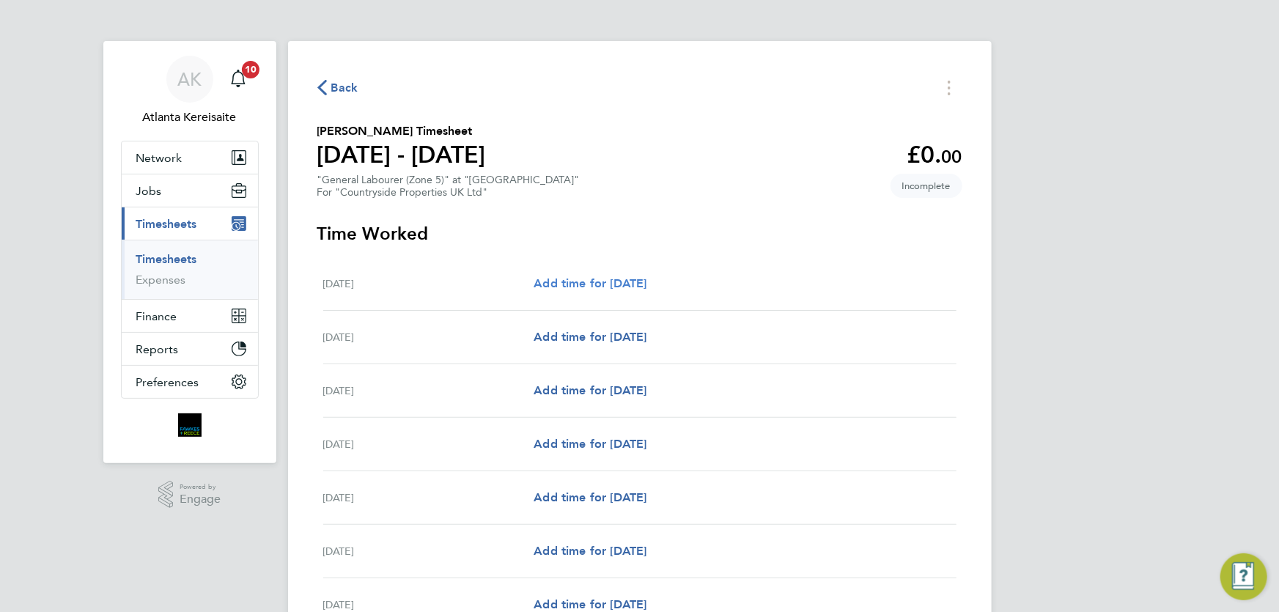
click at [614, 275] on link "Add time for Mon 25 Aug" at bounding box center [590, 284] width 113 height 18
select select "30"
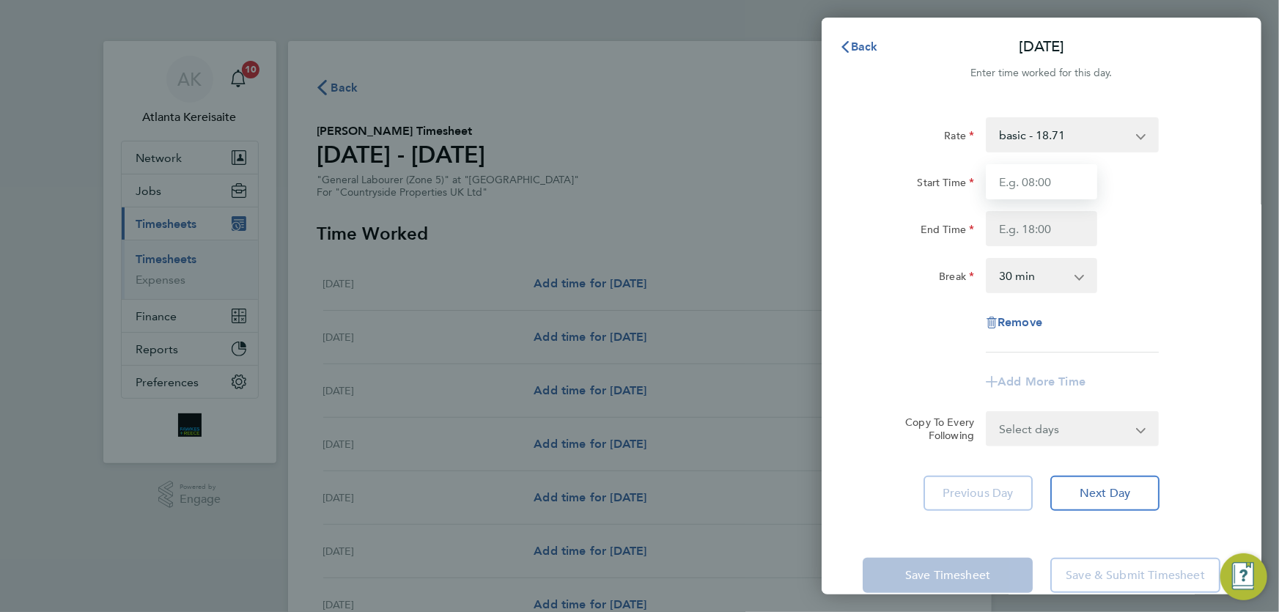
click at [1061, 178] on input "Start Time" at bounding box center [1041, 181] width 111 height 35
type input "07:30"
click at [1011, 237] on input "End Time" at bounding box center [1041, 228] width 111 height 35
type input "17:00"
drag, startPoint x: 1046, startPoint y: 162, endPoint x: 1060, endPoint y: 189, distance: 30.8
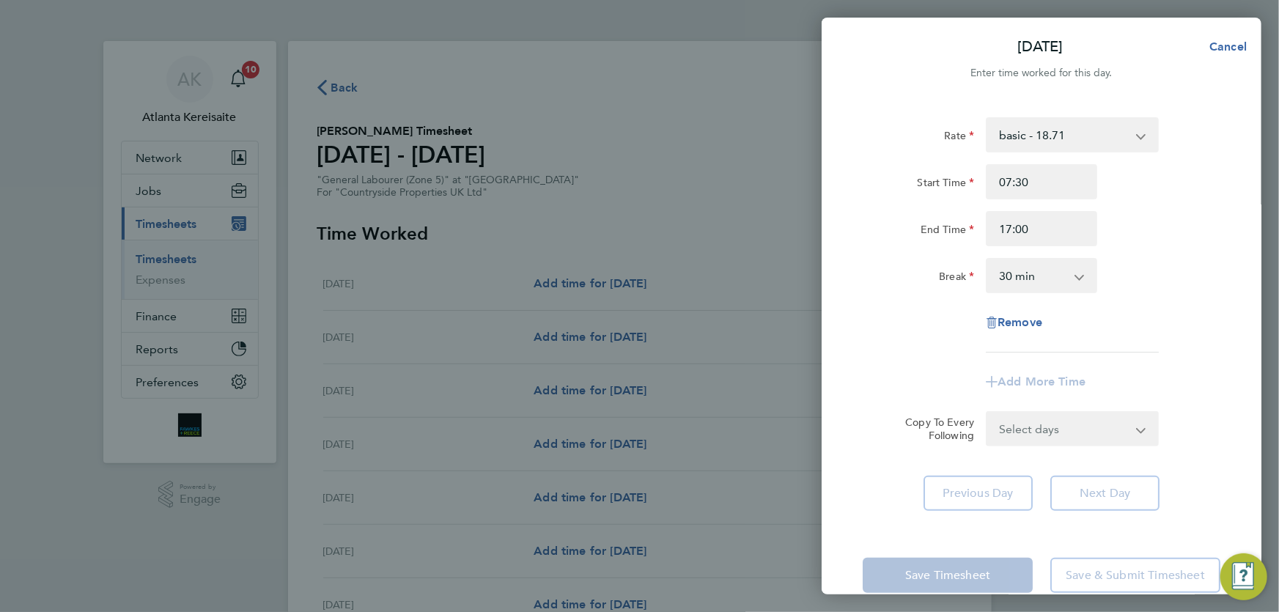
click at [1048, 171] on div "Rate basic - 18.71 Start Time 07:30 End Time 17:00 Break 0 min 15 min 30 min 45…" at bounding box center [1042, 234] width 358 height 235
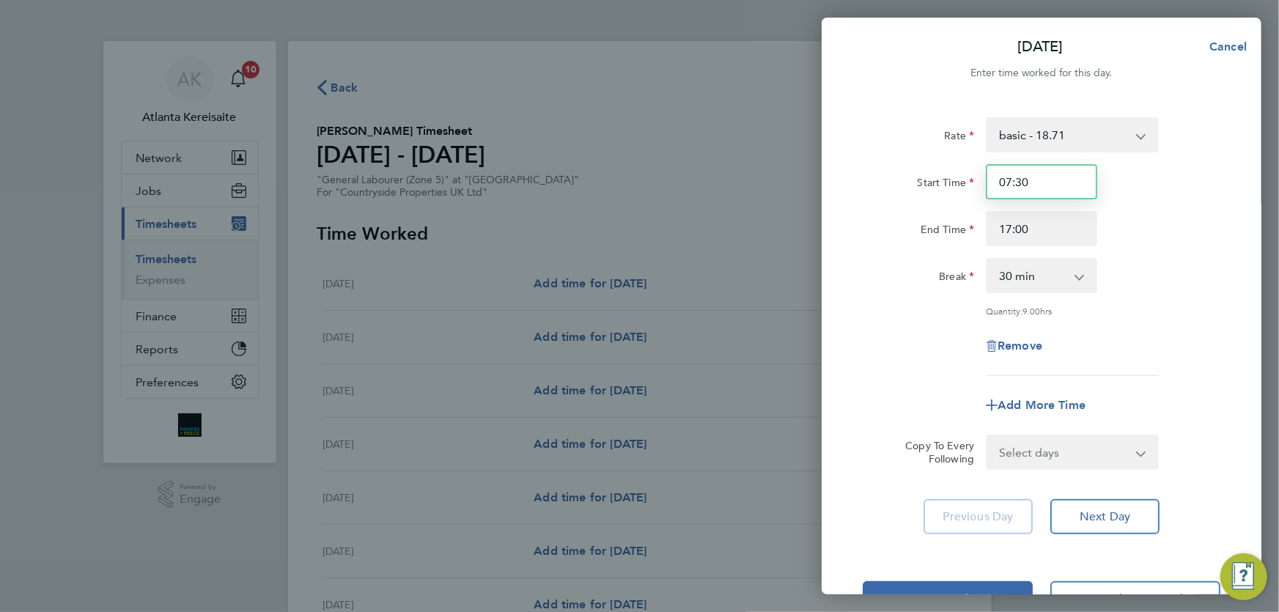
click at [1061, 192] on input "07:30" at bounding box center [1041, 181] width 111 height 35
click at [1062, 240] on input "17:00" at bounding box center [1041, 228] width 111 height 35
click at [1121, 462] on select "Select days Day Weekday (Mon-Fri) Weekend (Sat-Sun) Tuesday Wednesday Thursday …" at bounding box center [1064, 452] width 154 height 32
select select "WEEKDAY"
click at [987, 436] on select "Select days Day Weekday (Mon-Fri) Weekend (Sat-Sun) Tuesday Wednesday Thursday …" at bounding box center [1064, 452] width 154 height 32
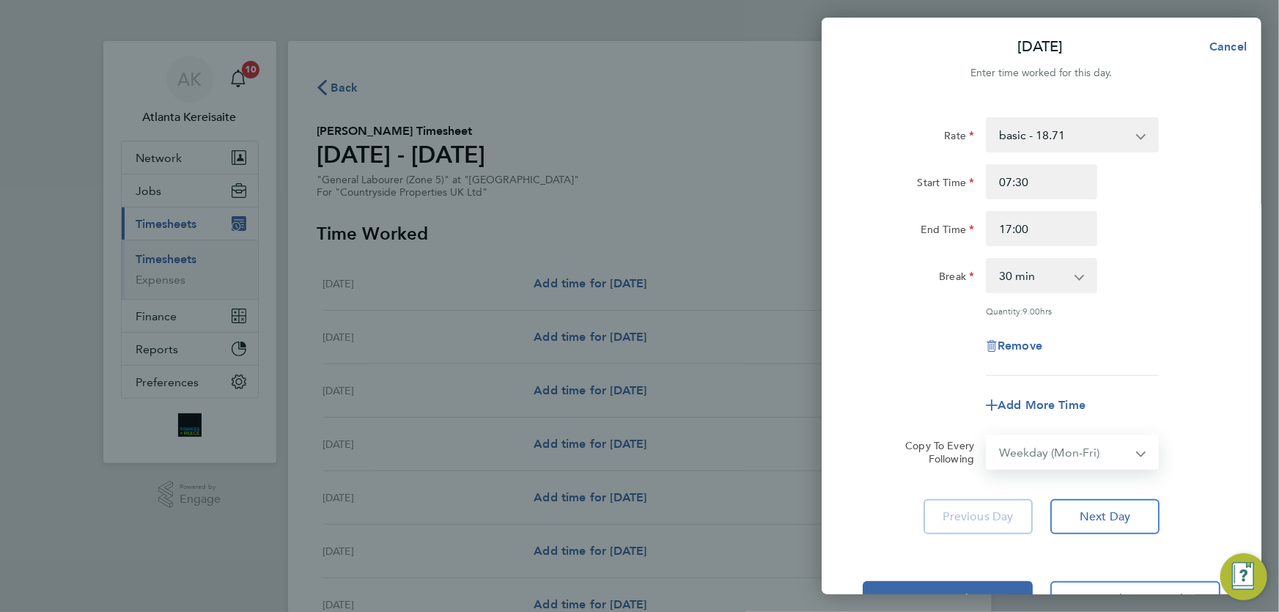
select select "2025-08-31"
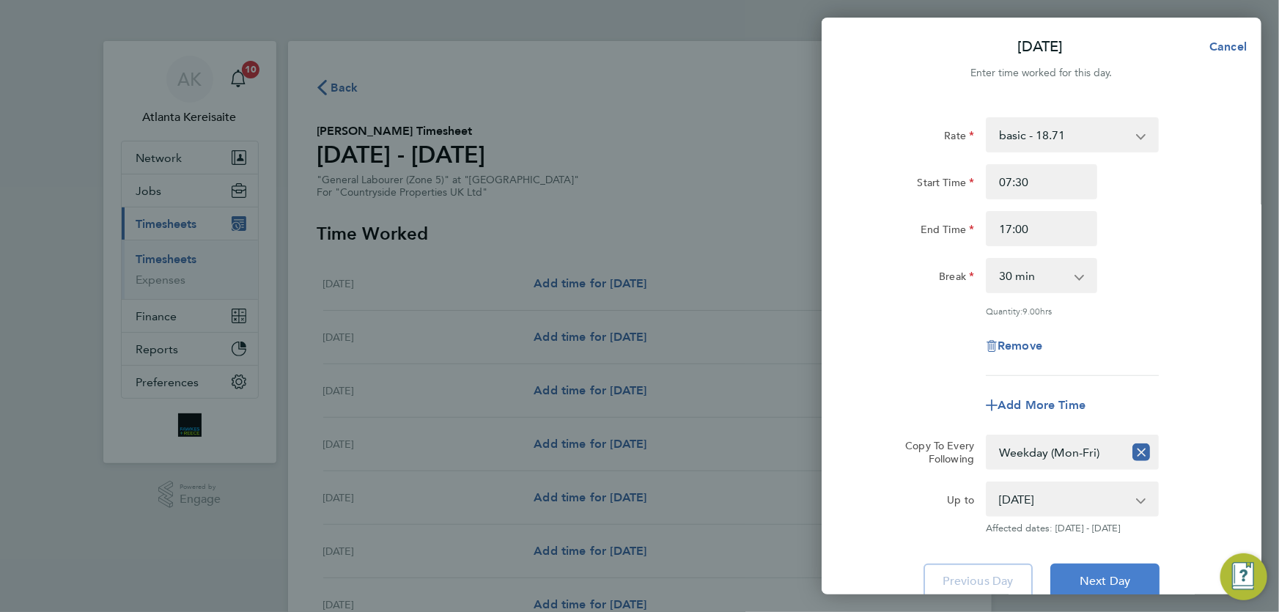
click at [1115, 584] on span "Next Day" at bounding box center [1104, 581] width 51 height 15
select select "30"
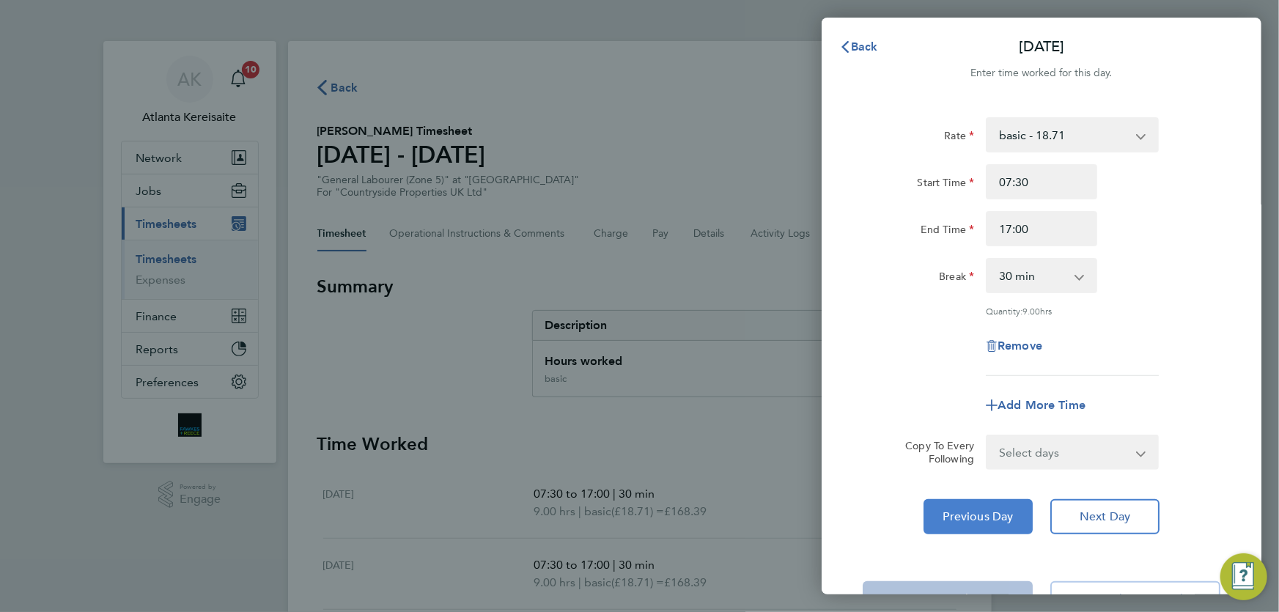
click at [1011, 516] on span "Previous Day" at bounding box center [978, 516] width 70 height 15
select select "30"
drag, startPoint x: 1026, startPoint y: 180, endPoint x: 1016, endPoint y: 180, distance: 9.6
click at [1016, 180] on input "07:30" at bounding box center [1041, 181] width 111 height 35
type input "07:00"
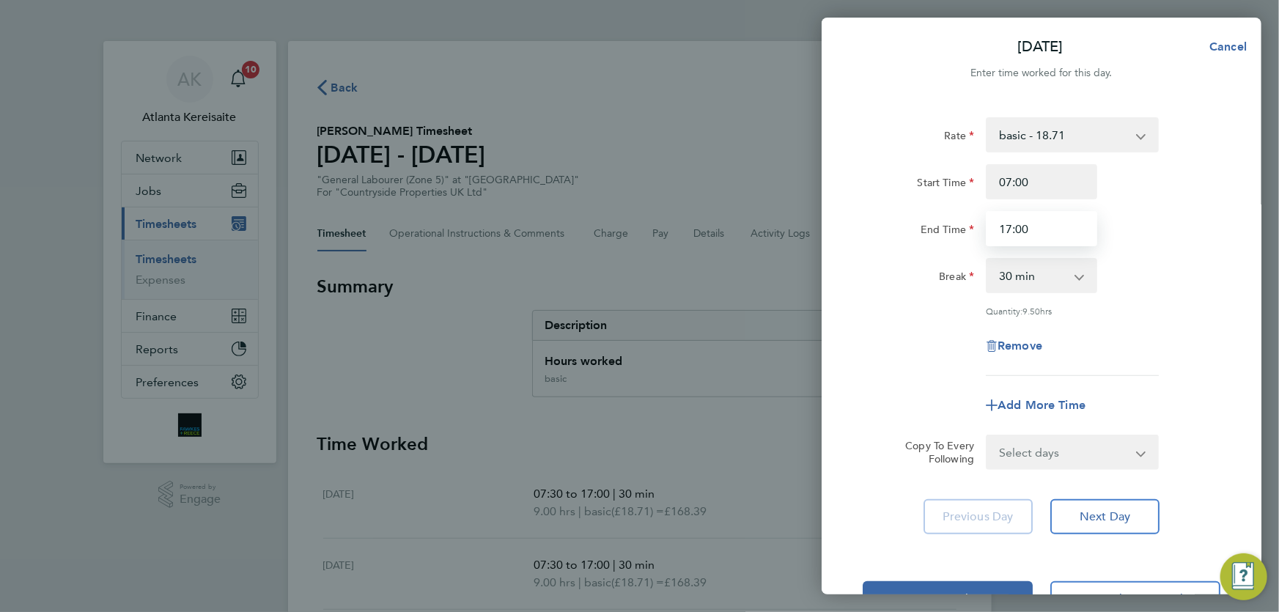
drag, startPoint x: 1033, startPoint y: 227, endPoint x: 1016, endPoint y: 227, distance: 17.6
click at [1016, 227] on input "17:00" at bounding box center [1041, 228] width 111 height 35
type input "17:30"
click at [1063, 185] on input "07:00" at bounding box center [1041, 181] width 111 height 35
click at [1111, 460] on select "Select days Day Weekday (Mon-Fri) Weekend (Sat-Sun) Tuesday Wednesday Thursday …" at bounding box center [1064, 452] width 154 height 32
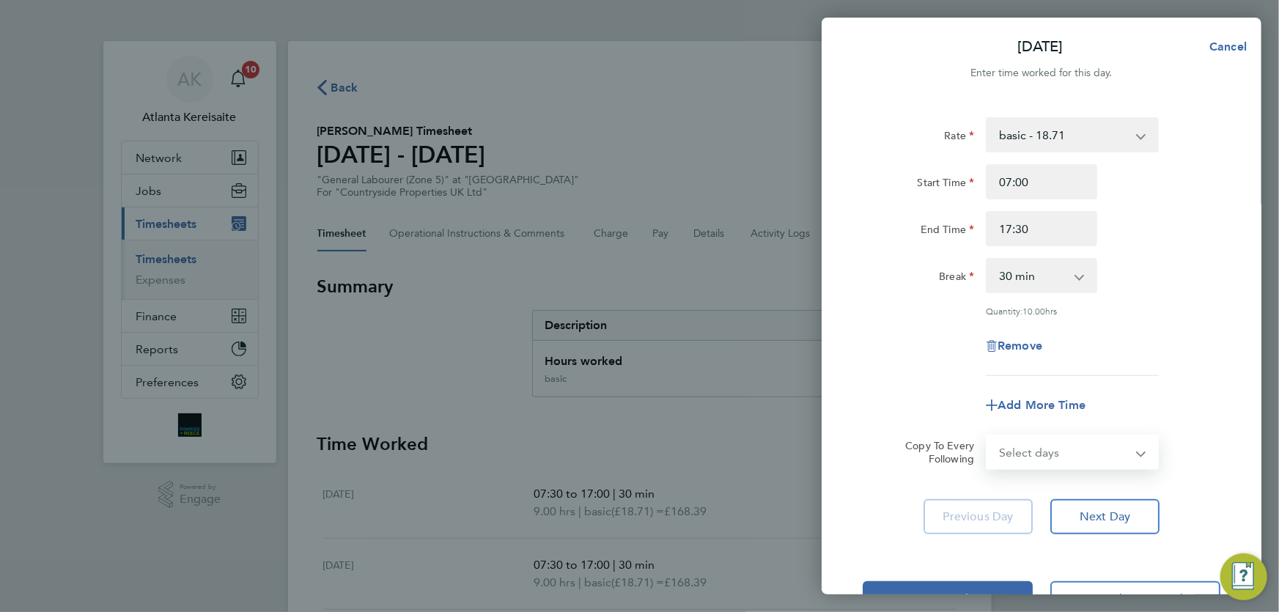
select select "WEEKDAY"
click at [987, 436] on select "Select days Day Weekday (Mon-Fri) Weekend (Sat-Sun) Tuesday Wednesday Thursday …" at bounding box center [1064, 452] width 154 height 32
select select "2025-08-31"
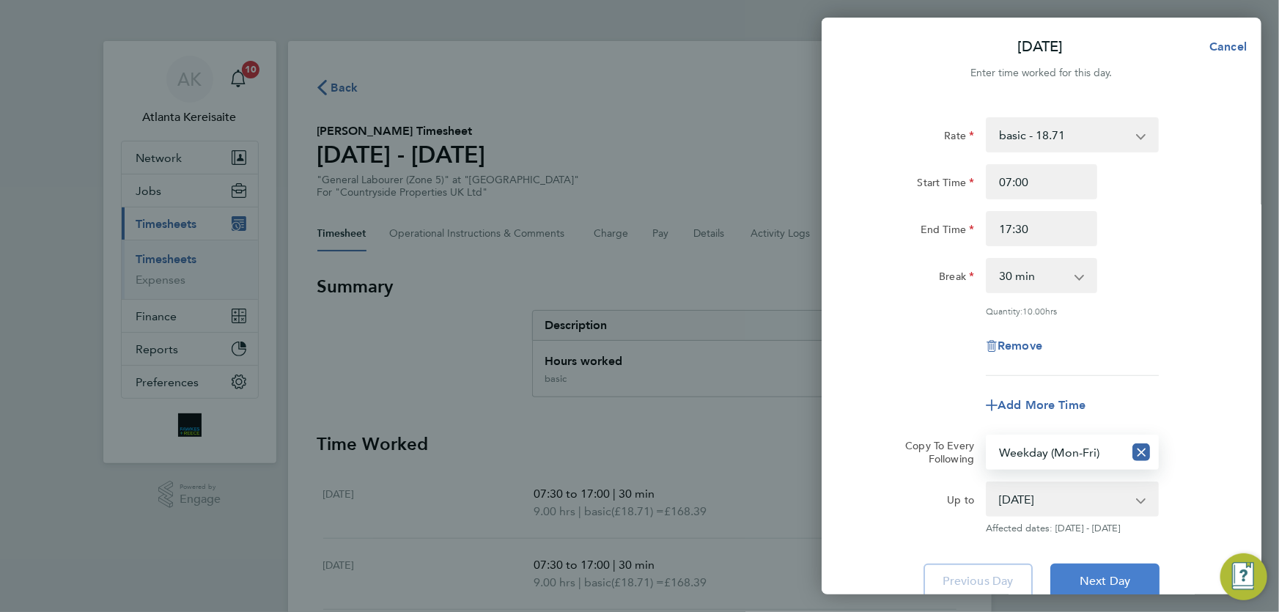
click at [1104, 580] on span "Next Day" at bounding box center [1104, 581] width 51 height 15
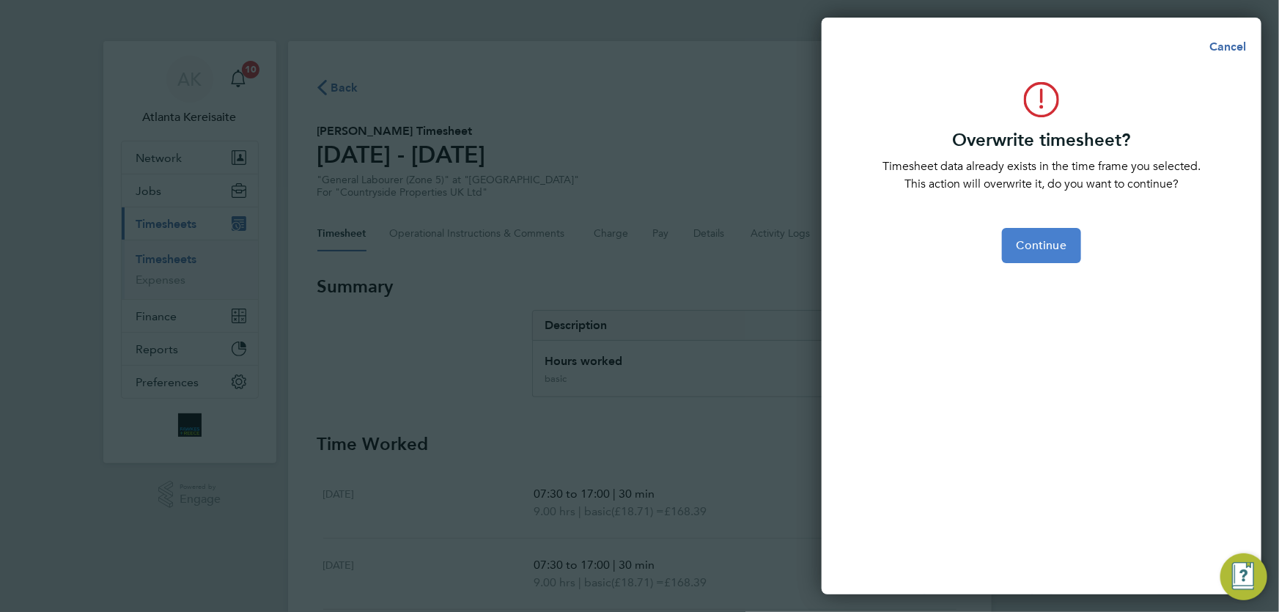
click at [1055, 240] on span "Continue" at bounding box center [1041, 245] width 50 height 15
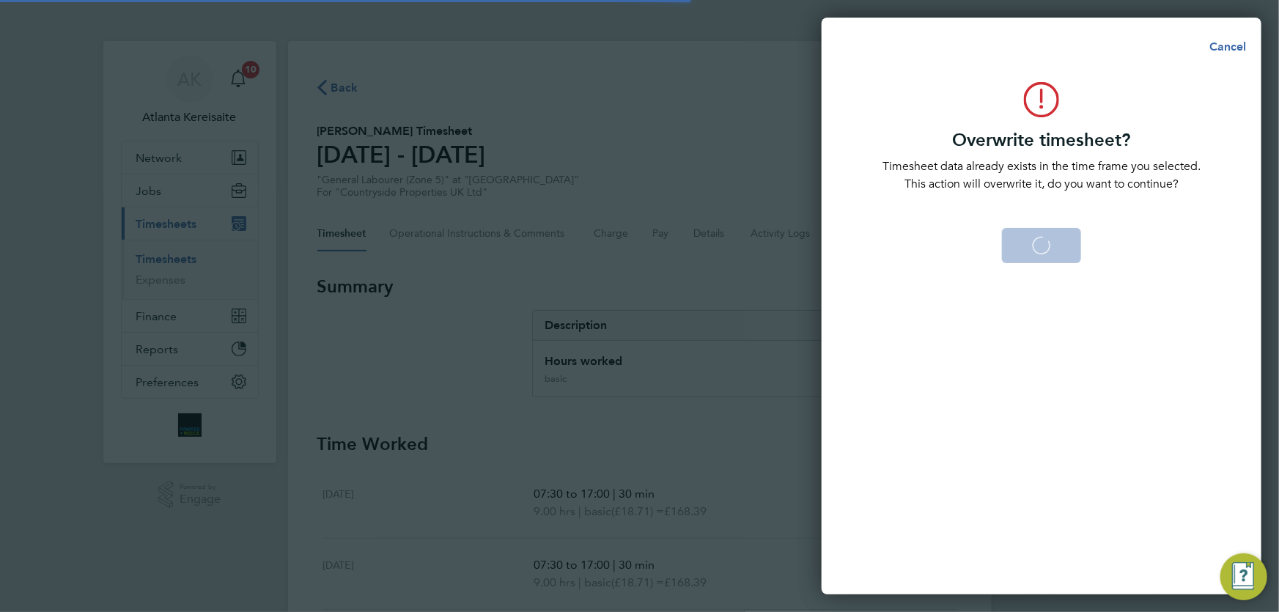
select select "0: null"
select select "30"
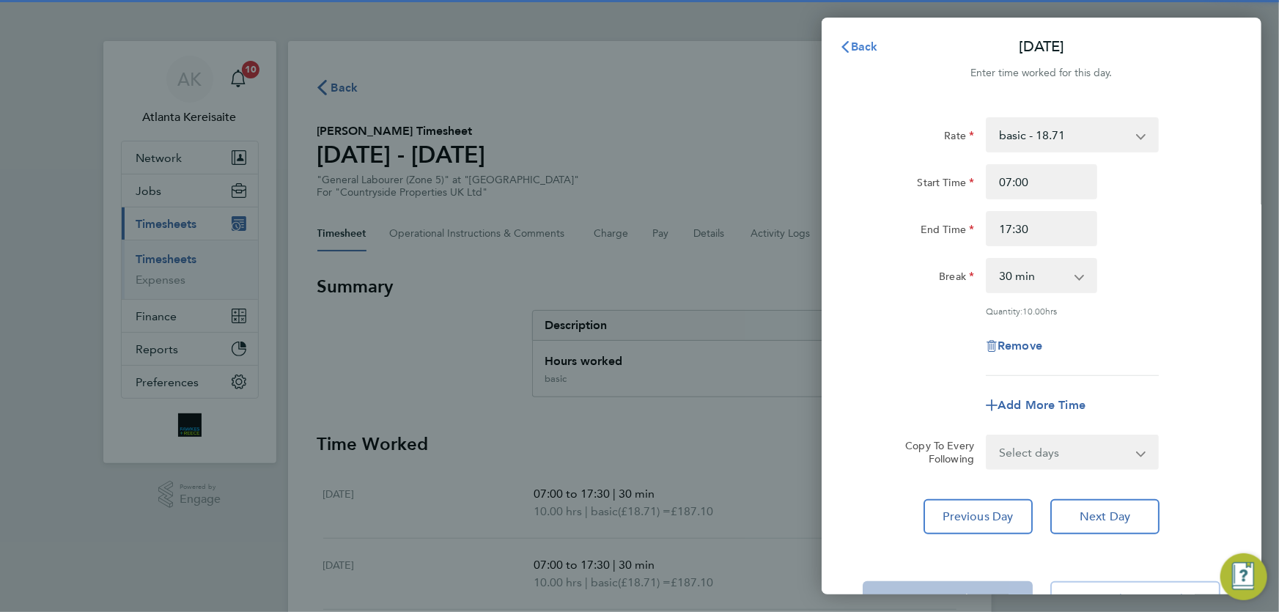
click at [839, 41] on icon "button" at bounding box center [845, 47] width 12 height 12
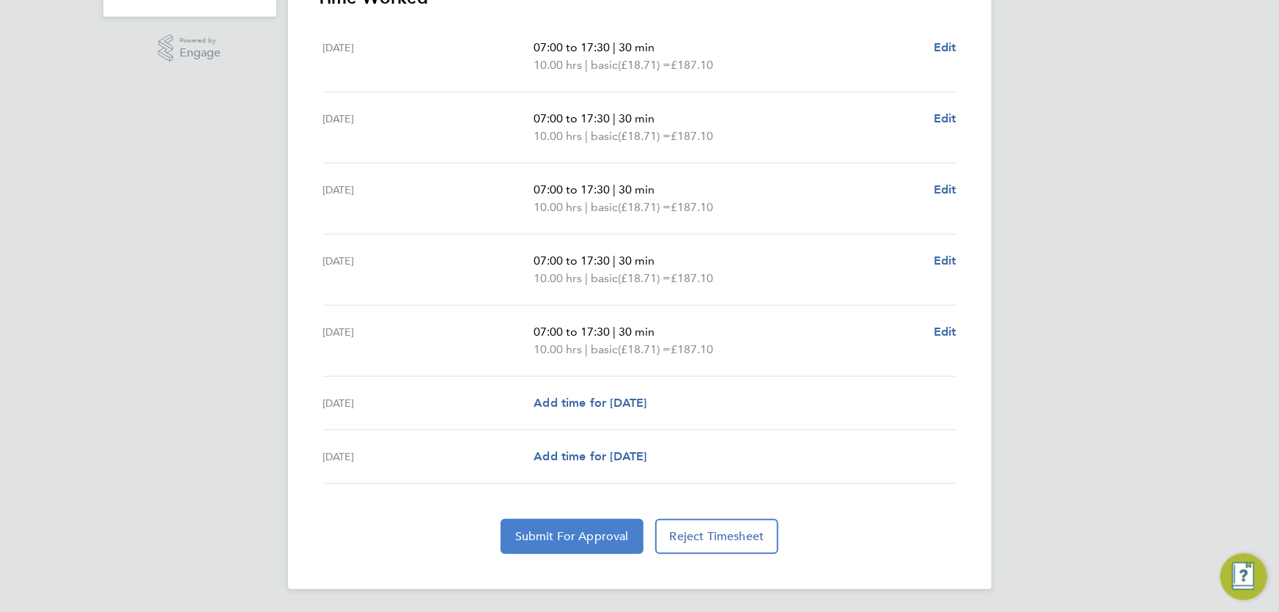
drag, startPoint x: 608, startPoint y: 534, endPoint x: 890, endPoint y: 119, distance: 502.1
click at [838, 158] on app-timesheet-lines "Mon 25 Aug 07:00 to 17:30 | 30 min 10.00 hrs | basic (£18.71) = £187.10 Edit Tu…" at bounding box center [639, 287] width 645 height 533
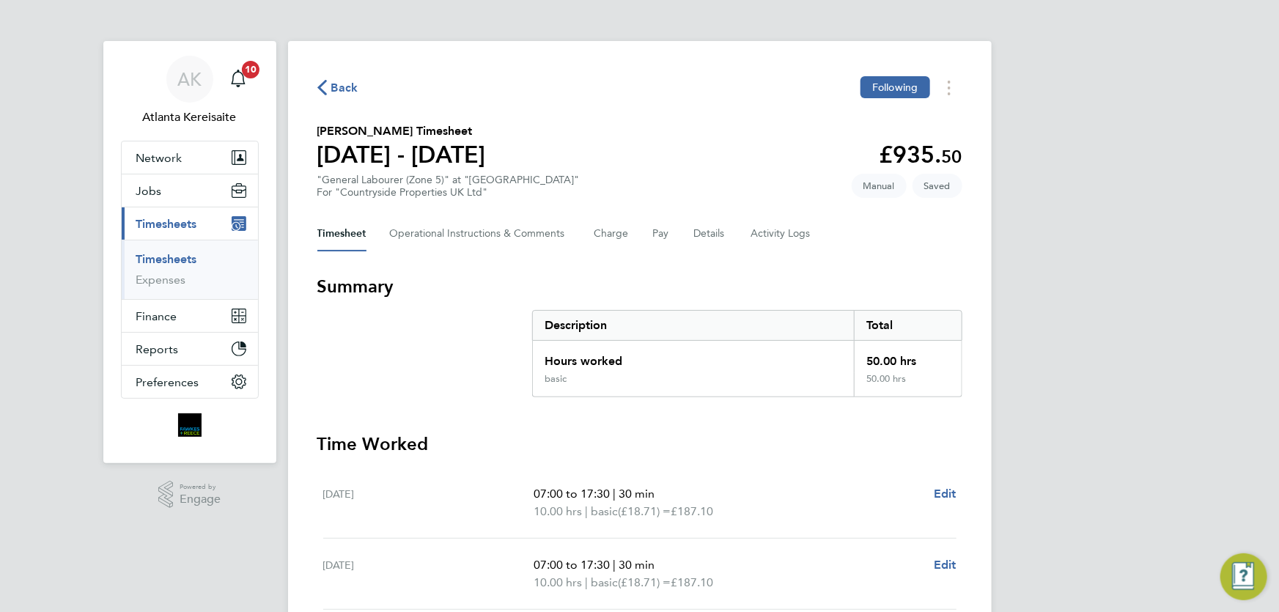
click at [342, 87] on span "Back" at bounding box center [344, 88] width 27 height 18
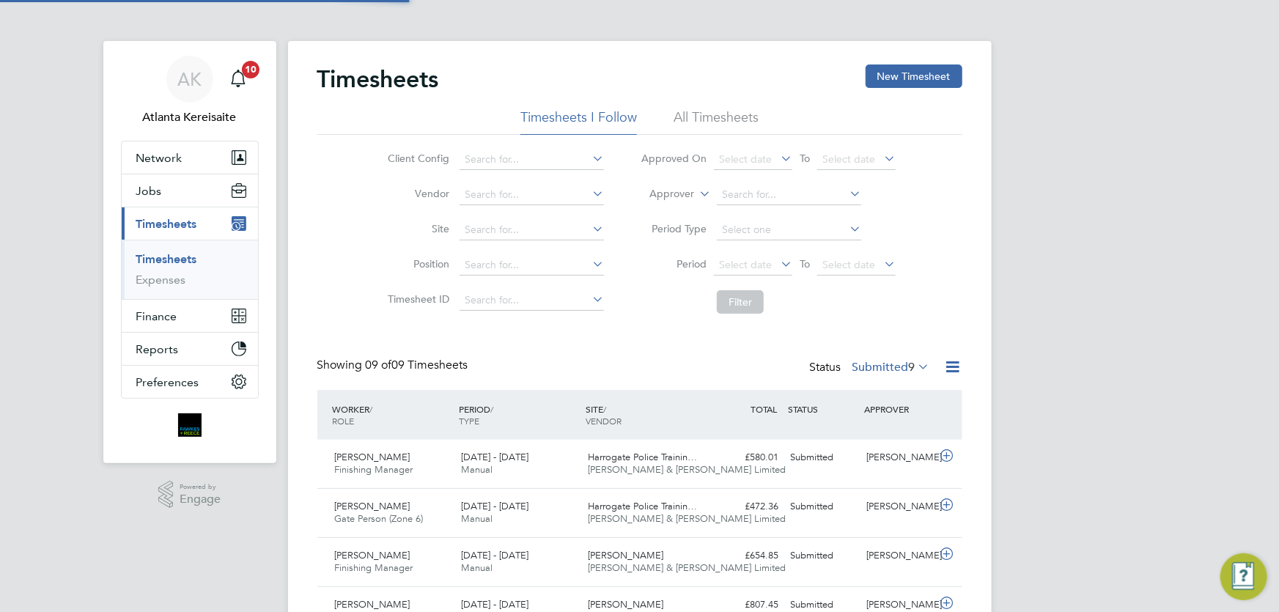
scroll to position [37, 127]
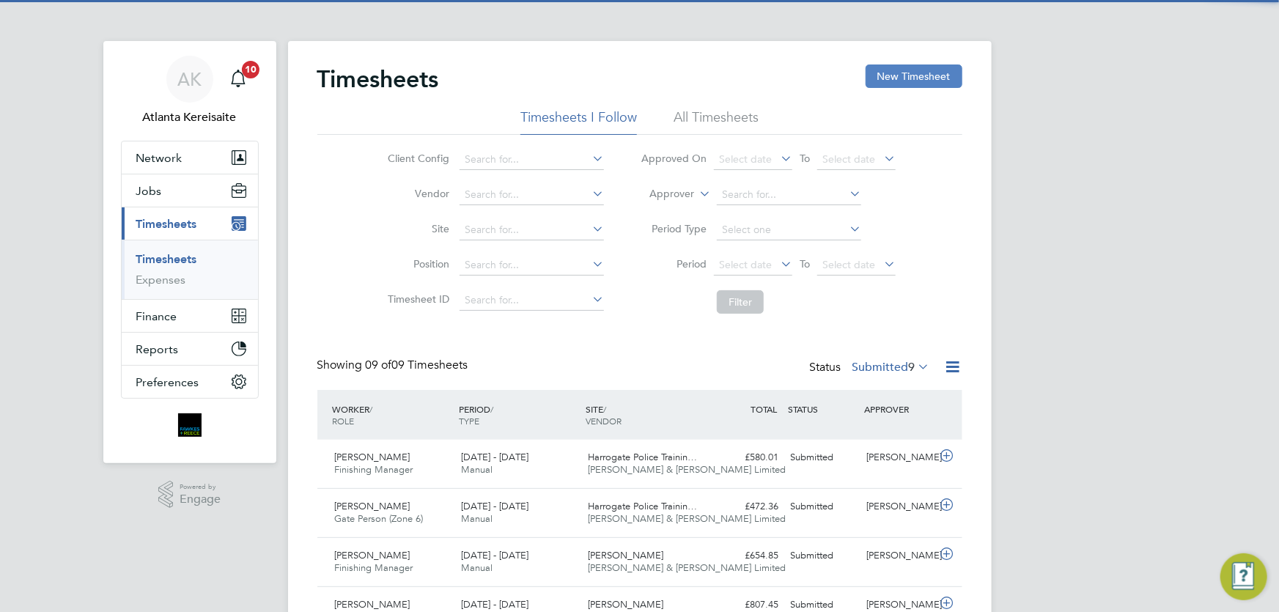
click at [907, 82] on button "New Timesheet" at bounding box center [914, 75] width 97 height 23
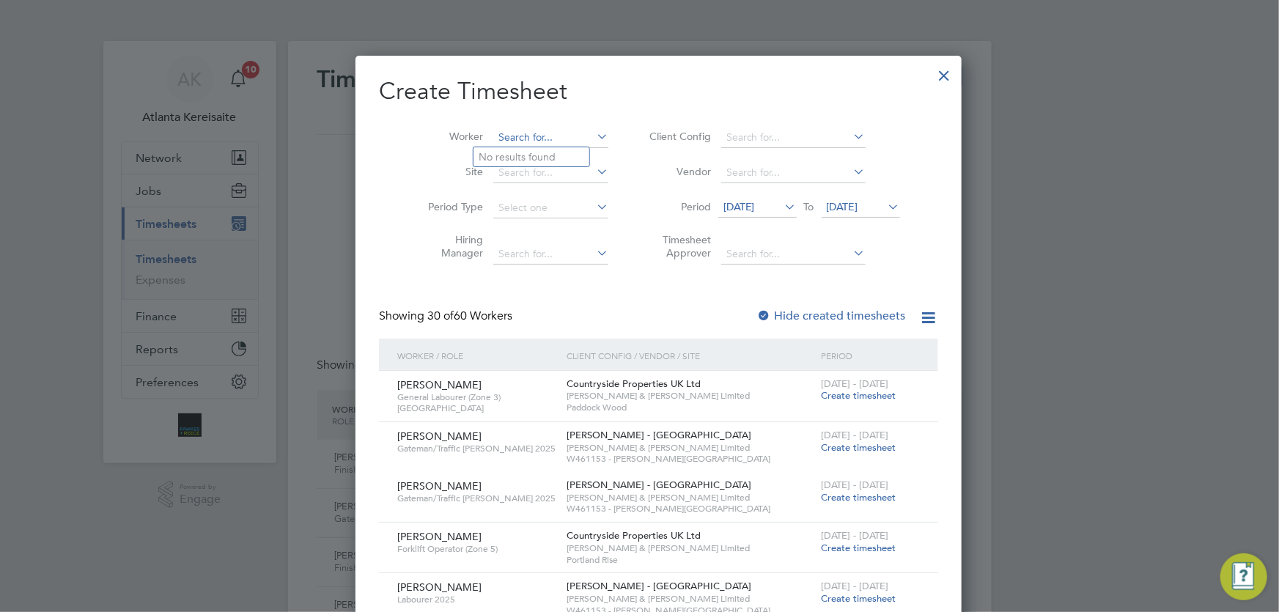
click at [493, 141] on input at bounding box center [550, 138] width 115 height 21
click at [552, 176] on li "Michael T aylor" at bounding box center [568, 177] width 190 height 20
type input "[PERSON_NAME]"
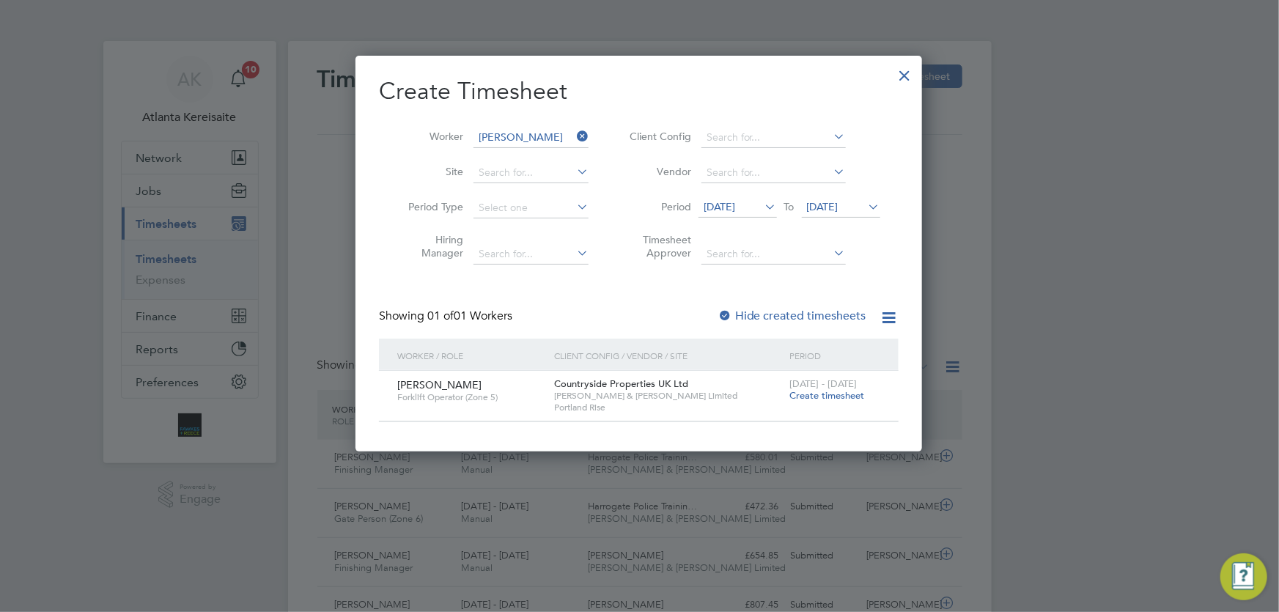
click at [830, 397] on span "Create timesheet" at bounding box center [826, 395] width 75 height 12
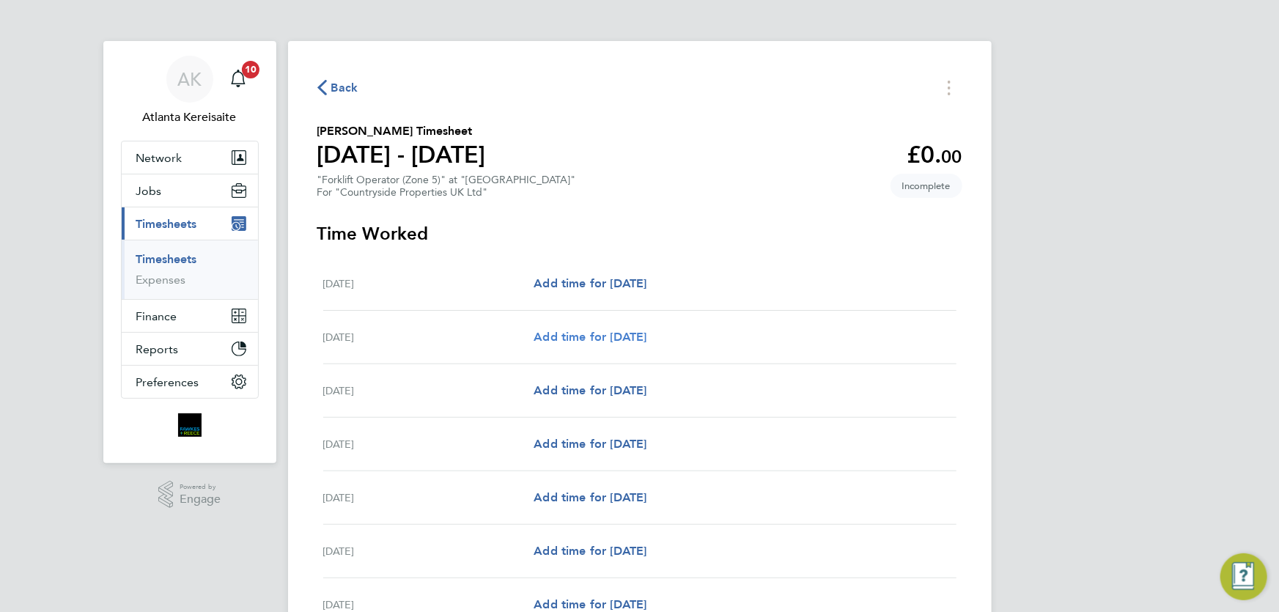
click at [616, 334] on span "Add time for Tue 26 Aug" at bounding box center [590, 337] width 113 height 14
select select "30"
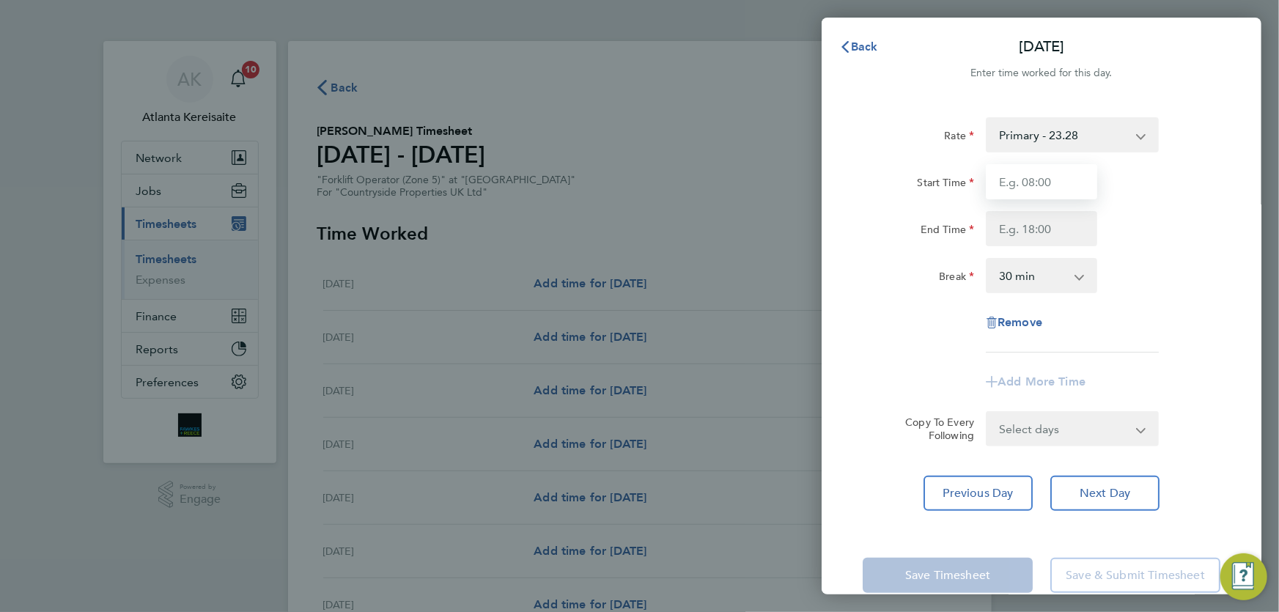
drag, startPoint x: 1035, startPoint y: 178, endPoint x: 1046, endPoint y: 188, distance: 15.0
click at [1039, 182] on input "Start Time" at bounding box center [1041, 181] width 111 height 35
type input "07:30"
click at [1041, 235] on input "End Time" at bounding box center [1041, 228] width 111 height 35
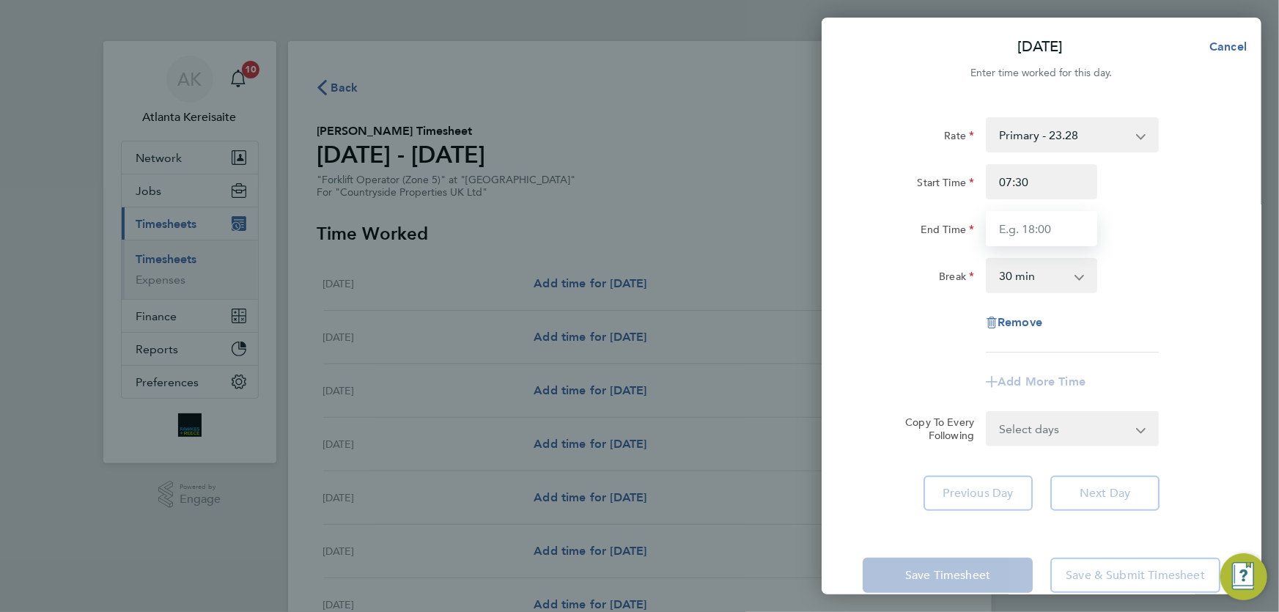
type input "17:00"
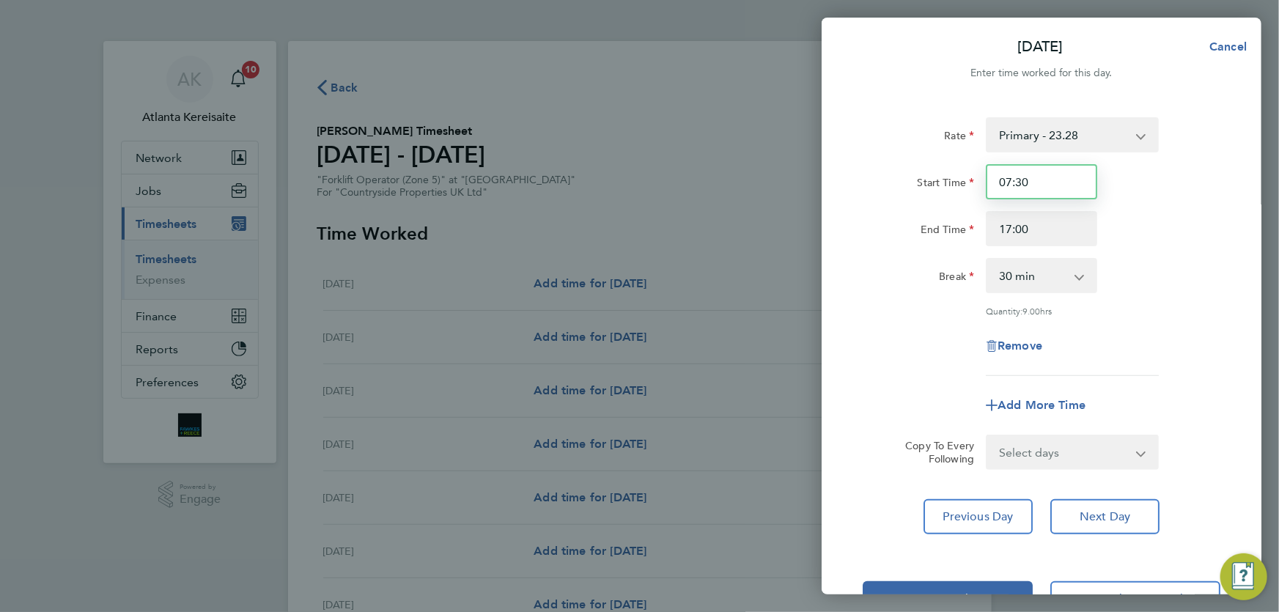
click at [1048, 186] on input "07:30" at bounding box center [1041, 181] width 111 height 35
drag, startPoint x: 1104, startPoint y: 450, endPoint x: 1097, endPoint y: 439, distance: 13.2
click at [1104, 450] on select "Select days Day Weekday (Mon-Fri) Weekend (Sat-Sun) Wednesday Thursday Friday S…" at bounding box center [1064, 452] width 154 height 32
select select "WEEKDAY"
click at [987, 436] on select "Select days Day Weekday (Mon-Fri) Weekend (Sat-Sun) Wednesday Thursday Friday S…" at bounding box center [1064, 452] width 154 height 32
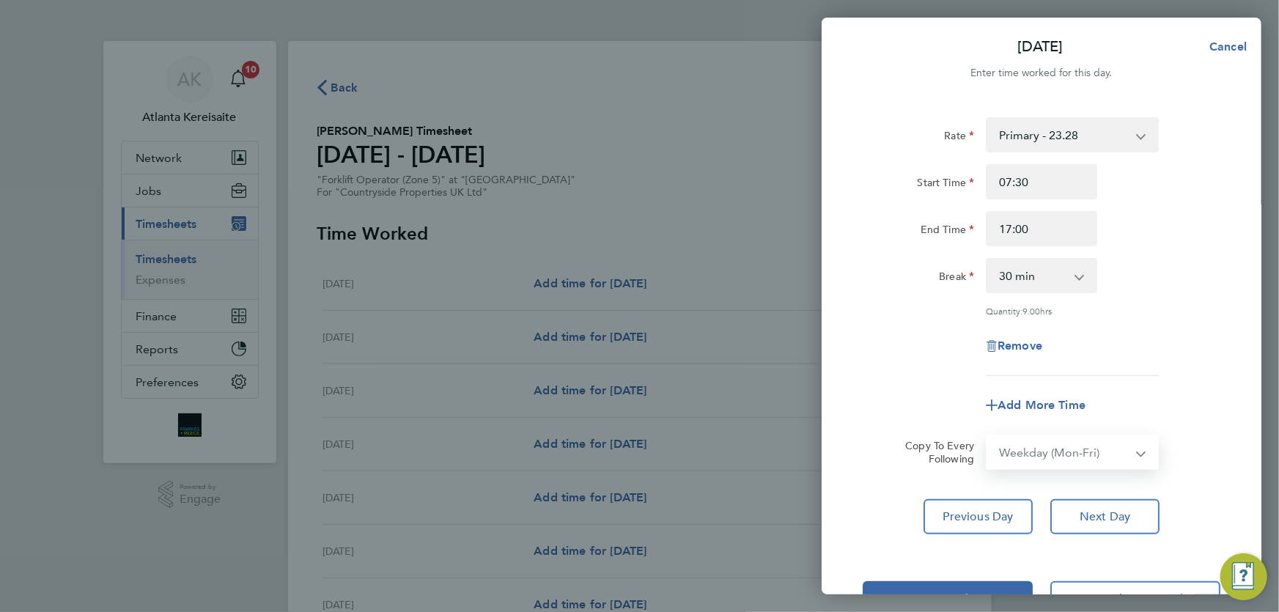
select select "2025-08-31"
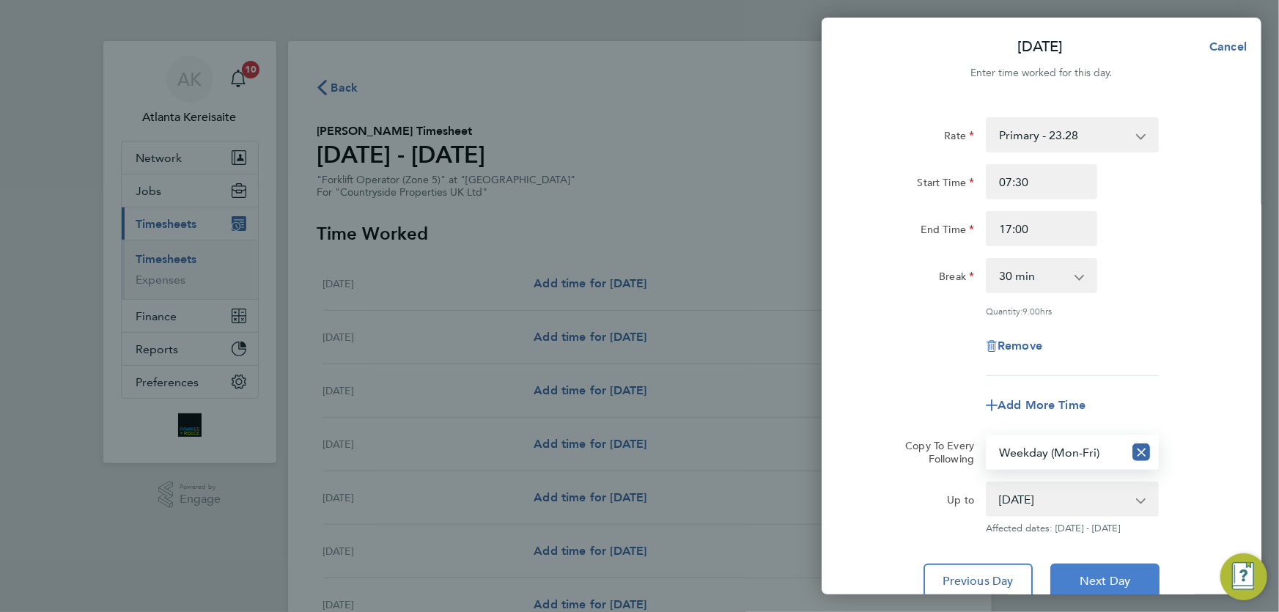
click at [1101, 566] on button "Next Day" at bounding box center [1104, 581] width 109 height 35
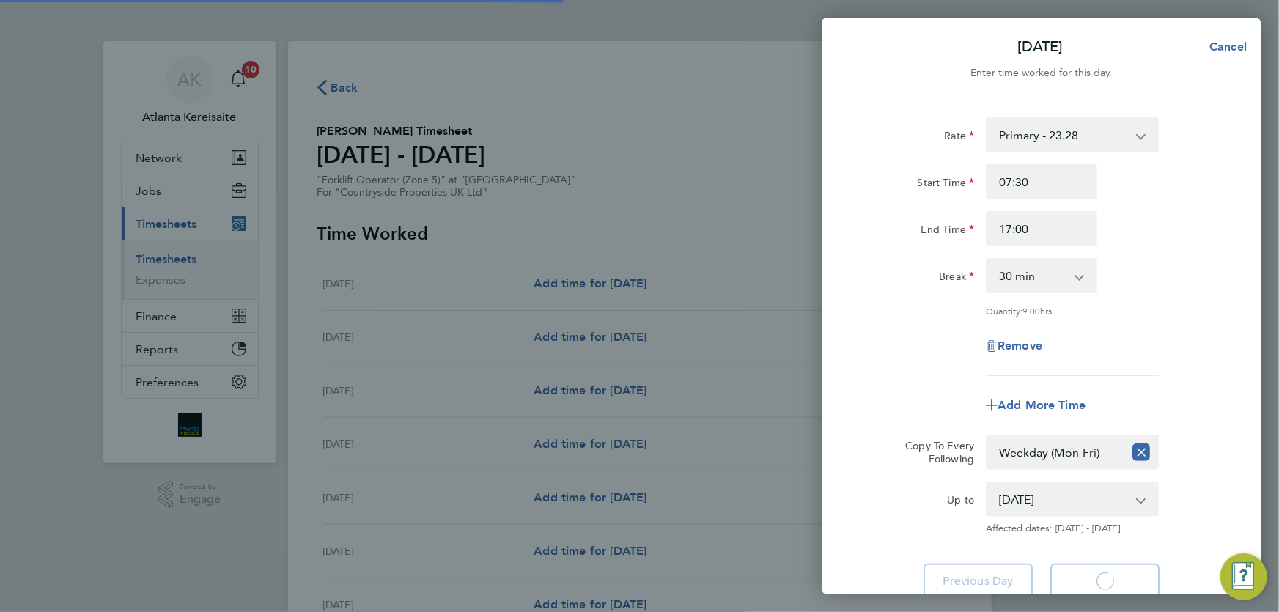
select select "30"
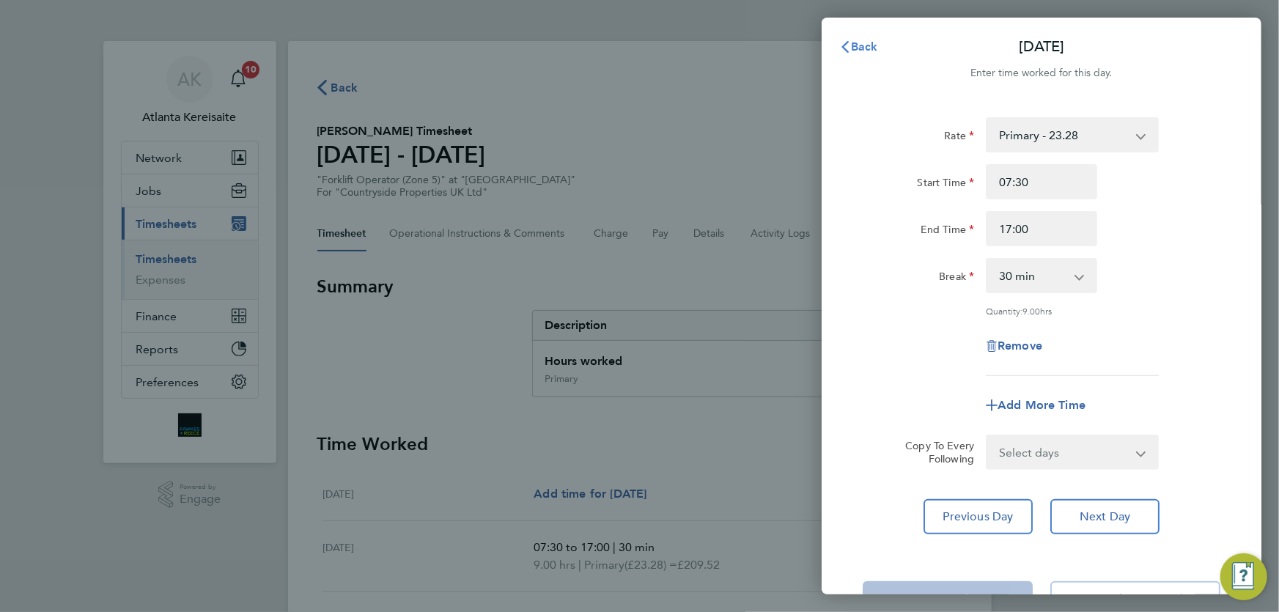
click at [868, 41] on span "Back" at bounding box center [864, 47] width 27 height 14
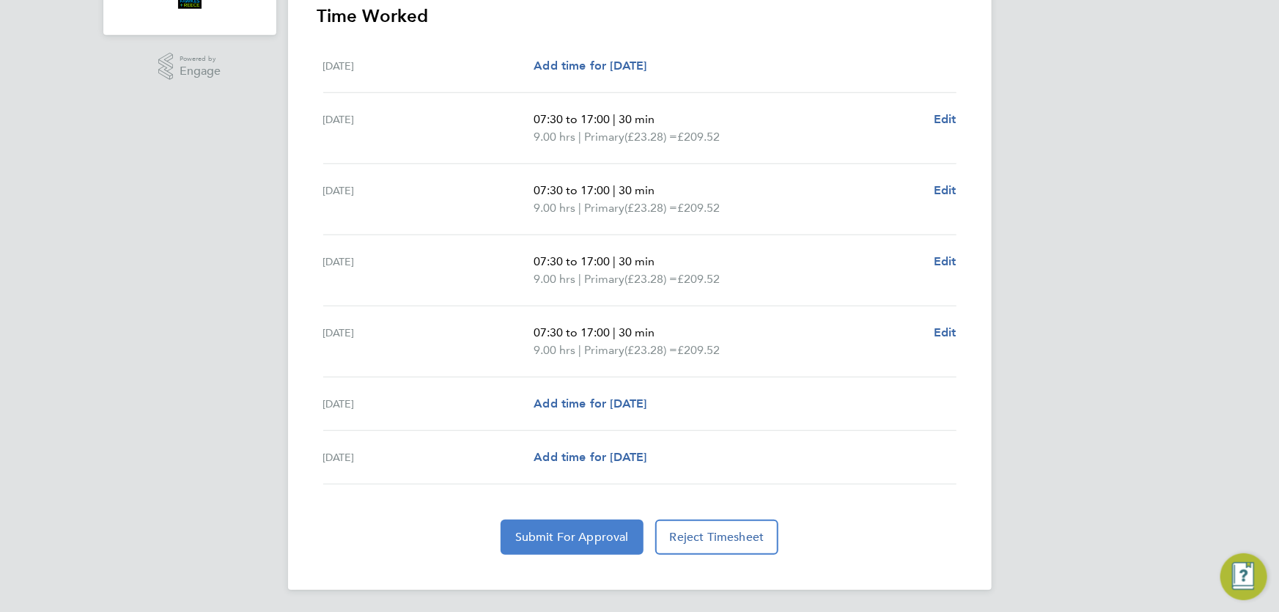
click at [552, 541] on span "Submit For Approval" at bounding box center [572, 537] width 114 height 15
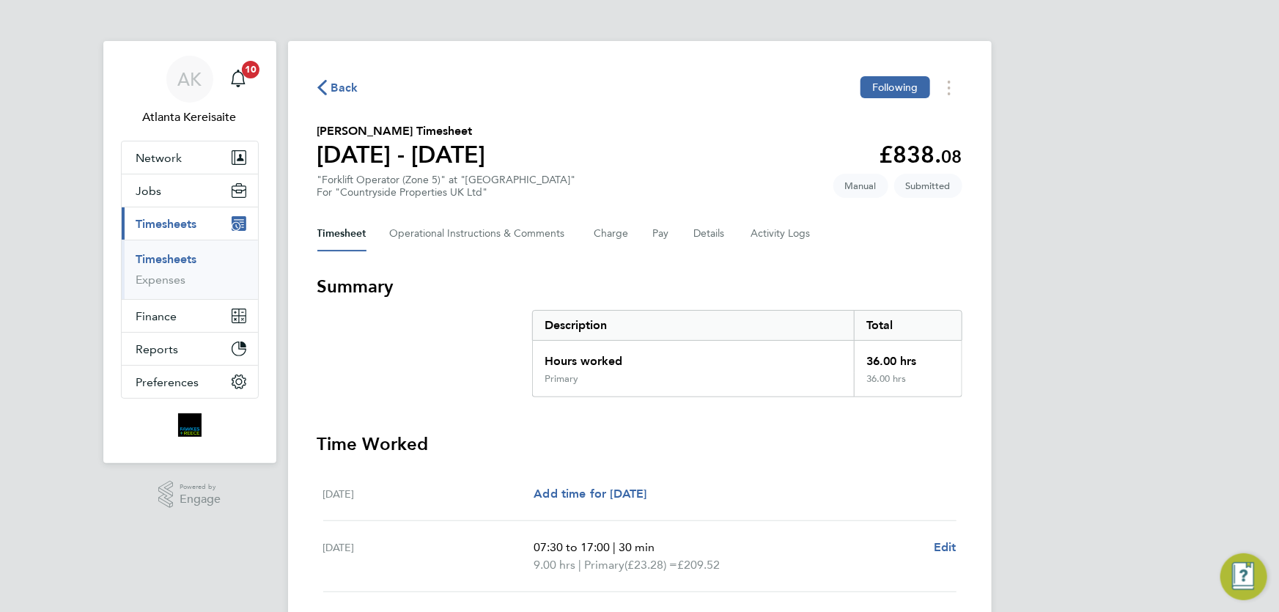
click at [333, 89] on span "Back" at bounding box center [344, 88] width 27 height 18
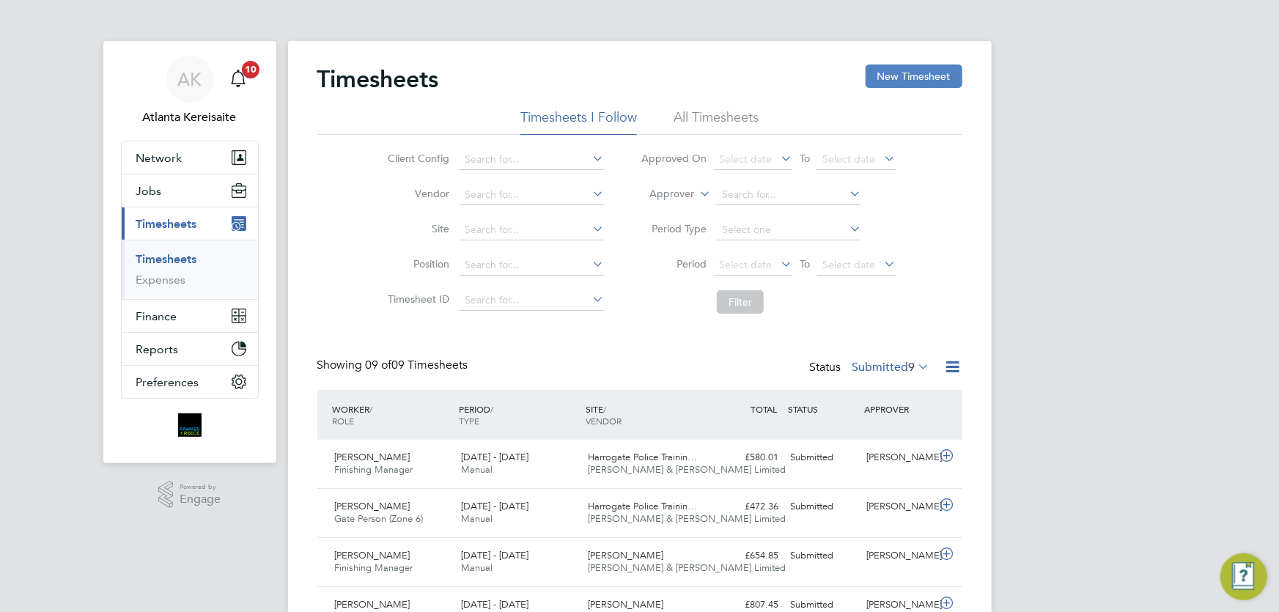
click at [938, 68] on button "New Timesheet" at bounding box center [914, 75] width 97 height 23
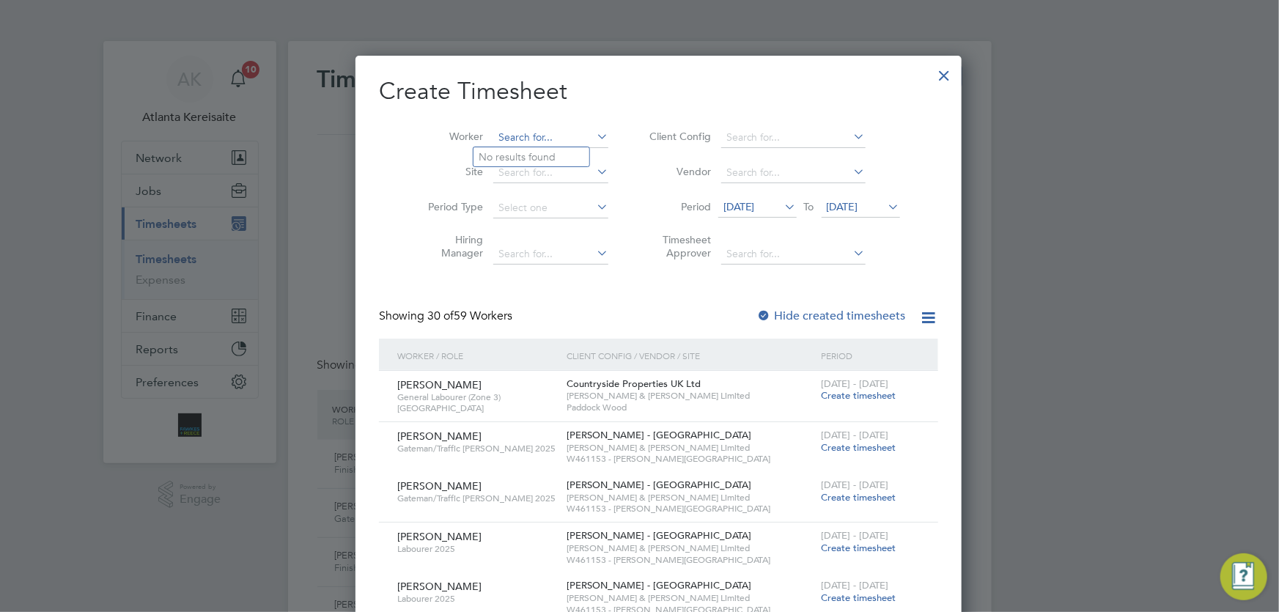
click at [513, 130] on input at bounding box center [550, 138] width 115 height 21
drag, startPoint x: 517, startPoint y: 151, endPoint x: 511, endPoint y: 159, distance: 10.0
click at [567, 159] on b "Cam" at bounding box center [578, 157] width 22 height 12
type input "[PERSON_NAME]"
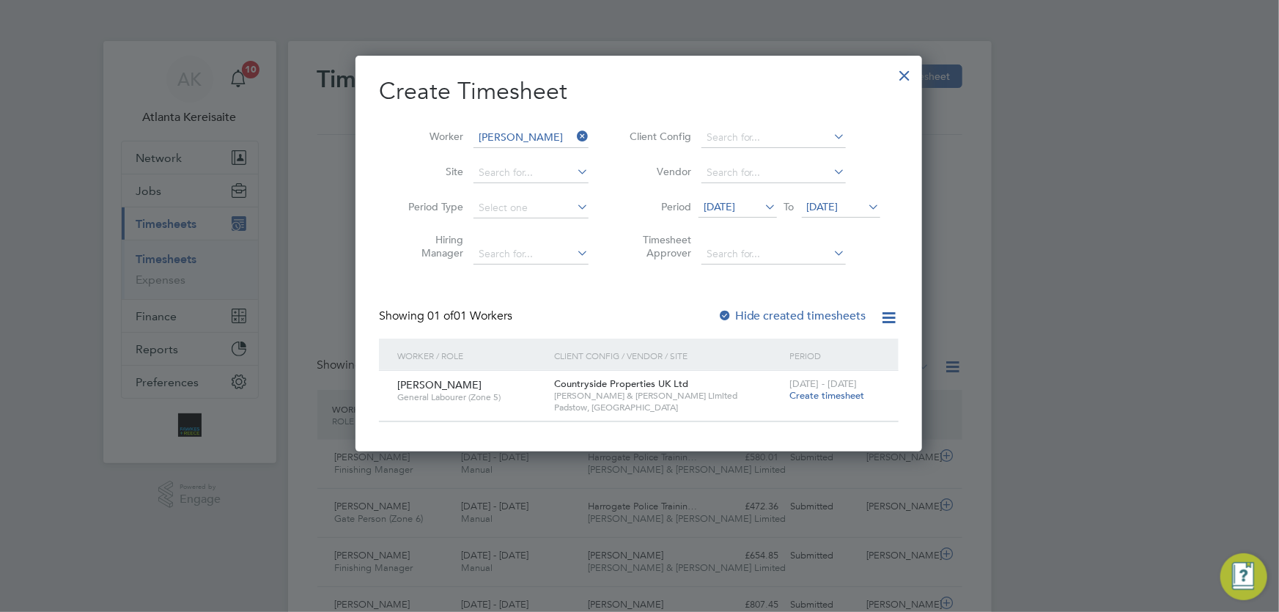
click at [827, 396] on span "Create timesheet" at bounding box center [826, 395] width 75 height 12
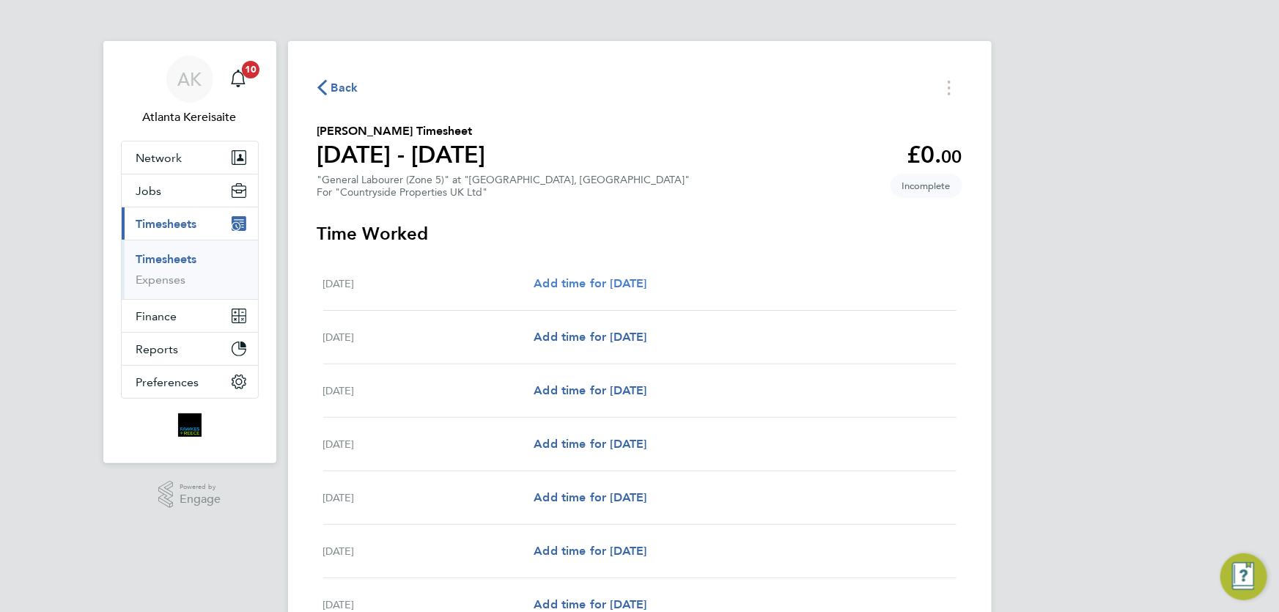
click at [621, 279] on span "Add time for Mon 25 Aug" at bounding box center [590, 283] width 113 height 14
select select "30"
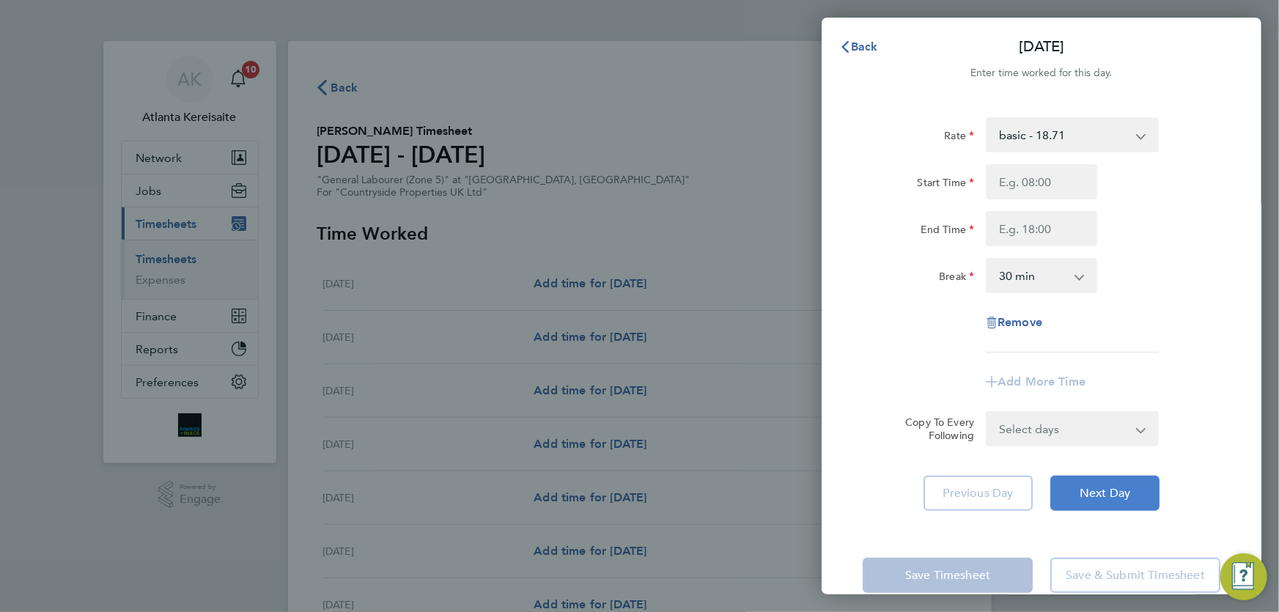
click at [1125, 498] on span "Next Day" at bounding box center [1104, 493] width 51 height 15
select select "30"
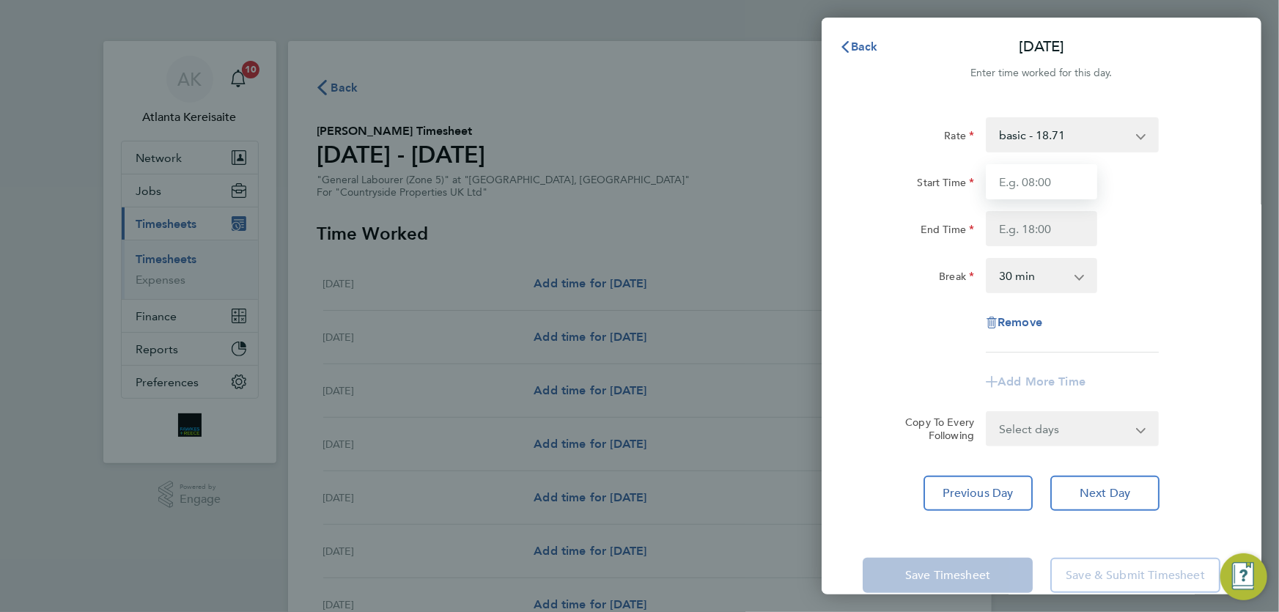
drag, startPoint x: 1046, startPoint y: 179, endPoint x: 1055, endPoint y: 177, distance: 8.9
click at [1049, 178] on input "Start Time" at bounding box center [1041, 181] width 111 height 35
type input "07:30"
click at [1047, 226] on input "End Time" at bounding box center [1041, 228] width 111 height 35
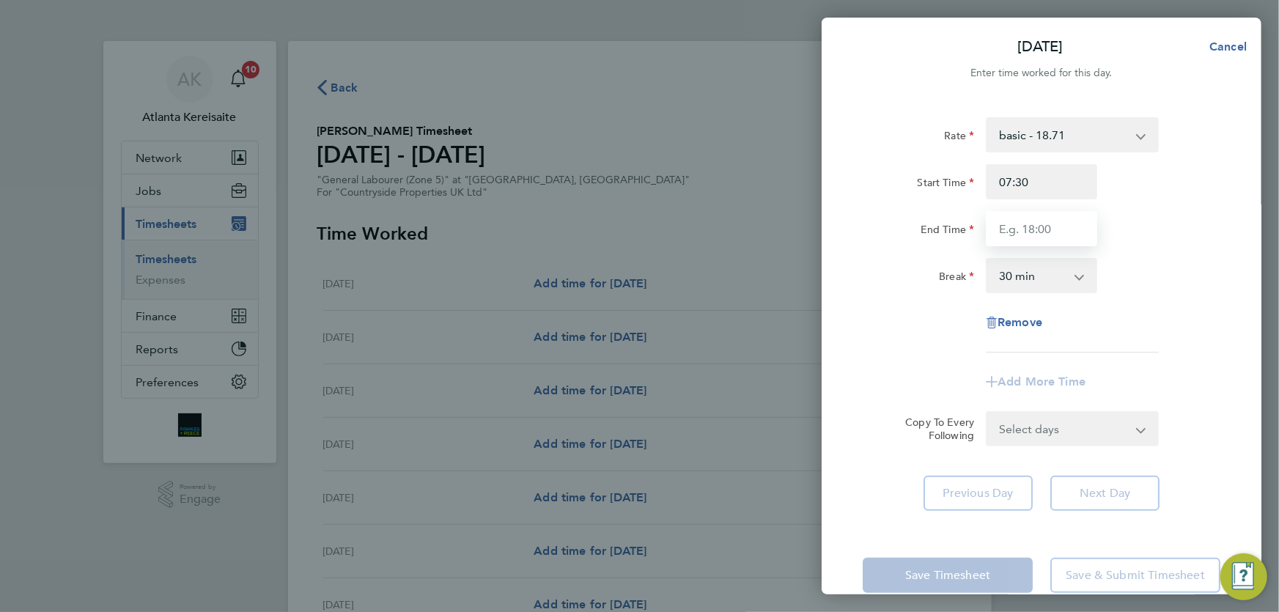
type input "16:30"
drag, startPoint x: 1043, startPoint y: 154, endPoint x: 1053, endPoint y: 166, distance: 16.1
click at [1047, 160] on div "Rate basic - 18.71 Start Time 07:30 End Time 16:30 Break 0 min 15 min 30 min 45…" at bounding box center [1042, 234] width 358 height 235
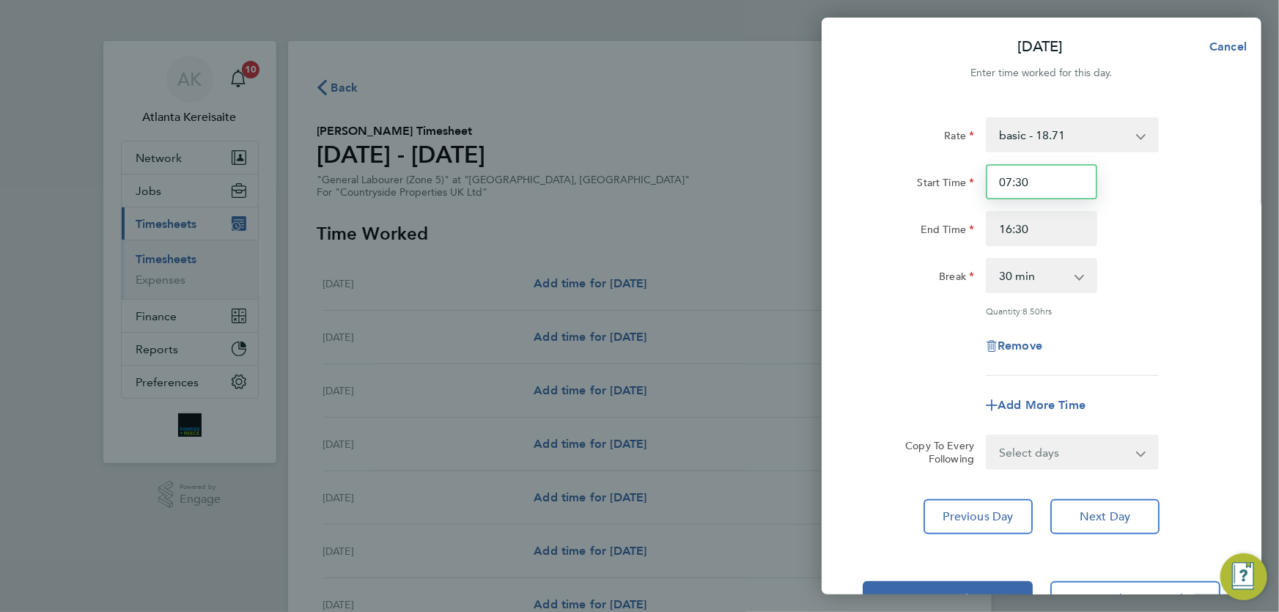
click at [1058, 175] on input "07:30" at bounding box center [1041, 181] width 111 height 35
click at [1121, 454] on select "Select days Day Weekday (Mon-Fri) Weekend (Sat-Sun) Wednesday Thursday Friday S…" at bounding box center [1064, 452] width 154 height 32
select select "WEEKDAY"
click at [987, 436] on select "Select days Day Weekday (Mon-Fri) Weekend (Sat-Sun) Wednesday Thursday Friday S…" at bounding box center [1064, 452] width 154 height 32
select select "2025-08-31"
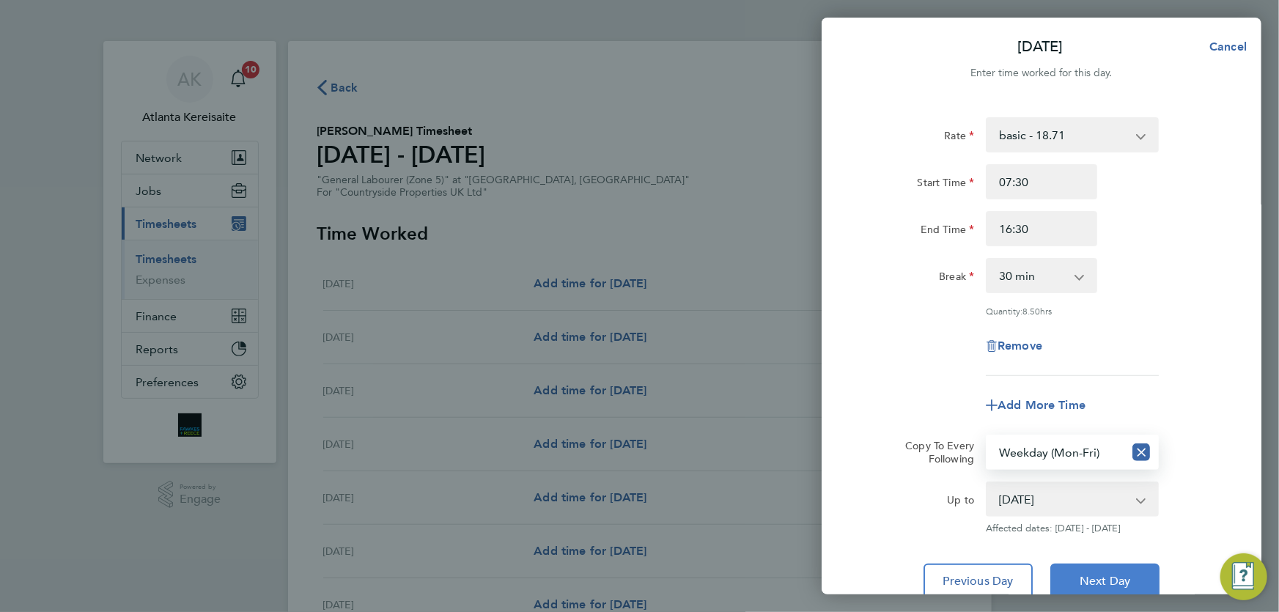
click at [1121, 577] on span "Next Day" at bounding box center [1104, 581] width 51 height 15
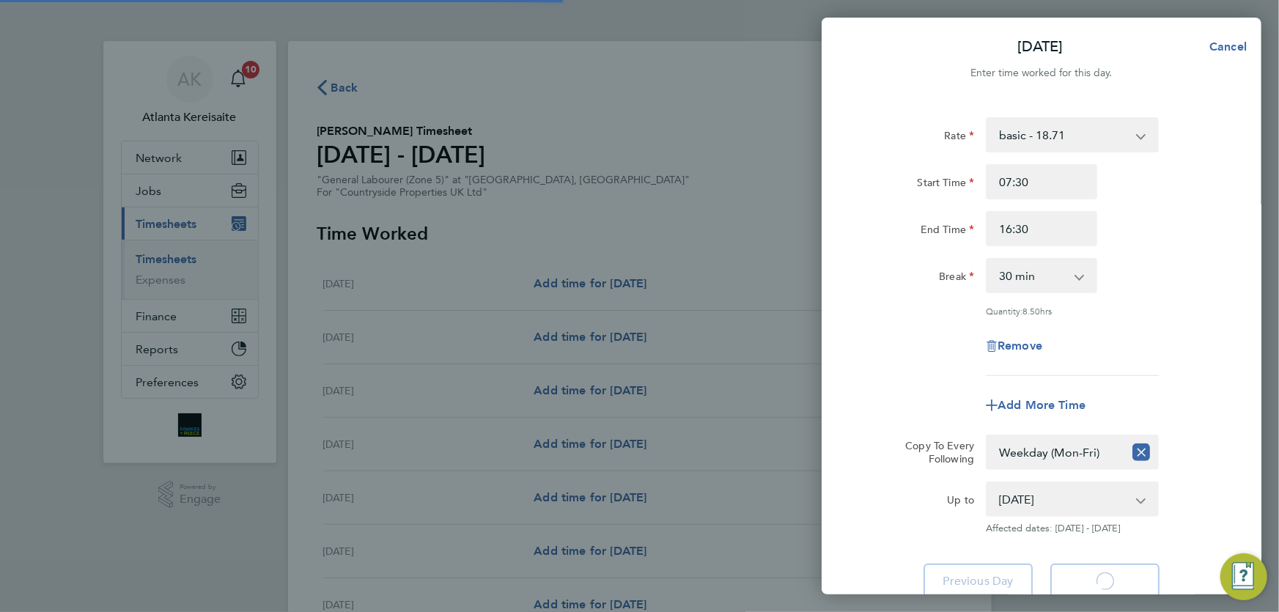
select select "30"
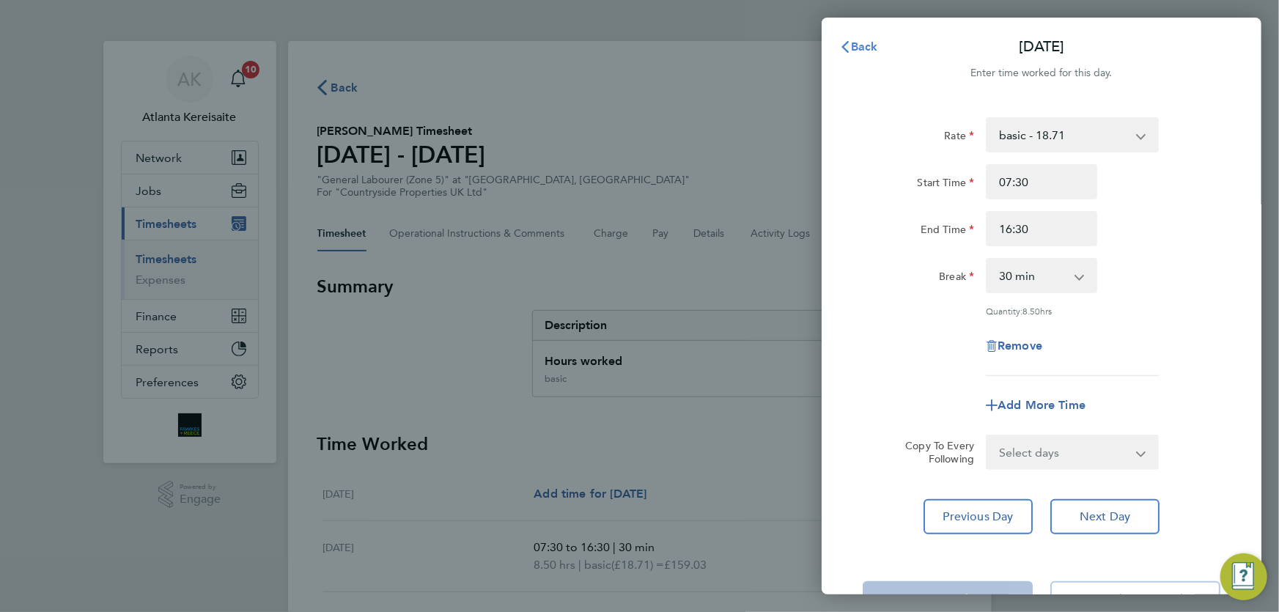
click at [863, 43] on span "Back" at bounding box center [864, 47] width 27 height 14
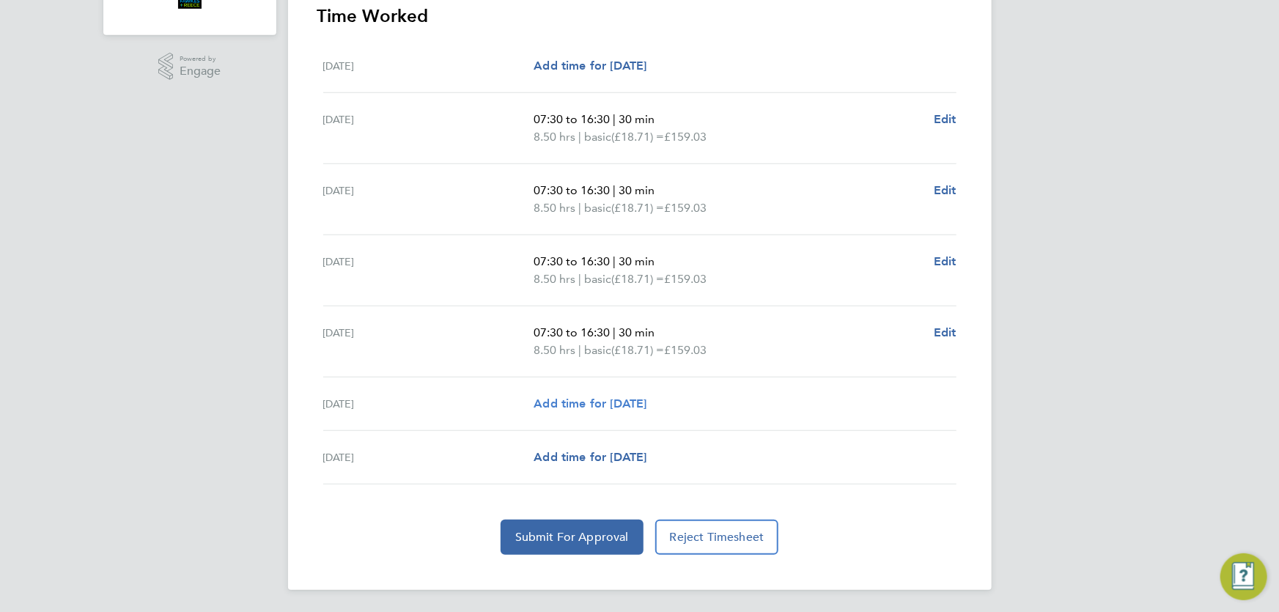
click at [628, 404] on span "Add time for Sat 30 Aug" at bounding box center [590, 403] width 113 height 14
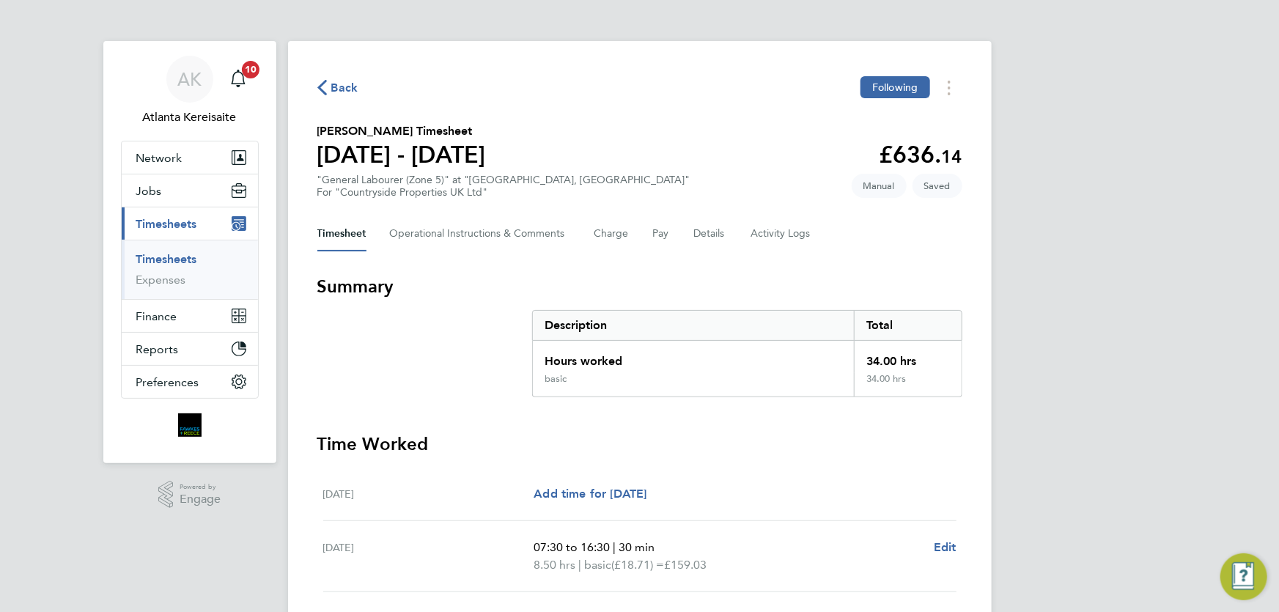
select select "30"
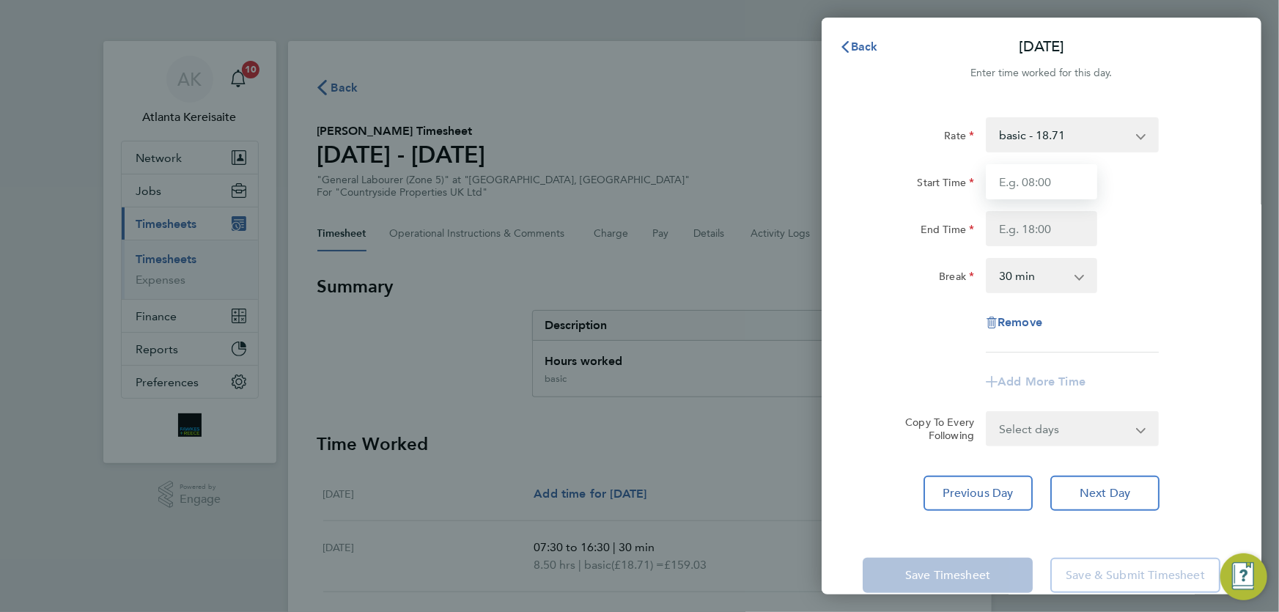
click at [1077, 182] on input "Start Time" at bounding box center [1041, 181] width 111 height 35
type input "07:30"
click at [1037, 234] on input "End Time" at bounding box center [1041, 228] width 111 height 35
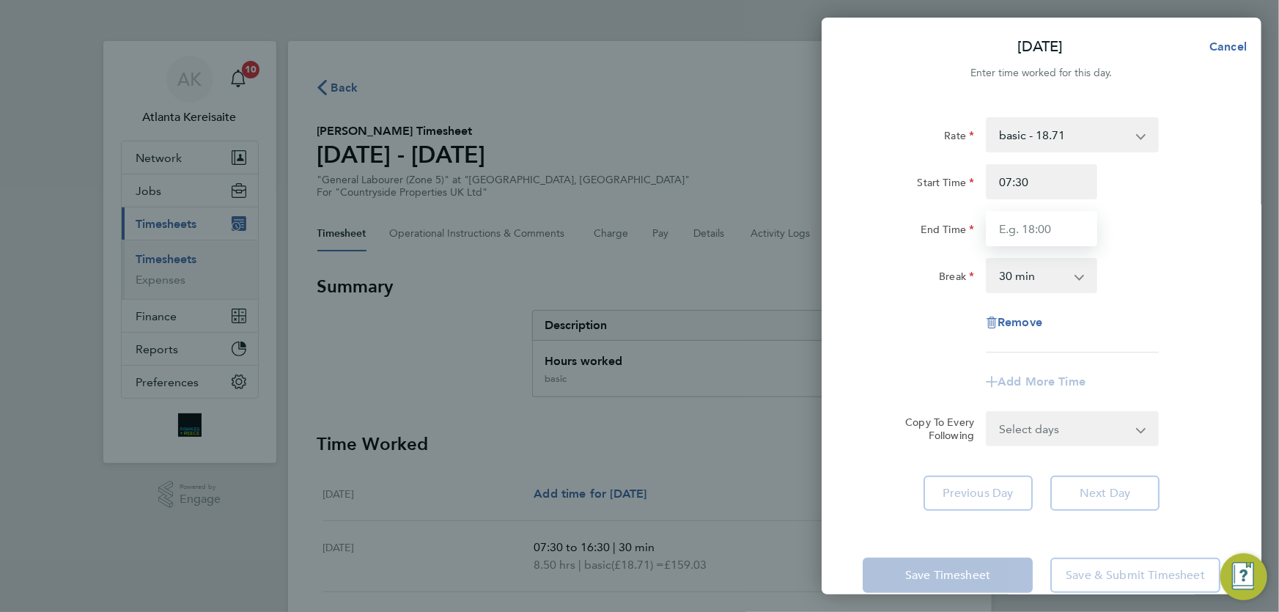
click at [1031, 222] on input "End Time" at bounding box center [1041, 228] width 111 height 35
type input "13:00"
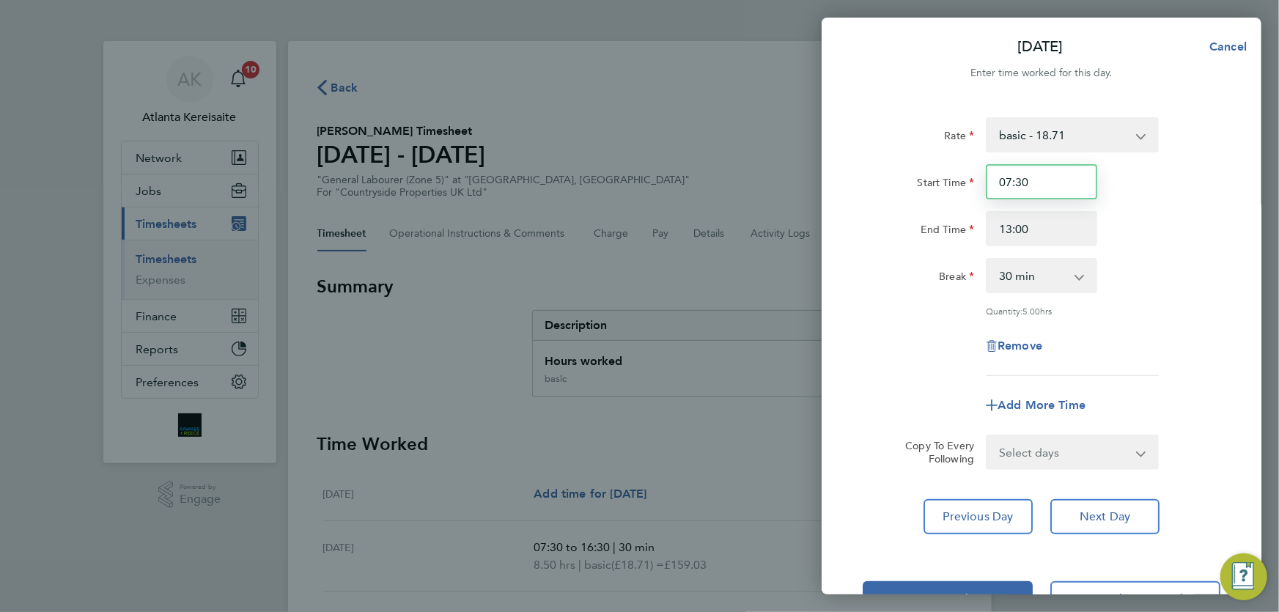
click at [1060, 175] on input "07:30" at bounding box center [1041, 181] width 111 height 35
click at [1047, 228] on input "13:00" at bounding box center [1041, 228] width 111 height 35
click at [978, 513] on span "Previous Day" at bounding box center [978, 516] width 70 height 15
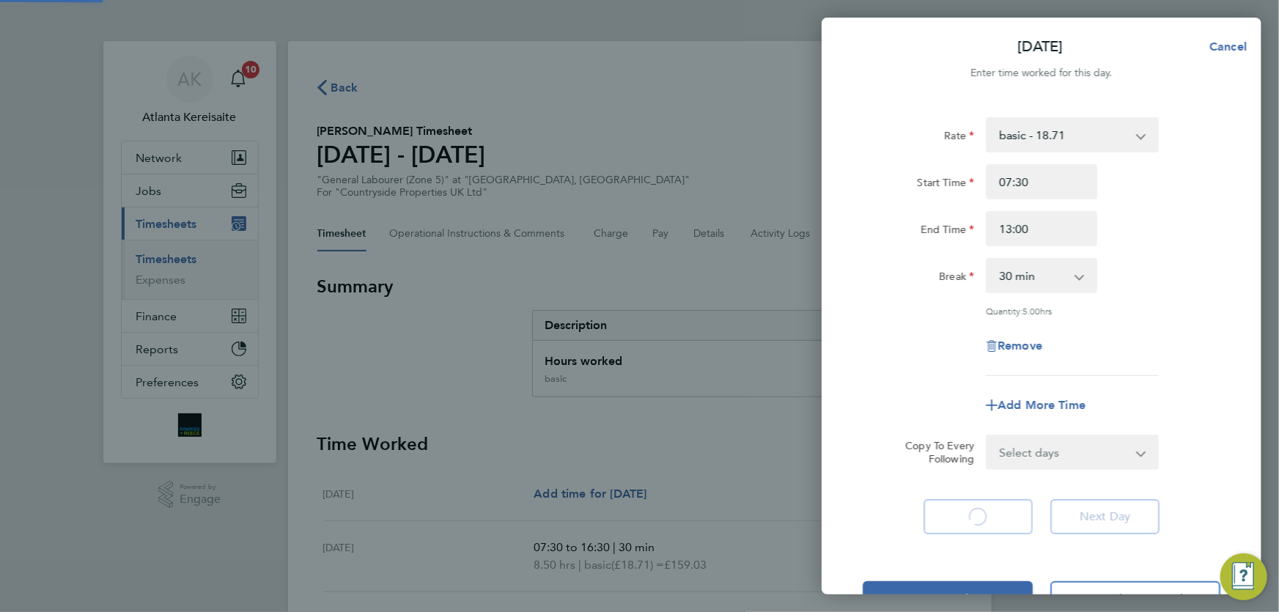
select select "30"
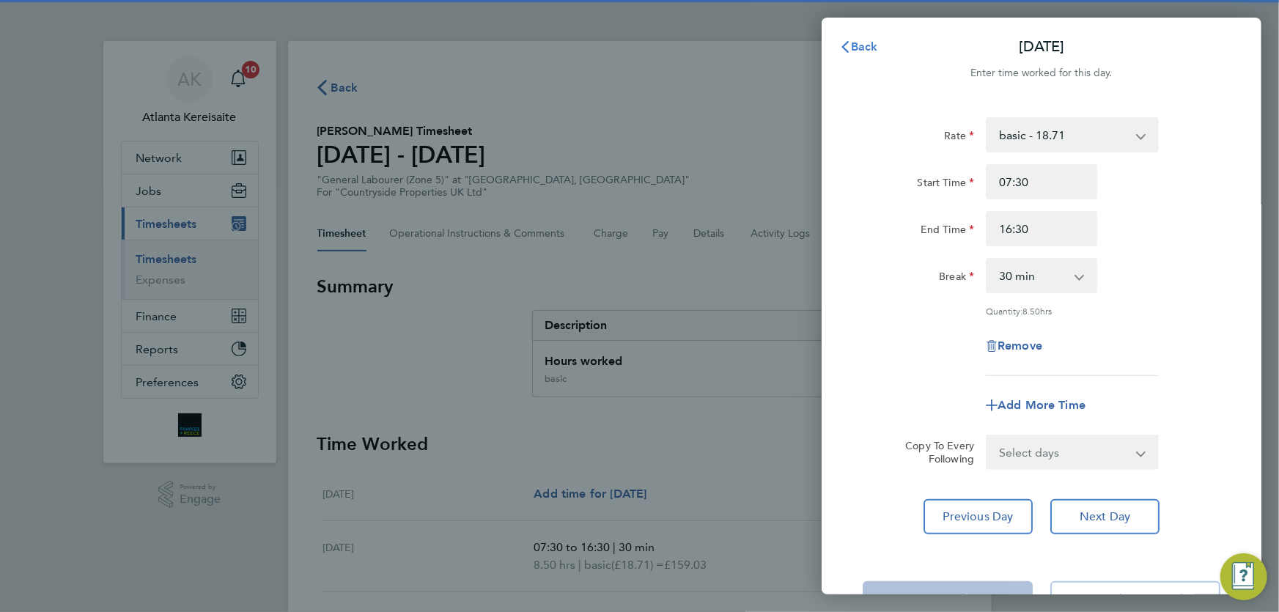
click at [870, 45] on span "Back" at bounding box center [864, 47] width 27 height 14
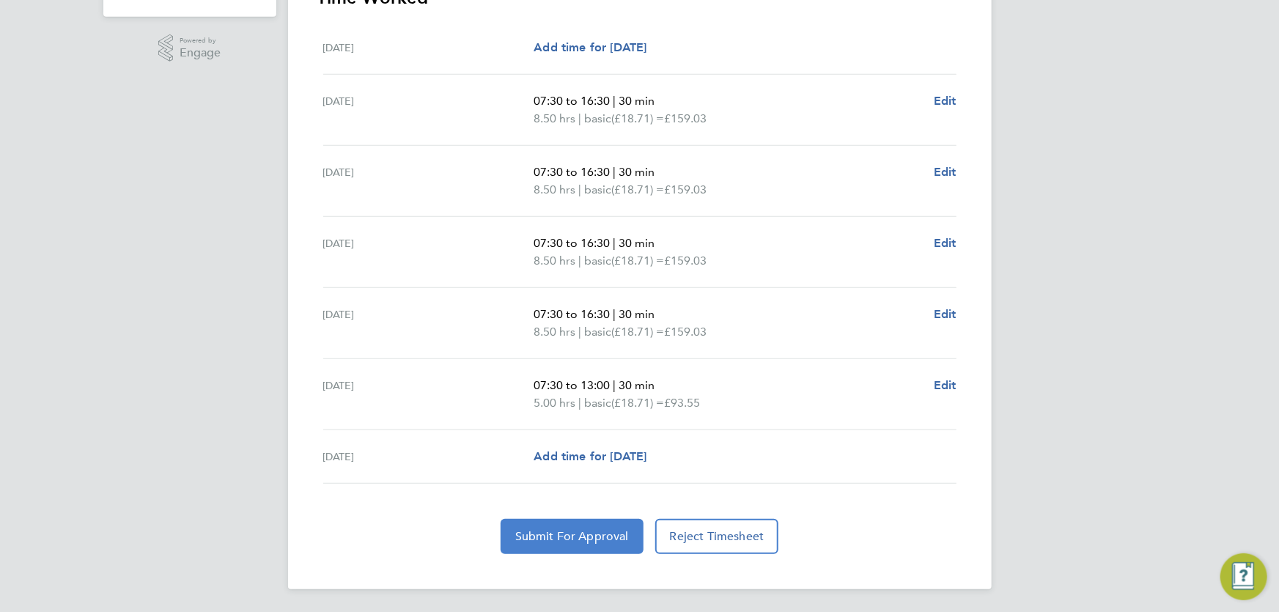
click at [606, 541] on span "Submit For Approval" at bounding box center [572, 536] width 114 height 15
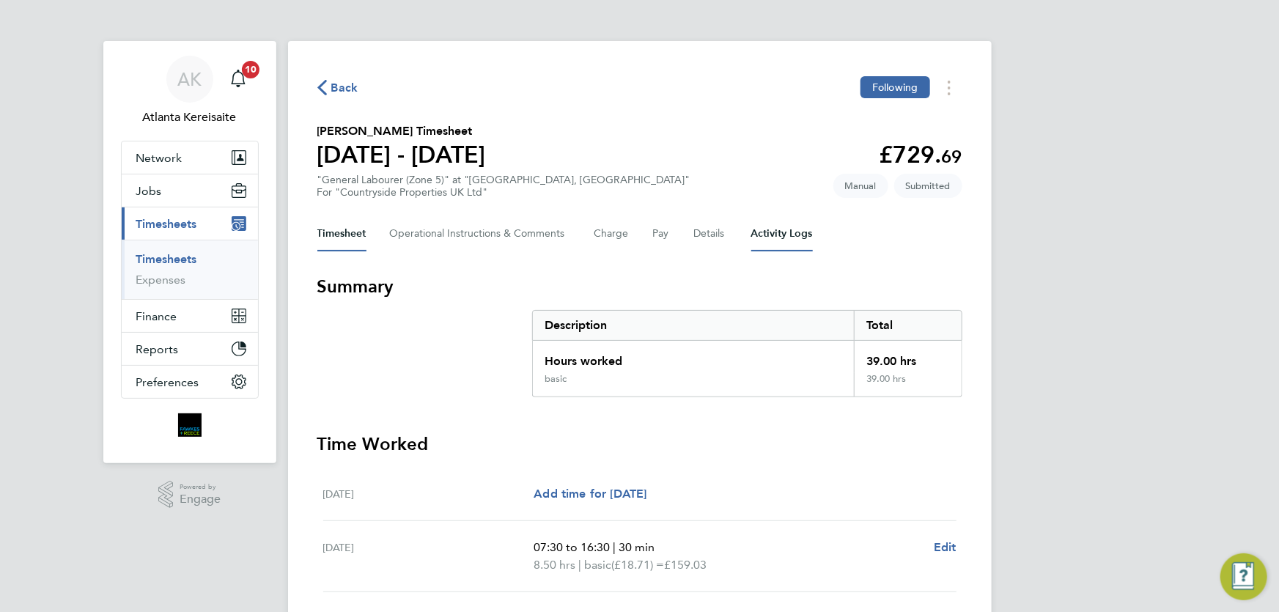
click at [799, 243] on Logs-tab "Activity Logs" at bounding box center [782, 233] width 62 height 35
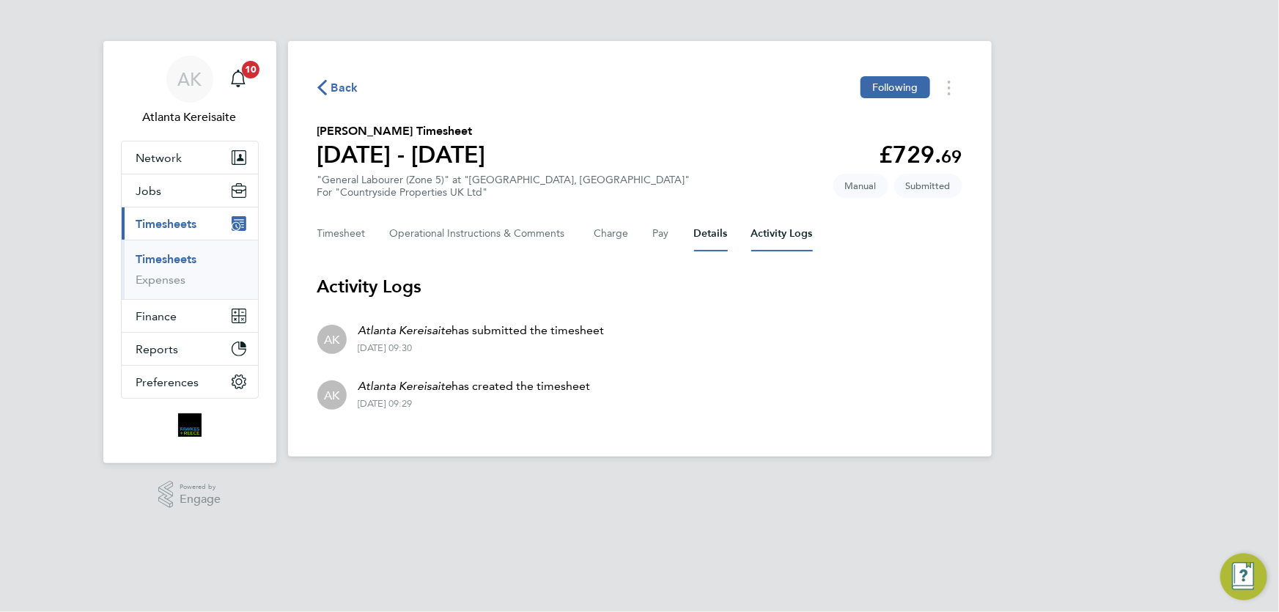
click at [718, 232] on button "Details" at bounding box center [711, 233] width 34 height 35
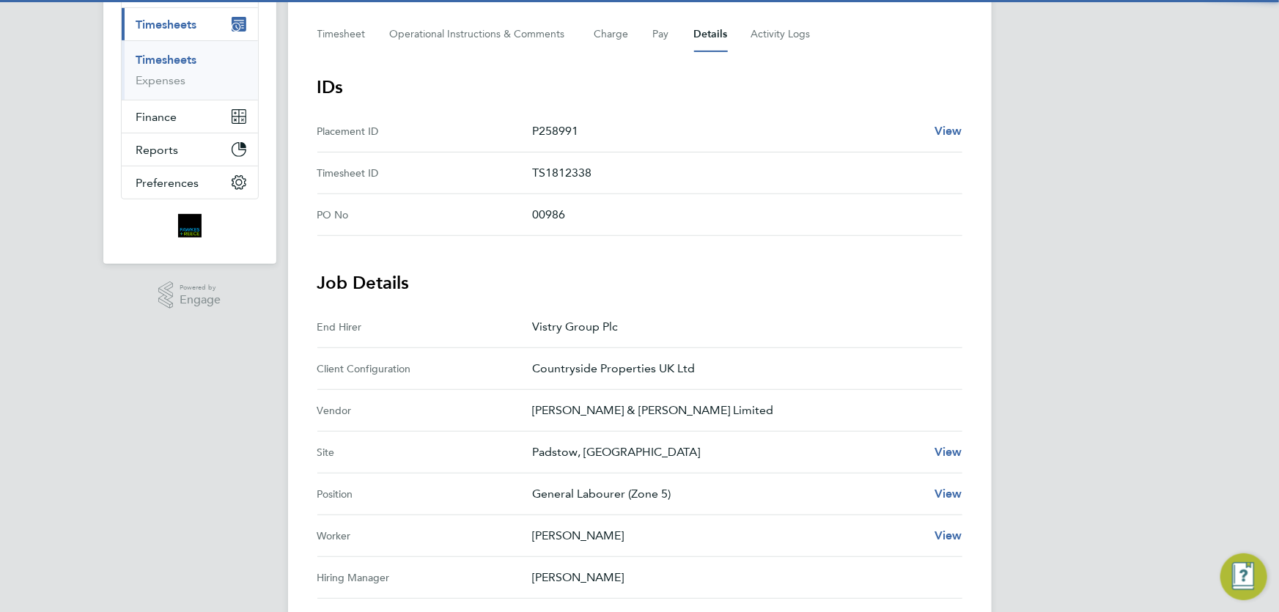
scroll to position [266, 0]
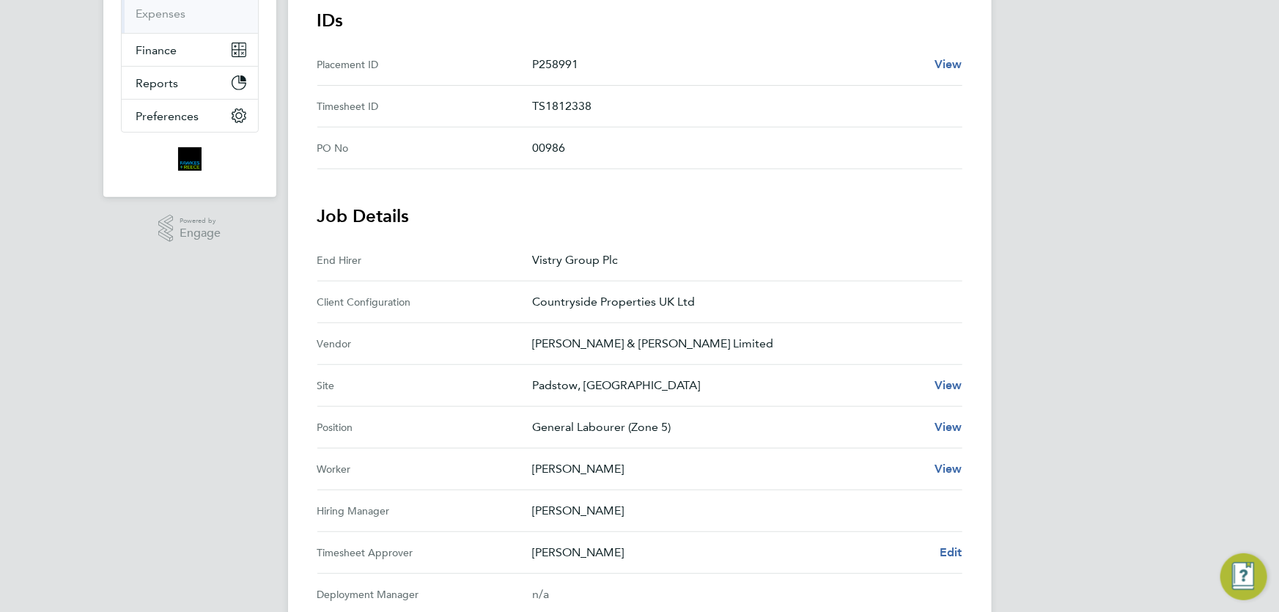
drag, startPoint x: 317, startPoint y: 550, endPoint x: 402, endPoint y: 550, distance: 85.0
click at [411, 551] on Approver-label "Timesheet Approver" at bounding box center [424, 553] width 215 height 18
click at [402, 550] on Approver-label "Timesheet Approver" at bounding box center [424, 553] width 215 height 18
drag, startPoint x: 533, startPoint y: 550, endPoint x: 676, endPoint y: 553, distance: 143.7
click at [630, 553] on p "Calum Madden" at bounding box center [730, 553] width 396 height 18
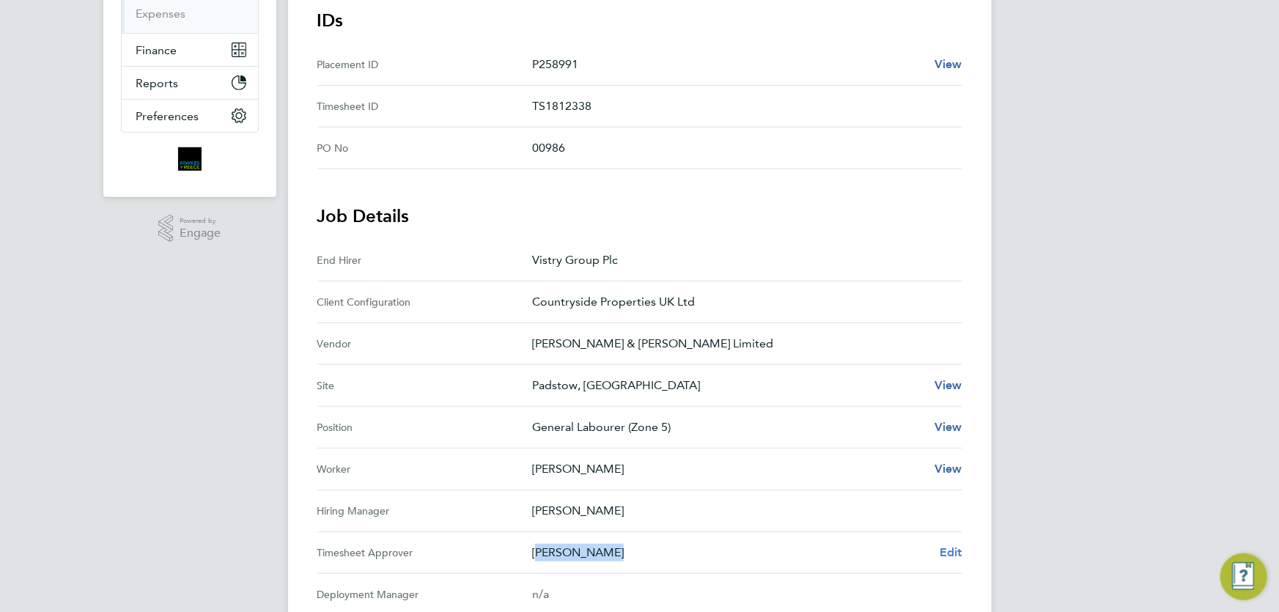
click at [959, 550] on span "Edit" at bounding box center [951, 552] width 23 height 14
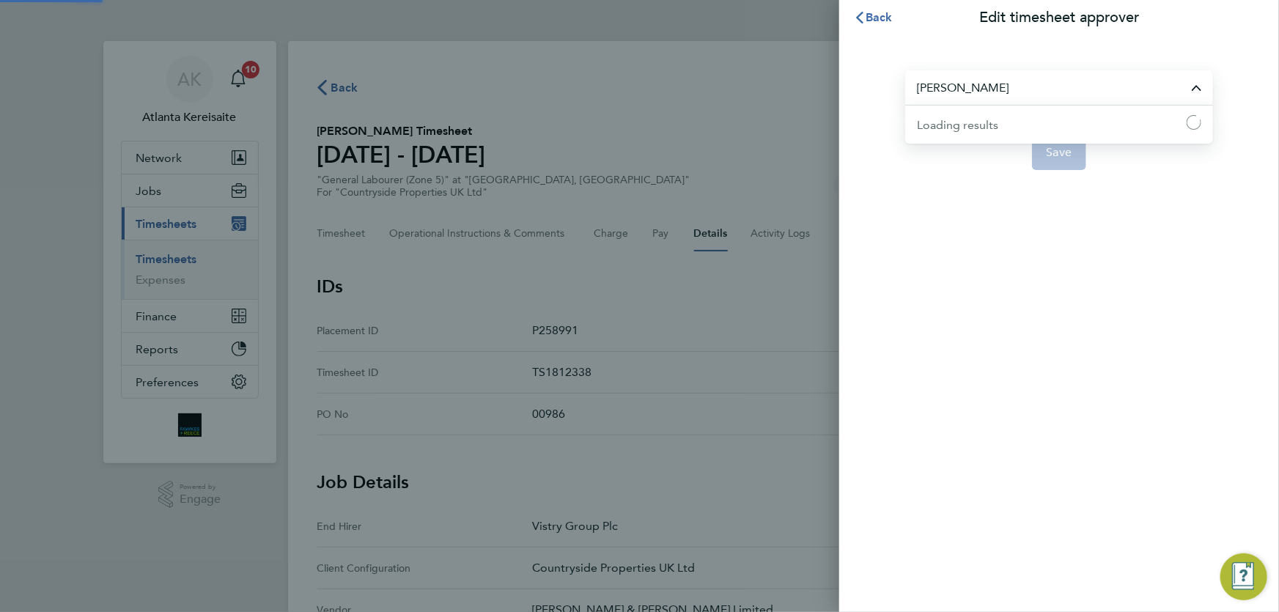
click at [1063, 87] on input "Calum Madden" at bounding box center [1059, 87] width 308 height 34
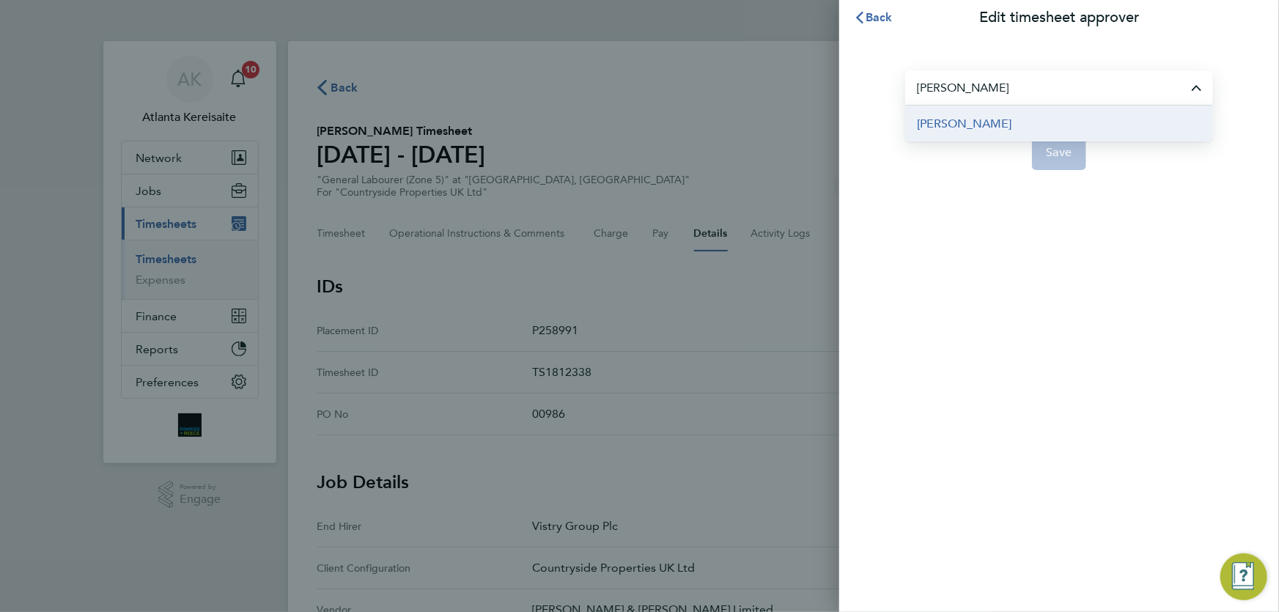
click at [981, 129] on li "[PERSON_NAME]" at bounding box center [1059, 124] width 308 height 36
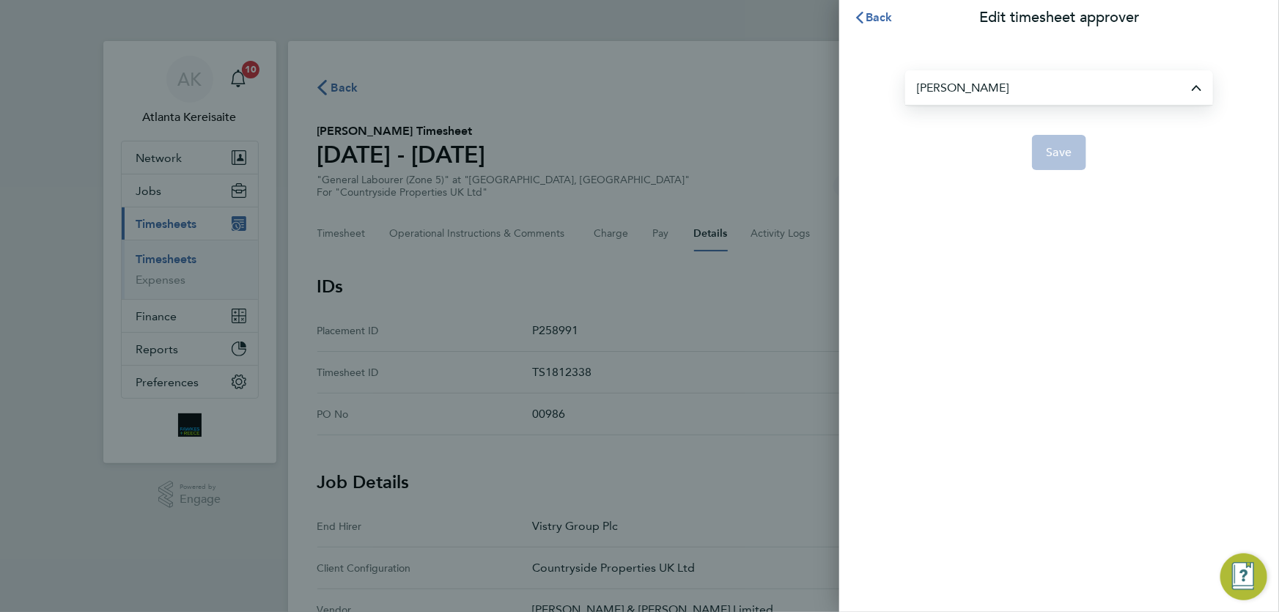
type input "[PERSON_NAME]"
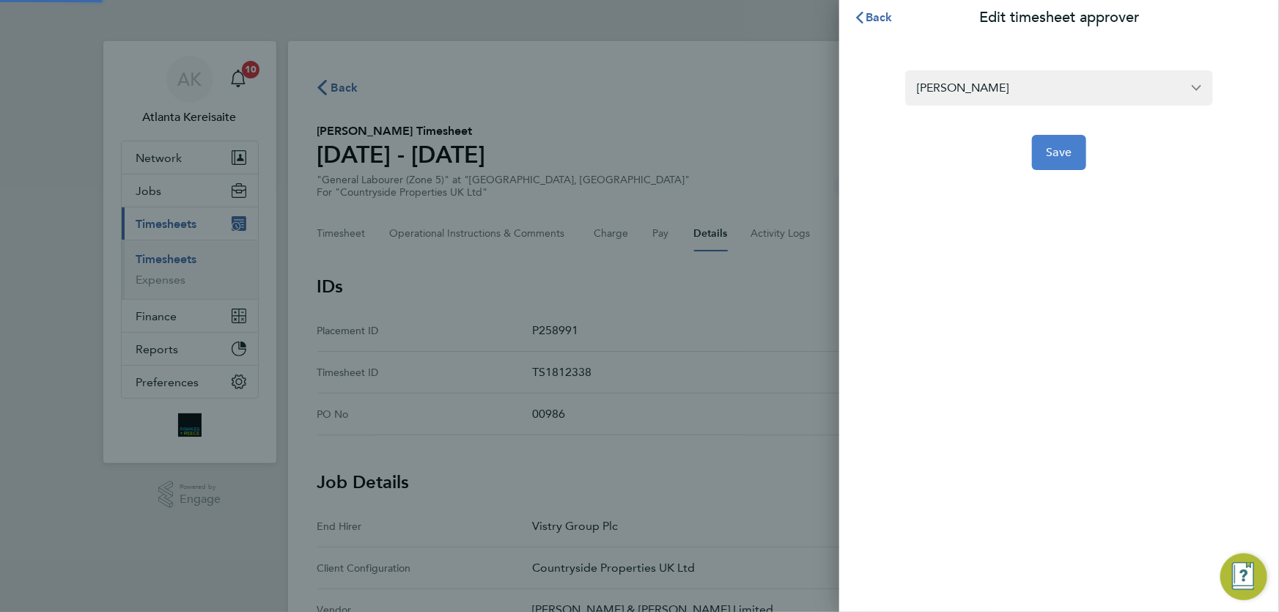
click at [1058, 155] on span "Save" at bounding box center [1060, 152] width 26 height 15
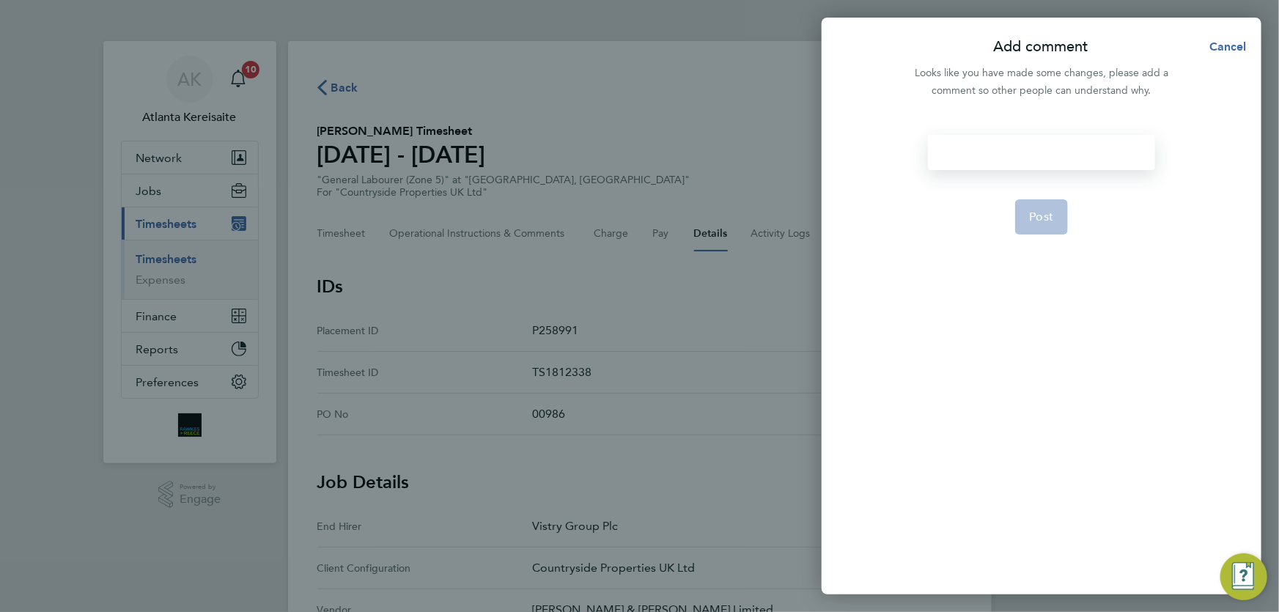
click at [1003, 142] on div at bounding box center [1041, 152] width 226 height 35
click at [1007, 154] on div at bounding box center [1041, 152] width 226 height 35
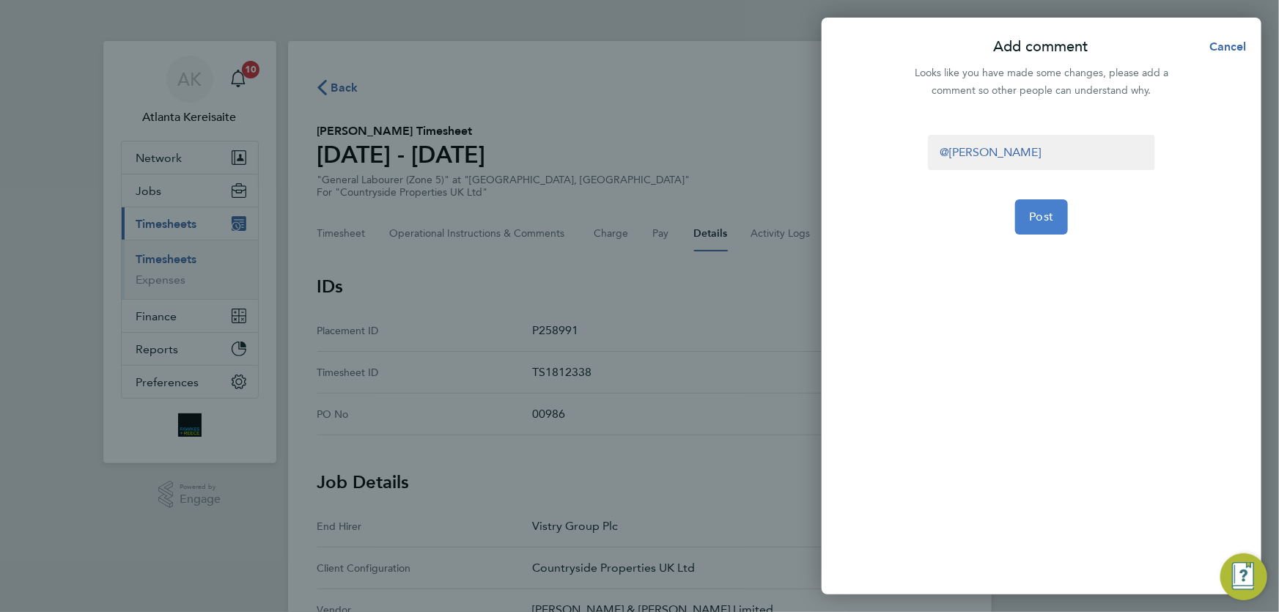
click at [1054, 222] on button "Post" at bounding box center [1041, 216] width 53 height 35
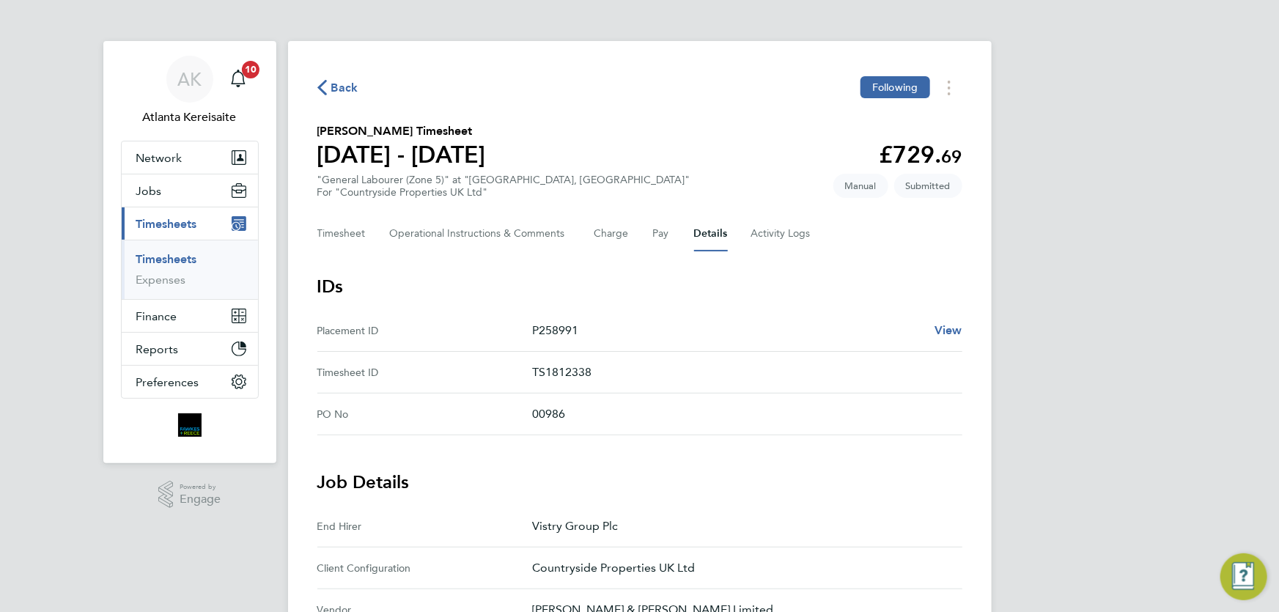
click at [332, 88] on span "Back" at bounding box center [344, 88] width 27 height 18
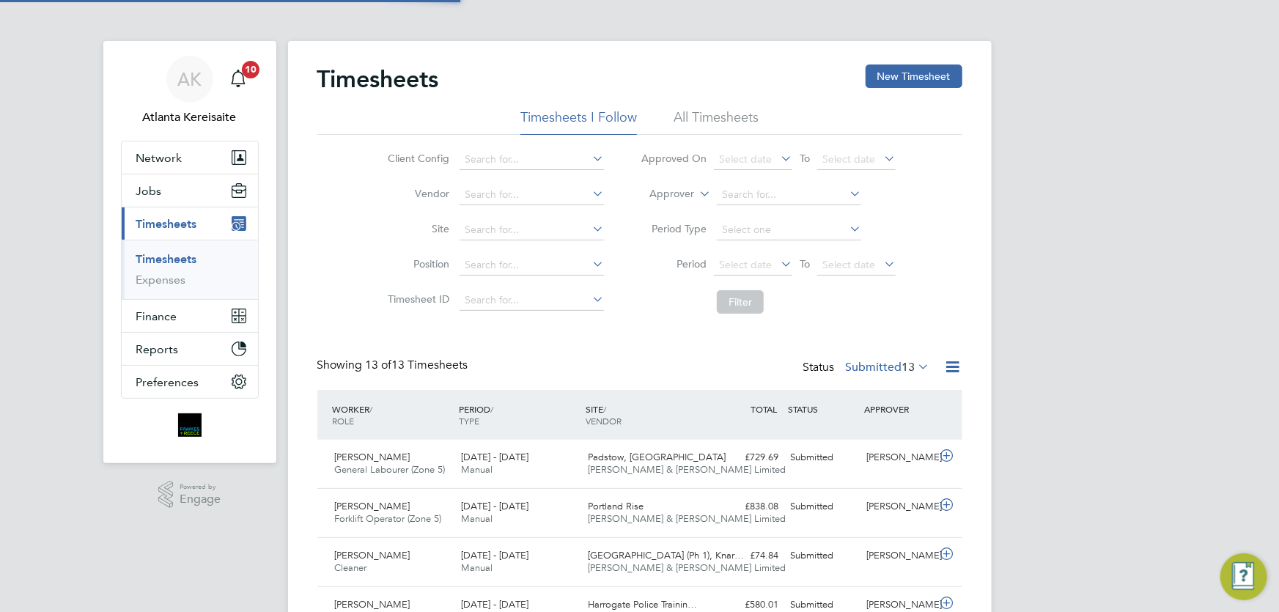
scroll to position [37, 127]
click at [567, 350] on div "Timesheets New Timesheet Timesheets I Follow All Timesheets Client Config Vendo…" at bounding box center [639, 594] width 645 height 1061
click at [177, 187] on button "Jobs" at bounding box center [190, 190] width 136 height 32
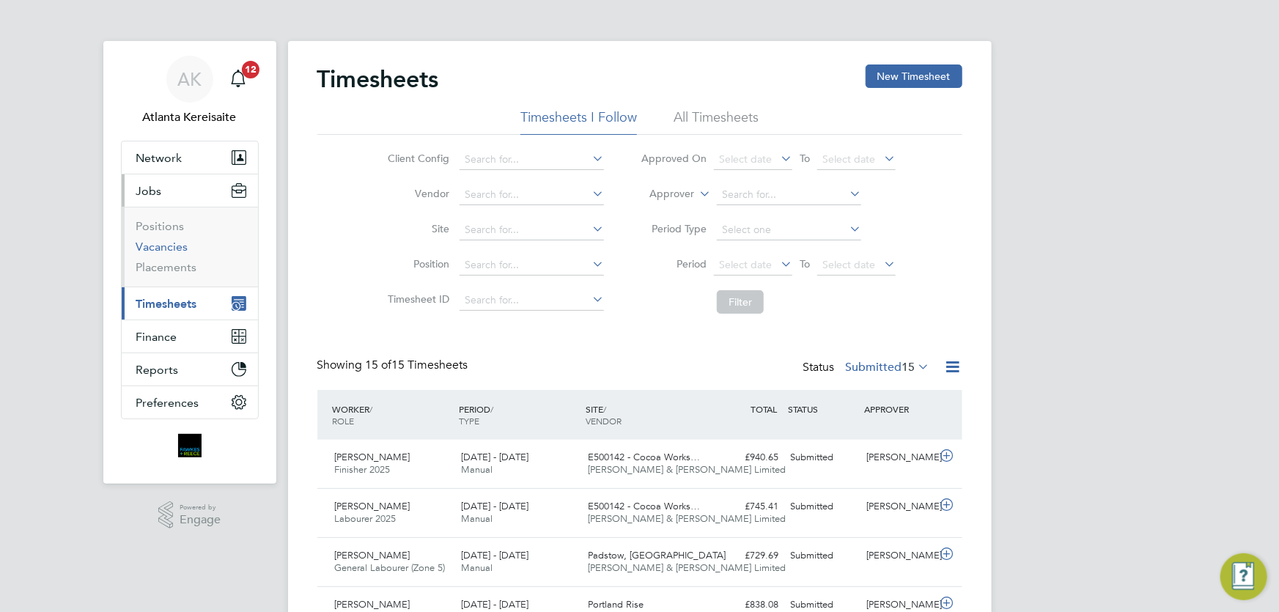
click at [165, 243] on link "Vacancies" at bounding box center [162, 247] width 52 height 14
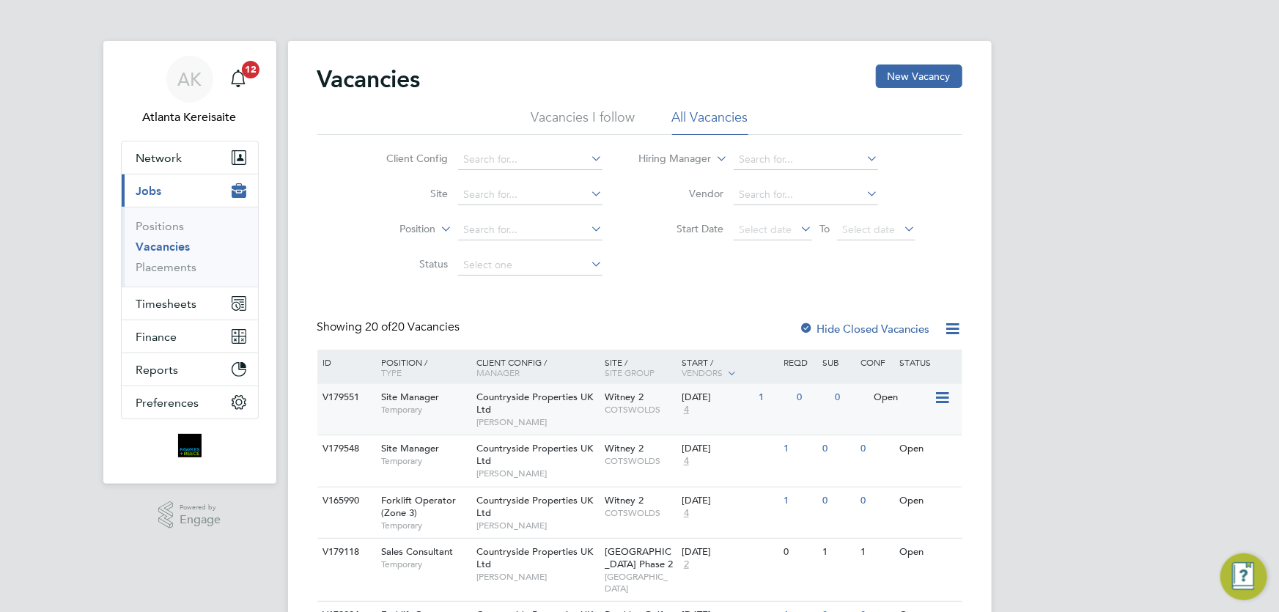
click at [660, 399] on div "Witney 2 COTSWOLDS" at bounding box center [639, 403] width 77 height 38
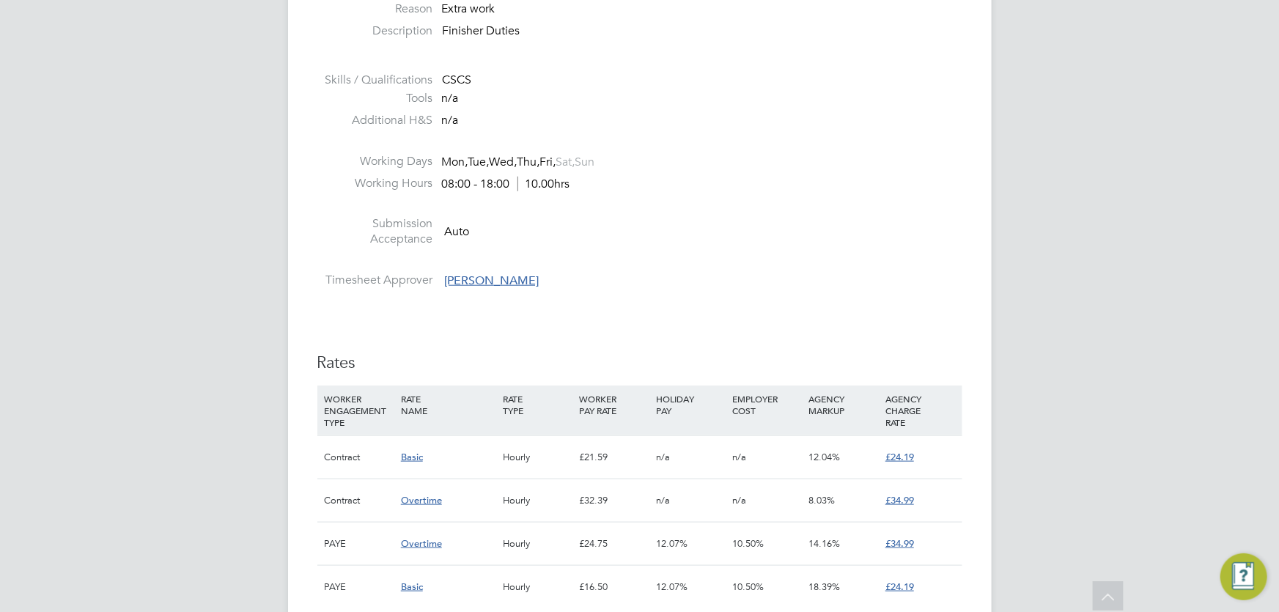
scroll to position [932, 0]
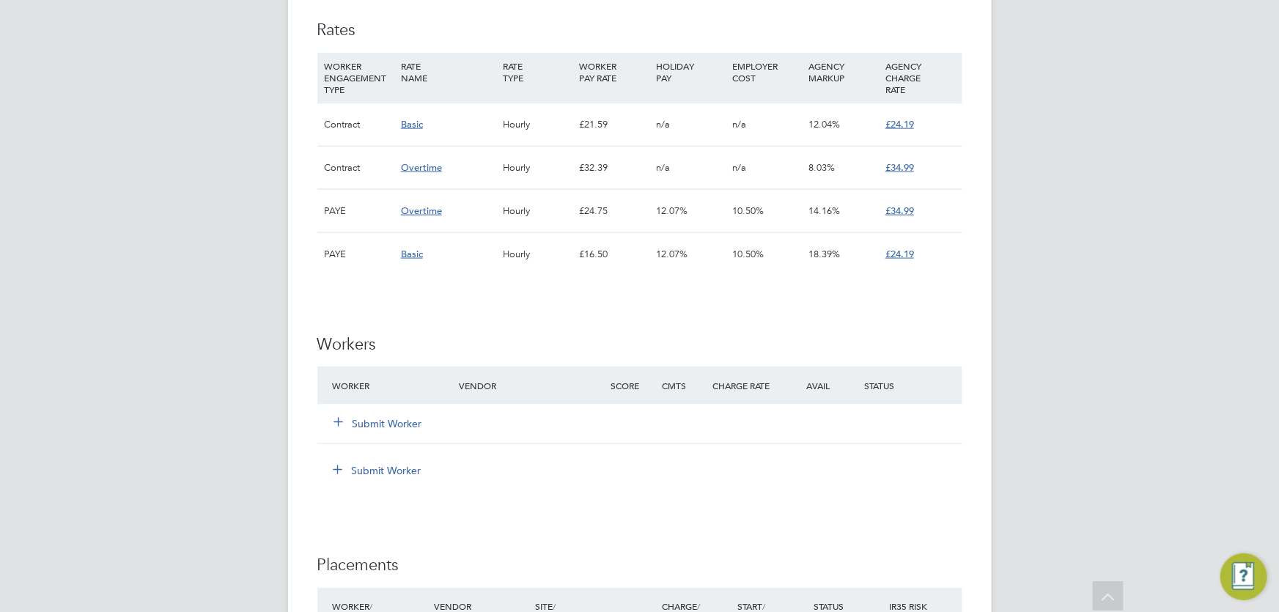
click at [344, 416] on icon at bounding box center [338, 421] width 11 height 11
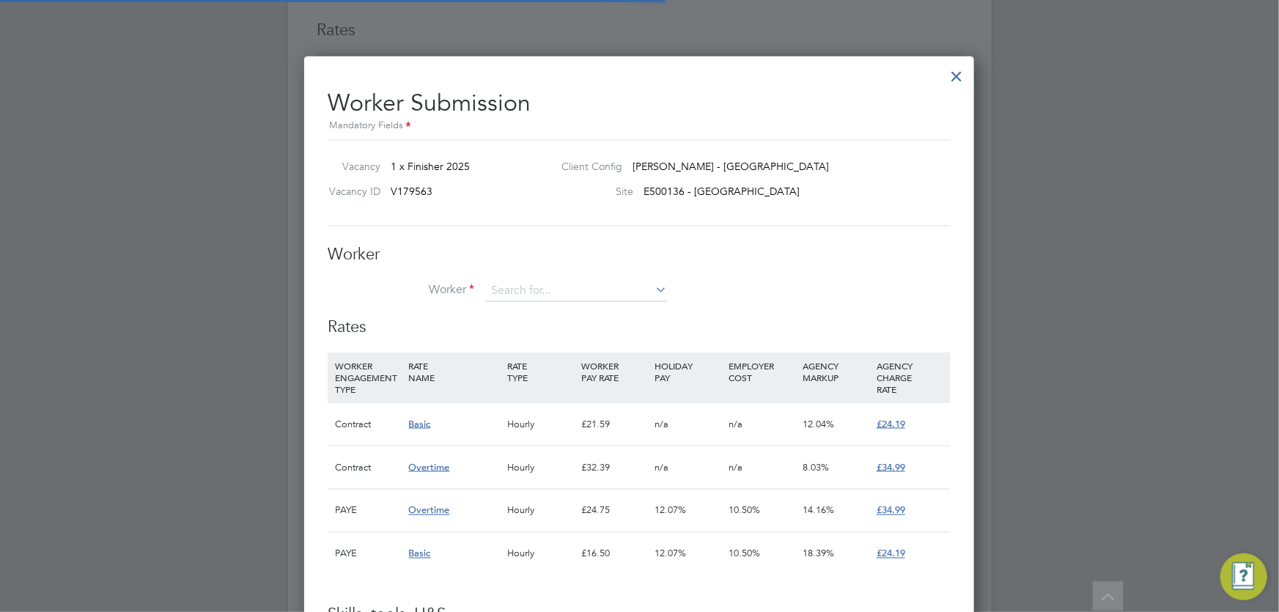
scroll to position [22, 381]
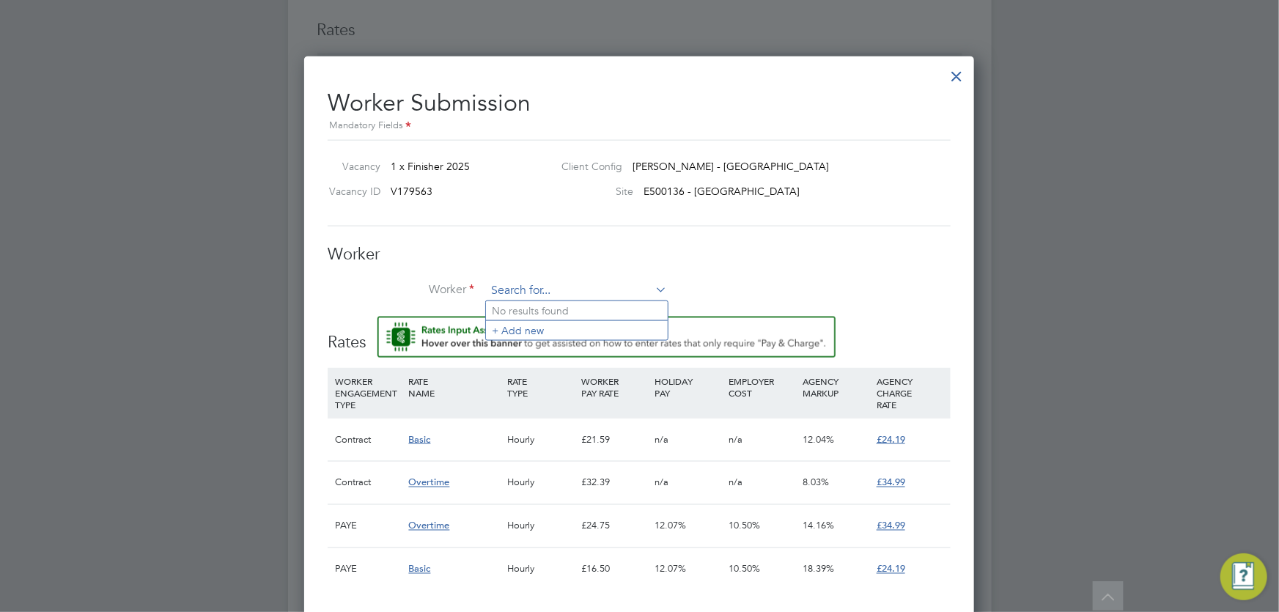
click at [558, 280] on input at bounding box center [576, 291] width 181 height 22
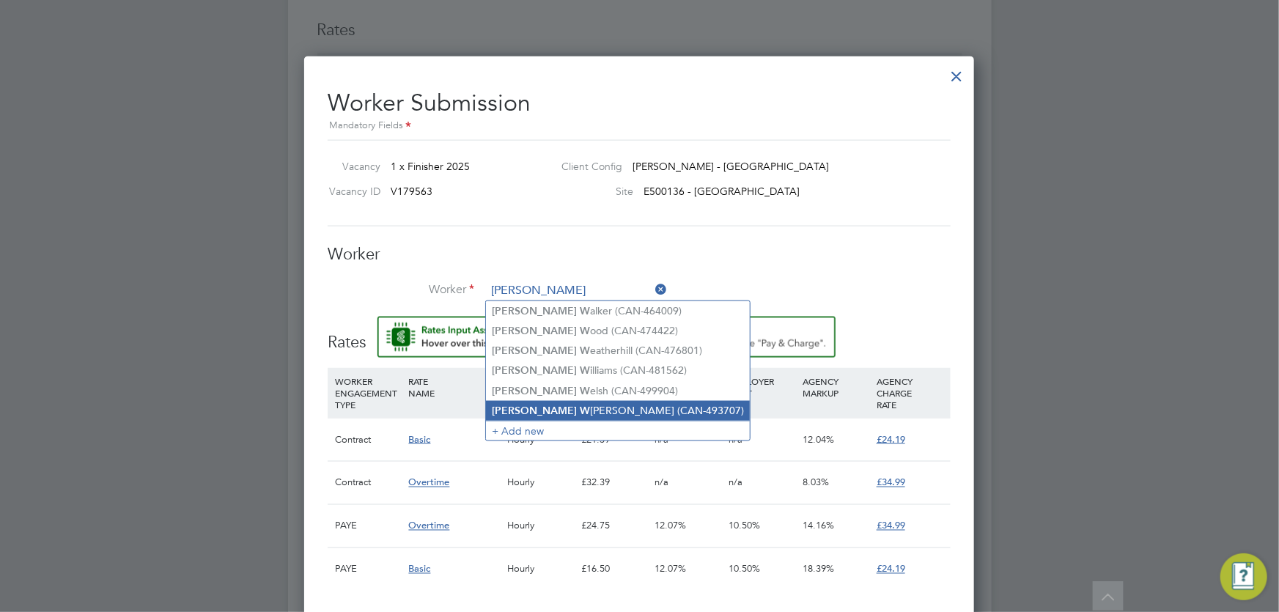
click at [576, 403] on li "[PERSON_NAME] (CAN-493707)" at bounding box center [618, 411] width 264 height 20
type input "[PERSON_NAME] (CAN-493707)"
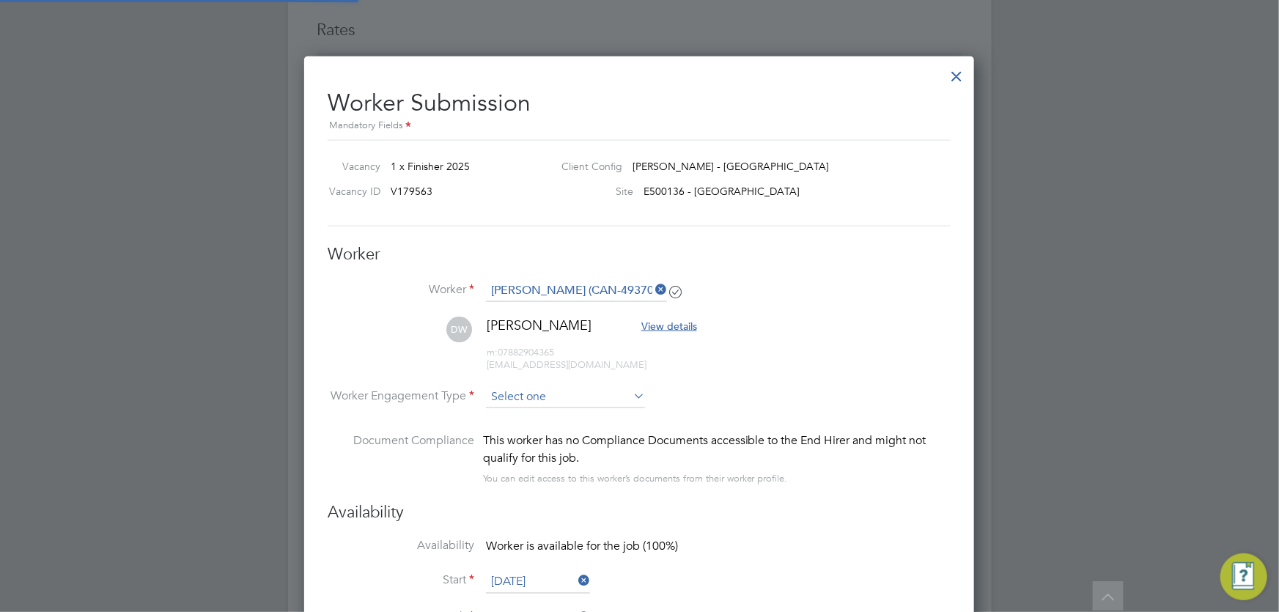
click at [535, 399] on input at bounding box center [565, 397] width 159 height 22
click at [547, 413] on li "Contract" at bounding box center [566, 416] width 160 height 19
type input "Contract"
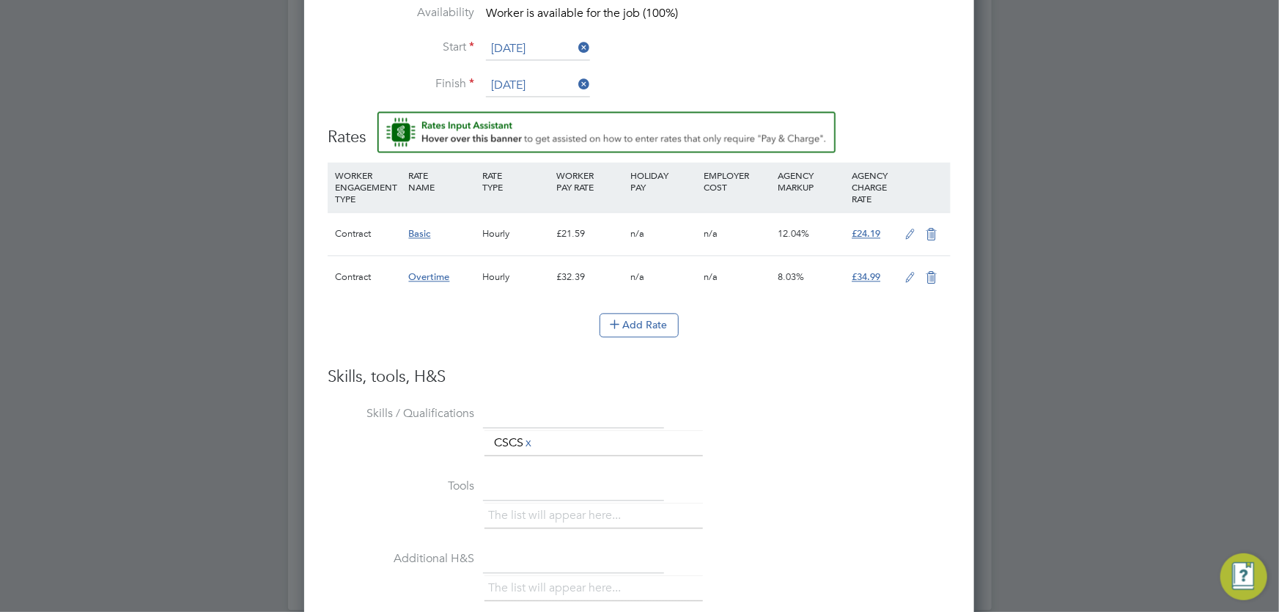
click at [909, 233] on icon at bounding box center [910, 235] width 18 height 12
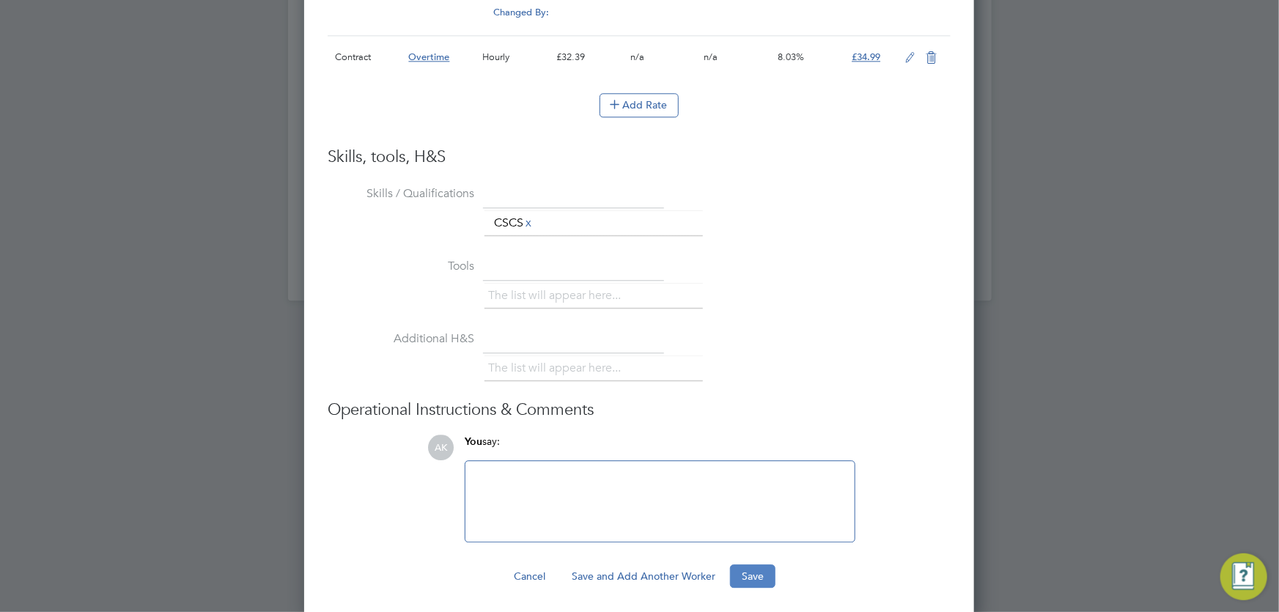
click at [759, 568] on button "Save" at bounding box center [752, 575] width 45 height 23
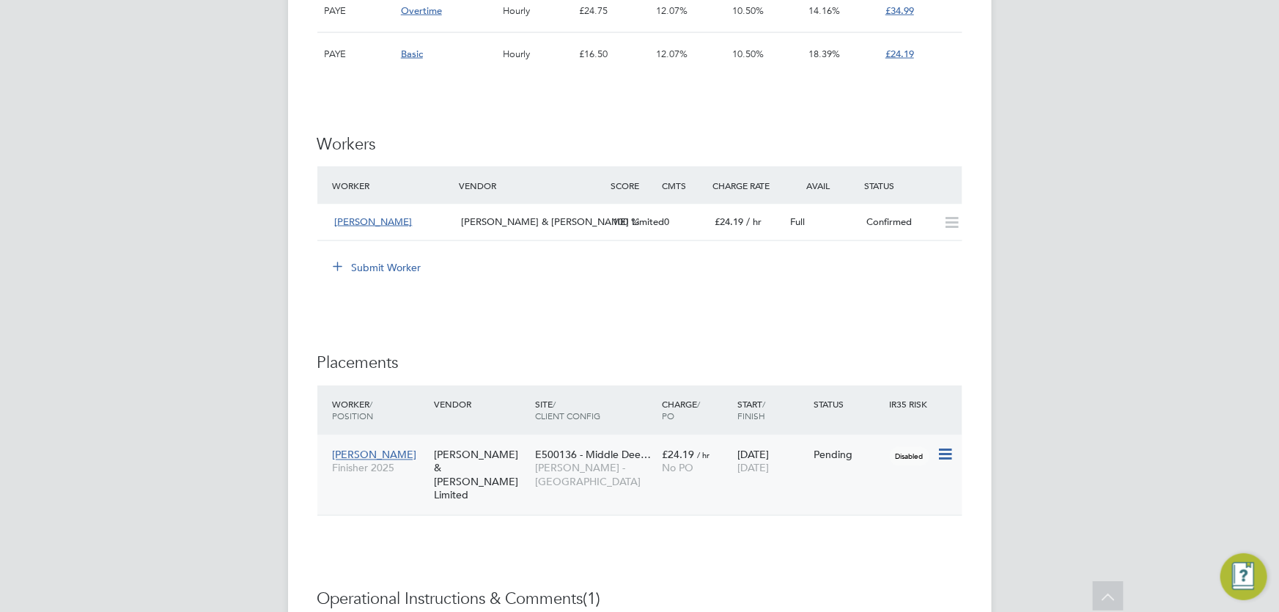
click at [945, 454] on icon at bounding box center [944, 455] width 15 height 18
click at [865, 547] on li "Start" at bounding box center [900, 545] width 104 height 21
type input "Gary Tansey"
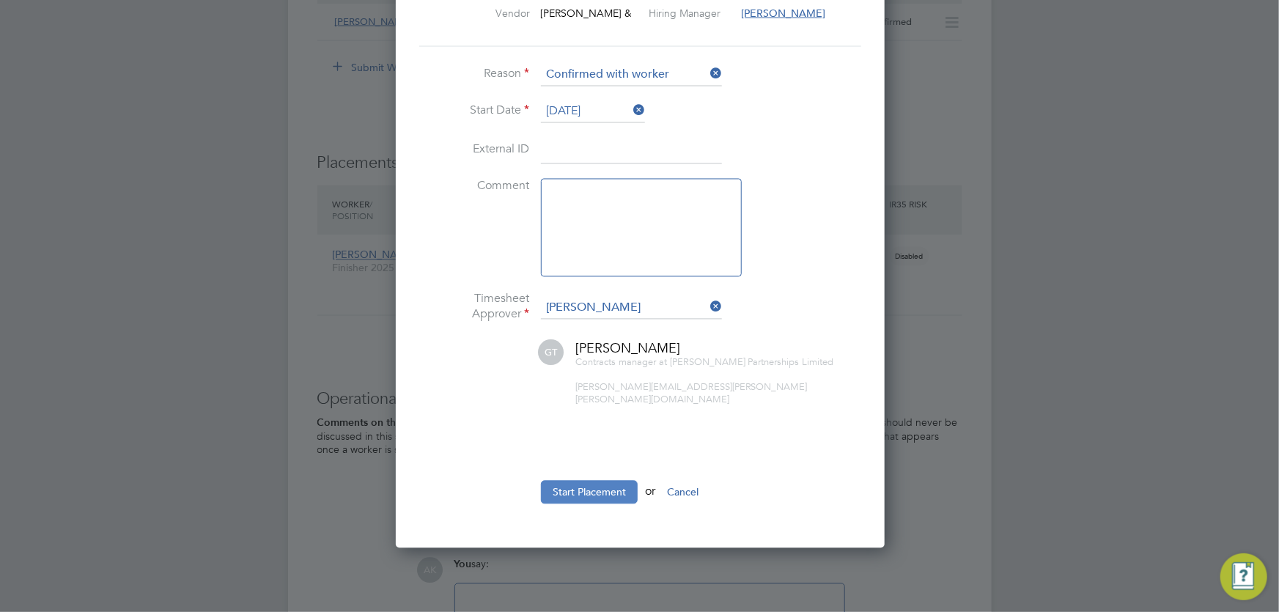
click at [595, 481] on button "Start Placement" at bounding box center [589, 492] width 97 height 23
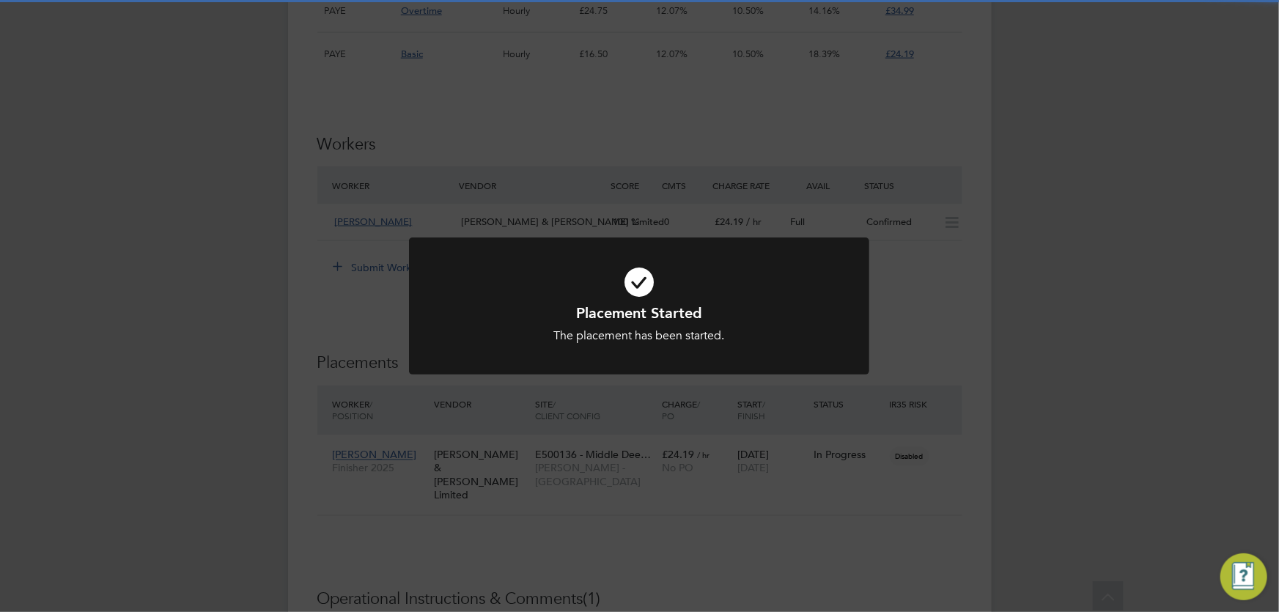
click at [940, 444] on div "Placement Started The placement has been started. Cancel Okay" at bounding box center [639, 306] width 1279 height 612
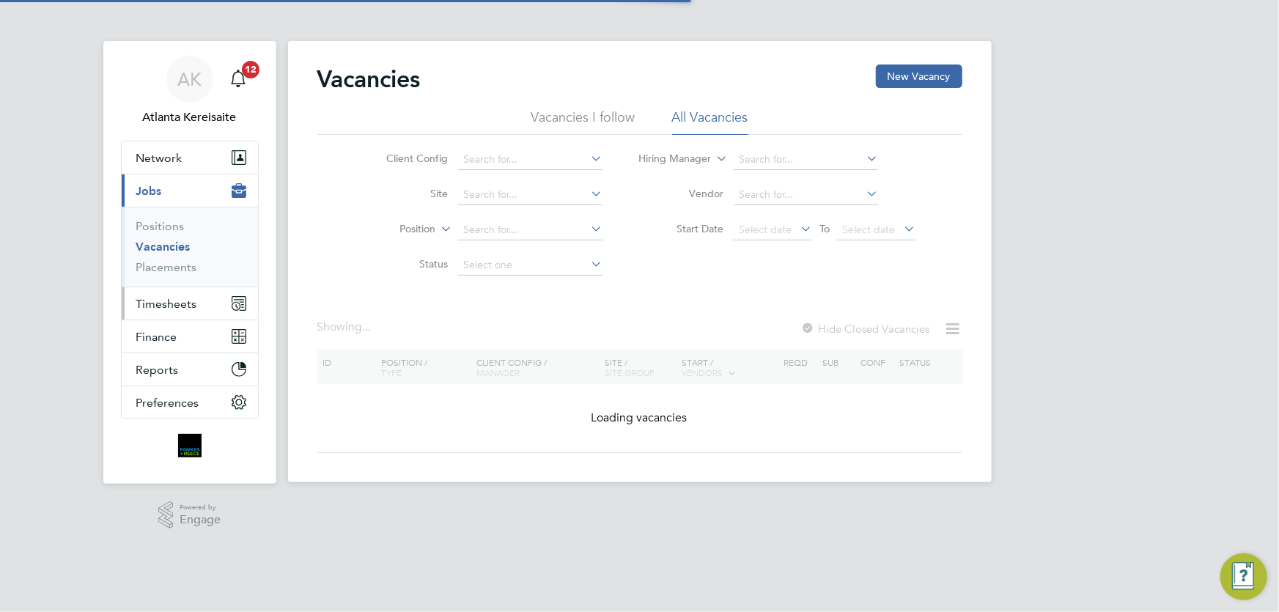
click at [185, 300] on span "Timesheets" at bounding box center [166, 304] width 61 height 14
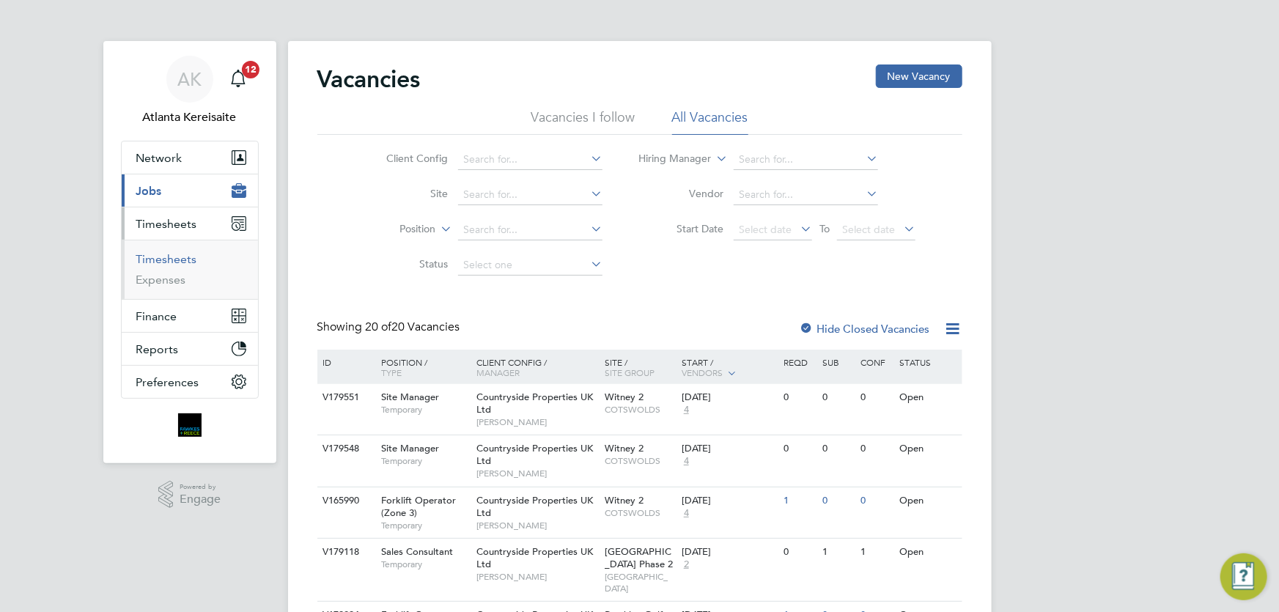
click at [194, 259] on link "Timesheets" at bounding box center [166, 259] width 61 height 14
